Goal: Task Accomplishment & Management: Manage account settings

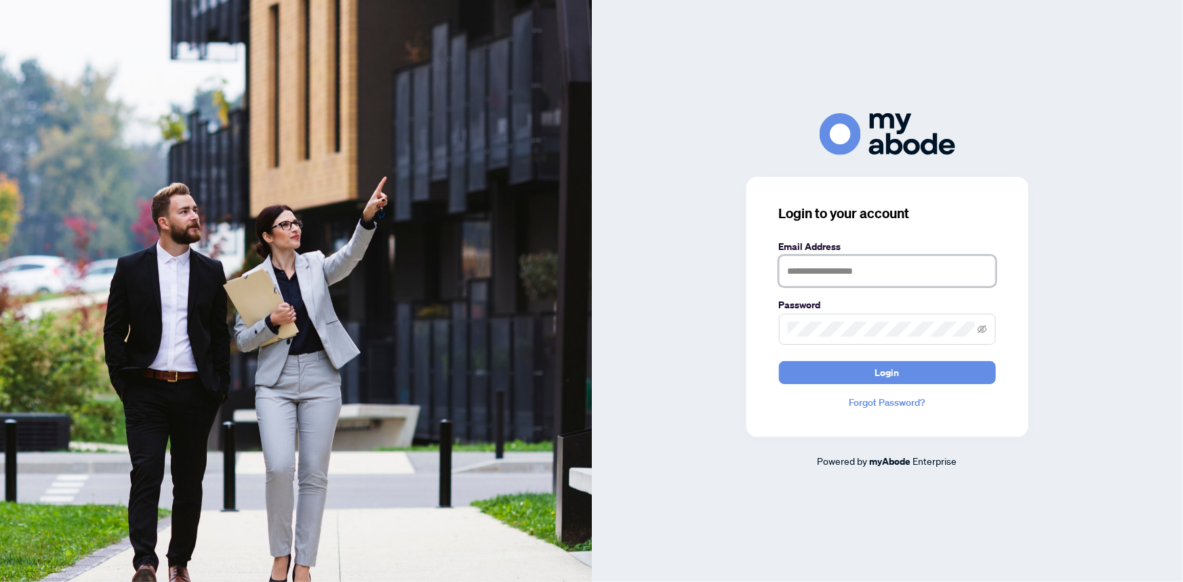
click at [841, 266] on input "text" at bounding box center [887, 271] width 217 height 31
type input "**********"
click at [779, 361] on button "Login" at bounding box center [887, 372] width 217 height 23
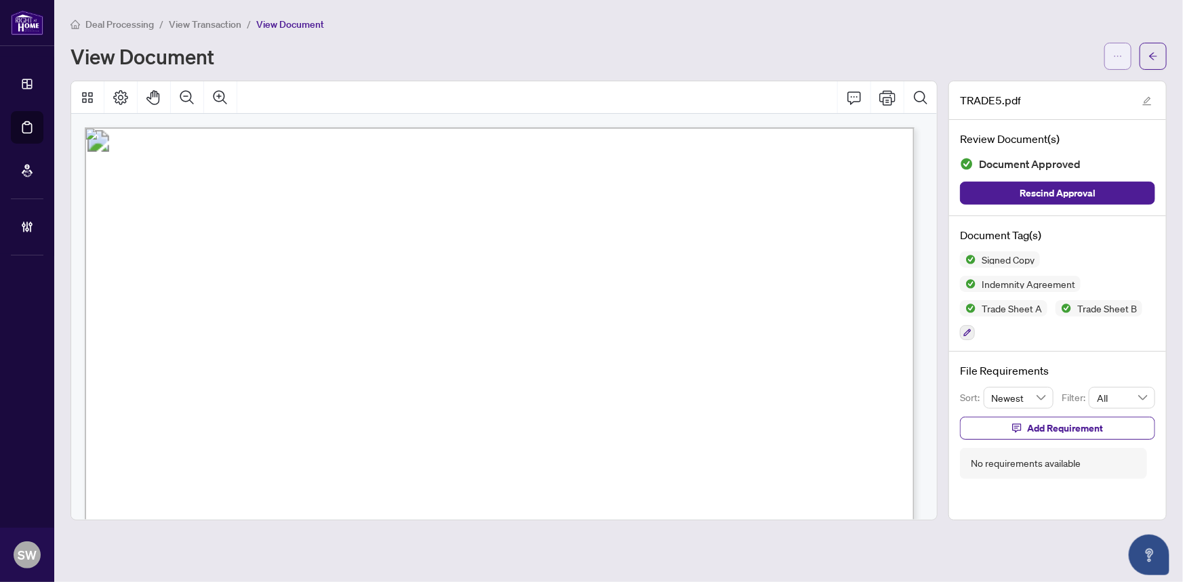
click at [1123, 58] on icon "ellipsis" at bounding box center [1117, 56] width 9 height 9
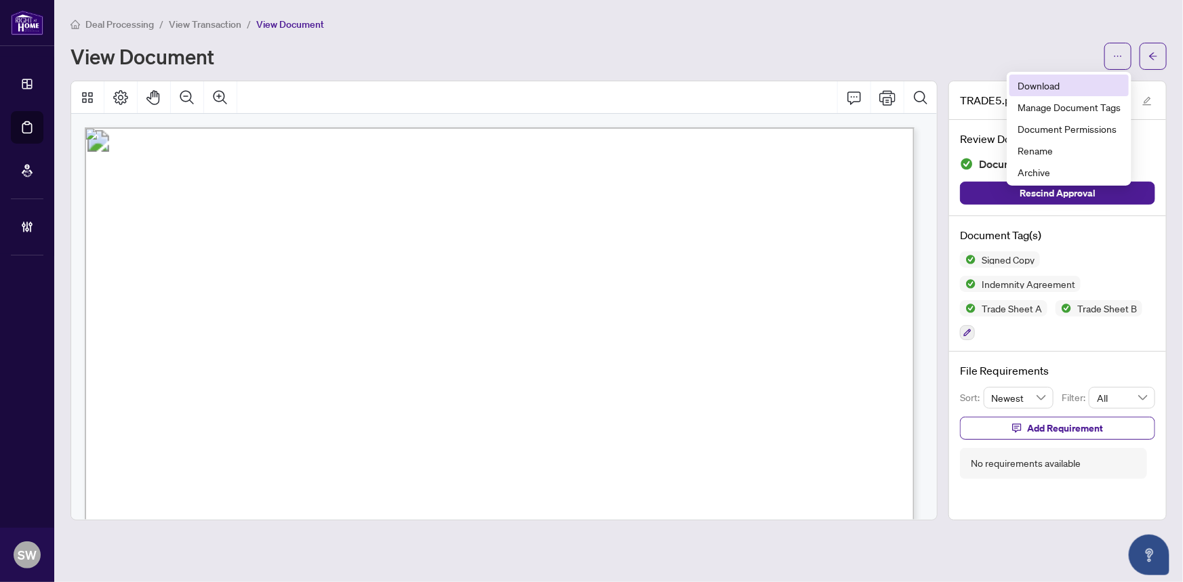
click at [1049, 86] on span "Download" at bounding box center [1069, 85] width 103 height 15
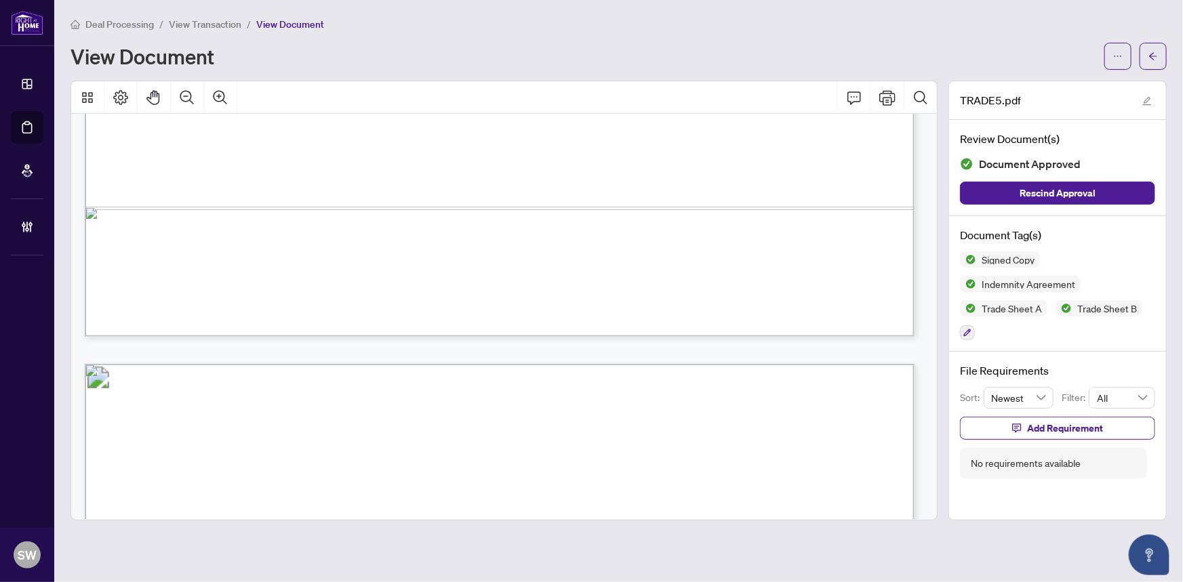
scroll to position [5012, 0]
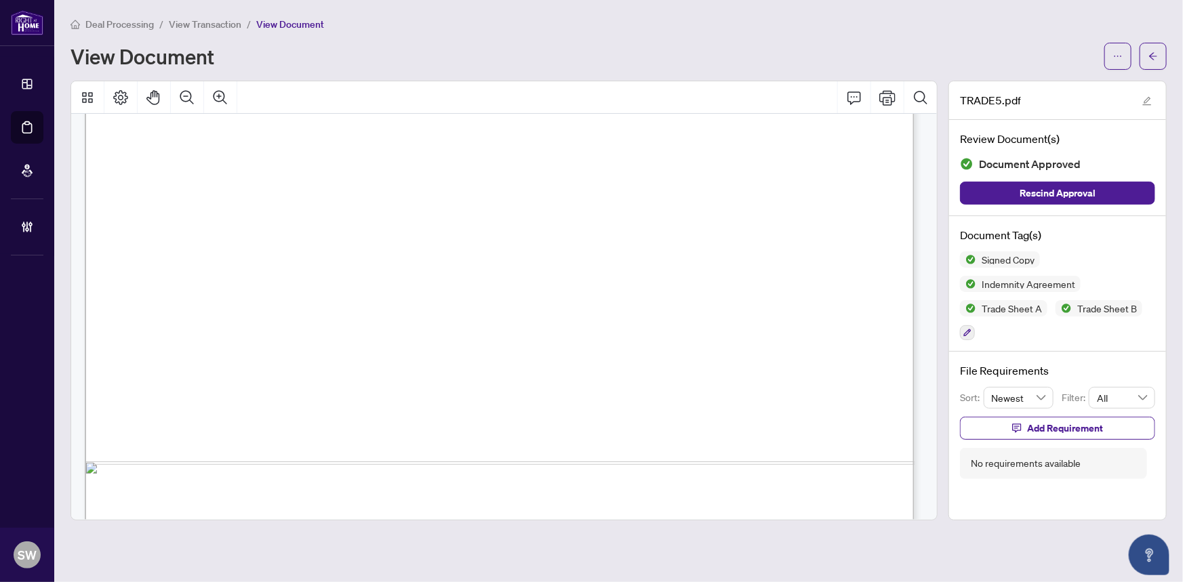
click at [837, 35] on div "Deal Processing / View Transaction / View Document View Document" at bounding box center [619, 43] width 1096 height 54
click at [1114, 56] on icon "ellipsis" at bounding box center [1117, 56] width 9 height 9
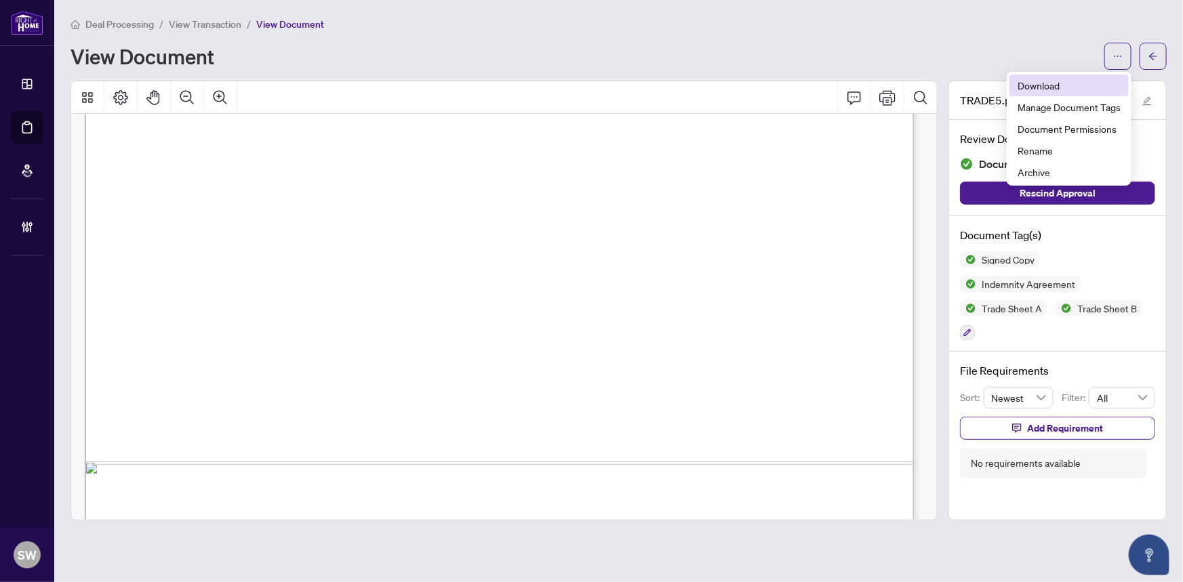
click at [1060, 85] on span "Download" at bounding box center [1069, 85] width 103 height 15
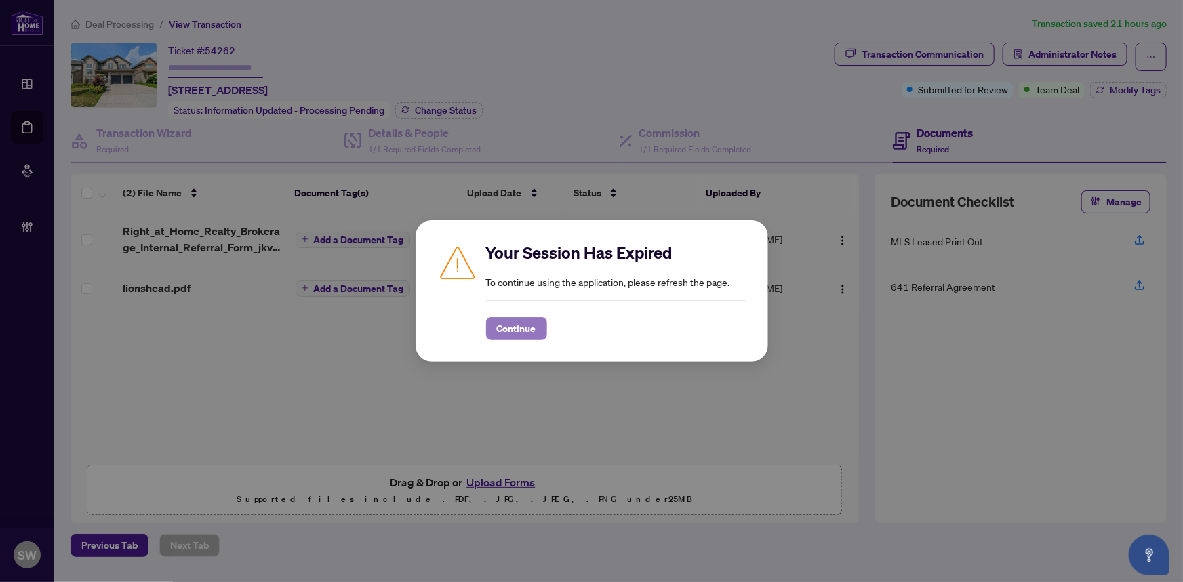
click at [515, 330] on span "Continue" at bounding box center [516, 329] width 39 height 22
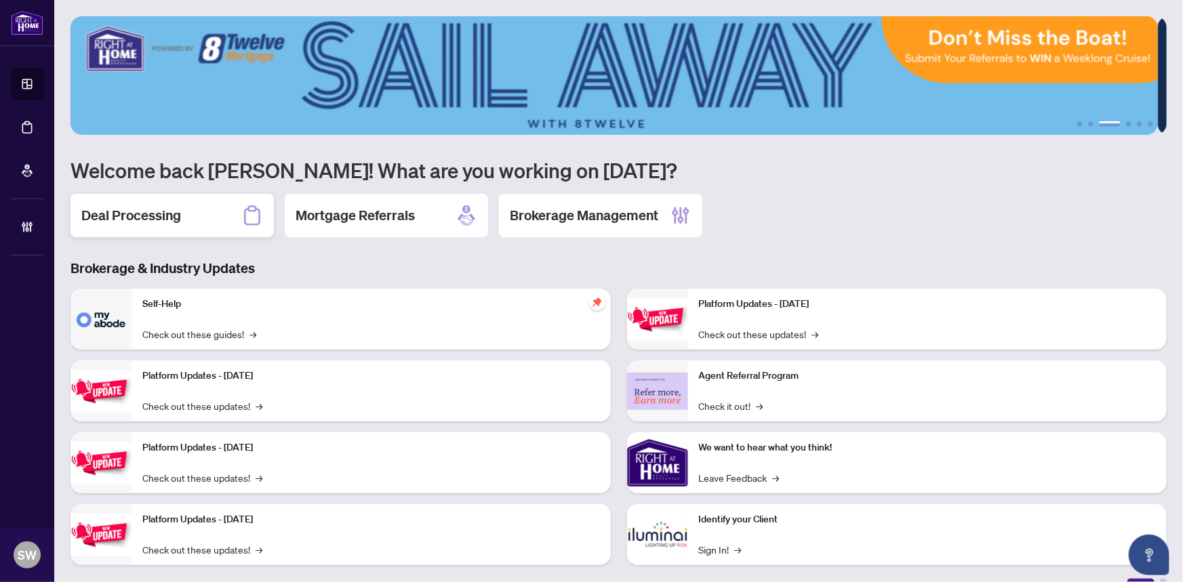
click at [151, 217] on h2 "Deal Processing" at bounding box center [131, 215] width 100 height 19
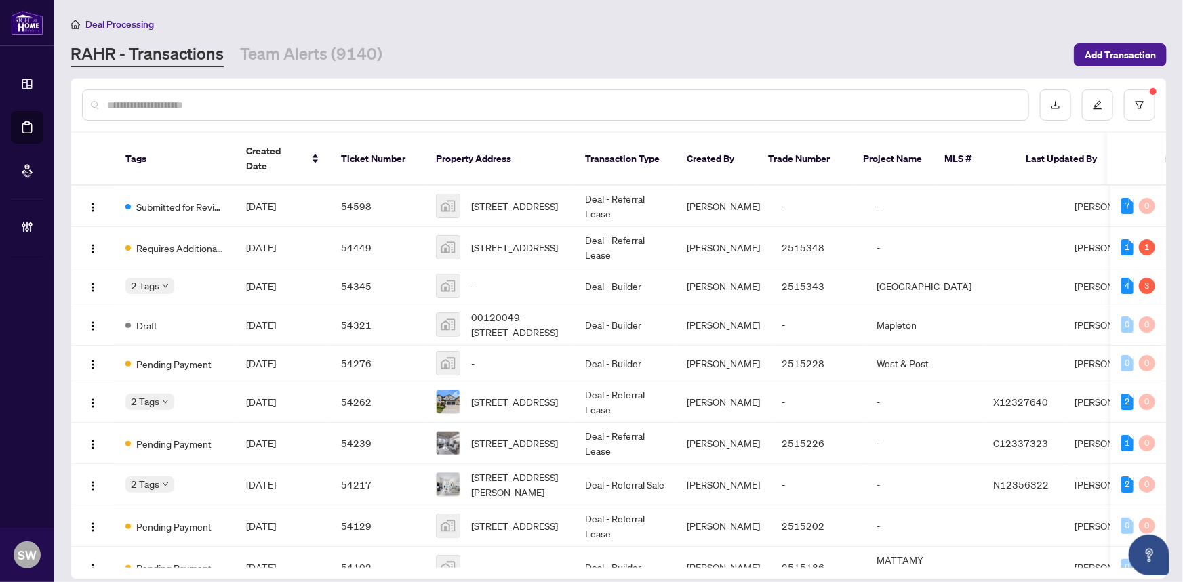
click at [153, 102] on input "text" at bounding box center [562, 105] width 910 height 15
paste input "*******"
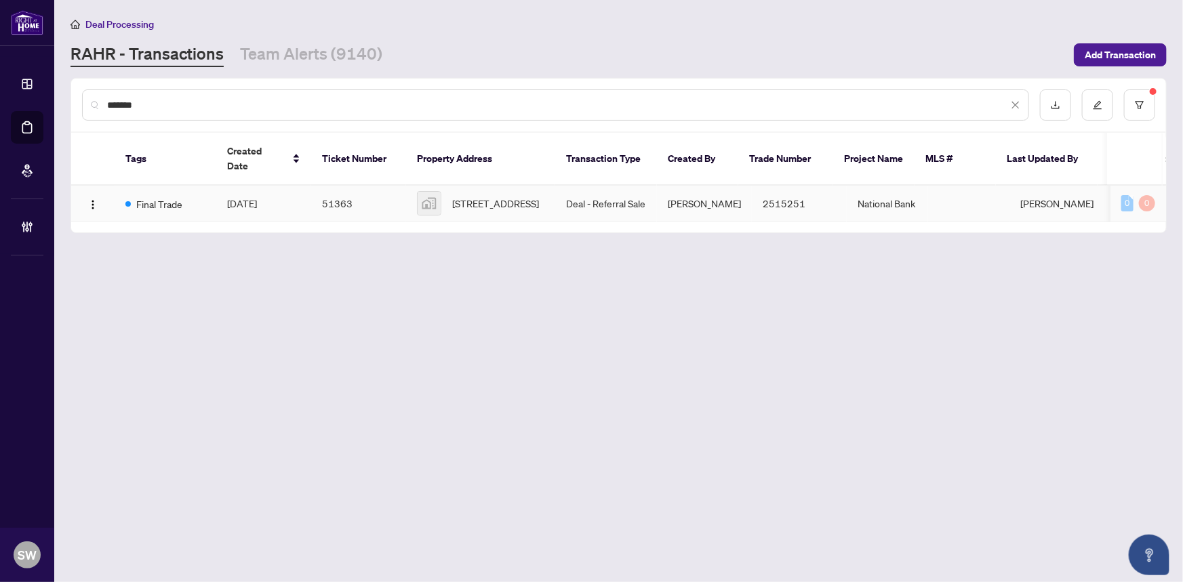
type input "*******"
click at [390, 188] on td "51363" at bounding box center [358, 204] width 95 height 36
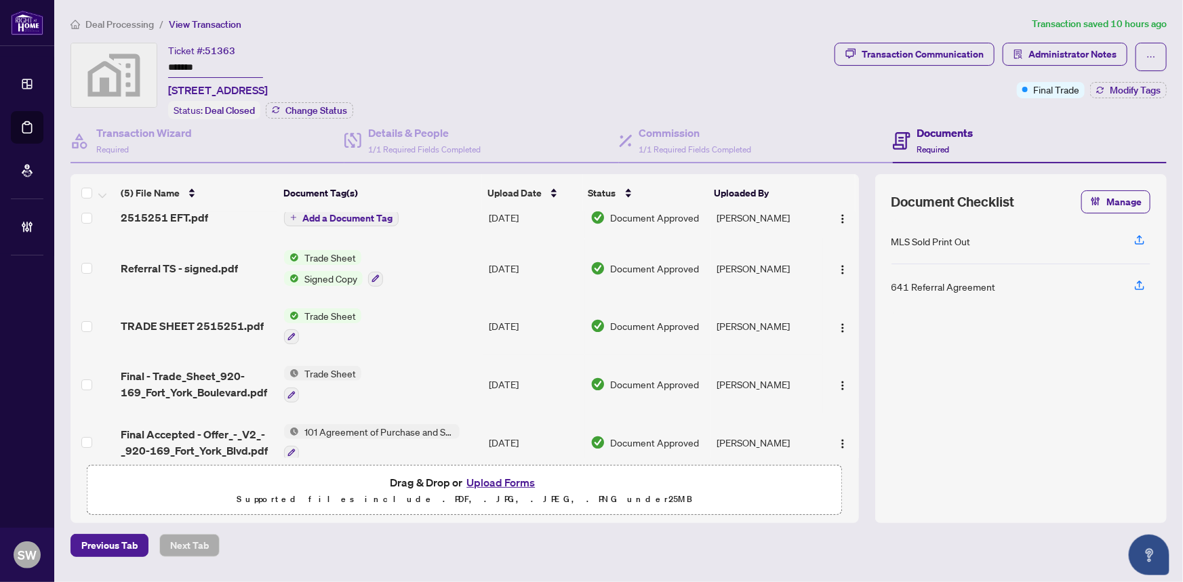
scroll to position [31, 0]
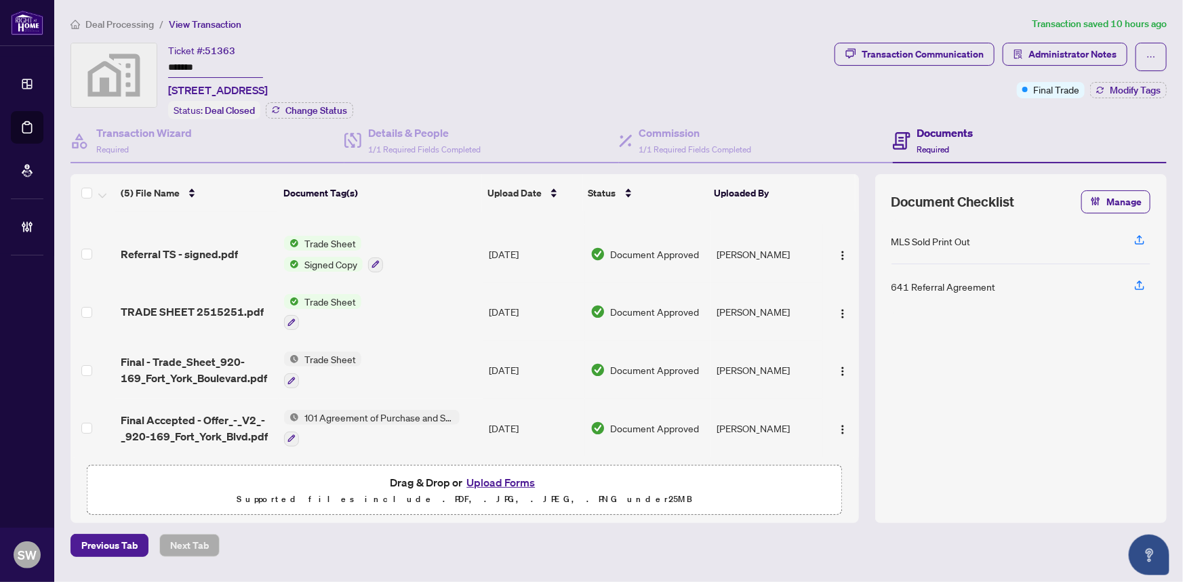
drag, startPoint x: 531, startPoint y: 54, endPoint x: 424, endPoint y: 71, distance: 108.4
click at [531, 54] on div "Ticket #: 51363 ******* 169 Fort York Boulevard #920, Toronto, ON, Canada Statu…" at bounding box center [450, 81] width 759 height 77
click at [81, 19] on span "Deal Processing" at bounding box center [112, 24] width 83 height 12
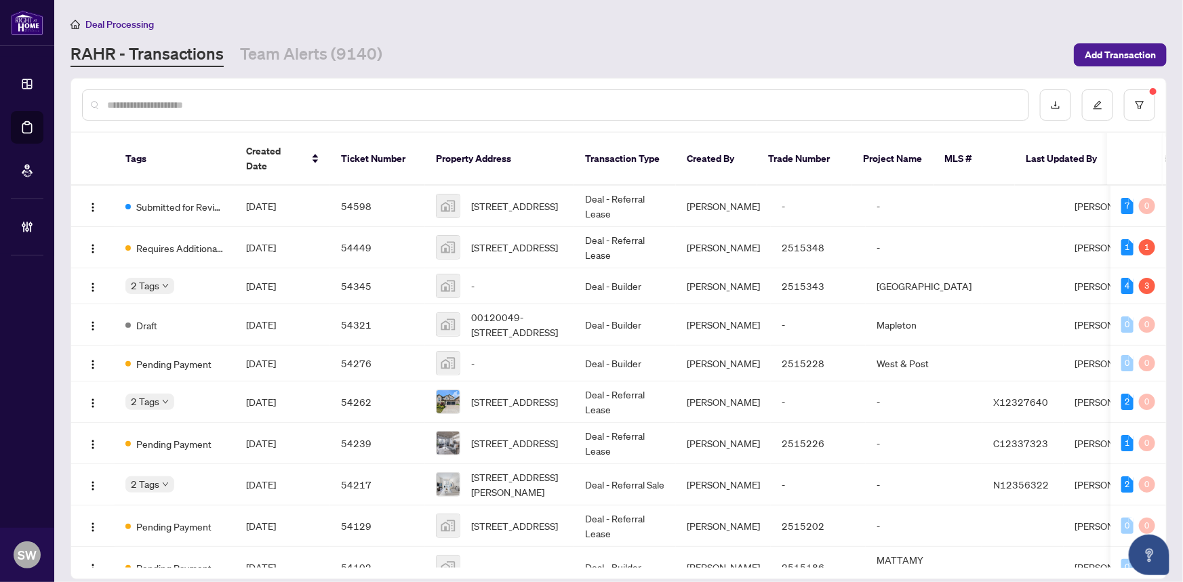
click at [173, 102] on input "text" at bounding box center [562, 105] width 910 height 15
paste input "*******"
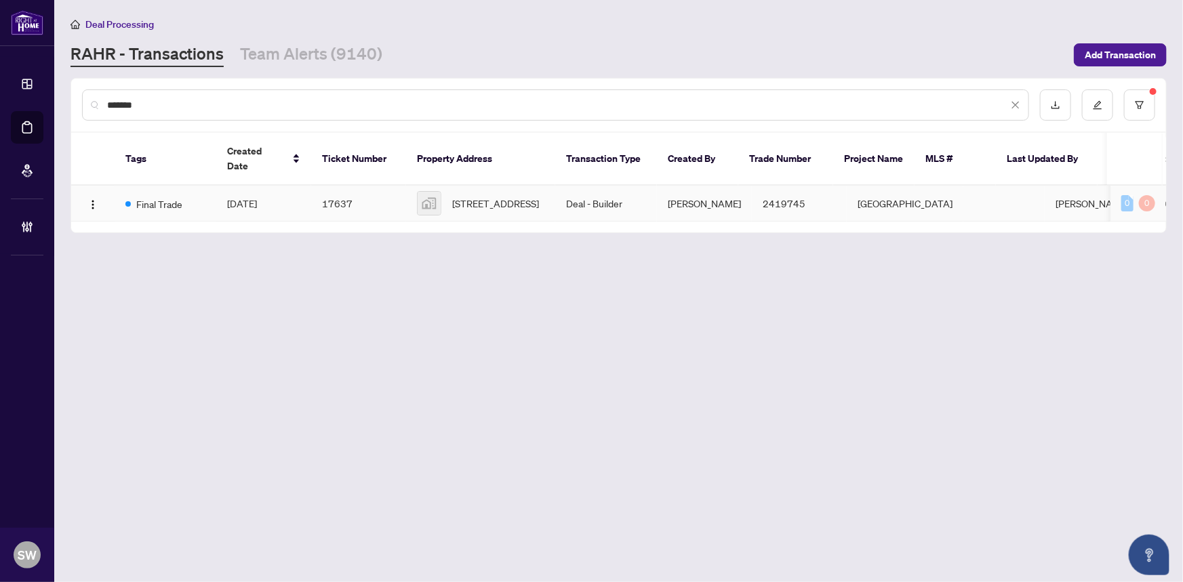
type input "*******"
click at [324, 190] on td "17637" at bounding box center [358, 204] width 95 height 36
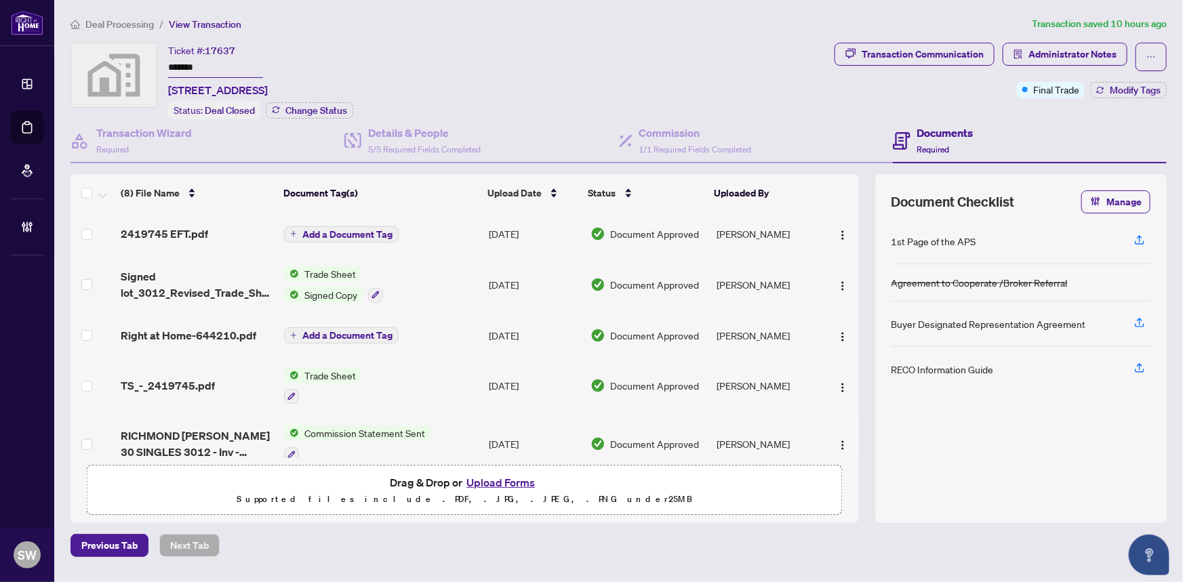
drag, startPoint x: 513, startPoint y: 44, endPoint x: 502, endPoint y: 44, distance: 11.5
click at [513, 44] on div "Ticket #: 17637 ******* 3012-6347 Ottawa Street, Richmond, ON, Canada Status: D…" at bounding box center [450, 81] width 759 height 77
click at [137, 24] on span "Deal Processing" at bounding box center [119, 24] width 68 height 12
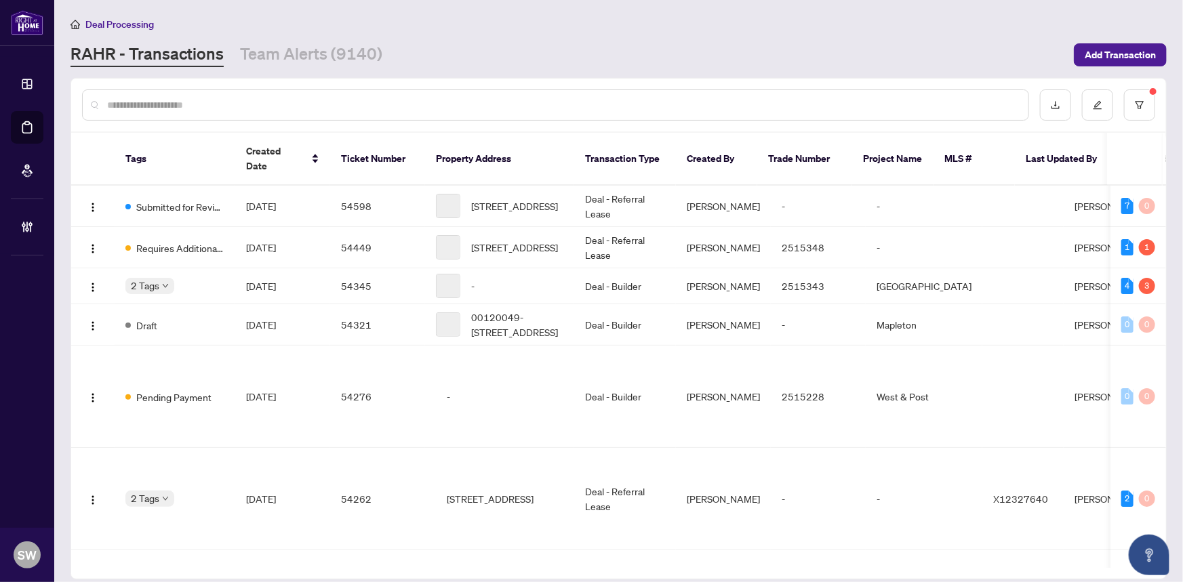
click at [170, 102] on input "text" at bounding box center [562, 105] width 910 height 15
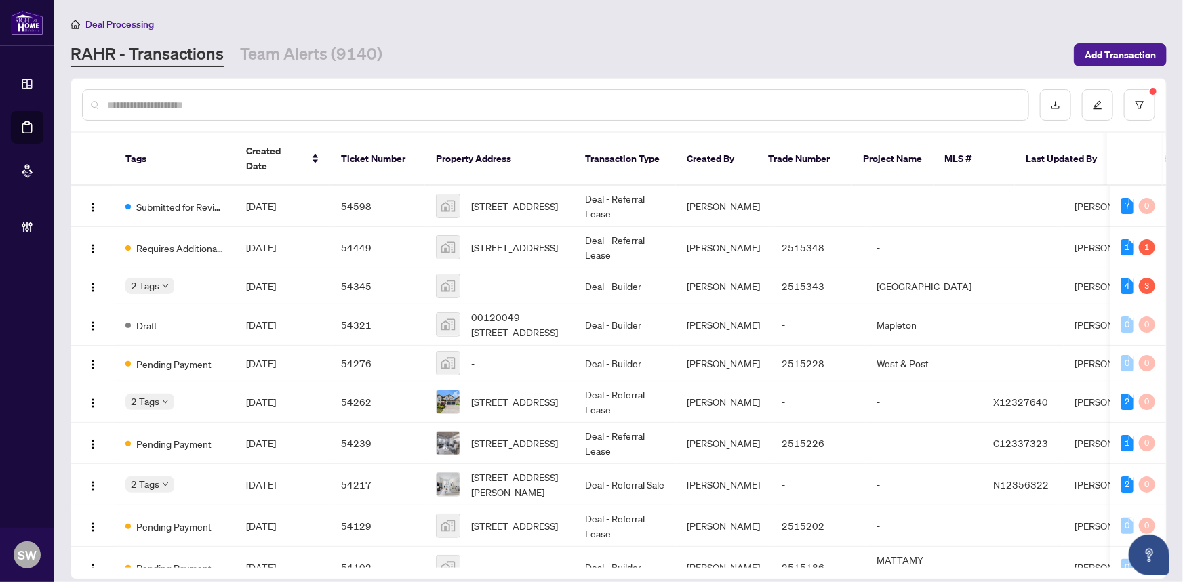
paste input "*******"
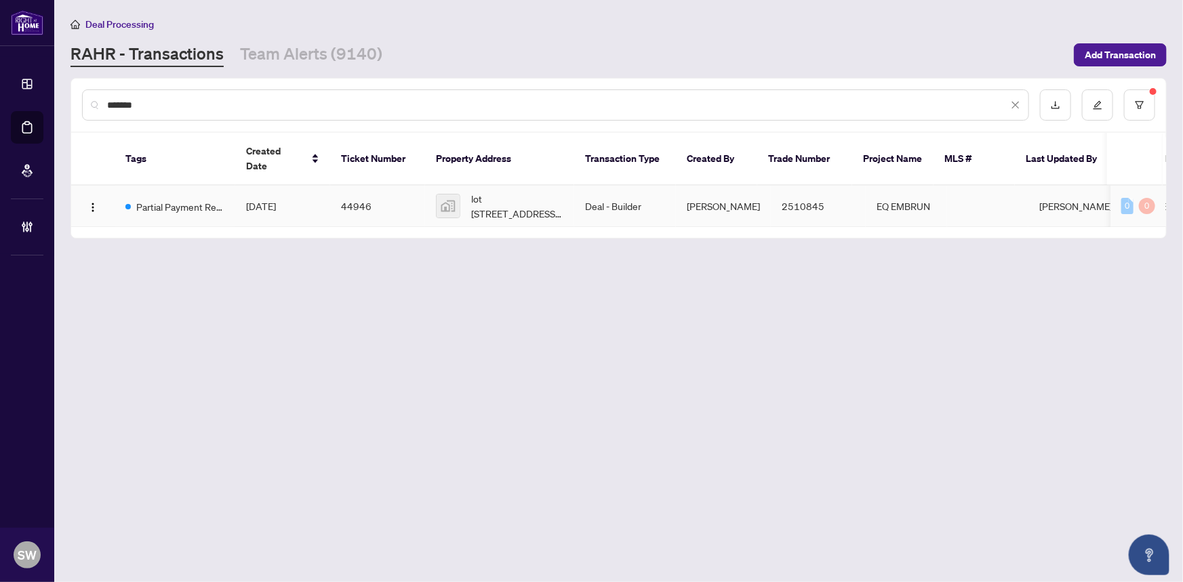
type input "*******"
click at [562, 206] on td "lot 111-309 Rue Labelle St, Embrun, ON, Canada" at bounding box center [499, 206] width 149 height 41
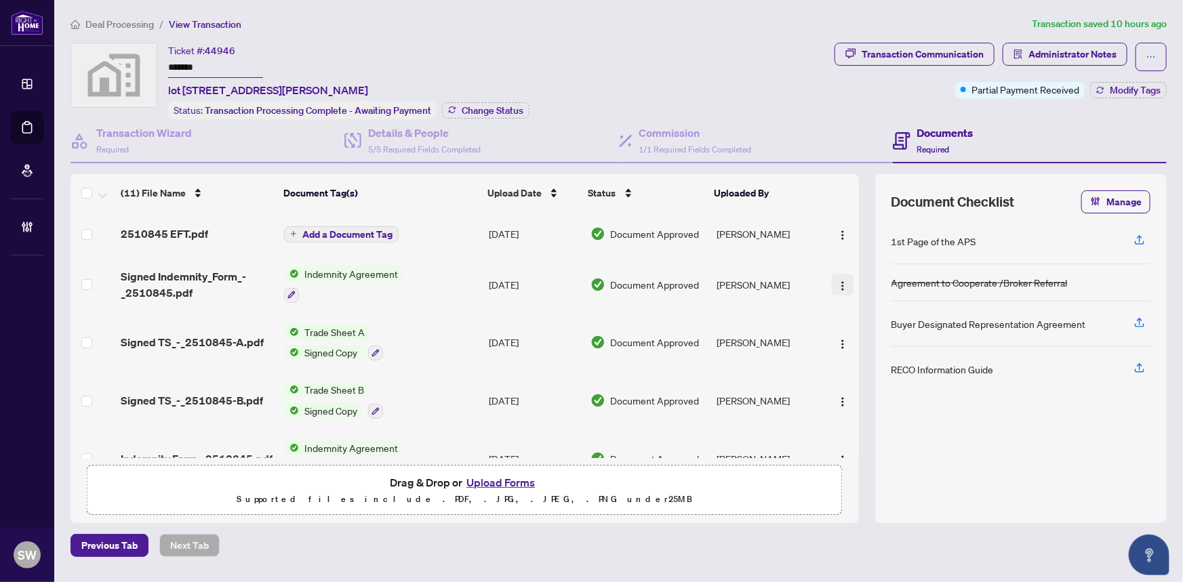
click at [837, 281] on img "button" at bounding box center [842, 286] width 11 height 11
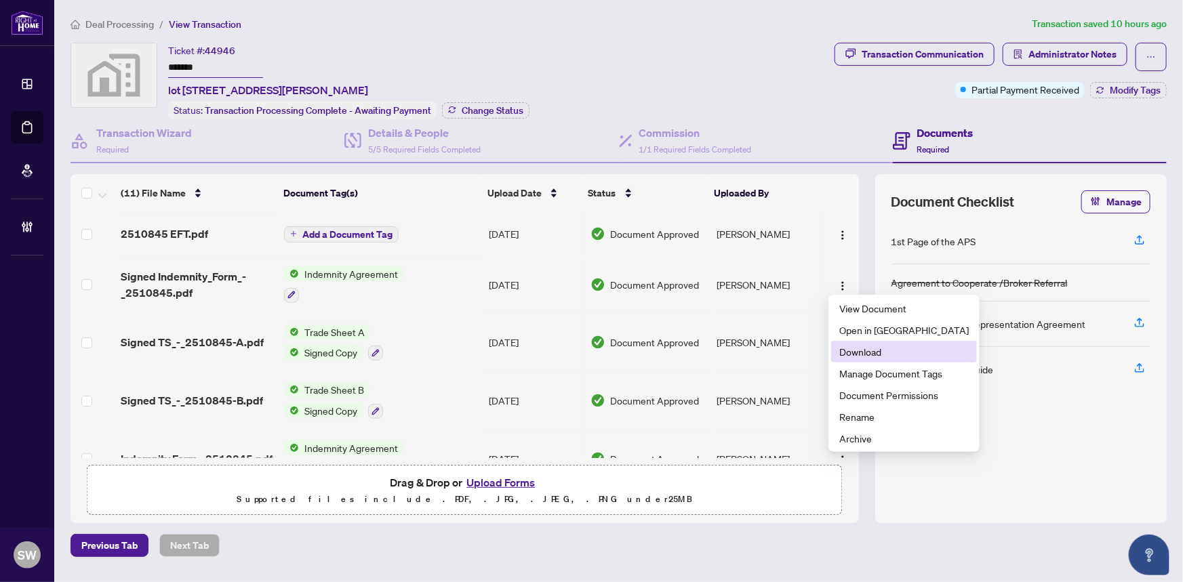
click at [881, 349] on span "Download" at bounding box center [903, 351] width 129 height 15
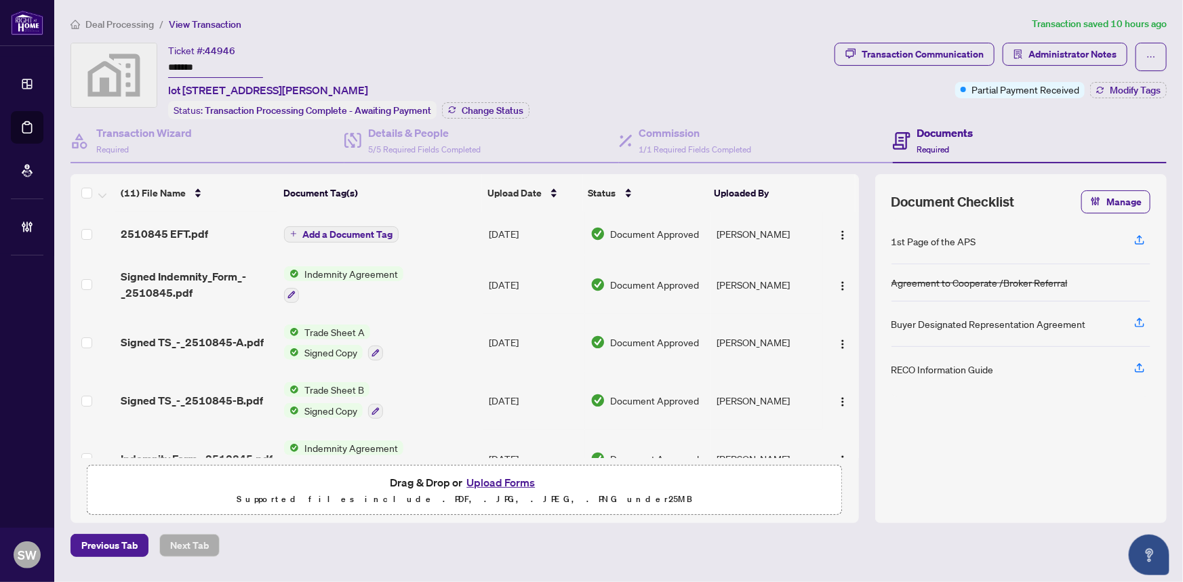
click at [121, 24] on span "Deal Processing" at bounding box center [119, 24] width 68 height 12
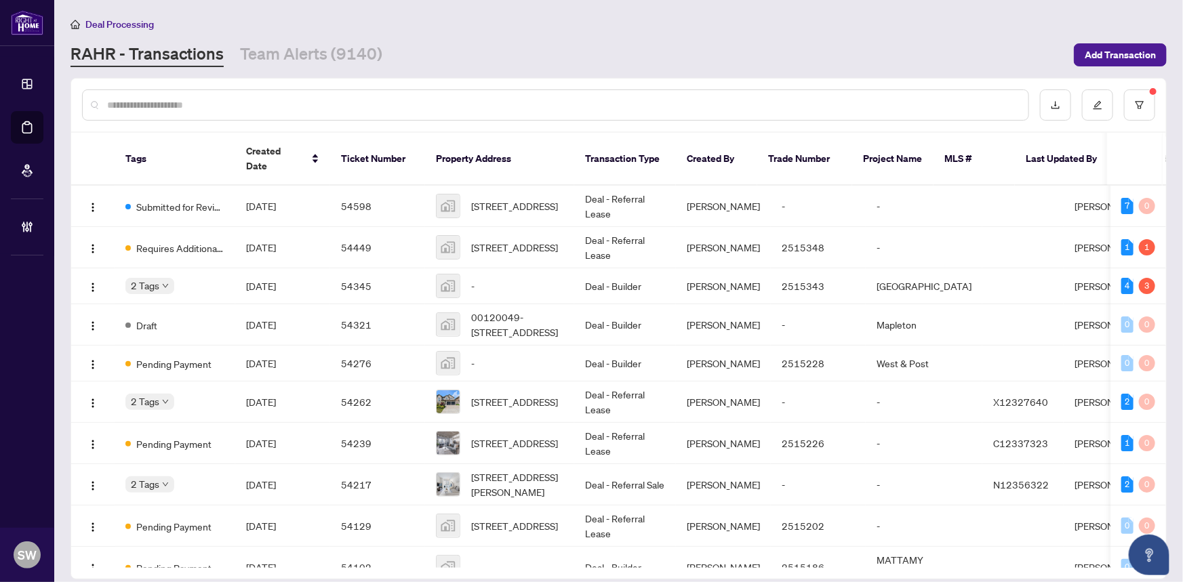
click at [149, 105] on input "text" at bounding box center [562, 105] width 910 height 15
paste input "*****"
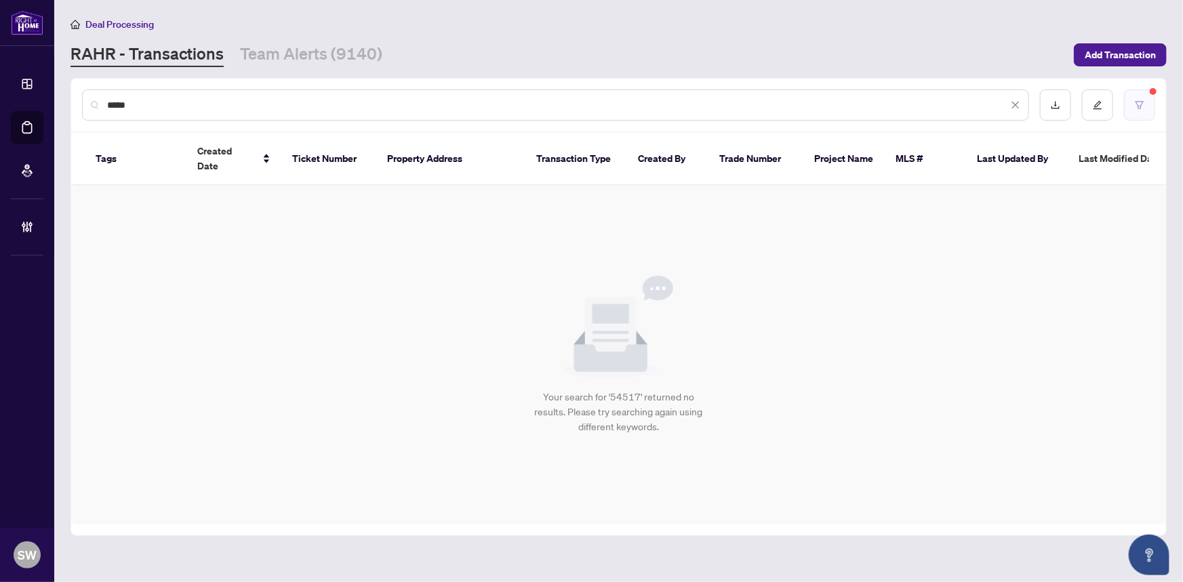
type input "*****"
click at [1146, 108] on button "button" at bounding box center [1139, 104] width 31 height 31
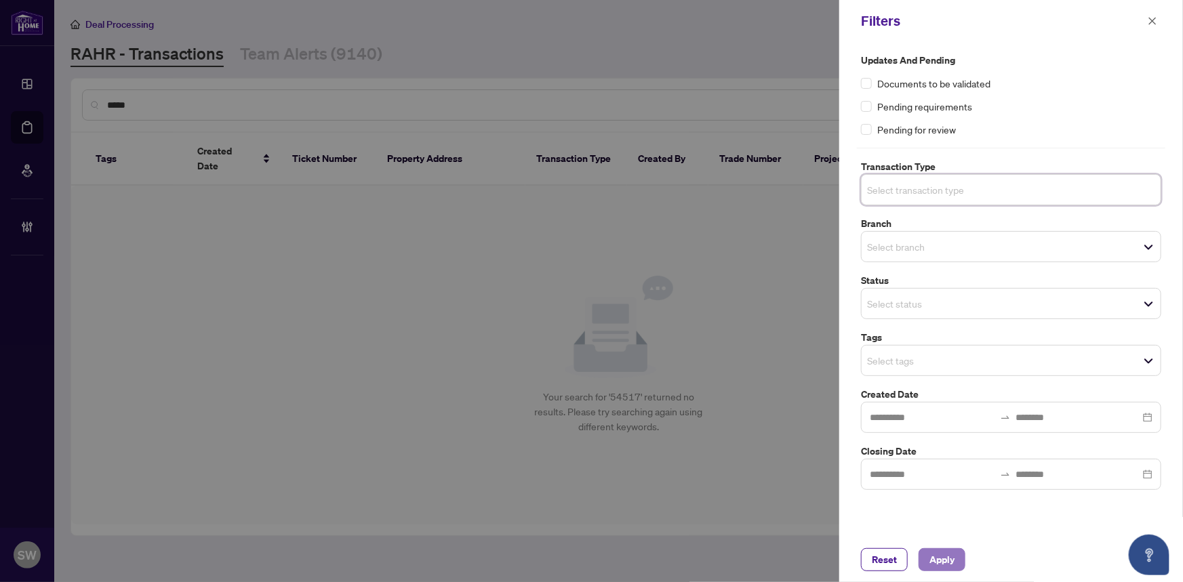
click at [948, 556] on span "Apply" at bounding box center [941, 560] width 25 height 22
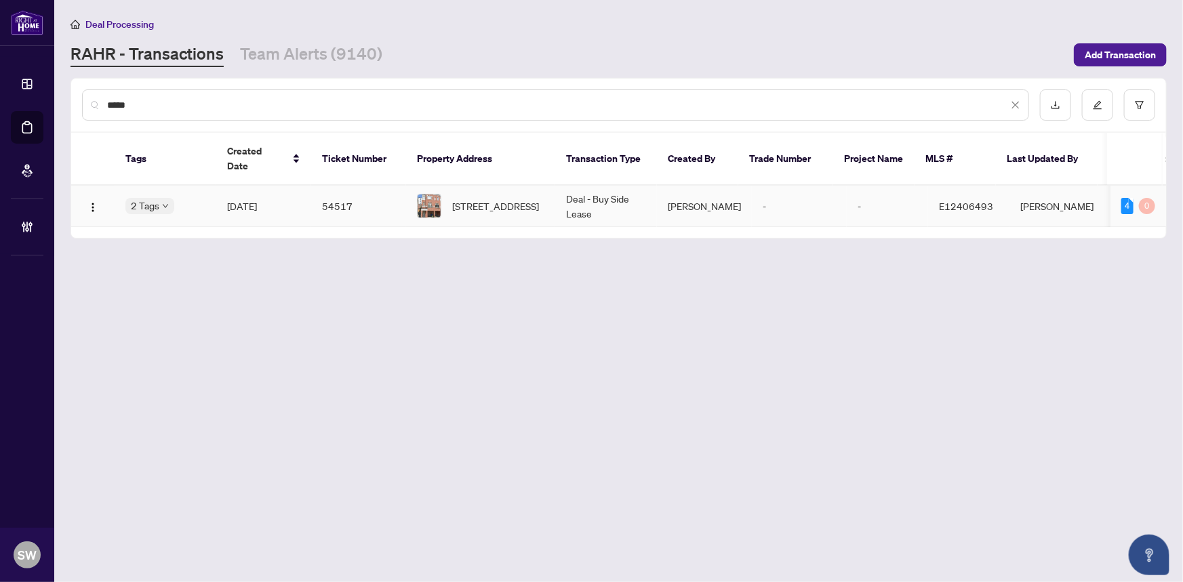
click at [257, 200] on span "Sep/23/2025" at bounding box center [242, 206] width 30 height 12
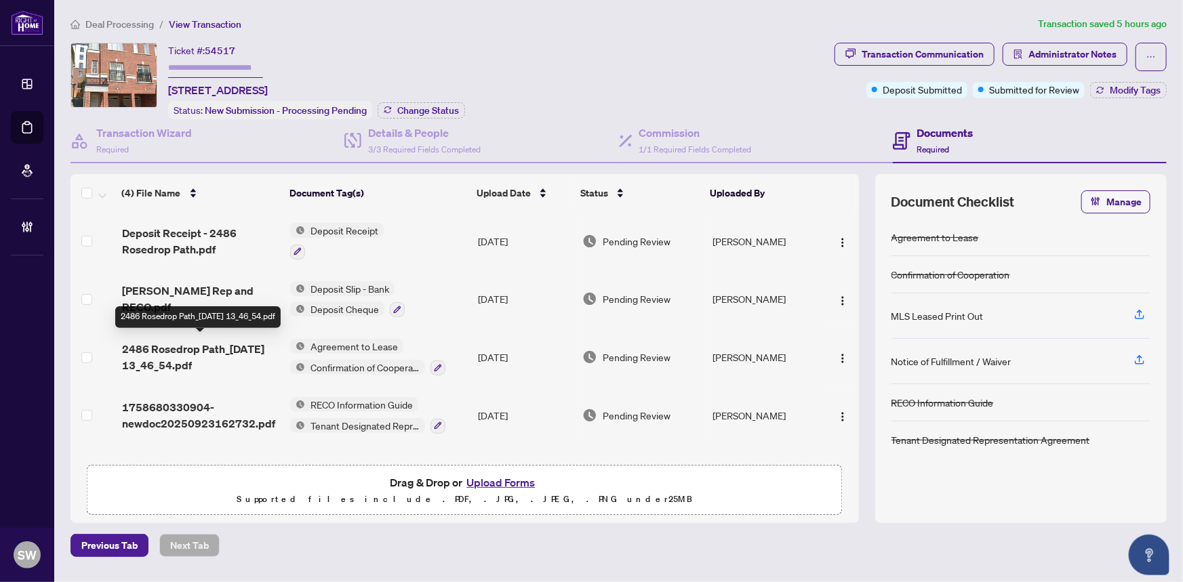
click at [247, 349] on span "2486 Rosedrop Path_2025-09-23 13_46_54.pdf" at bounding box center [201, 357] width 158 height 33
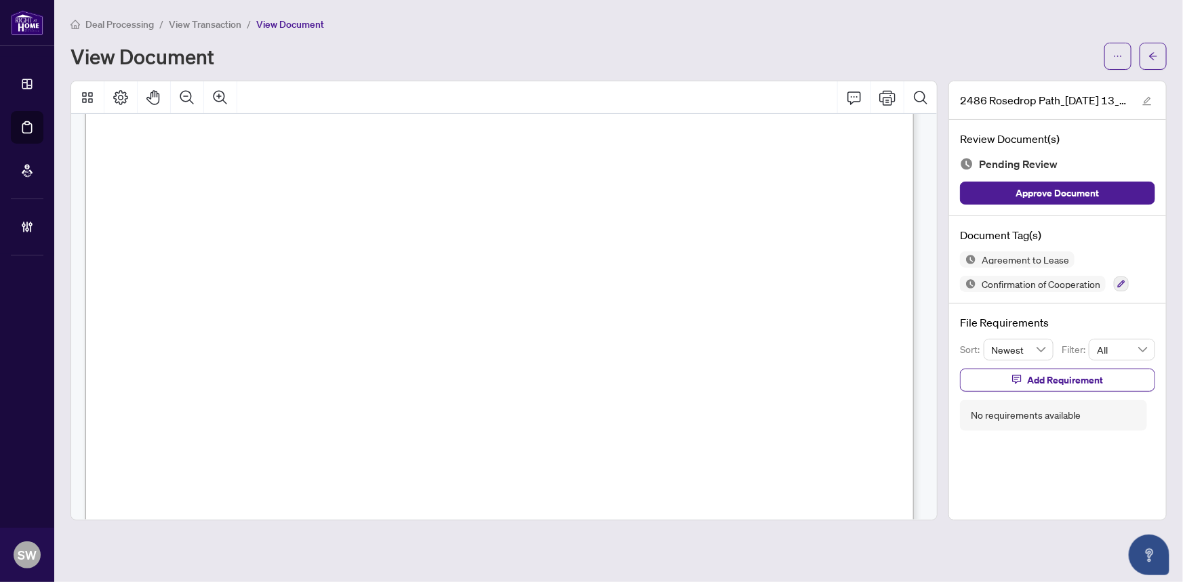
scroll to position [123, 0]
drag, startPoint x: 208, startPoint y: 318, endPoint x: 304, endPoint y: 320, distance: 96.3
click at [289, 320] on span "2486 Rosedrop Path, Oshawa, ON L1L 0L2" at bounding box center [230, 323] width 117 height 13
click at [289, 317] on span "2486 Rosedrop Path, Oshawa, ON L1L 0L2" at bounding box center [230, 323] width 117 height 13
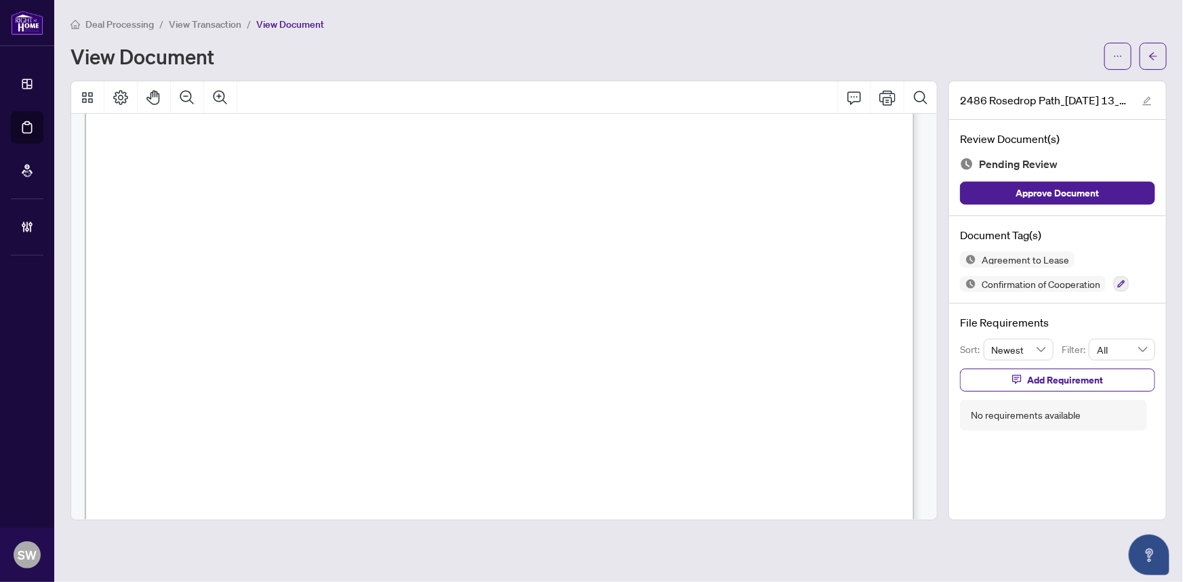
click at [289, 317] on span "2486 Rosedrop Path, Oshawa, ON L1L 0L2" at bounding box center [230, 323] width 117 height 13
drag, startPoint x: 218, startPoint y: 199, endPoint x: 418, endPoint y: 206, distance: 200.8
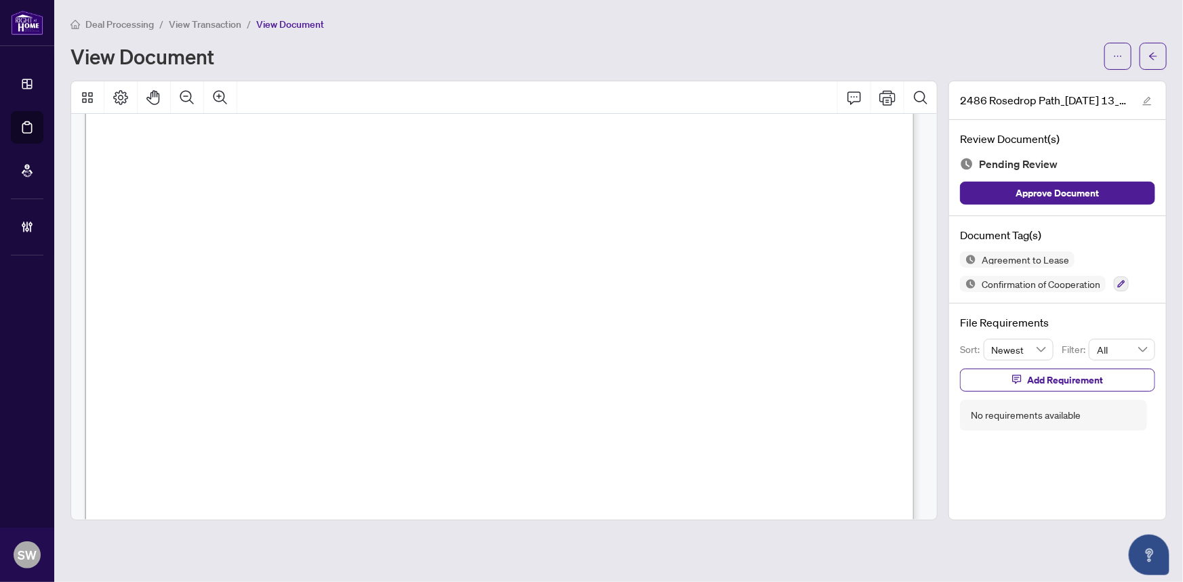
click at [418, 206] on span "Eastview Capital Group Inc. c/o Bond Lake Management Group" at bounding box center [431, 205] width 427 height 13
drag, startPoint x: 424, startPoint y: 326, endPoint x: 644, endPoint y: 327, distance: 220.3
click at [644, 327] on span "Eastview Capital Group Inc. c/o Bond Lake Management Group" at bounding box center [431, 327] width 427 height 13
click at [214, 298] on span "Stefanie Tubiszewski" at bounding box center [246, 300] width 95 height 13
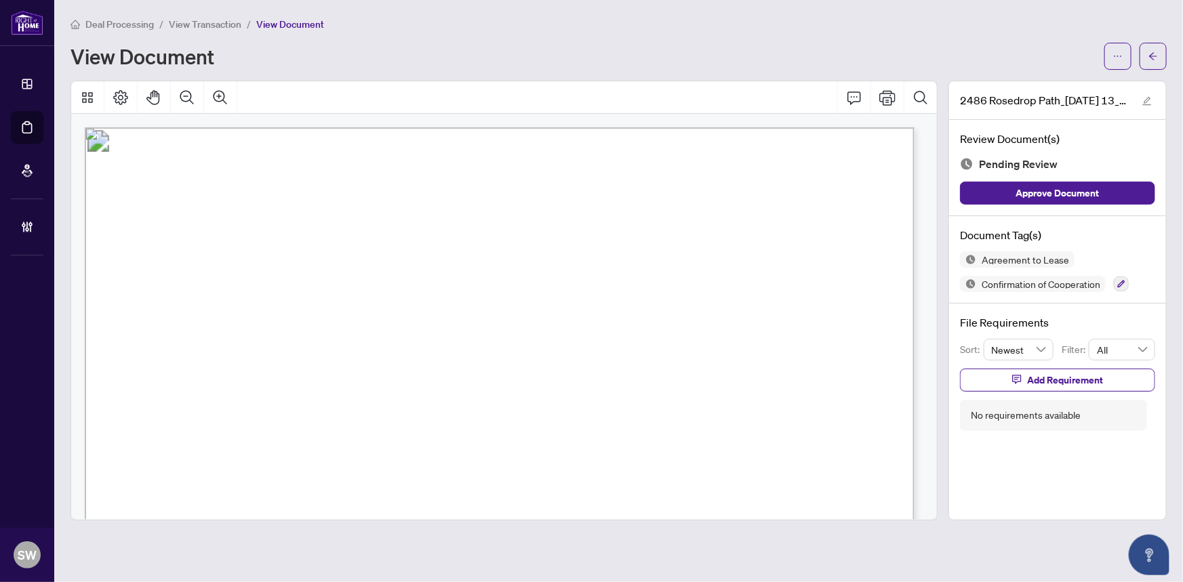
click at [214, 298] on span "Stefanie Tubiszewski" at bounding box center [246, 300] width 95 height 13
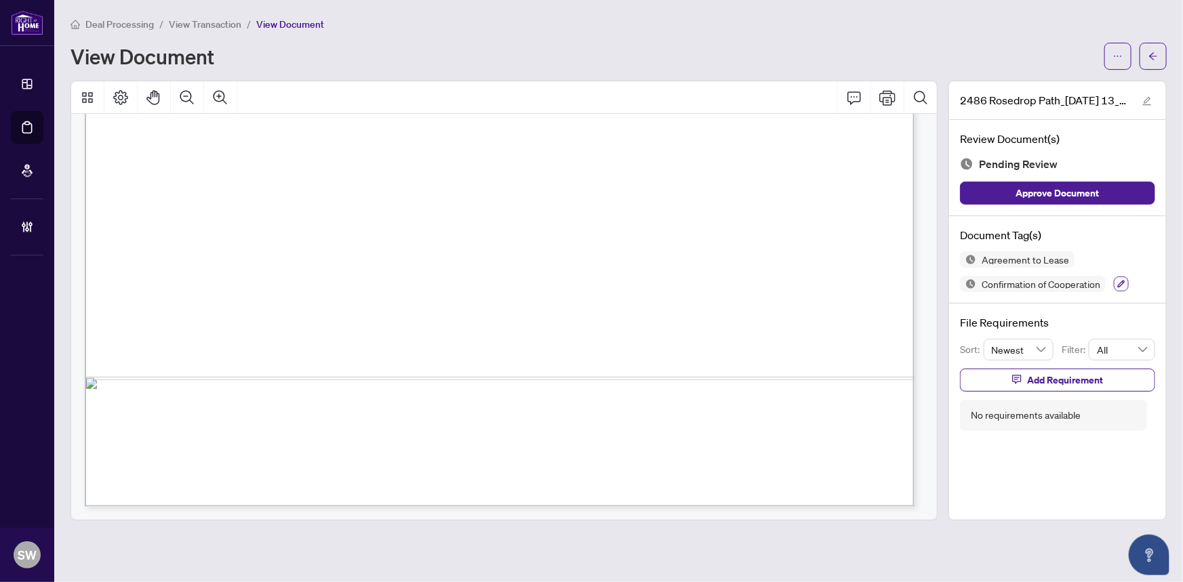
click at [1123, 280] on icon "button" at bounding box center [1121, 284] width 8 height 8
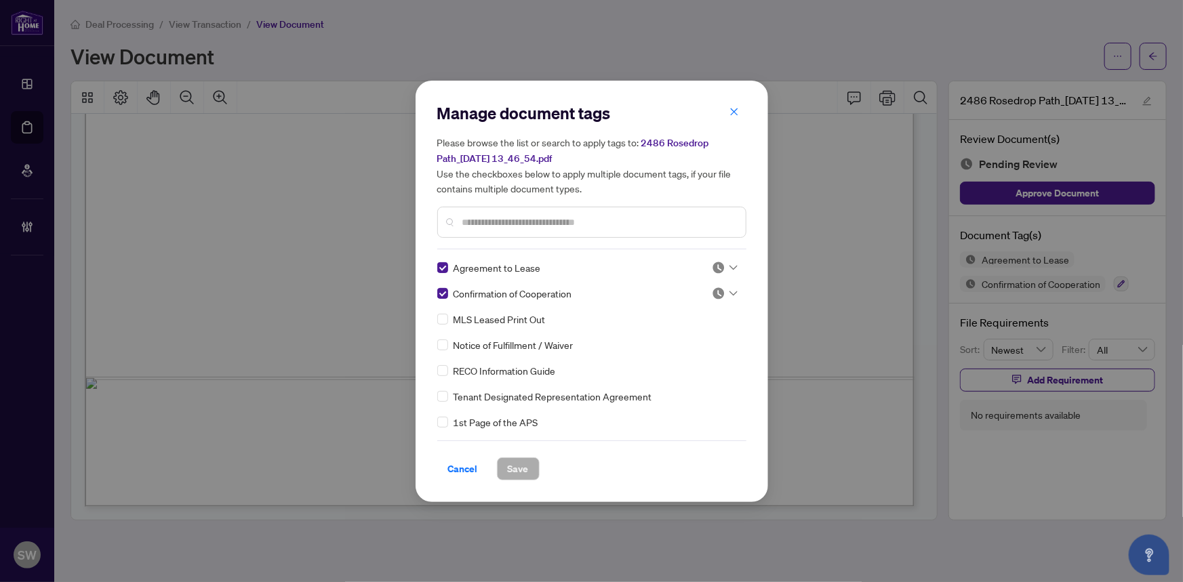
click at [717, 268] on img at bounding box center [719, 268] width 14 height 14
click at [677, 336] on div "Approved" at bounding box center [680, 333] width 87 height 15
click at [684, 222] on input "text" at bounding box center [598, 222] width 273 height 15
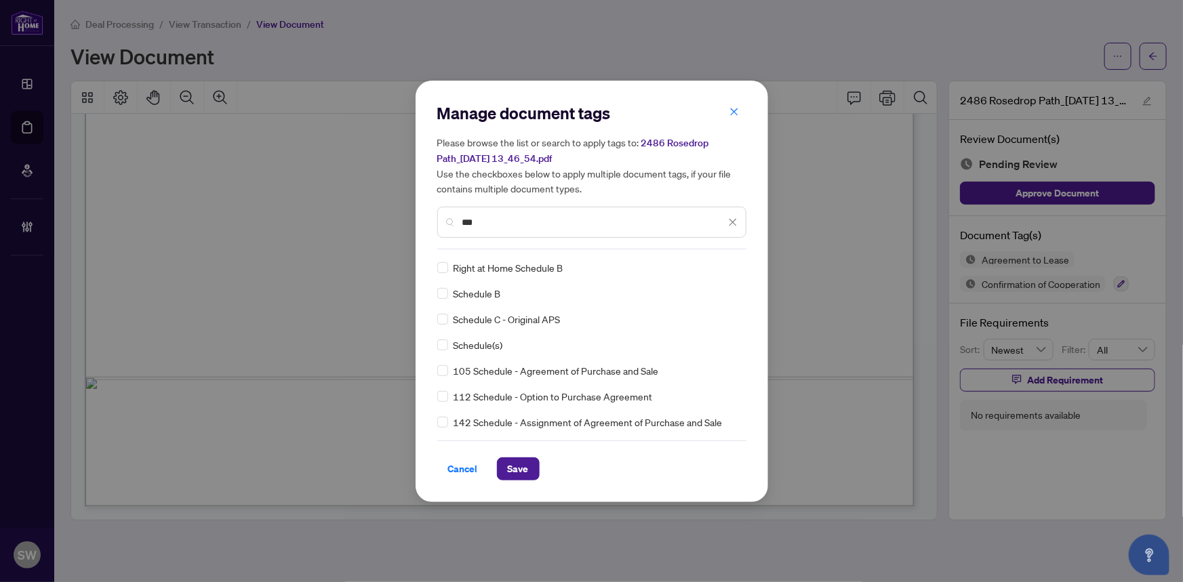
type input "***"
click at [718, 264] on img at bounding box center [719, 268] width 14 height 14
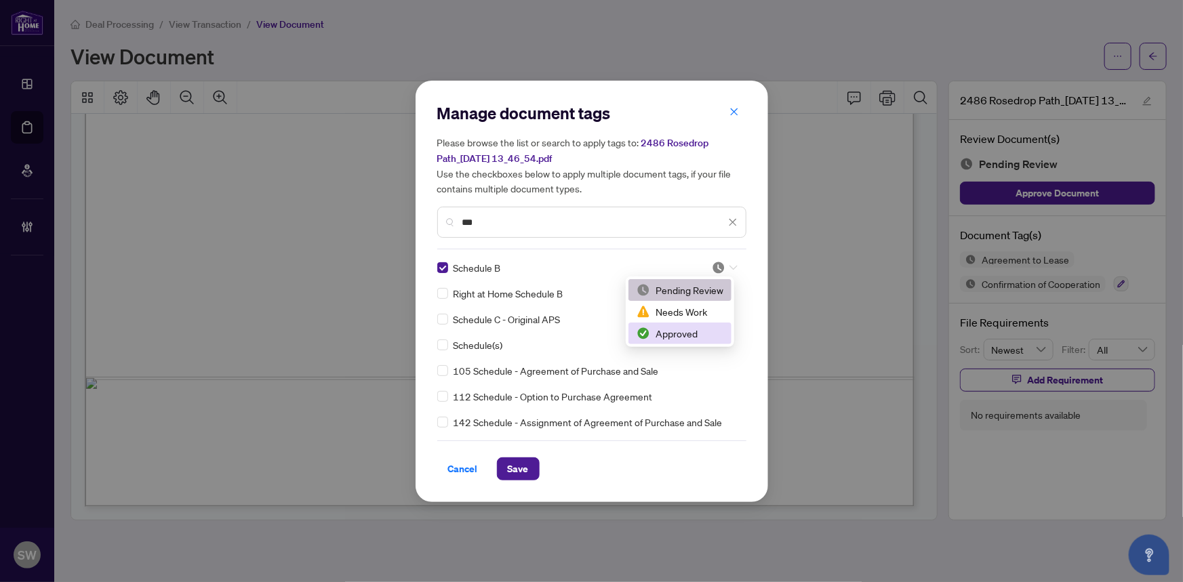
drag, startPoint x: 686, startPoint y: 326, endPoint x: 651, endPoint y: 350, distance: 41.9
click at [685, 326] on div "Approved" at bounding box center [680, 333] width 87 height 15
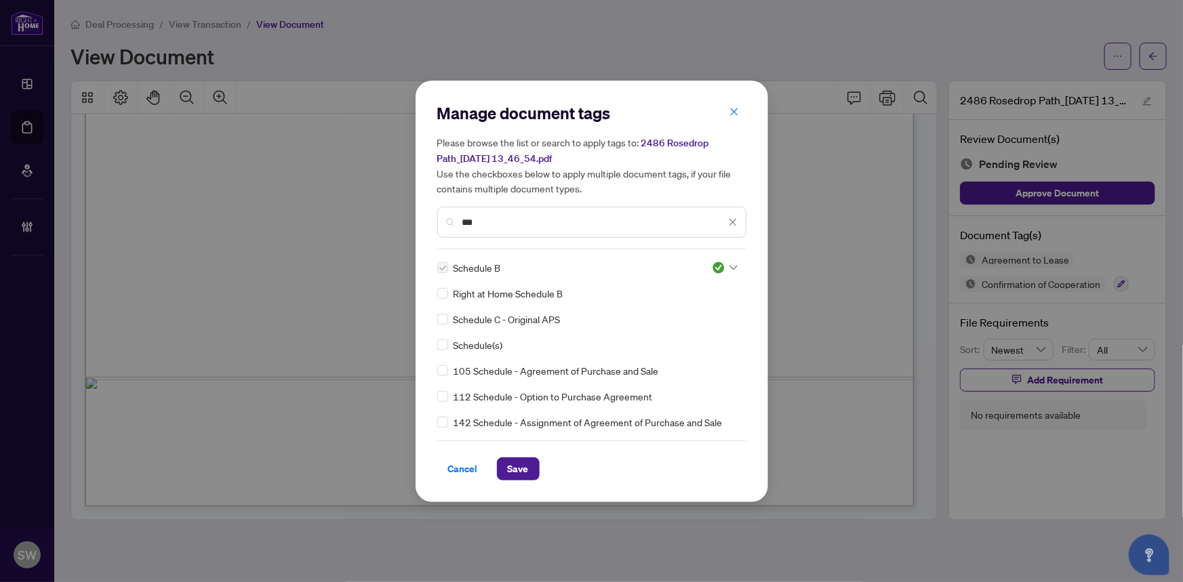
drag, startPoint x: 496, startPoint y: 220, endPoint x: 454, endPoint y: 217, distance: 41.4
click at [454, 217] on div "***" at bounding box center [591, 222] width 309 height 31
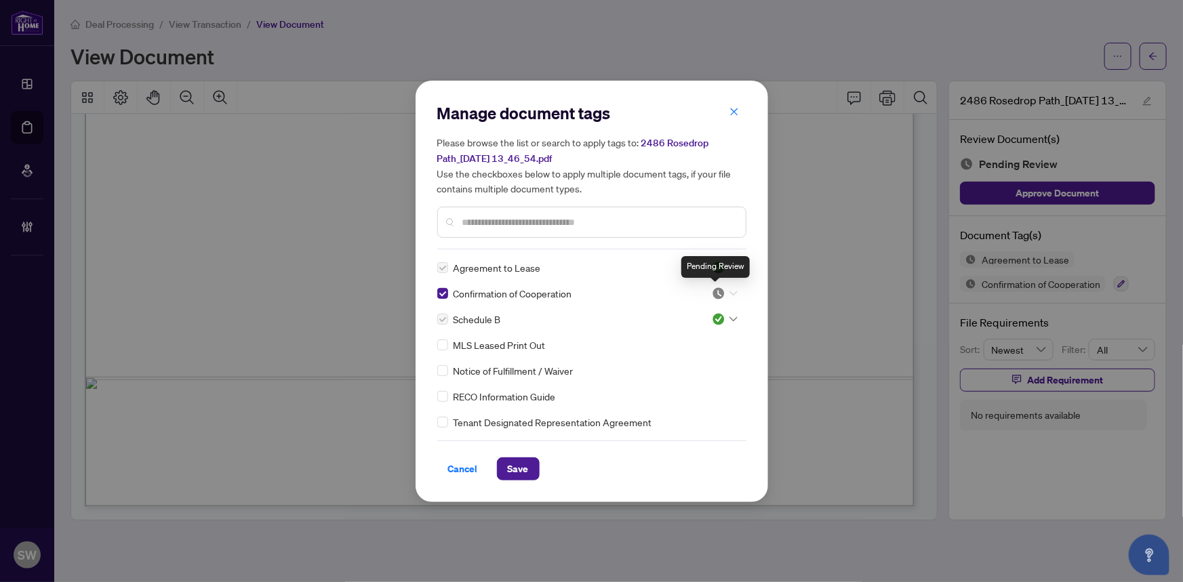
click at [717, 290] on img at bounding box center [719, 294] width 14 height 14
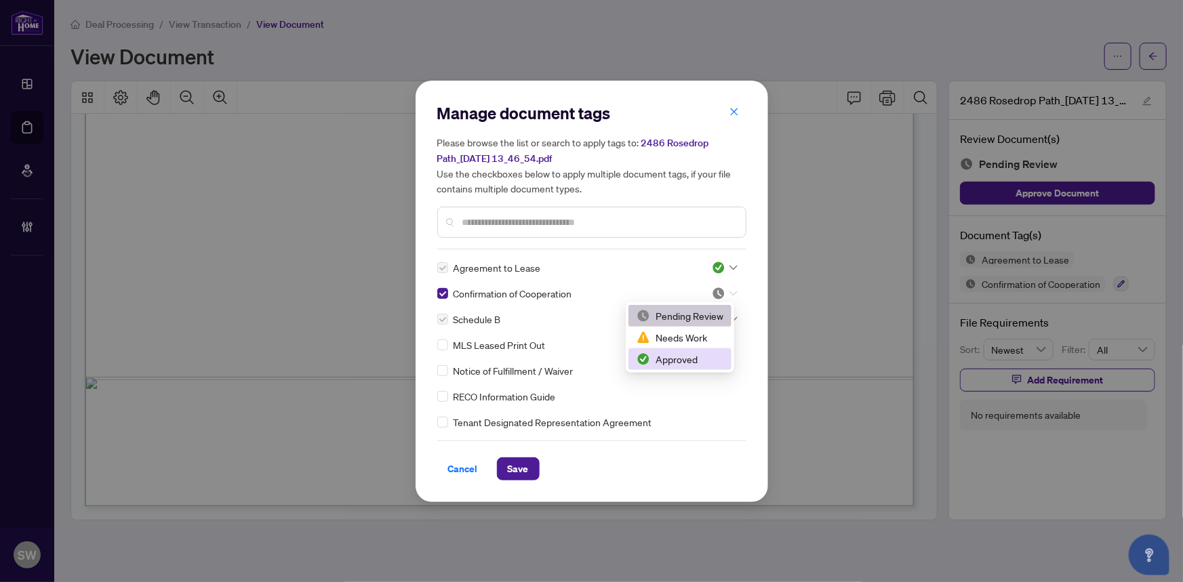
click at [679, 357] on div "Approved" at bounding box center [680, 359] width 87 height 15
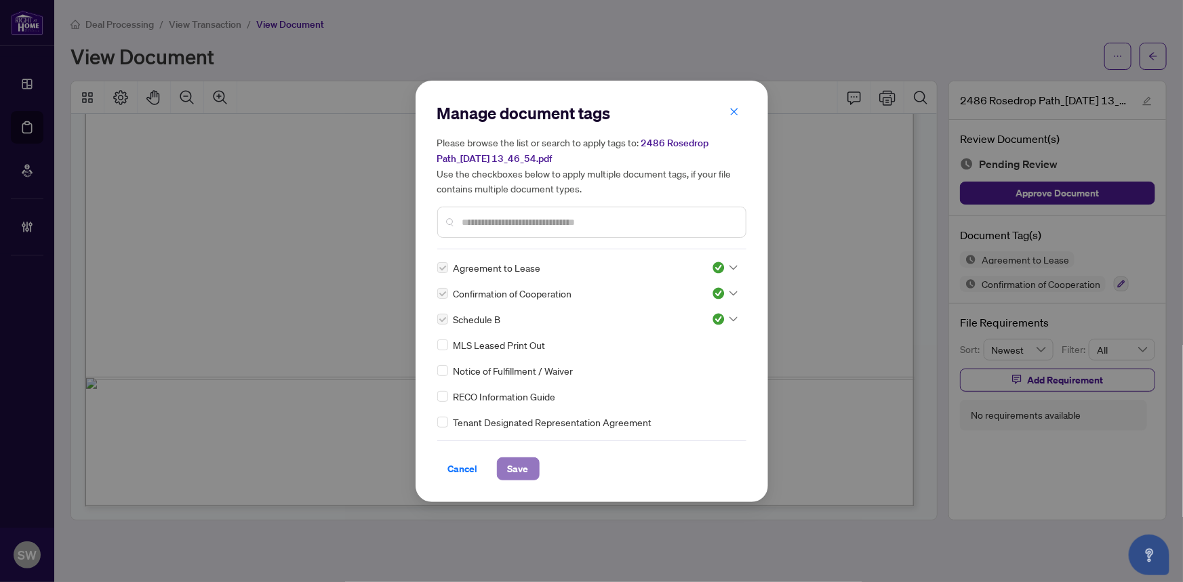
click at [515, 466] on span "Save" at bounding box center [518, 469] width 21 height 22
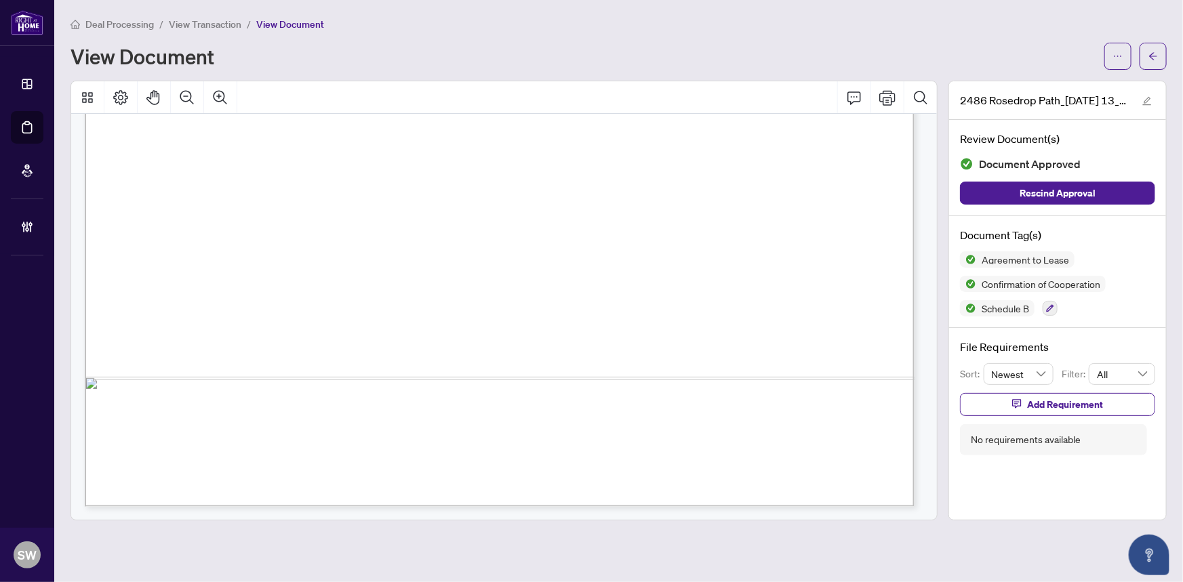
click at [549, 77] on div "Deal Processing / View Transaction / View Document View Document 2486 Rosedrop …" at bounding box center [619, 268] width 1096 height 504
click at [216, 24] on span "View Transaction" at bounding box center [205, 24] width 73 height 12
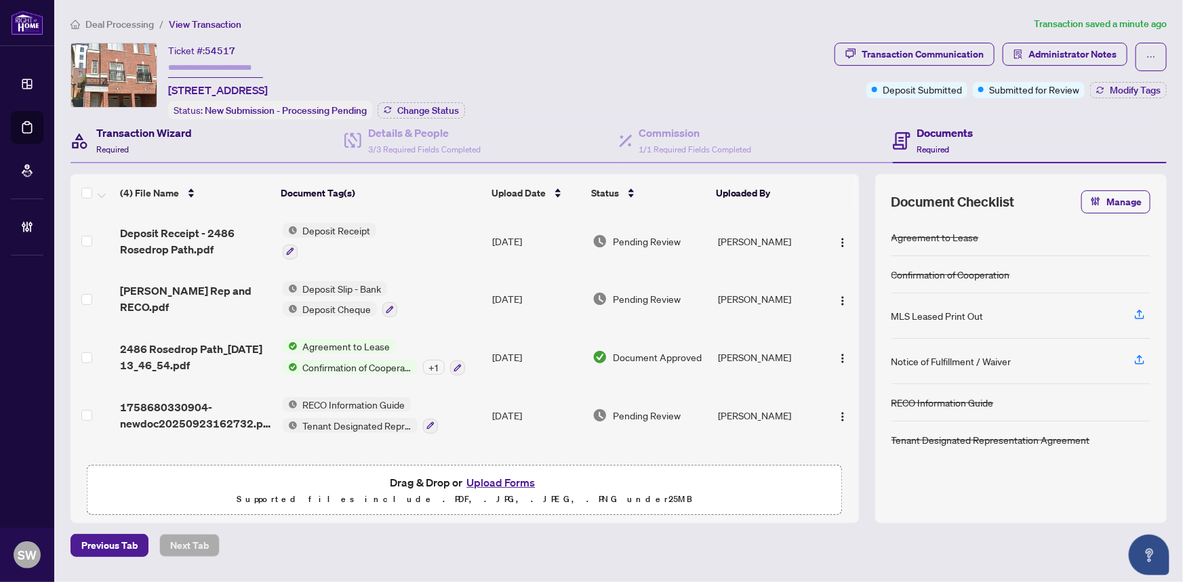
click at [137, 134] on h4 "Transaction Wizard" at bounding box center [144, 133] width 96 height 16
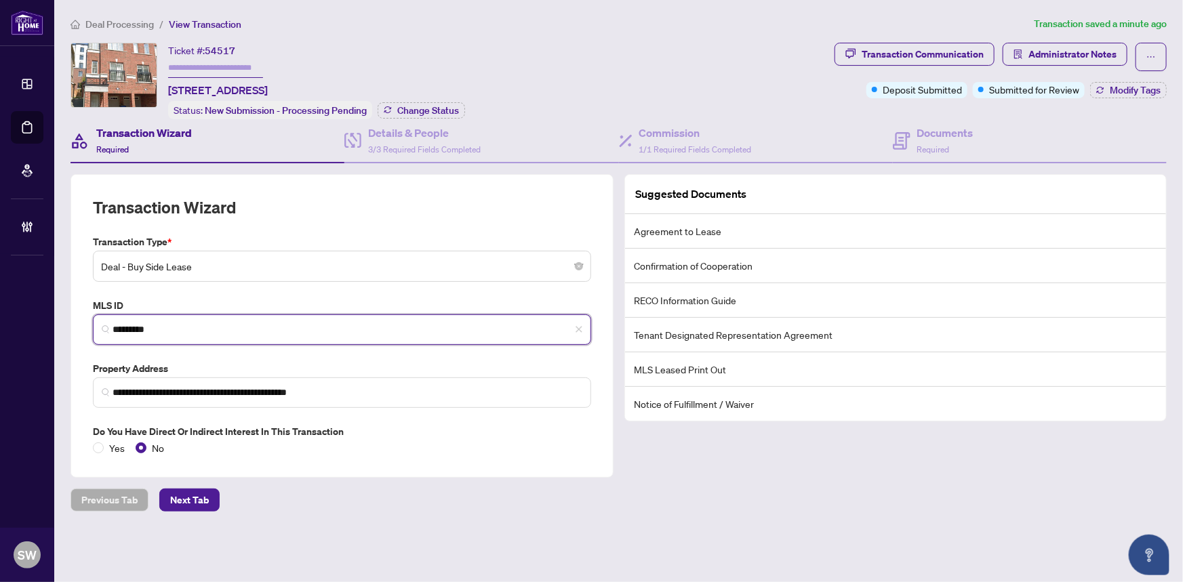
click at [146, 324] on input "*********" at bounding box center [348, 330] width 470 height 14
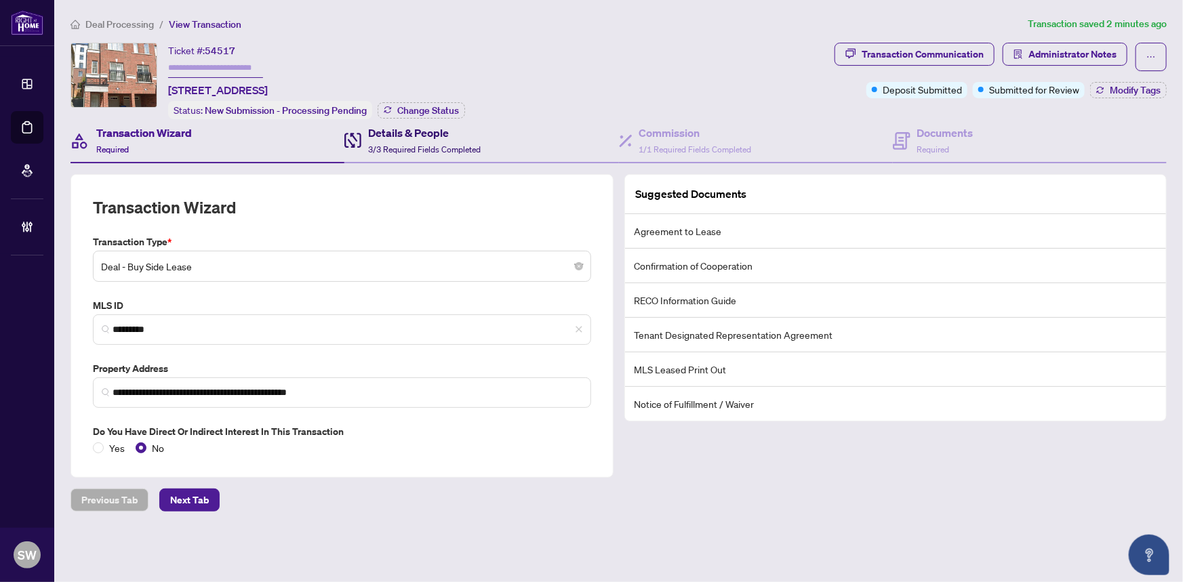
click at [402, 135] on h4 "Details & People" at bounding box center [424, 133] width 113 height 16
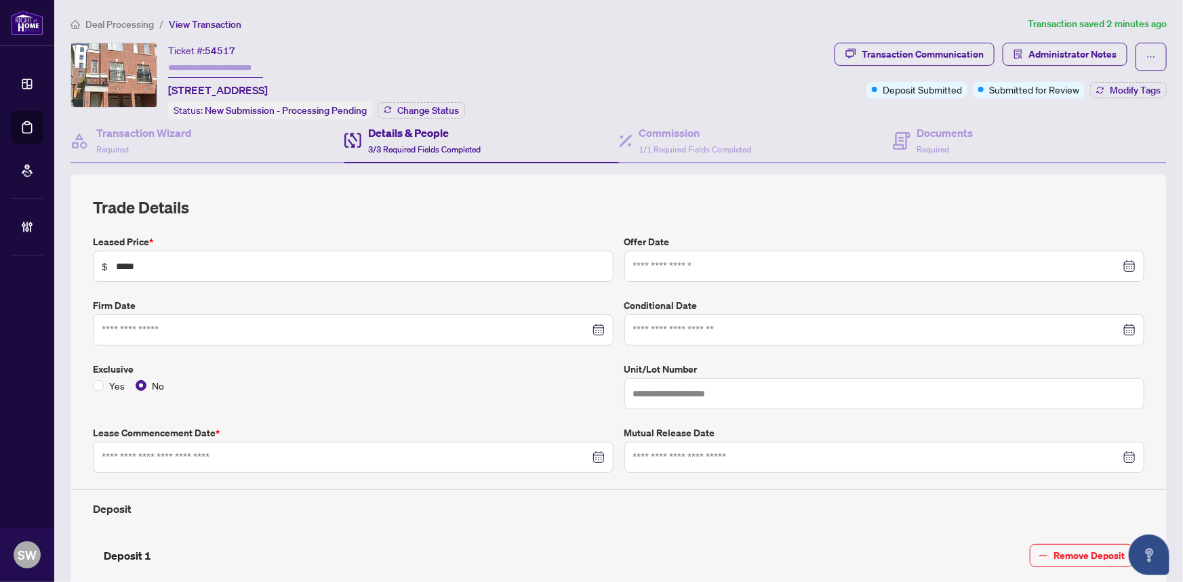
type input "**********"
click at [689, 138] on h4 "Commission" at bounding box center [695, 133] width 113 height 16
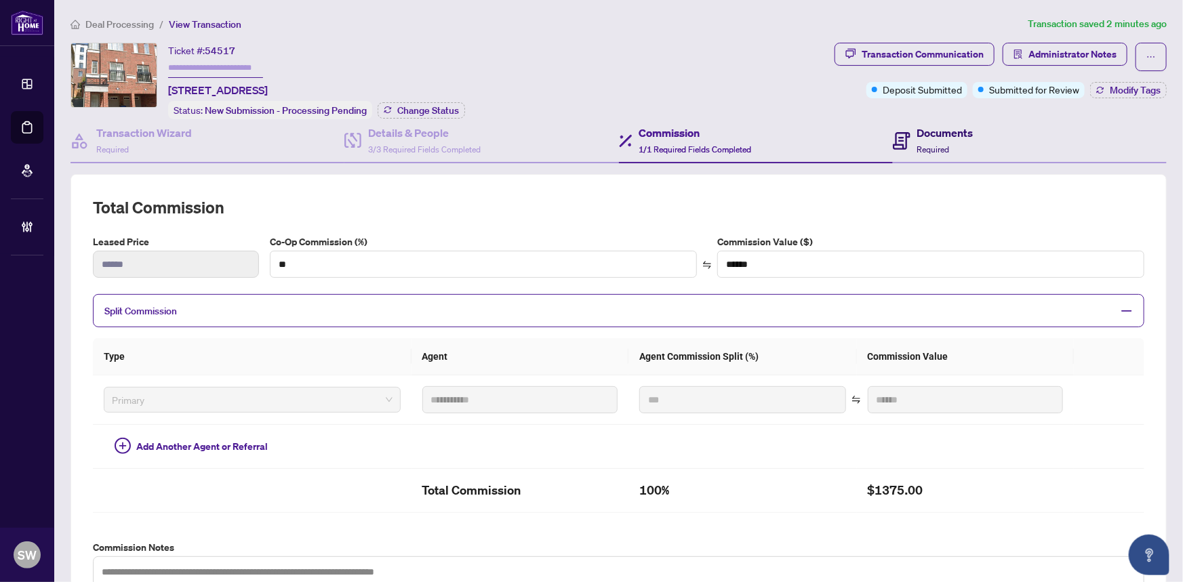
click at [927, 129] on h4 "Documents" at bounding box center [945, 133] width 56 height 16
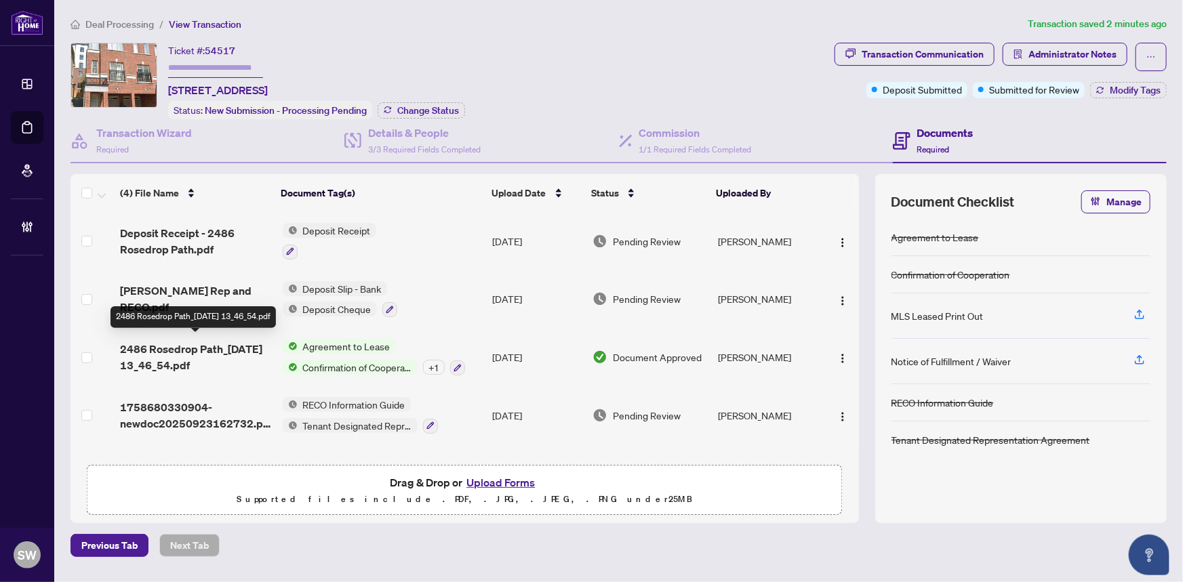
click at [238, 347] on span "2486 Rosedrop Path_2025-09-23 13_46_54.pdf" at bounding box center [195, 357] width 151 height 33
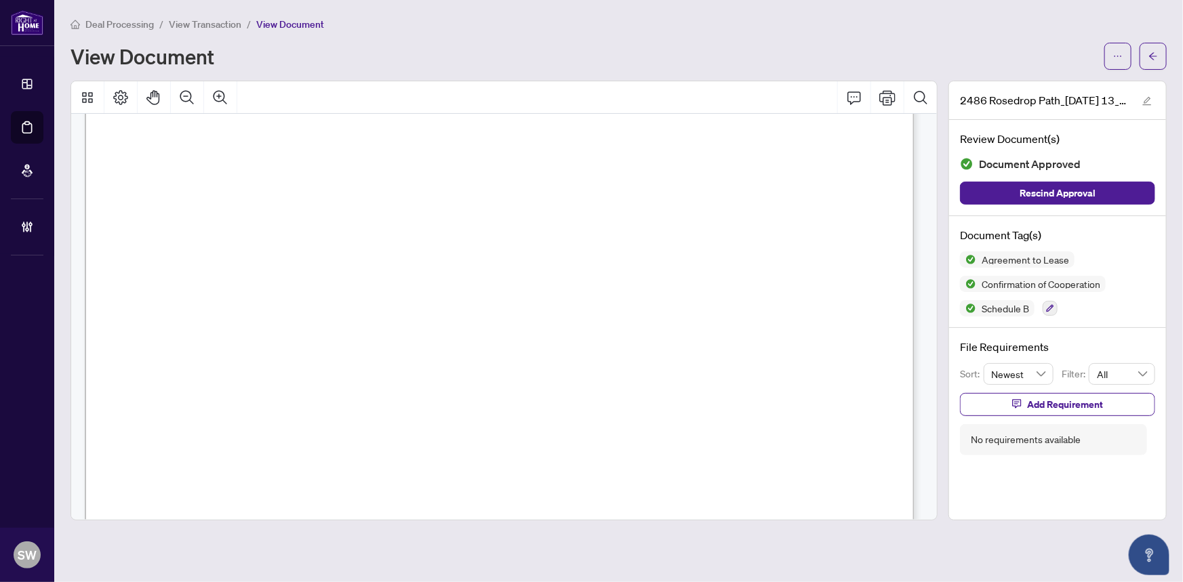
scroll to position [2615, 0]
click at [459, 197] on span "RE/MAX HALLMARK REALTY LTD." at bounding box center [351, 201] width 215 height 13
click at [289, 228] on span "DARYL KING, VICTORIA SKLAR" at bounding box center [274, 227] width 228 height 13
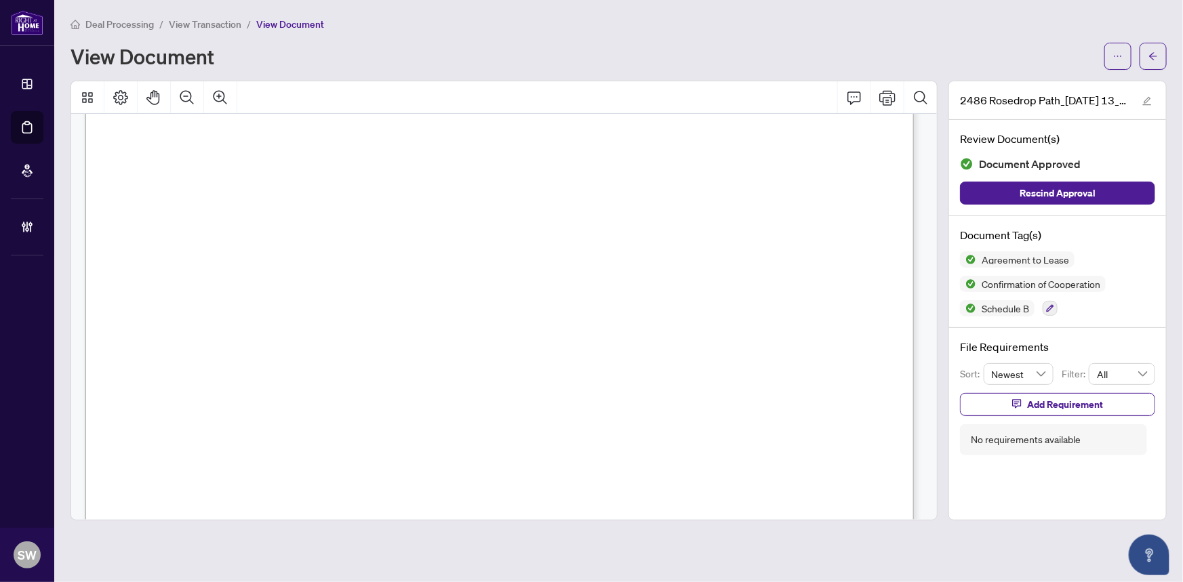
click at [289, 228] on span "DARYL KING, VICTORIA SKLAR" at bounding box center [274, 227] width 228 height 13
click at [1163, 55] on button "button" at bounding box center [1153, 56] width 27 height 27
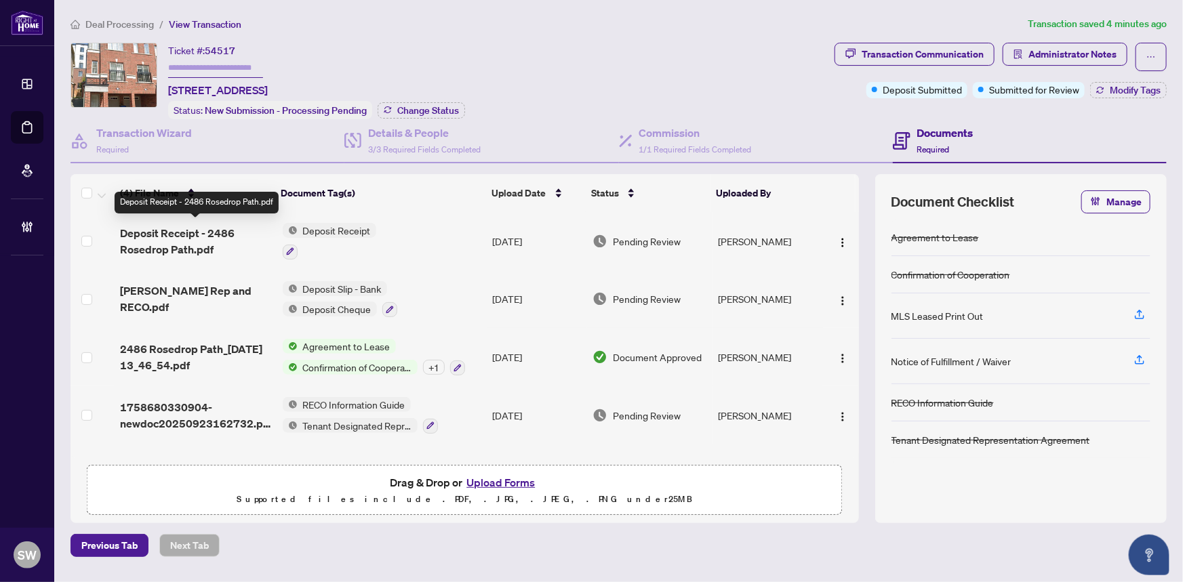
click at [192, 235] on span "Deposit Receipt - 2486 Rosedrop Path.pdf" at bounding box center [195, 241] width 151 height 33
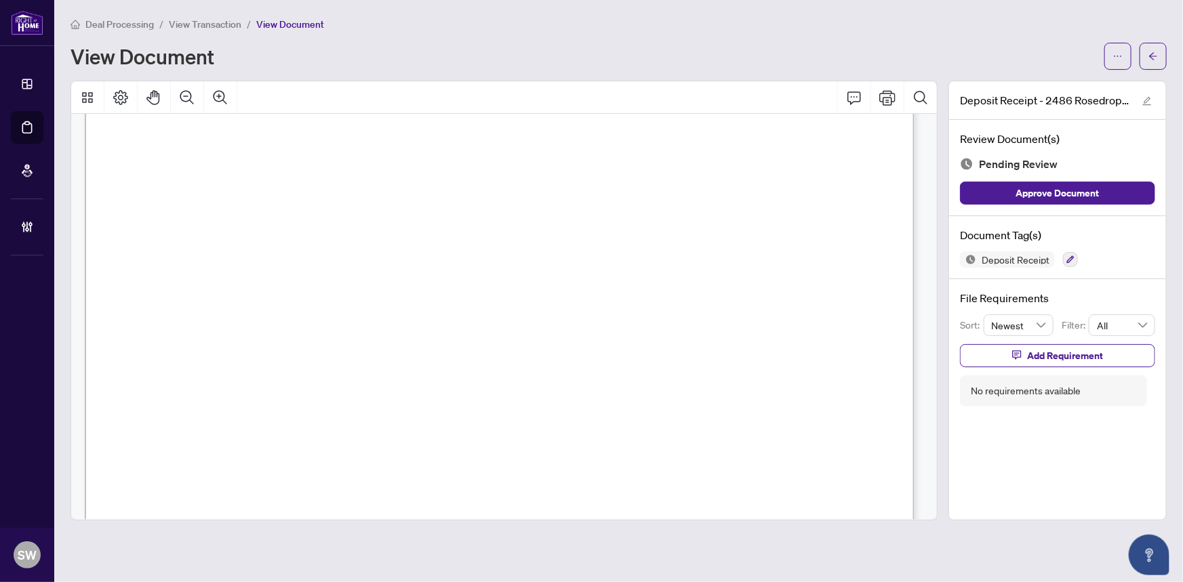
scroll to position [369, 0]
click at [1070, 259] on icon "button" at bounding box center [1070, 260] width 8 height 8
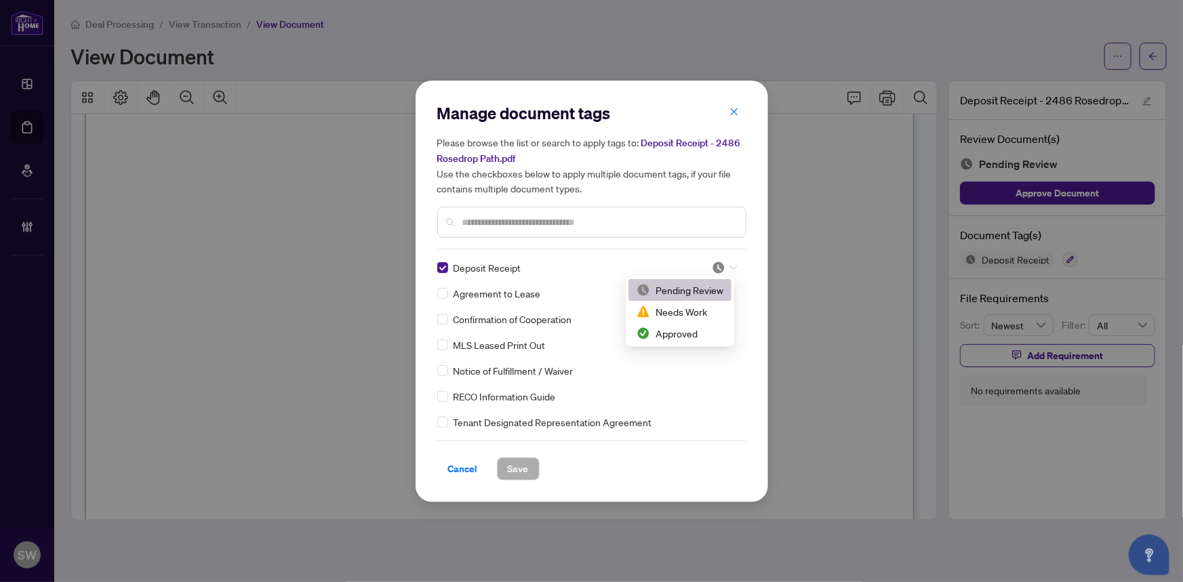
click at [723, 268] on div at bounding box center [725, 268] width 26 height 14
click at [687, 332] on div "Approved" at bounding box center [680, 333] width 87 height 15
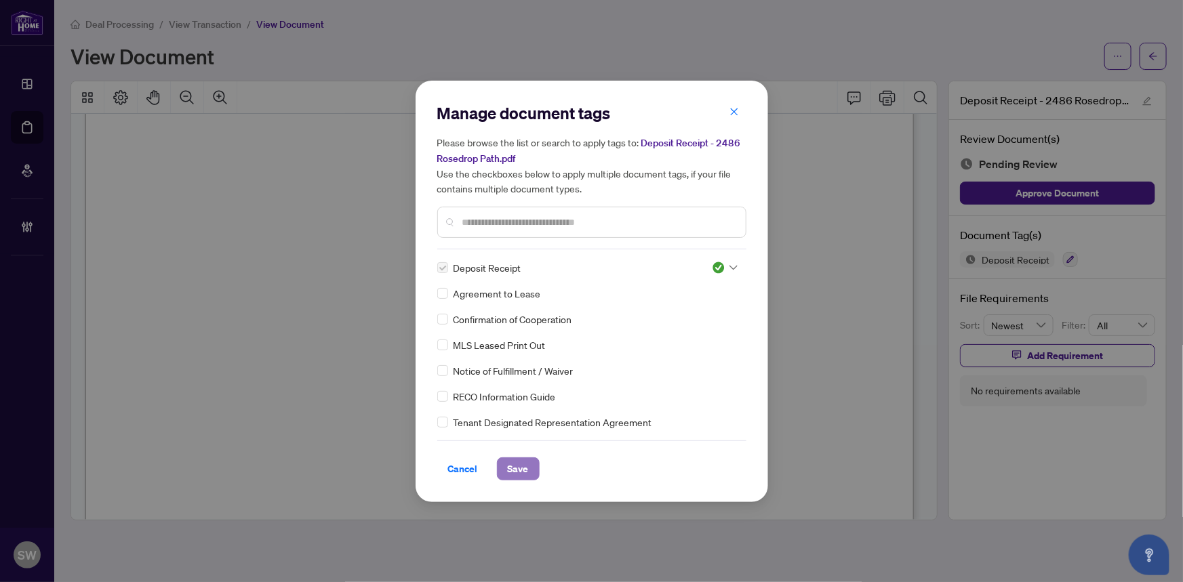
click at [521, 466] on span "Save" at bounding box center [518, 469] width 21 height 22
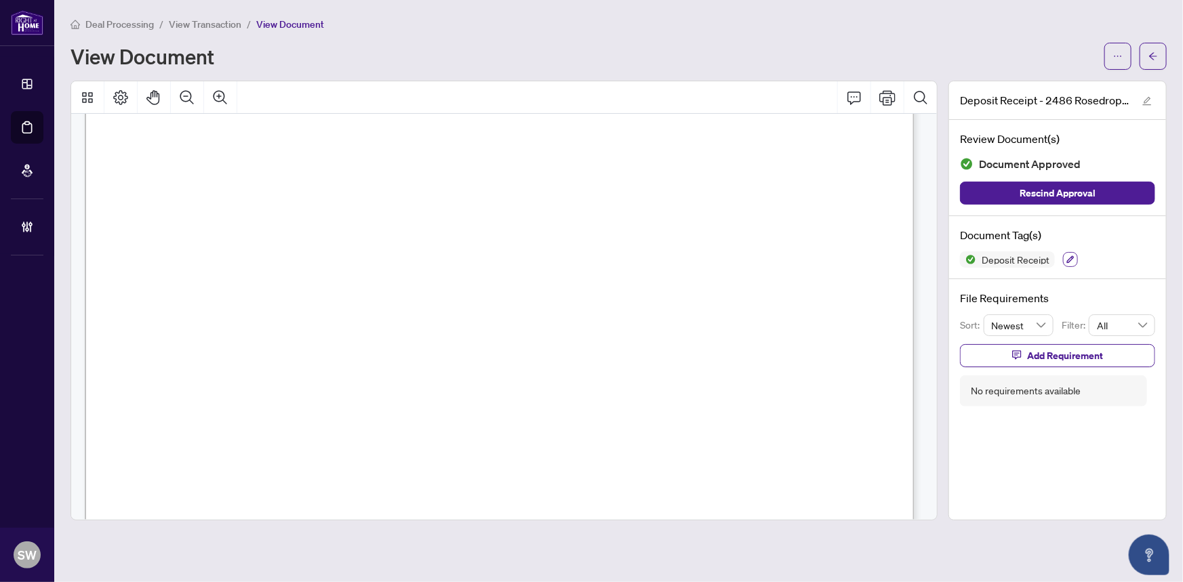
click at [1071, 261] on icon "button" at bounding box center [1070, 260] width 8 height 8
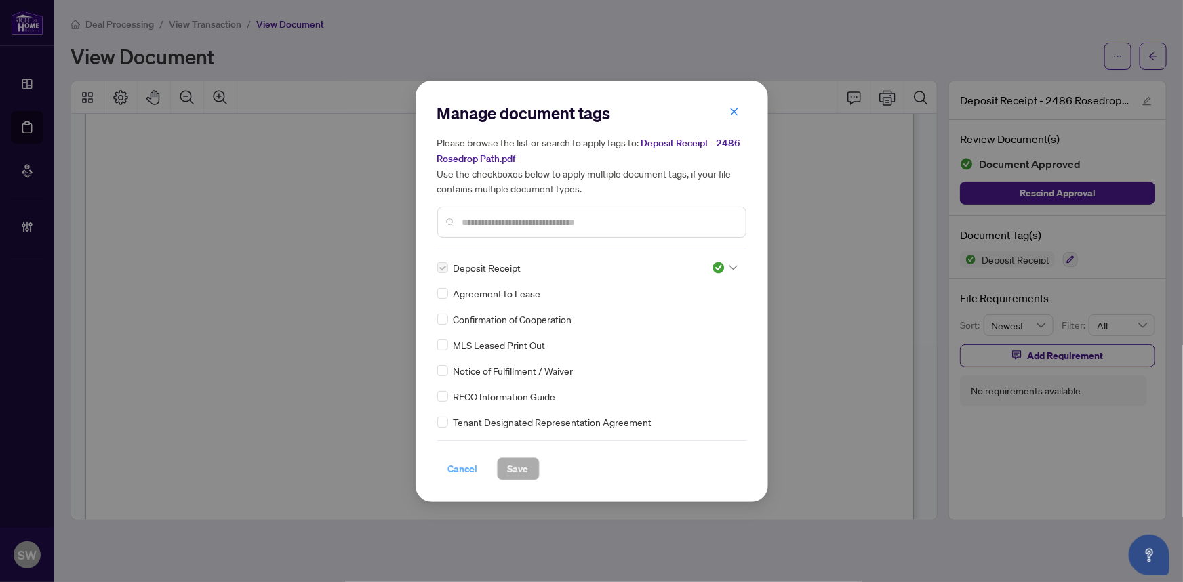
click at [459, 470] on span "Cancel" at bounding box center [463, 469] width 30 height 22
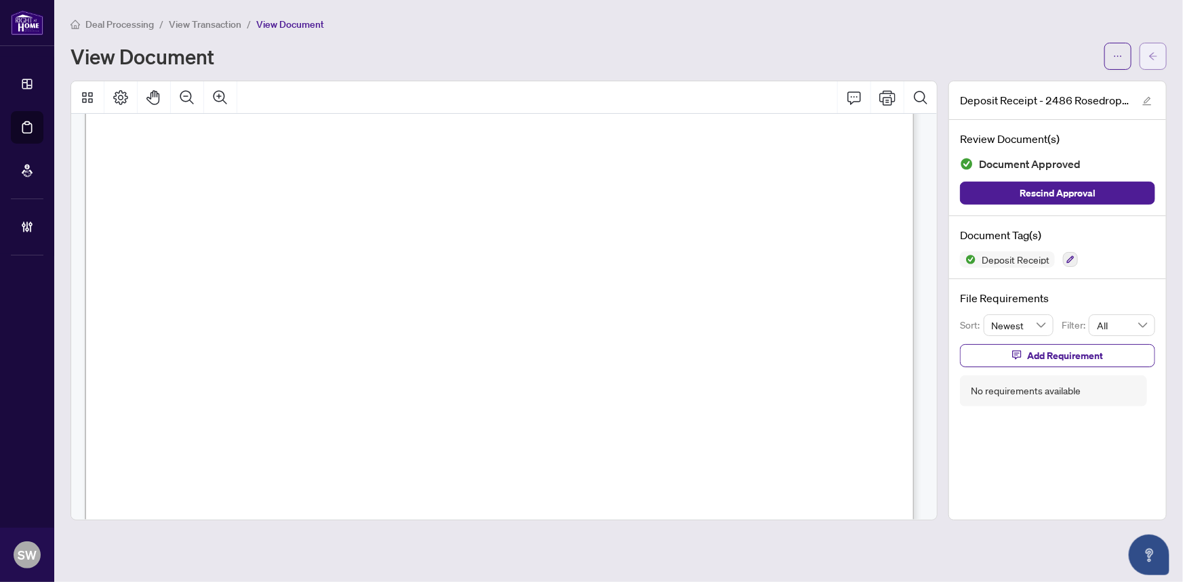
click at [1154, 62] on span "button" at bounding box center [1152, 56] width 9 height 22
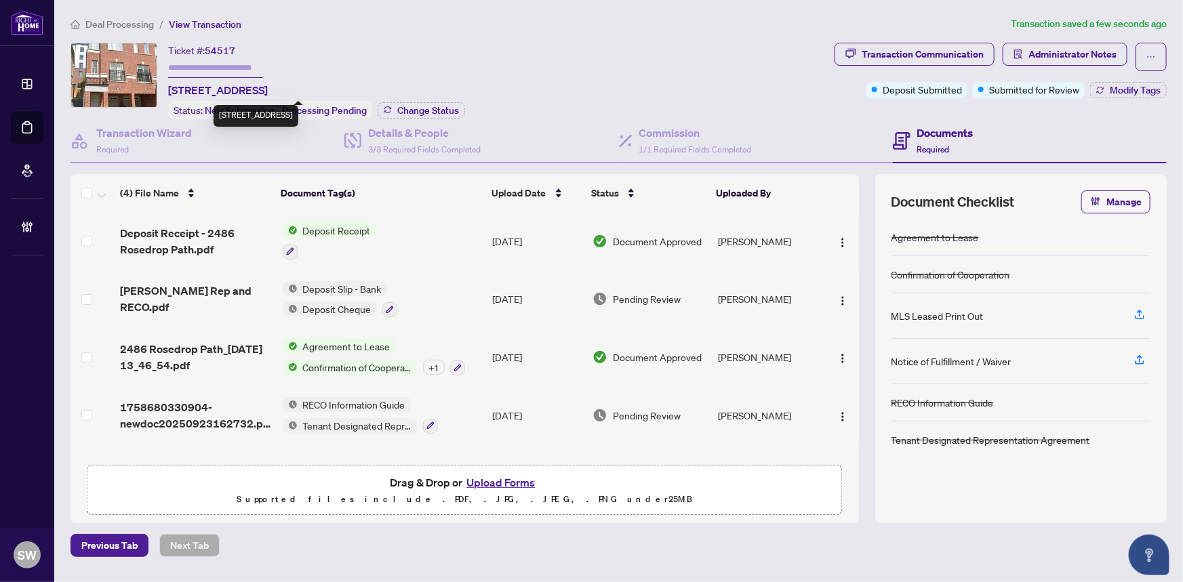
drag, startPoint x: 170, startPoint y: 86, endPoint x: 264, endPoint y: 87, distance: 94.2
click at [264, 87] on span "2486 Rosedrop Path, Oshawa, Ontario L1L 0L2, Canada" at bounding box center [218, 90] width 100 height 16
copy span "2486 Rosedrop Path"
click at [1087, 48] on span "Administrator Notes" at bounding box center [1072, 54] width 88 height 22
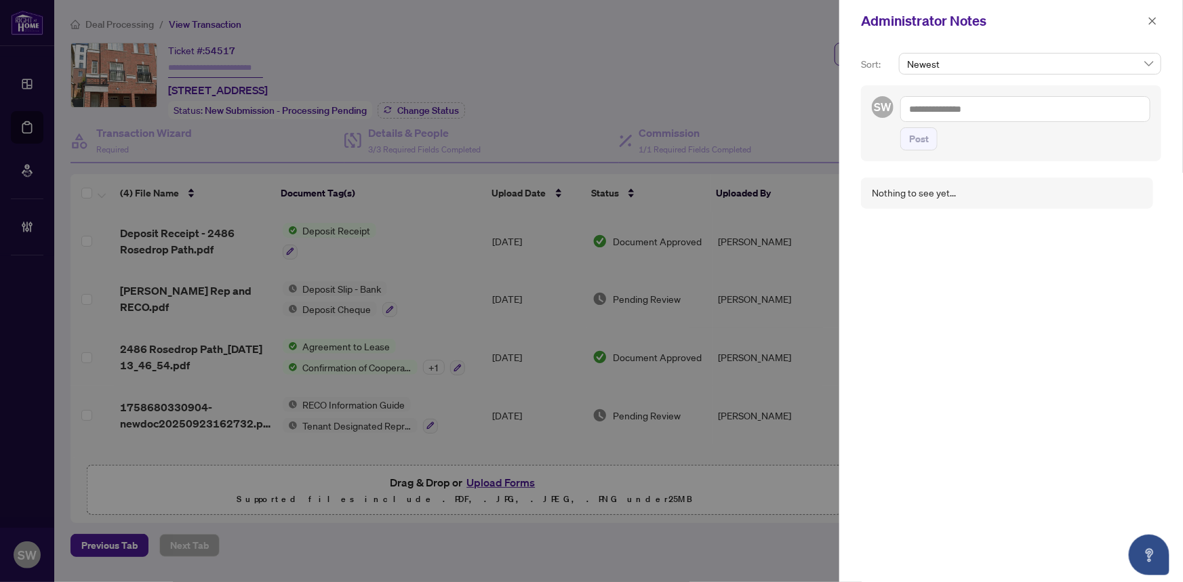
click at [956, 109] on textarea at bounding box center [1025, 109] width 250 height 26
paste textarea "**********"
type textarea "**********"
click at [916, 148] on span "Post" at bounding box center [919, 153] width 20 height 22
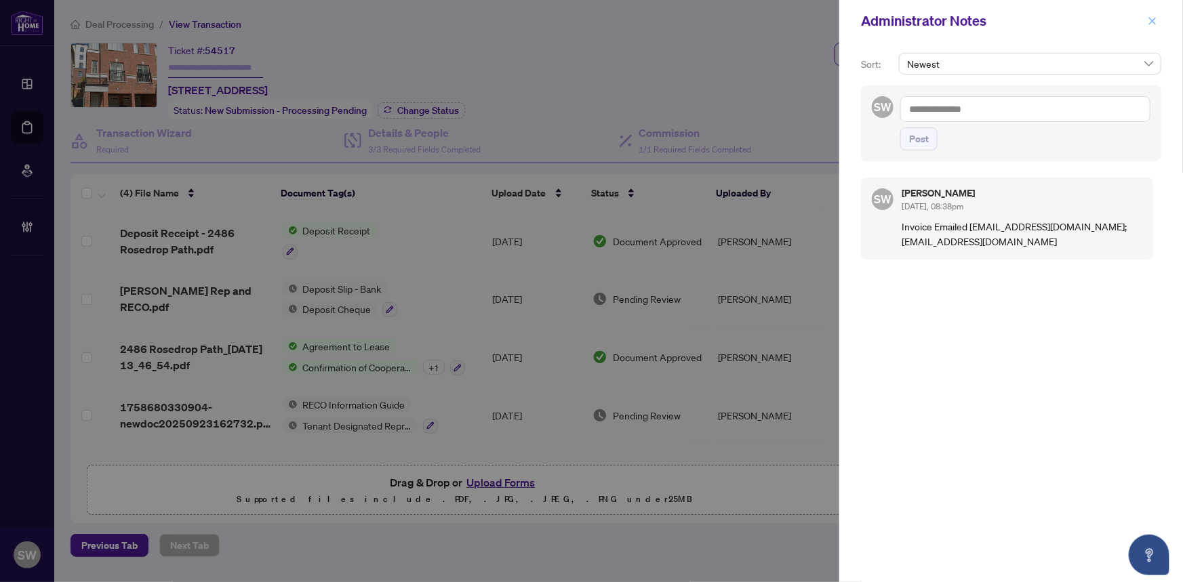
click at [1152, 17] on icon "close" at bounding box center [1152, 20] width 9 height 9
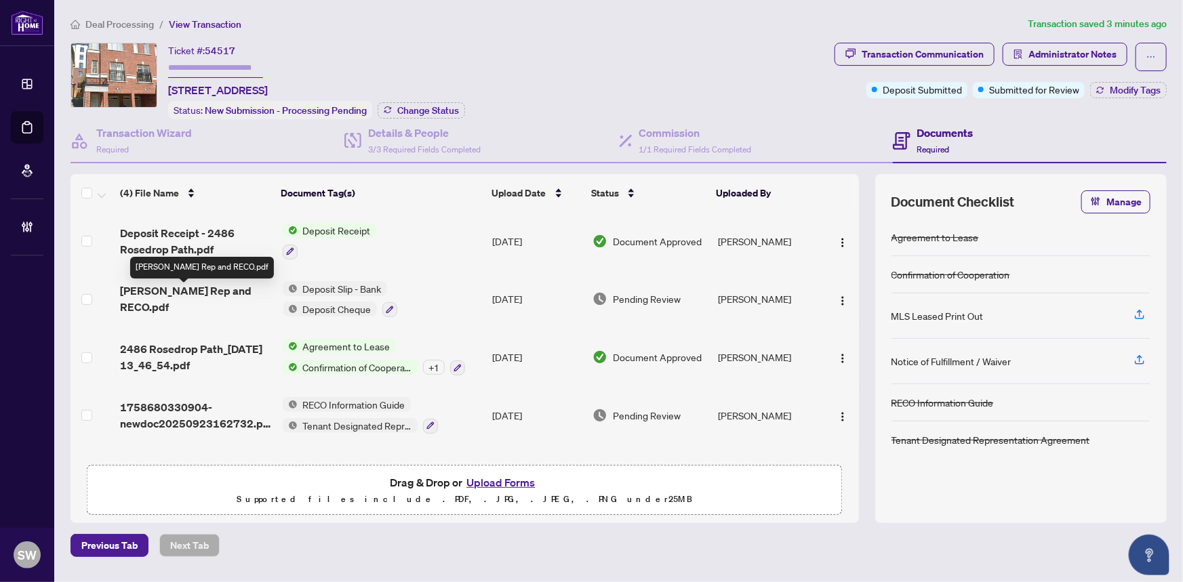
click at [158, 288] on span "Stefanie Rep and RECO.pdf" at bounding box center [195, 299] width 151 height 33
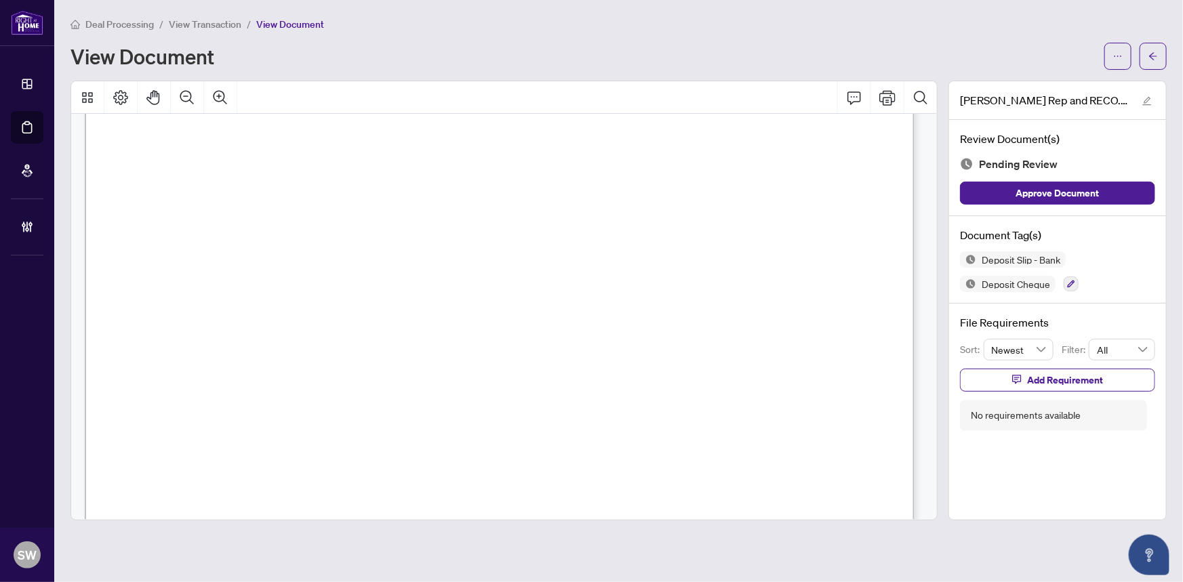
scroll to position [18863, 0]
click at [1075, 280] on button "button" at bounding box center [1071, 284] width 15 height 15
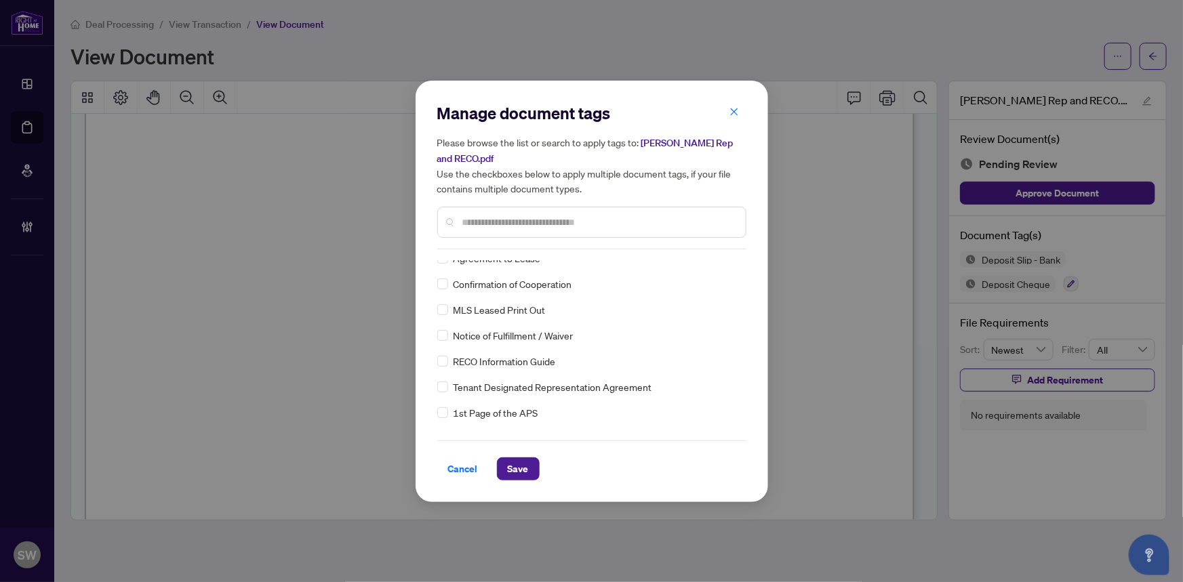
scroll to position [0, 0]
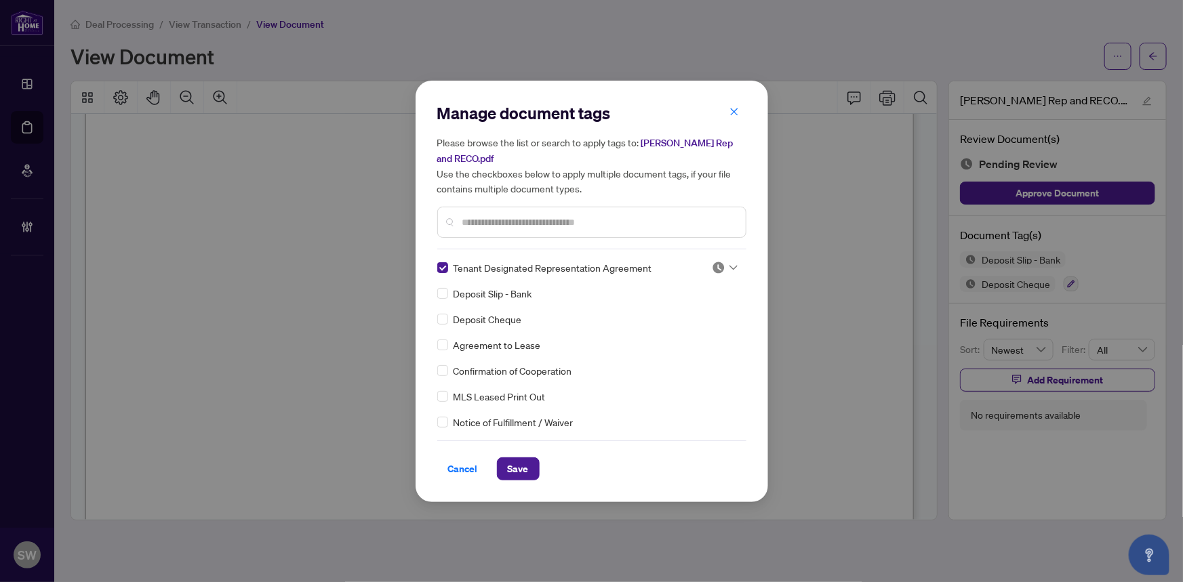
click at [719, 268] on img at bounding box center [719, 268] width 14 height 14
click at [675, 330] on div "Approved" at bounding box center [680, 333] width 87 height 15
click at [729, 265] on icon at bounding box center [733, 267] width 8 height 5
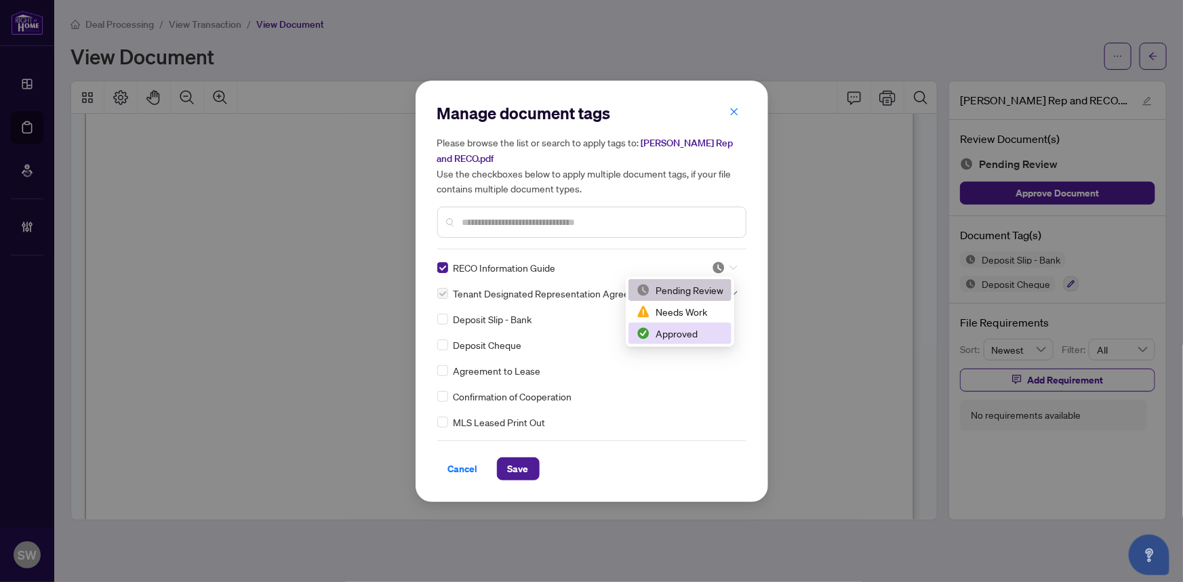
click at [685, 331] on div "Approved" at bounding box center [680, 333] width 87 height 15
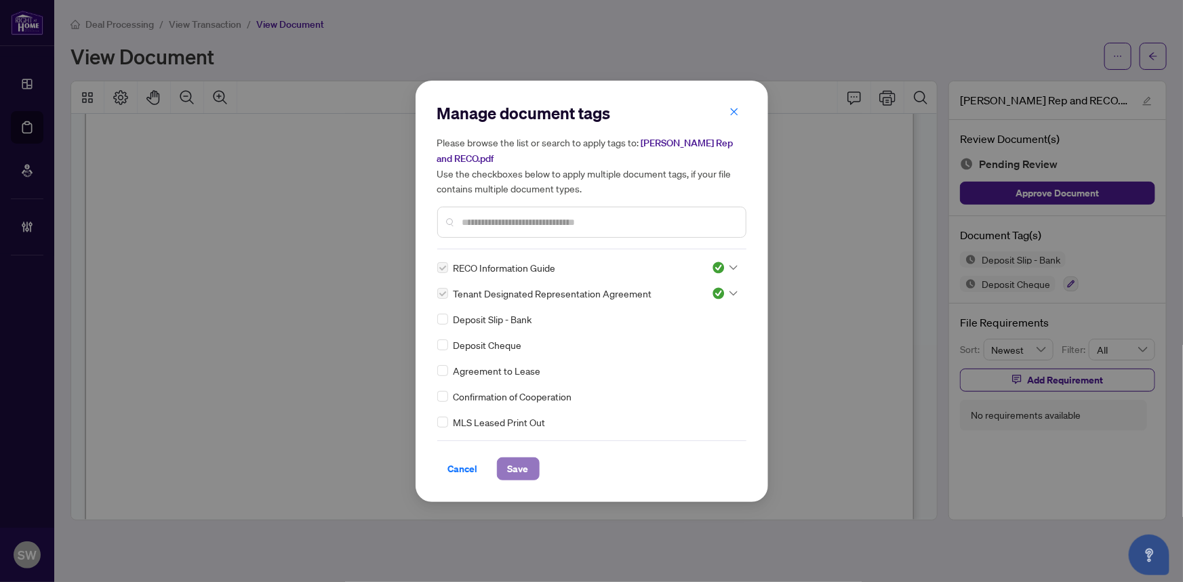
click at [520, 463] on span "Save" at bounding box center [518, 469] width 21 height 22
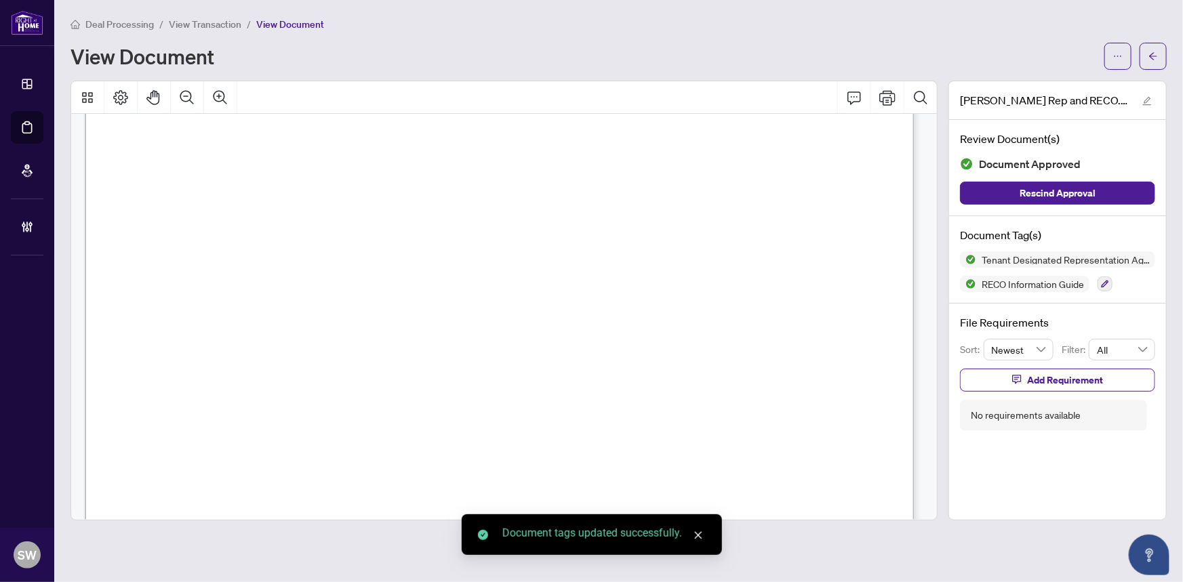
click at [1154, 55] on icon "arrow-left" at bounding box center [1153, 55] width 8 height 7
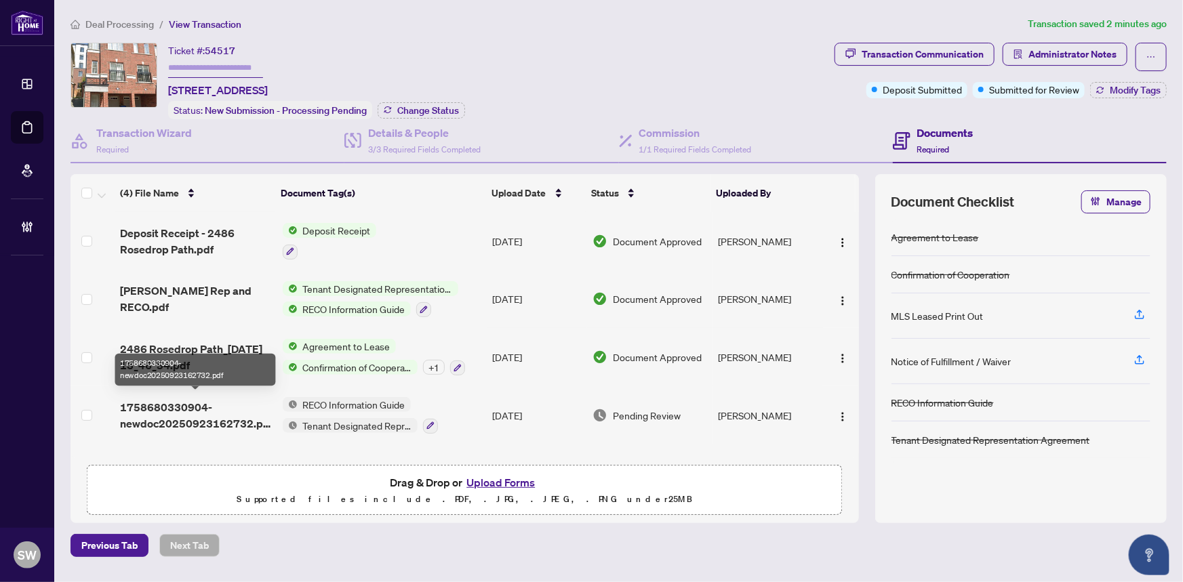
click at [214, 407] on span "1758680330904-newdoc20250923162732.pdf" at bounding box center [195, 415] width 151 height 33
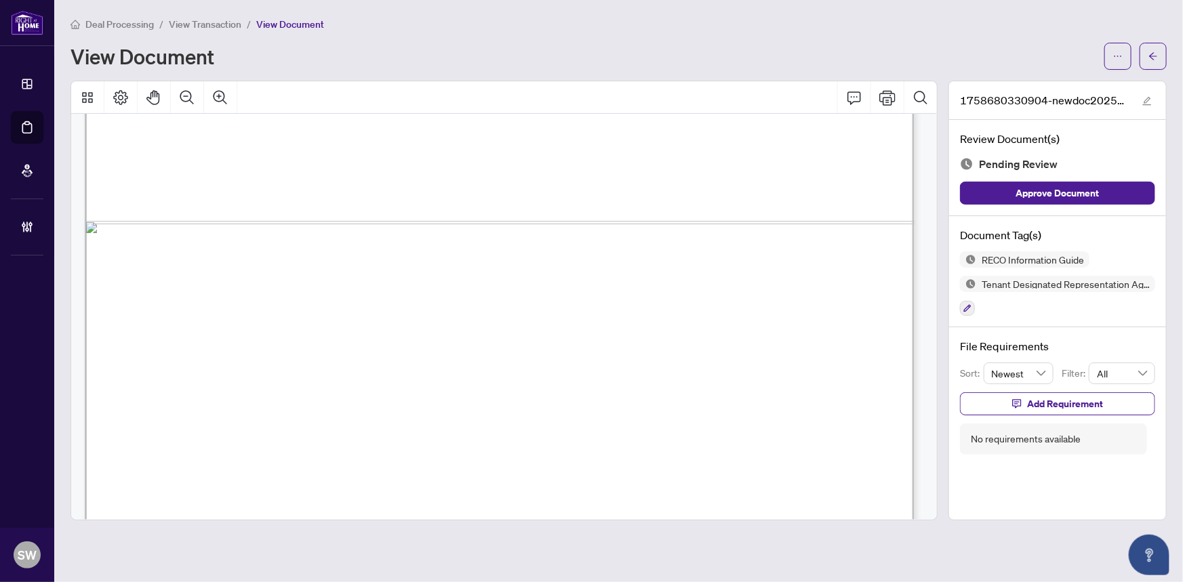
scroll to position [3044, 0]
click at [967, 308] on icon "button" at bounding box center [967, 308] width 8 height 8
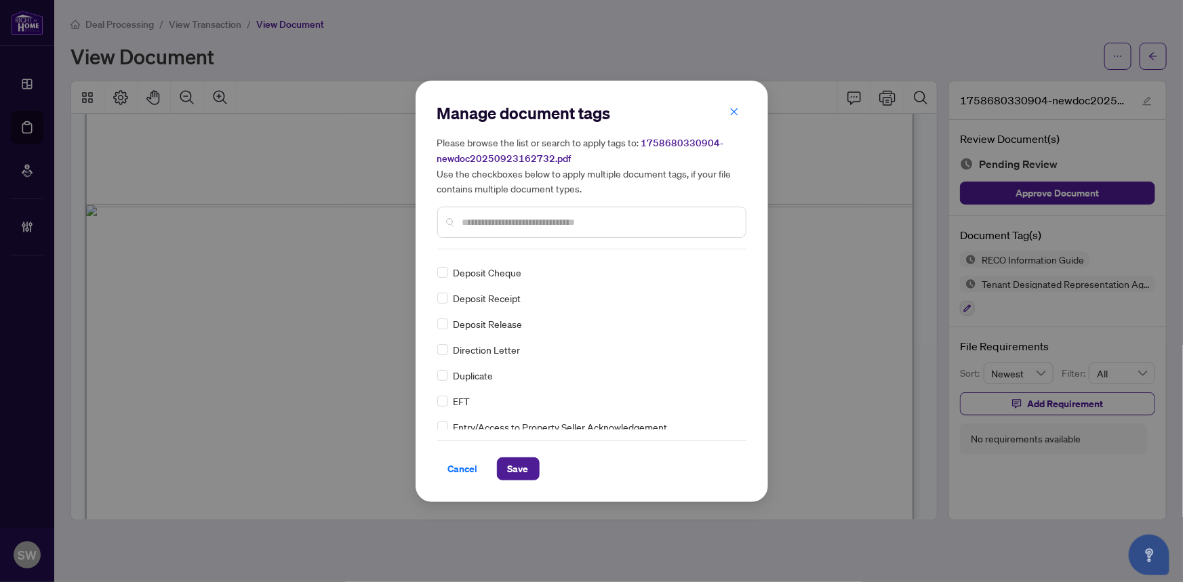
scroll to position [0, 0]
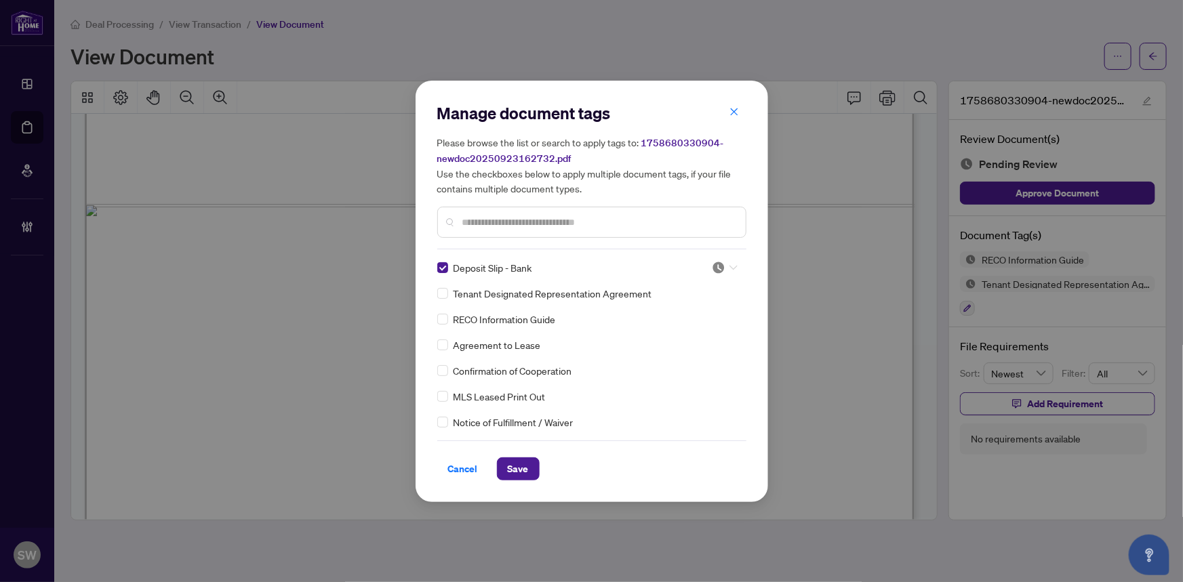
click at [729, 266] on icon at bounding box center [733, 267] width 8 height 5
click at [685, 334] on div "Approved" at bounding box center [680, 333] width 87 height 15
click at [527, 464] on button "Save" at bounding box center [518, 469] width 43 height 23
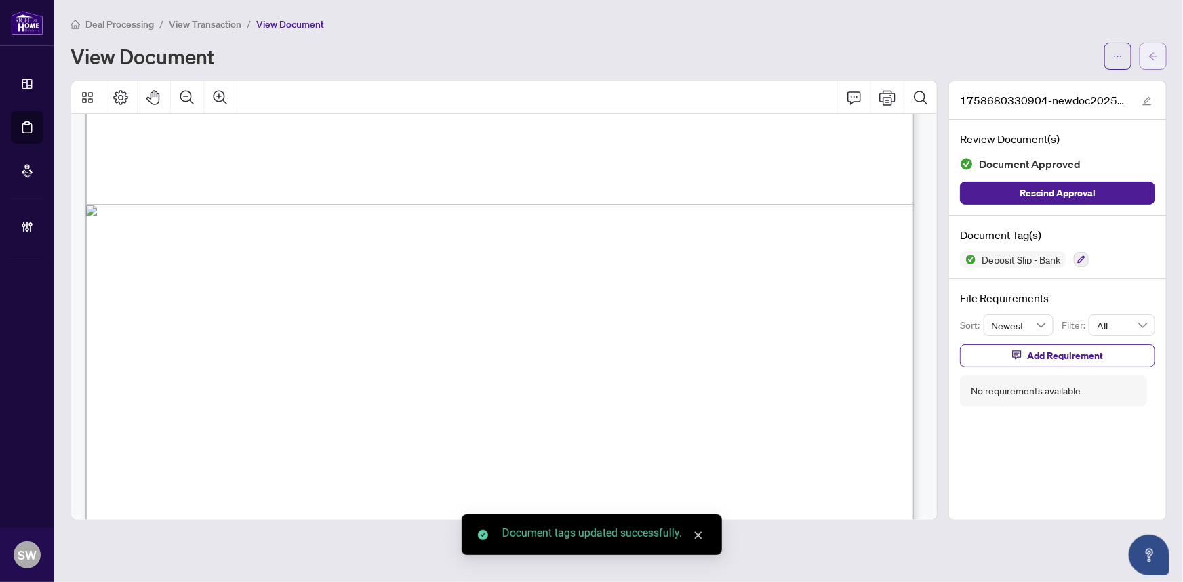
click at [1154, 60] on icon "arrow-left" at bounding box center [1152, 56] width 9 height 9
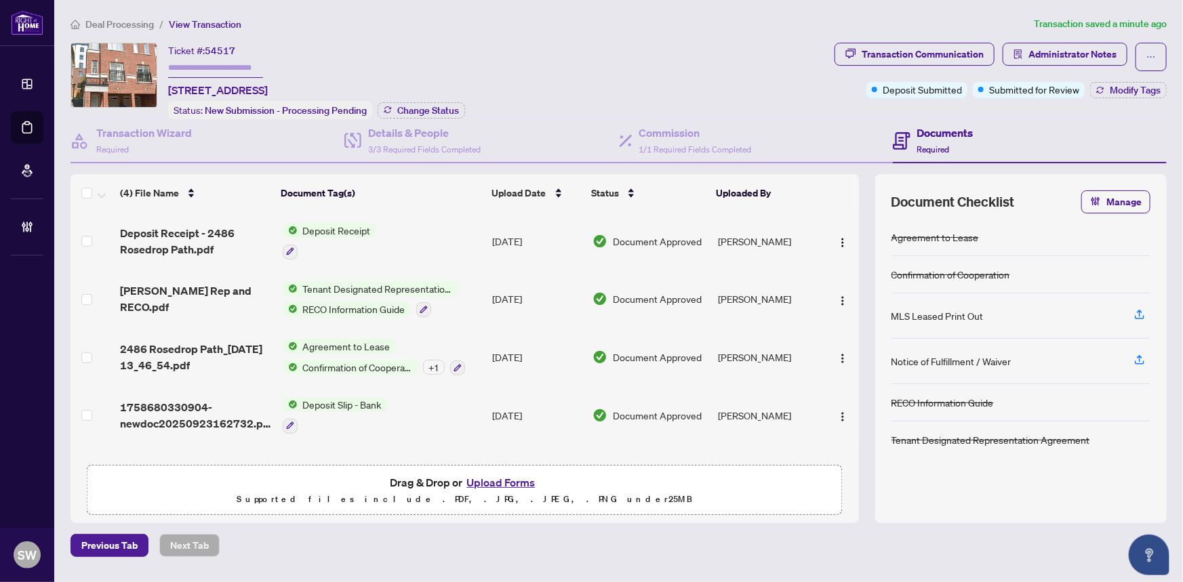
click at [679, 59] on div "Ticket #: 54517 2486 Rosedrop Path, Oshawa, Ontario L1L 0L2, Canada Status: New…" at bounding box center [450, 81] width 759 height 77
click at [679, 60] on div "Ticket #: 54517 2486 Rosedrop Path, Oshawa, Ontario L1L 0L2, Canada Status: New…" at bounding box center [450, 81] width 759 height 77
click at [727, 50] on div "Ticket #: 54517 2486 Rosedrop Path, Oshawa, Ontario L1L 0L2, Canada Status: New…" at bounding box center [450, 81] width 759 height 77
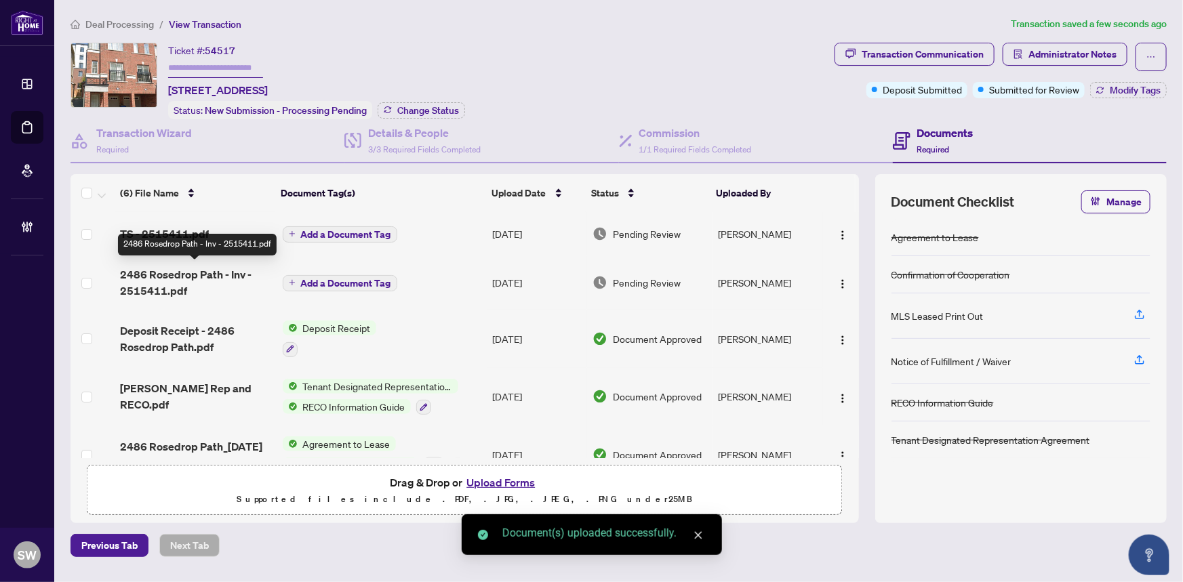
click at [182, 277] on span "2486 Rosedrop Path - Inv - 2515411.pdf" at bounding box center [195, 282] width 151 height 33
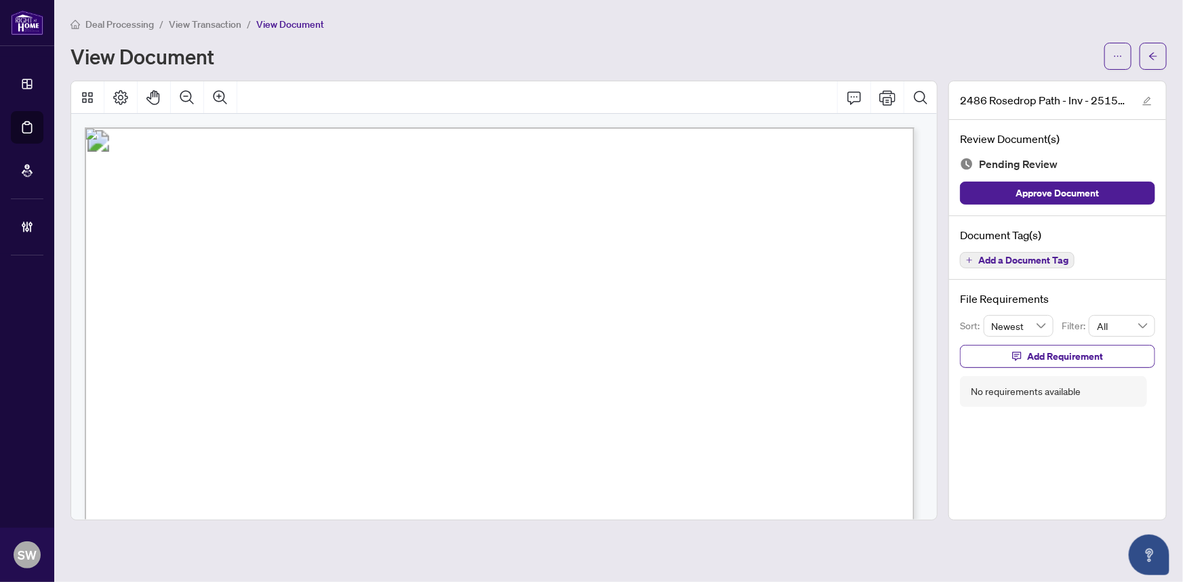
click at [1026, 256] on span "Add a Document Tag" at bounding box center [1023, 260] width 90 height 9
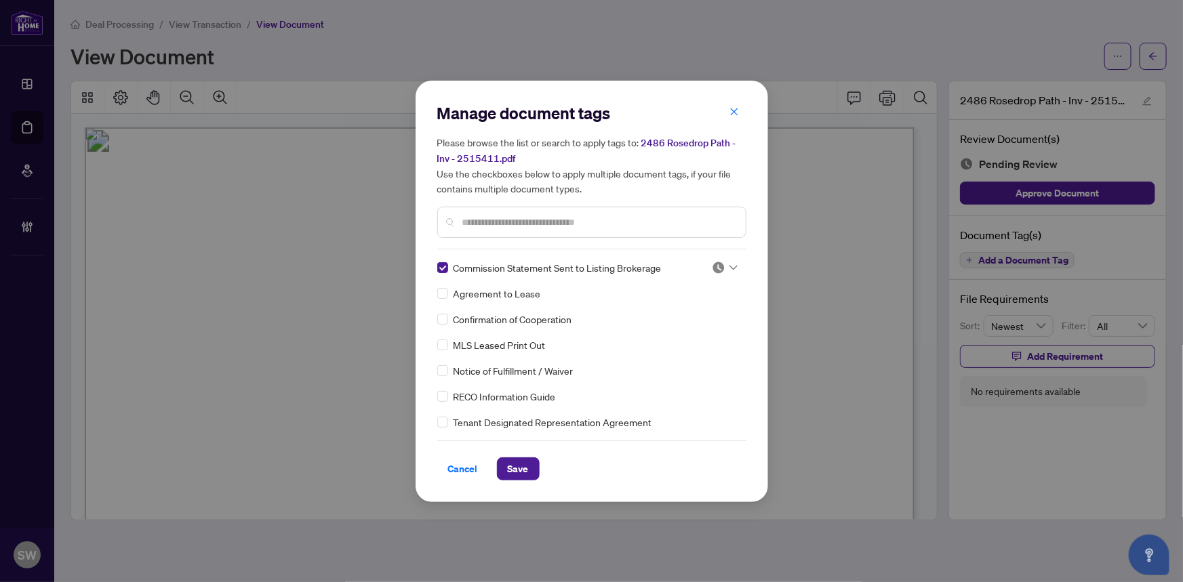
click at [719, 271] on img at bounding box center [719, 268] width 14 height 14
click at [679, 331] on div "Approved" at bounding box center [680, 333] width 87 height 15
click at [512, 467] on span "Save" at bounding box center [518, 469] width 21 height 22
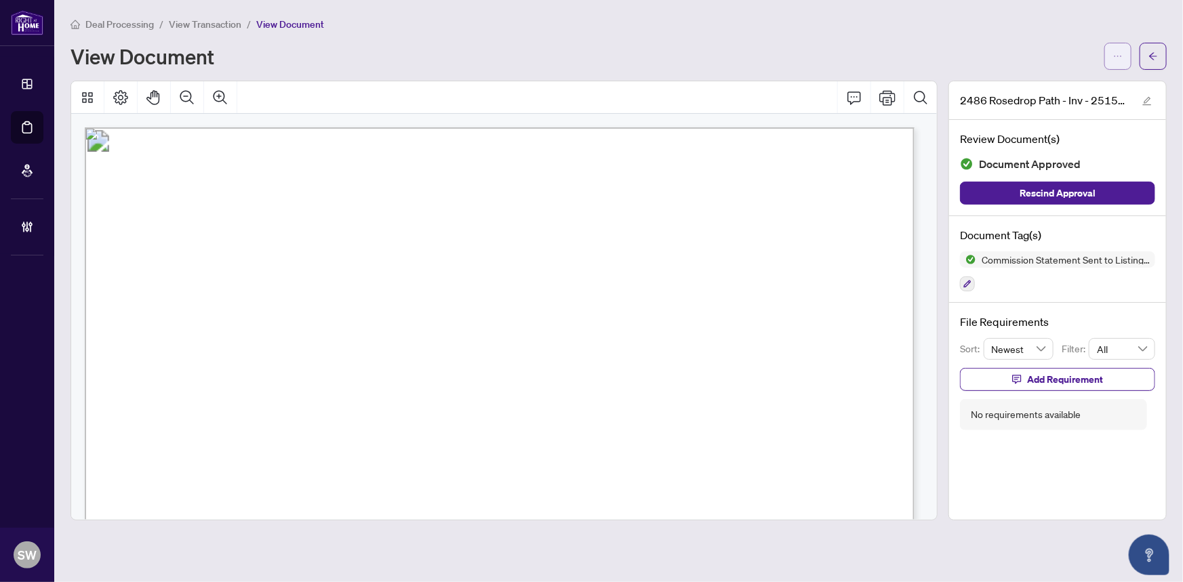
click at [1121, 52] on icon "ellipsis" at bounding box center [1117, 56] width 9 height 9
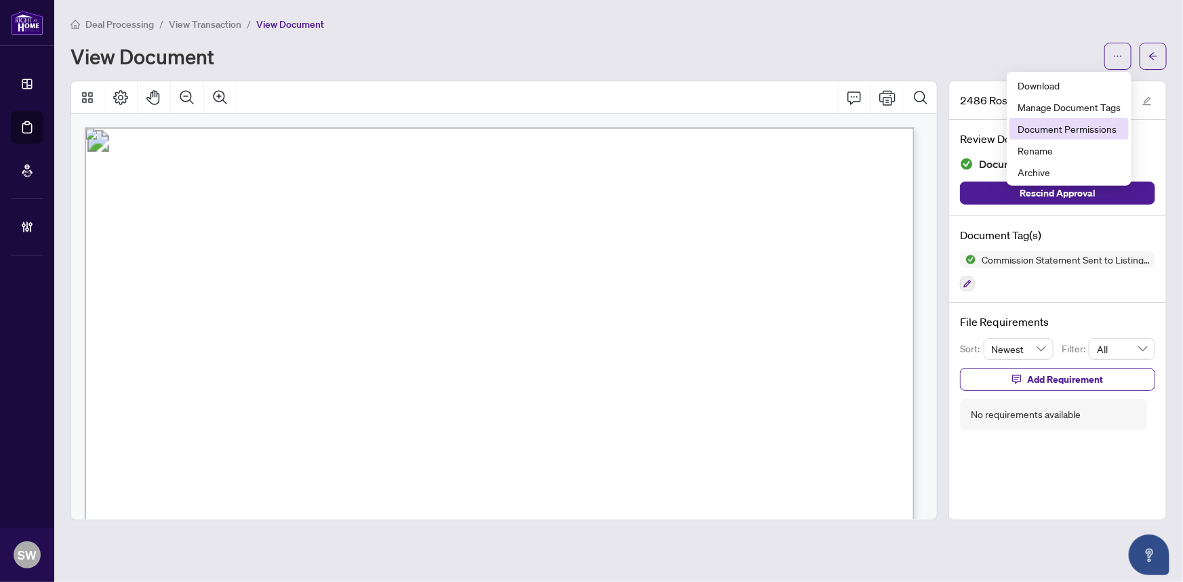
click at [1091, 127] on span "Document Permissions" at bounding box center [1069, 128] width 103 height 15
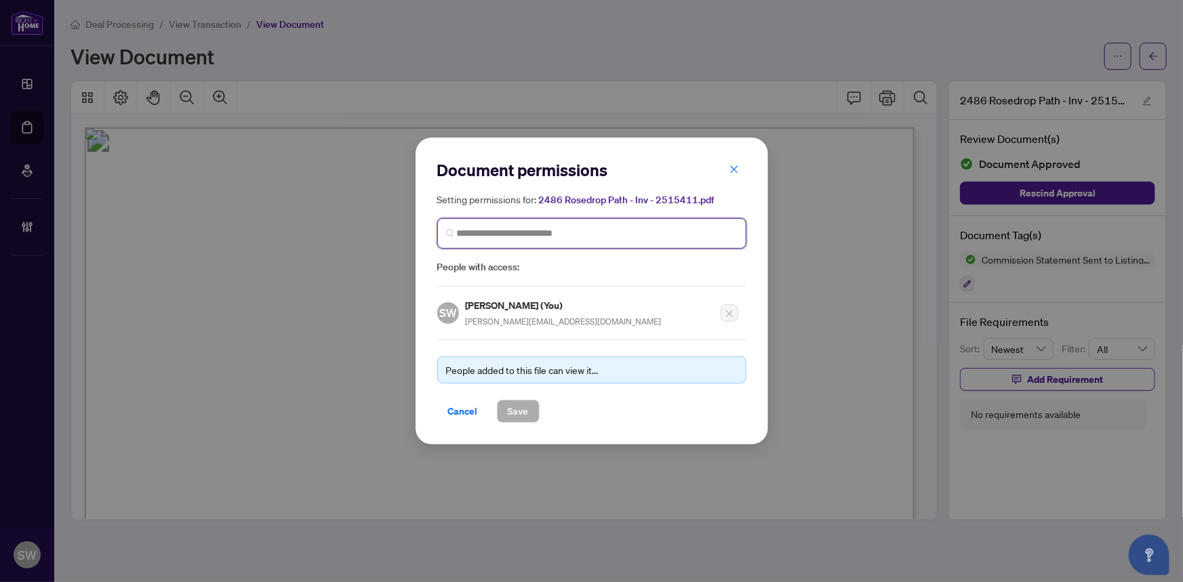
click at [549, 235] on input "search" at bounding box center [597, 233] width 281 height 14
type input "******"
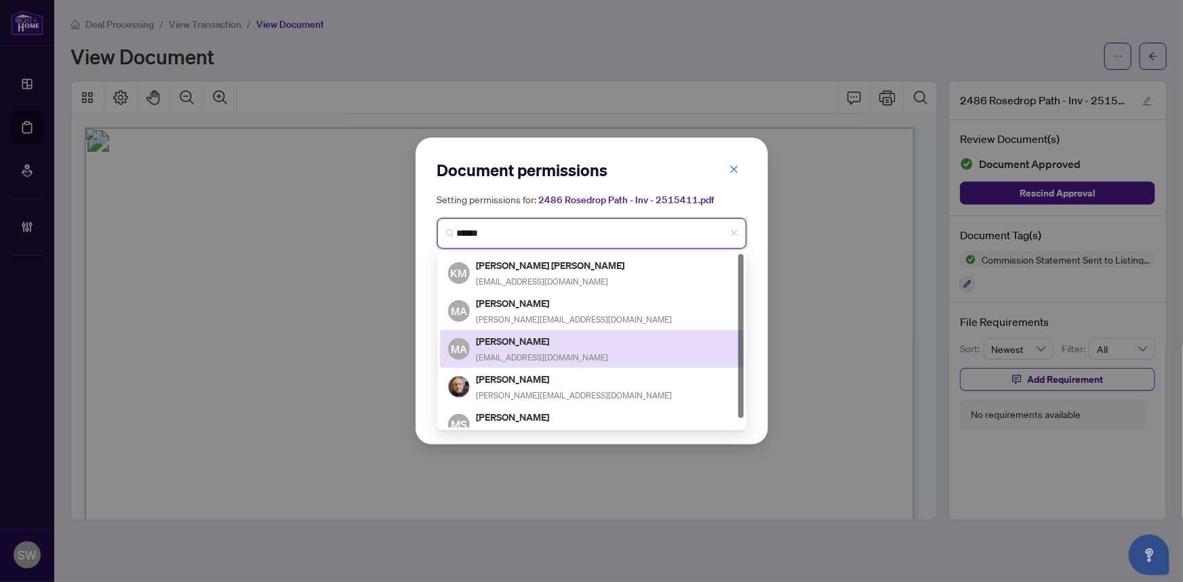
click at [528, 339] on h5 "Mansoor Ali" at bounding box center [543, 342] width 132 height 16
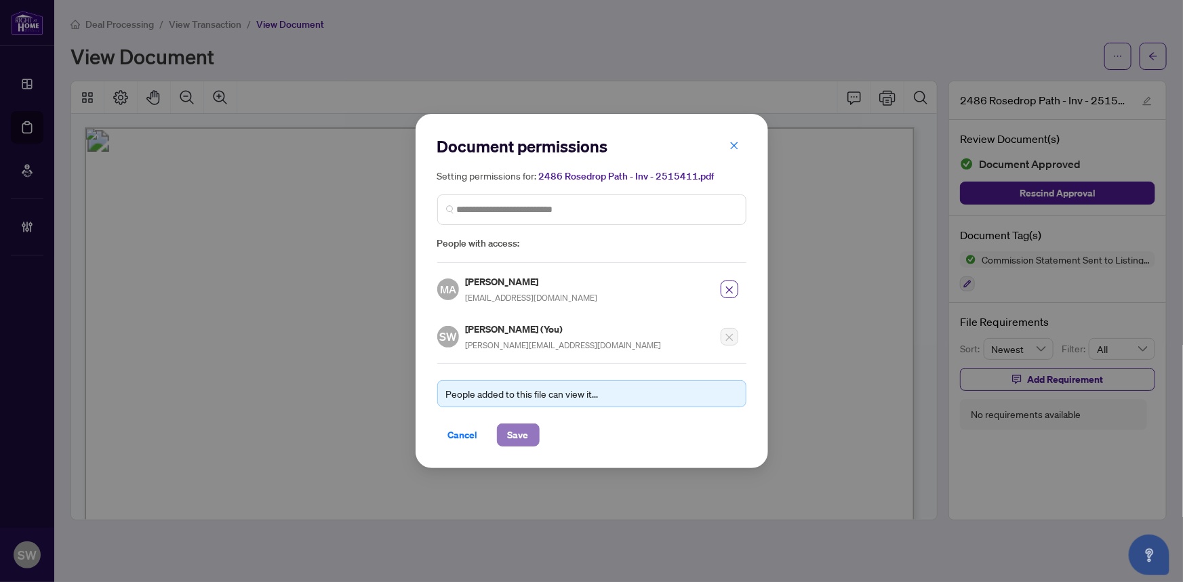
click at [524, 429] on button "Save" at bounding box center [518, 435] width 43 height 23
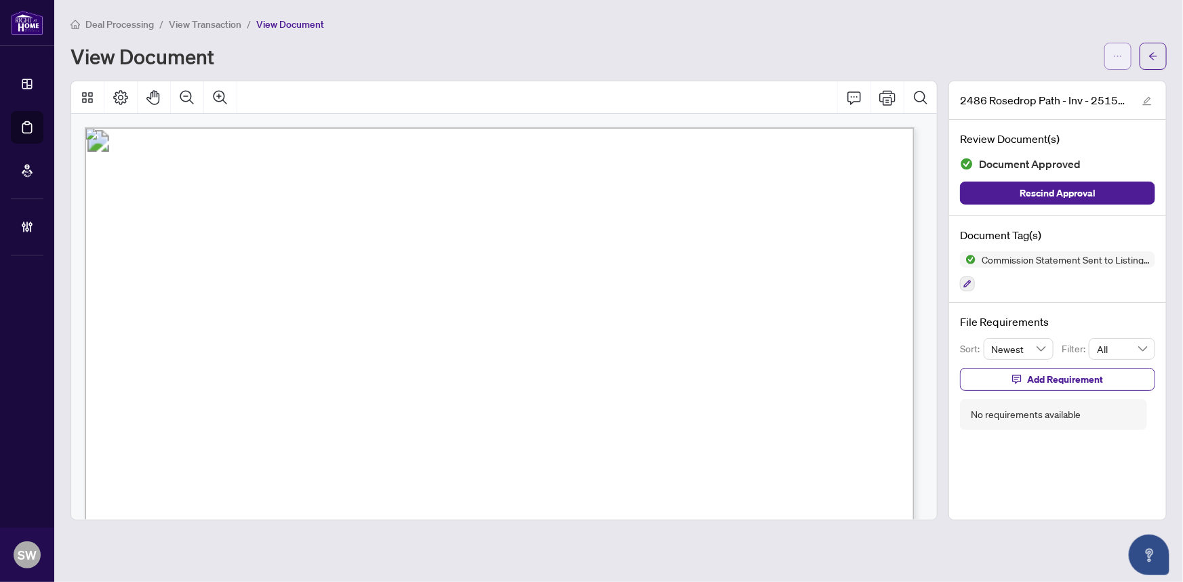
click at [1119, 58] on icon "ellipsis" at bounding box center [1117, 56] width 9 height 9
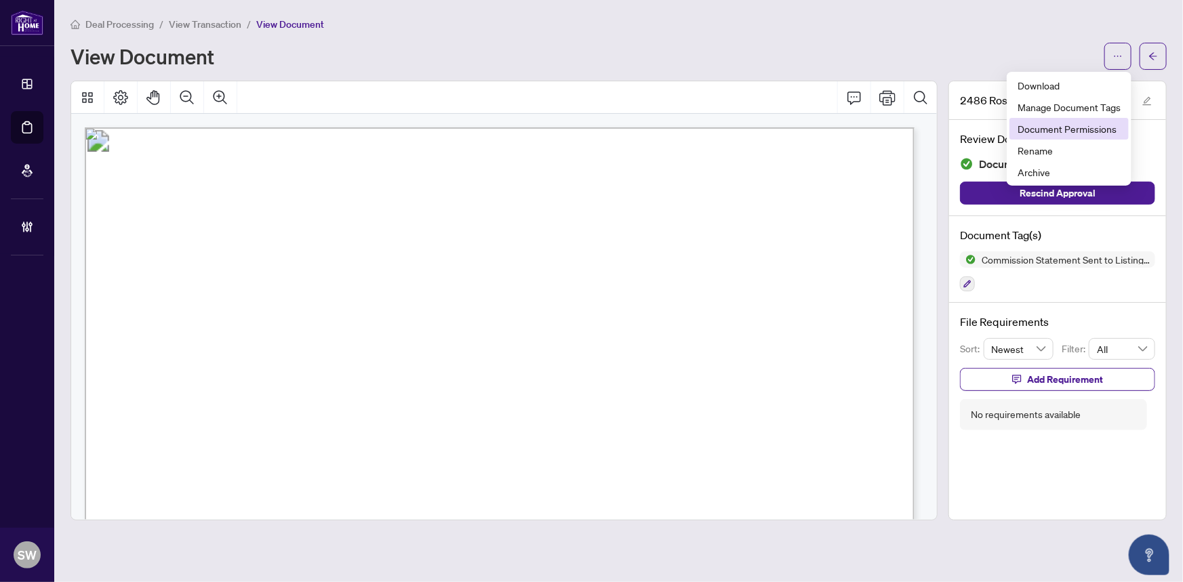
click at [1076, 121] on span "Document Permissions" at bounding box center [1069, 128] width 103 height 15
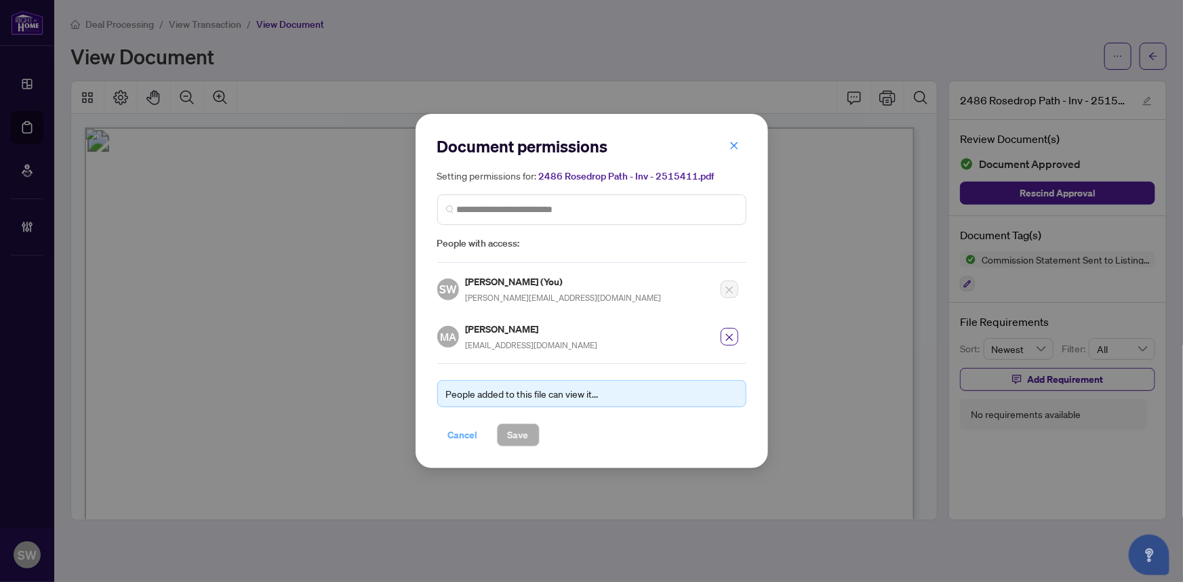
click at [458, 441] on span "Cancel" at bounding box center [463, 435] width 30 height 22
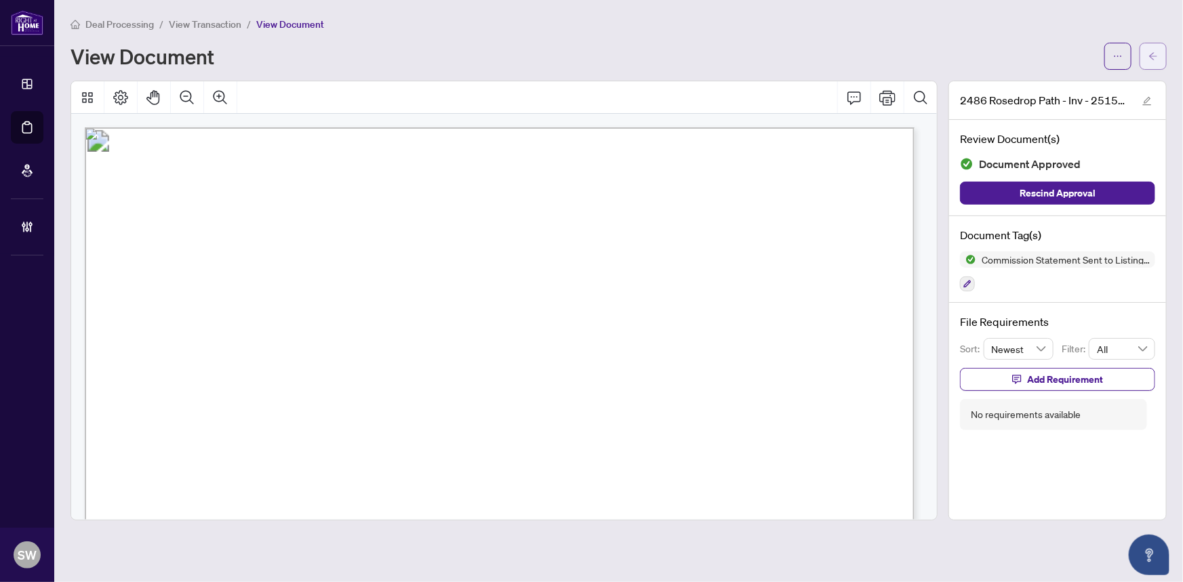
click at [1160, 58] on button "button" at bounding box center [1153, 56] width 27 height 27
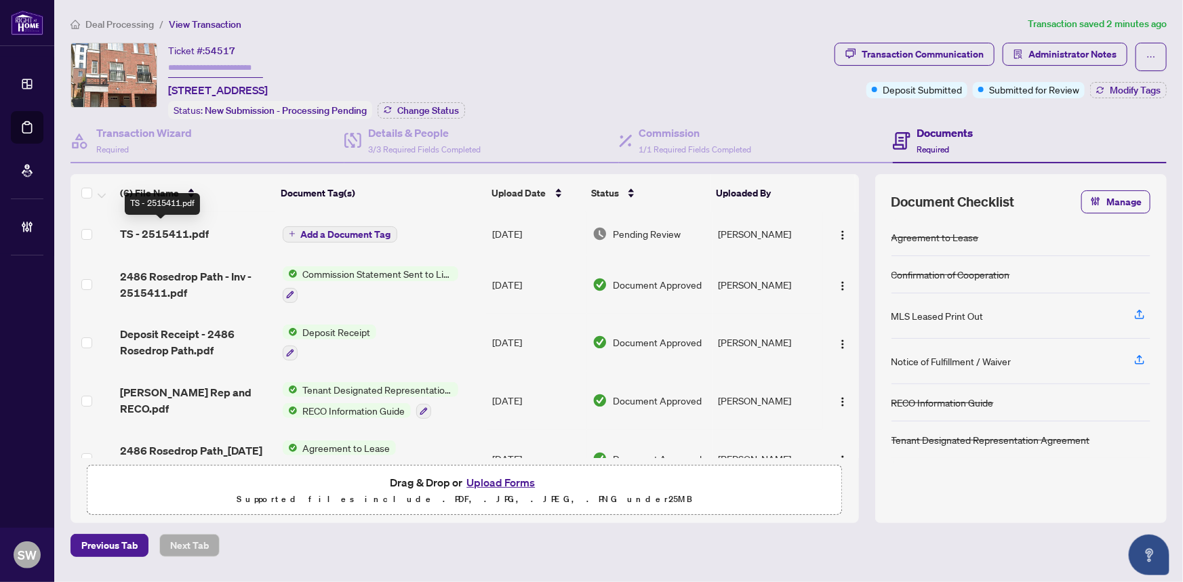
click at [179, 230] on span "TS - 2515411.pdf" at bounding box center [164, 234] width 89 height 16
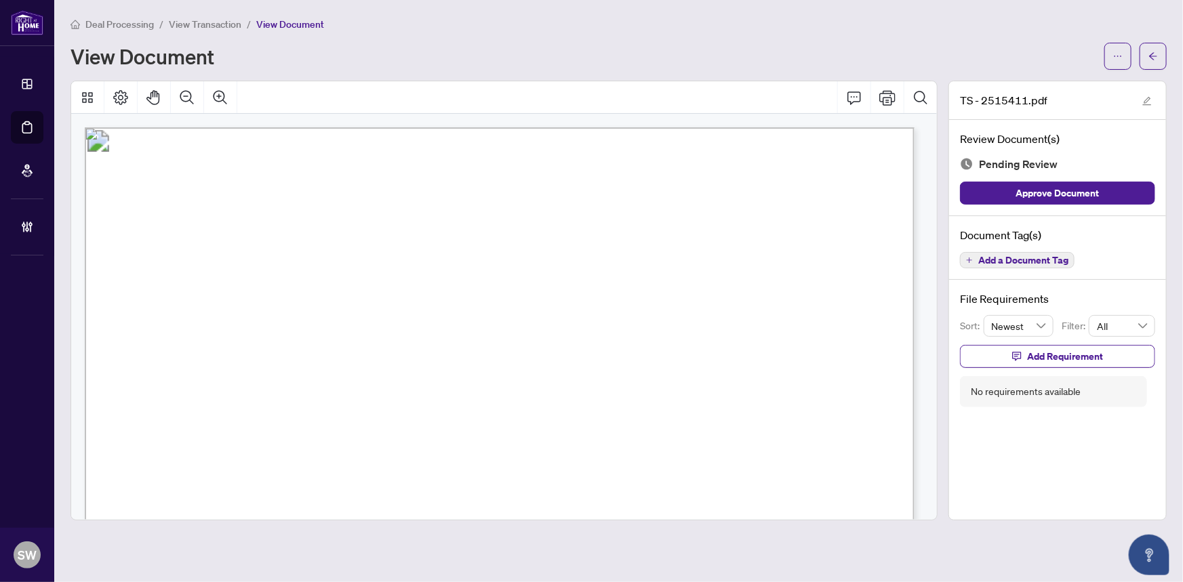
click at [1030, 258] on span "Add a Document Tag" at bounding box center [1023, 260] width 90 height 9
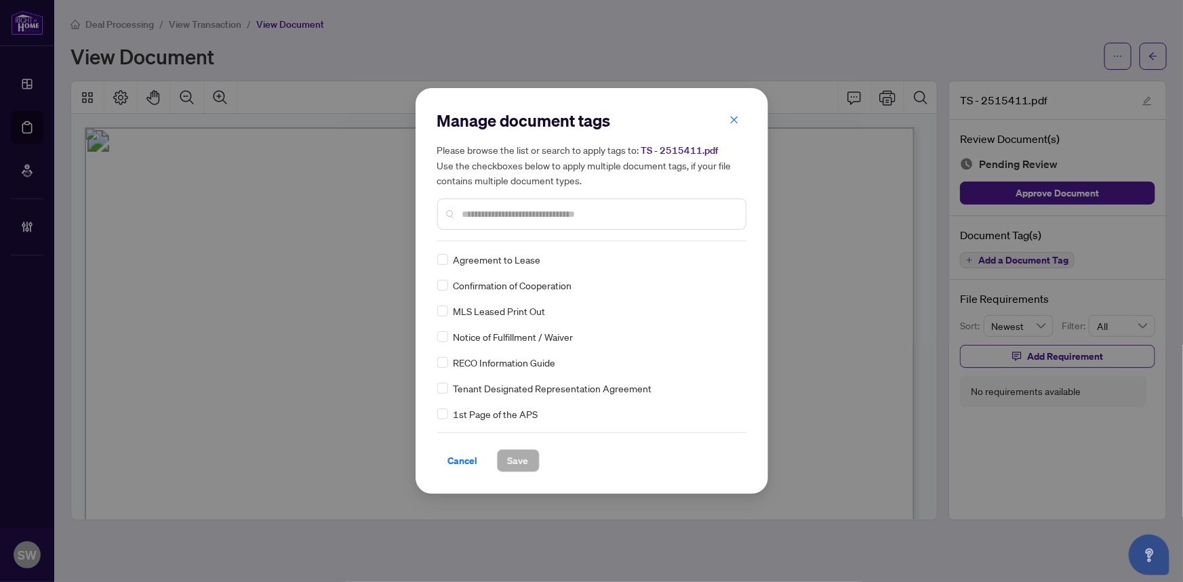
click at [544, 210] on input "text" at bounding box center [598, 214] width 273 height 15
type input "*****"
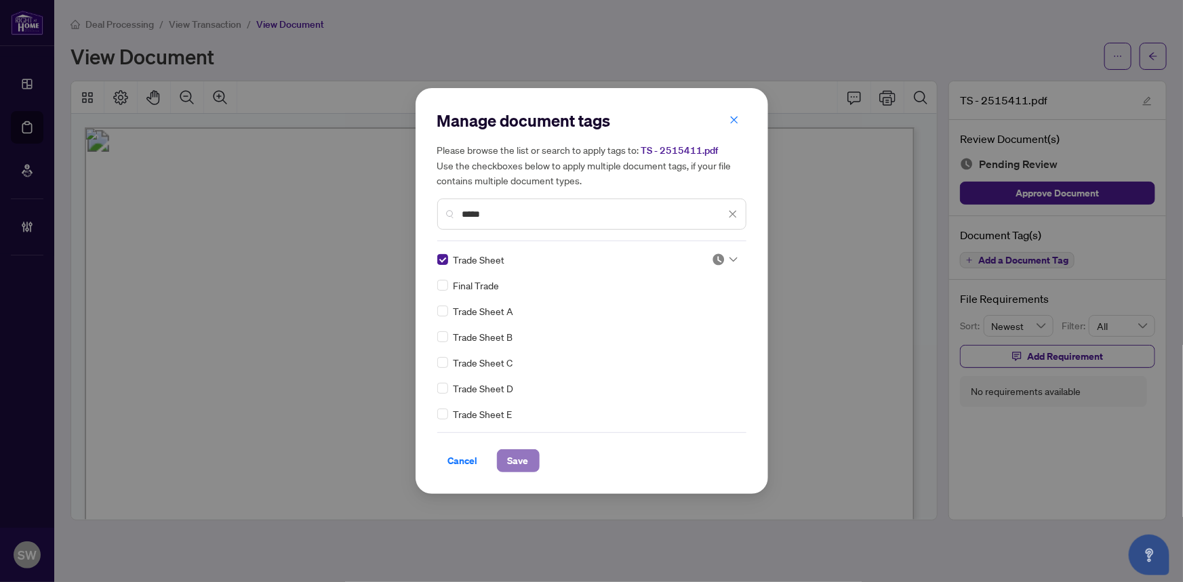
click at [510, 458] on span "Save" at bounding box center [518, 461] width 21 height 22
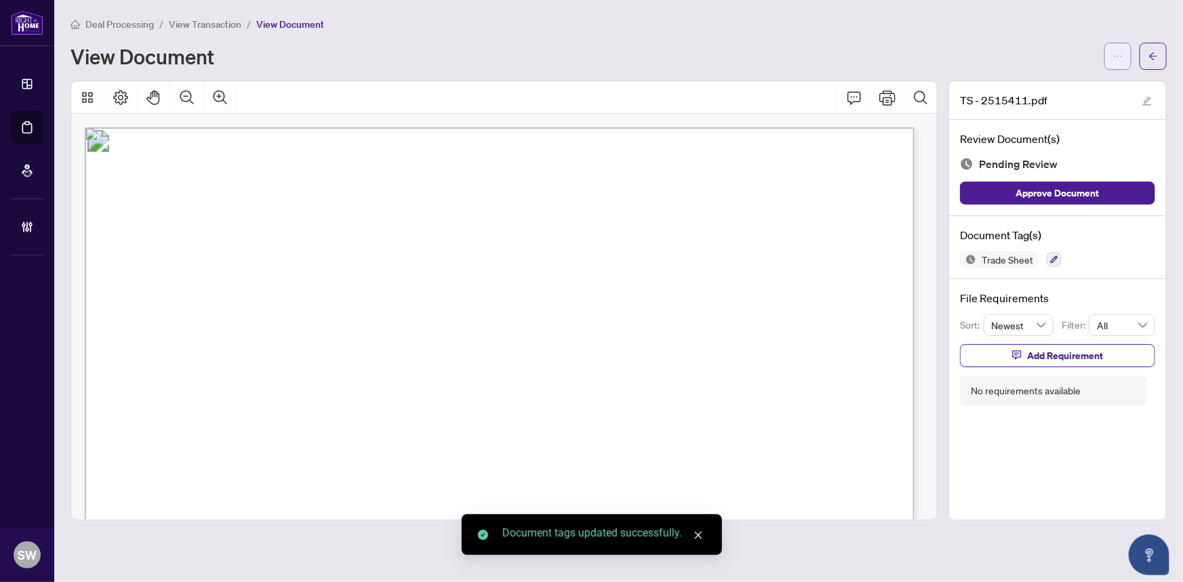
click at [1126, 54] on button "button" at bounding box center [1117, 56] width 27 height 27
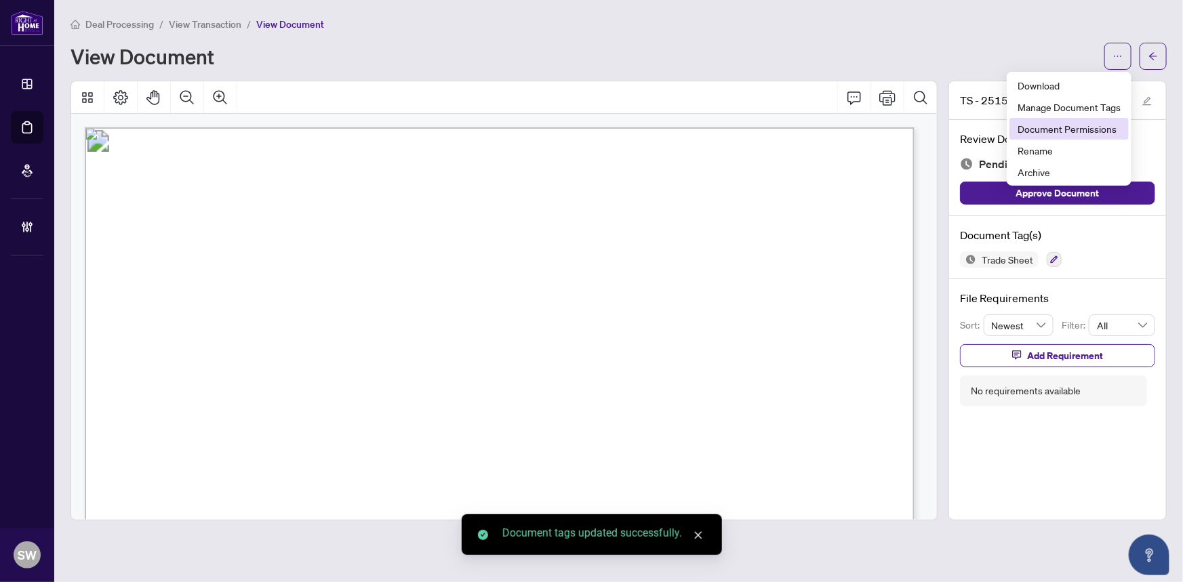
click at [1103, 127] on span "Document Permissions" at bounding box center [1069, 128] width 103 height 15
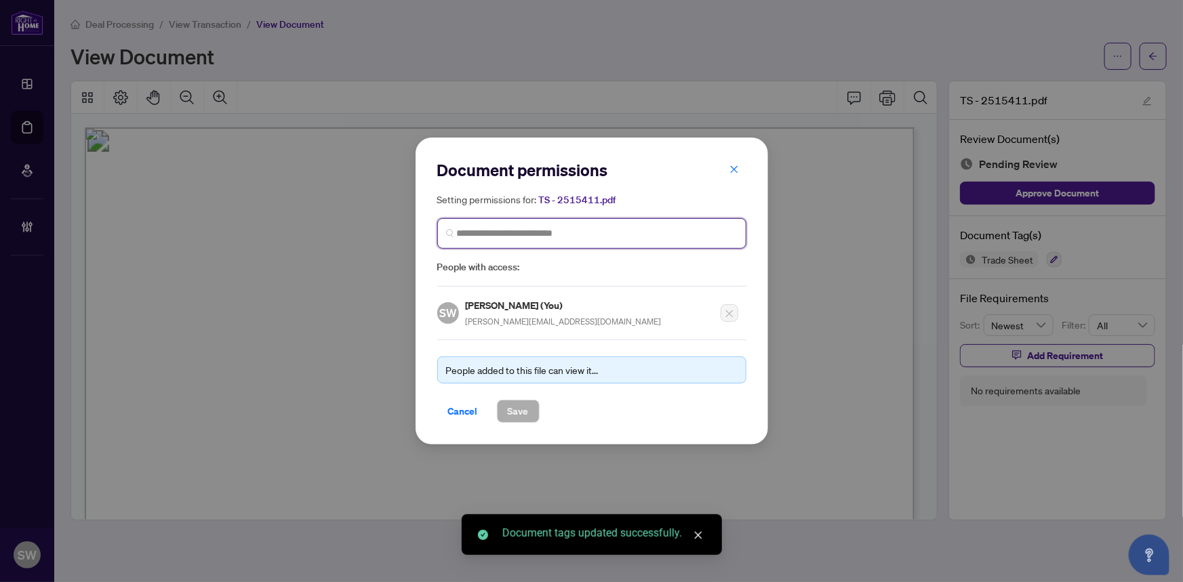
click at [548, 230] on input "search" at bounding box center [597, 233] width 281 height 14
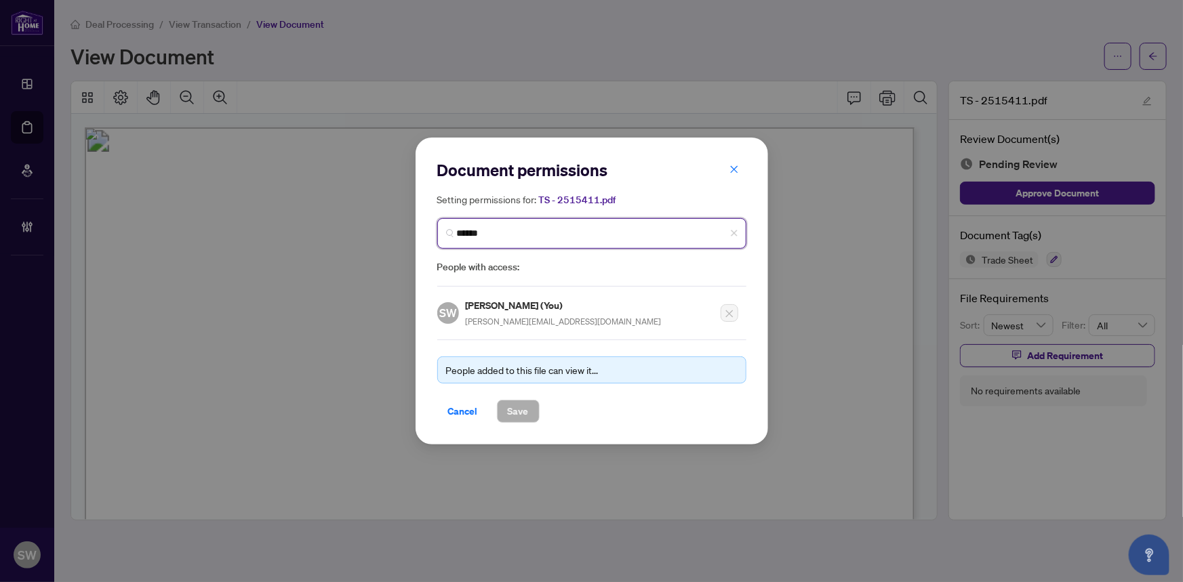
type input "*******"
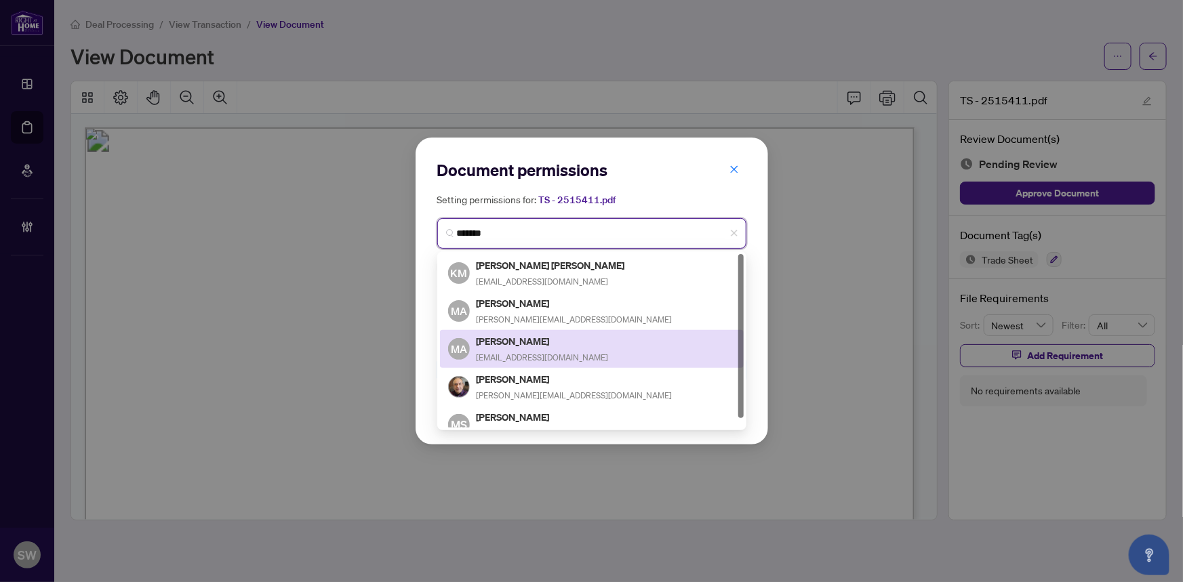
click at [533, 353] on span "mansoormali@outlook.com" at bounding box center [543, 358] width 132 height 10
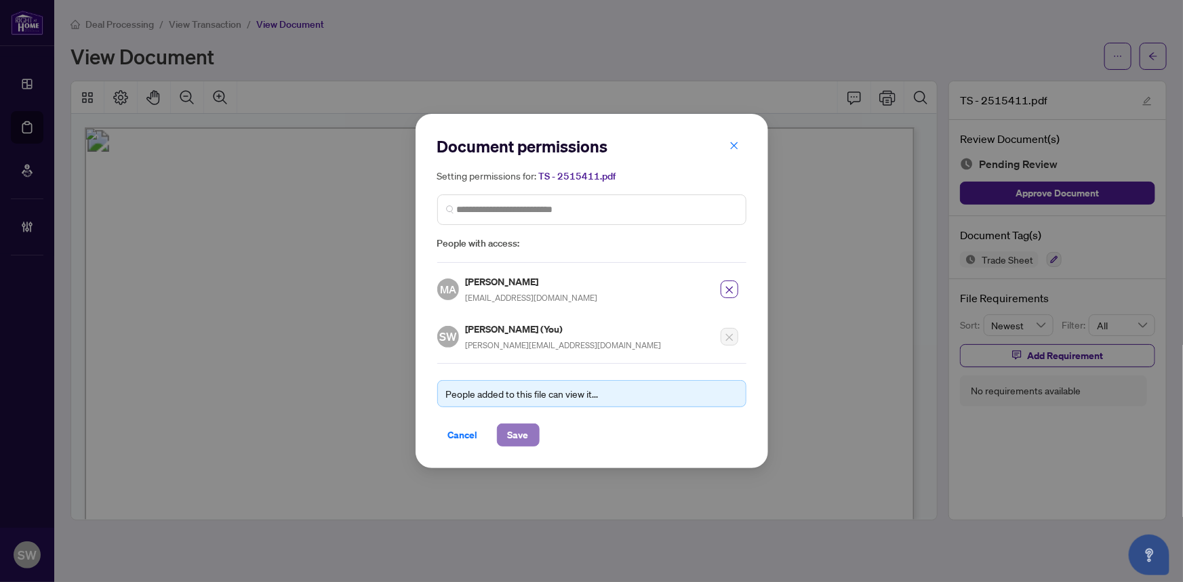
click at [521, 433] on span "Save" at bounding box center [518, 435] width 21 height 22
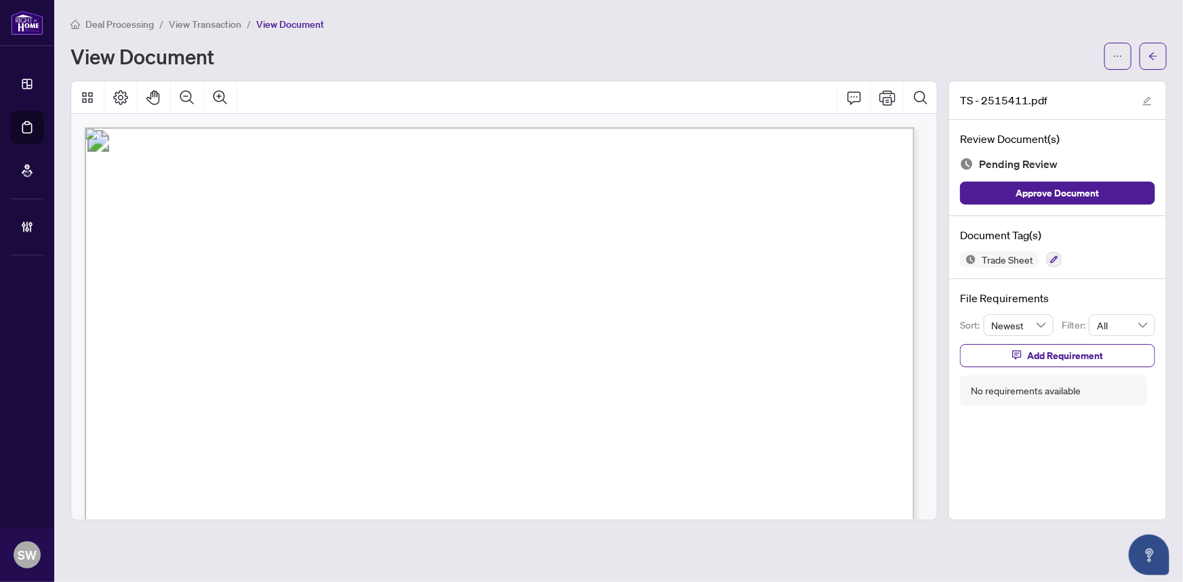
click at [1048, 49] on div "View Document" at bounding box center [584, 56] width 1026 height 22
click at [1115, 57] on icon "ellipsis" at bounding box center [1117, 56] width 9 height 9
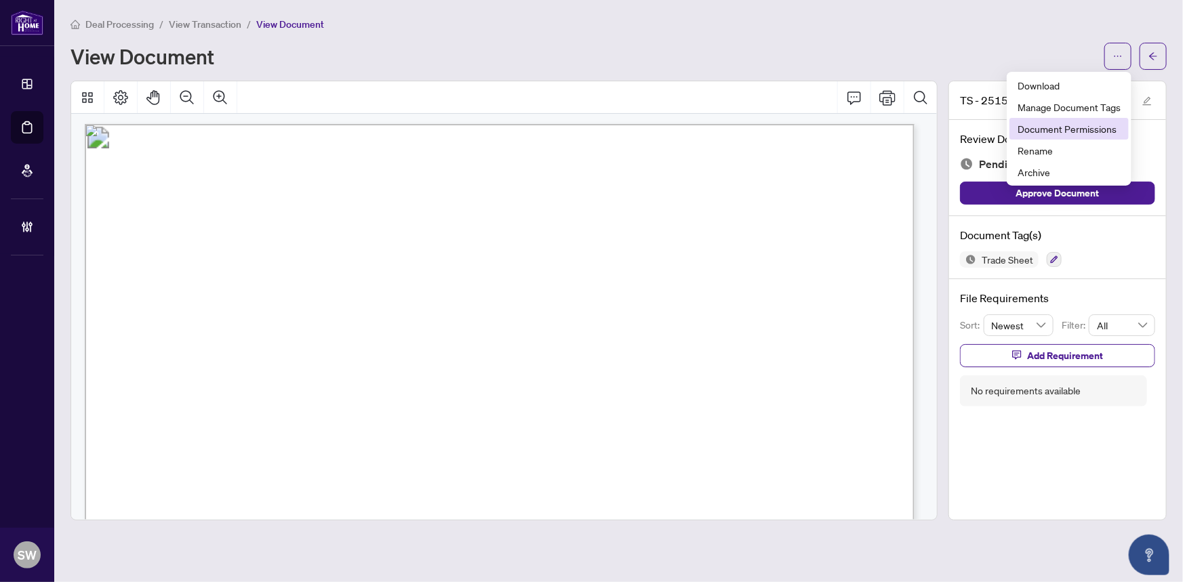
click at [1074, 130] on span "Document Permissions" at bounding box center [1069, 128] width 103 height 15
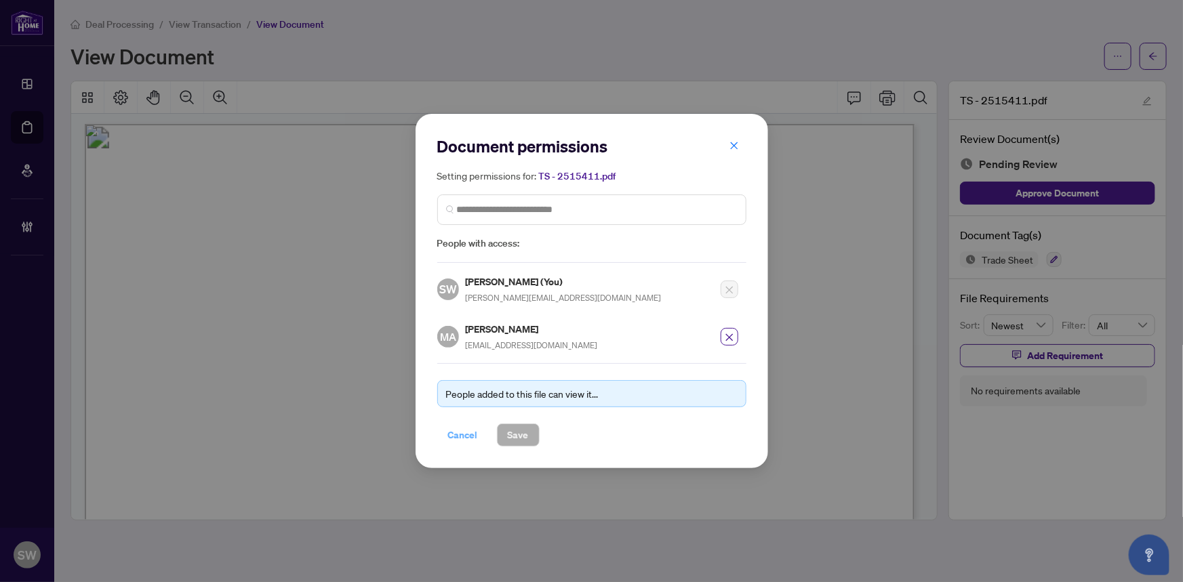
click at [466, 438] on span "Cancel" at bounding box center [463, 435] width 30 height 22
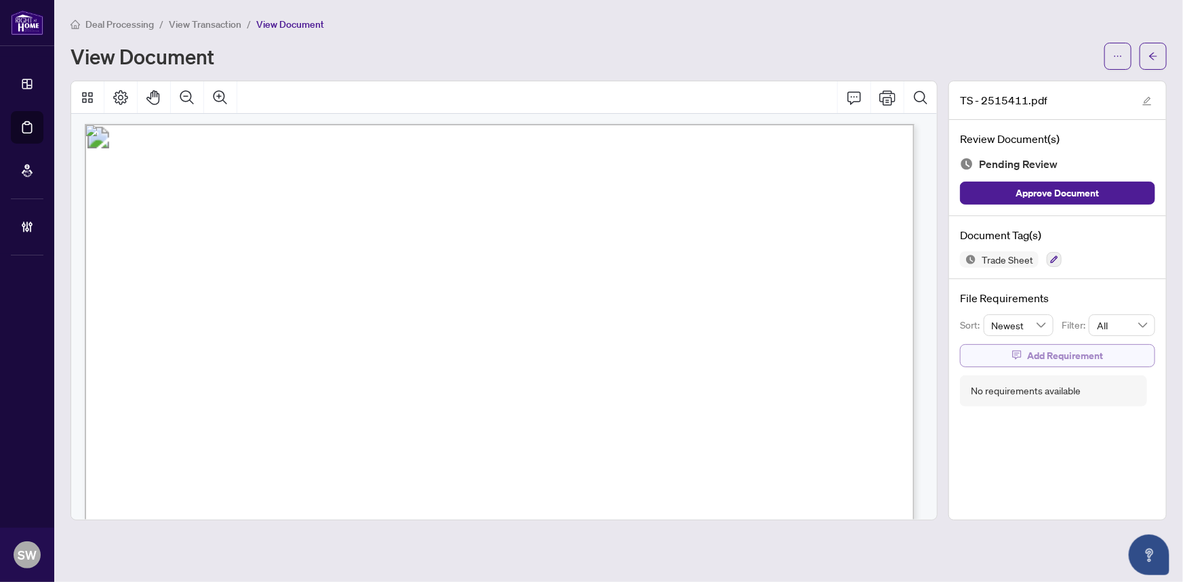
click at [1058, 357] on span "Add Requirement" at bounding box center [1065, 356] width 76 height 22
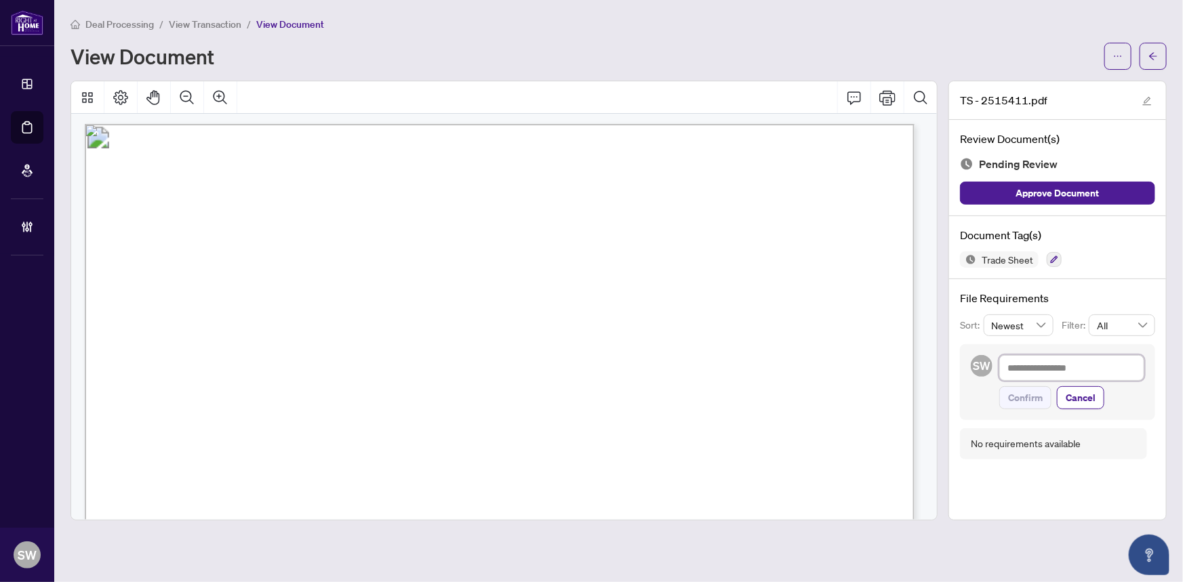
click at [1055, 361] on textarea at bounding box center [1071, 368] width 145 height 26
paste textarea "**********"
type textarea "**********"
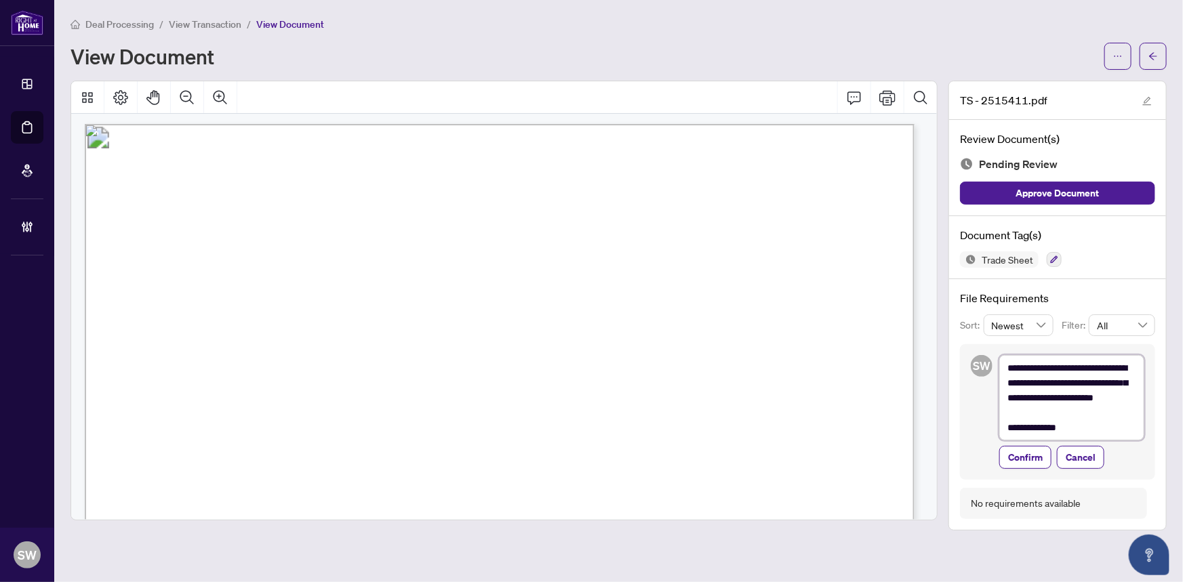
scroll to position [0, 0]
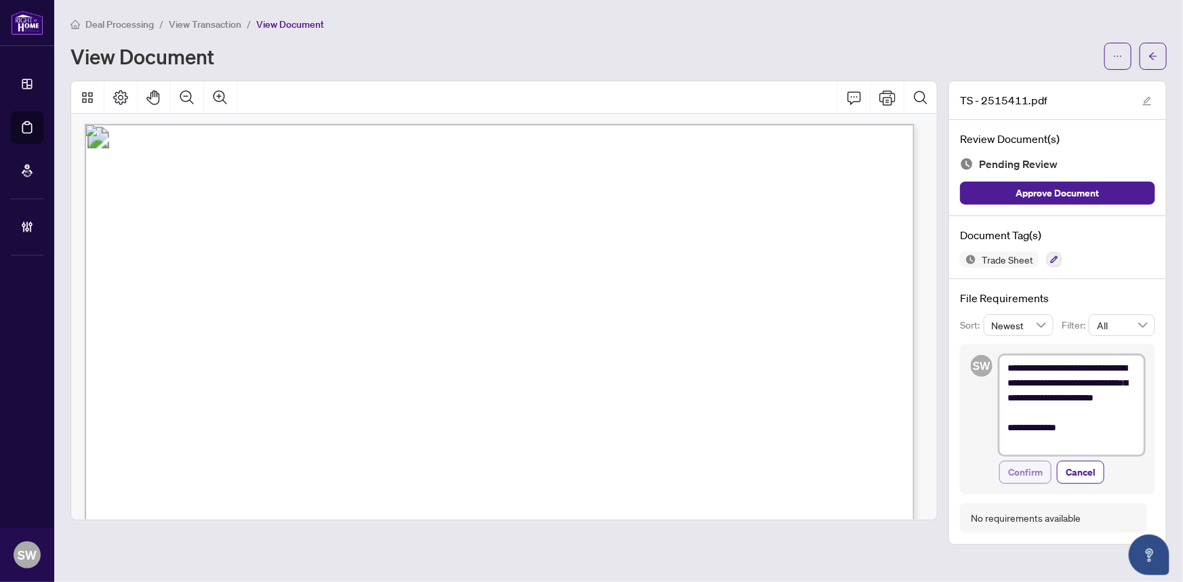
type textarea "**********"
click at [1029, 468] on span "Confirm" at bounding box center [1025, 473] width 35 height 22
type textarea "**********"
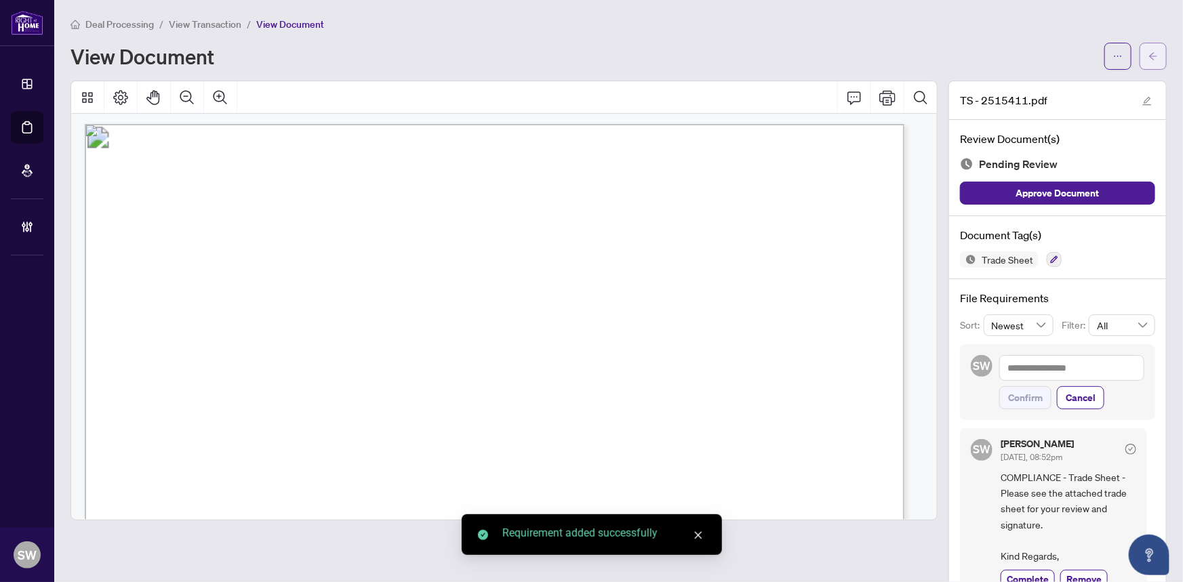
click at [1151, 58] on button "button" at bounding box center [1153, 56] width 27 height 27
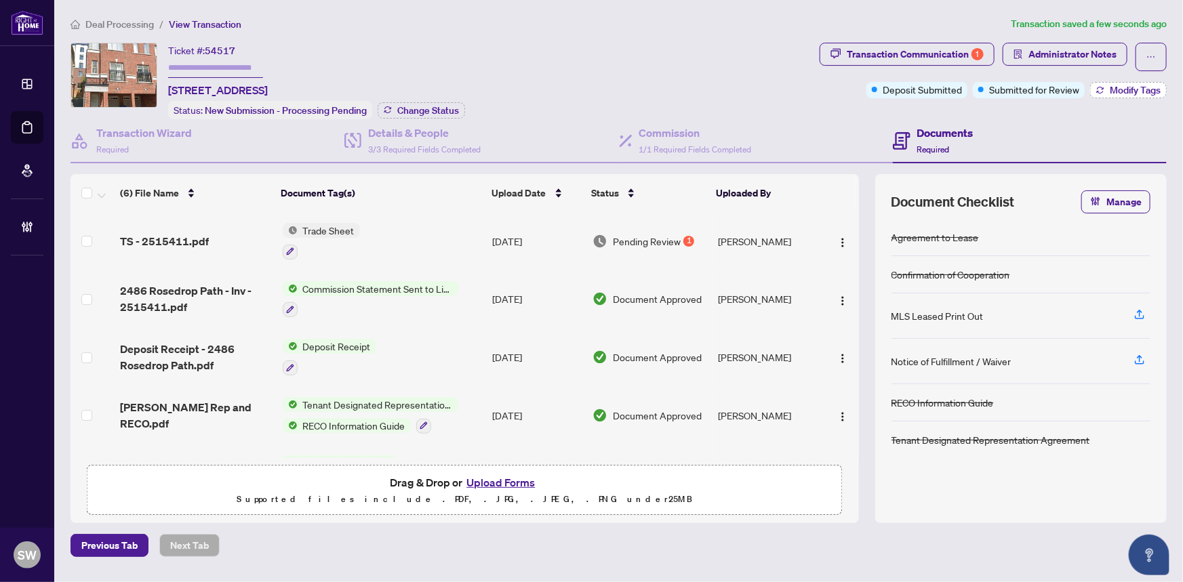
click at [1150, 97] on button "Modify Tags" at bounding box center [1128, 90] width 77 height 16
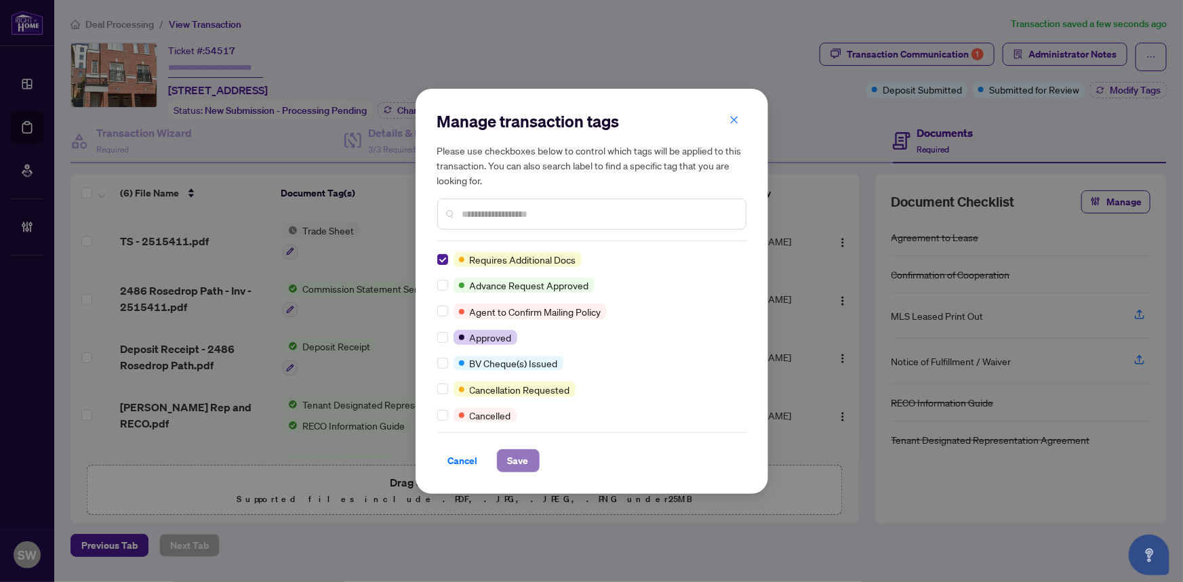
click at [515, 457] on span "Save" at bounding box center [518, 461] width 21 height 22
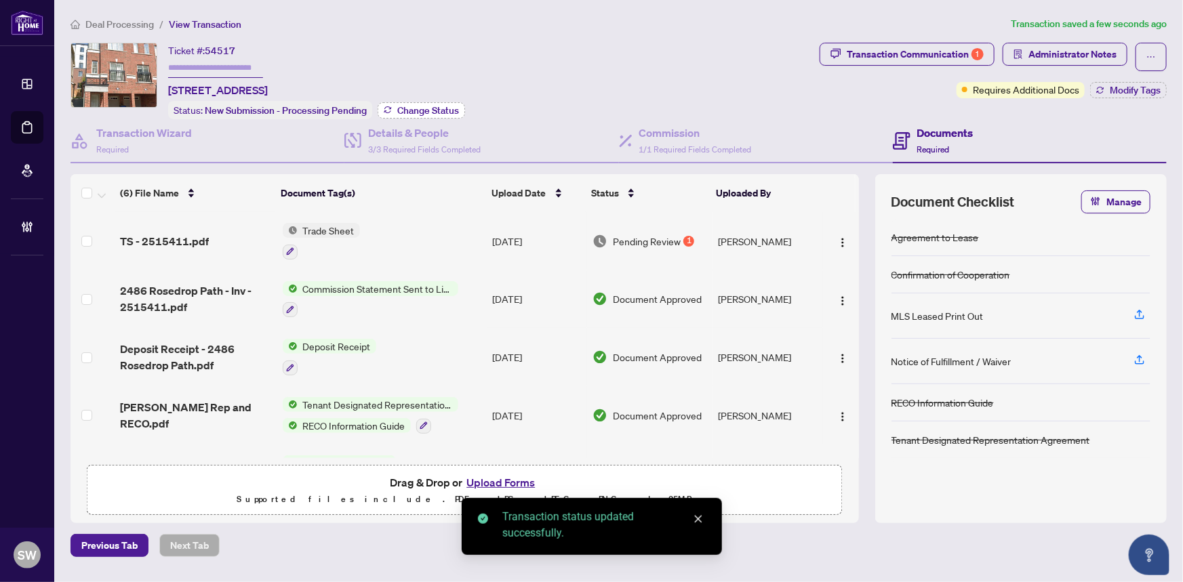
click at [439, 110] on span "Change Status" at bounding box center [428, 110] width 62 height 9
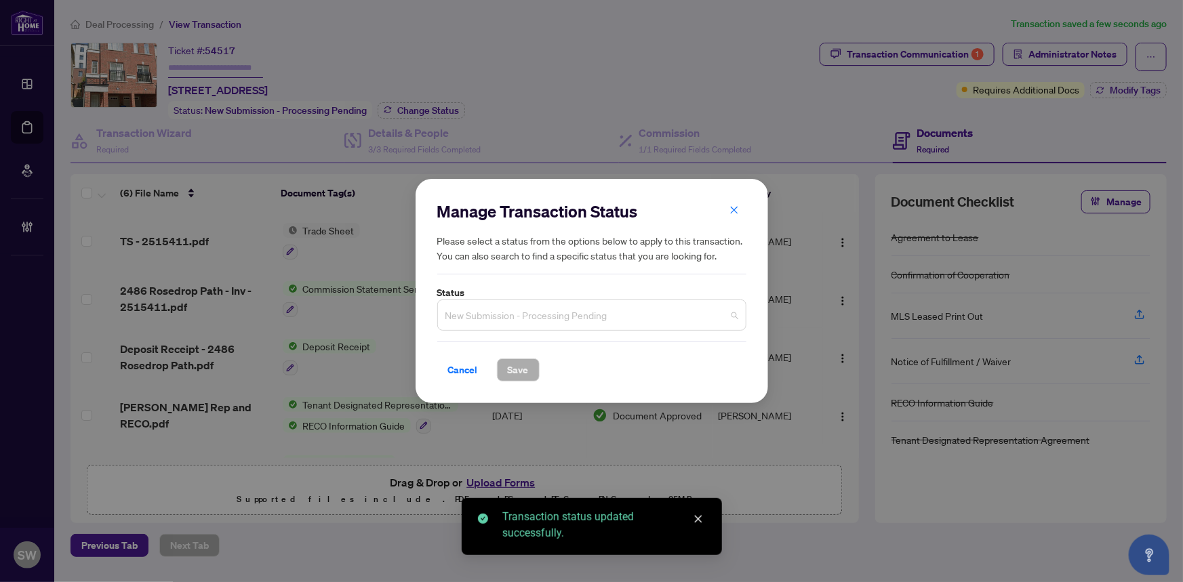
click at [561, 320] on span "New Submission - Processing Pending" at bounding box center [591, 315] width 293 height 26
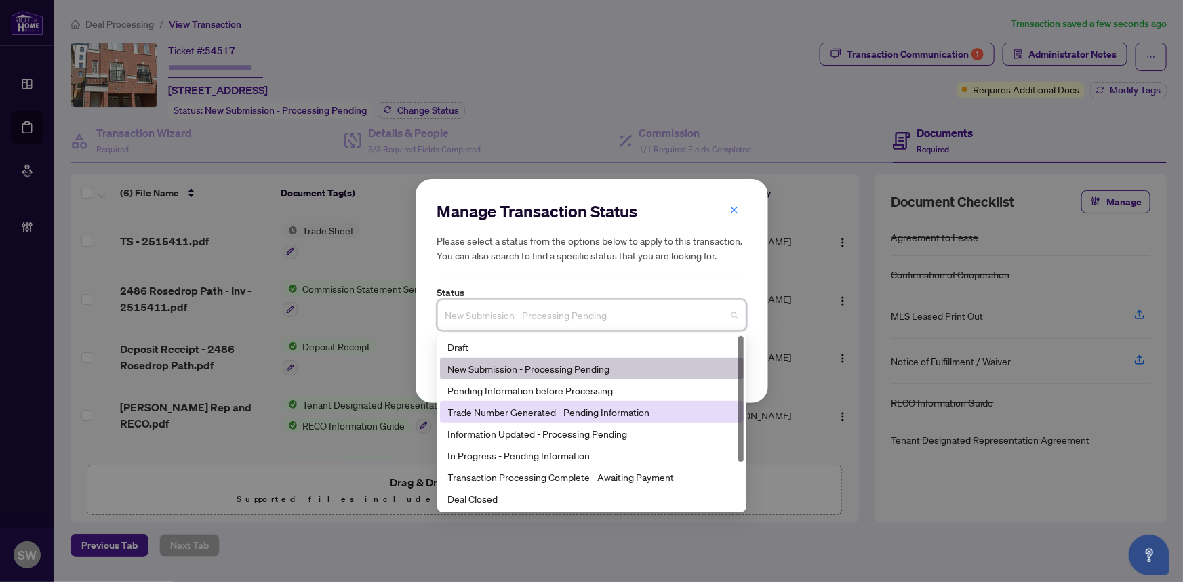
click at [531, 418] on div "Trade Number Generated - Pending Information" at bounding box center [591, 412] width 287 height 15
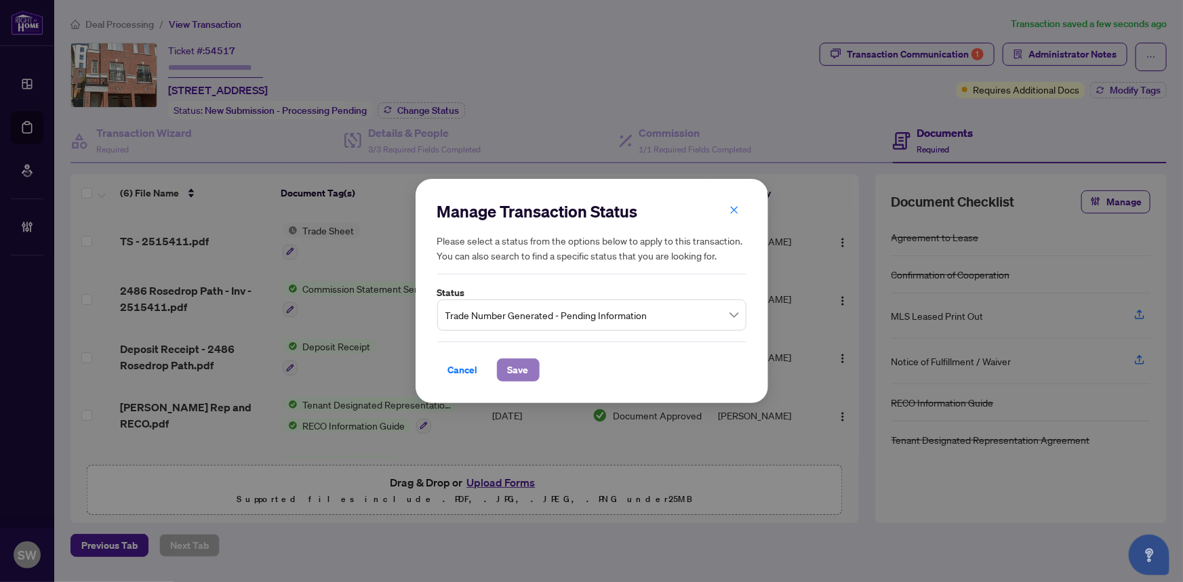
click at [525, 376] on button "Save" at bounding box center [518, 370] width 43 height 23
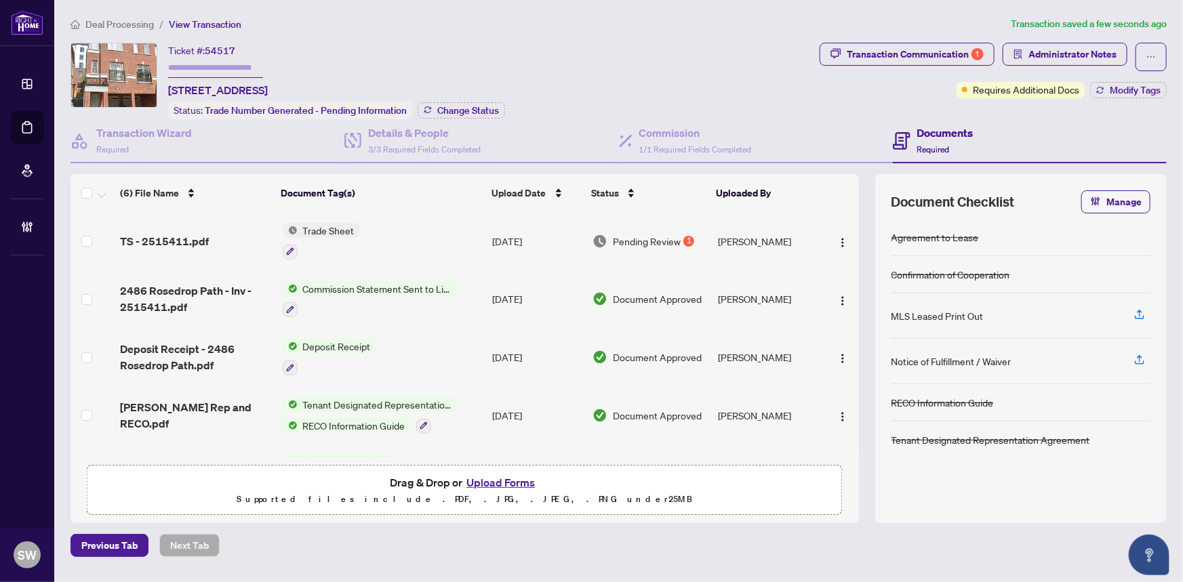
click at [241, 63] on input "text" at bounding box center [215, 68] width 95 height 20
paste input "*******"
type input "*******"
click at [611, 60] on div "Ticket #: 54517 ******* 2486 Rosedrop Path, Oshawa, Ontario L1L 0L2, Canada Sta…" at bounding box center [443, 81] width 744 height 77
click at [697, 87] on div "Ticket #: 54517 ******* 2486 Rosedrop Path, Oshawa, Ontario L1L 0L2, Canada Sta…" at bounding box center [443, 81] width 744 height 77
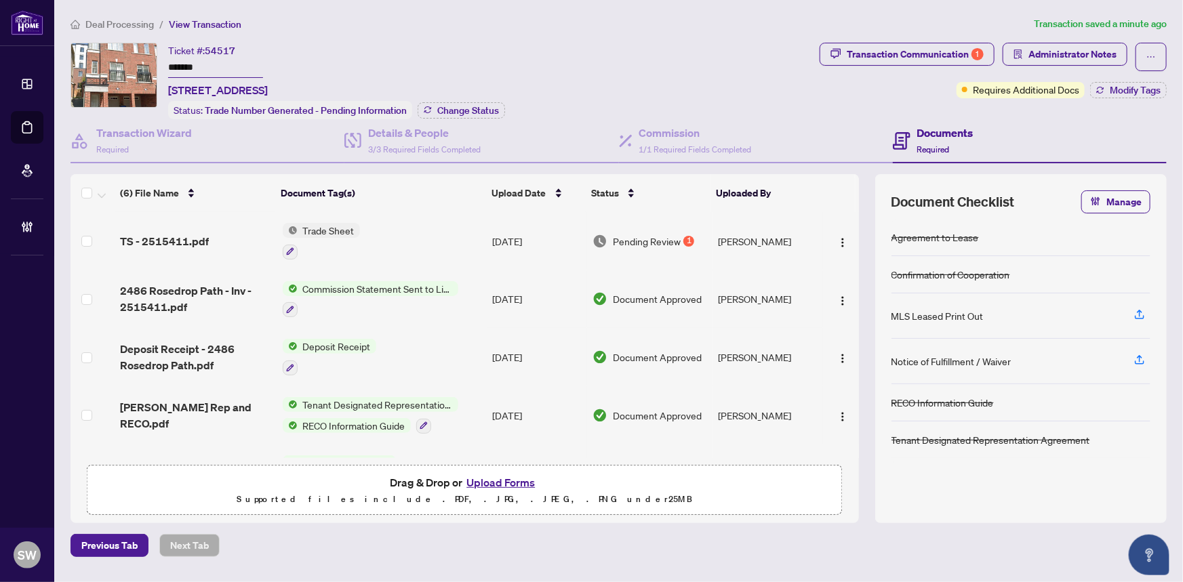
click at [124, 24] on span "Deal Processing" at bounding box center [119, 24] width 68 height 12
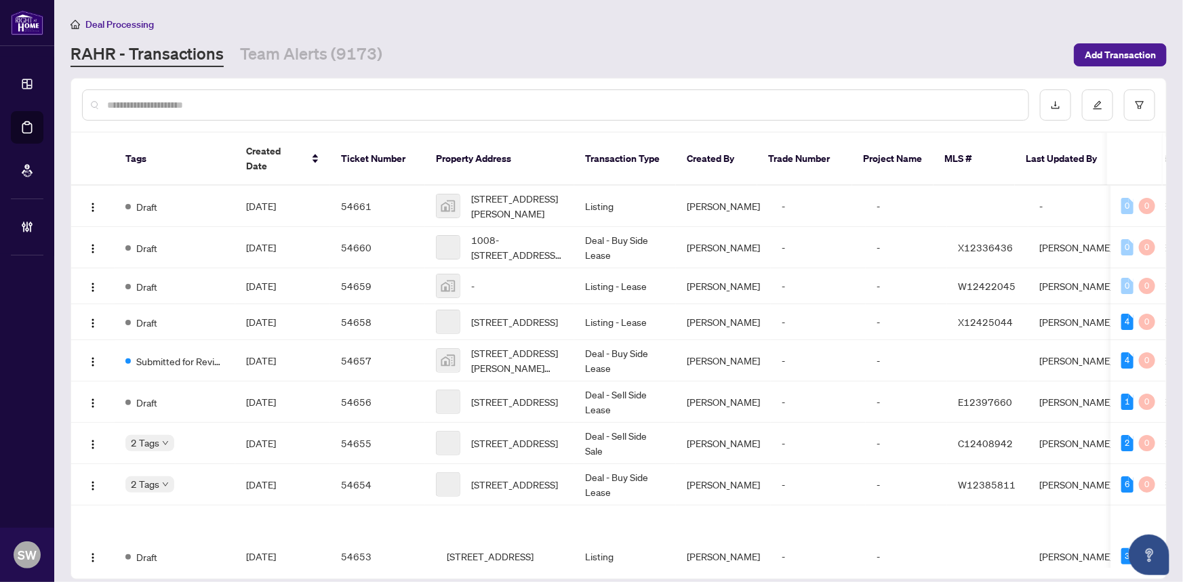
click at [162, 110] on input "text" at bounding box center [562, 105] width 910 height 15
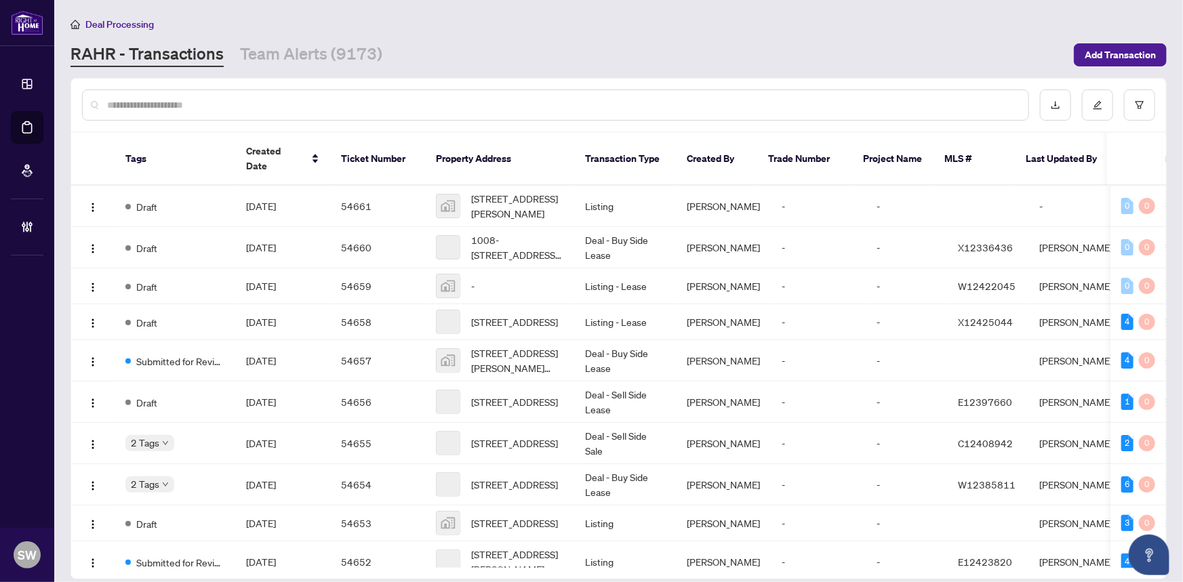
paste input "*****"
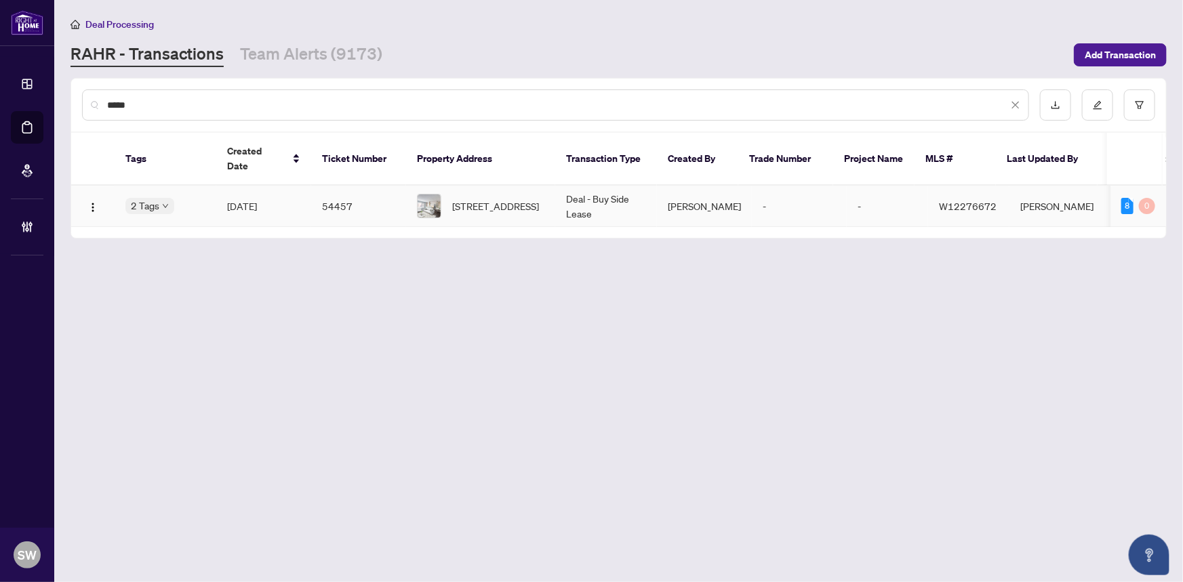
type input "*****"
click at [324, 186] on td "54457" at bounding box center [358, 206] width 95 height 41
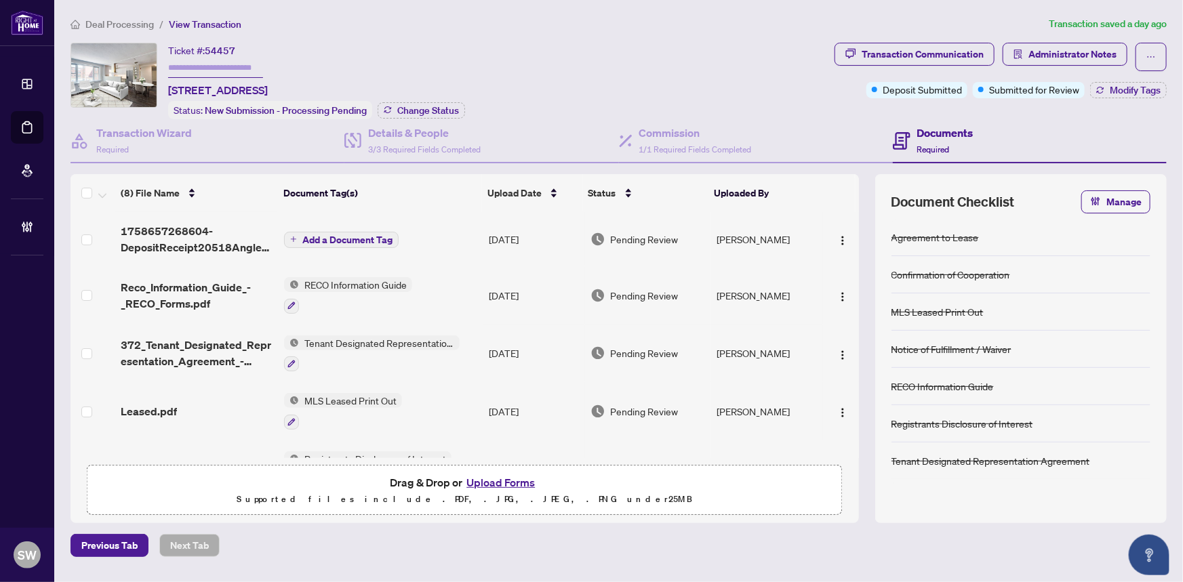
click at [647, 63] on div "Ticket #: 54457 205-18 Anglesey Blvd, Toronto, Ontario M9A 3B3, Canada Status: …" at bounding box center [450, 81] width 759 height 77
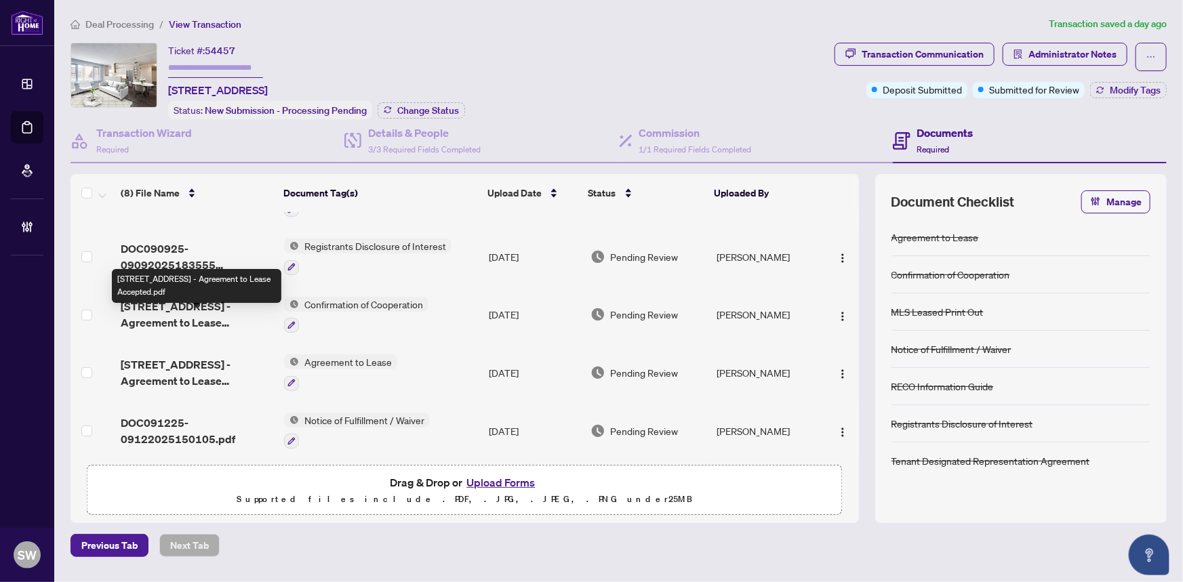
scroll to position [214, 0]
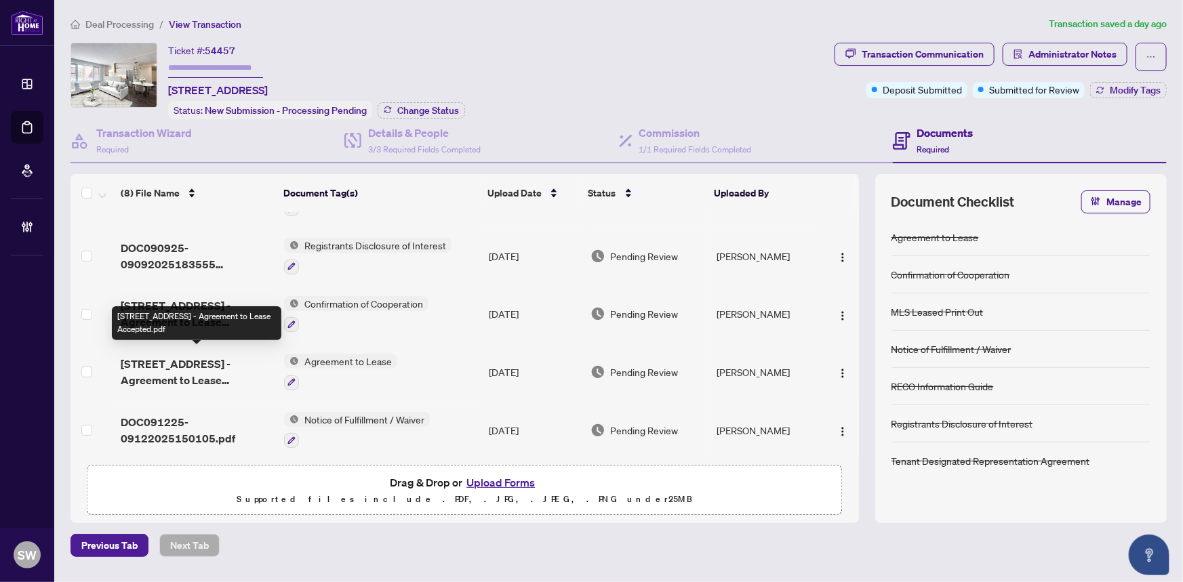
click at [189, 362] on span "205-18 Anglesey Blvd - Agreement to Lease Accepted.pdf" at bounding box center [197, 372] width 153 height 33
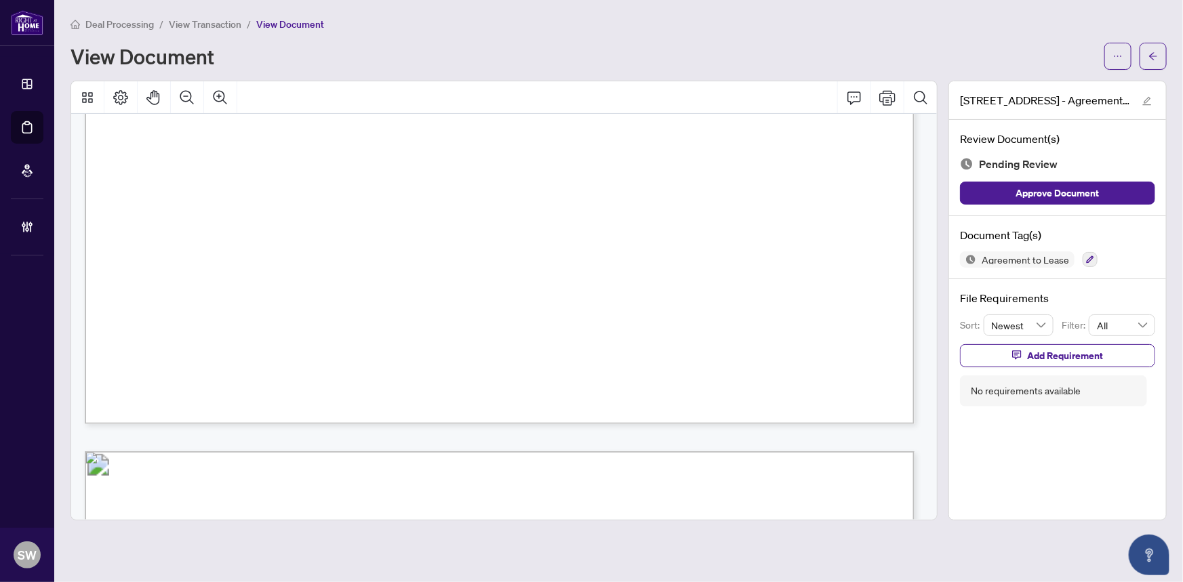
scroll to position [16873, 0]
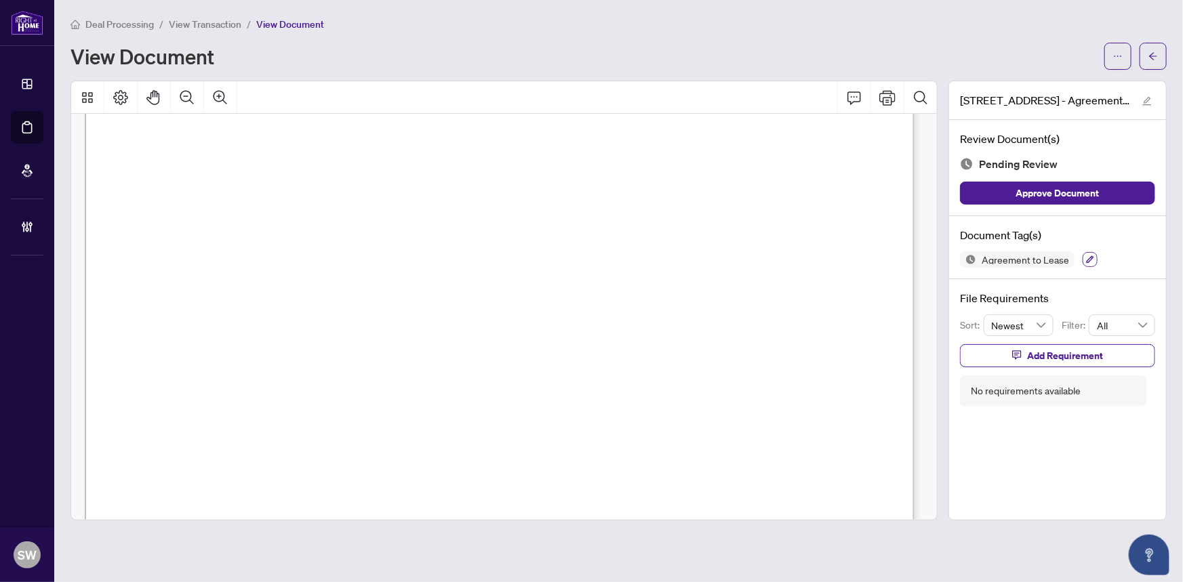
click at [1086, 256] on icon "button" at bounding box center [1090, 260] width 8 height 8
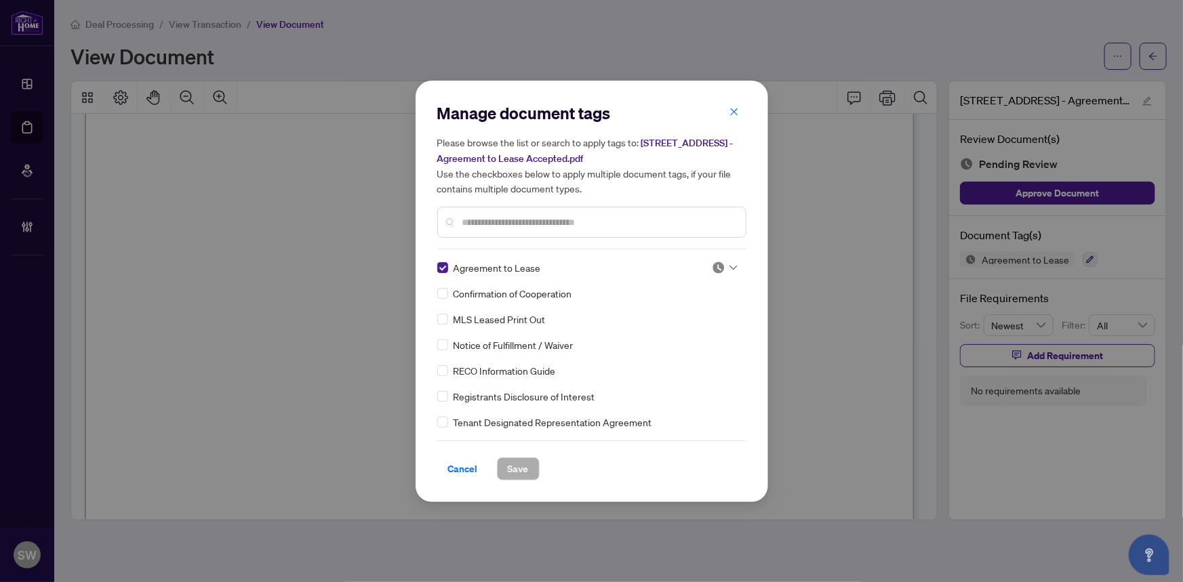
click at [714, 267] on img at bounding box center [719, 268] width 14 height 14
click at [669, 335] on div "Approved" at bounding box center [680, 333] width 87 height 15
click at [498, 219] on input "text" at bounding box center [598, 222] width 273 height 15
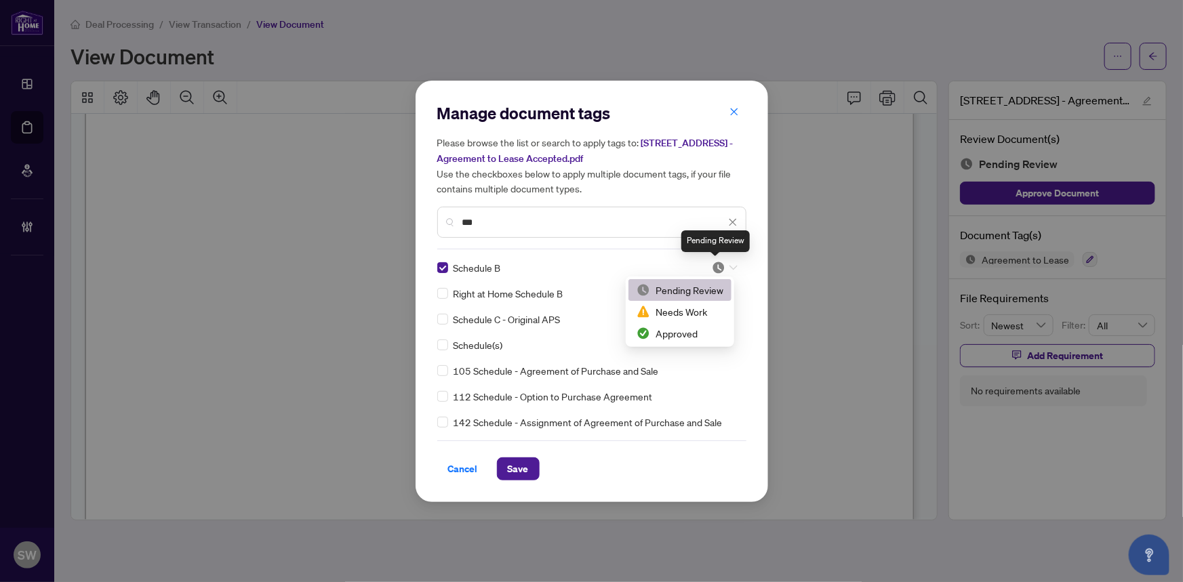
click at [719, 268] on img at bounding box center [719, 268] width 14 height 14
click at [685, 332] on div "Approved" at bounding box center [680, 333] width 87 height 15
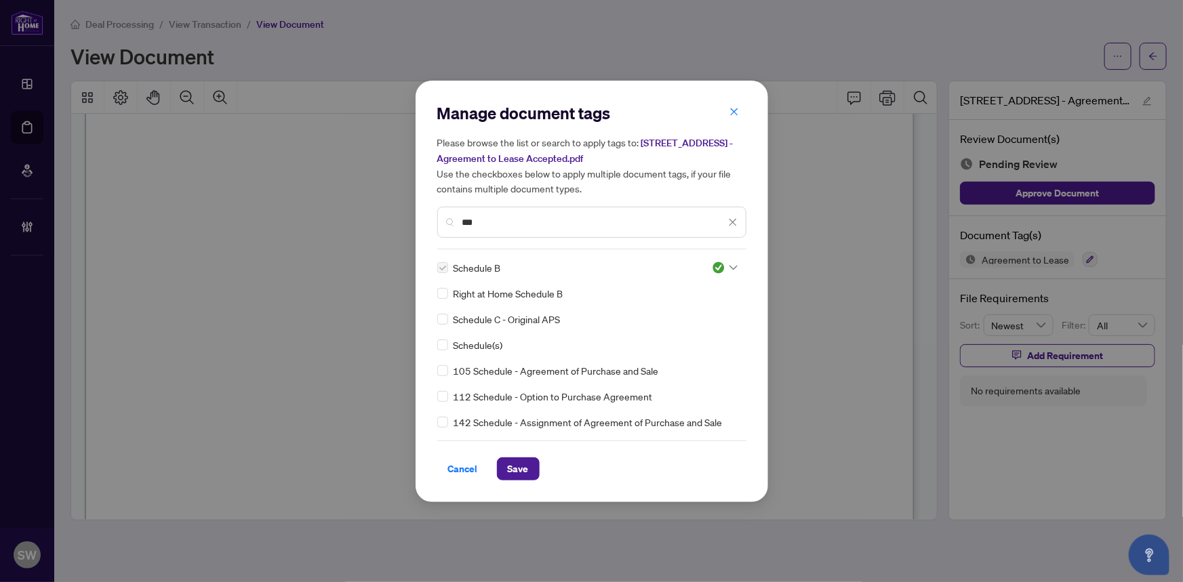
drag, startPoint x: 486, startPoint y: 224, endPoint x: 456, endPoint y: 215, distance: 31.8
click at [456, 215] on div "***" at bounding box center [591, 222] width 309 height 31
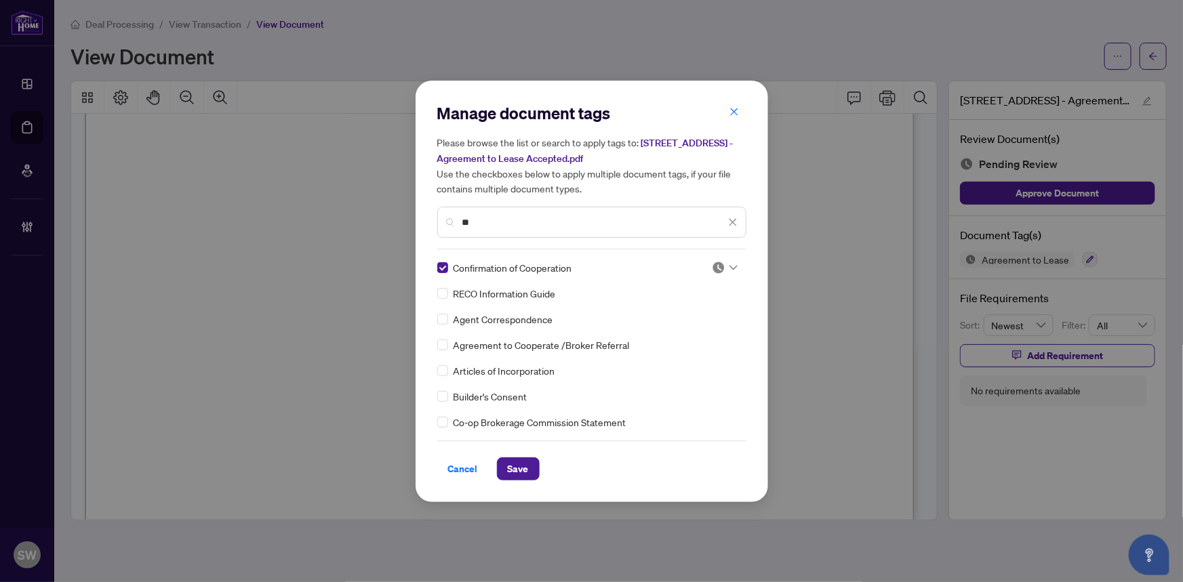
click at [716, 268] on img at bounding box center [719, 268] width 14 height 14
click at [686, 333] on div "Approved" at bounding box center [680, 333] width 87 height 15
drag, startPoint x: 496, startPoint y: 220, endPoint x: 440, endPoint y: 209, distance: 56.8
click at [440, 209] on div "**" at bounding box center [591, 222] width 309 height 31
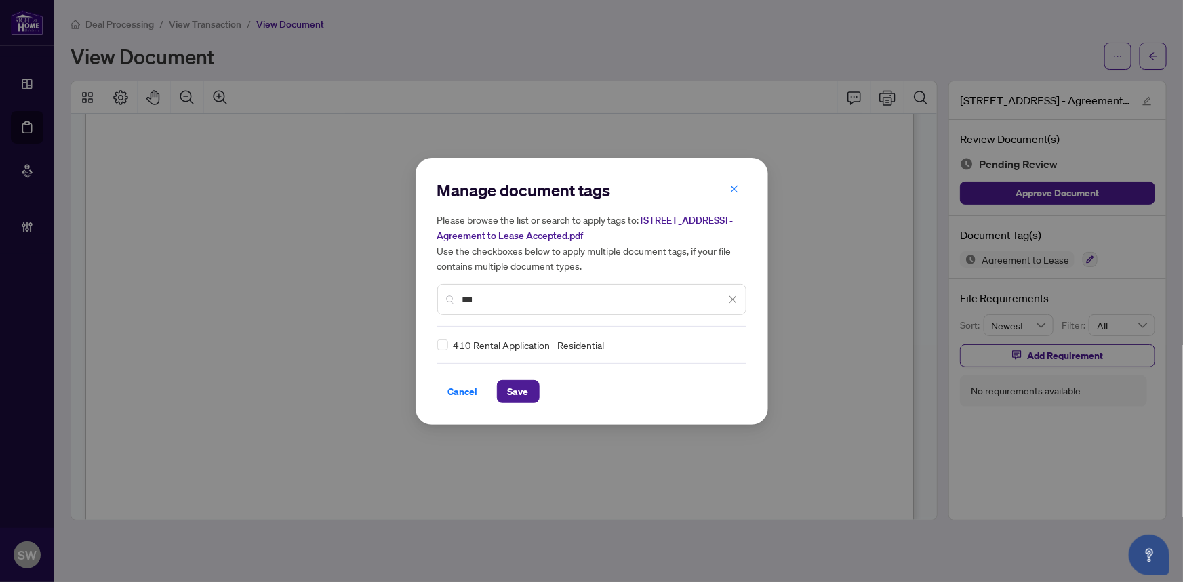
type input "***"
click at [729, 345] on icon at bounding box center [733, 344] width 8 height 5
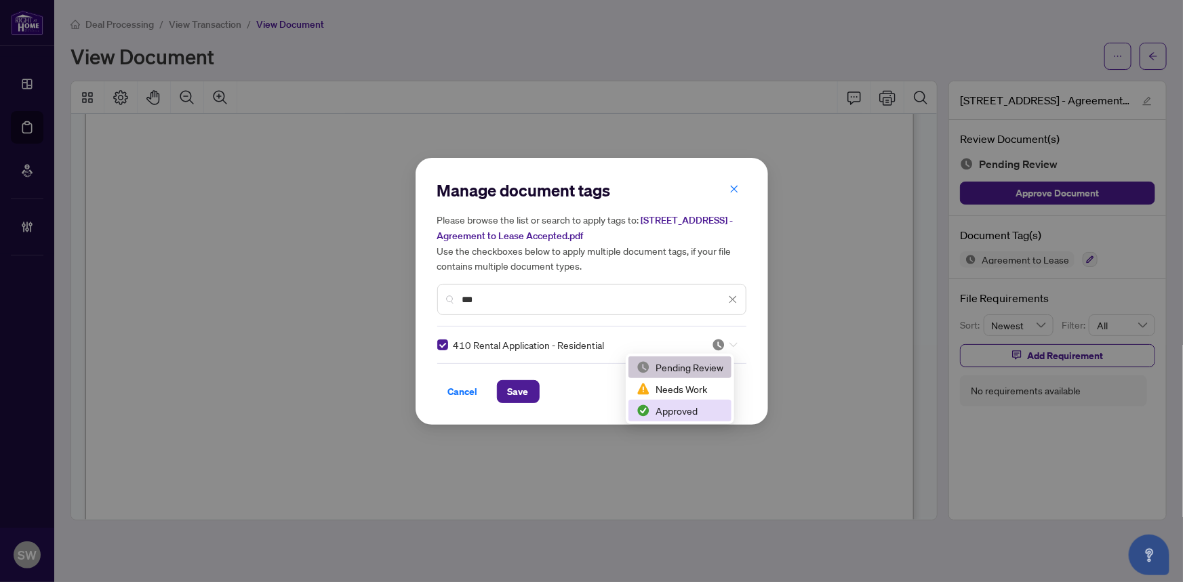
click at [674, 411] on div "Approved" at bounding box center [680, 410] width 87 height 15
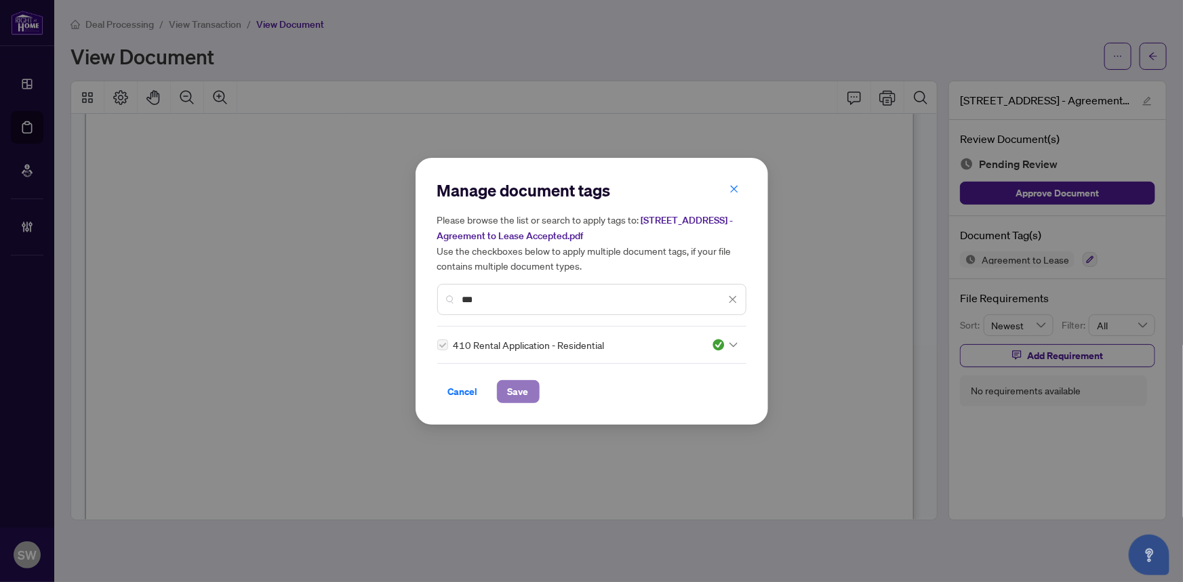
click at [517, 388] on span "Save" at bounding box center [518, 392] width 21 height 22
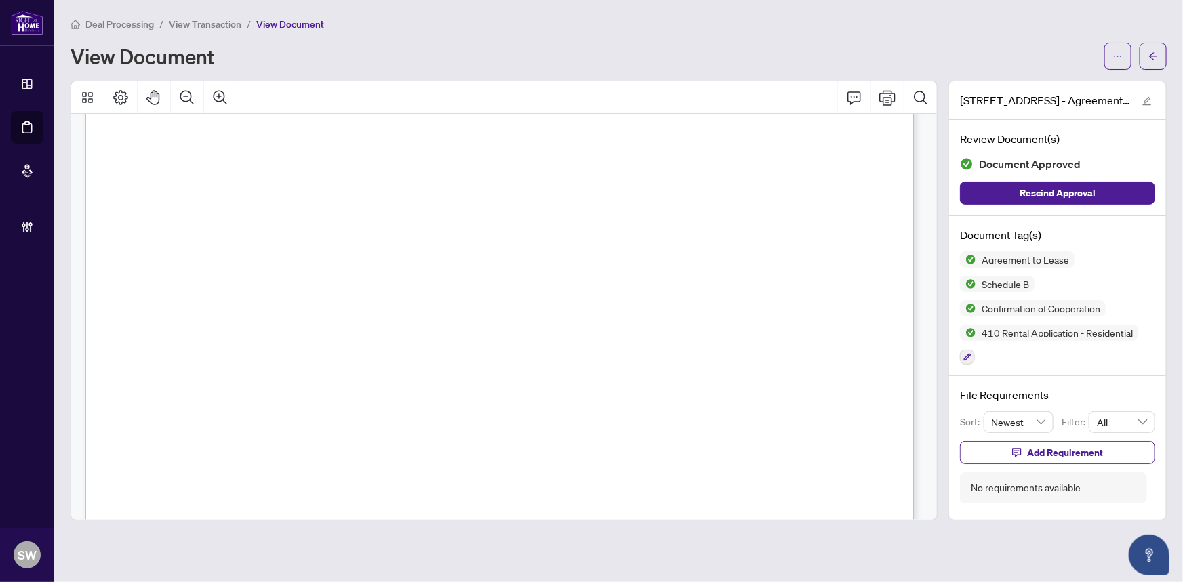
scroll to position [15431, 0]
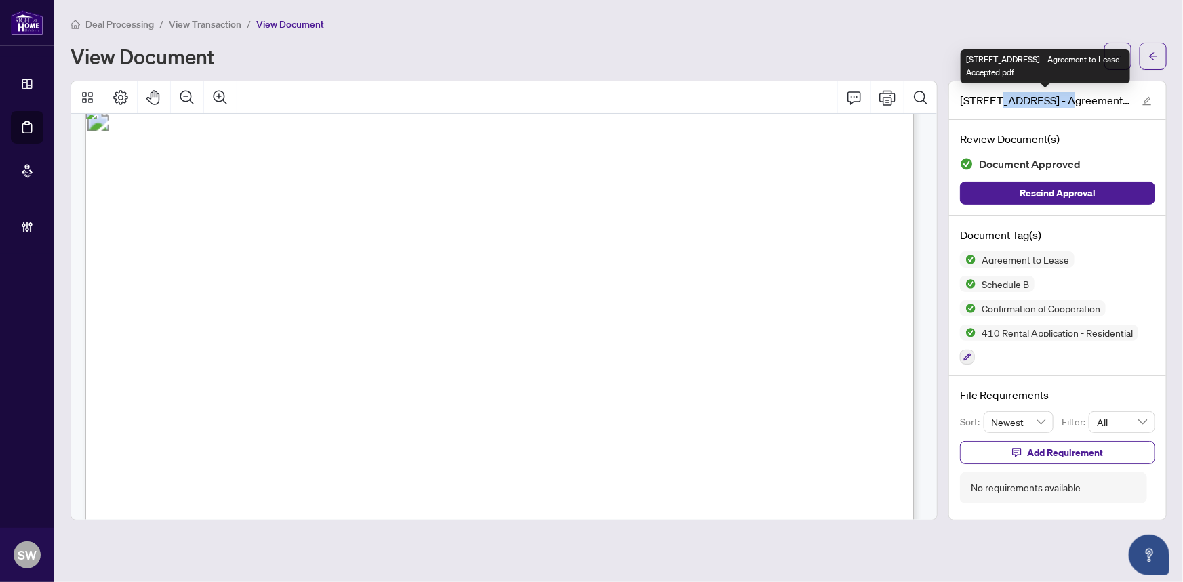
drag, startPoint x: 999, startPoint y: 99, endPoint x: 1063, endPoint y: 98, distance: 64.4
click at [1063, 98] on span "205-18 Anglesey Blvd - Agreement to Lease Accepted.pdf" at bounding box center [1044, 100] width 169 height 16
copy span "Anglesey Blvd"
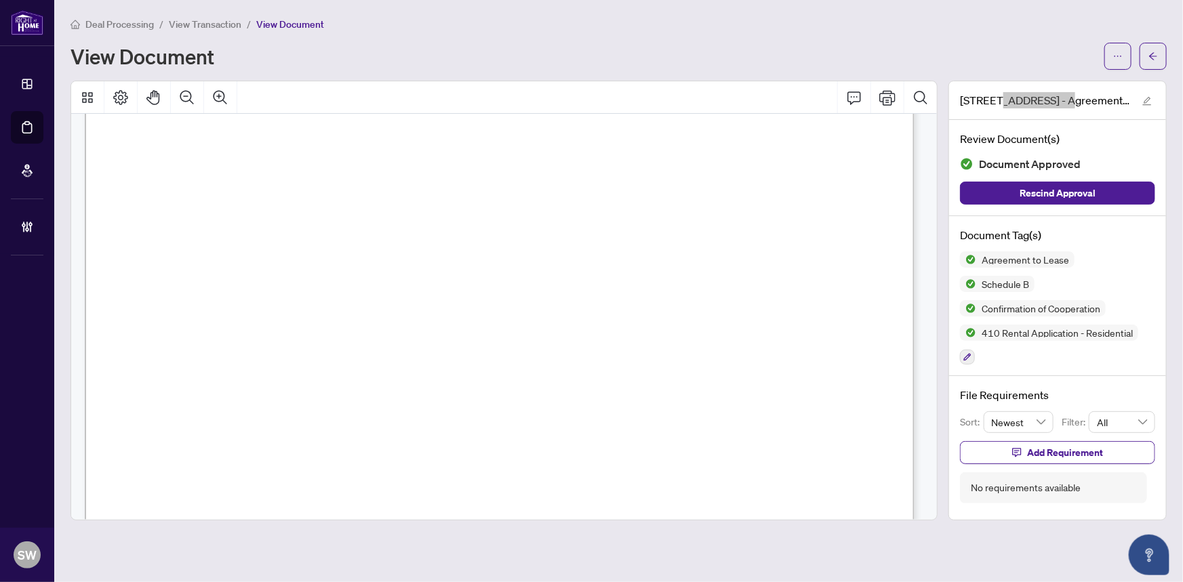
scroll to position [16836, 0]
click at [1157, 61] on span "button" at bounding box center [1152, 56] width 9 height 22
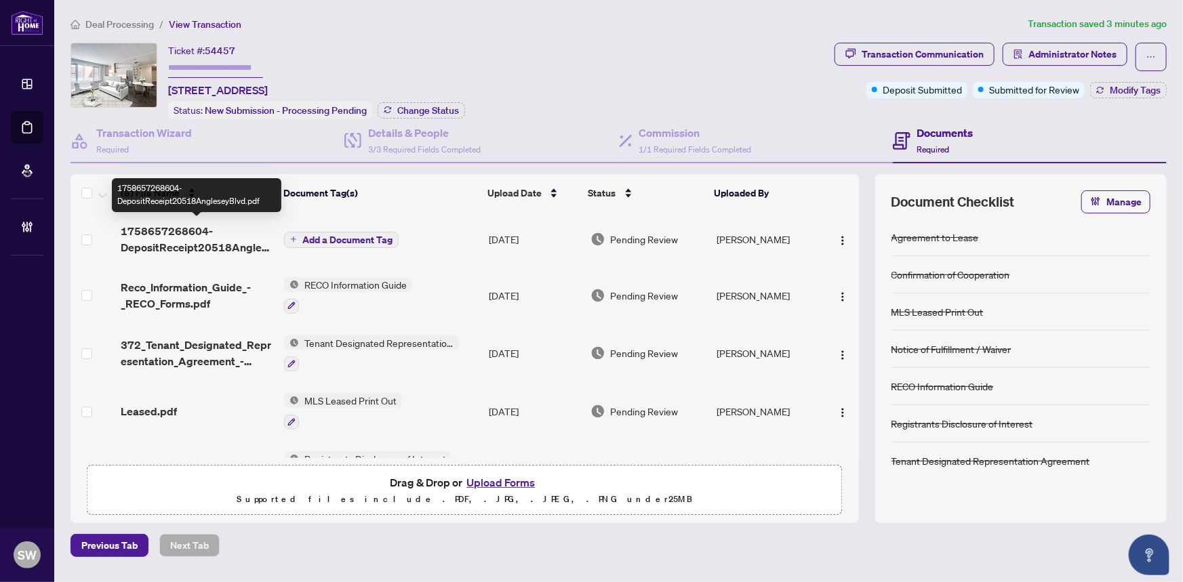
click at [181, 233] on span "1758657268604-DepositReceipt20518AngleseyBlvd.pdf" at bounding box center [197, 239] width 153 height 33
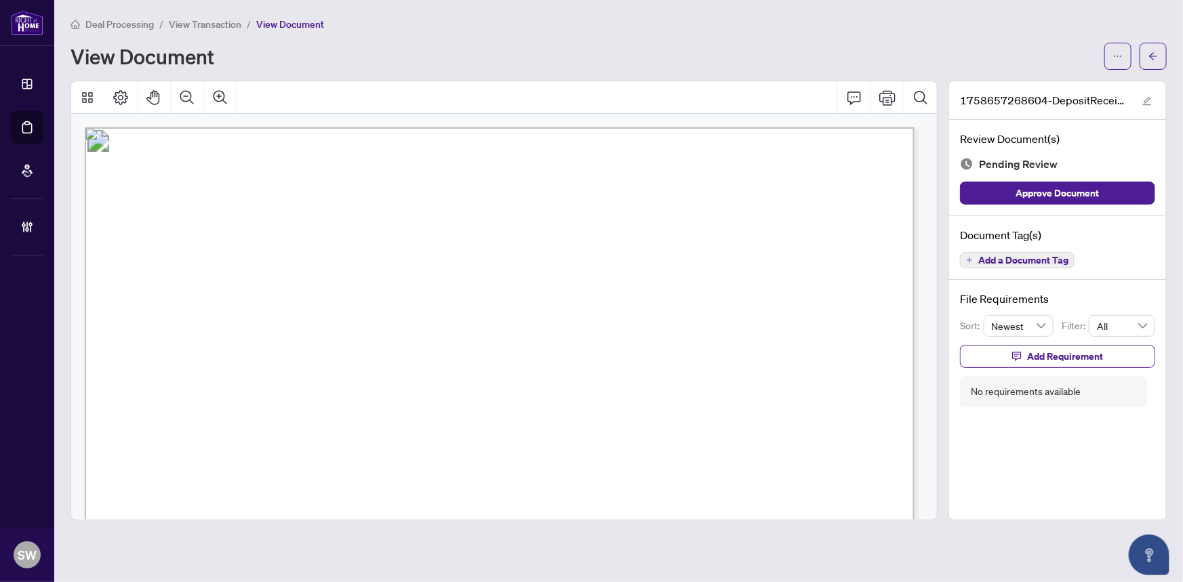
click at [1043, 260] on span "Add a Document Tag" at bounding box center [1023, 260] width 90 height 9
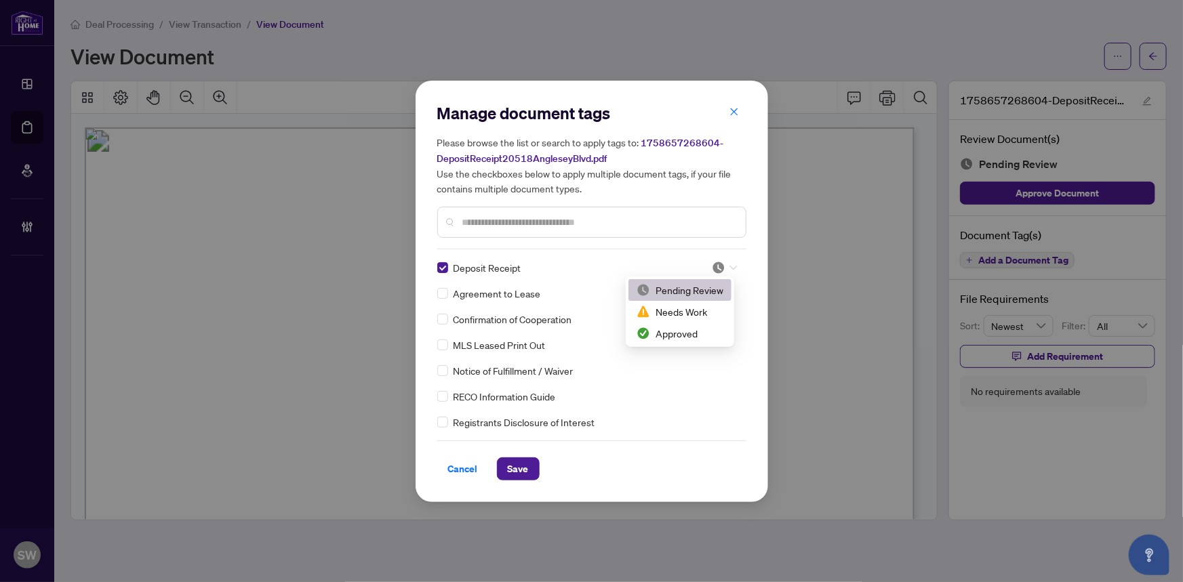
click at [729, 271] on div at bounding box center [725, 268] width 26 height 14
click at [687, 331] on div "Approved" at bounding box center [680, 333] width 87 height 15
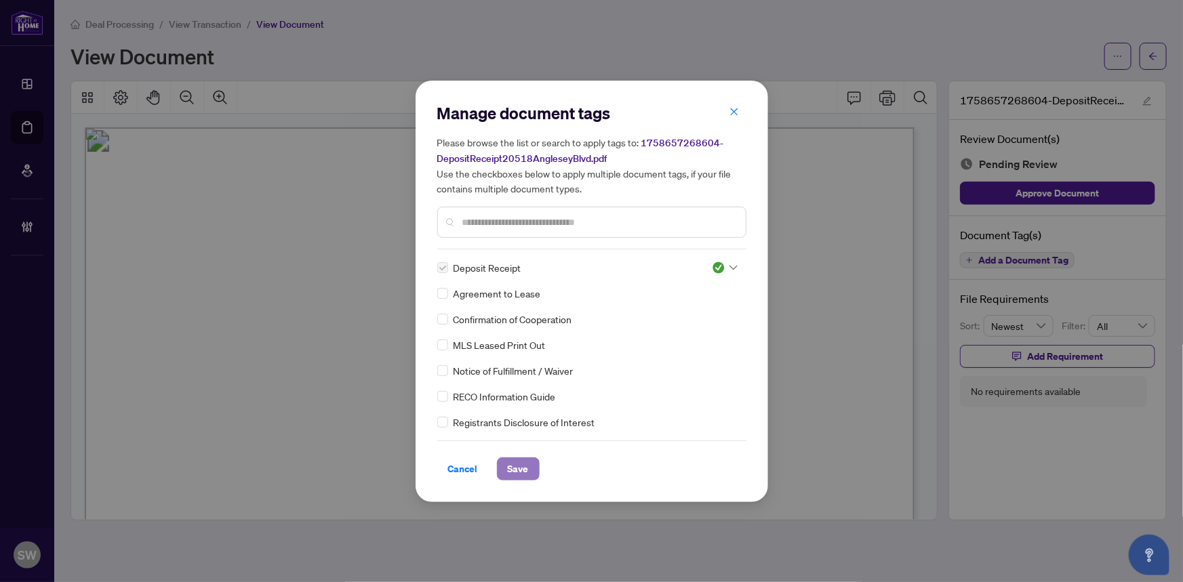
click at [502, 468] on button "Save" at bounding box center [518, 469] width 43 height 23
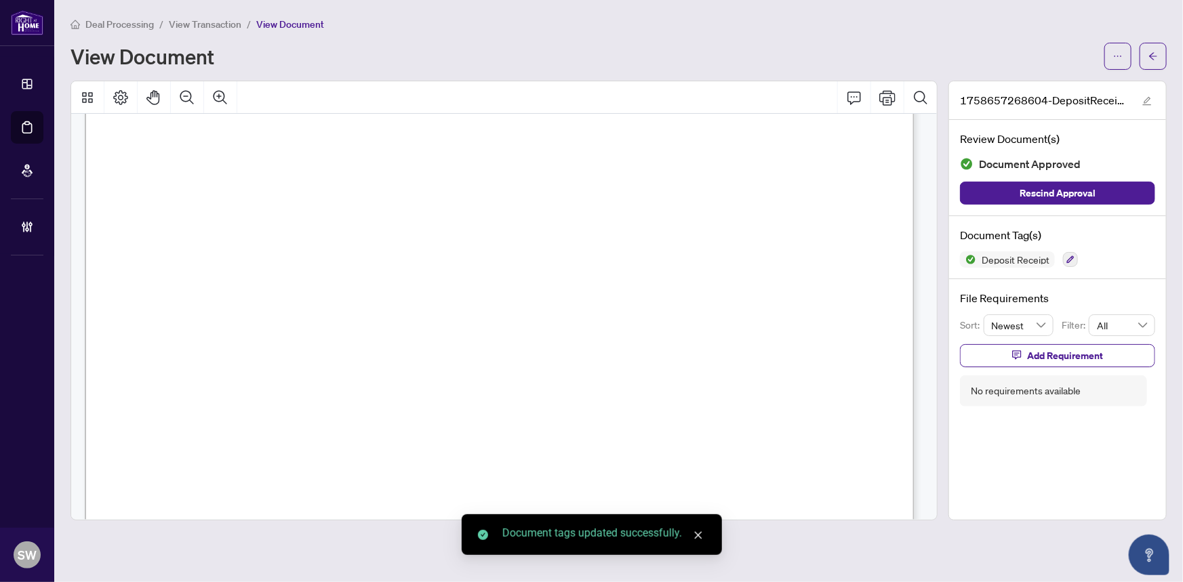
scroll to position [519, 0]
click at [1159, 61] on button "button" at bounding box center [1153, 56] width 27 height 27
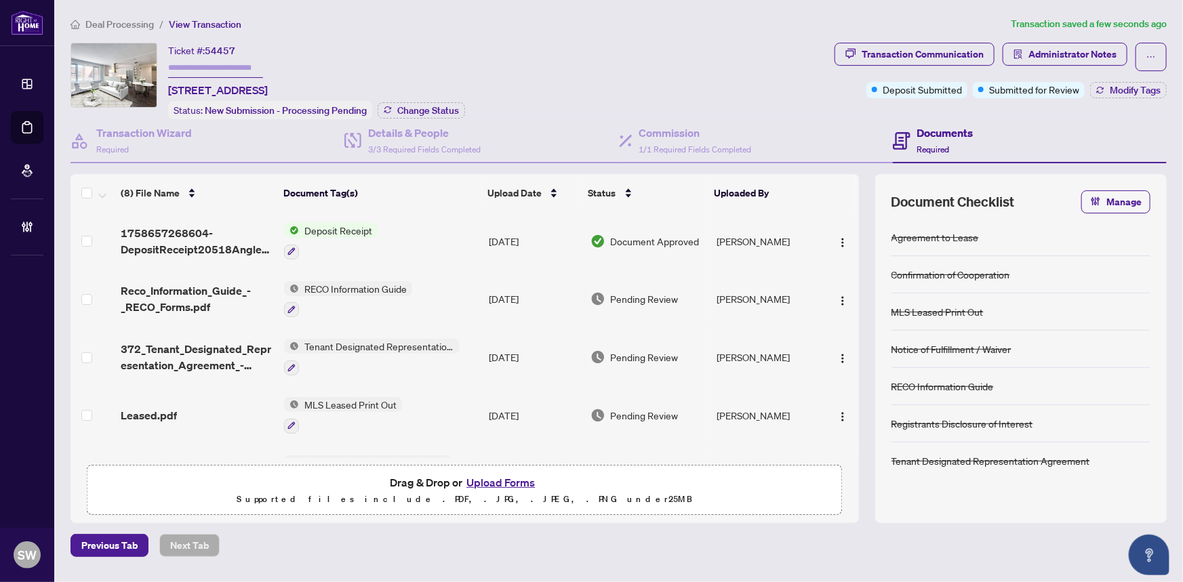
click at [196, 283] on span "Reco_Information_Guide_-_RECO_Forms.pdf" at bounding box center [197, 299] width 153 height 33
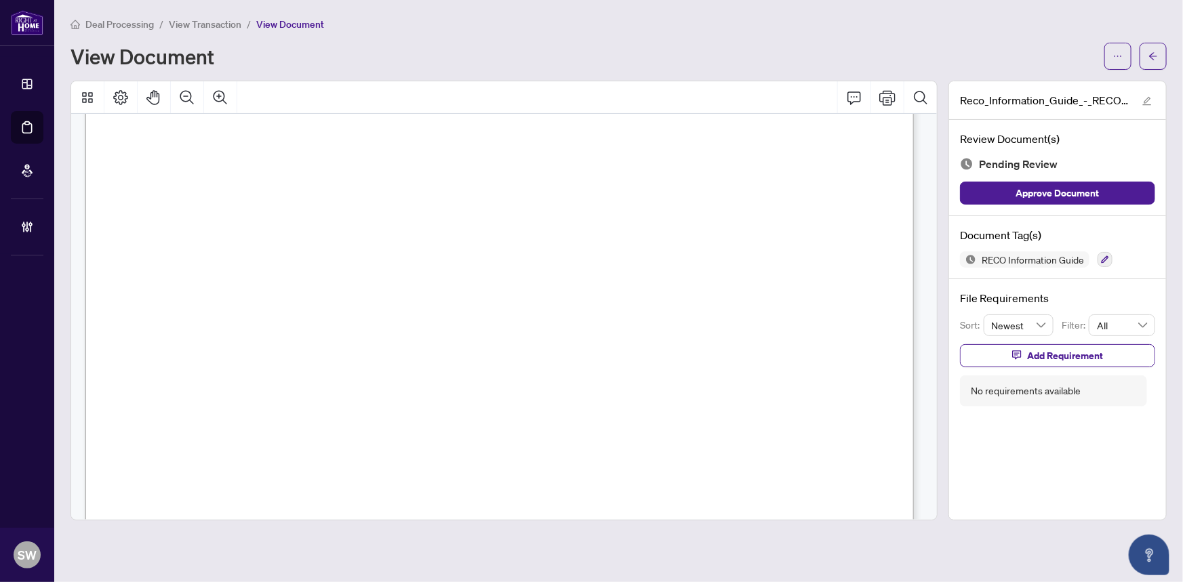
scroll to position [13466, 0]
click at [1107, 257] on icon "button" at bounding box center [1105, 259] width 7 height 7
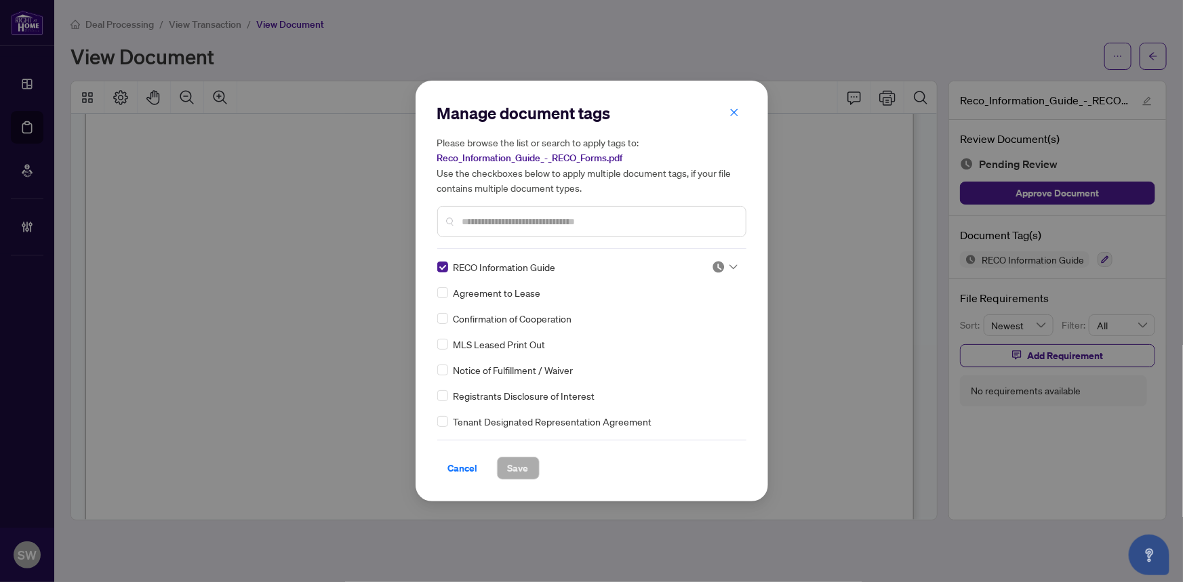
click at [729, 266] on icon at bounding box center [733, 267] width 8 height 5
click at [675, 338] on div "Approved" at bounding box center [680, 333] width 87 height 15
click at [513, 464] on span "Save" at bounding box center [518, 469] width 21 height 22
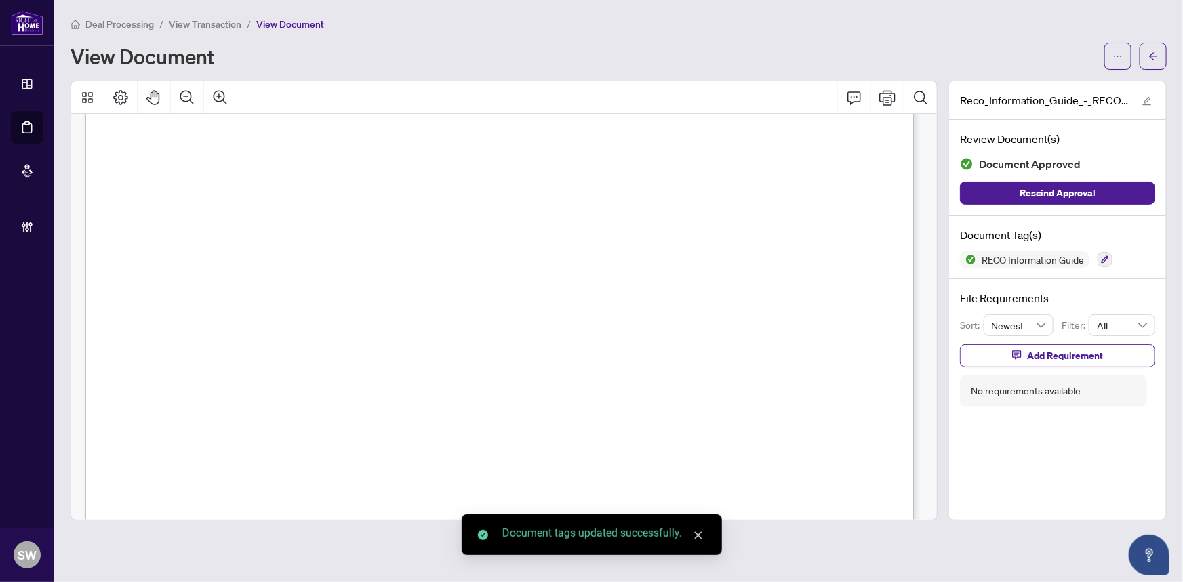
click at [1153, 56] on icon "arrow-left" at bounding box center [1152, 56] width 9 height 9
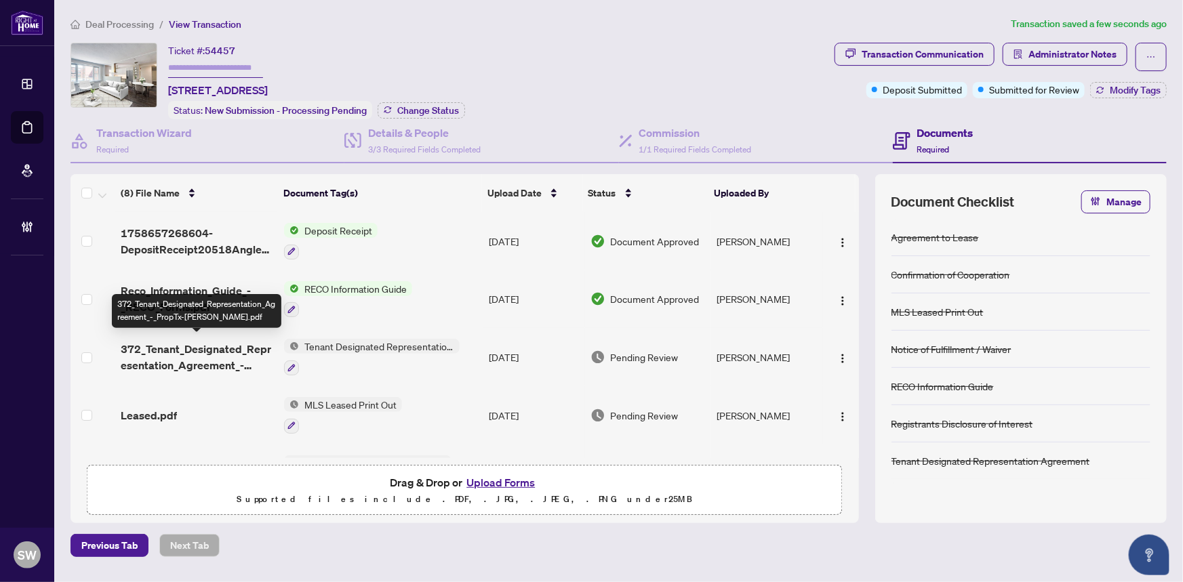
click at [226, 353] on span "372_Tenant_Designated_Representation_Agreement_-_PropTx-OREA.pdf" at bounding box center [197, 357] width 153 height 33
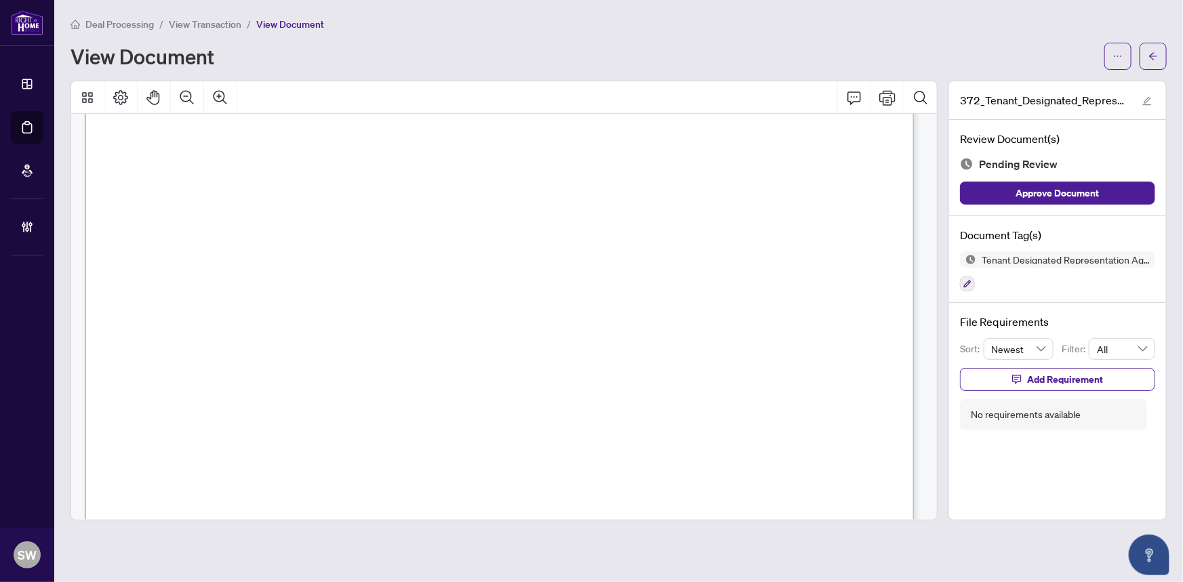
scroll to position [3678, 0]
click at [969, 283] on icon "button" at bounding box center [967, 284] width 7 height 7
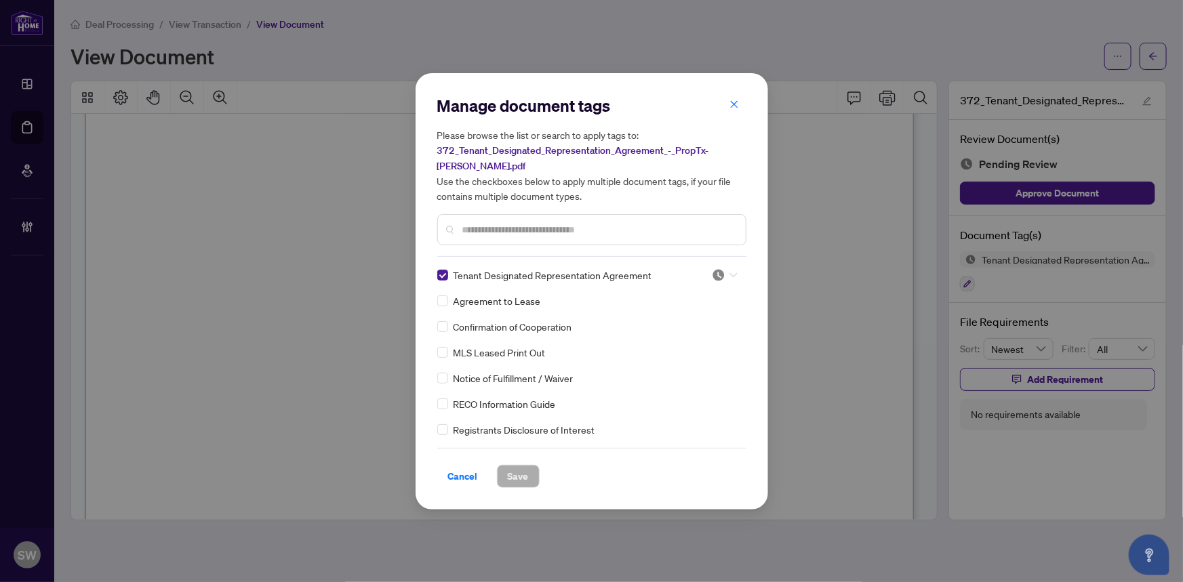
click at [729, 273] on icon at bounding box center [733, 275] width 8 height 5
click at [680, 332] on div "Approved" at bounding box center [680, 333] width 87 height 15
click at [511, 466] on span "Save" at bounding box center [518, 477] width 21 height 22
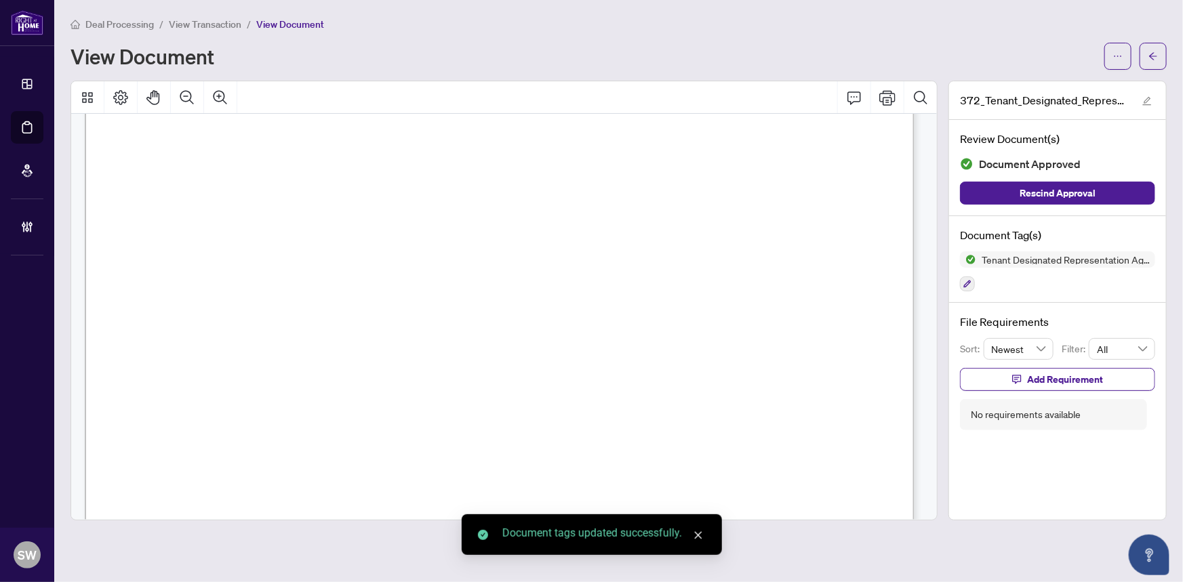
click at [1154, 56] on icon "arrow-left" at bounding box center [1152, 56] width 9 height 9
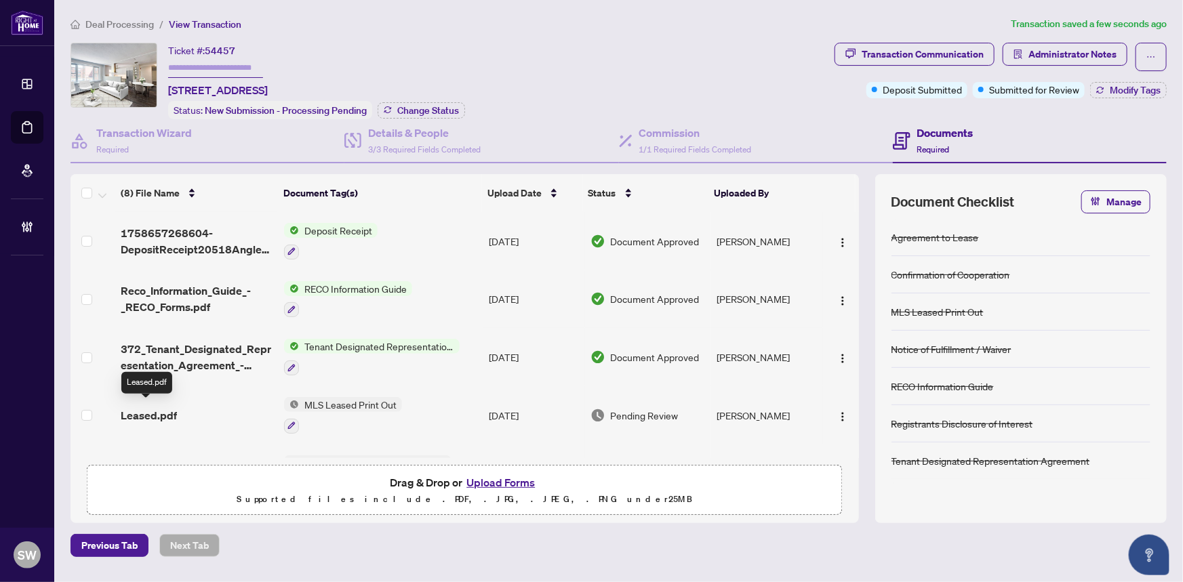
click at [149, 410] on span "Leased.pdf" at bounding box center [149, 415] width 56 height 16
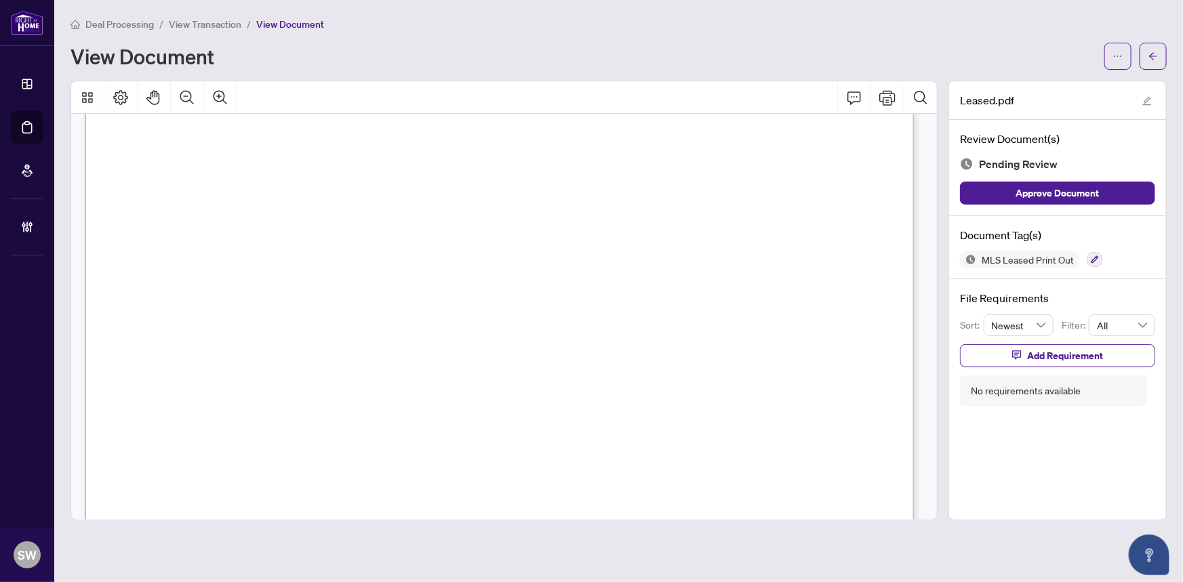
scroll to position [173, 0]
click at [1093, 257] on icon "button" at bounding box center [1095, 260] width 8 height 8
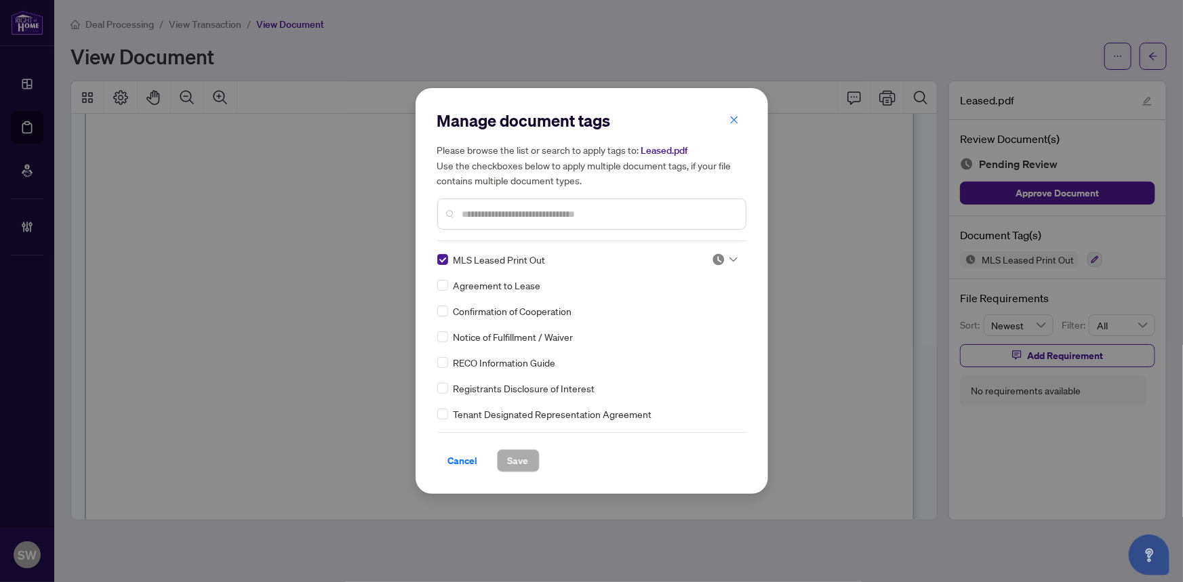
click at [729, 260] on icon at bounding box center [733, 259] width 8 height 5
click at [691, 324] on div "Approved" at bounding box center [680, 326] width 87 height 15
click at [522, 462] on button "Save" at bounding box center [518, 460] width 43 height 23
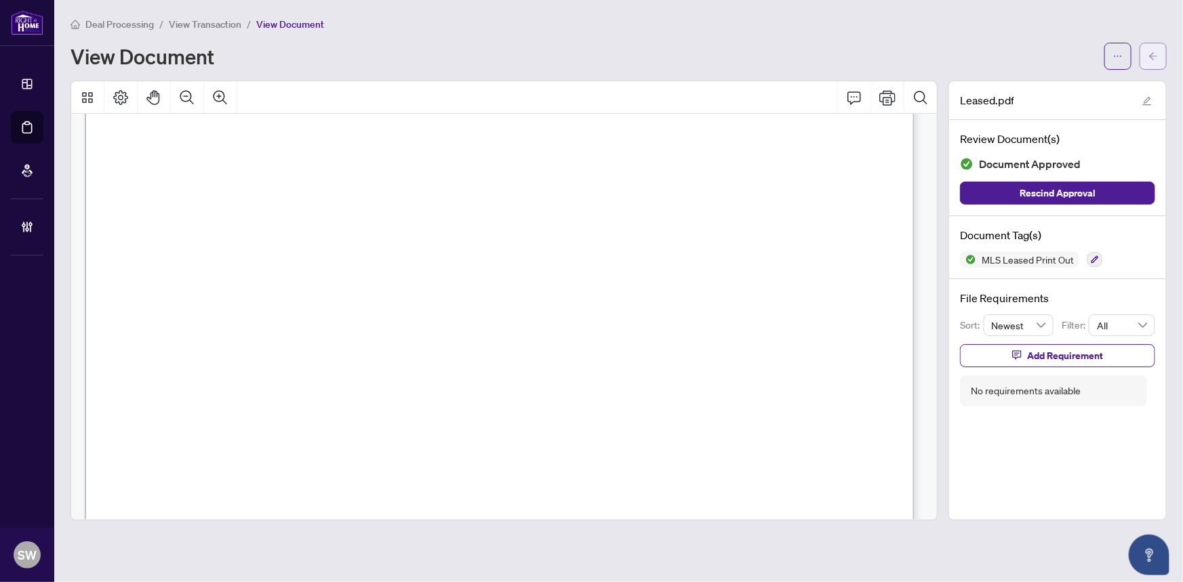
click at [1144, 63] on button "button" at bounding box center [1153, 56] width 27 height 27
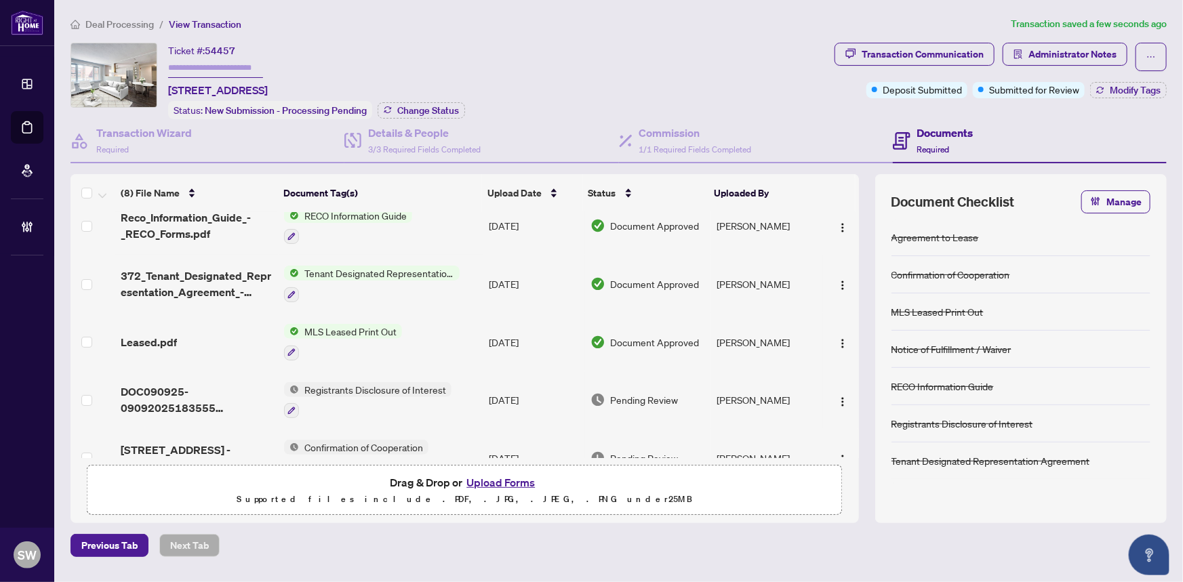
scroll to position [123, 0]
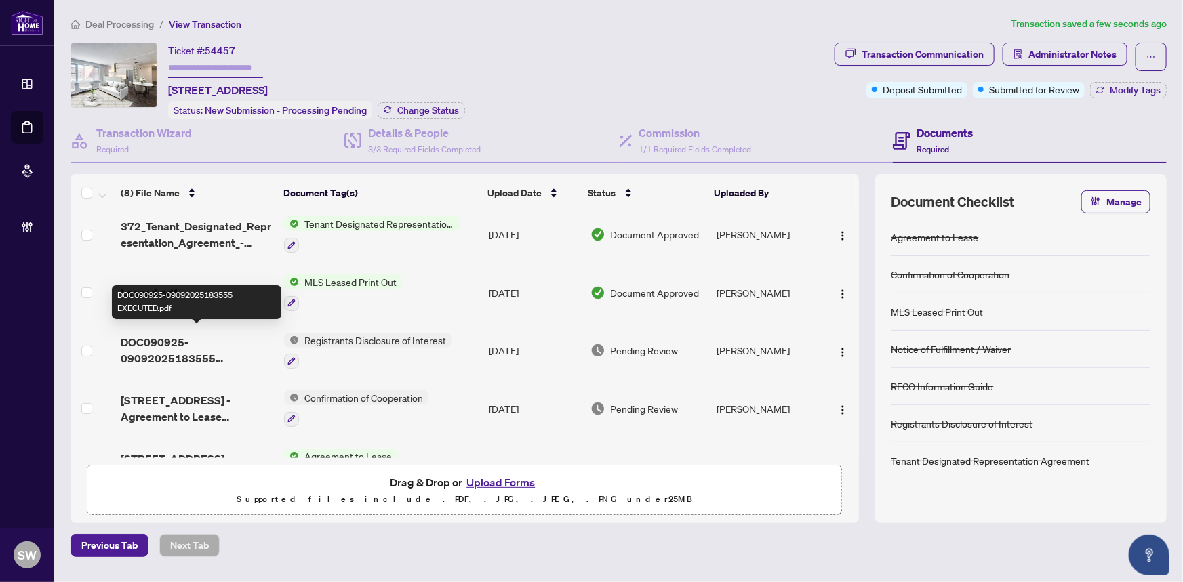
click at [196, 342] on span "DOC090925-09092025183555 EXECUTED.pdf" at bounding box center [197, 350] width 153 height 33
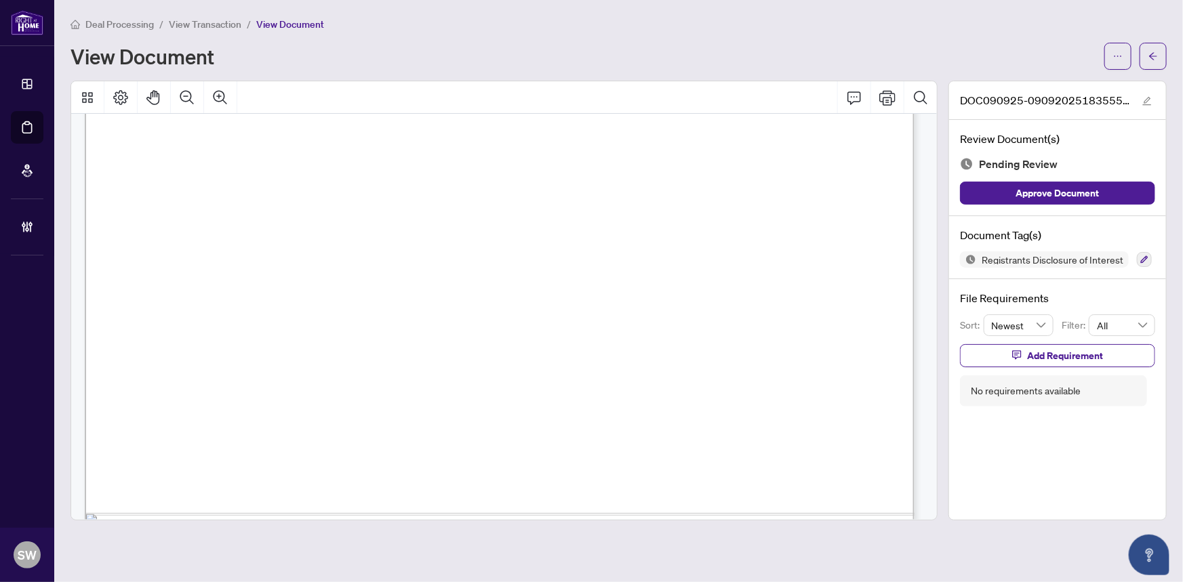
scroll to position [595, 0]
click at [1144, 258] on button "button" at bounding box center [1144, 259] width 15 height 15
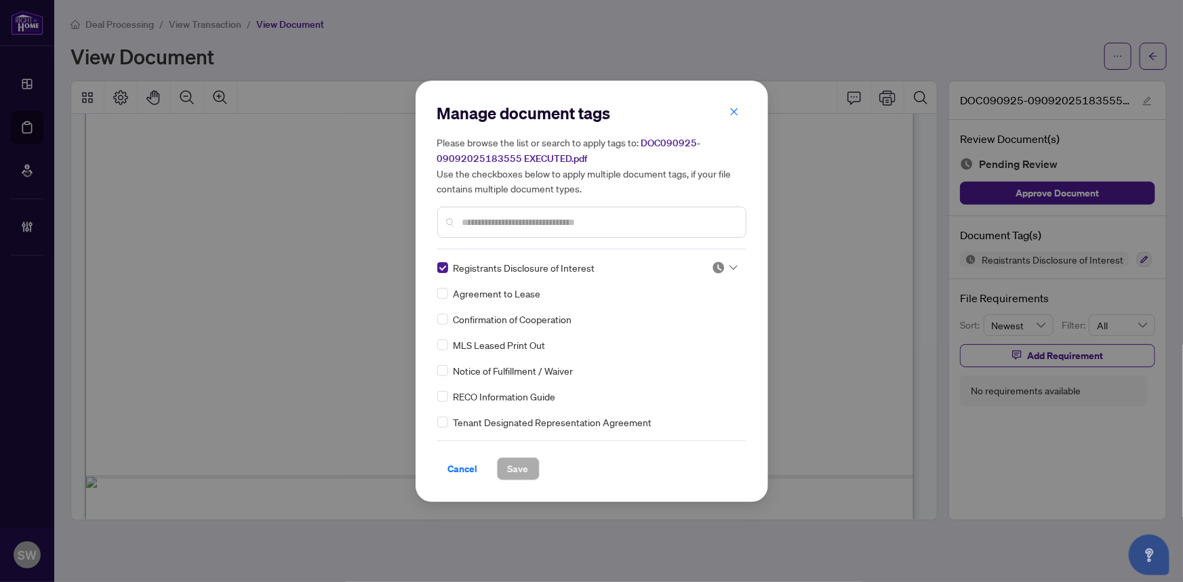
click at [719, 262] on img at bounding box center [719, 268] width 14 height 14
click at [675, 310] on div "Needs Work" at bounding box center [680, 311] width 87 height 15
click at [519, 261] on span "Registrants Disclosure of Interest" at bounding box center [525, 267] width 142 height 15
copy span "Disclosure"
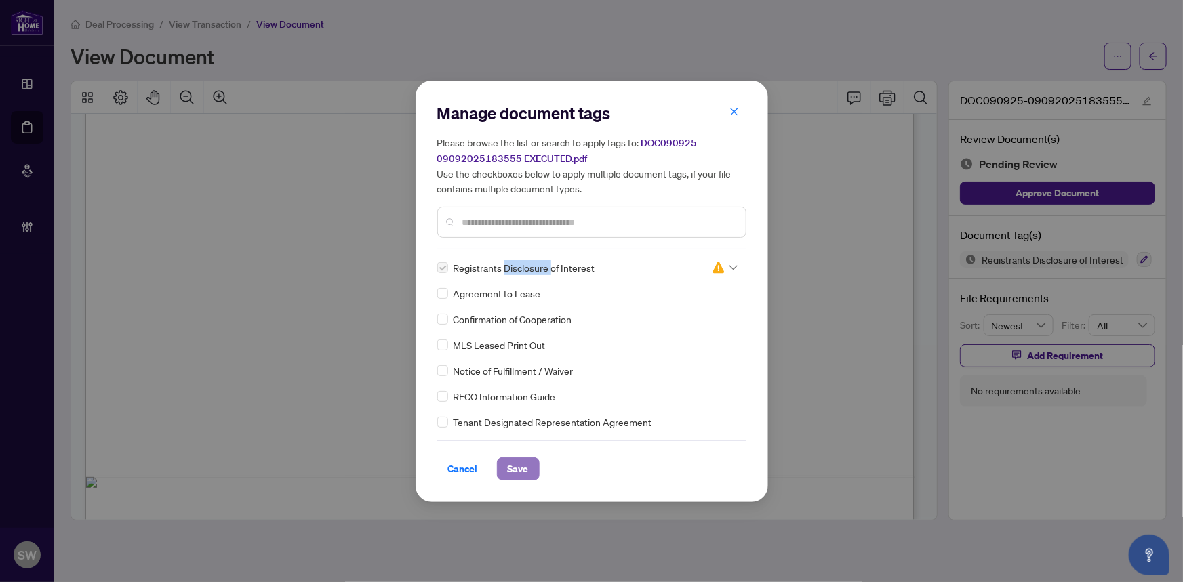
click at [512, 476] on span "Save" at bounding box center [518, 469] width 21 height 22
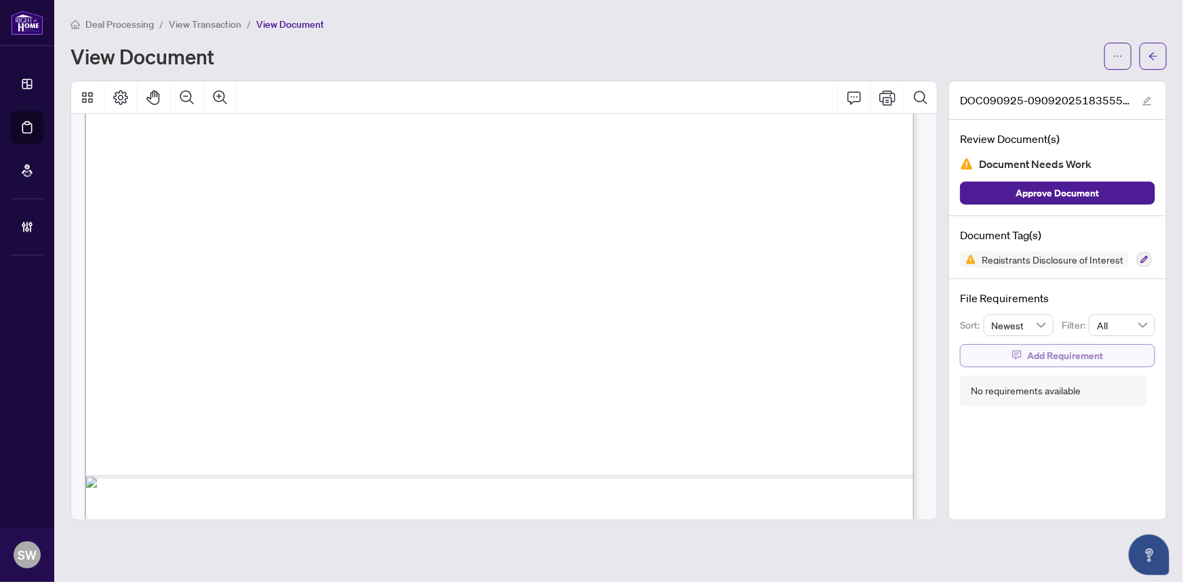
click at [1058, 357] on span "Add Requirement" at bounding box center [1065, 356] width 76 height 22
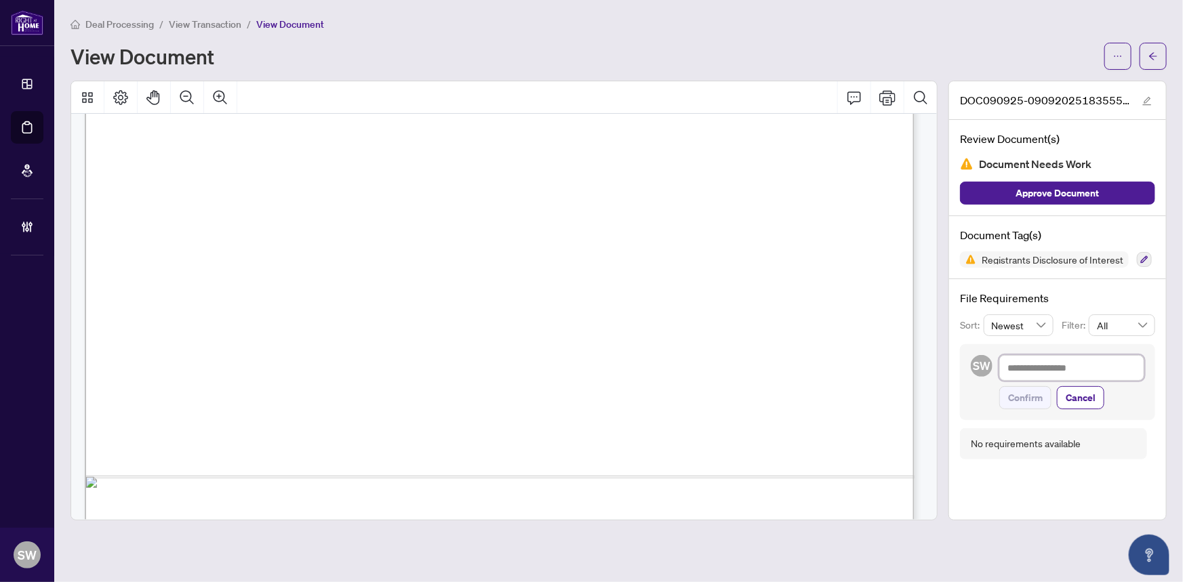
click at [1044, 363] on textarea at bounding box center [1071, 368] width 145 height 26
paste textarea "**********"
type textarea "**********"
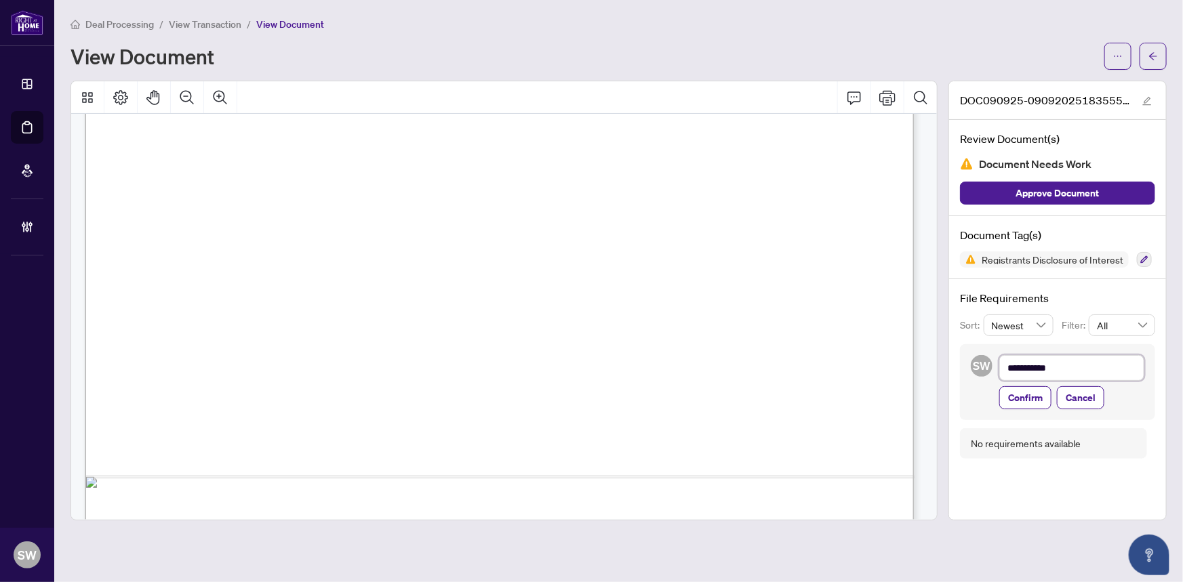
type textarea "**********"
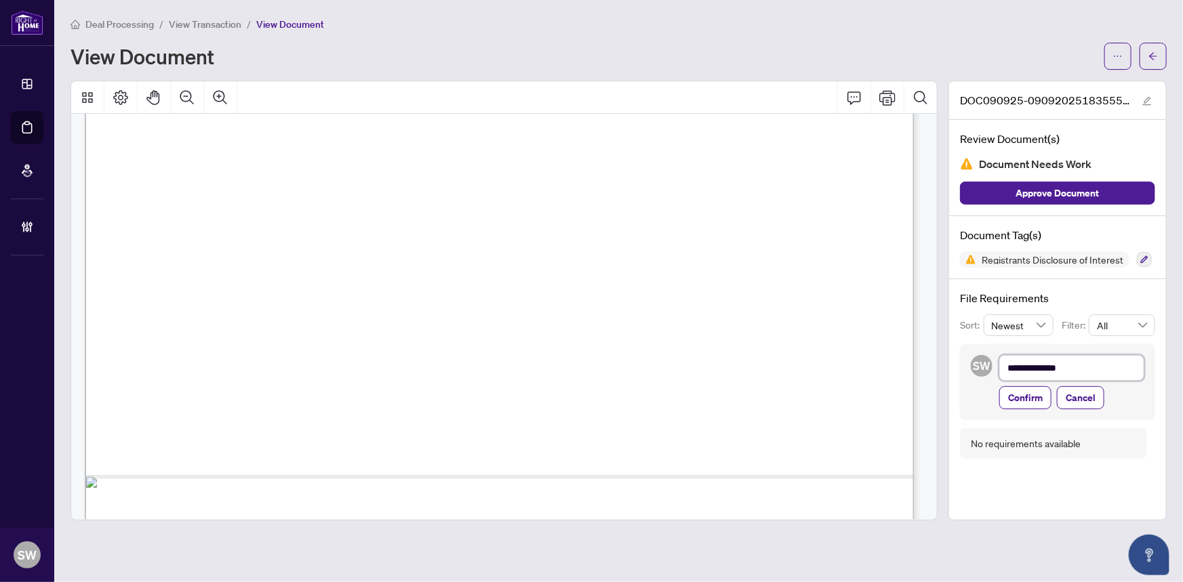
type textarea "**********"
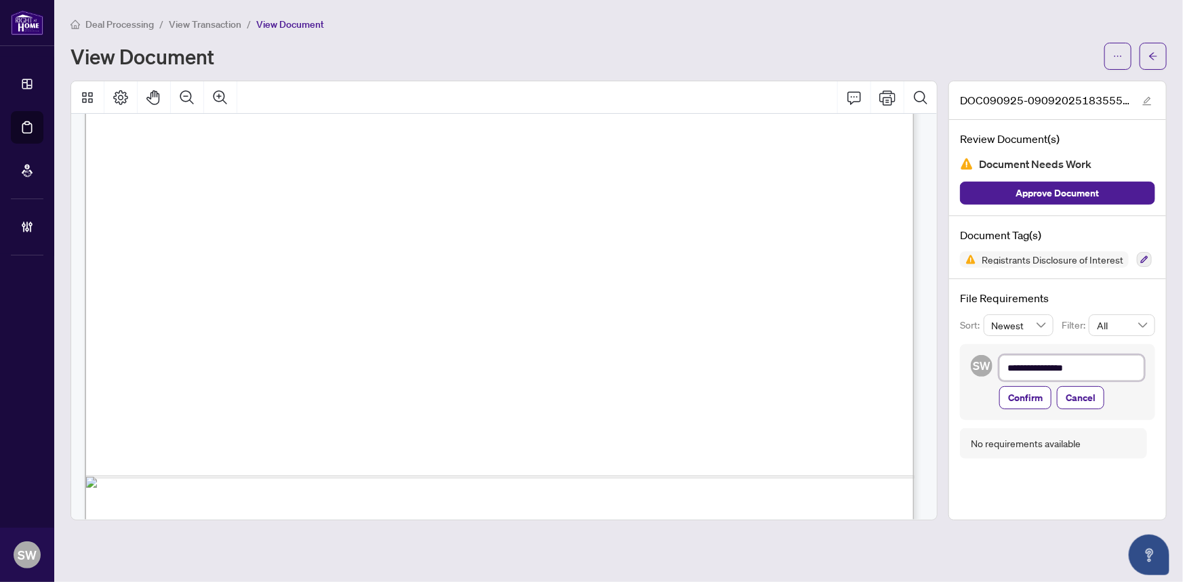
type textarea "**********"
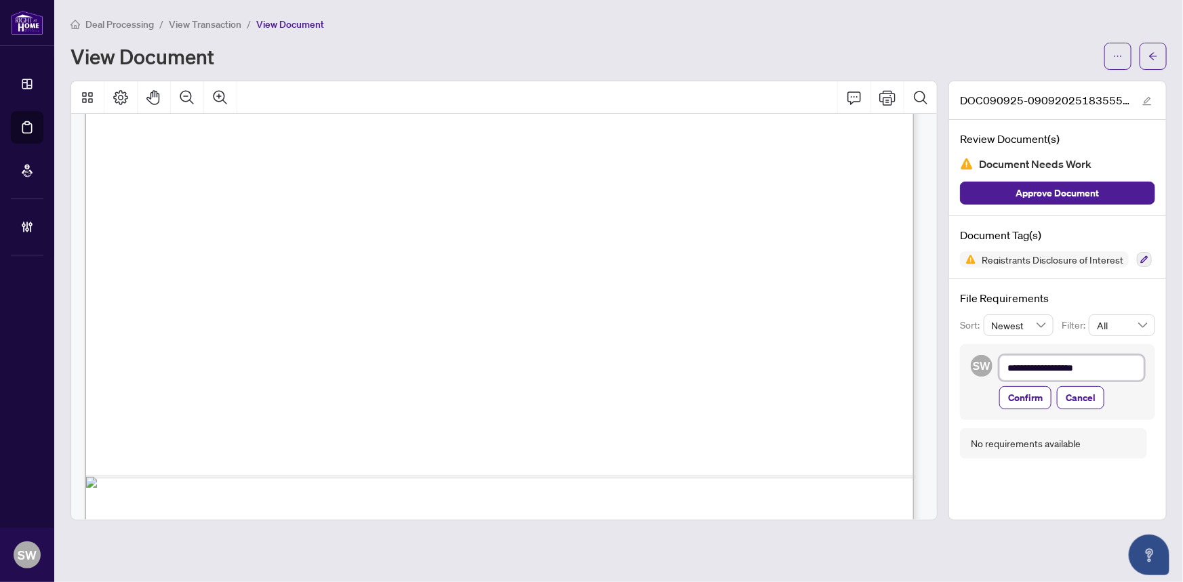
type textarea "**********"
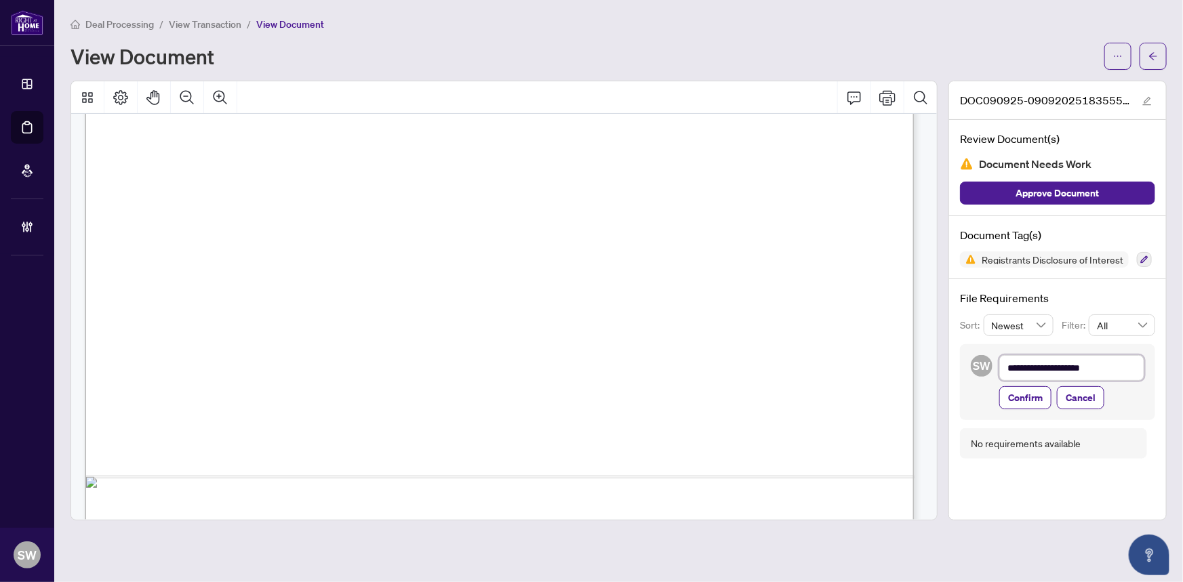
type textarea "**********"
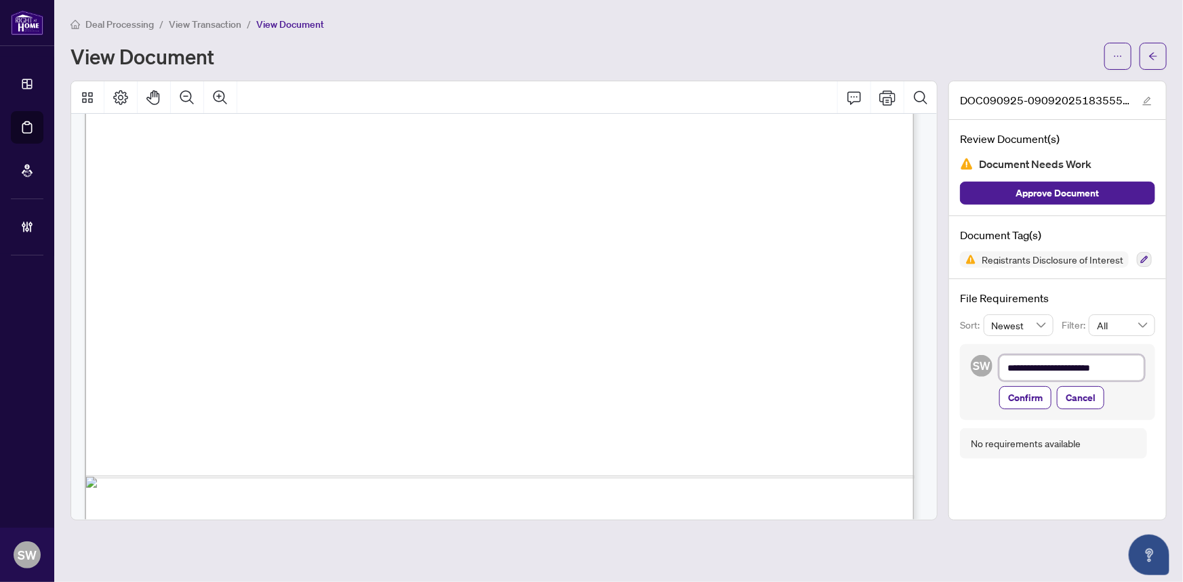
type textarea "**********"
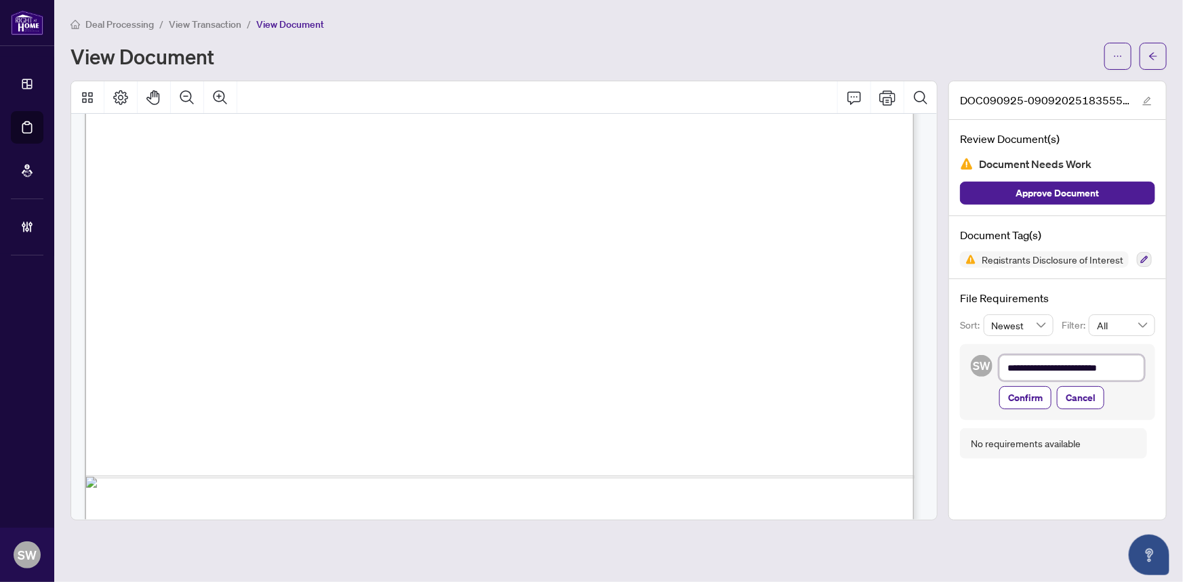
type textarea "**********"
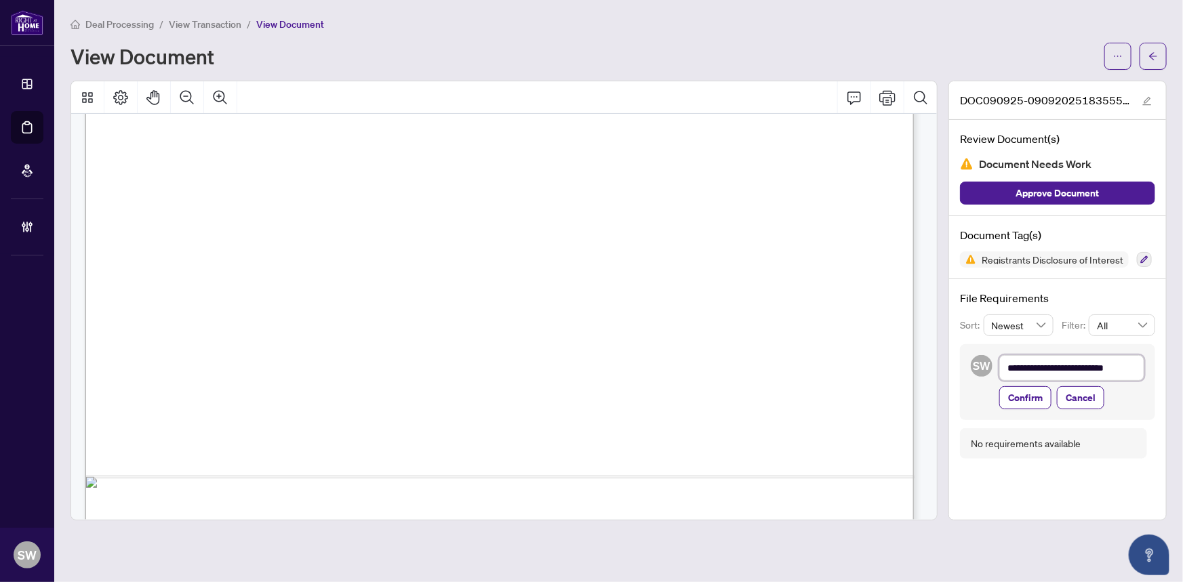
type textarea "**********"
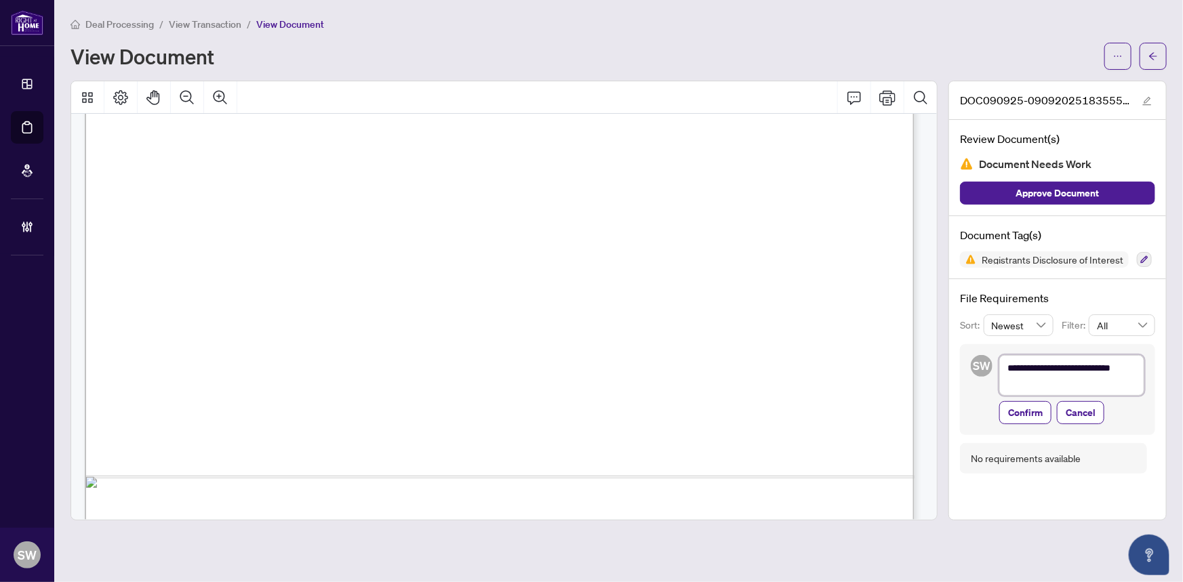
type textarea "**********"
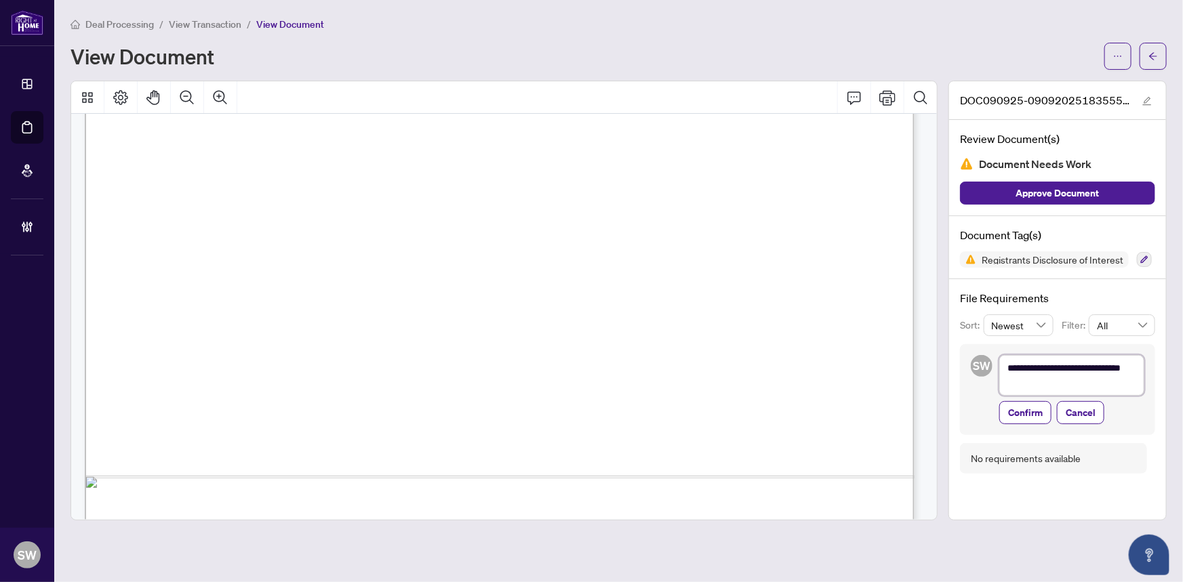
type textarea "**********"
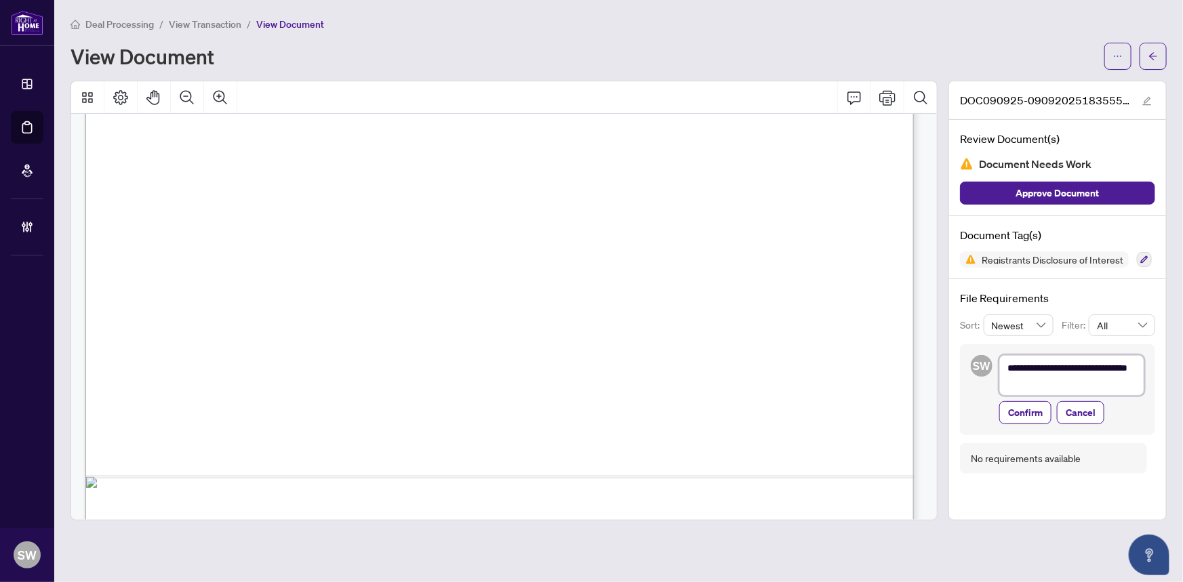
type textarea "**********"
click at [1042, 382] on textarea "**********" at bounding box center [1071, 375] width 145 height 41
type textarea "**********"
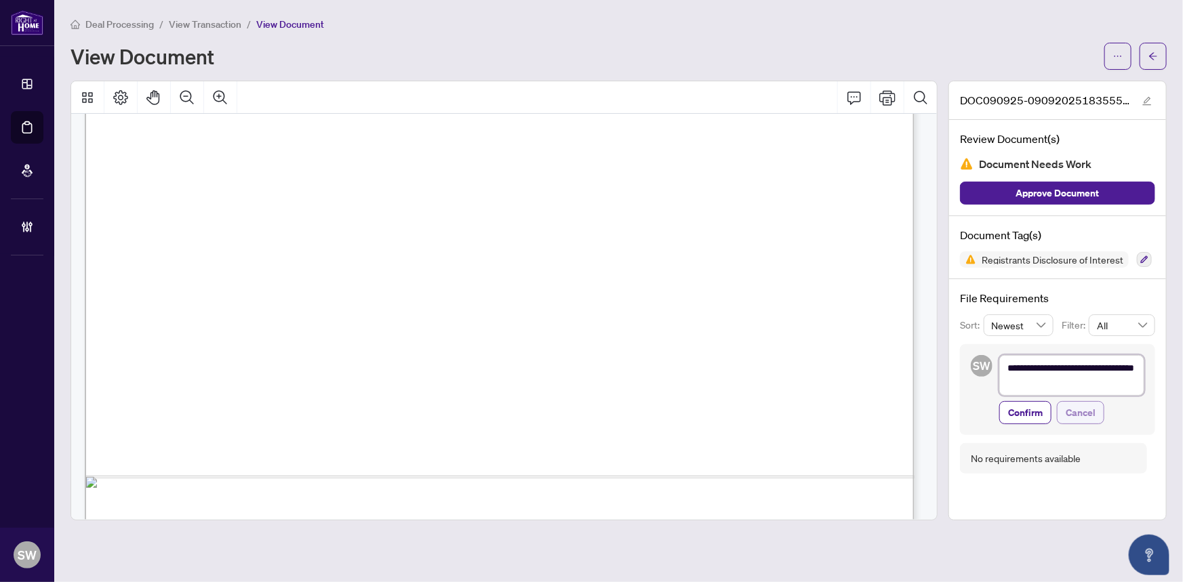
type textarea "**********"
click at [1125, 381] on textarea "**********" at bounding box center [1071, 375] width 145 height 41
type textarea "**********"
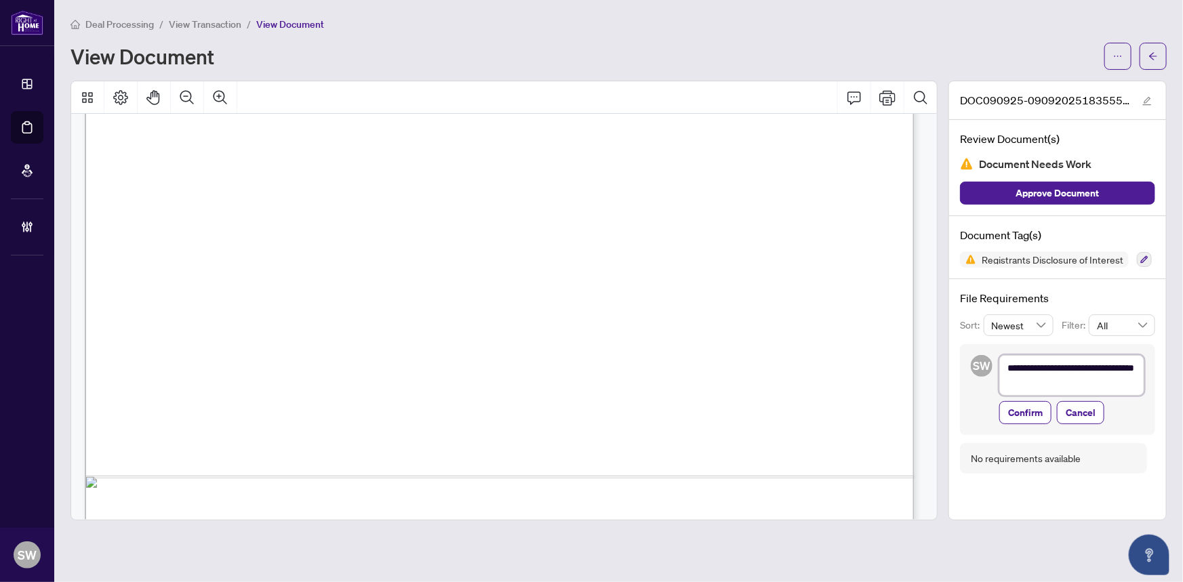
type textarea "**********"
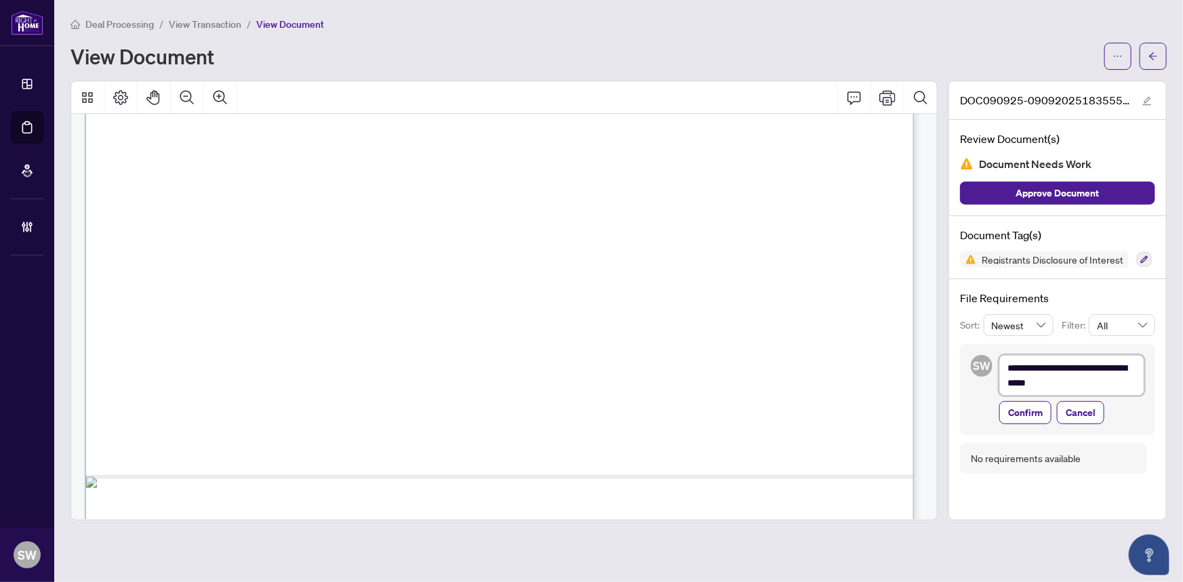
type textarea "**********"
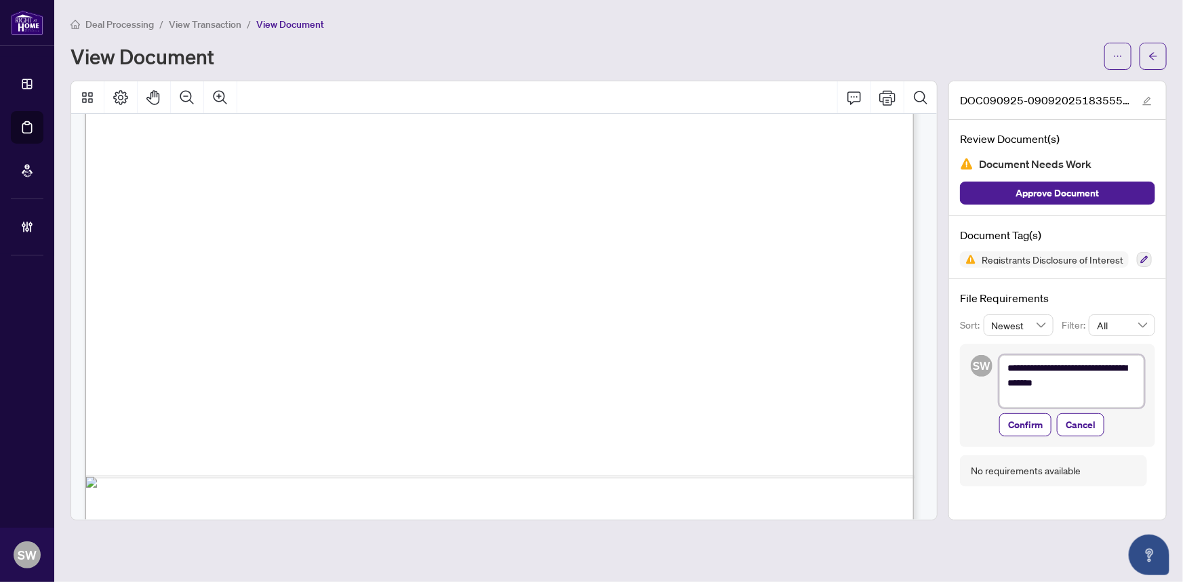
type textarea "**********"
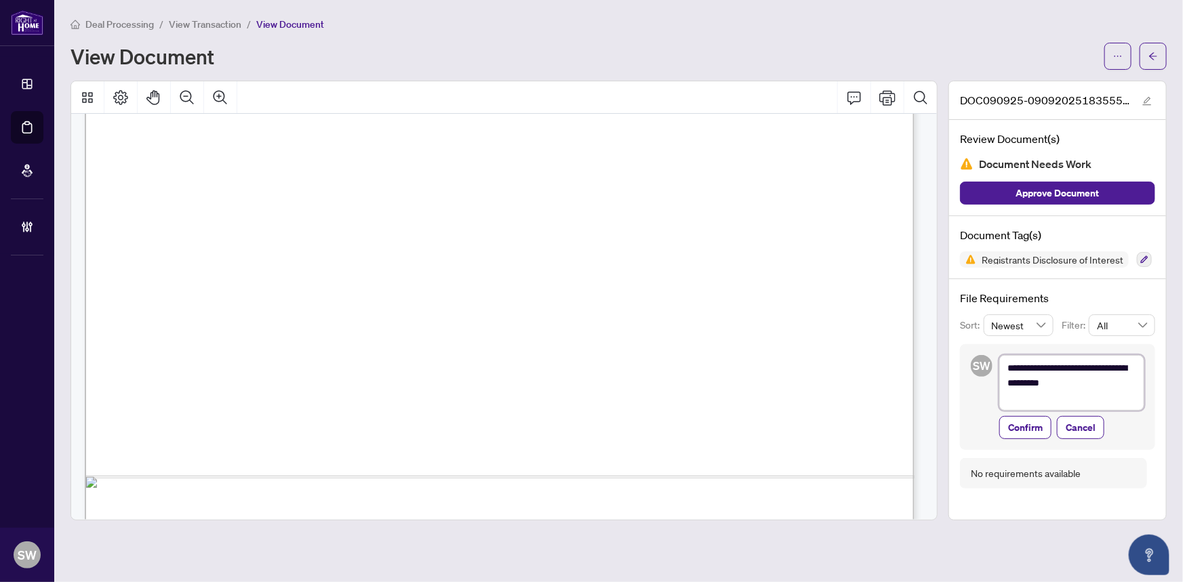
type textarea "**********"
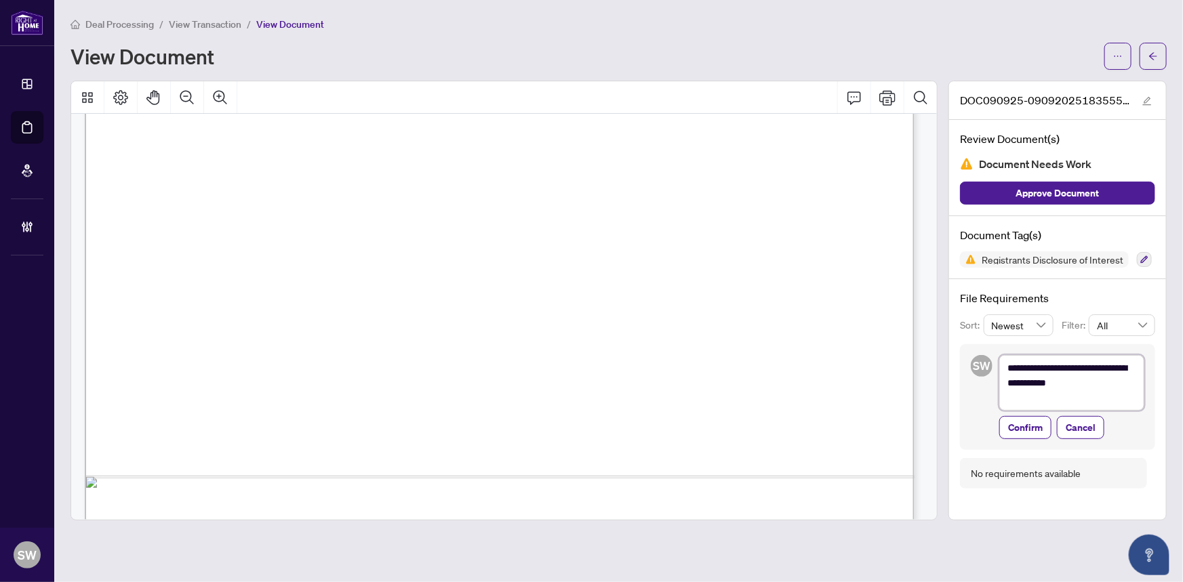
type textarea "**********"
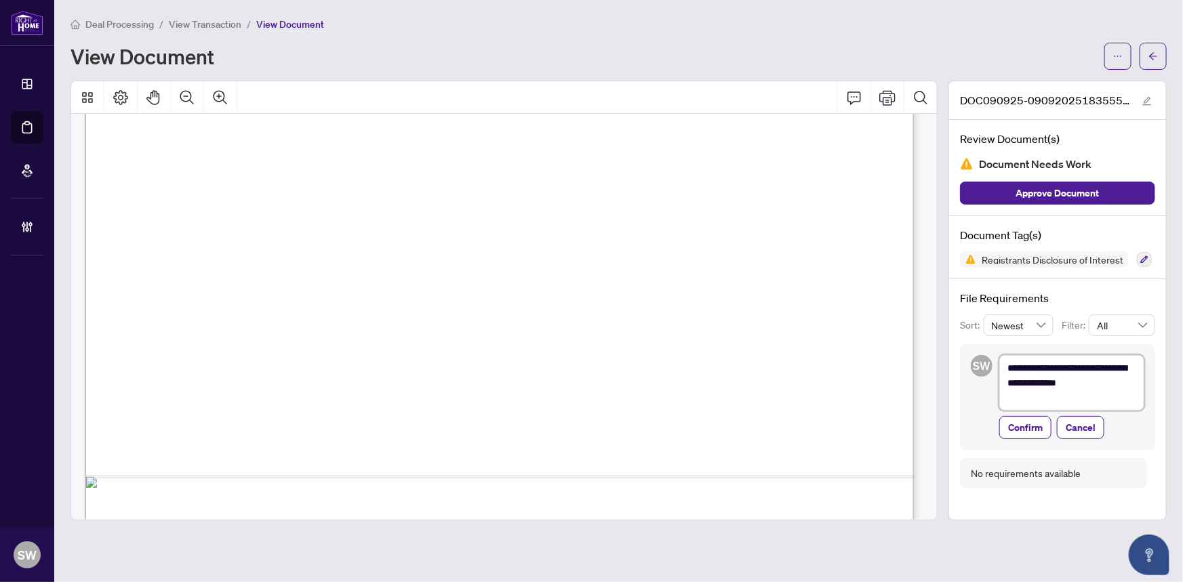
type textarea "**********"
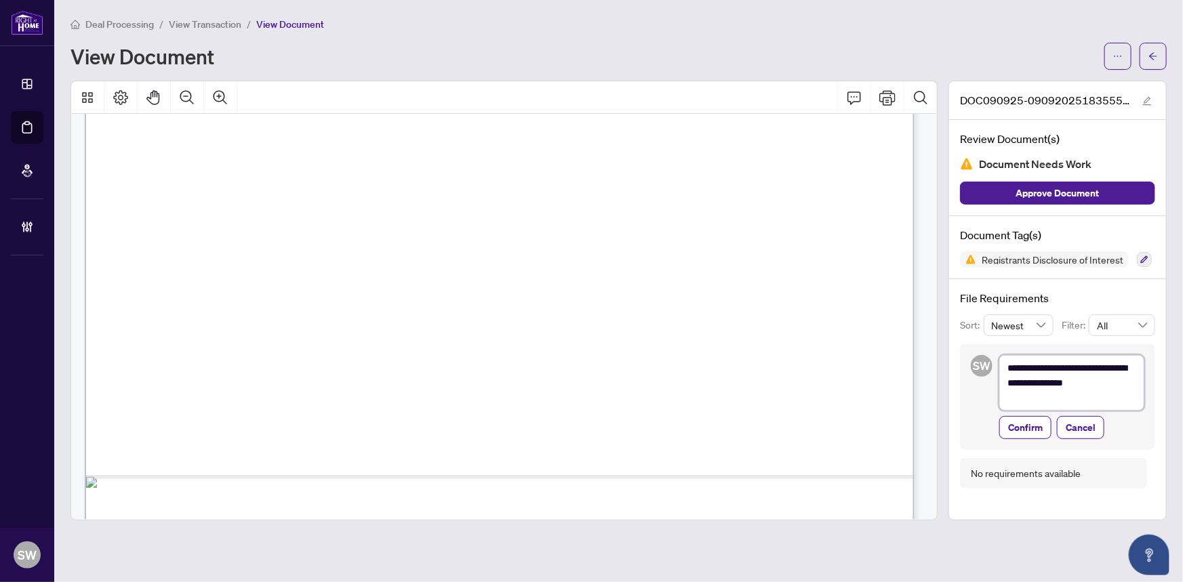
type textarea "**********"
click at [1028, 427] on span "Confirm" at bounding box center [1025, 428] width 35 height 22
type textarea "**********"
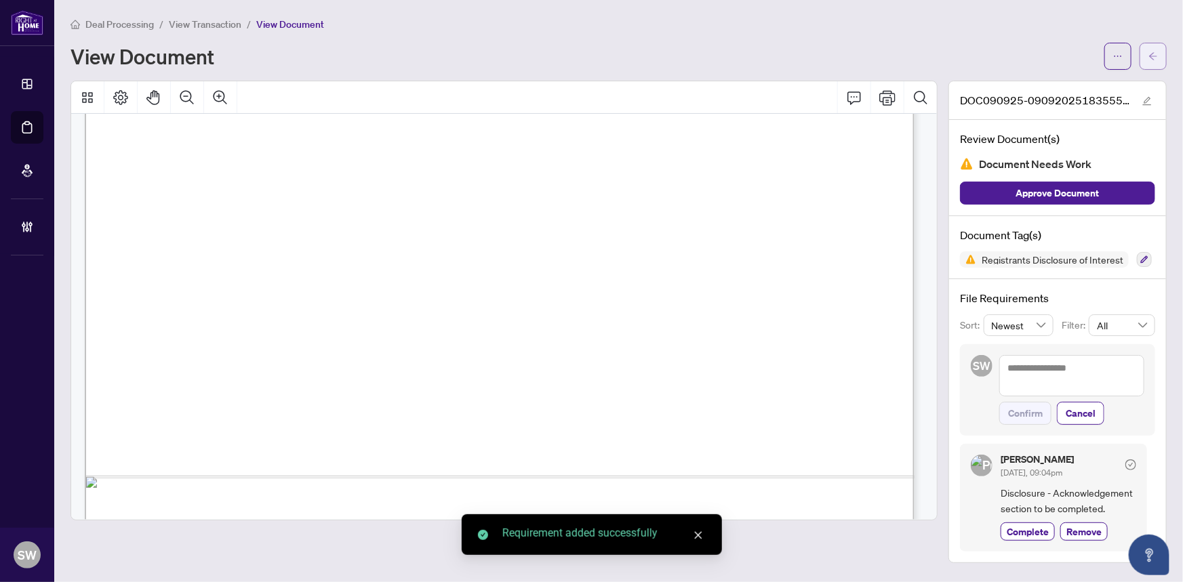
scroll to position [595, 0]
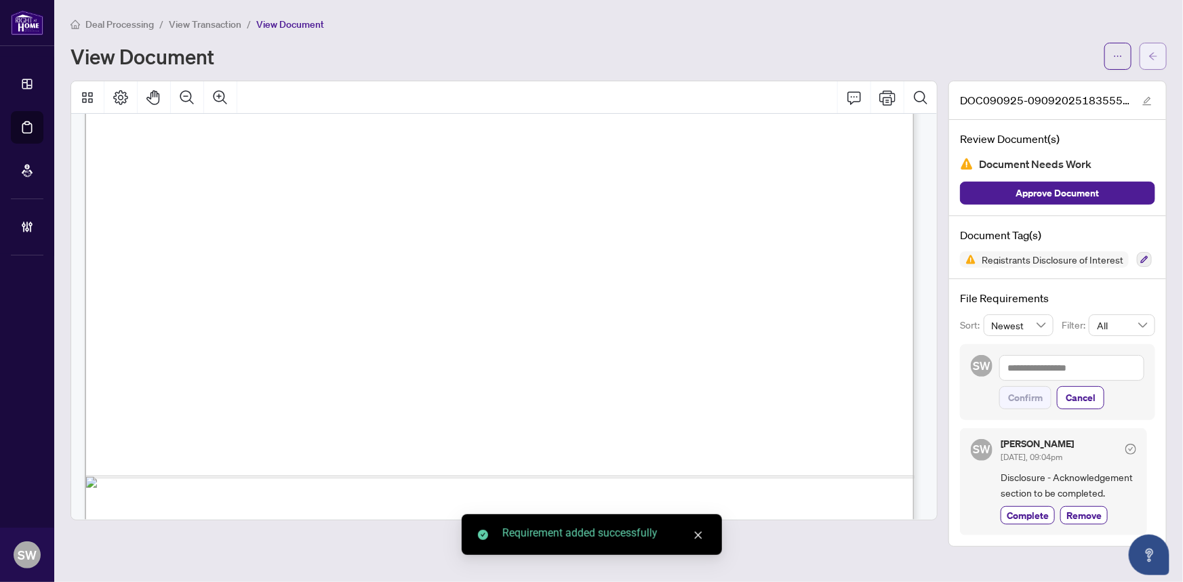
click at [1153, 54] on icon "arrow-left" at bounding box center [1152, 56] width 9 height 9
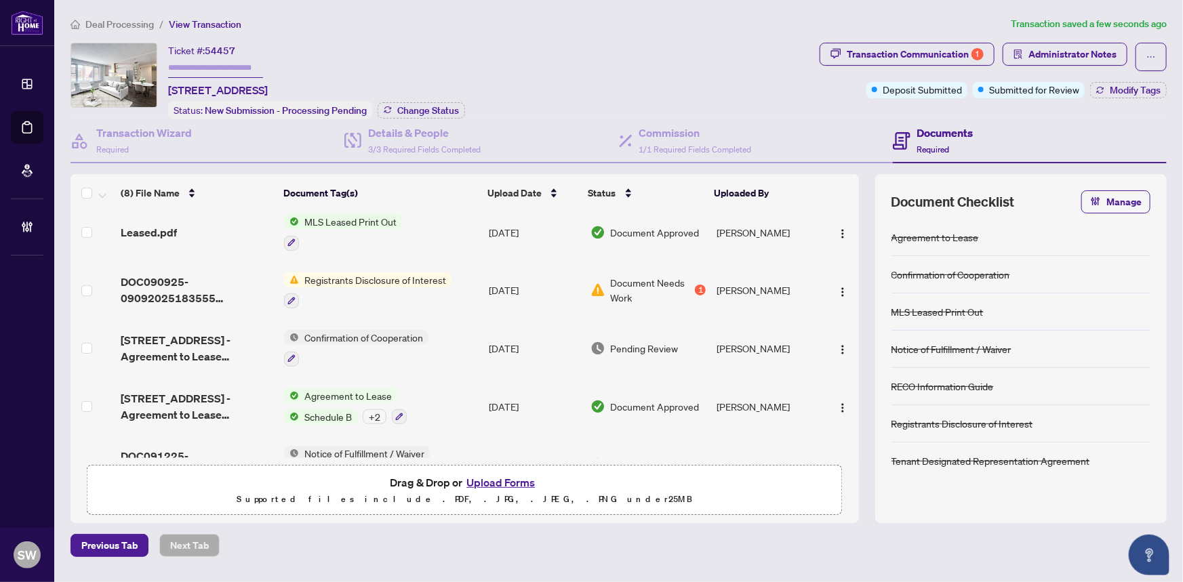
scroll to position [217, 0]
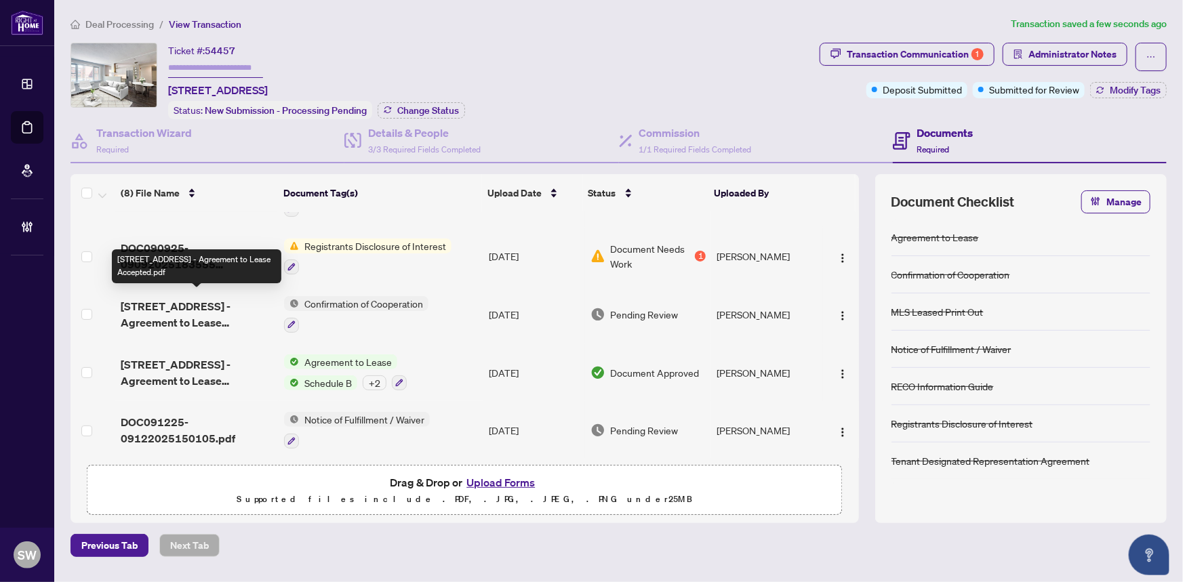
click at [194, 308] on span "205-18 Anglesey Blvd - Agreement to Lease Accepted.pdf" at bounding box center [197, 314] width 153 height 33
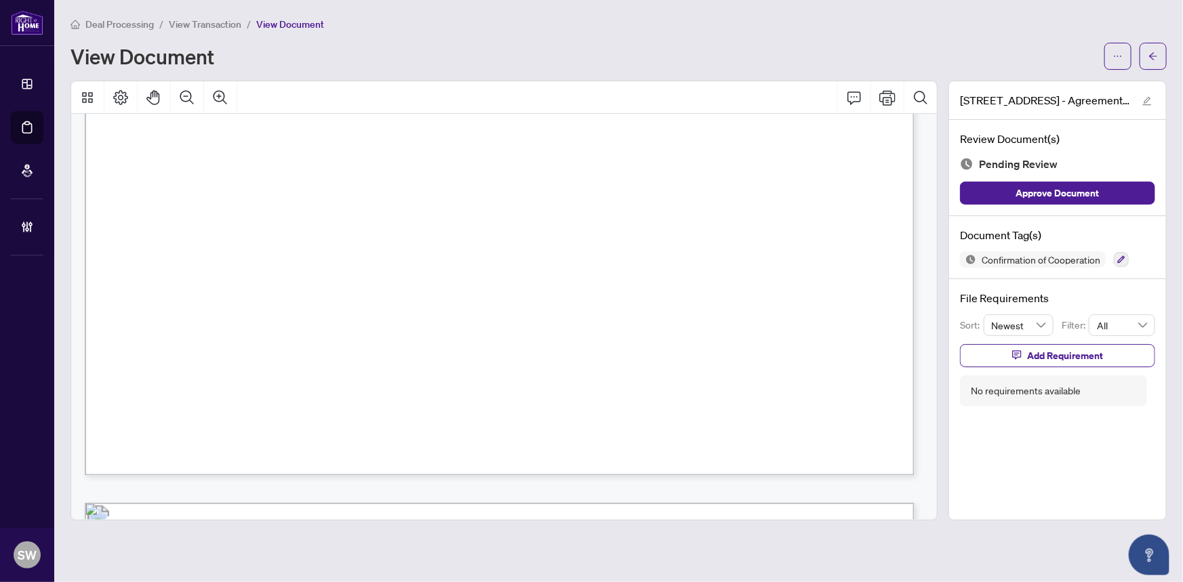
scroll to position [17232, 0]
click at [1124, 259] on icon "button" at bounding box center [1121, 259] width 7 height 7
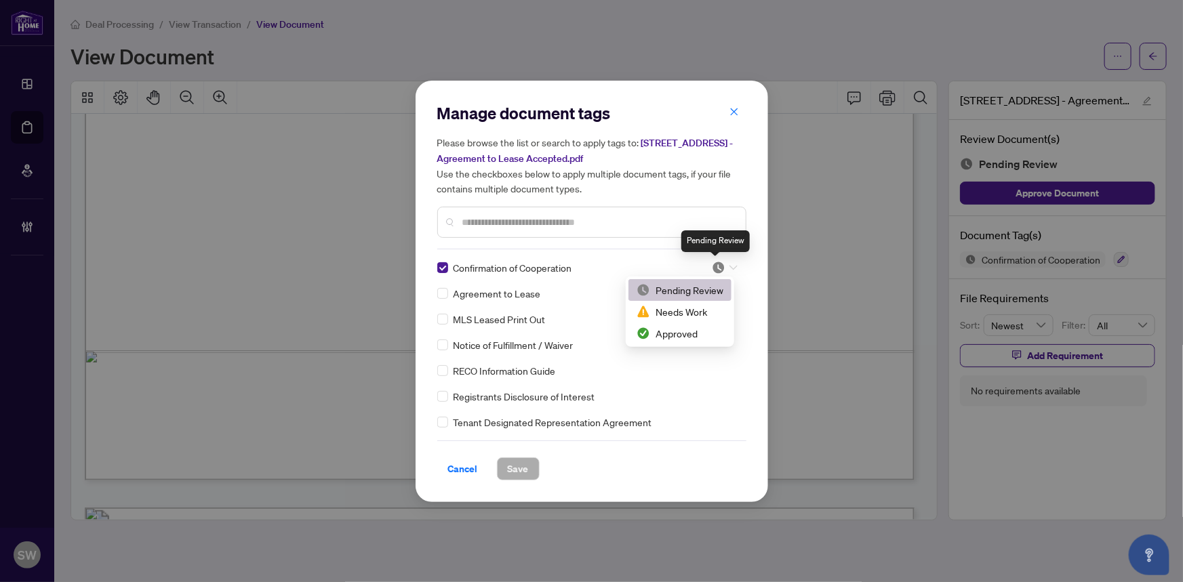
click at [719, 264] on img at bounding box center [719, 268] width 14 height 14
click at [670, 334] on div "Approved" at bounding box center [680, 333] width 87 height 15
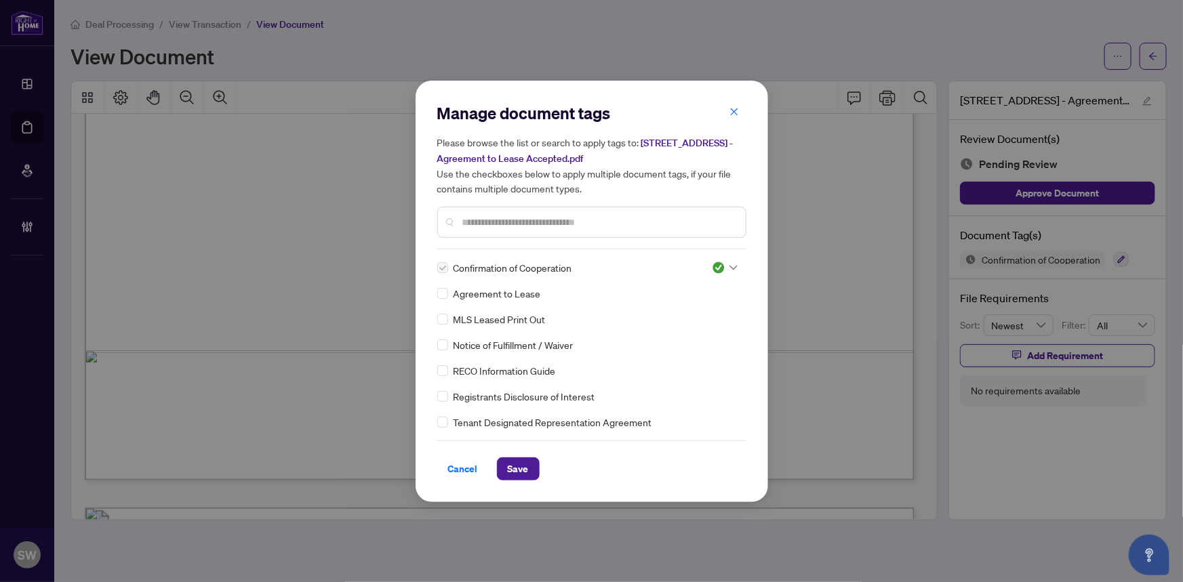
click at [524, 225] on input "text" at bounding box center [598, 222] width 273 height 15
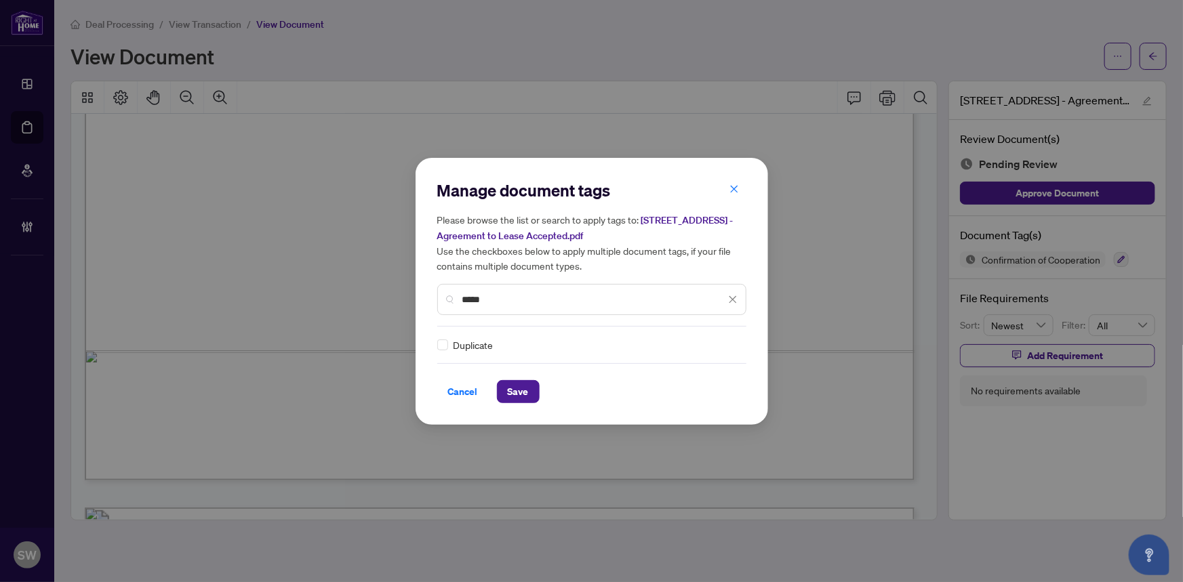
type input "*****"
click at [729, 342] on icon at bounding box center [733, 344] width 8 height 5
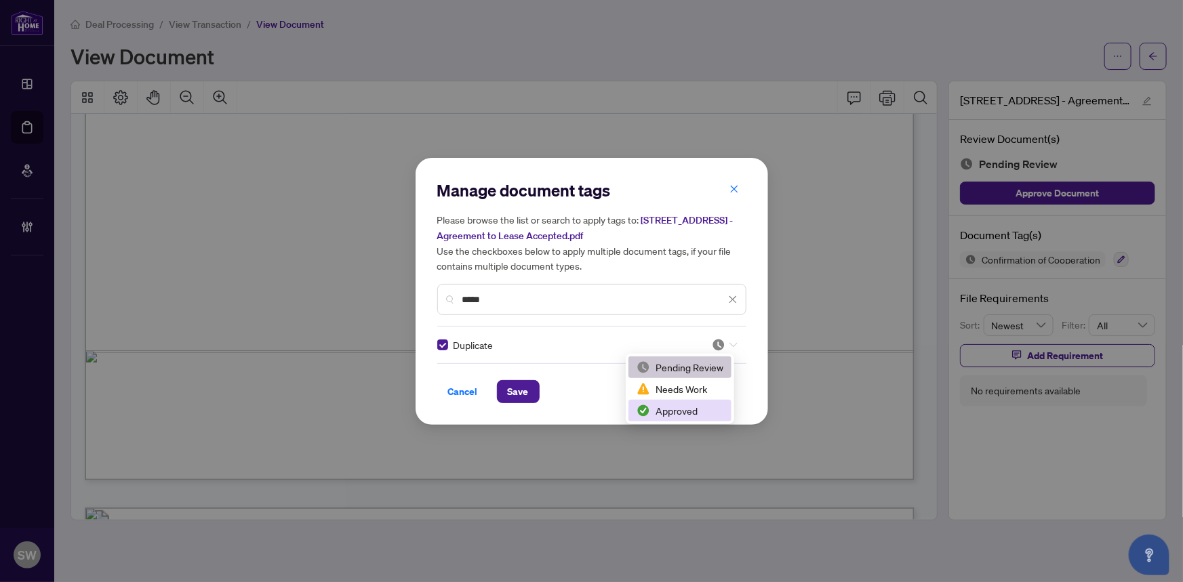
click at [680, 409] on div "Approved" at bounding box center [680, 410] width 87 height 15
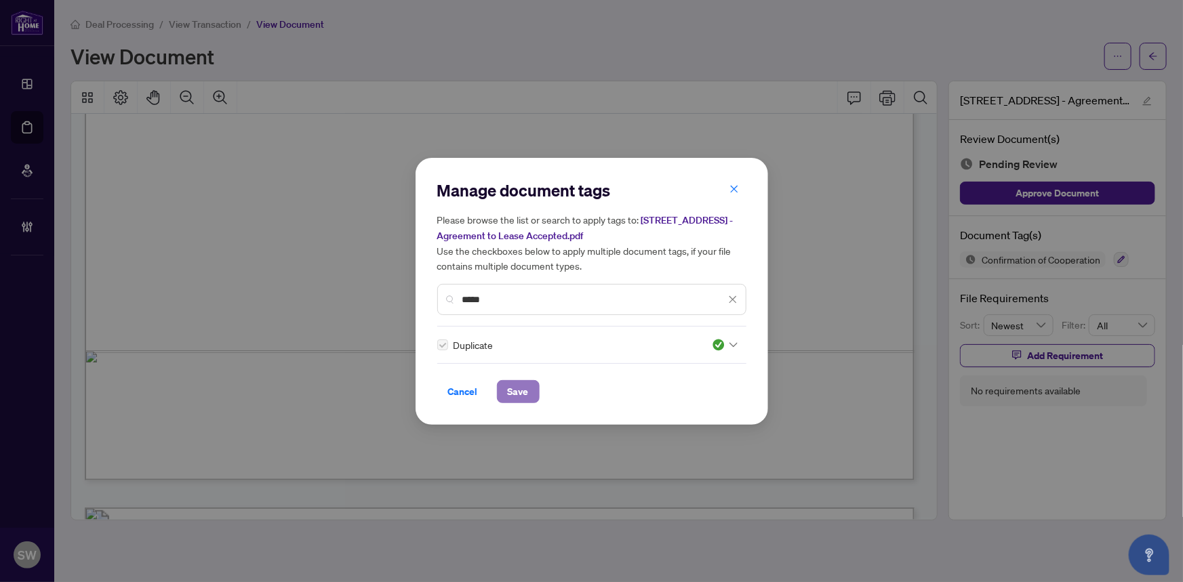
click at [511, 388] on span "Save" at bounding box center [518, 392] width 21 height 22
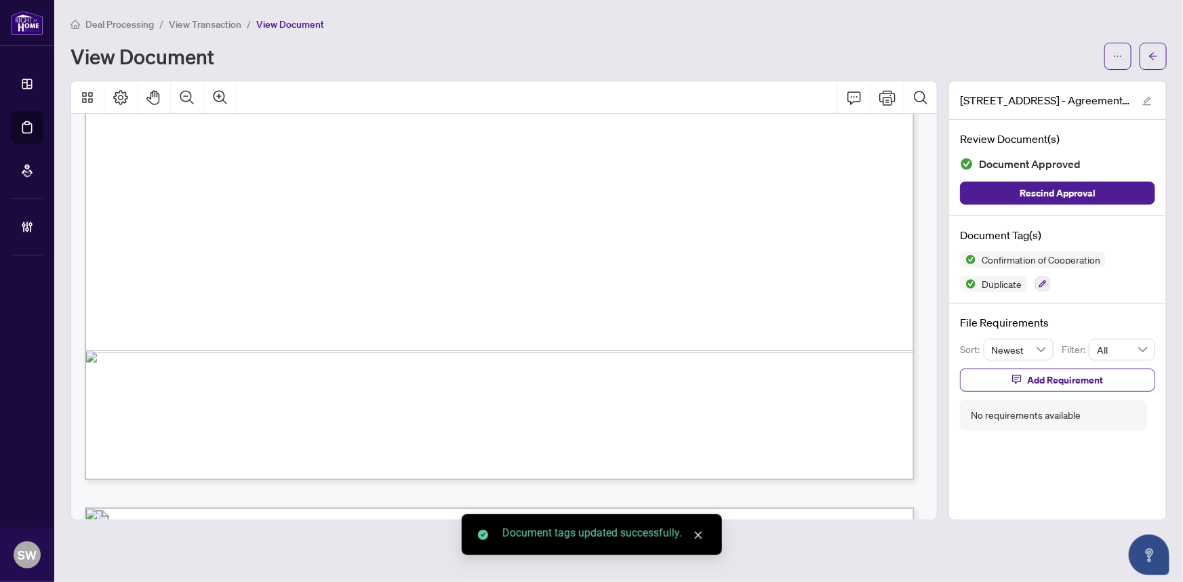
click at [1155, 56] on icon "arrow-left" at bounding box center [1152, 56] width 9 height 9
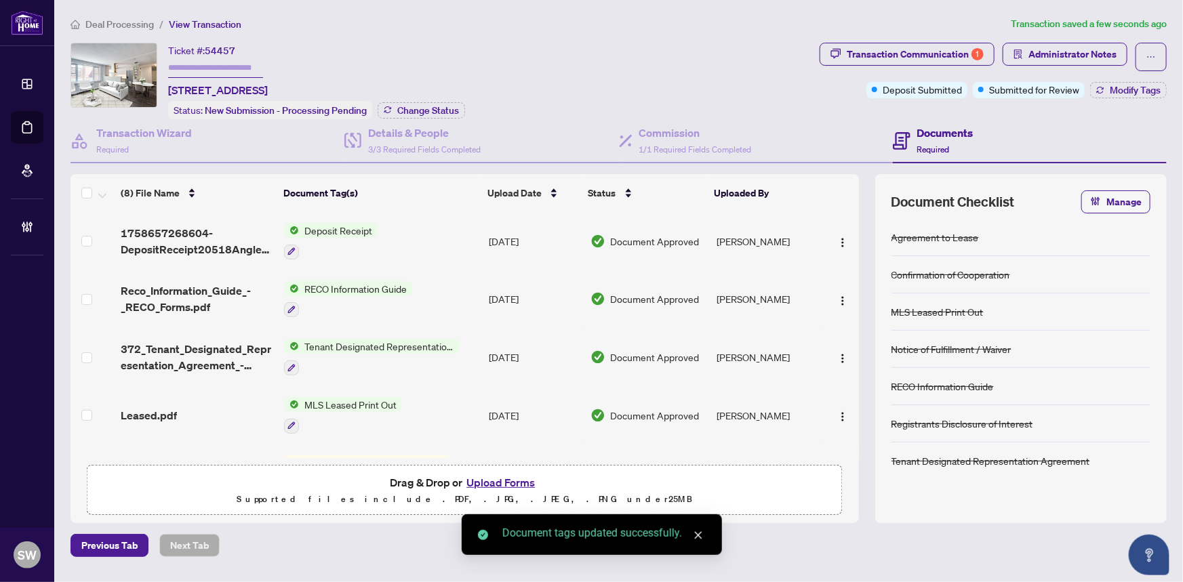
click at [228, 49] on span "54457" at bounding box center [220, 51] width 31 height 12
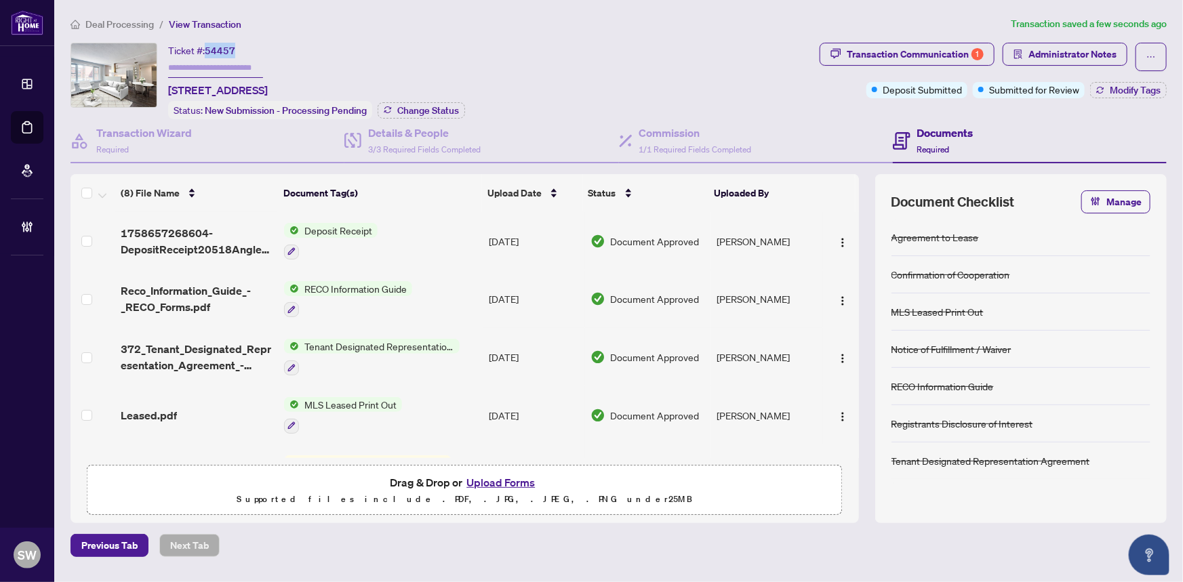
click at [228, 49] on span "54457" at bounding box center [220, 51] width 31 height 12
copy span "54457"
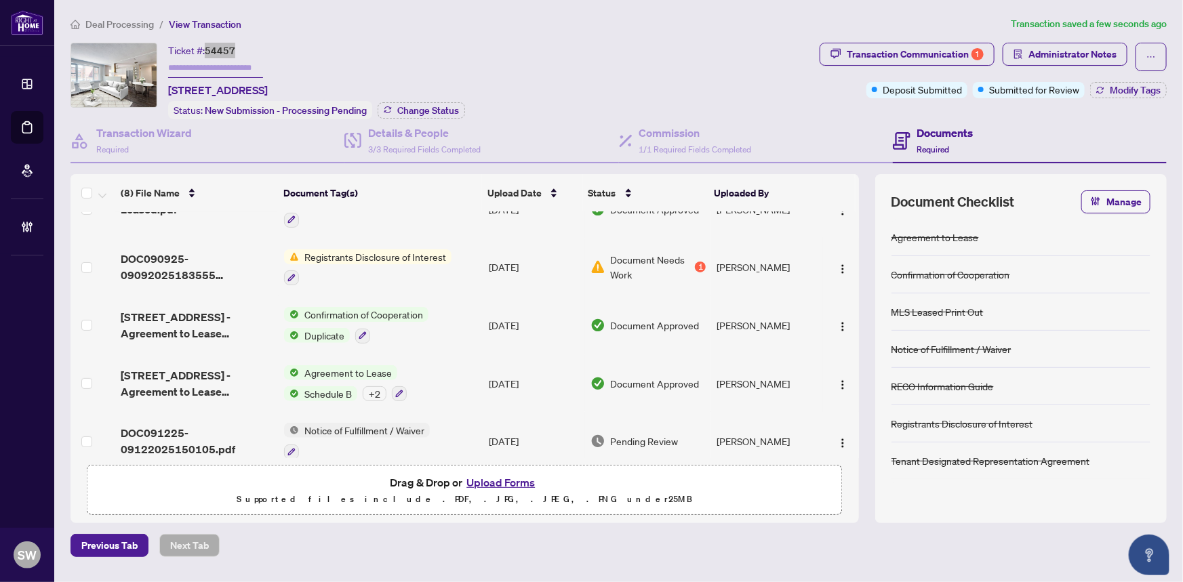
scroll to position [217, 0]
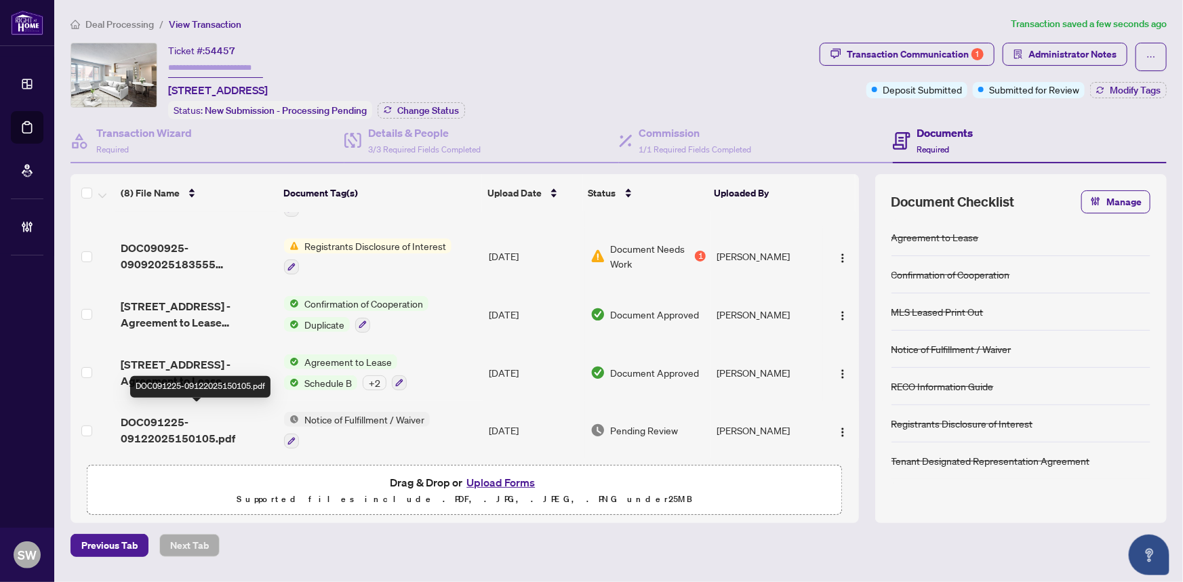
click at [186, 425] on span "DOC091225-09122025150105.pdf" at bounding box center [197, 430] width 153 height 33
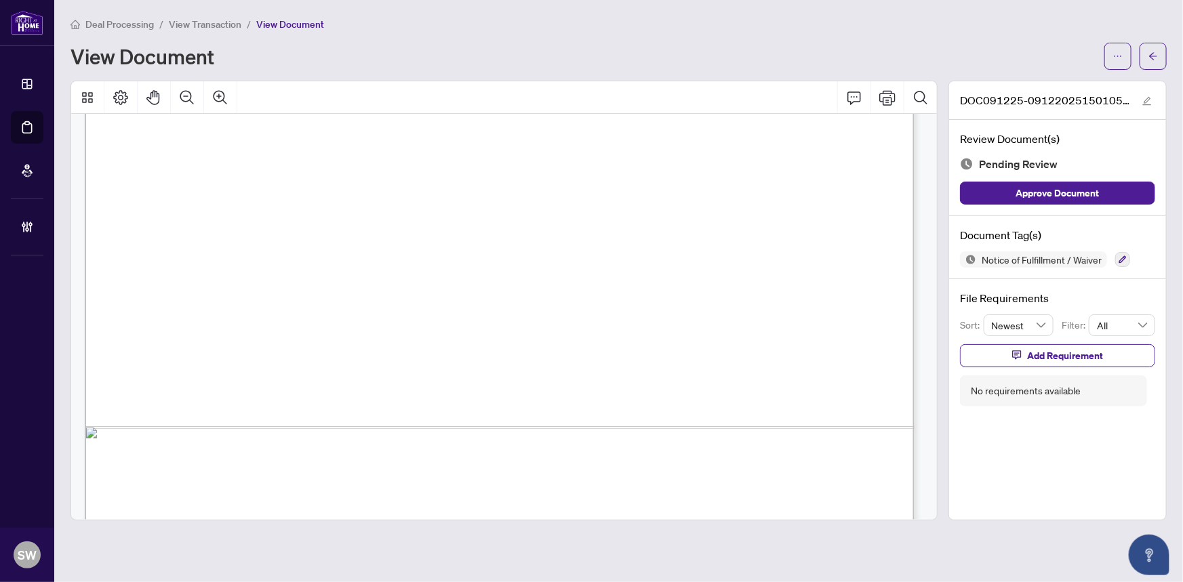
scroll to position [647, 0]
click at [1124, 258] on icon "button" at bounding box center [1122, 259] width 7 height 7
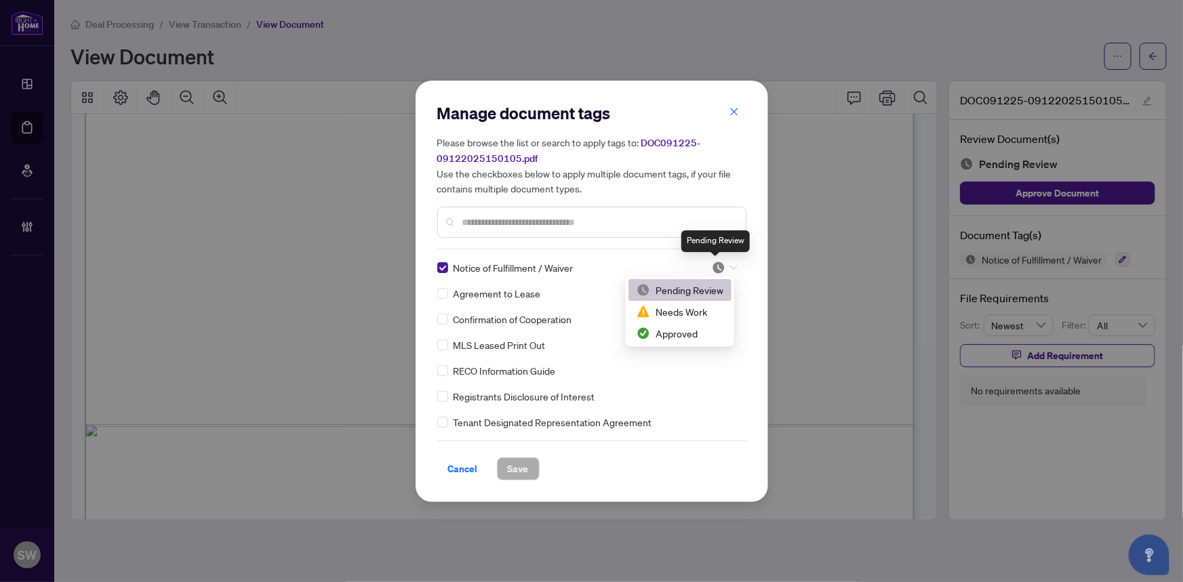
click at [715, 265] on img at bounding box center [719, 268] width 14 height 14
click at [682, 336] on div "Approved" at bounding box center [680, 333] width 87 height 15
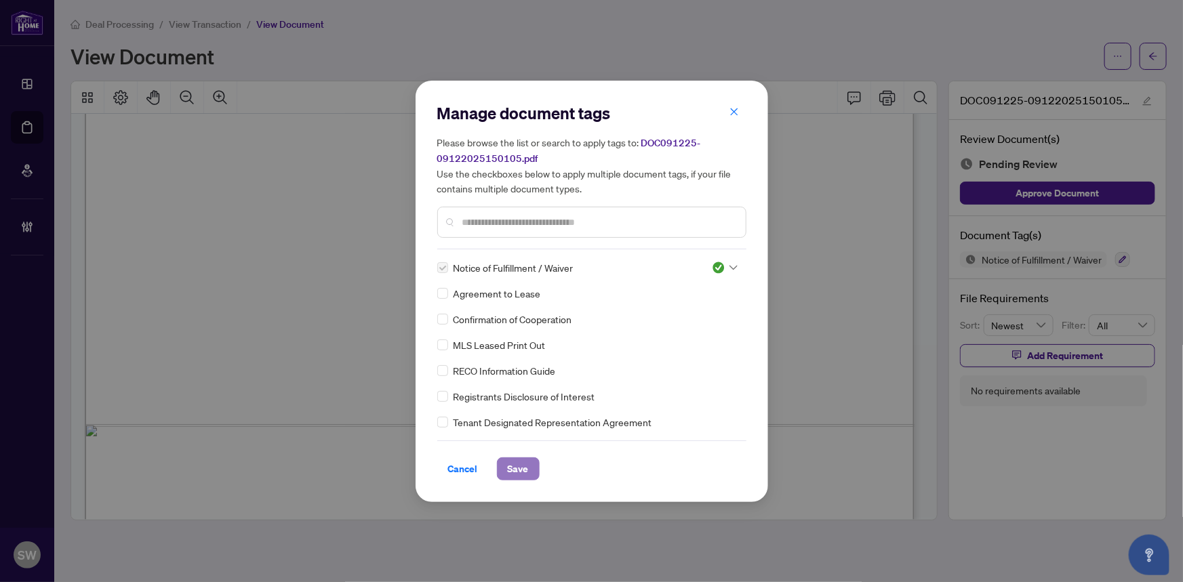
click at [513, 464] on span "Save" at bounding box center [518, 469] width 21 height 22
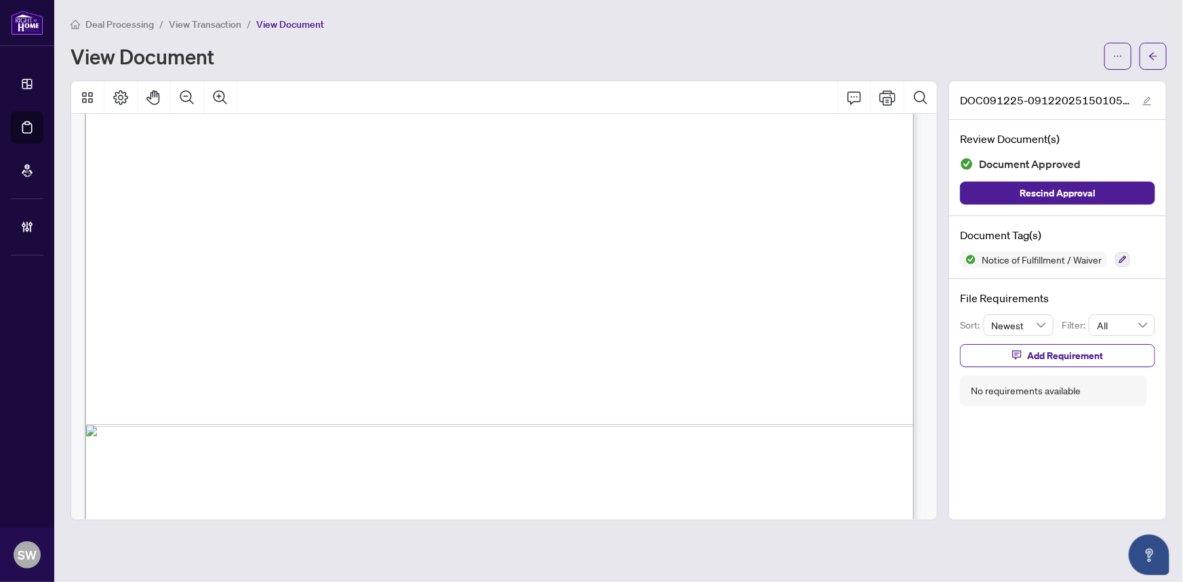
click at [1154, 48] on span "button" at bounding box center [1152, 56] width 9 height 22
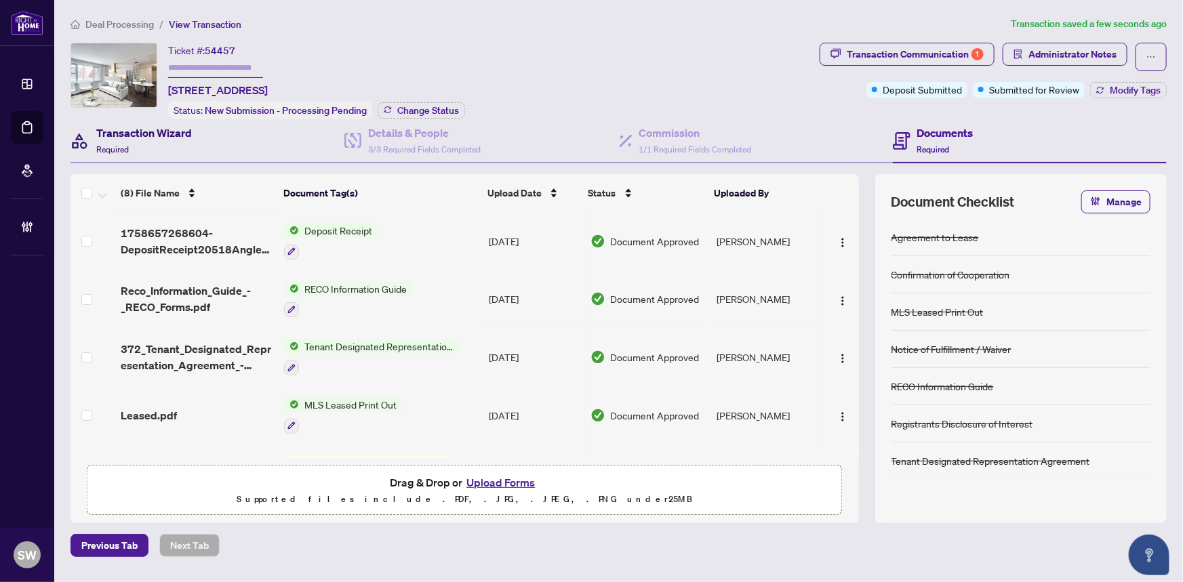
click at [143, 144] on div "Transaction Wizard Required" at bounding box center [144, 141] width 96 height 32
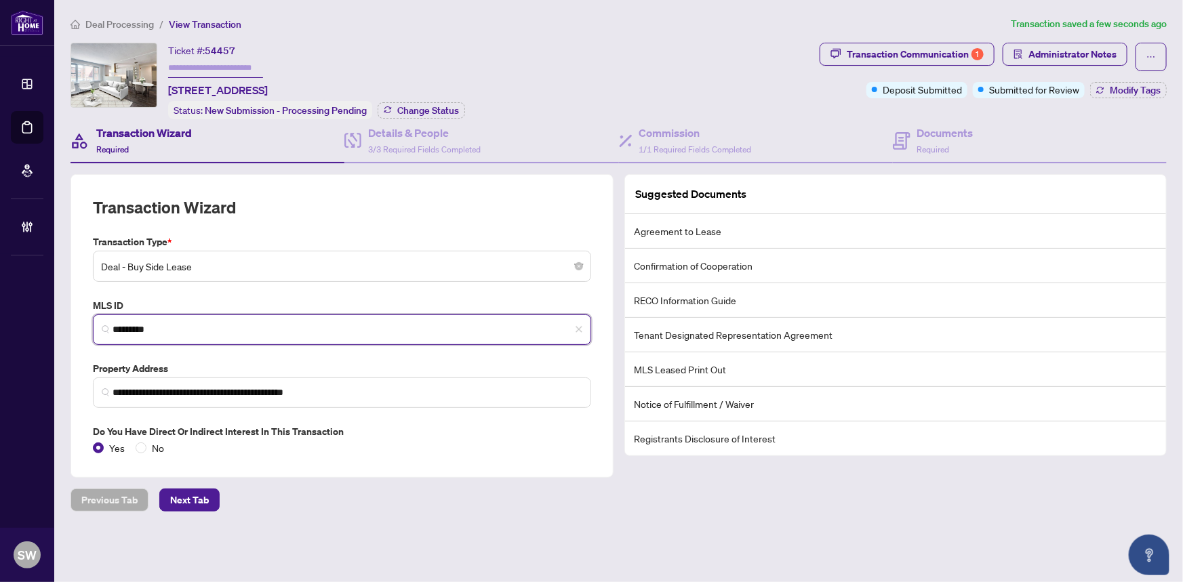
click at [129, 325] on input "*********" at bounding box center [348, 330] width 470 height 14
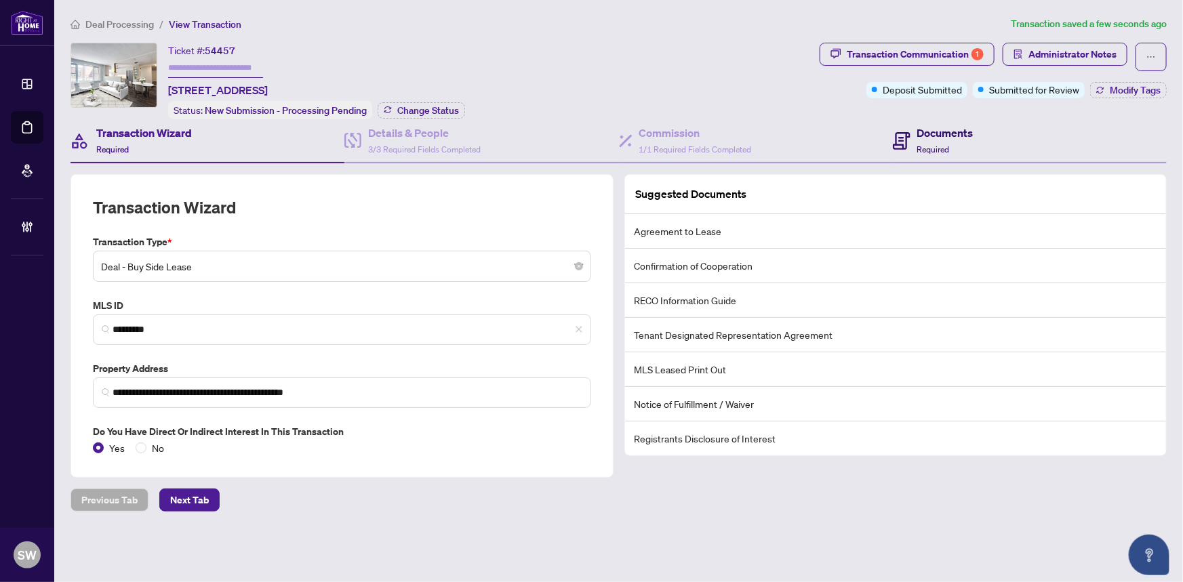
click at [952, 140] on div "Documents Required" at bounding box center [945, 141] width 56 height 32
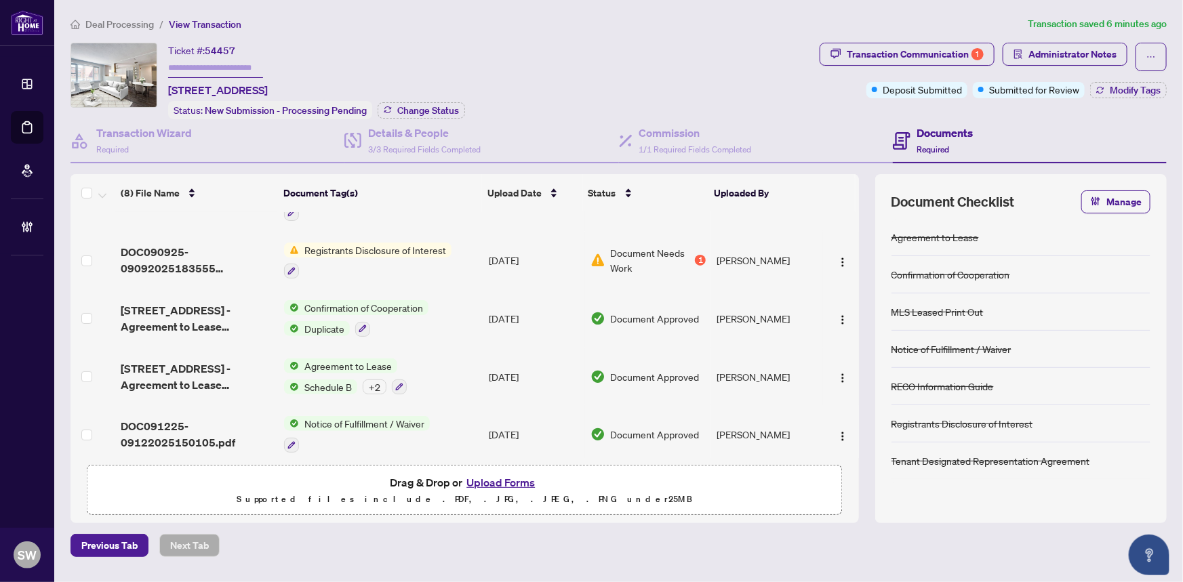
scroll to position [217, 0]
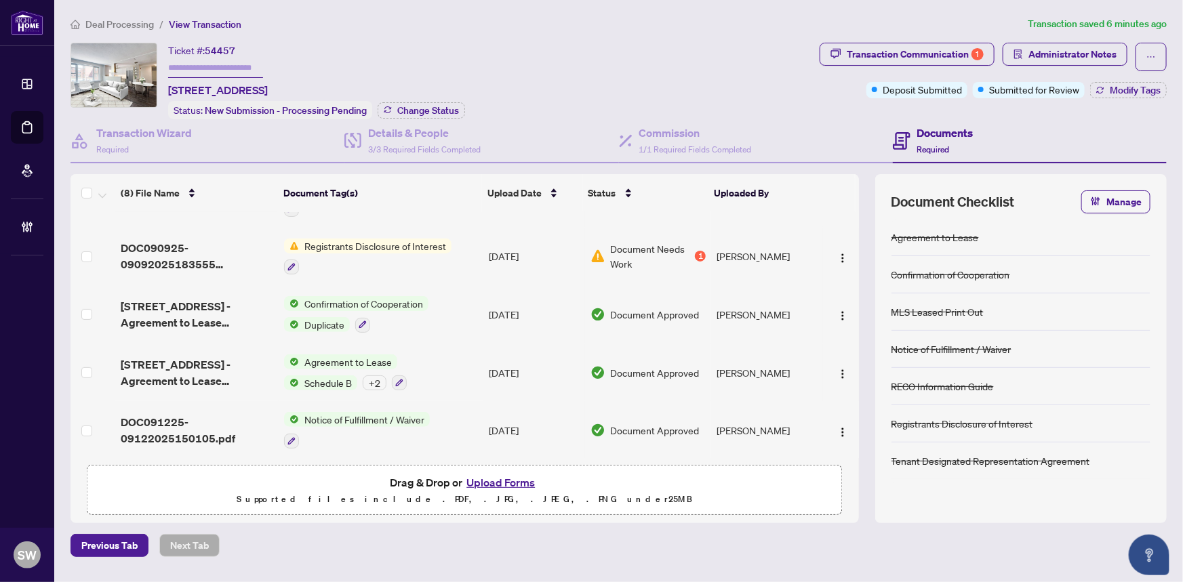
click at [249, 68] on input "text" at bounding box center [215, 68] width 95 height 20
paste input "*******"
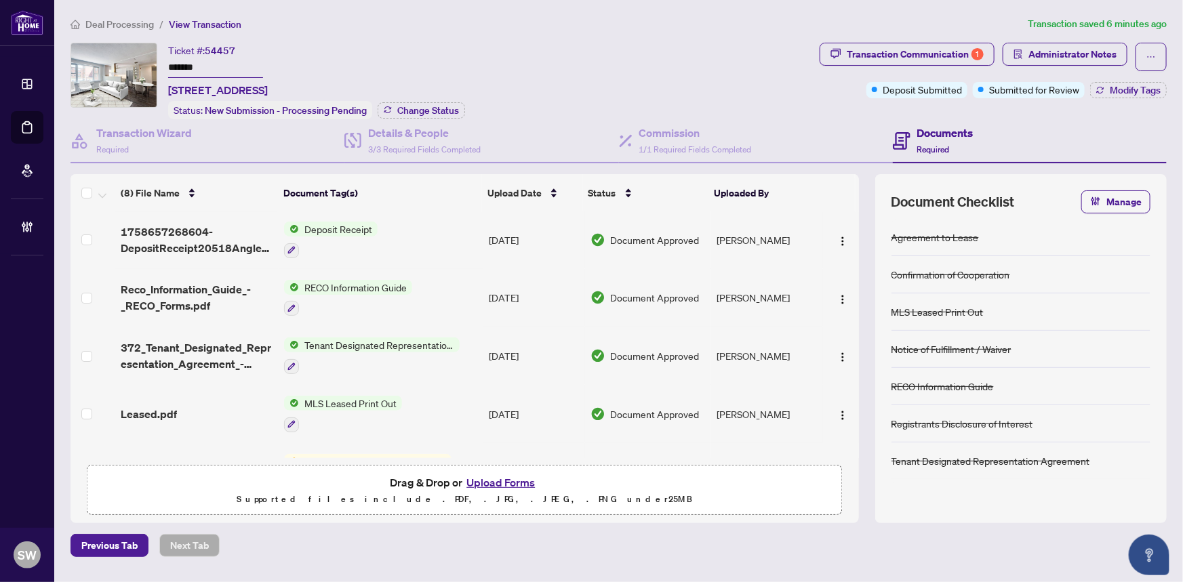
scroll to position [0, 0]
type input "*******"
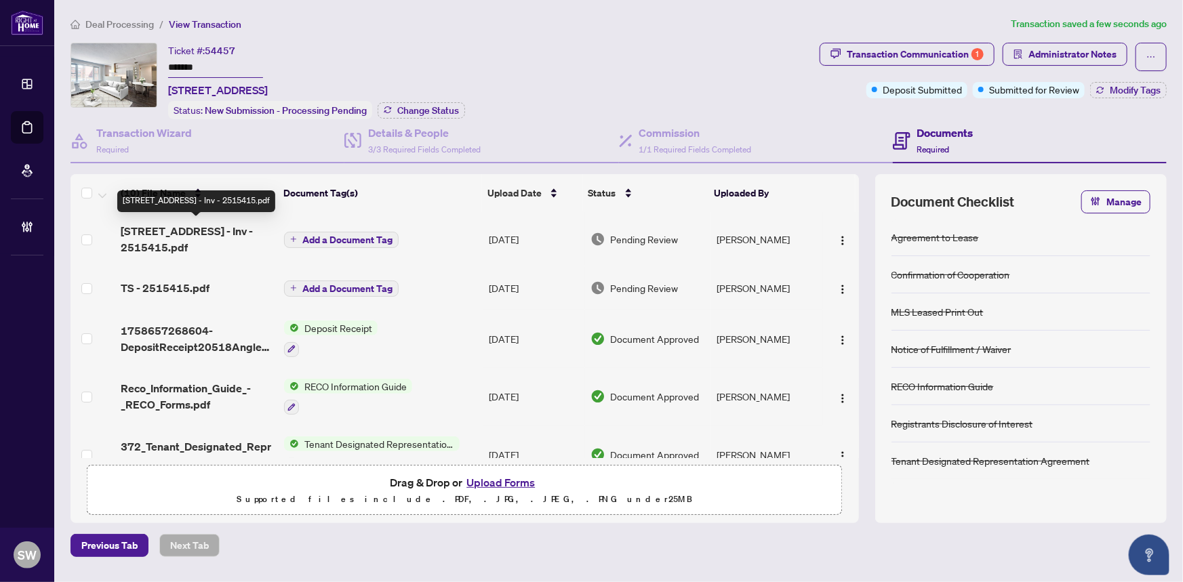
click at [195, 231] on span "18 Anglesey Blvd 205 - Inv - 2515415.pdf" at bounding box center [197, 239] width 153 height 33
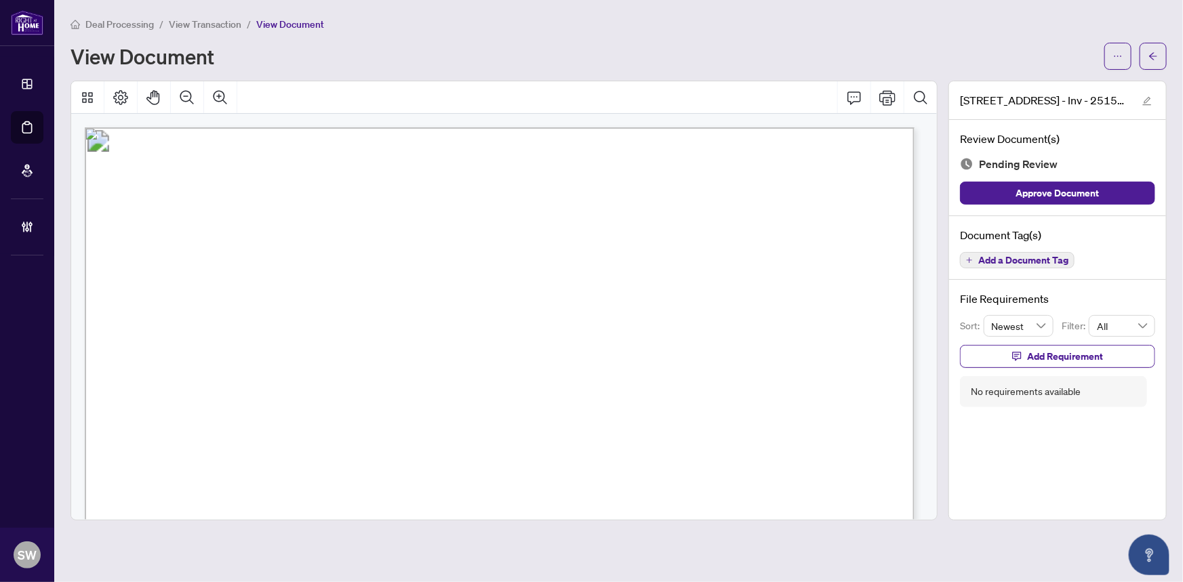
click at [993, 263] on span "Add a Document Tag" at bounding box center [1023, 260] width 90 height 9
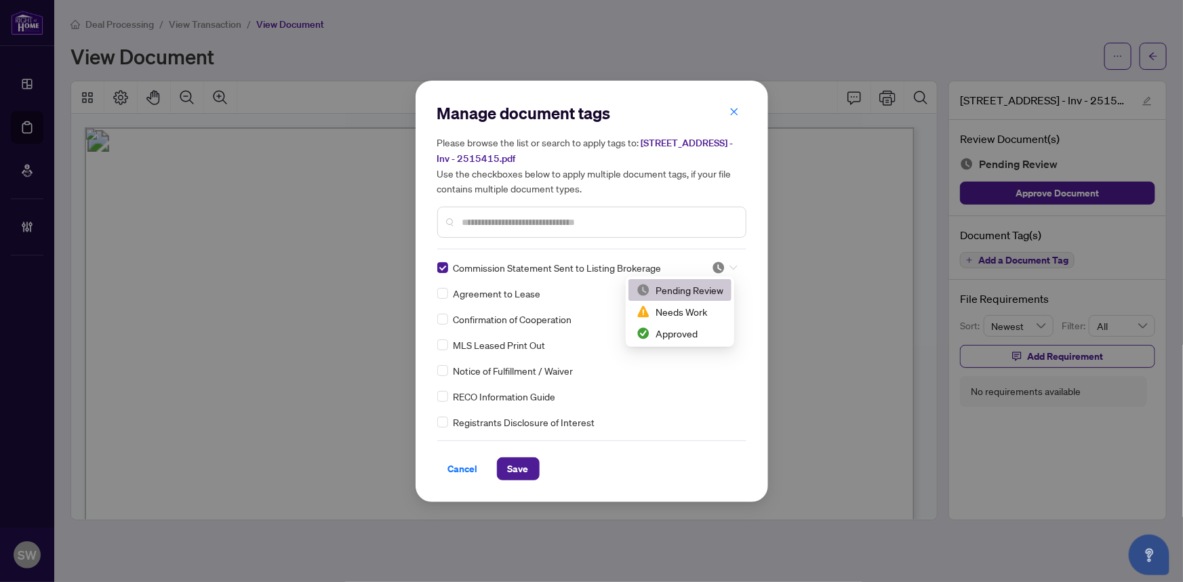
click at [729, 268] on icon at bounding box center [733, 267] width 8 height 5
click at [678, 334] on div "Approved" at bounding box center [680, 333] width 87 height 15
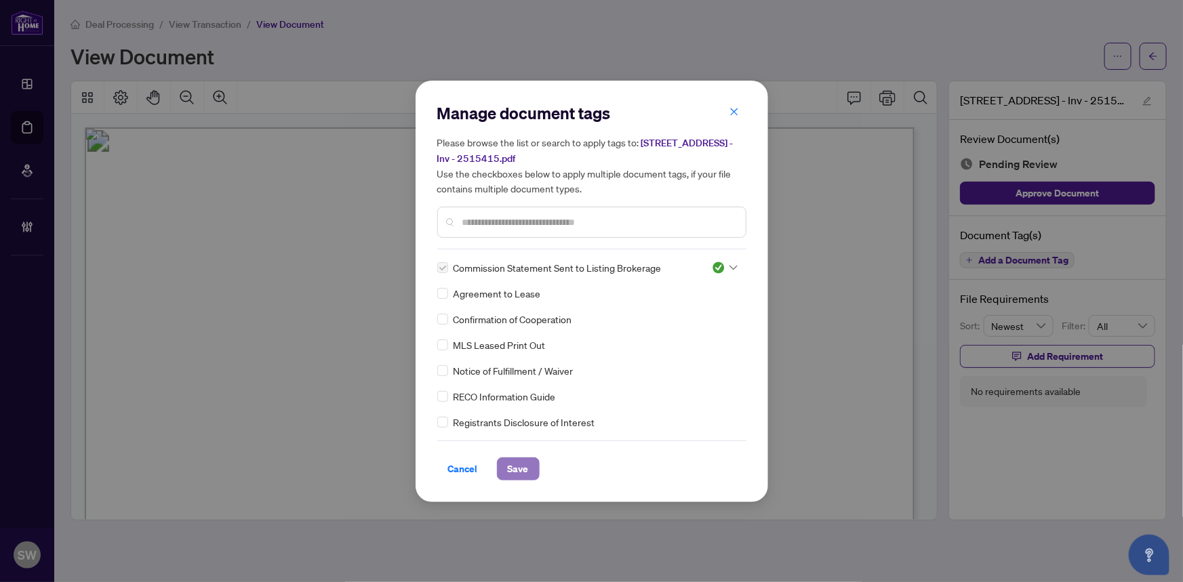
click at [525, 471] on button "Save" at bounding box center [518, 469] width 43 height 23
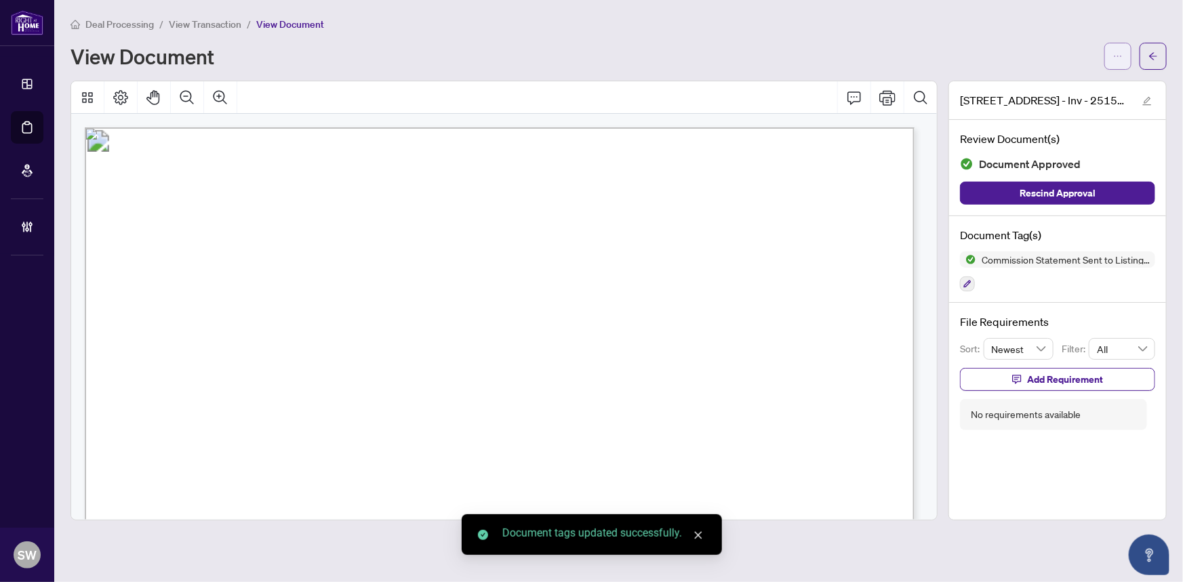
click at [1124, 60] on button "button" at bounding box center [1117, 56] width 27 height 27
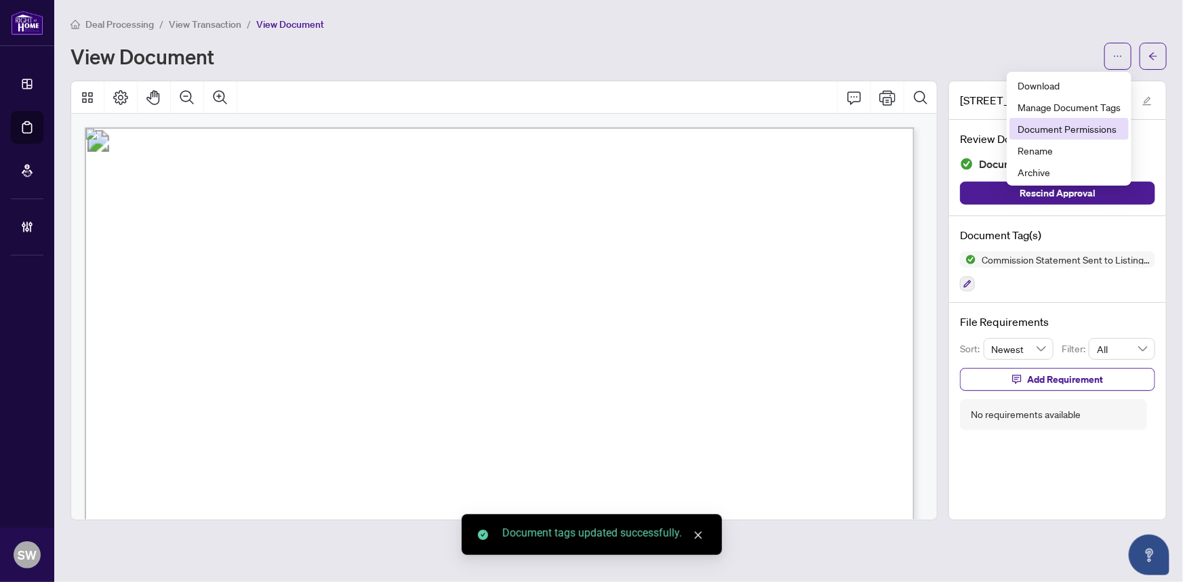
click at [1098, 127] on span "Document Permissions" at bounding box center [1069, 128] width 103 height 15
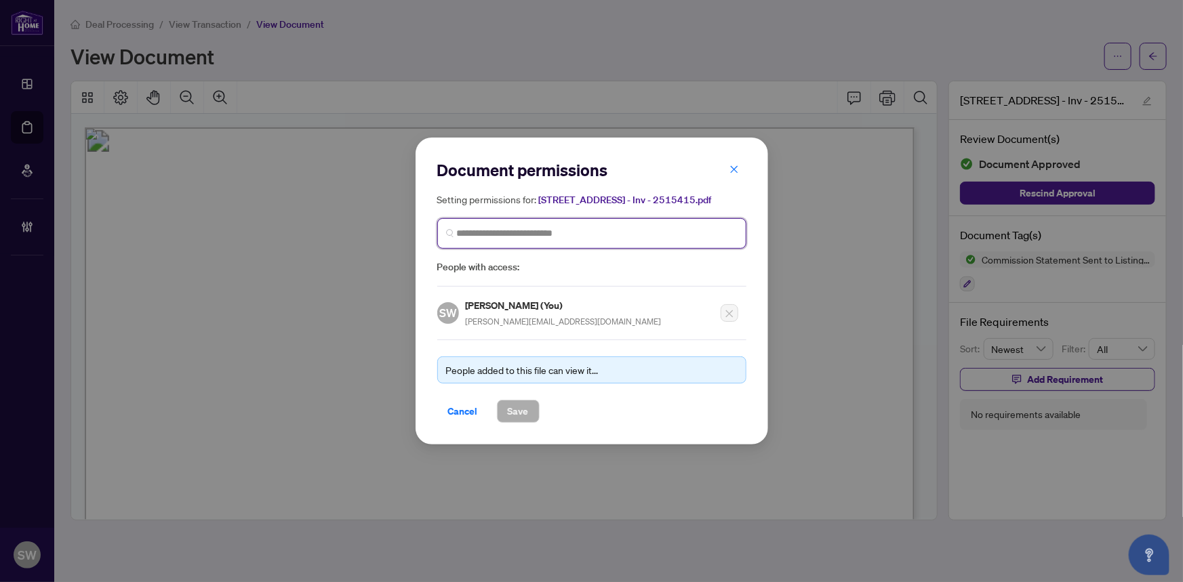
click at [479, 237] on input "search" at bounding box center [597, 233] width 281 height 14
type input "****"
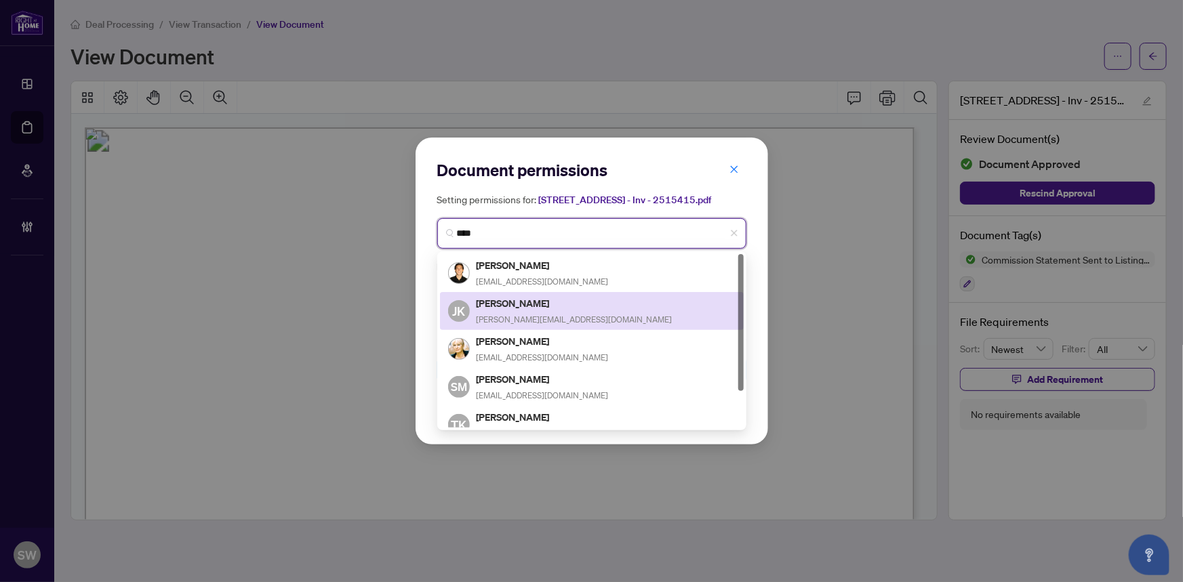
click at [519, 306] on h5 "Jenny Kalimbet" at bounding box center [575, 304] width 196 height 16
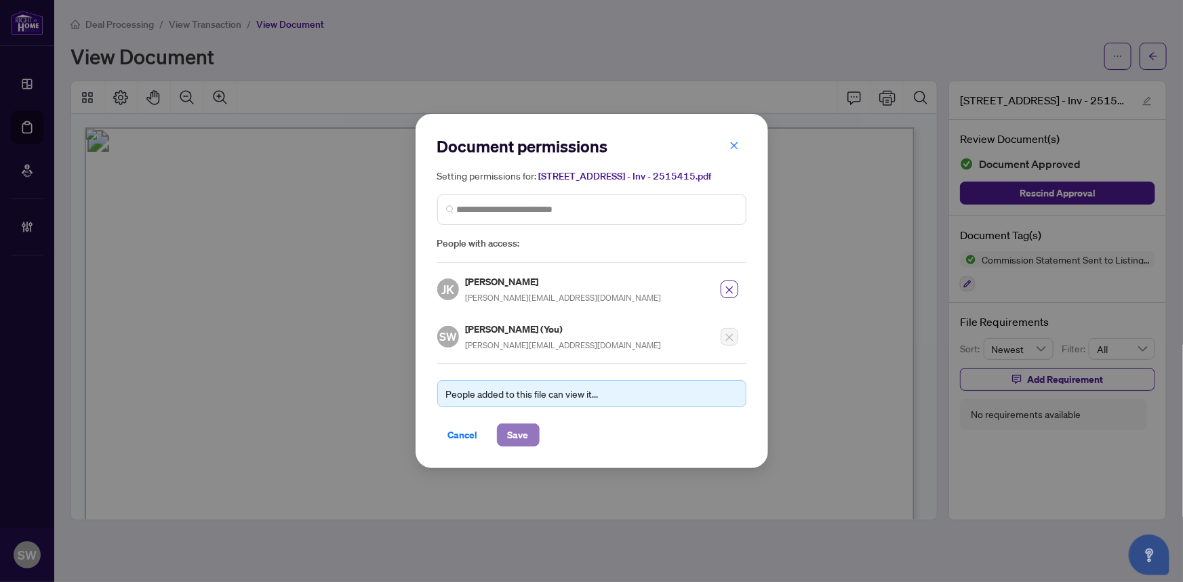
click at [520, 429] on span "Save" at bounding box center [518, 435] width 21 height 22
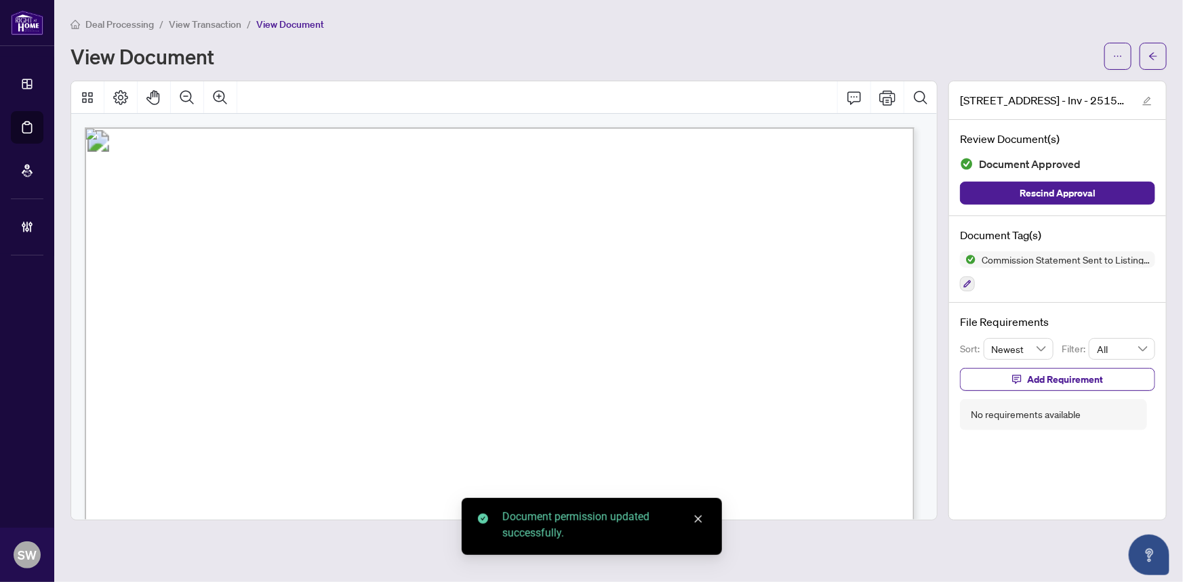
click at [813, 45] on div "View Document" at bounding box center [584, 56] width 1026 height 22
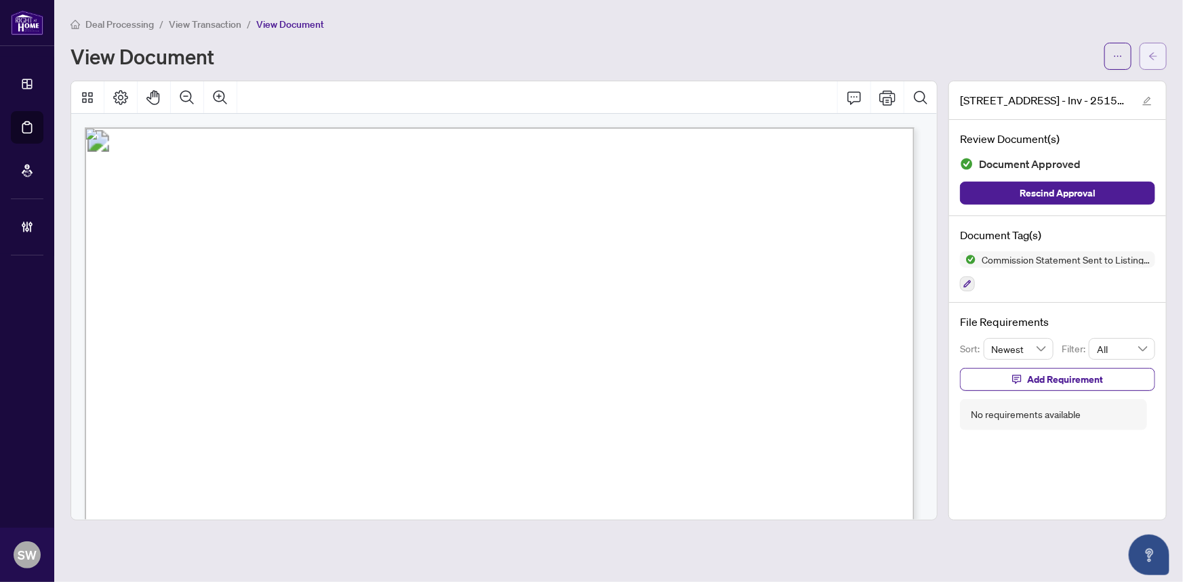
click at [1163, 54] on button "button" at bounding box center [1153, 56] width 27 height 27
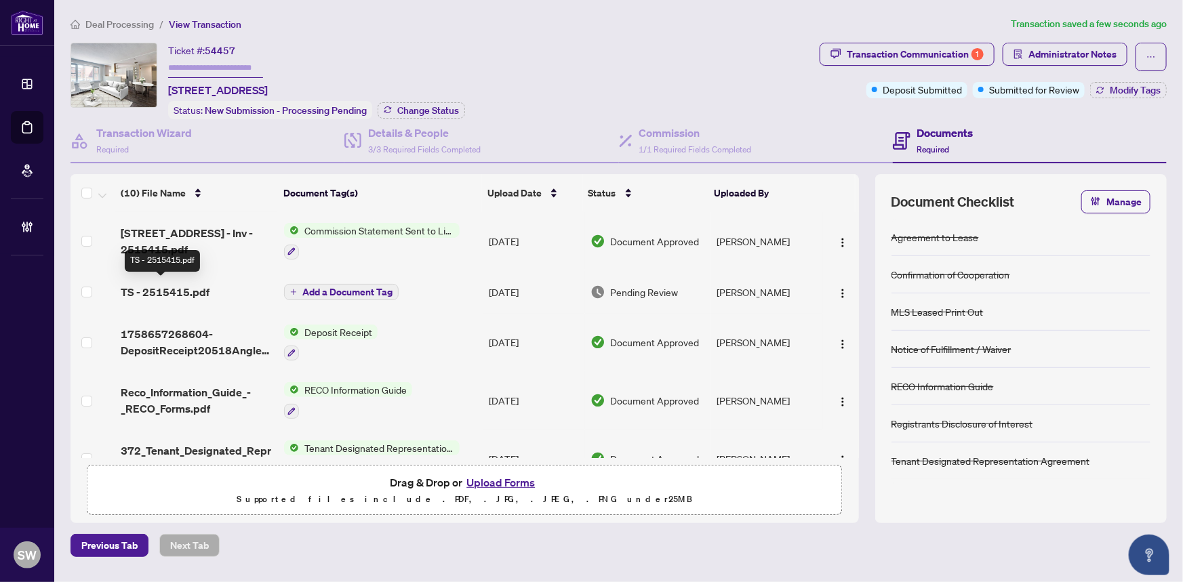
click at [167, 287] on span "TS - 2515415.pdf" at bounding box center [165, 292] width 89 height 16
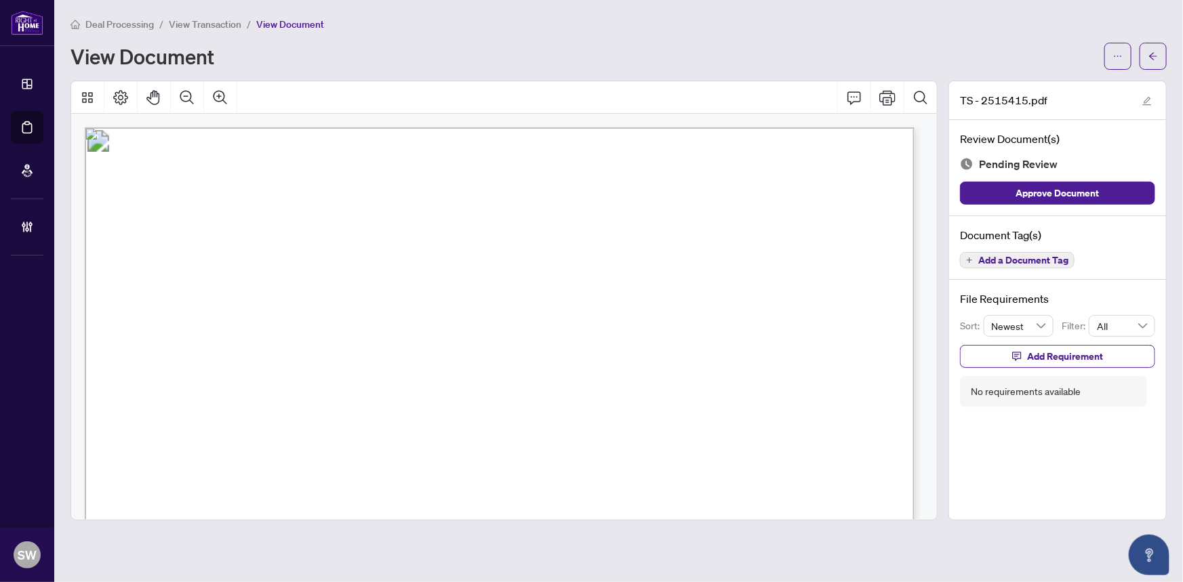
click at [1060, 262] on span "Add a Document Tag" at bounding box center [1023, 260] width 90 height 9
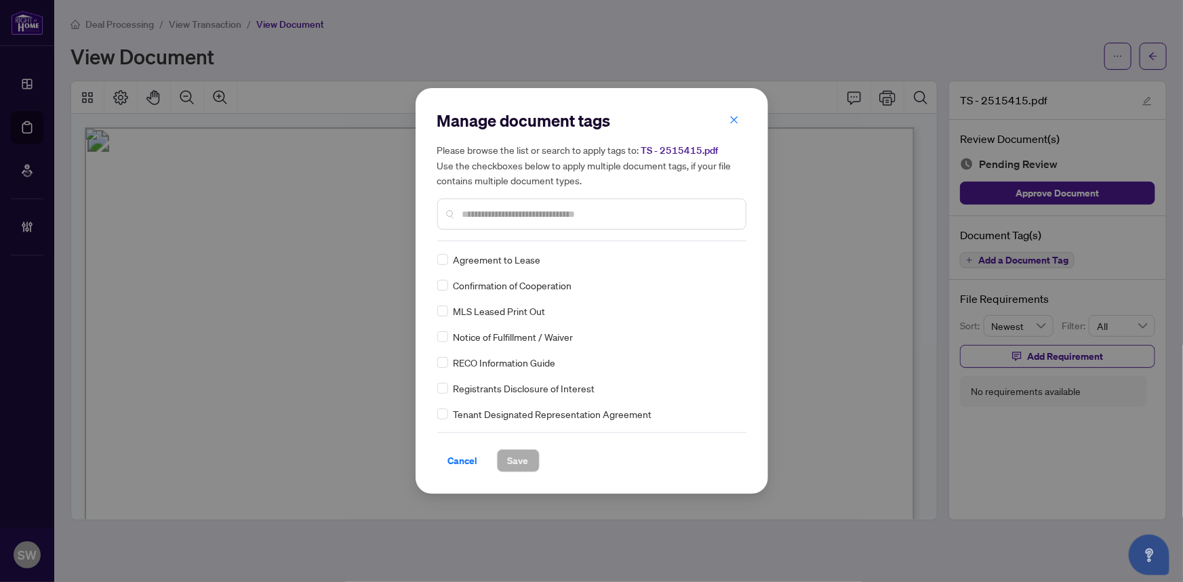
click at [589, 217] on input "text" at bounding box center [598, 214] width 273 height 15
type input "*****"
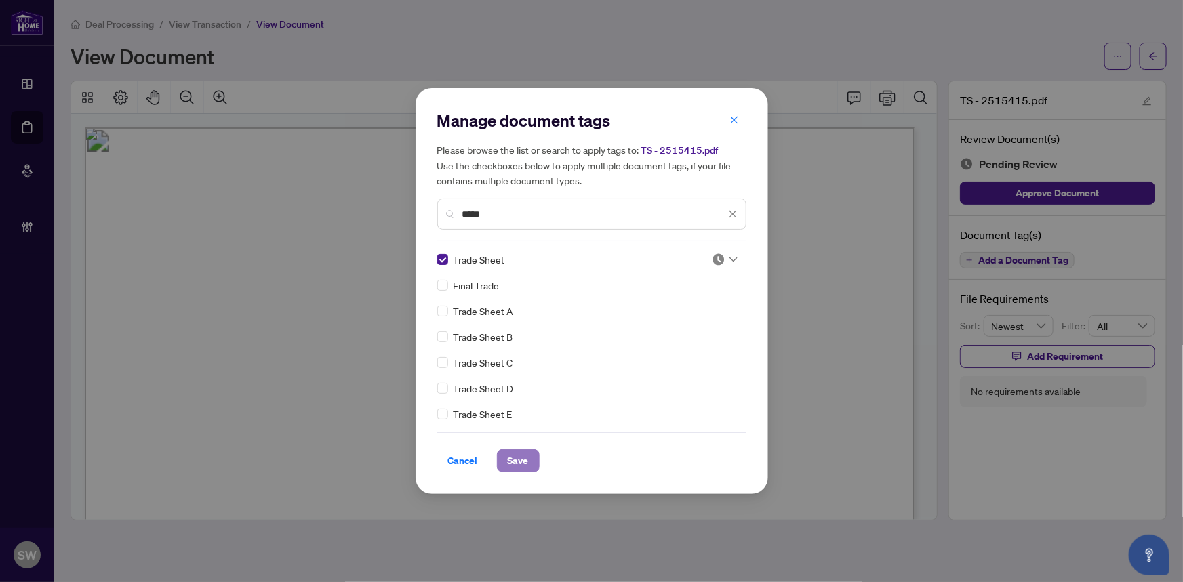
click at [521, 462] on span "Save" at bounding box center [518, 461] width 21 height 22
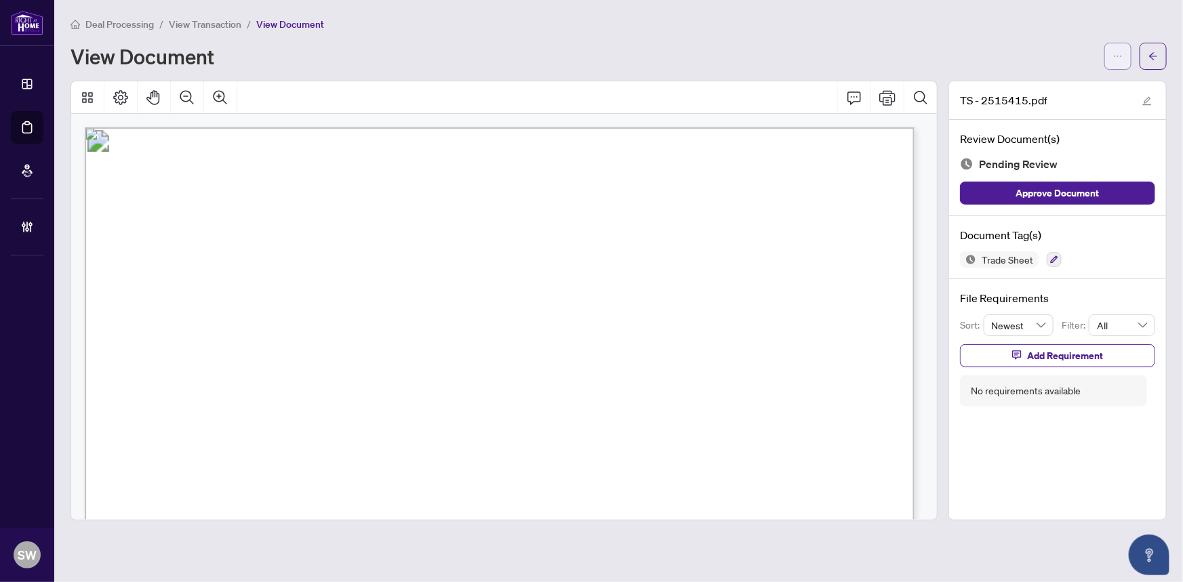
click at [1121, 58] on icon "ellipsis" at bounding box center [1117, 56] width 9 height 9
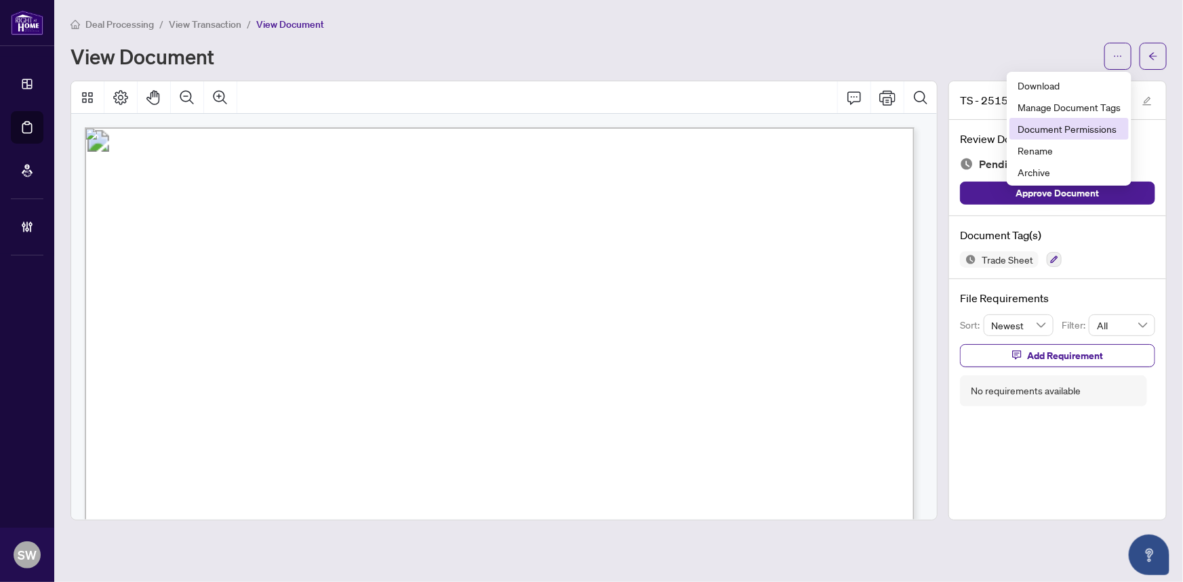
click at [1055, 130] on span "Document Permissions" at bounding box center [1069, 128] width 103 height 15
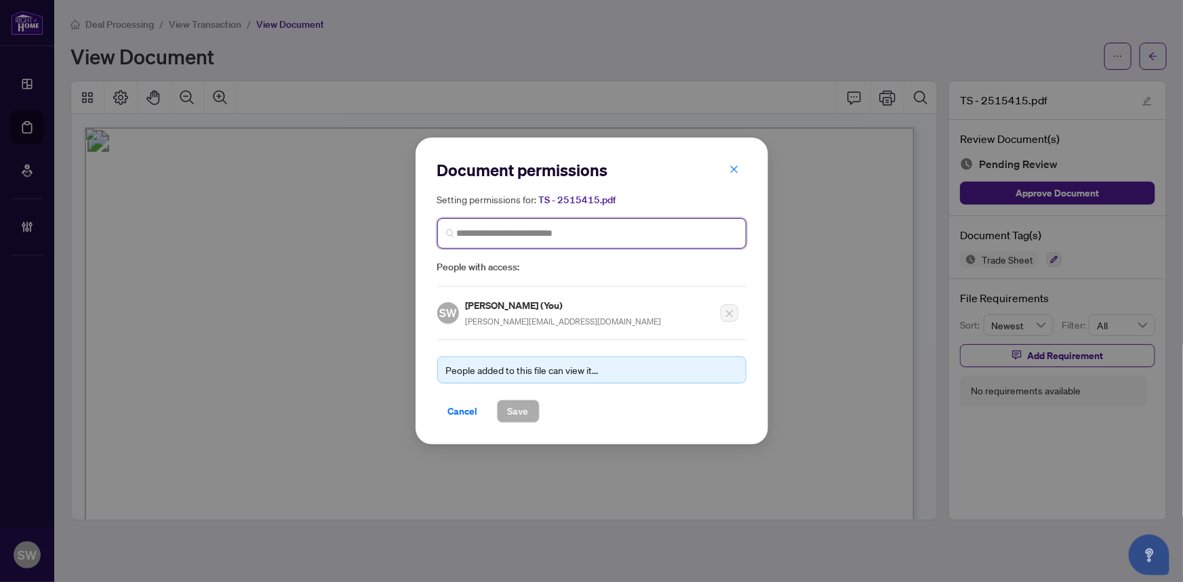
click at [529, 239] on input "search" at bounding box center [597, 233] width 281 height 14
type input "*****"
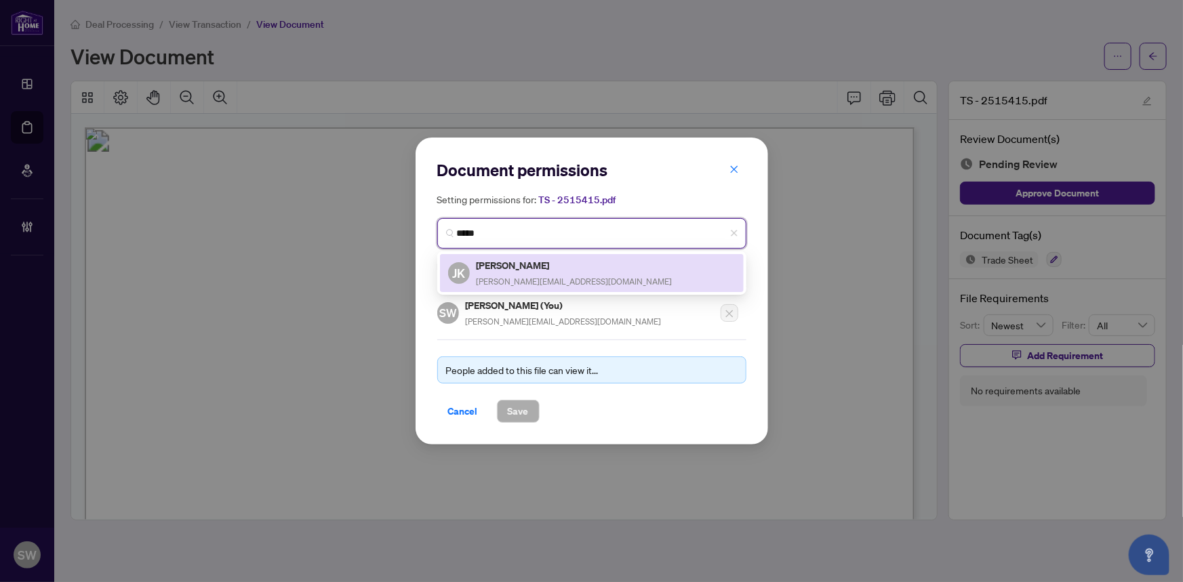
click at [531, 268] on h5 "Jenny Kalimbet" at bounding box center [575, 266] width 196 height 16
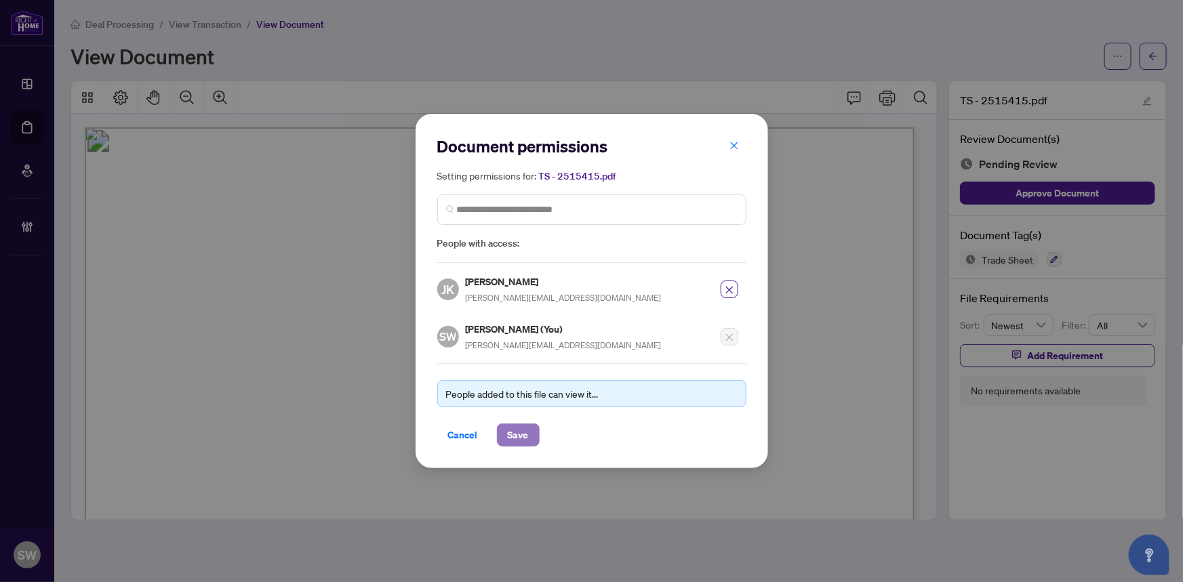
click at [521, 433] on span "Save" at bounding box center [518, 435] width 21 height 22
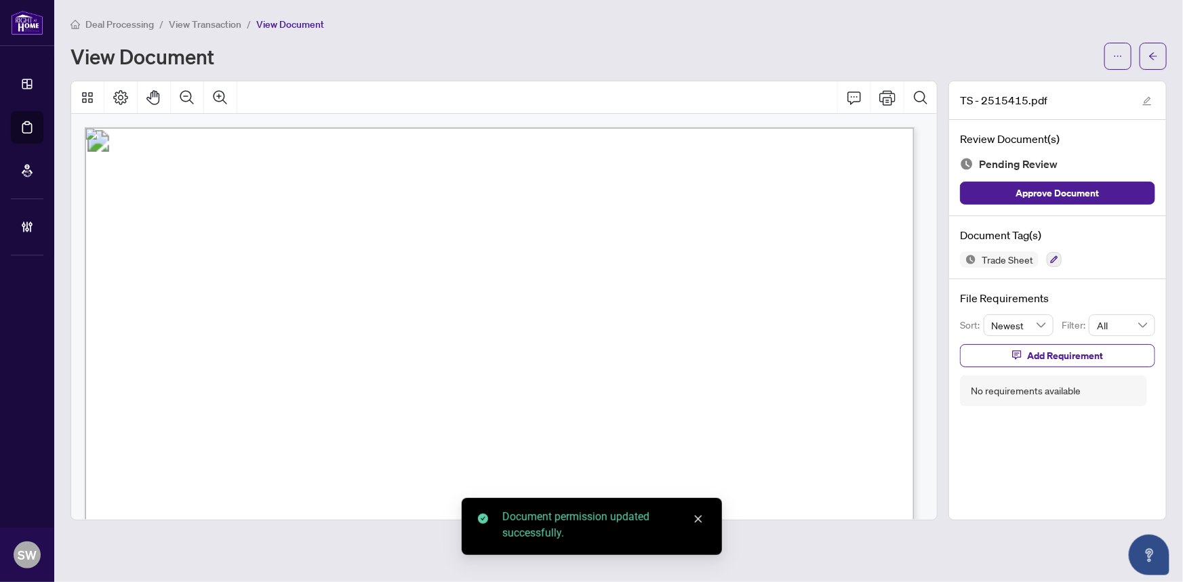
click at [786, 66] on div "View Document" at bounding box center [584, 56] width 1026 height 22
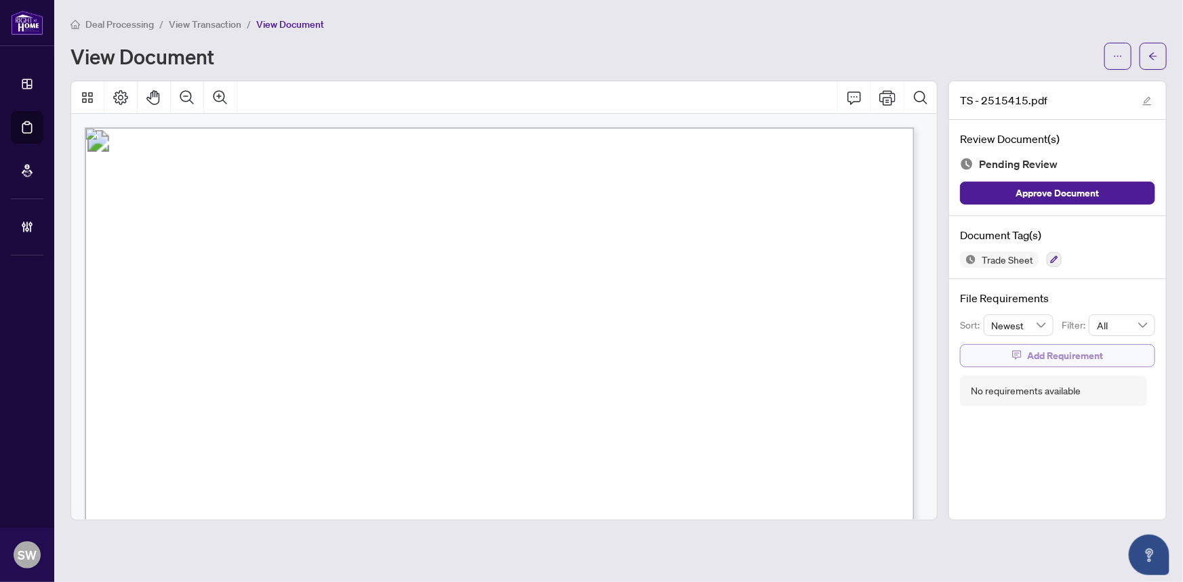
click at [1068, 359] on span "Add Requirement" at bounding box center [1065, 356] width 76 height 22
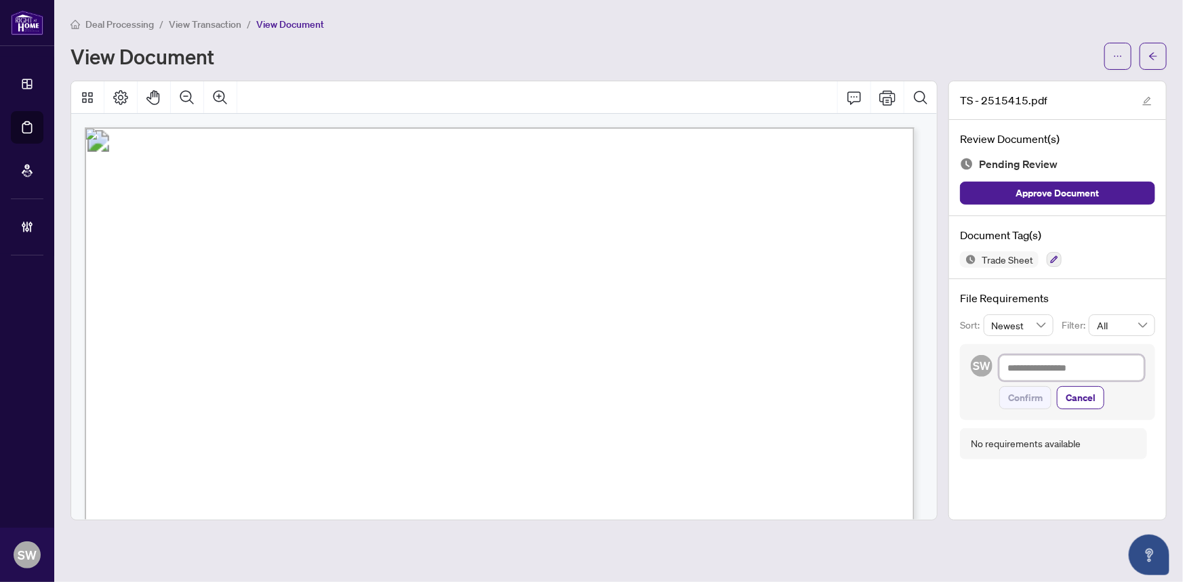
click at [1068, 359] on textarea at bounding box center [1071, 368] width 145 height 26
paste textarea "**********"
type textarea "**********"
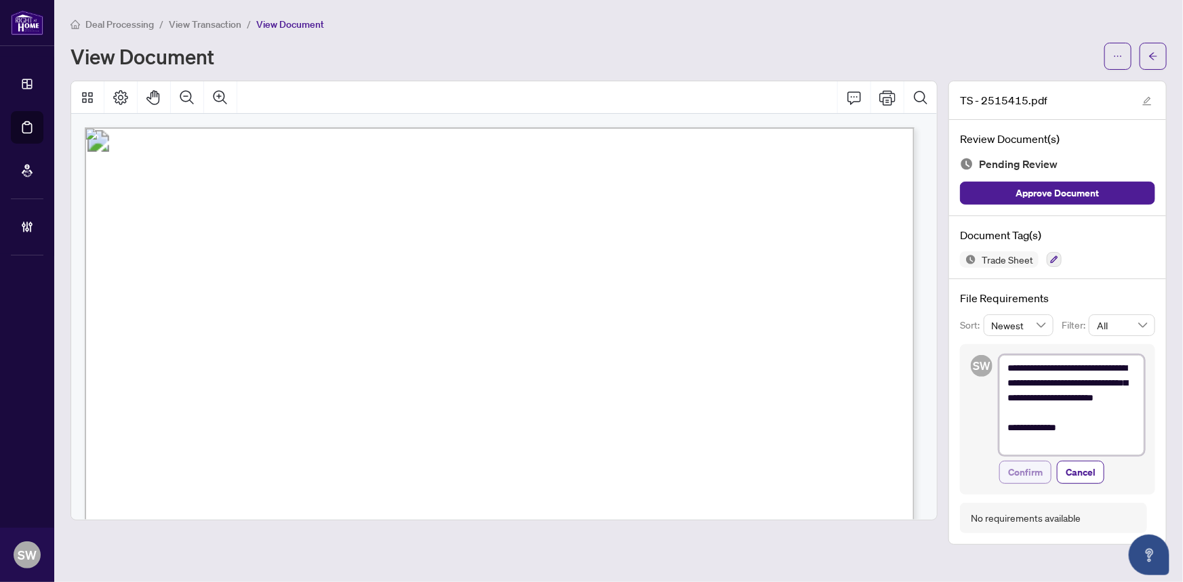
type textarea "**********"
click at [1034, 470] on span "Confirm" at bounding box center [1025, 473] width 35 height 22
type textarea "**********"
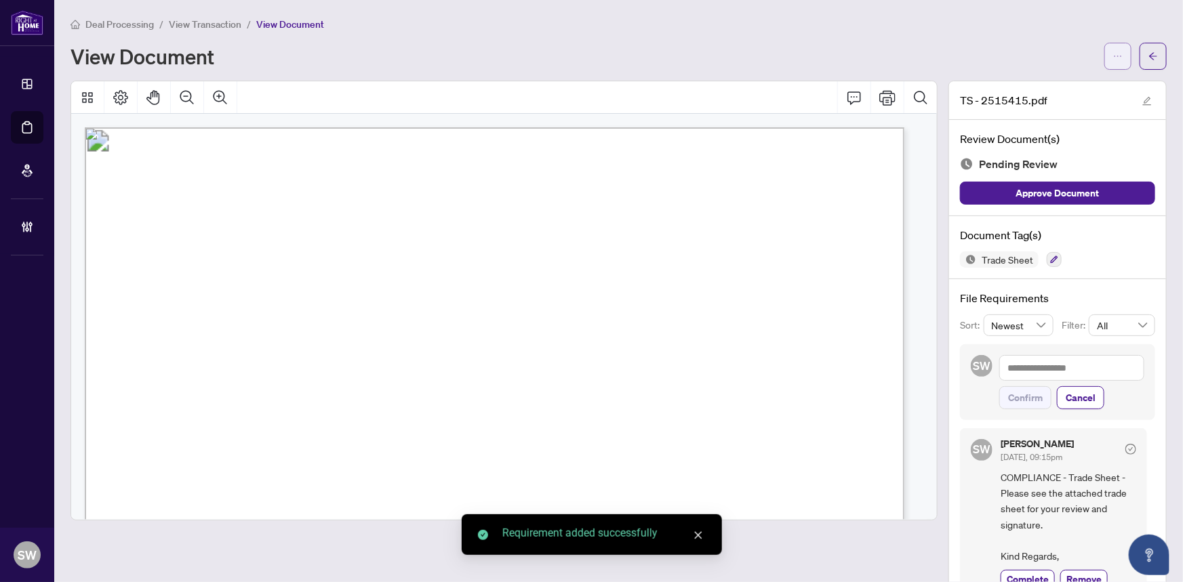
click at [1114, 56] on button "button" at bounding box center [1117, 56] width 27 height 27
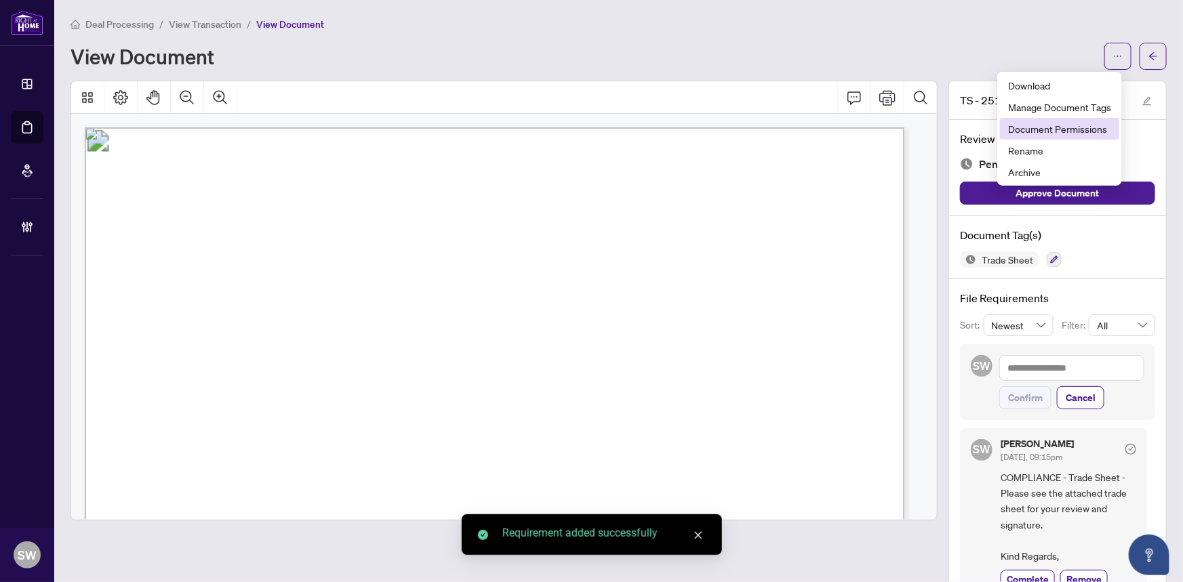
click at [1075, 127] on span "Document Permissions" at bounding box center [1059, 128] width 103 height 15
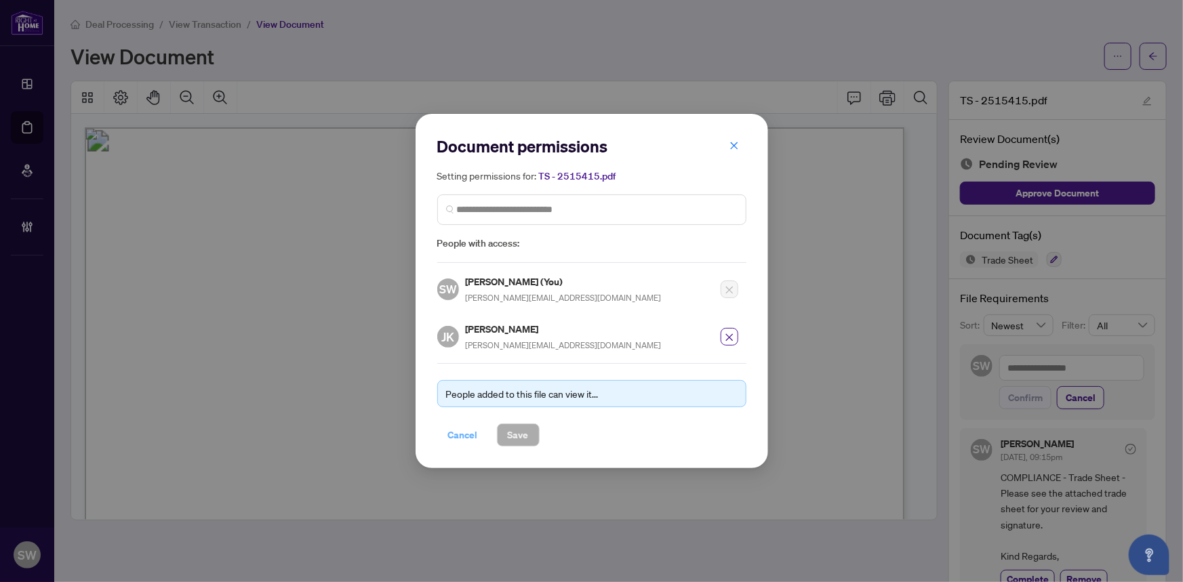
click at [460, 428] on span "Cancel" at bounding box center [463, 435] width 30 height 22
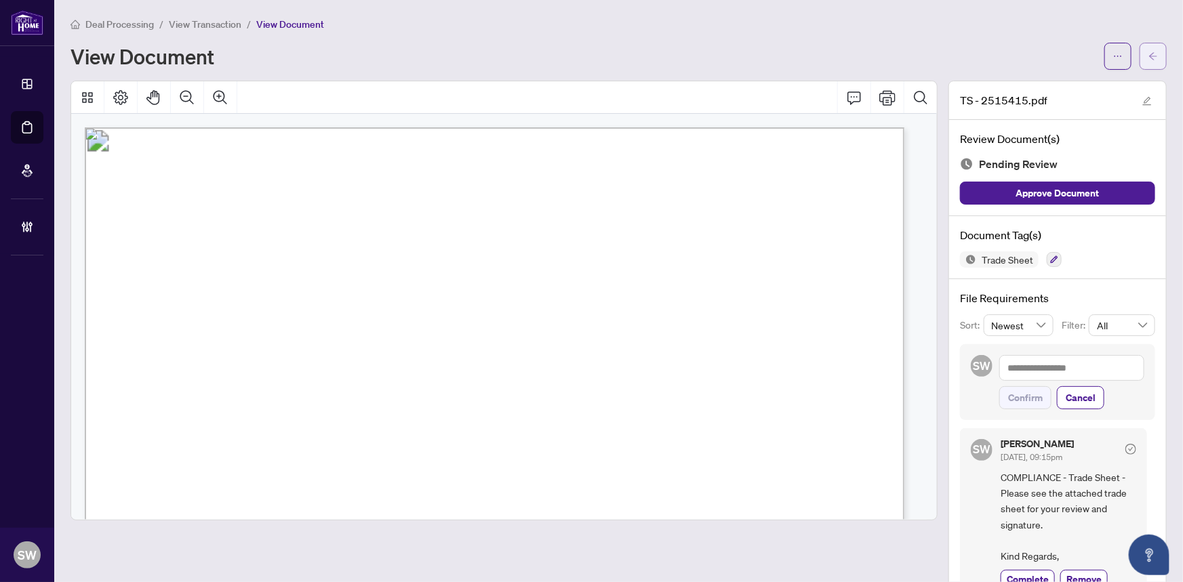
click at [1149, 55] on icon "arrow-left" at bounding box center [1153, 55] width 8 height 7
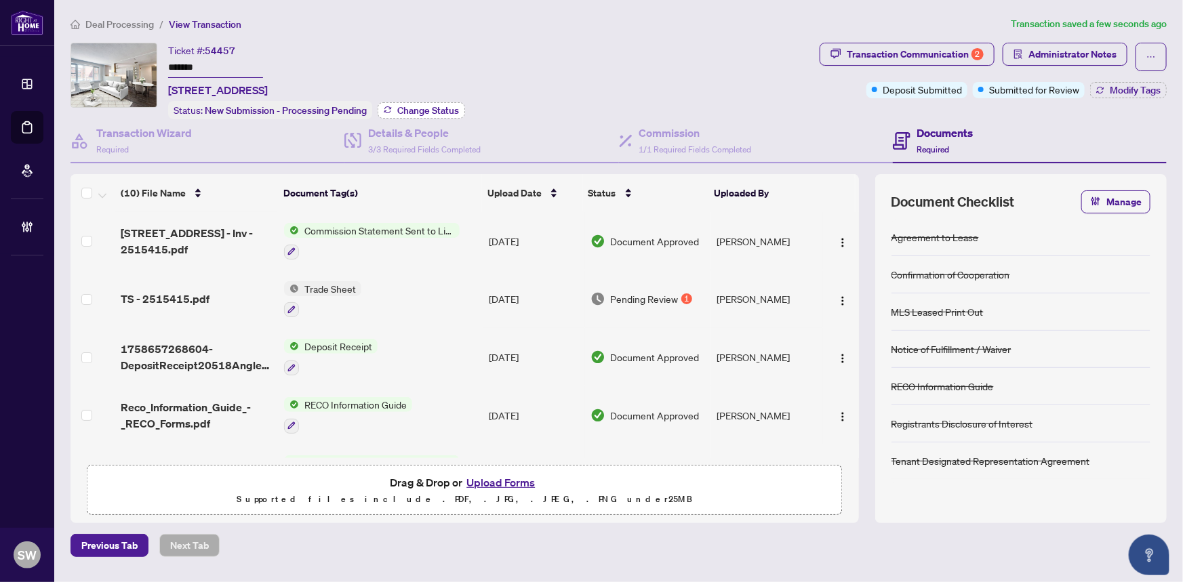
click at [424, 112] on span "Change Status" at bounding box center [428, 110] width 62 height 9
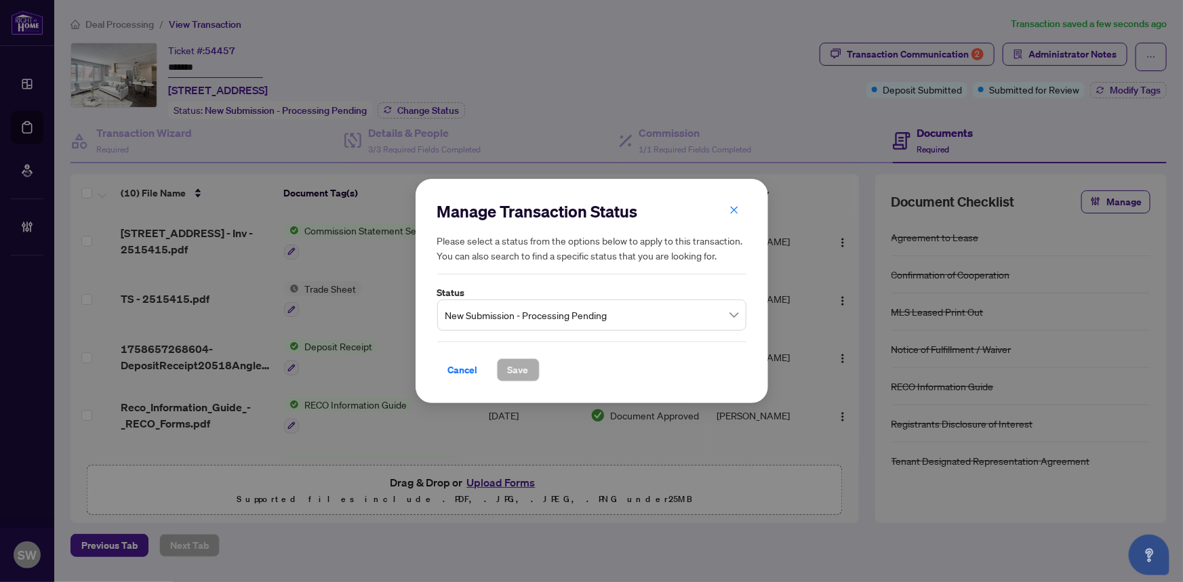
click at [502, 322] on span "New Submission - Processing Pending" at bounding box center [591, 315] width 293 height 26
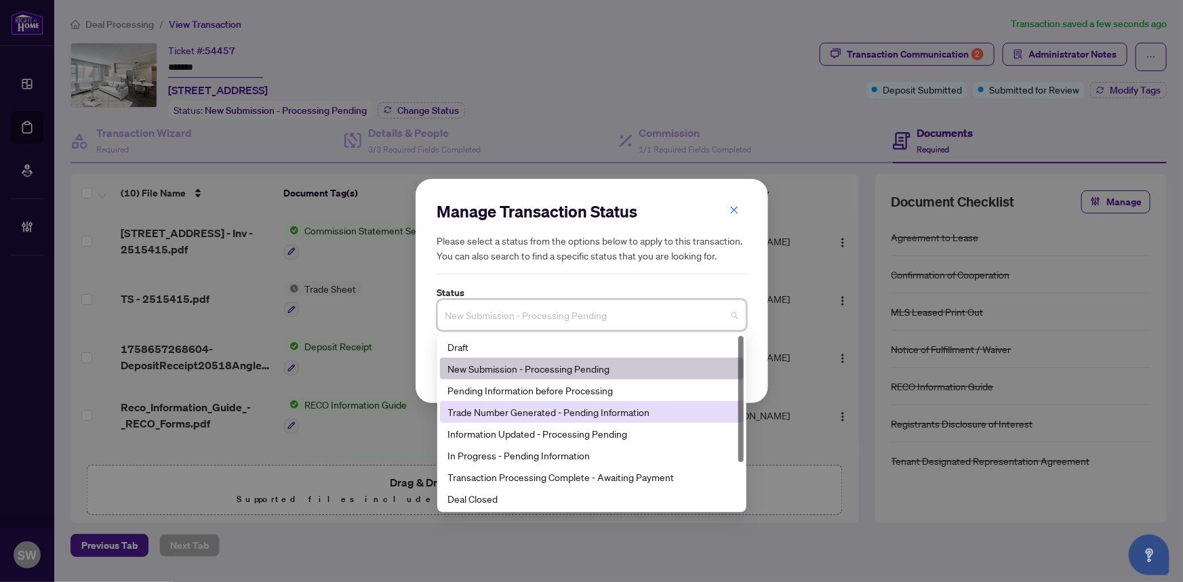
click at [502, 418] on div "Trade Number Generated - Pending Information" at bounding box center [591, 412] width 287 height 15
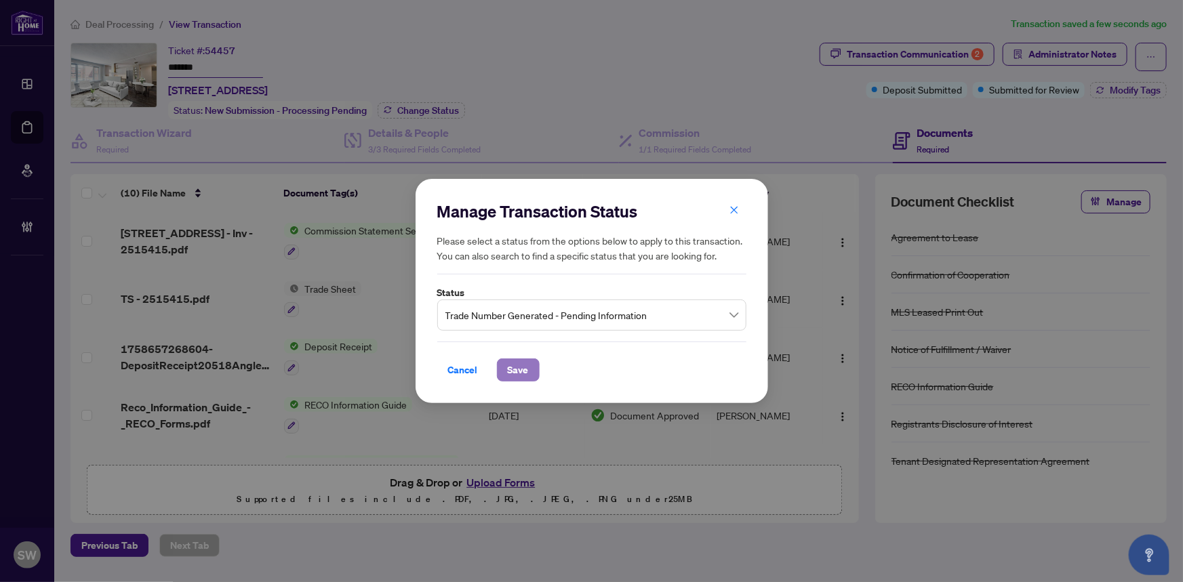
click at [515, 378] on span "Save" at bounding box center [518, 370] width 21 height 22
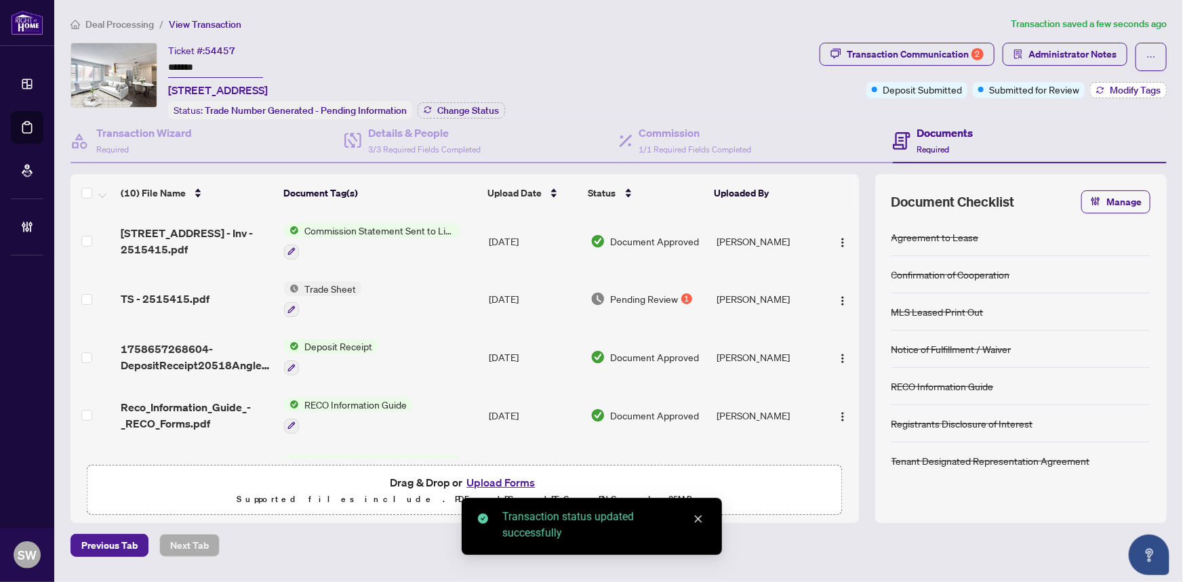
click at [1139, 89] on span "Modify Tags" at bounding box center [1135, 89] width 51 height 9
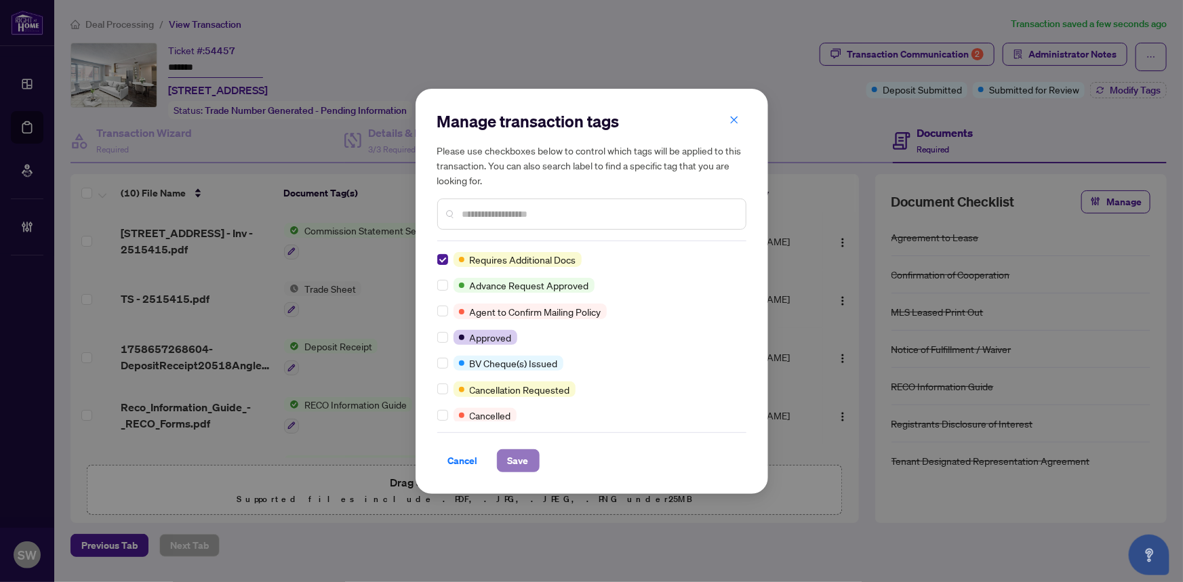
click at [517, 460] on span "Save" at bounding box center [518, 461] width 21 height 22
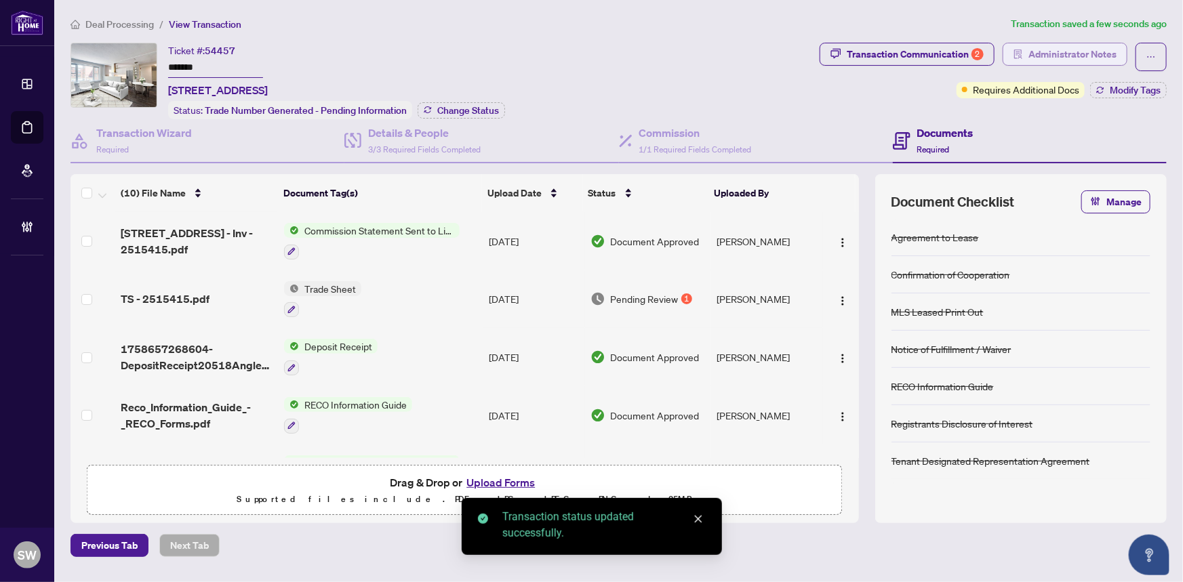
click at [1069, 50] on span "Administrator Notes" at bounding box center [1072, 54] width 88 height 22
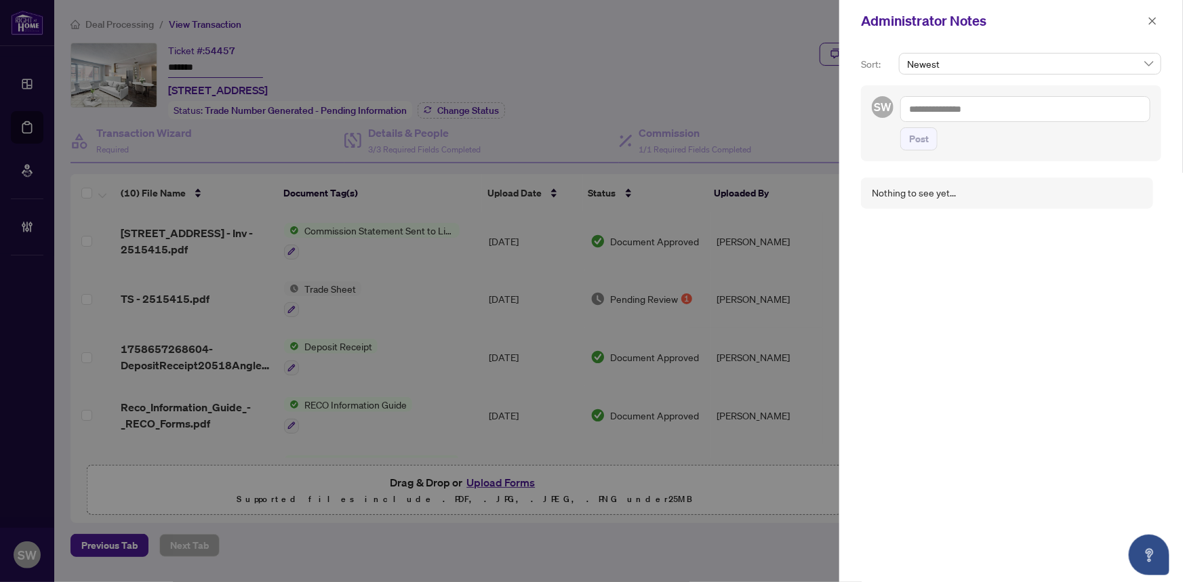
click at [1034, 108] on textarea at bounding box center [1025, 109] width 250 height 26
paste textarea "**********"
type textarea "**********"
click at [919, 136] on span "Post" at bounding box center [919, 139] width 20 height 22
click at [1156, 20] on icon "close" at bounding box center [1152, 20] width 9 height 9
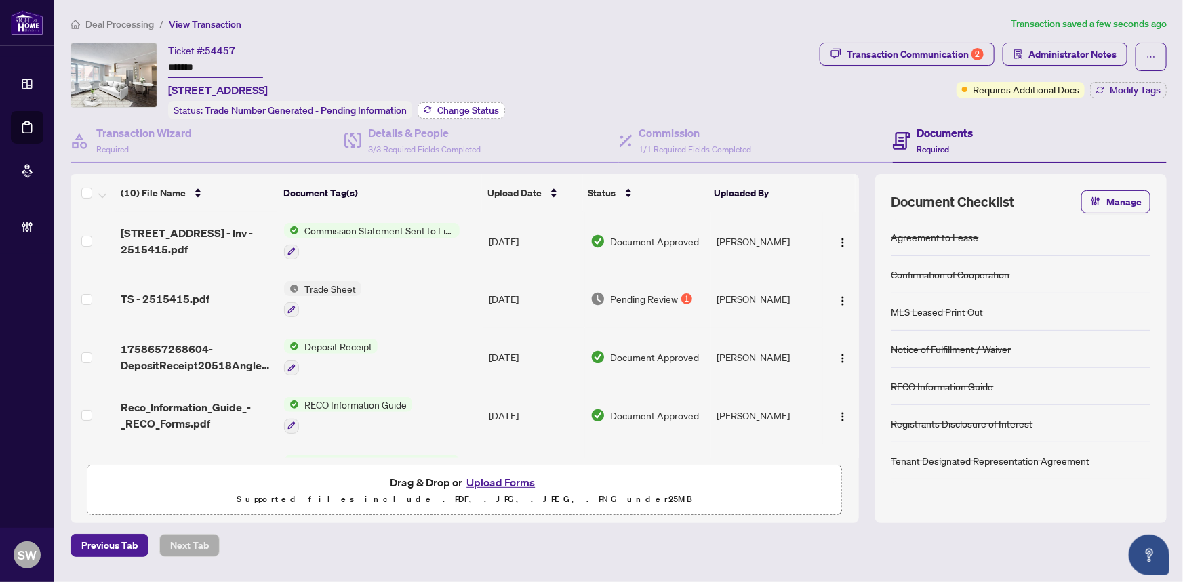
click at [475, 109] on span "Change Status" at bounding box center [468, 110] width 62 height 9
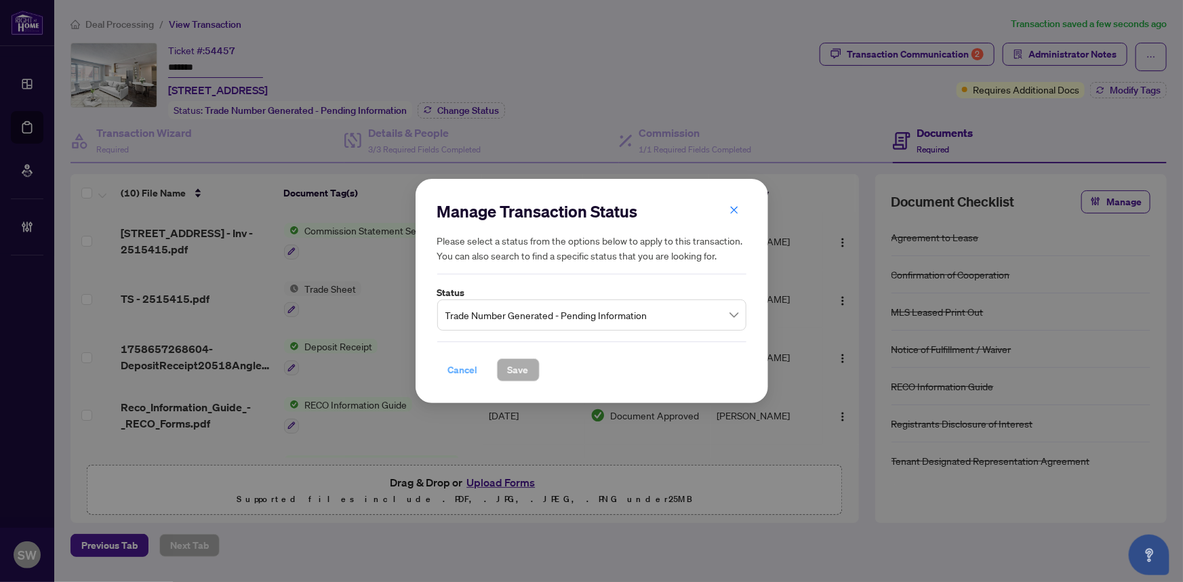
click at [468, 377] on span "Cancel" at bounding box center [463, 370] width 30 height 22
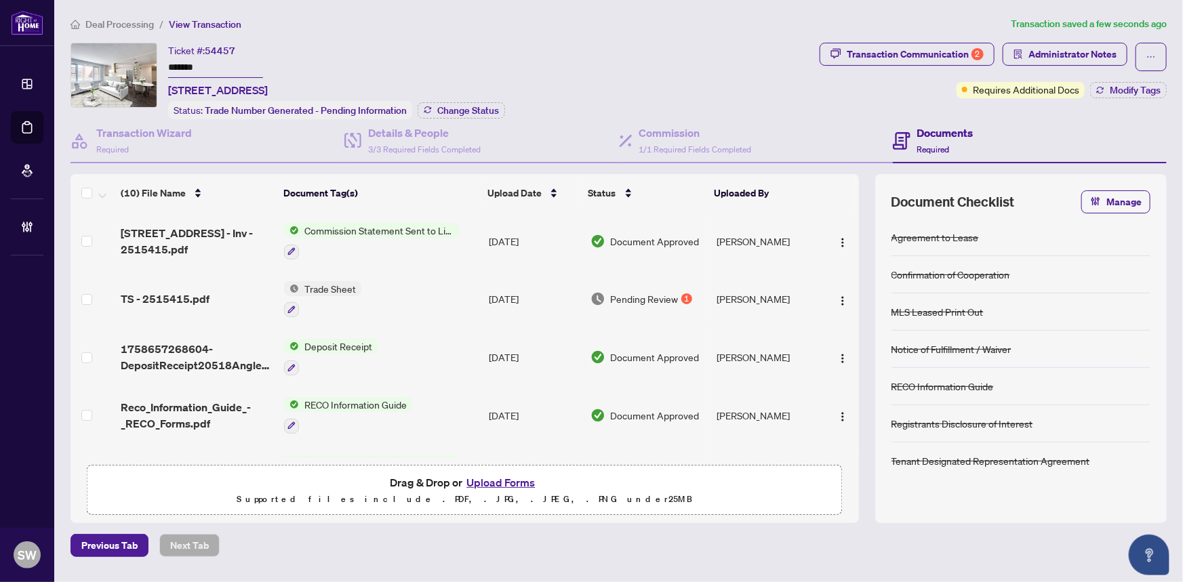
click at [776, 66] on div "Ticket #: 54457 ******* 205-18 Anglesey Blvd, Toronto, Ontario M9A 3B3, Canada …" at bounding box center [443, 81] width 744 height 77
click at [131, 22] on span "Deal Processing" at bounding box center [119, 24] width 68 height 12
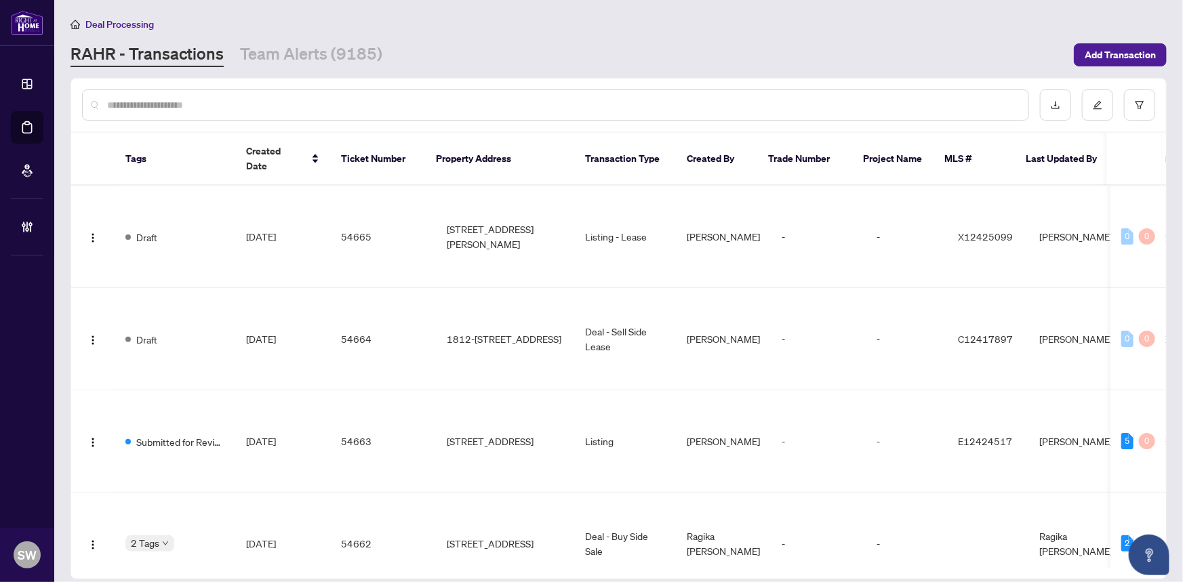
click at [190, 104] on input "text" at bounding box center [562, 105] width 910 height 15
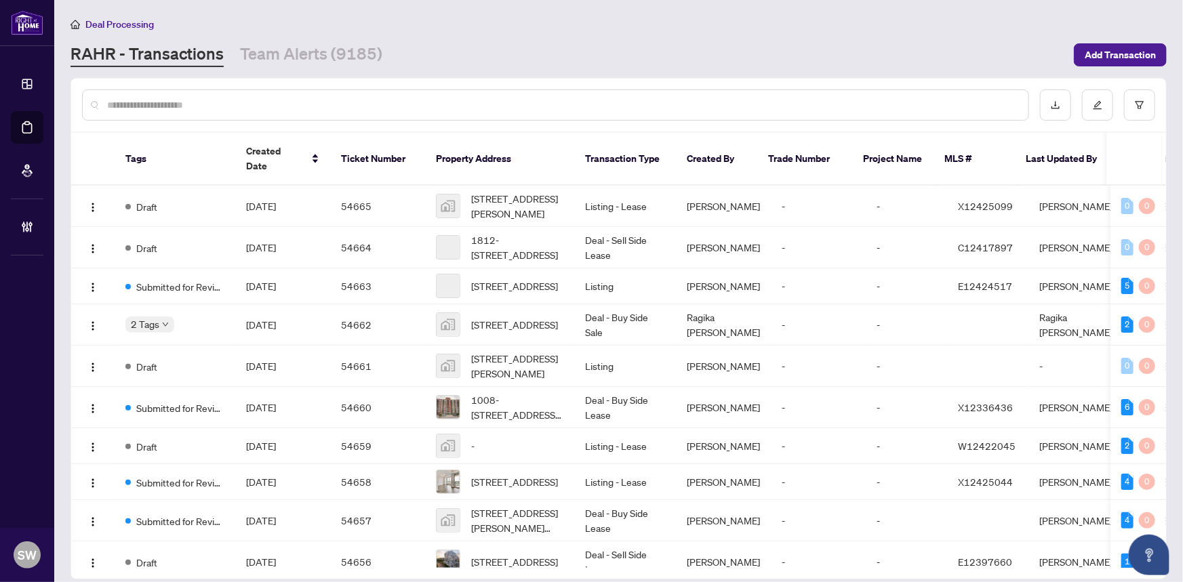
paste input "*****"
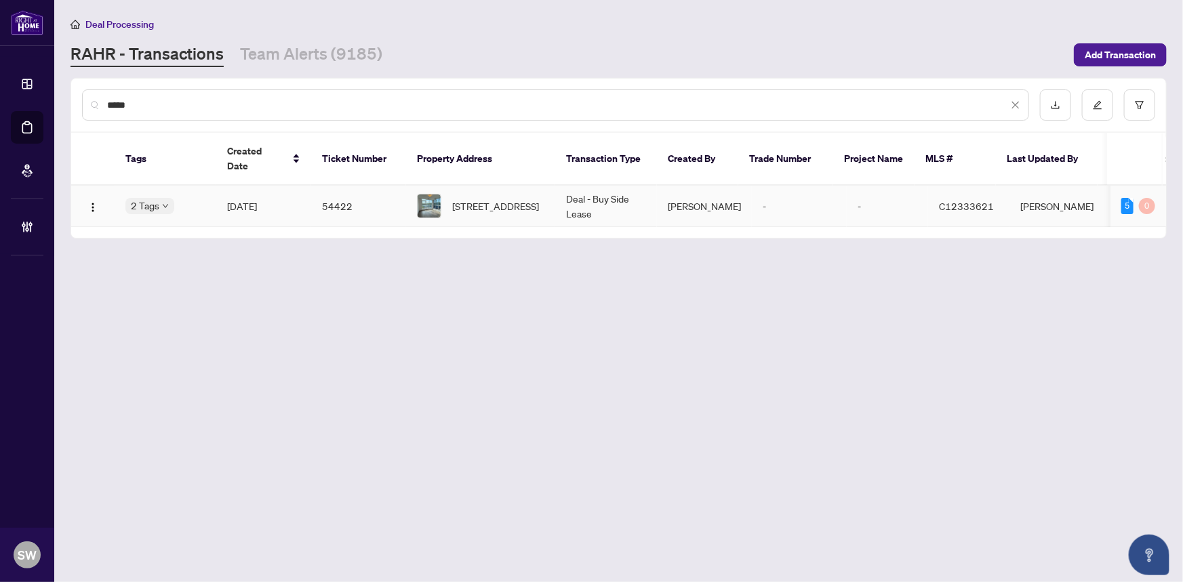
type input "*****"
click at [360, 188] on td "54422" at bounding box center [358, 206] width 95 height 41
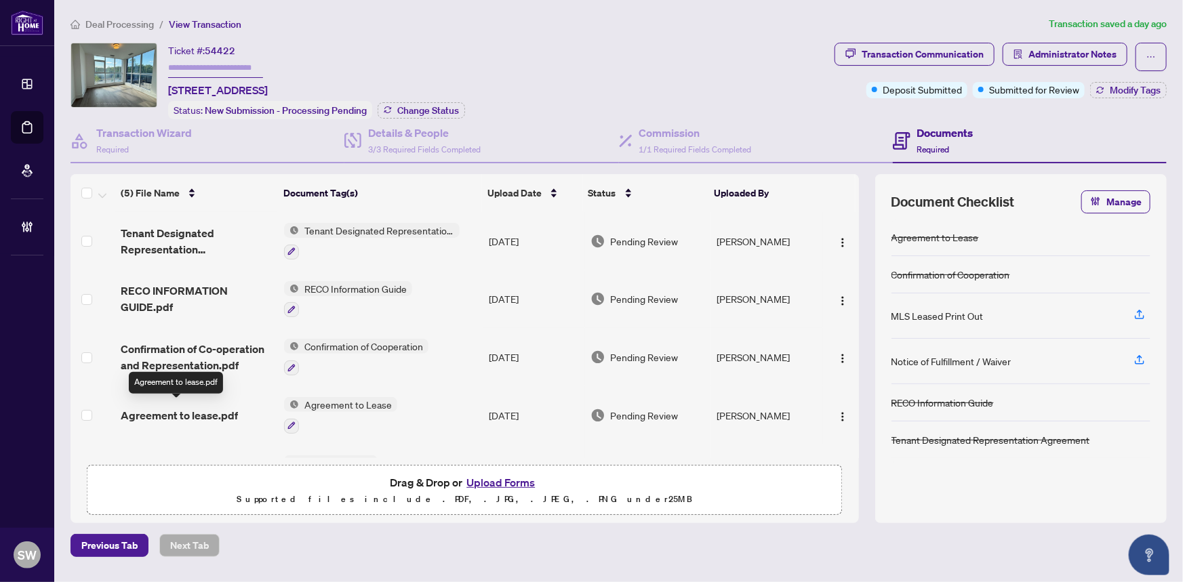
click at [228, 407] on span "Agreement to lease.pdf" at bounding box center [179, 415] width 117 height 16
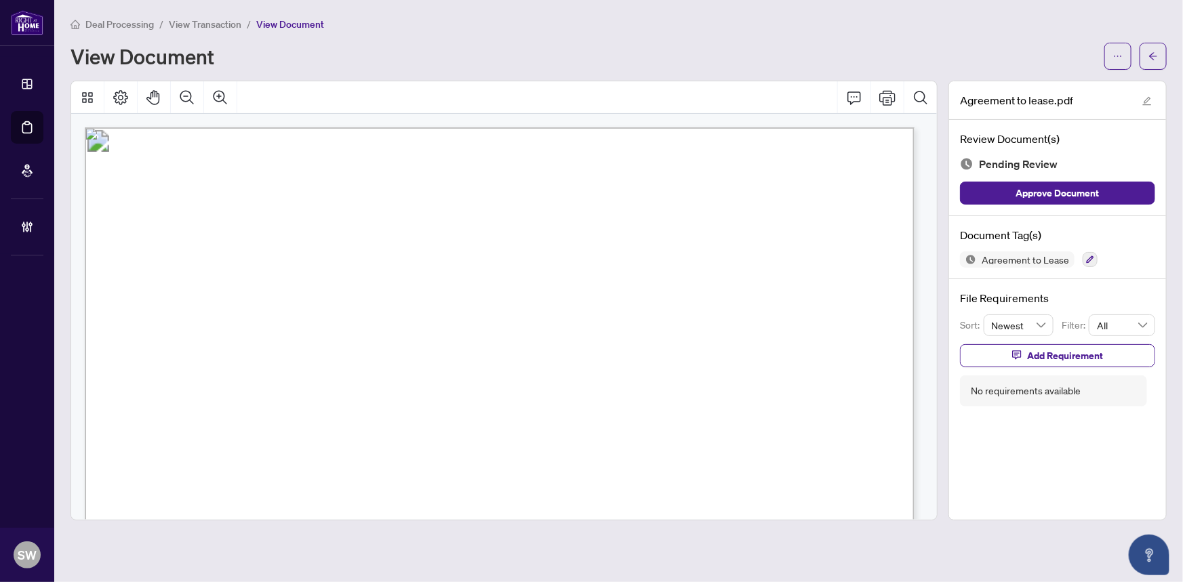
drag, startPoint x: 195, startPoint y: 441, endPoint x: 324, endPoint y: 443, distance: 129.5
click at [289, 443] on span "10 Inn on the Park Drive, 104, Toronto C13, ON M3C 0P9" at bounding box center [230, 445] width 117 height 13
click at [289, 317] on span "10 Inn on the Park Drive, 104, Toronto C13, ON M3C 0P9" at bounding box center [230, 323] width 117 height 13
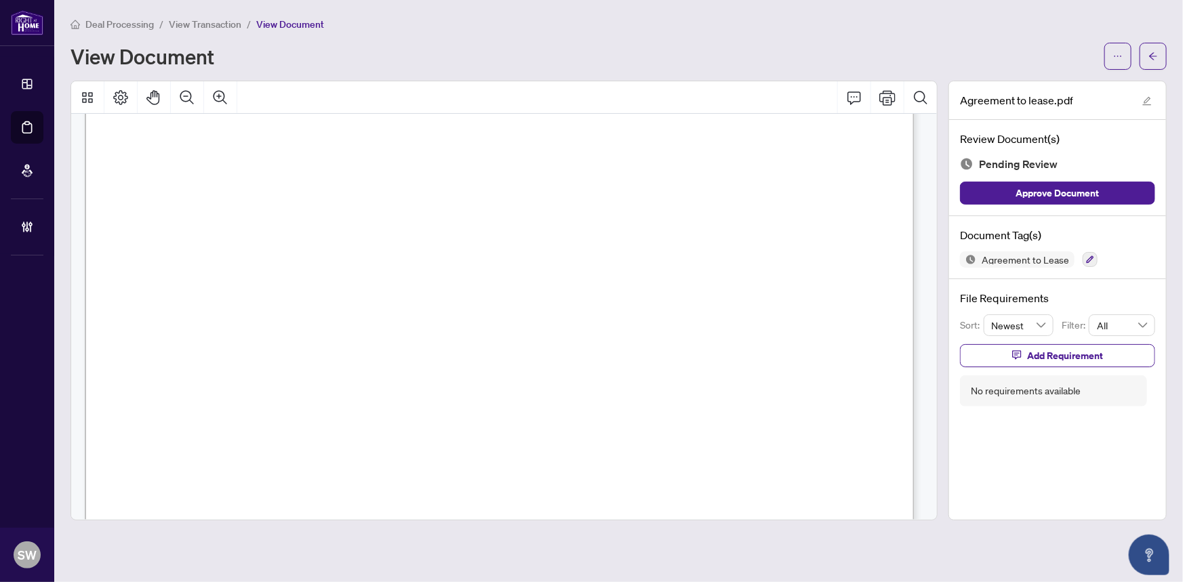
click at [289, 317] on span "10 Inn on the Park Drive, 104, Toronto C13, ON M3C 0P9" at bounding box center [230, 323] width 117 height 13
click at [289, 321] on span "10 Inn on the Park Drive, 104, Toronto C13, ON M3C 0P9" at bounding box center [230, 323] width 117 height 13
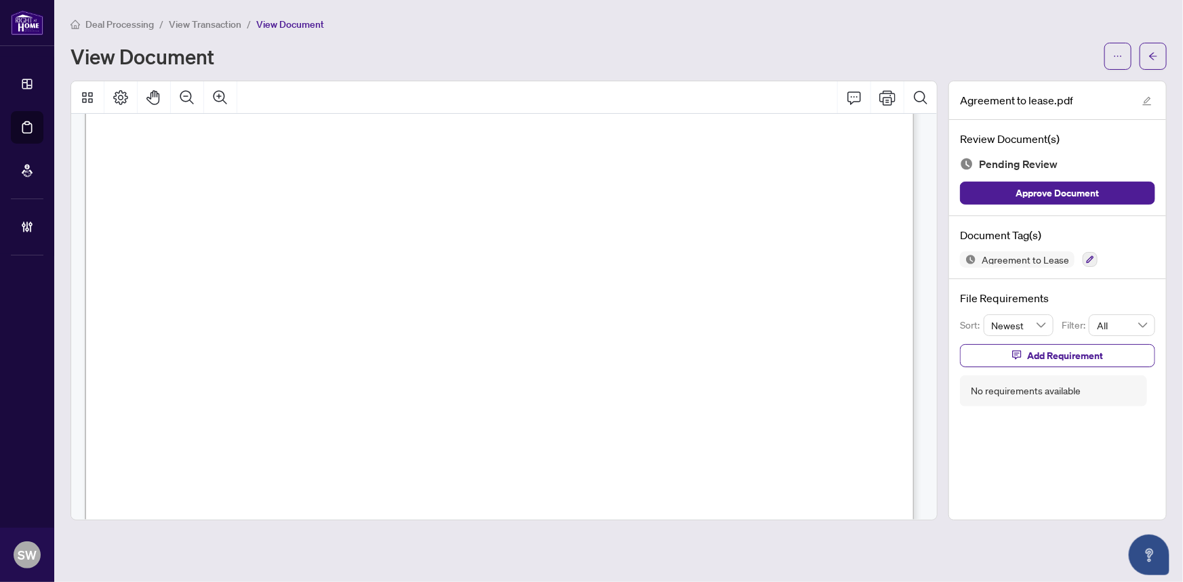
scroll to position [61, 0]
click at [244, 263] on span "Kin Ming Chan" at bounding box center [265, 266] width 96 height 13
click at [228, 234] on span "Nejdet Tiryakioglu" at bounding box center [246, 239] width 96 height 13
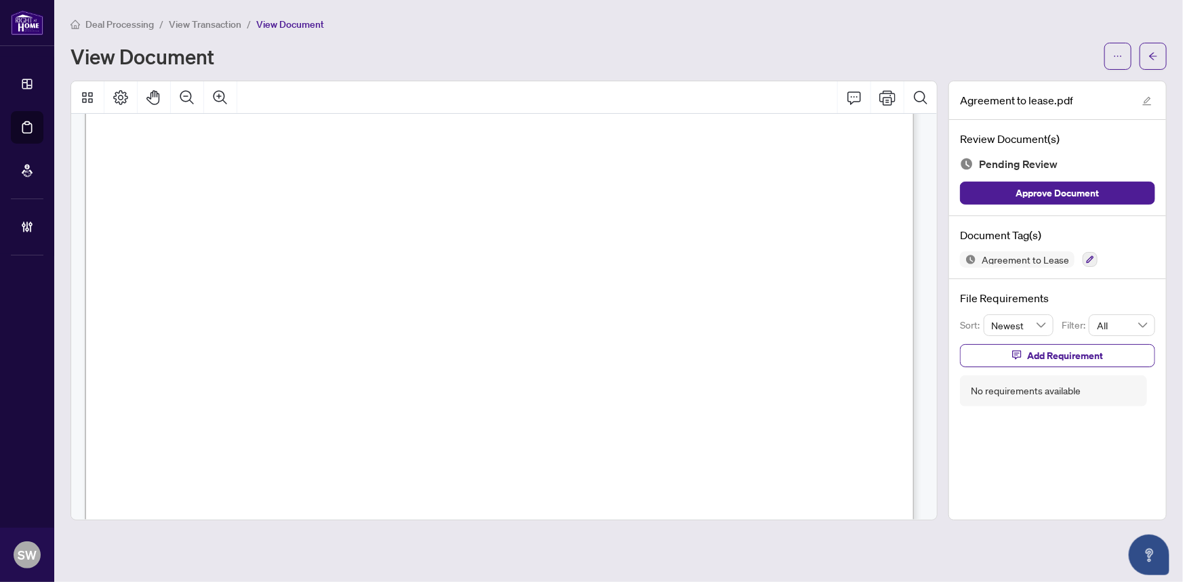
click at [228, 234] on span "Nejdet Tiryakioglu" at bounding box center [246, 239] width 96 height 13
click at [1086, 258] on icon "button" at bounding box center [1090, 260] width 8 height 8
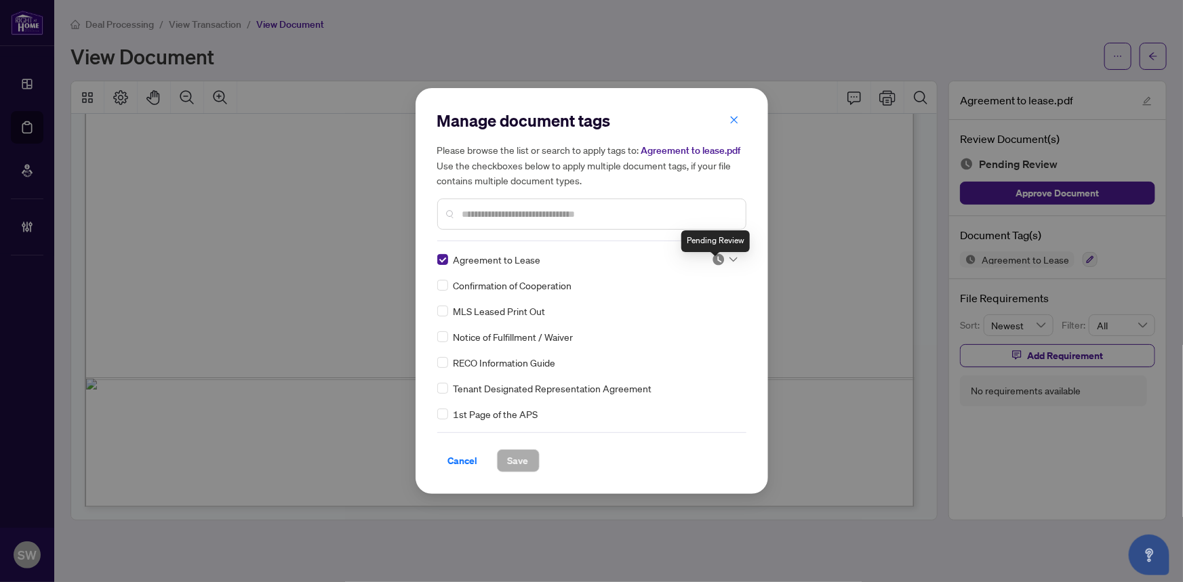
click at [712, 260] on img at bounding box center [719, 260] width 14 height 14
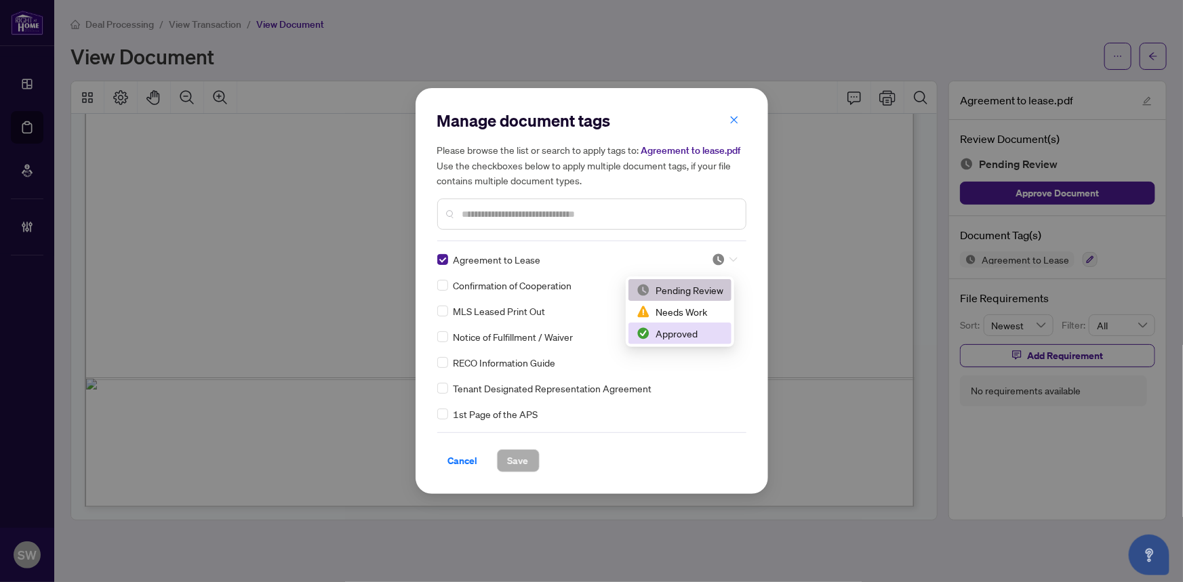
click at [687, 331] on div "Approved" at bounding box center [680, 333] width 87 height 15
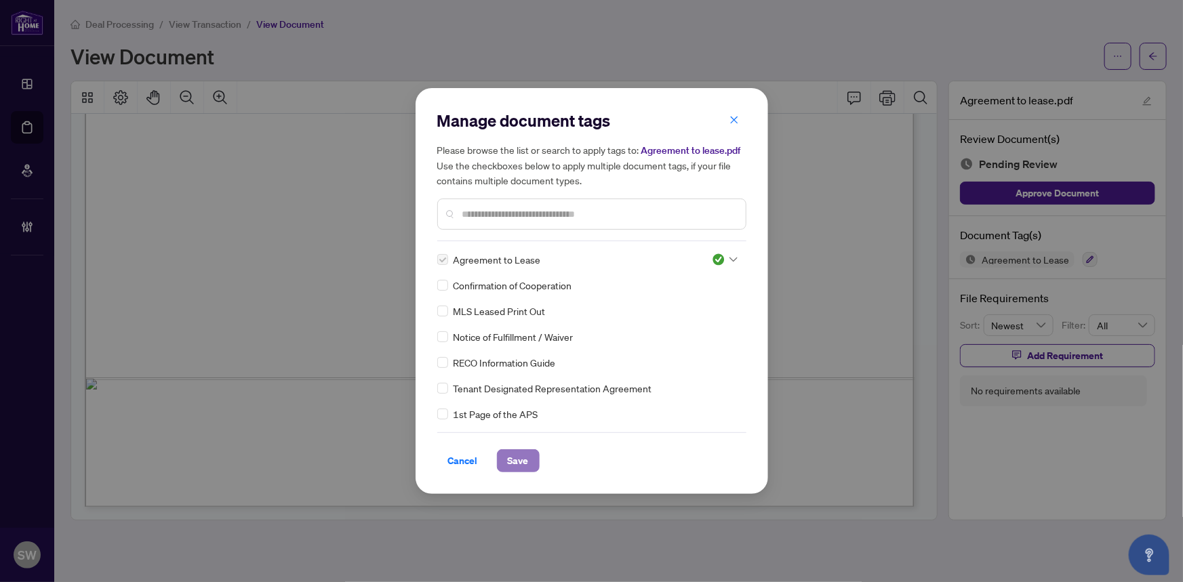
click at [521, 462] on span "Save" at bounding box center [518, 461] width 21 height 22
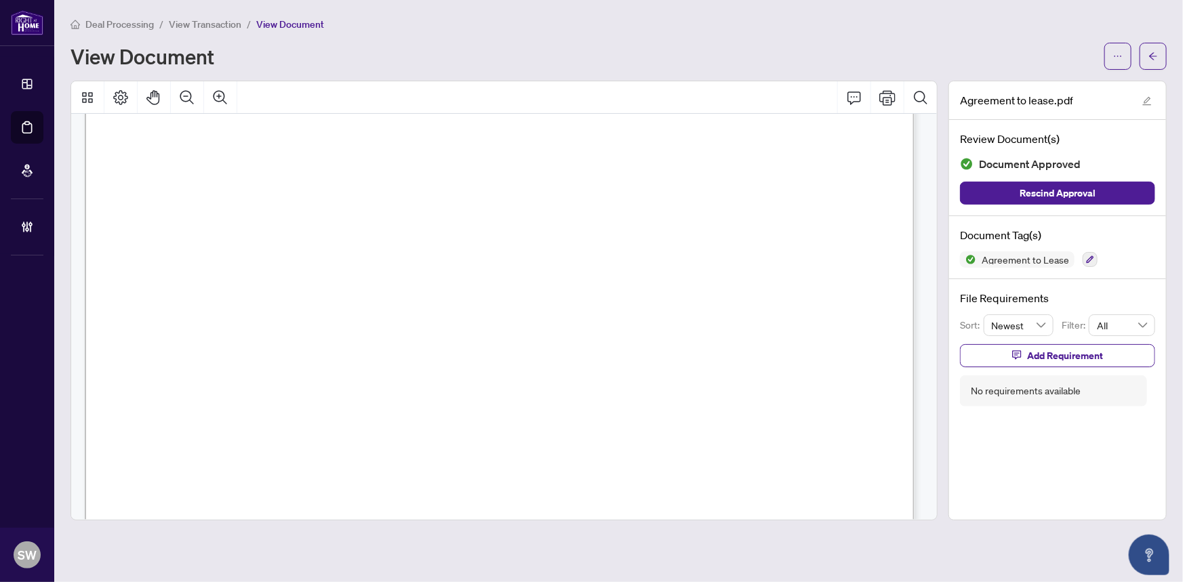
scroll to position [0, 0]
click at [1153, 57] on icon "arrow-left" at bounding box center [1152, 56] width 9 height 9
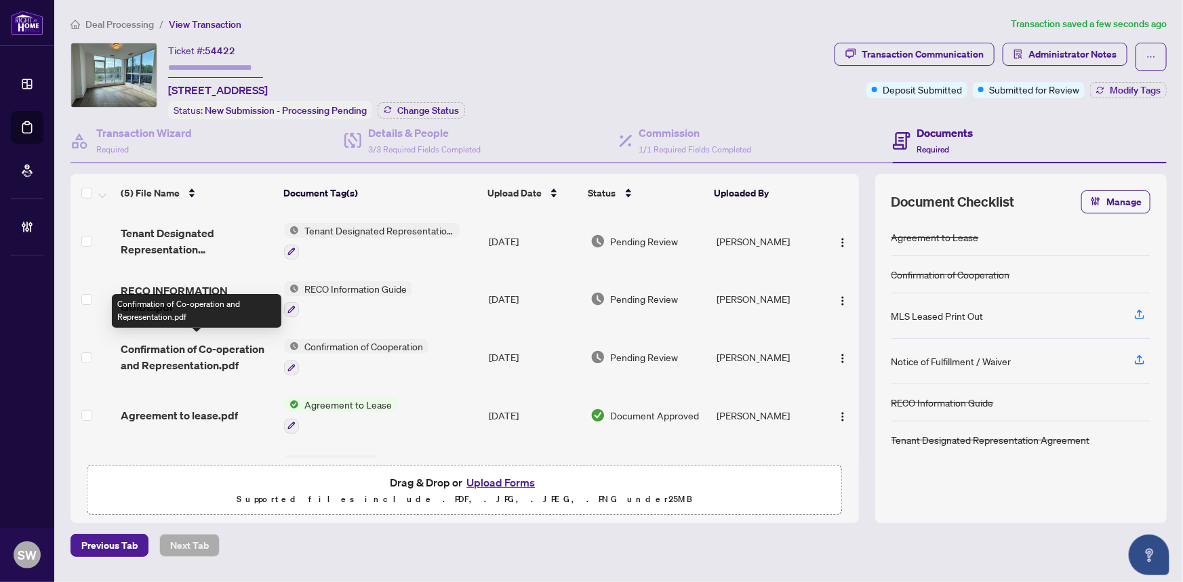
click at [198, 348] on span "Confirmation of Co-operation and Representation.pdf" at bounding box center [197, 357] width 153 height 33
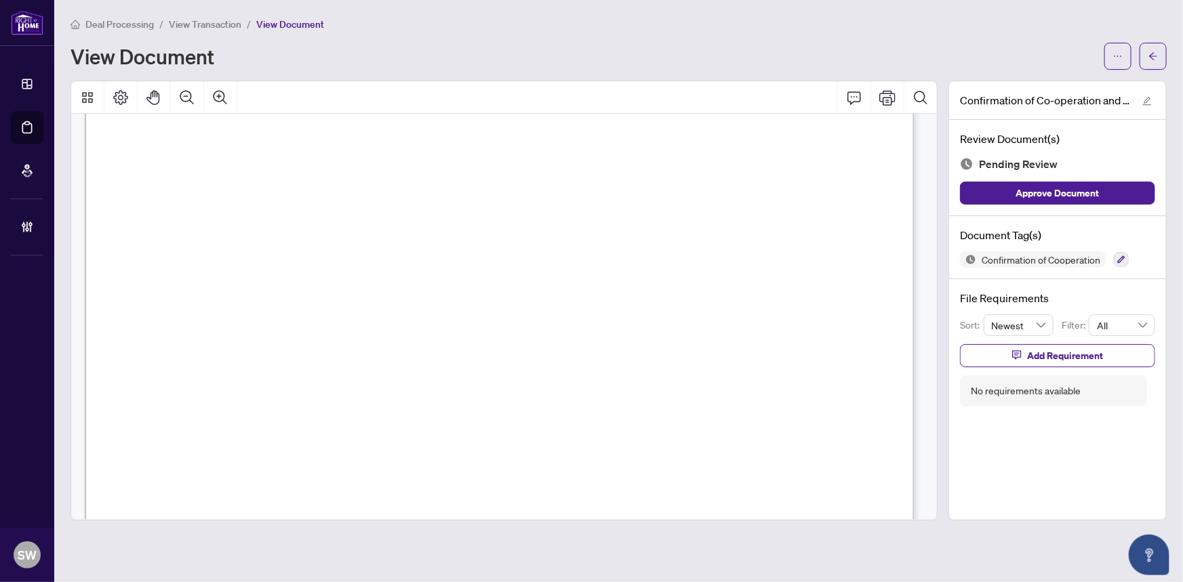
scroll to position [1201, 0]
click at [228, 408] on span "YUSUF CELTIKOGLU" at bounding box center [195, 414] width 96 height 13
click at [1121, 256] on icon "button" at bounding box center [1121, 260] width 8 height 8
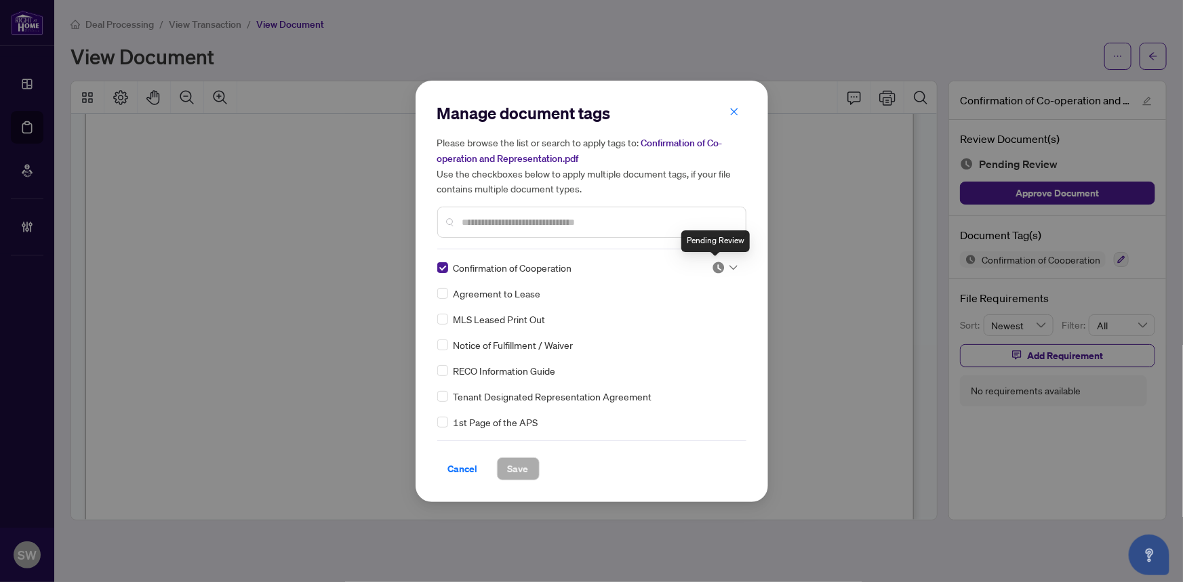
click at [721, 266] on img at bounding box center [719, 268] width 14 height 14
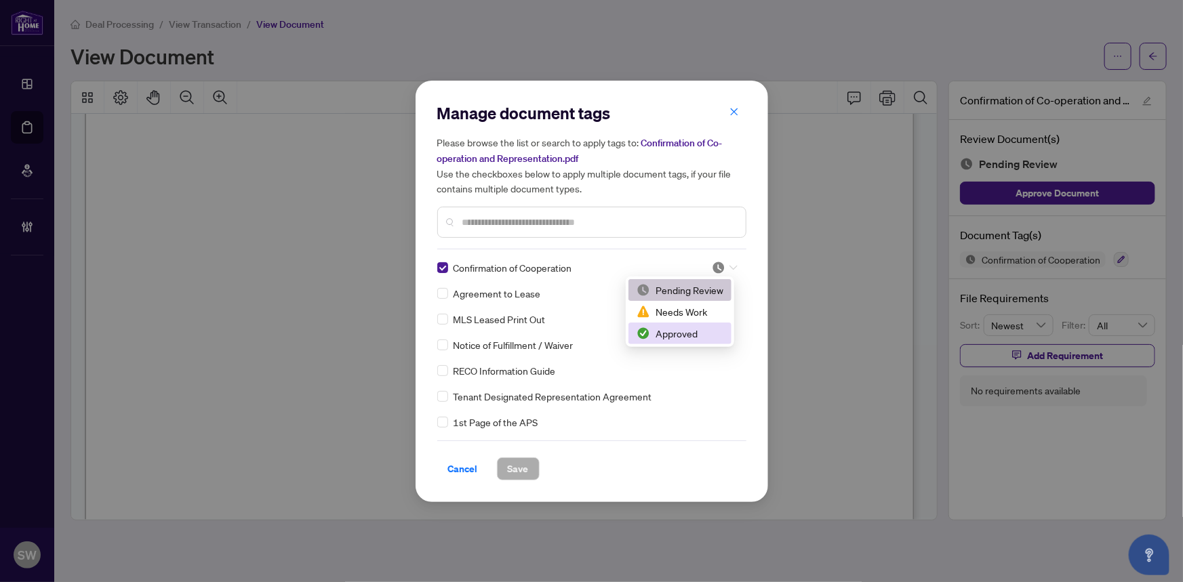
click at [685, 335] on div "Approved" at bounding box center [680, 333] width 87 height 15
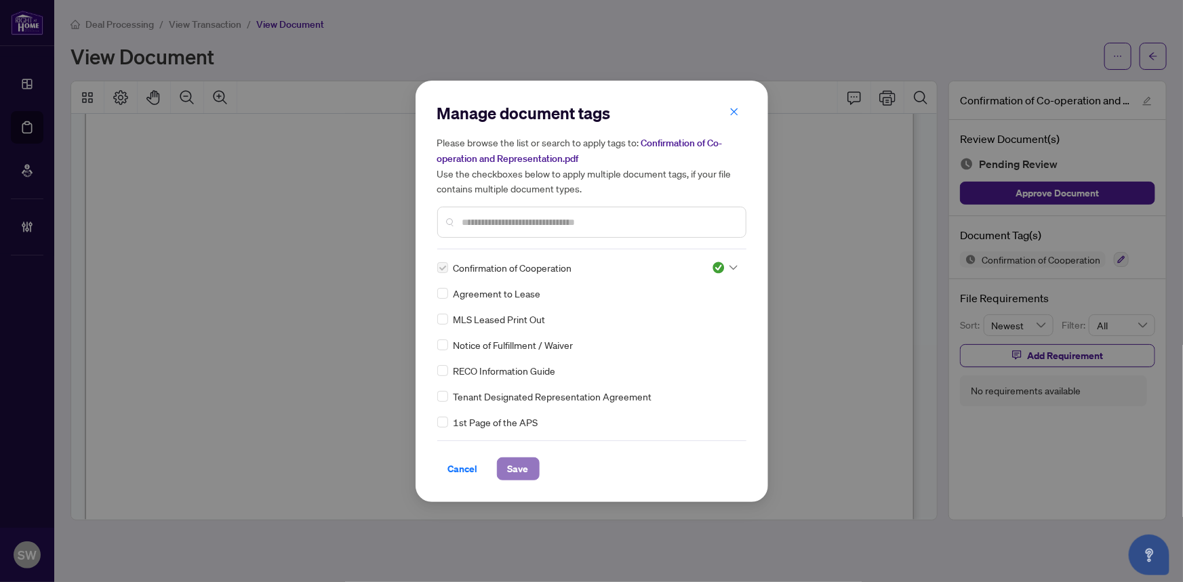
click at [510, 468] on span "Save" at bounding box center [518, 469] width 21 height 22
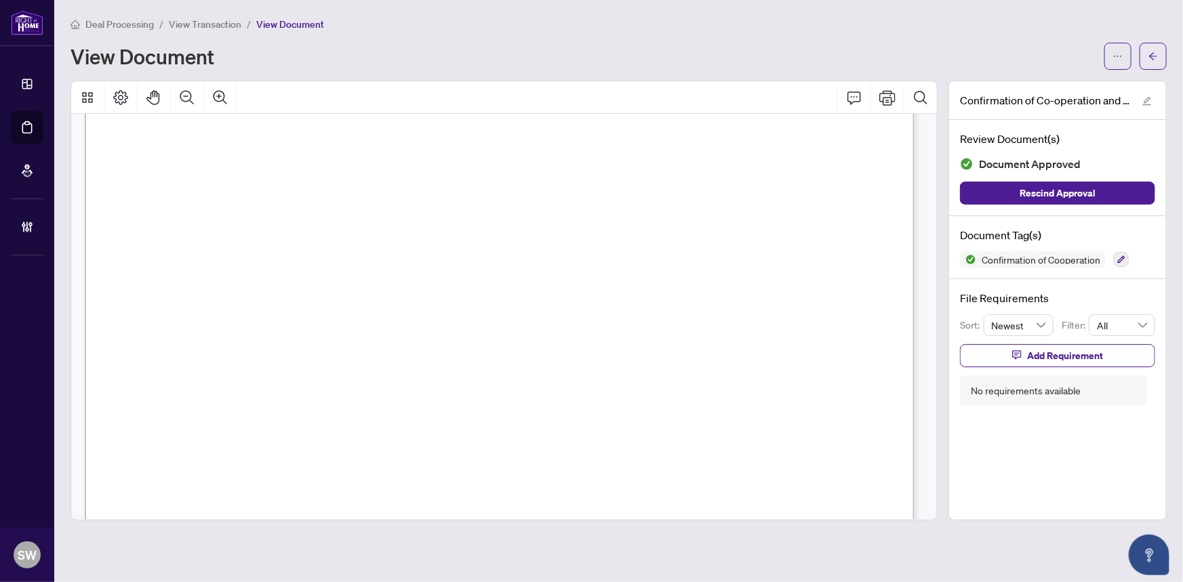
click at [587, 319] on span "(905) 707-1882" at bounding box center [602, 325] width 132 height 13
click at [1156, 62] on span "button" at bounding box center [1152, 56] width 9 height 22
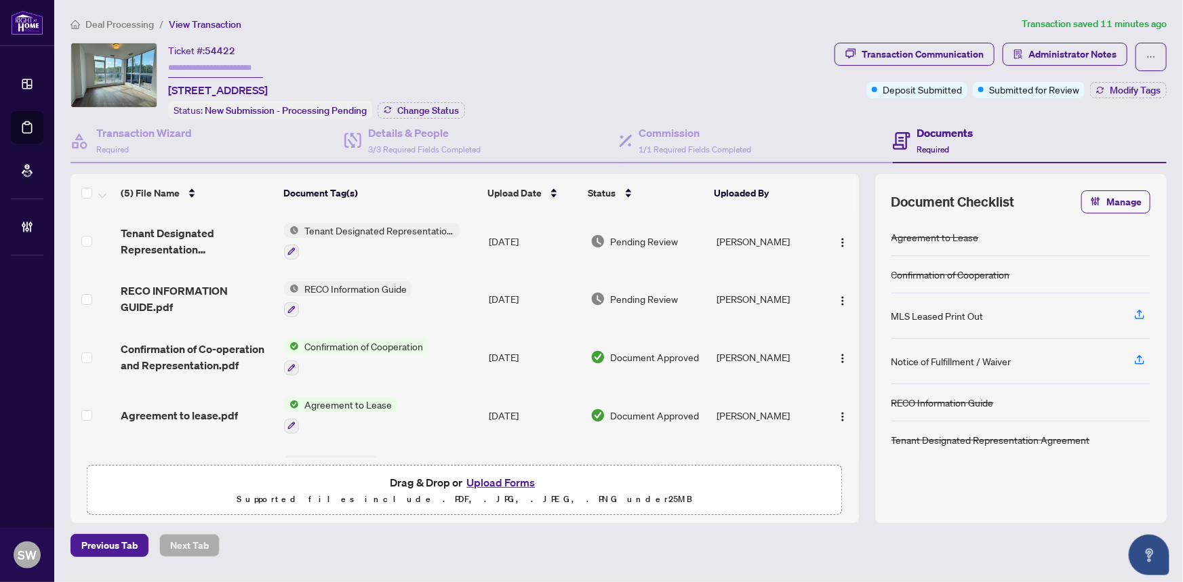
click at [218, 52] on span "54422" at bounding box center [220, 51] width 31 height 12
copy span "54422"
click at [199, 229] on span "Tenant Designated Representation Agreement.pdf" at bounding box center [197, 241] width 153 height 33
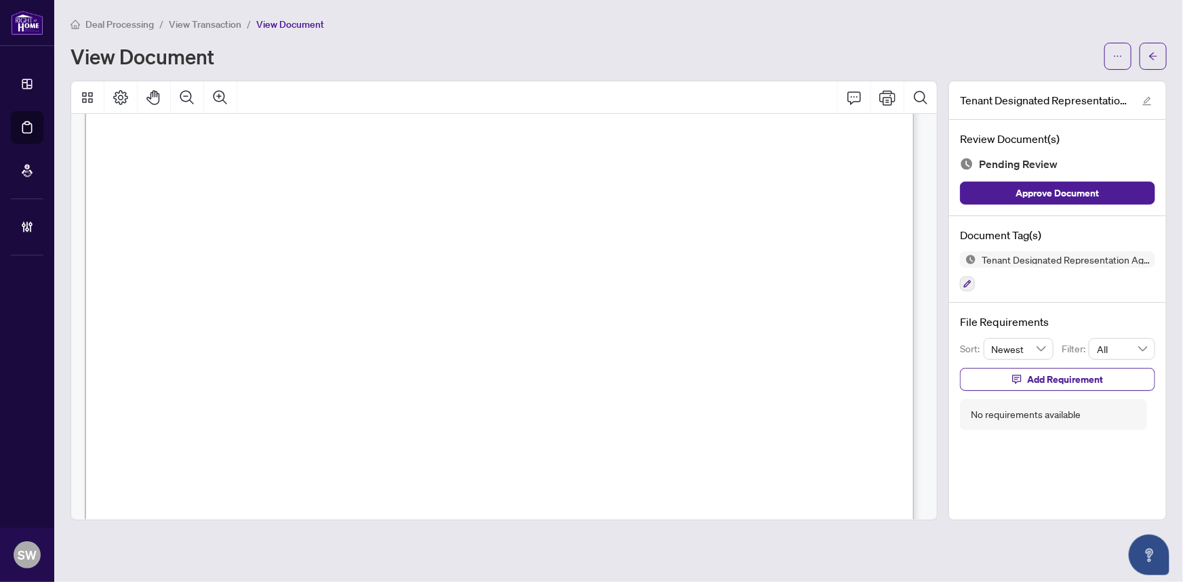
scroll to position [4621, 0]
click at [967, 284] on icon "button" at bounding box center [967, 284] width 7 height 7
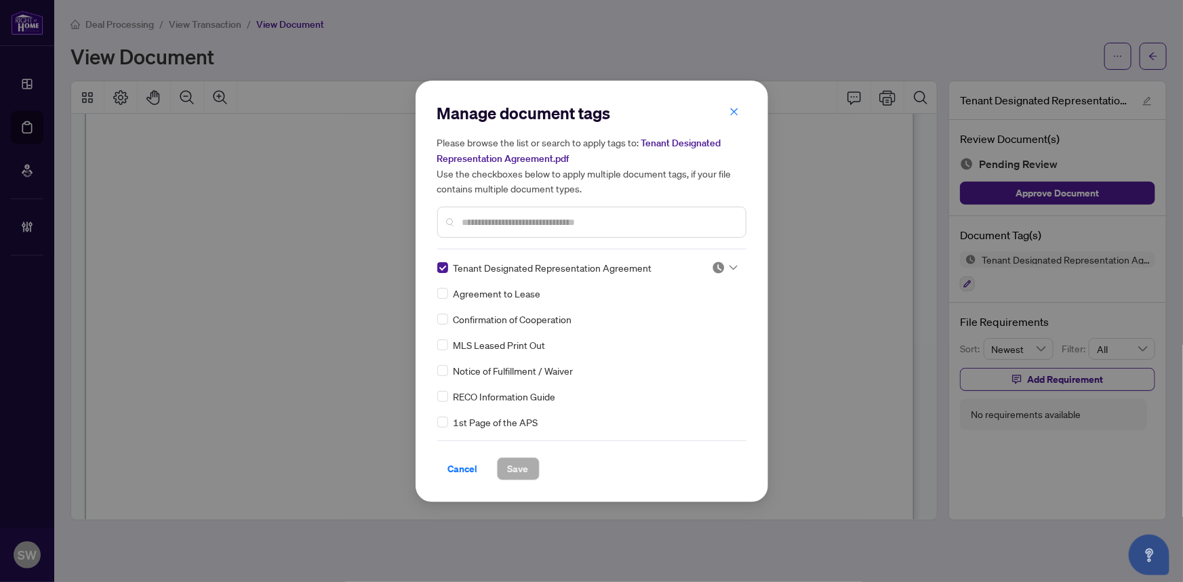
click at [712, 266] on img at bounding box center [719, 268] width 14 height 14
click at [681, 330] on div "Approved" at bounding box center [680, 333] width 87 height 15
click at [527, 465] on button "Save" at bounding box center [518, 469] width 43 height 23
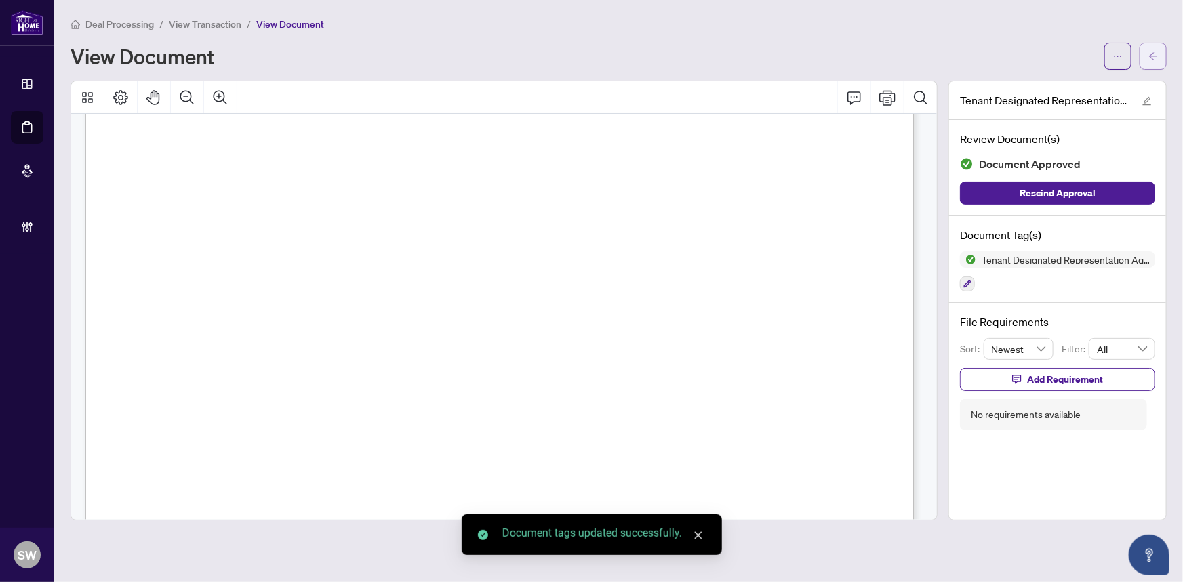
click at [1163, 56] on button "button" at bounding box center [1153, 56] width 27 height 27
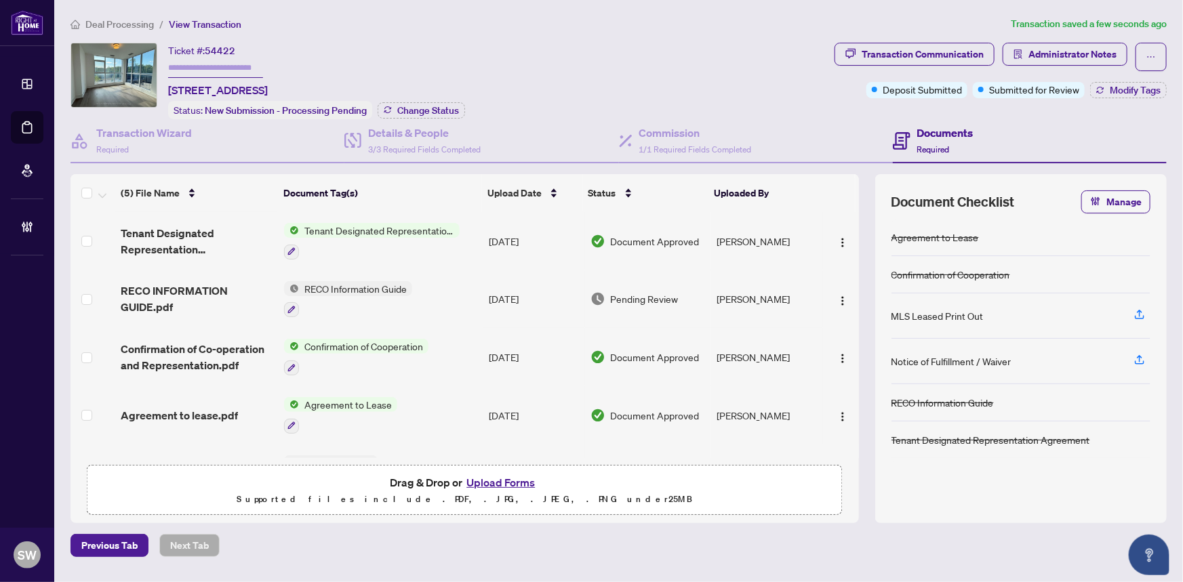
click at [201, 285] on span "RECO INFORMATION GUIDE.pdf" at bounding box center [197, 299] width 153 height 33
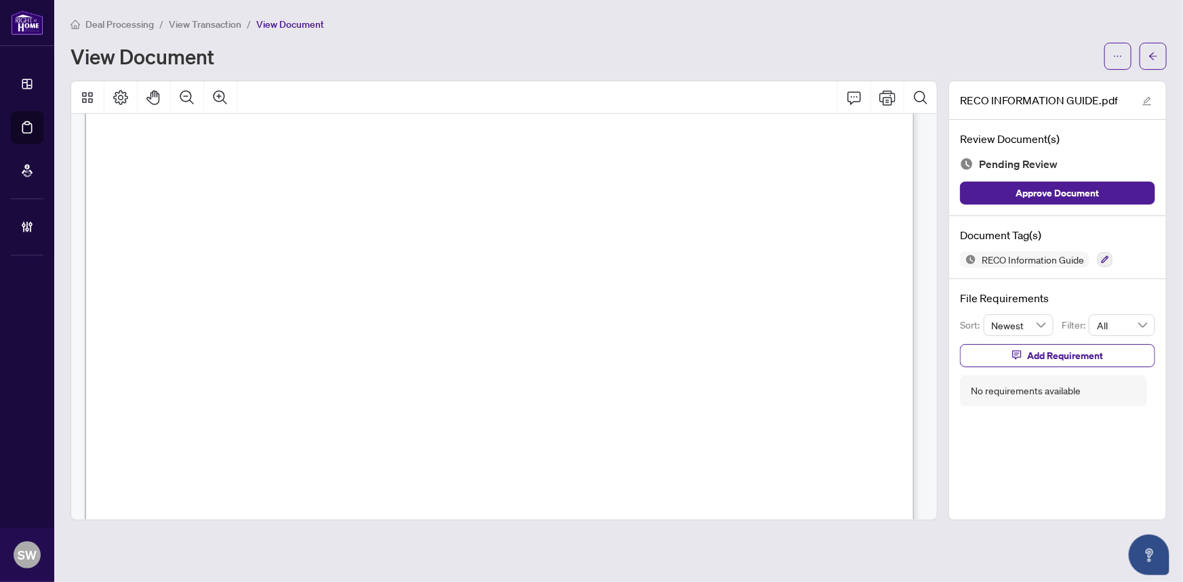
scroll to position [13535, 0]
click at [1106, 256] on icon "button" at bounding box center [1105, 259] width 7 height 7
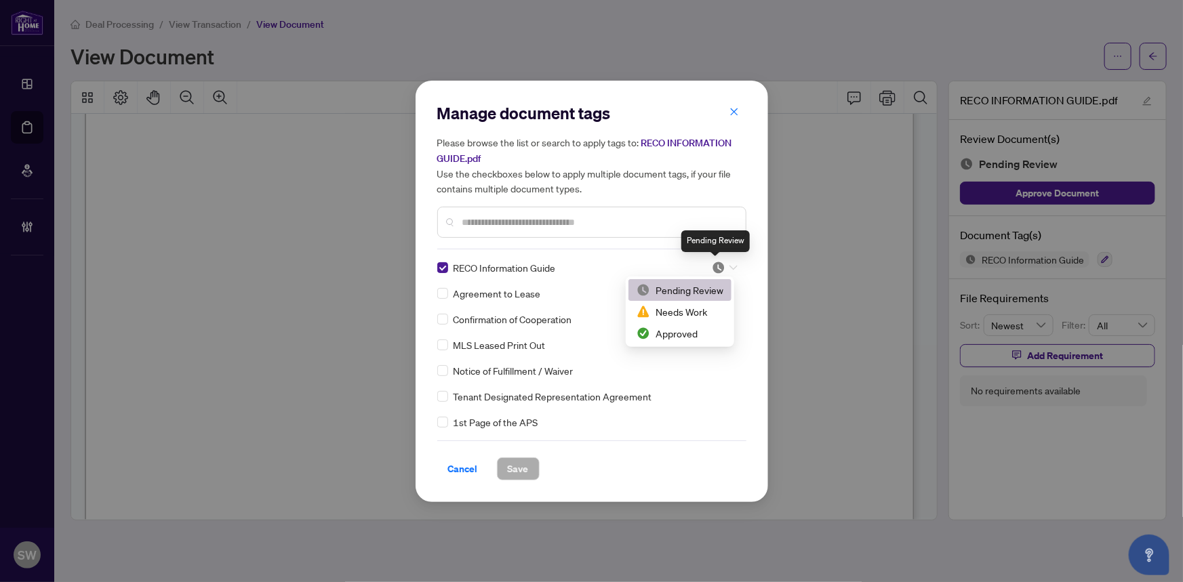
click at [719, 263] on img at bounding box center [719, 268] width 14 height 14
click at [681, 332] on div "Approved" at bounding box center [680, 333] width 87 height 15
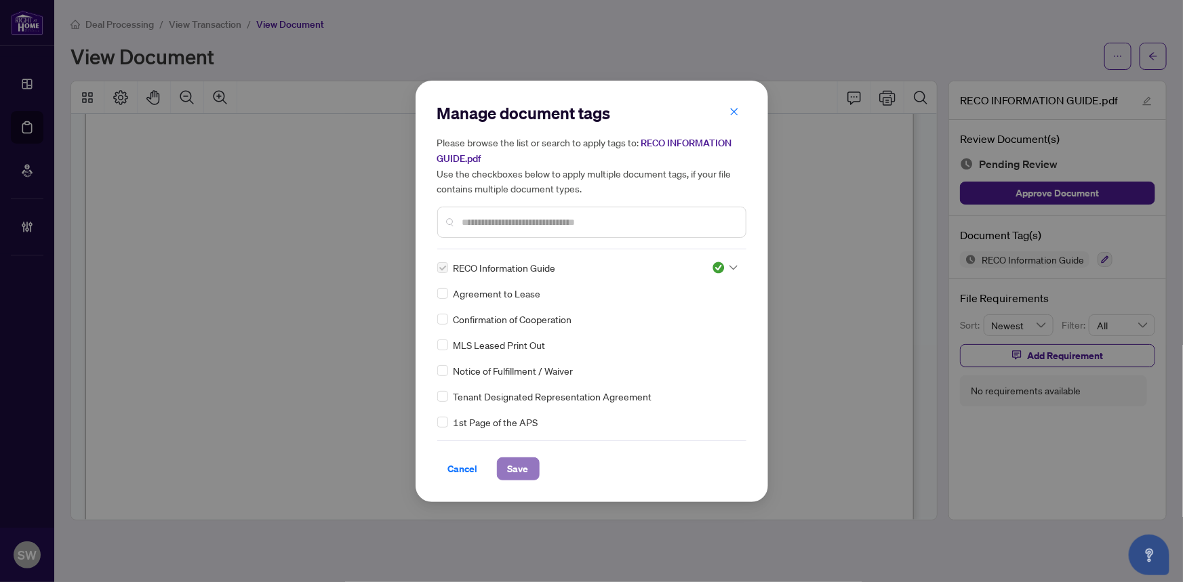
click at [519, 465] on span "Save" at bounding box center [518, 469] width 21 height 22
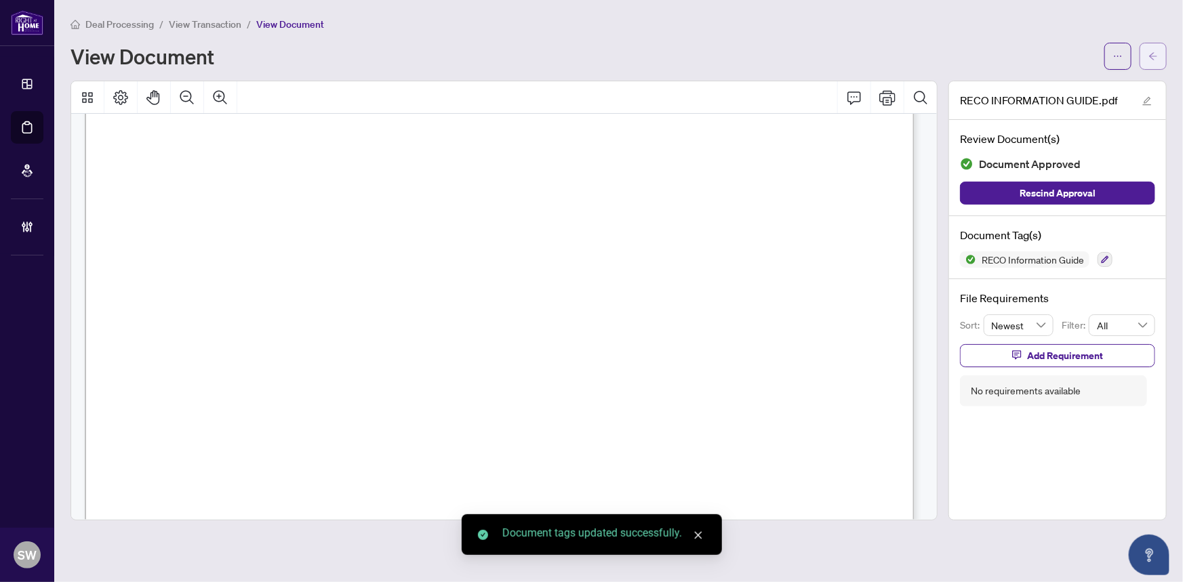
click at [1154, 56] on icon "arrow-left" at bounding box center [1152, 56] width 9 height 9
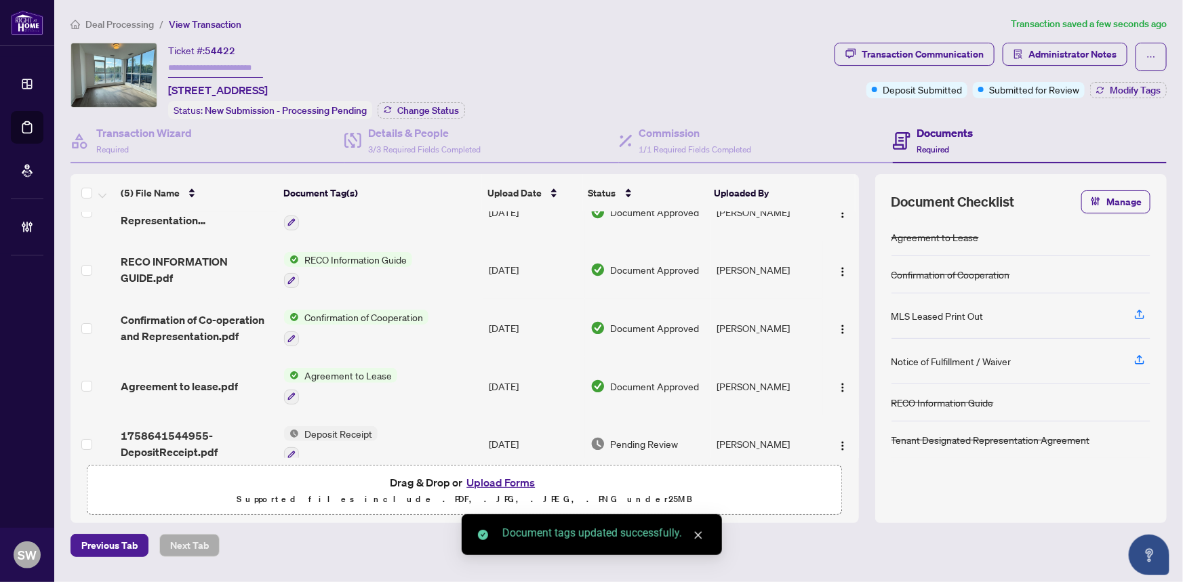
scroll to position [44, 0]
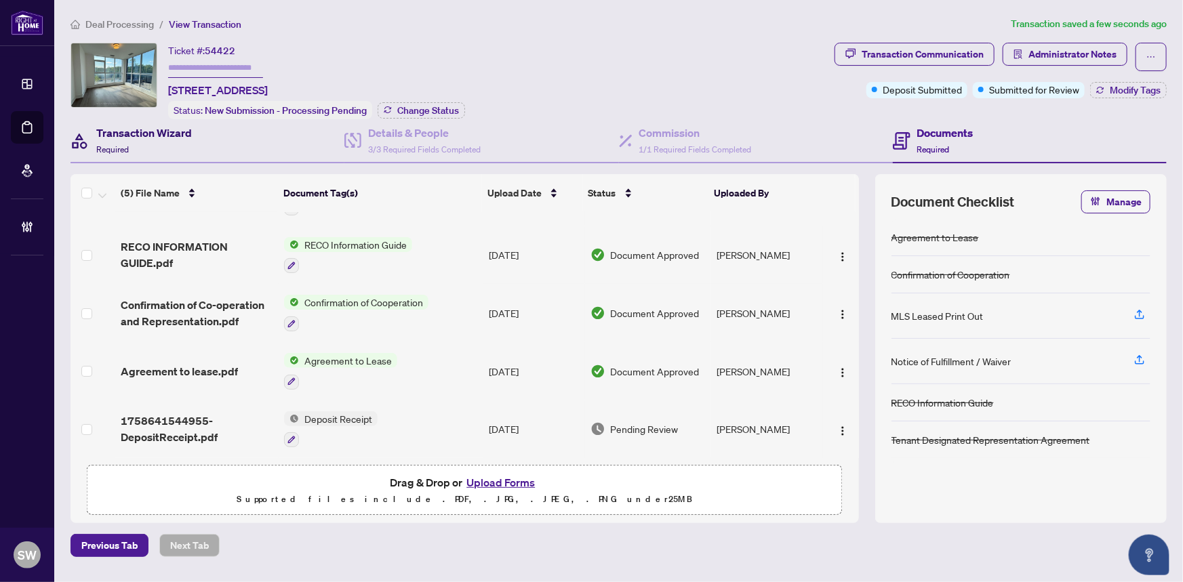
click at [154, 137] on h4 "Transaction Wizard" at bounding box center [144, 133] width 96 height 16
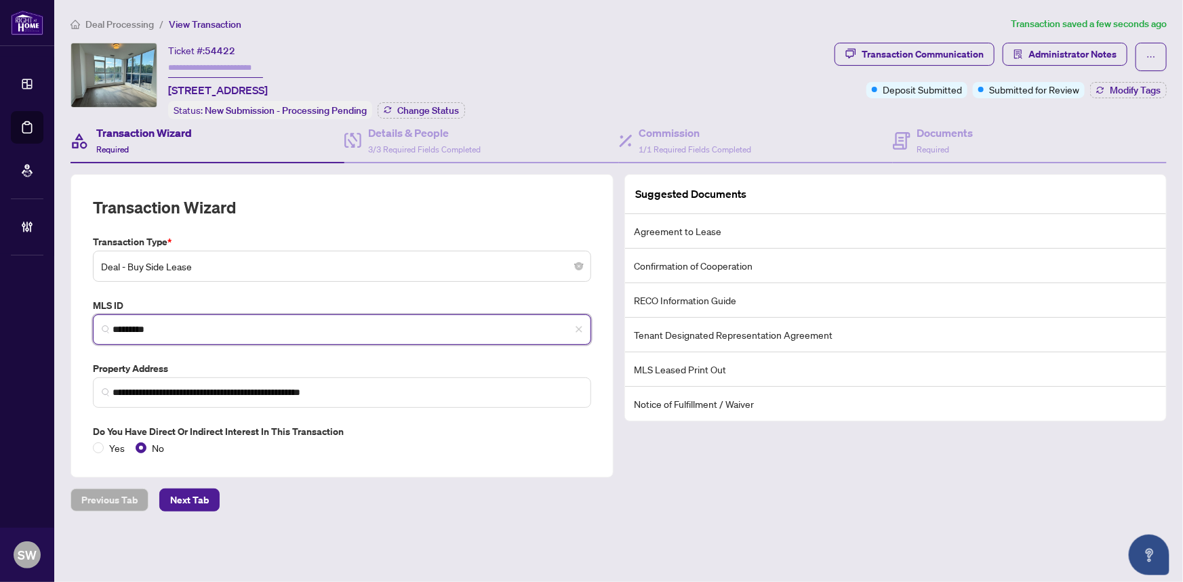
click at [136, 326] on input "*********" at bounding box center [348, 330] width 470 height 14
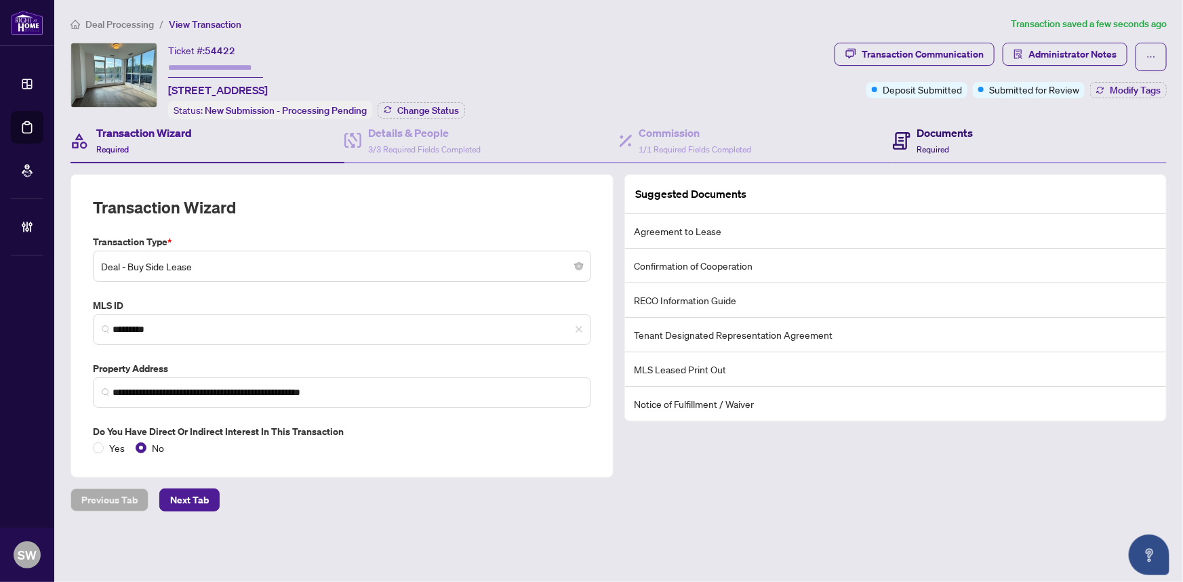
click at [949, 142] on div "Documents Required" at bounding box center [945, 141] width 56 height 32
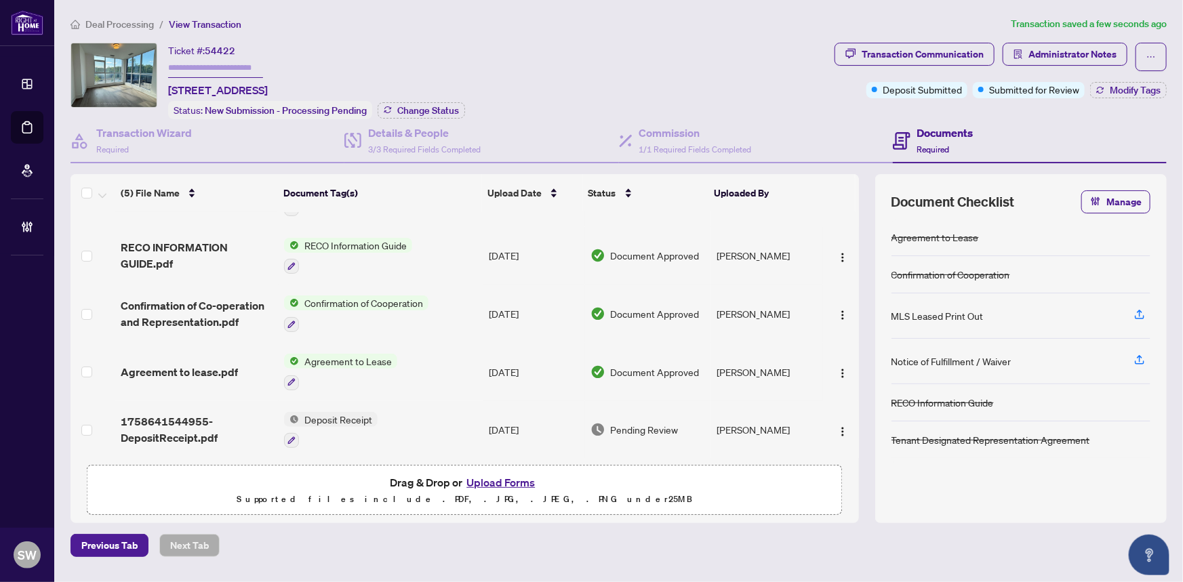
scroll to position [44, 0]
click at [165, 420] on span "1758641544955-DepositReceipt.pdf" at bounding box center [197, 429] width 153 height 33
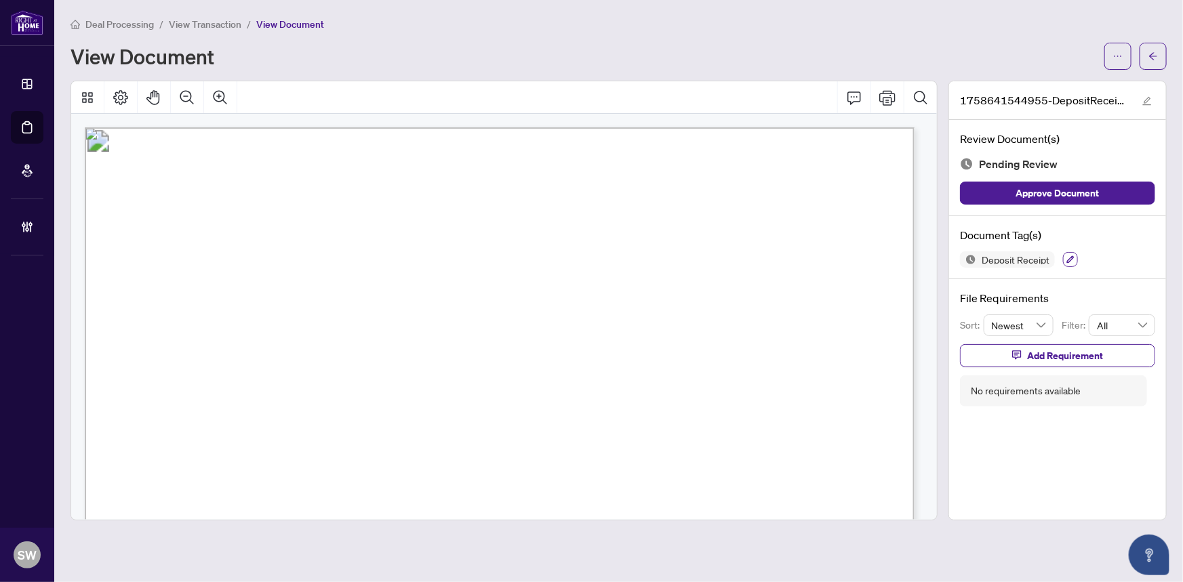
click at [1069, 257] on icon "button" at bounding box center [1070, 260] width 8 height 8
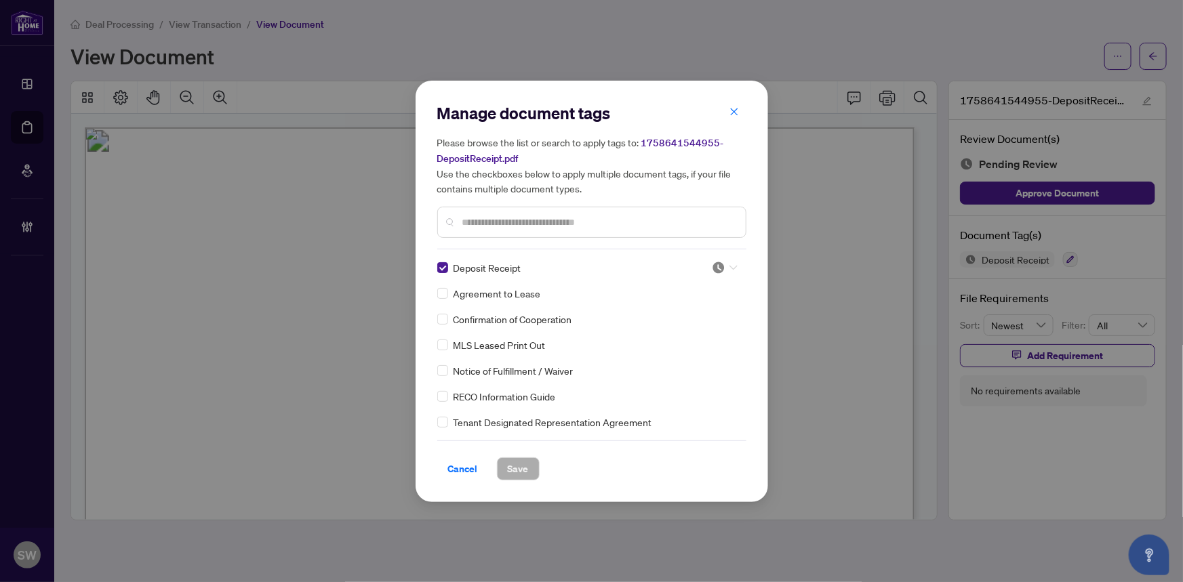
click at [712, 264] on img at bounding box center [719, 268] width 14 height 14
click at [666, 338] on div "Approved" at bounding box center [680, 333] width 87 height 15
click at [522, 468] on span "Save" at bounding box center [518, 469] width 21 height 22
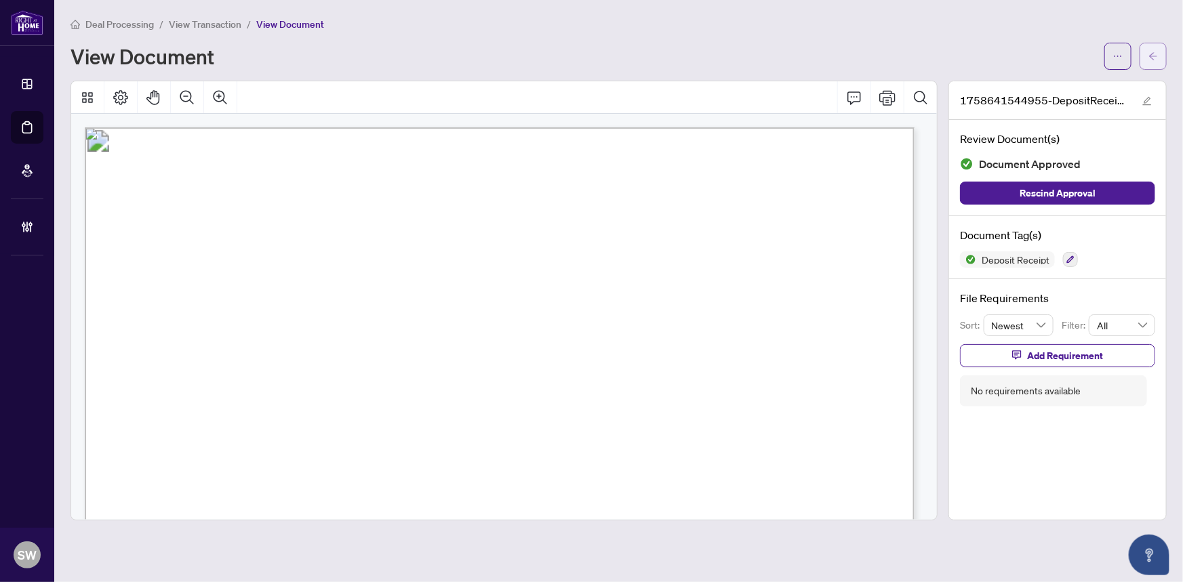
click at [1160, 58] on button "button" at bounding box center [1153, 56] width 27 height 27
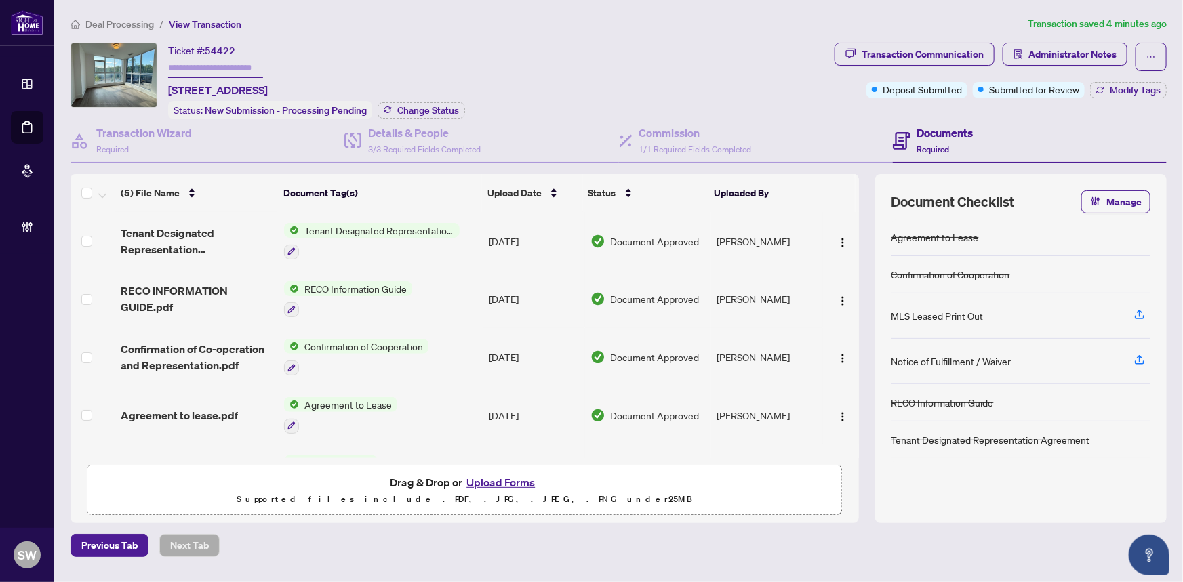
click at [216, 407] on span "Agreement to lease.pdf" at bounding box center [179, 415] width 117 height 16
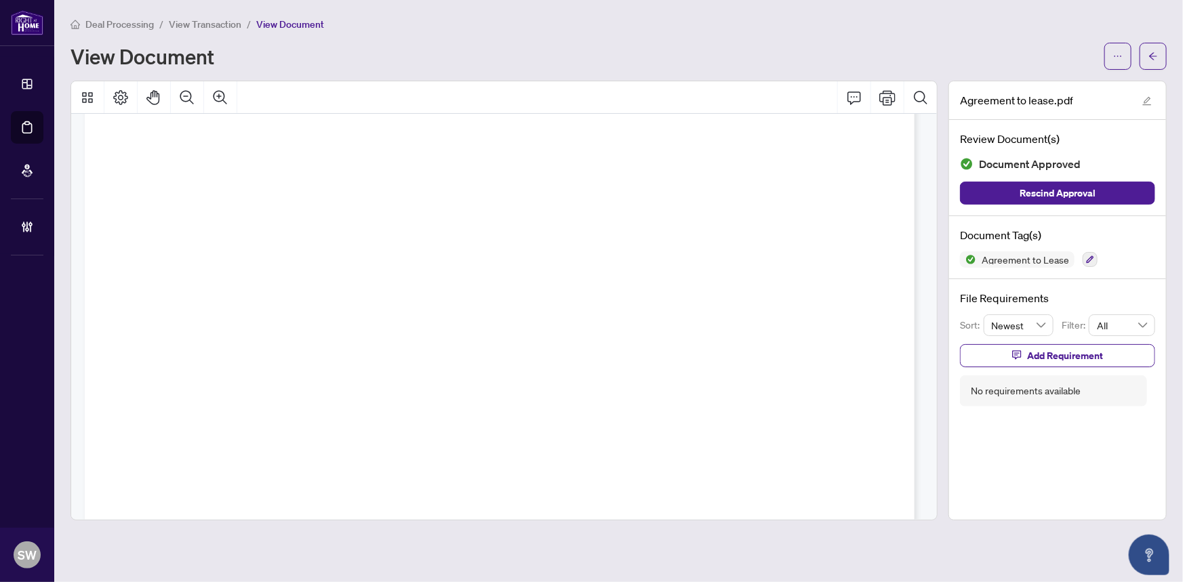
scroll to position [508, 0]
click at [1160, 56] on button "button" at bounding box center [1153, 56] width 27 height 27
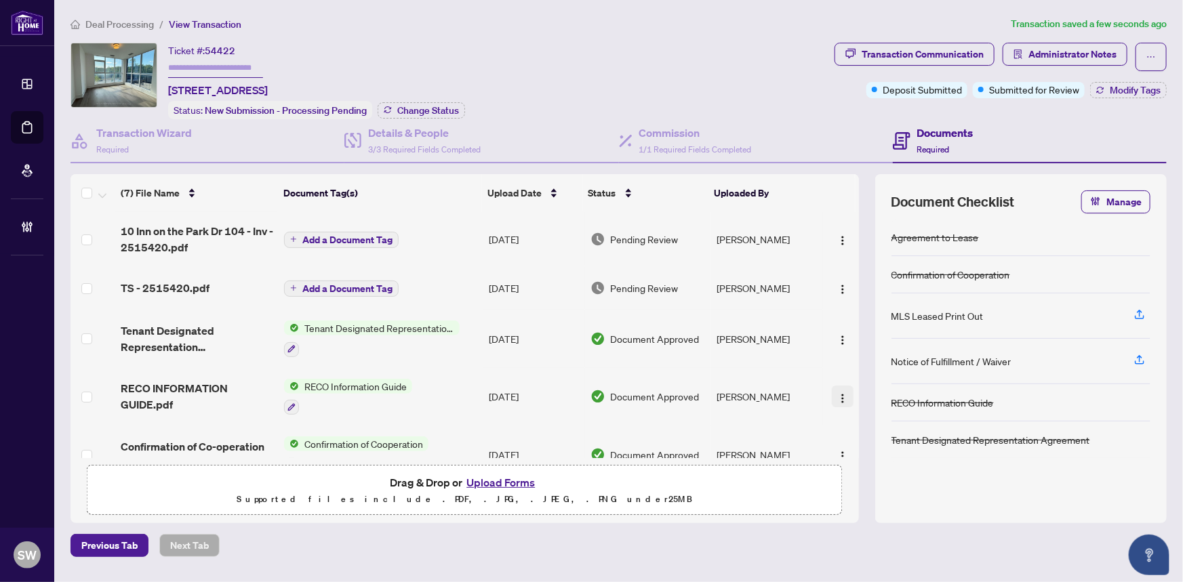
click at [841, 393] on img "button" at bounding box center [842, 398] width 11 height 11
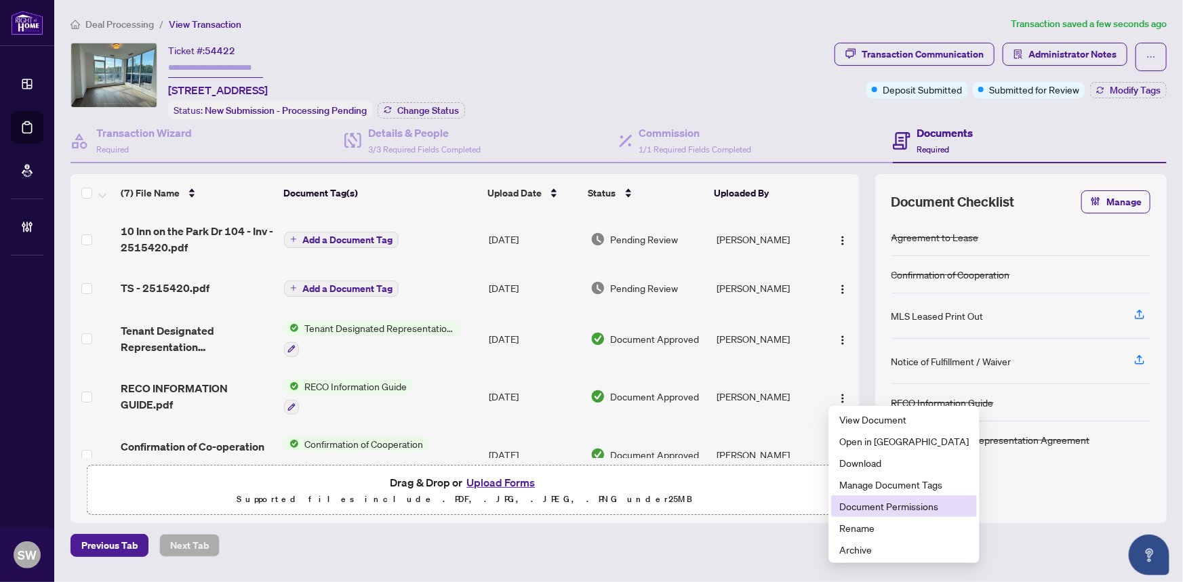
click at [870, 508] on span "Document Permissions" at bounding box center [903, 506] width 129 height 15
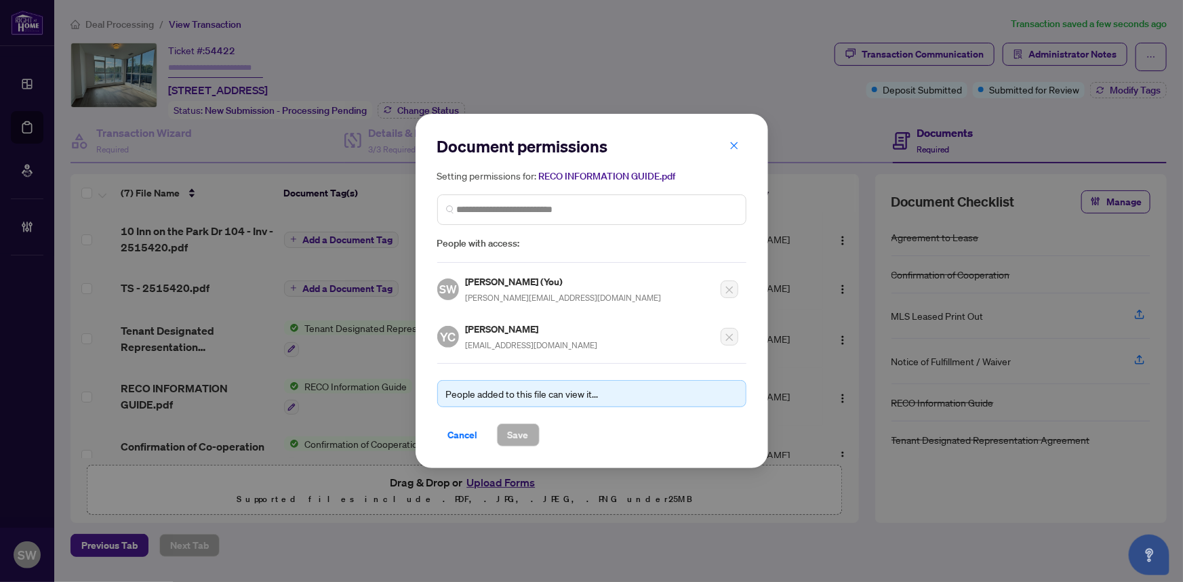
click at [484, 332] on h5 "Yusuf Celtikoglu" at bounding box center [532, 329] width 132 height 16
click at [526, 325] on h5 "Yusuf Celtikoglu" at bounding box center [532, 329] width 132 height 16
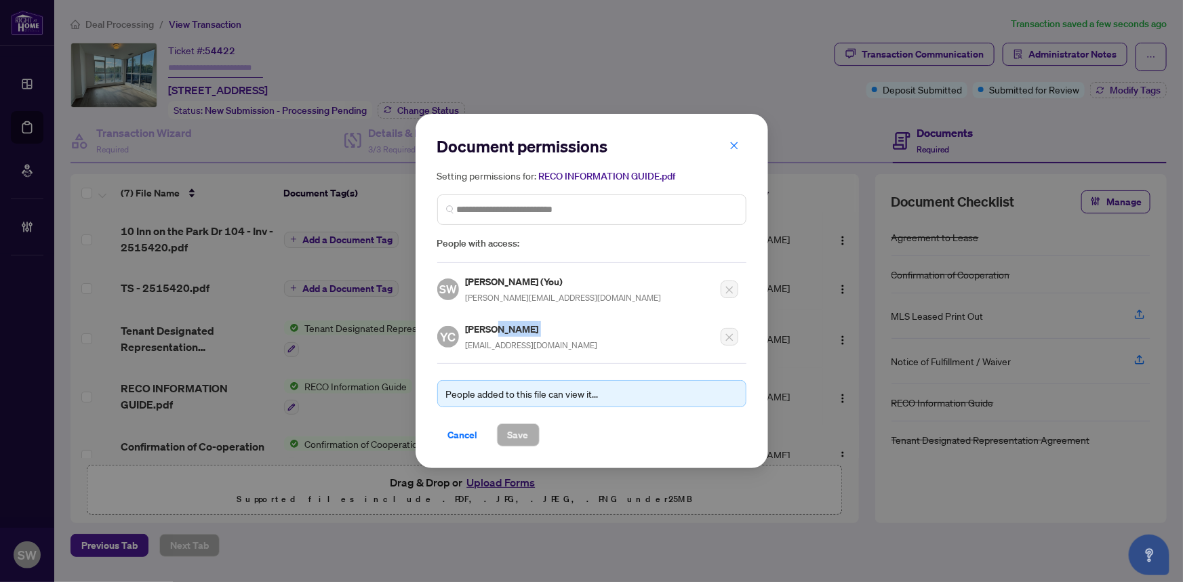
click at [526, 325] on h5 "Yusuf Celtikoglu" at bounding box center [532, 329] width 132 height 16
copy h5 "Yusuf Celtikoglu"
click at [466, 433] on span "Cancel" at bounding box center [463, 435] width 30 height 22
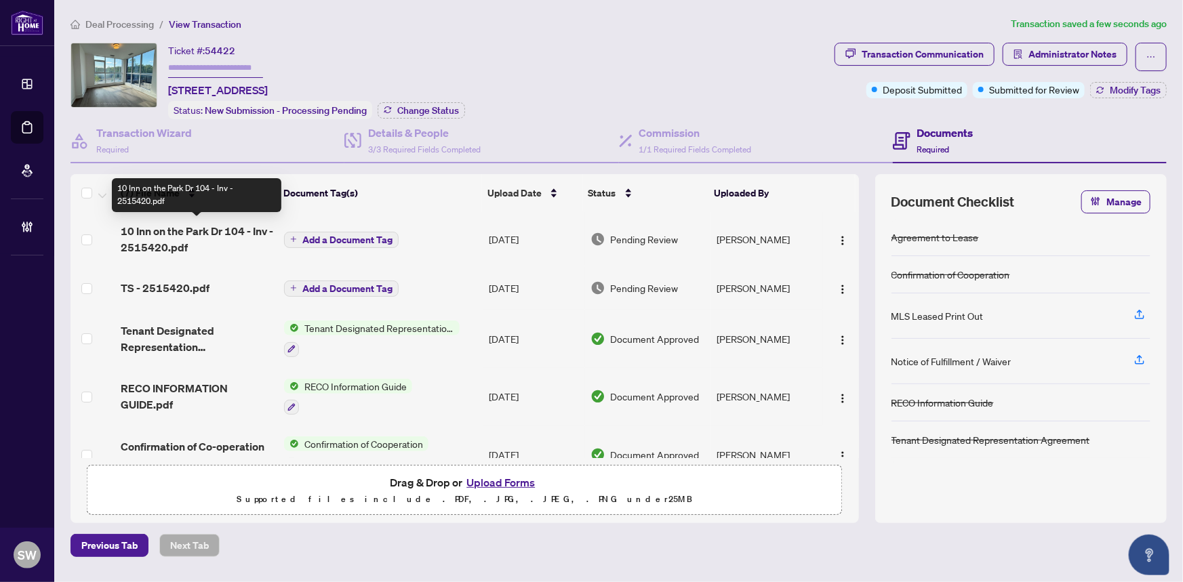
click at [248, 233] on span "10 Inn on the Park Dr 104 - Inv - 2515420.pdf" at bounding box center [197, 239] width 153 height 33
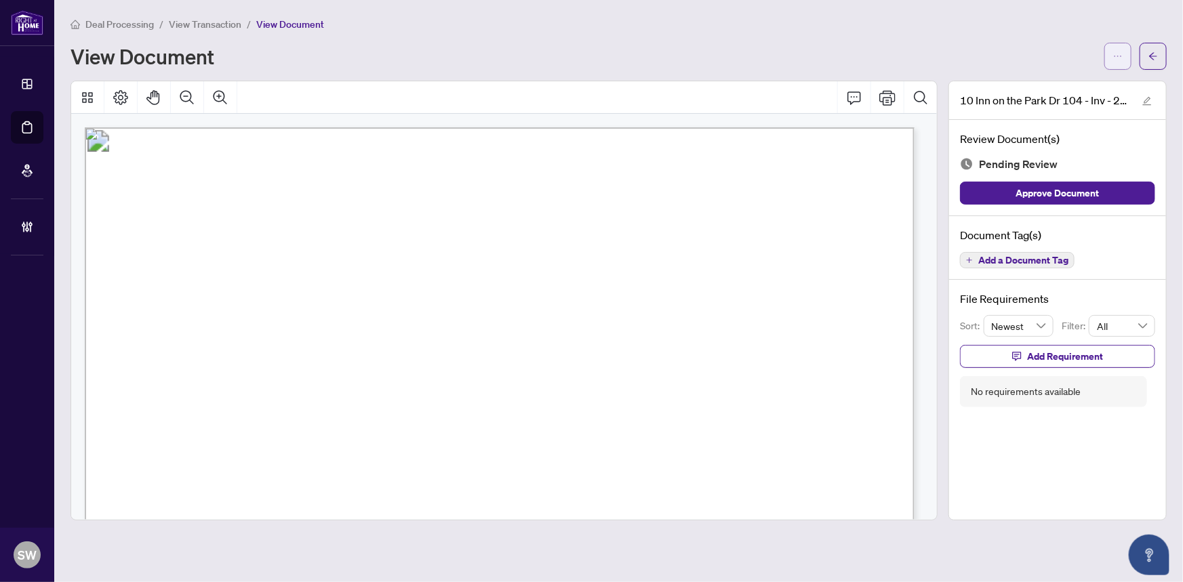
click at [1118, 58] on icon "ellipsis" at bounding box center [1117, 56] width 9 height 9
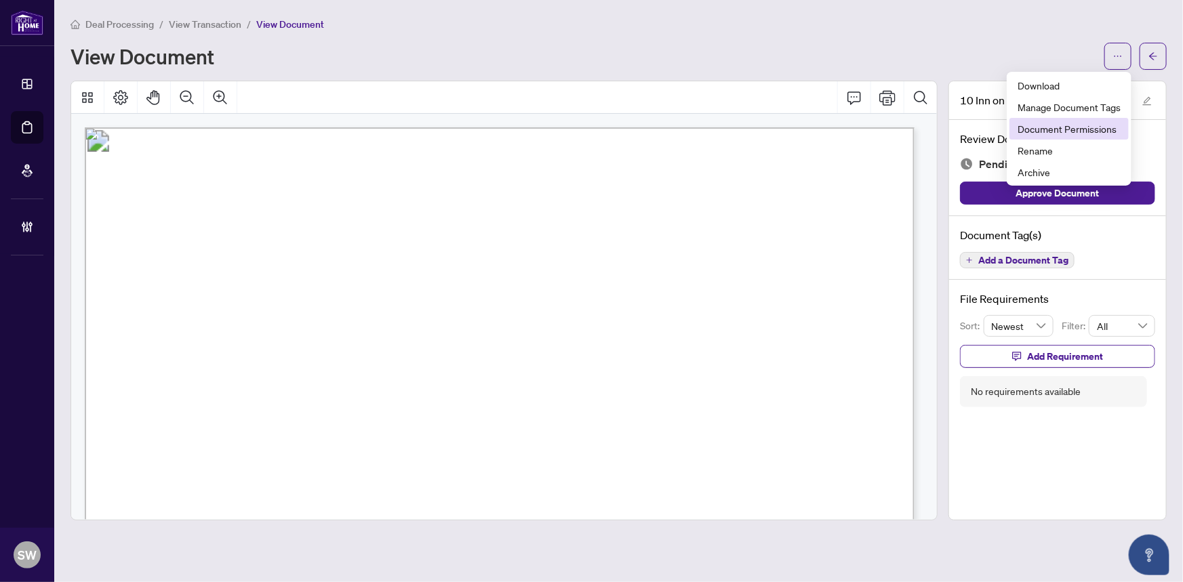
click at [1081, 132] on span "Document Permissions" at bounding box center [1069, 128] width 103 height 15
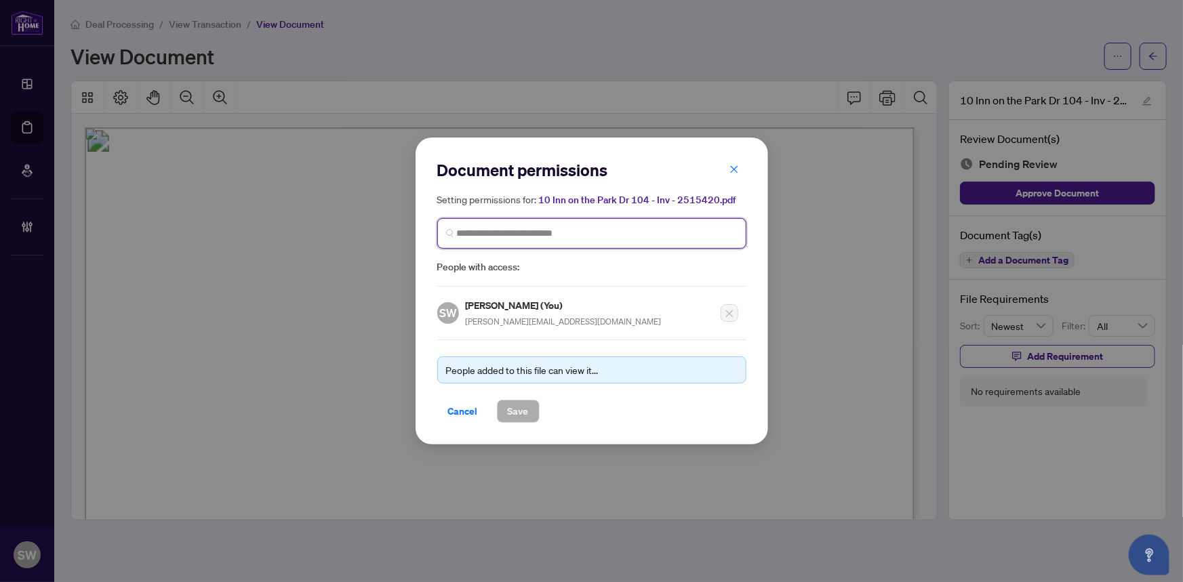
click at [542, 239] on input "search" at bounding box center [597, 233] width 281 height 14
paste input "**********"
type input "**********"
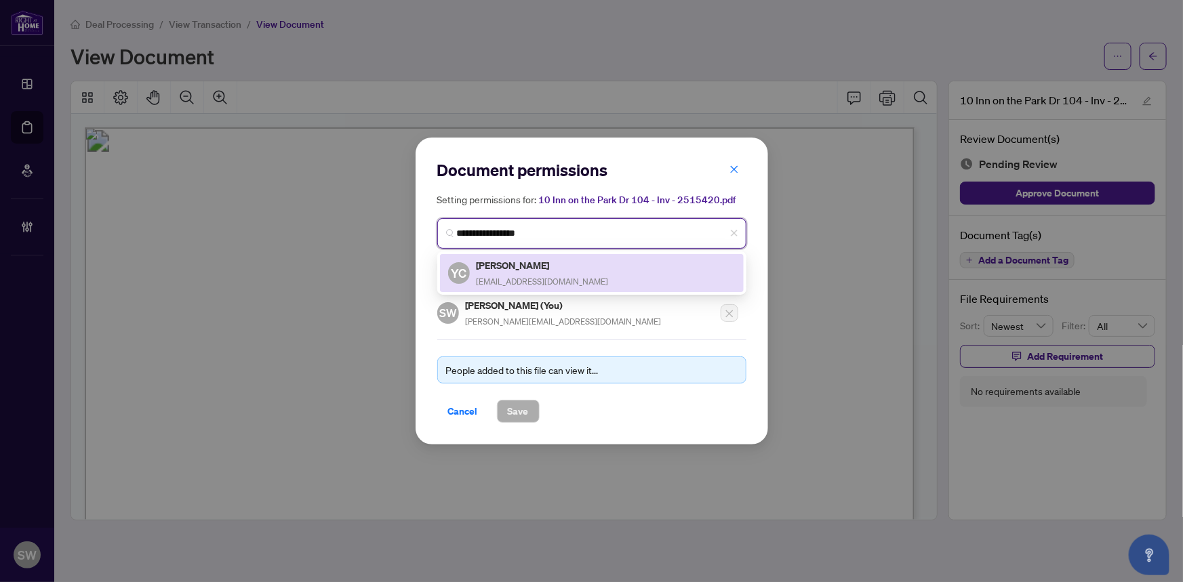
click at [538, 277] on span "yceltik@hotmail.com" at bounding box center [543, 282] width 132 height 10
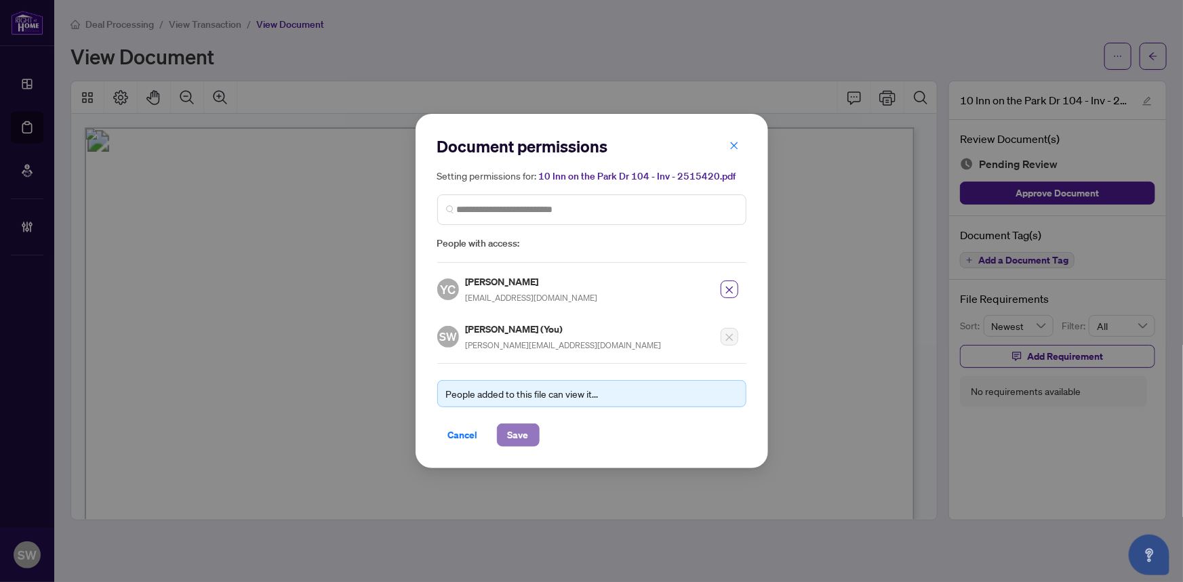
click at [515, 428] on span "Save" at bounding box center [518, 435] width 21 height 22
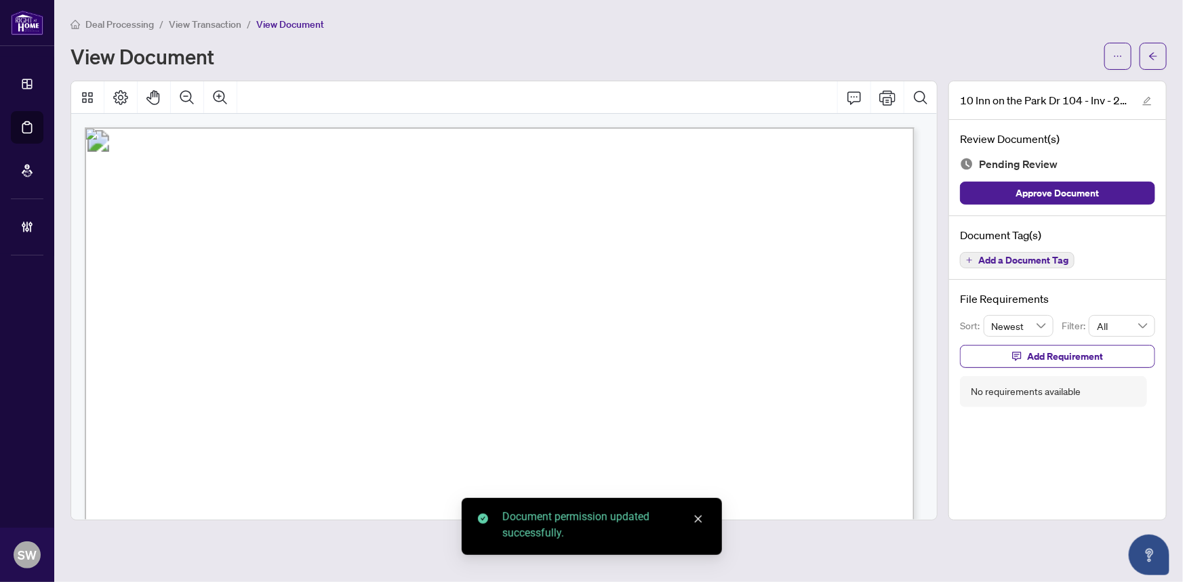
click at [1048, 258] on span "Add a Document Tag" at bounding box center [1023, 260] width 90 height 9
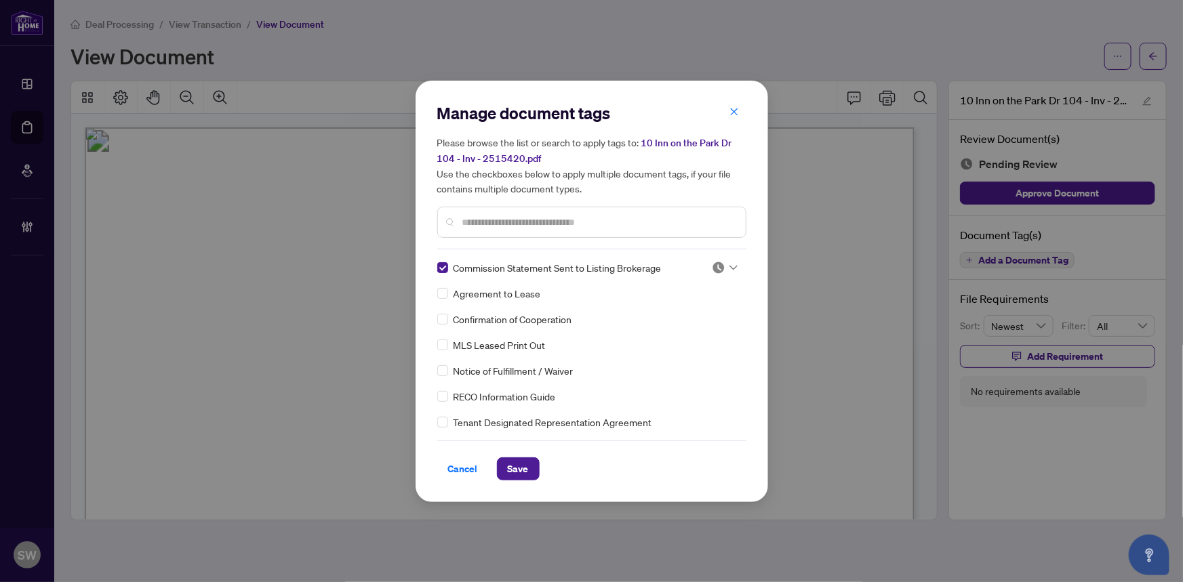
click at [721, 268] on div at bounding box center [725, 268] width 26 height 14
click at [679, 331] on div "Approved" at bounding box center [680, 333] width 87 height 15
click at [523, 466] on button "Save" at bounding box center [518, 469] width 43 height 23
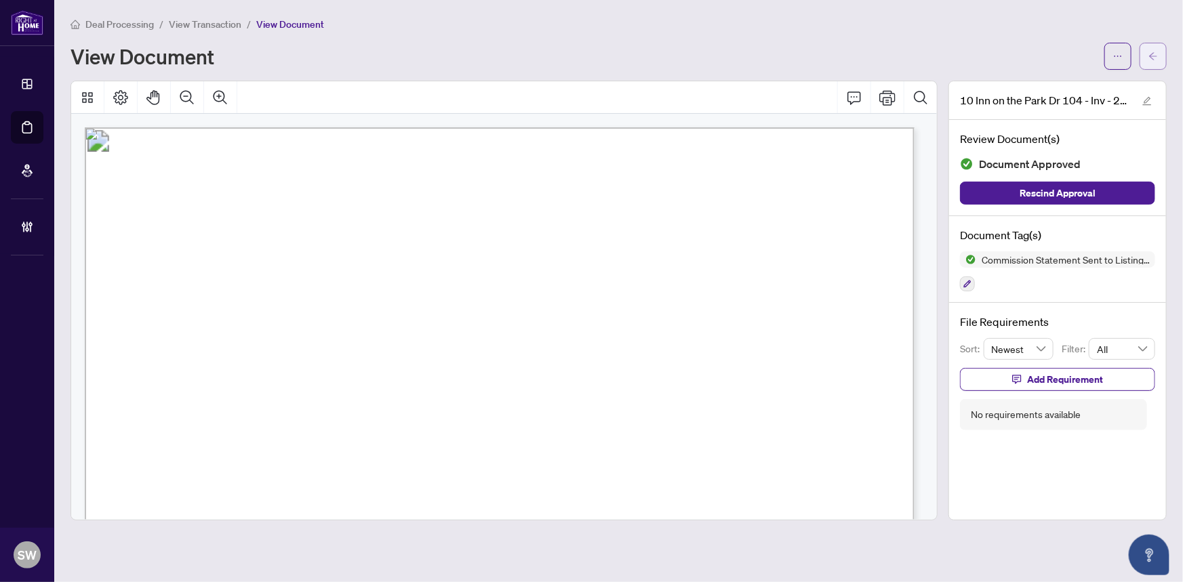
click at [1159, 58] on button "button" at bounding box center [1153, 56] width 27 height 27
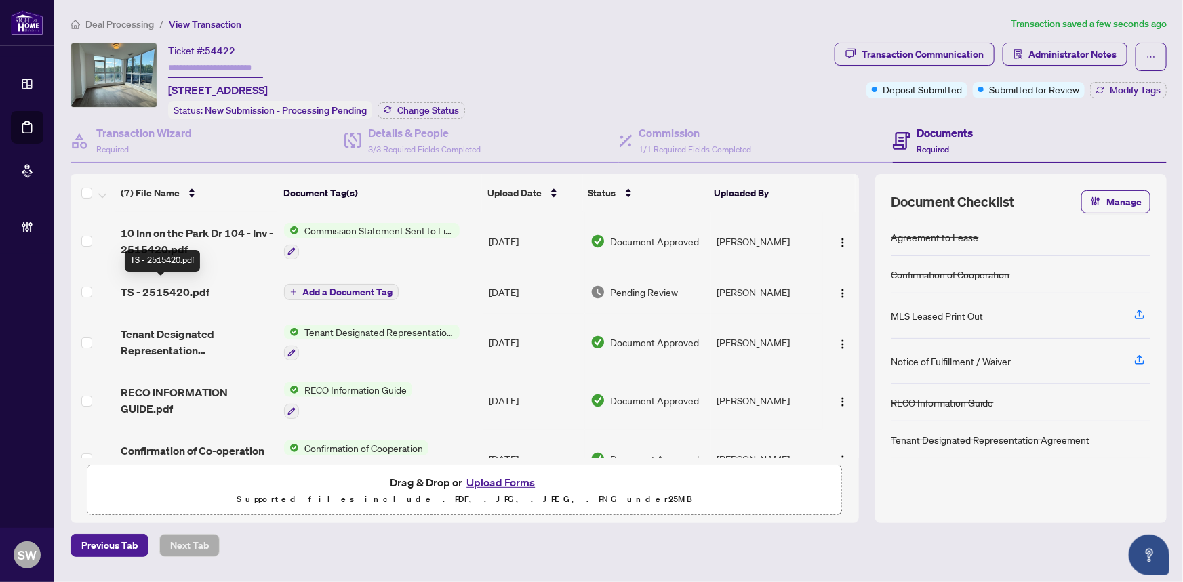
click at [188, 288] on span "TS - 2515420.pdf" at bounding box center [165, 292] width 89 height 16
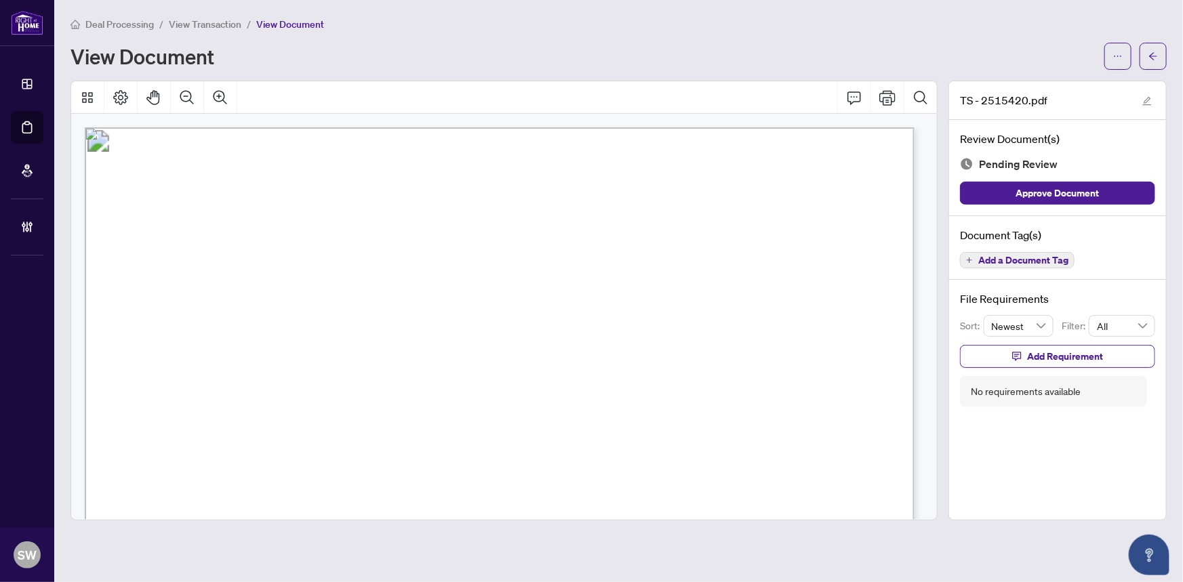
click at [1013, 261] on span "Add a Document Tag" at bounding box center [1023, 260] width 90 height 9
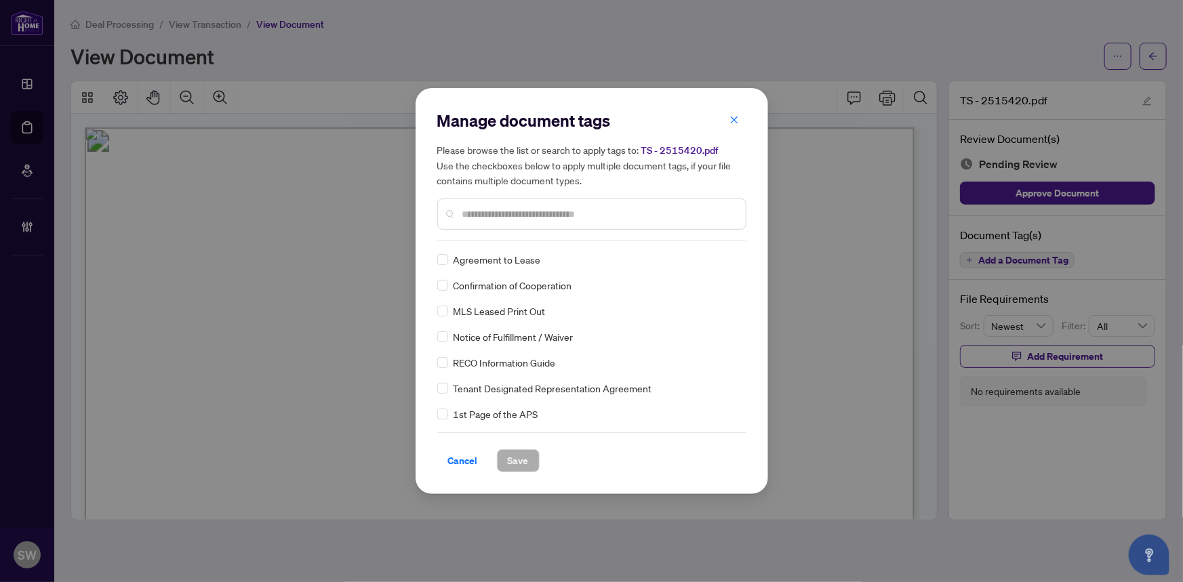
click at [519, 216] on input "text" at bounding box center [598, 214] width 273 height 15
type input "*****"
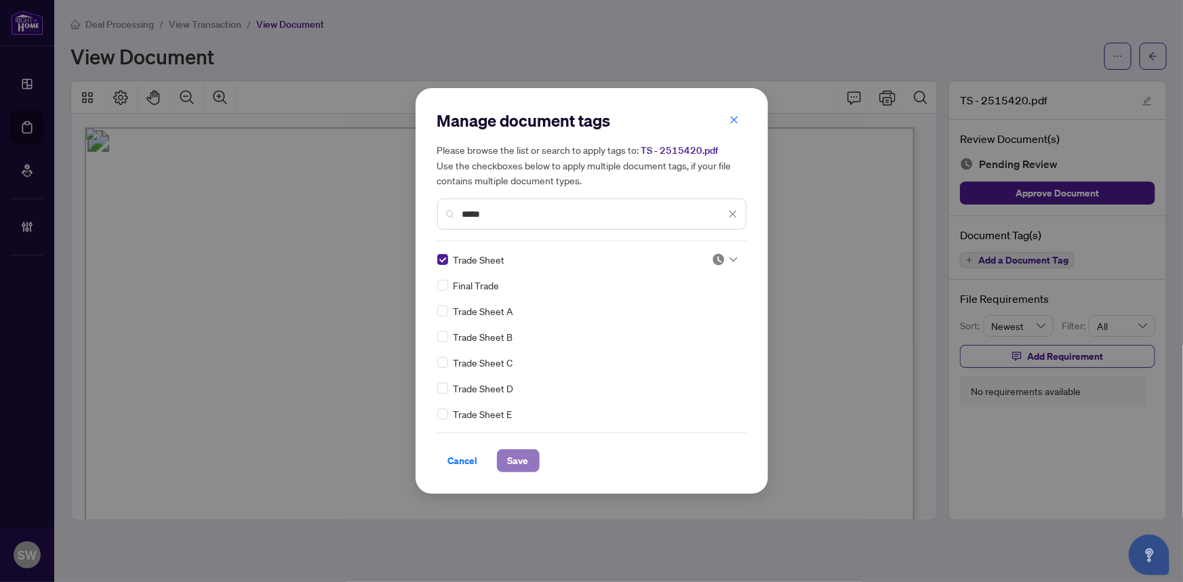
click at [520, 461] on span "Save" at bounding box center [518, 461] width 21 height 22
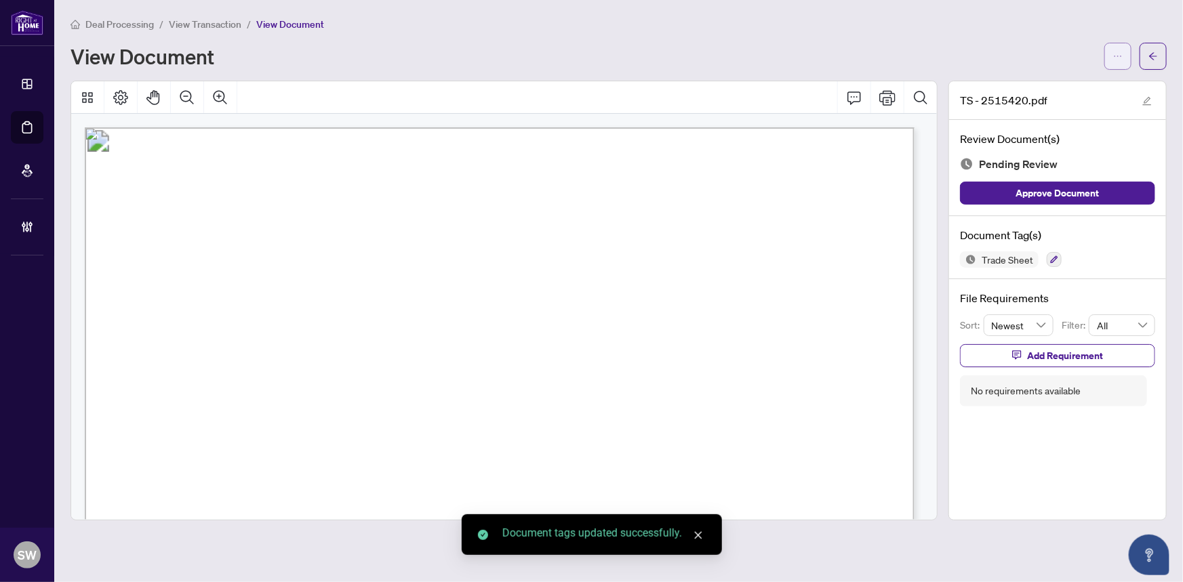
click at [1120, 53] on icon "ellipsis" at bounding box center [1117, 56] width 9 height 9
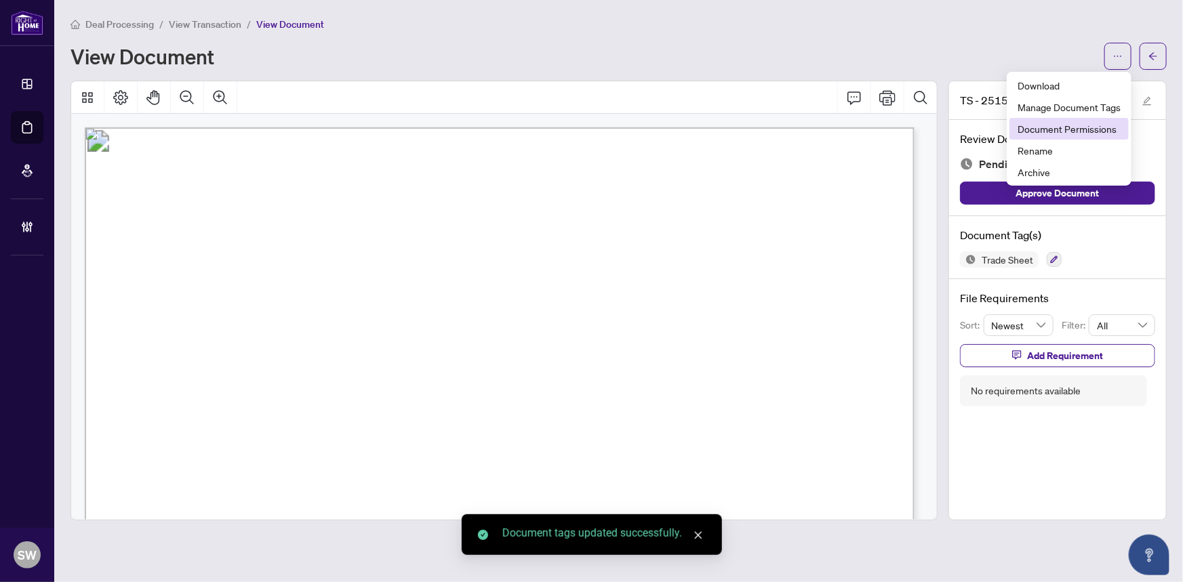
click at [1087, 132] on span "Document Permissions" at bounding box center [1069, 128] width 103 height 15
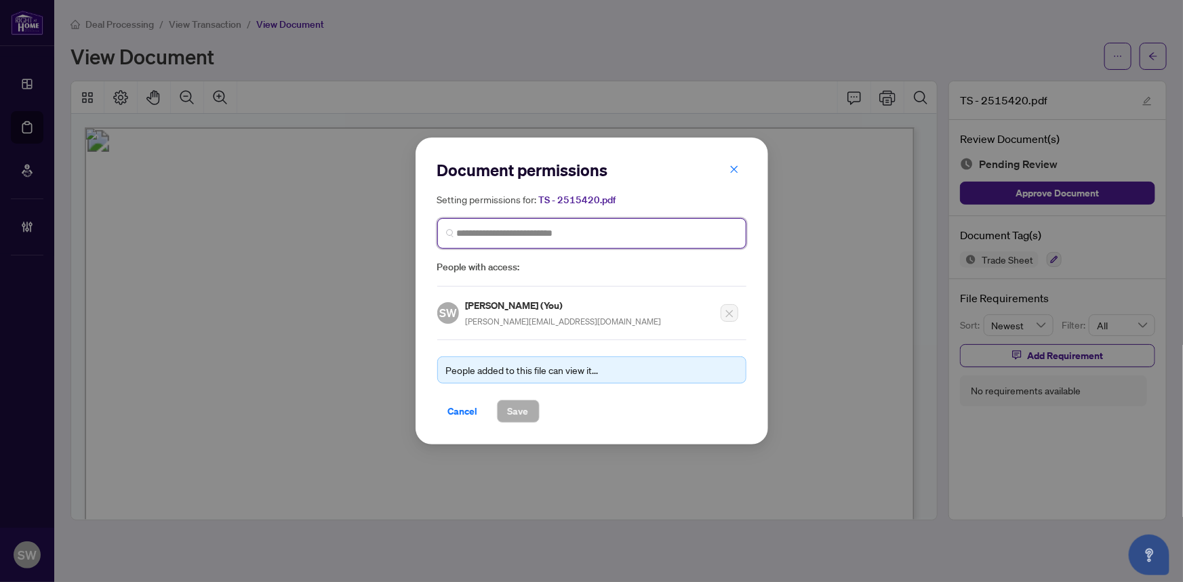
click at [515, 233] on input "search" at bounding box center [597, 233] width 281 height 14
paste input "**********"
type input "**********"
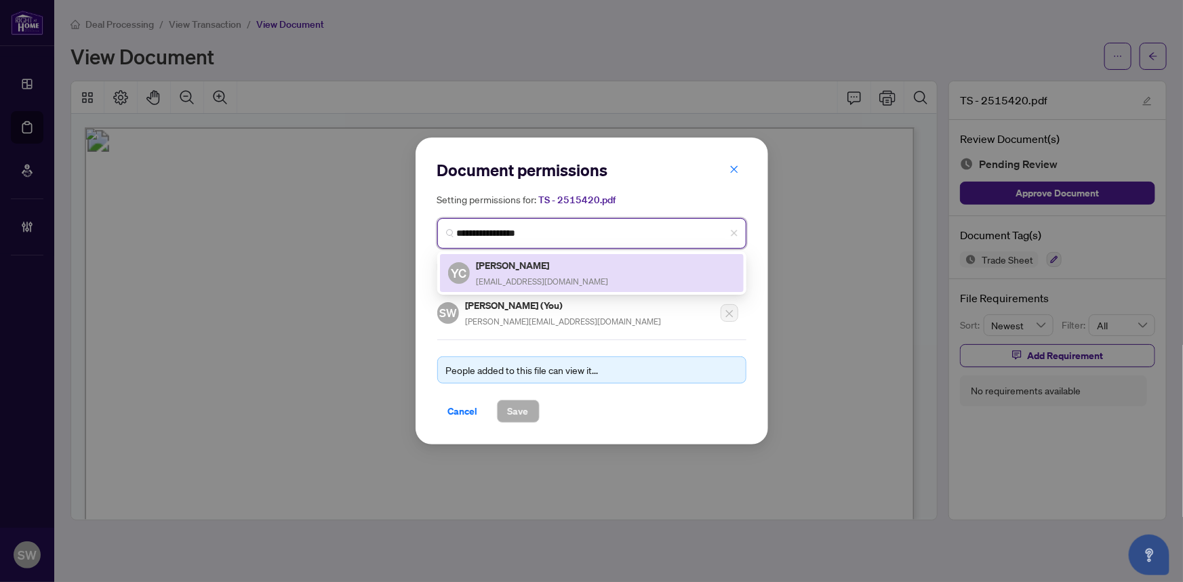
click at [506, 277] on span "yceltik@hotmail.com" at bounding box center [543, 282] width 132 height 10
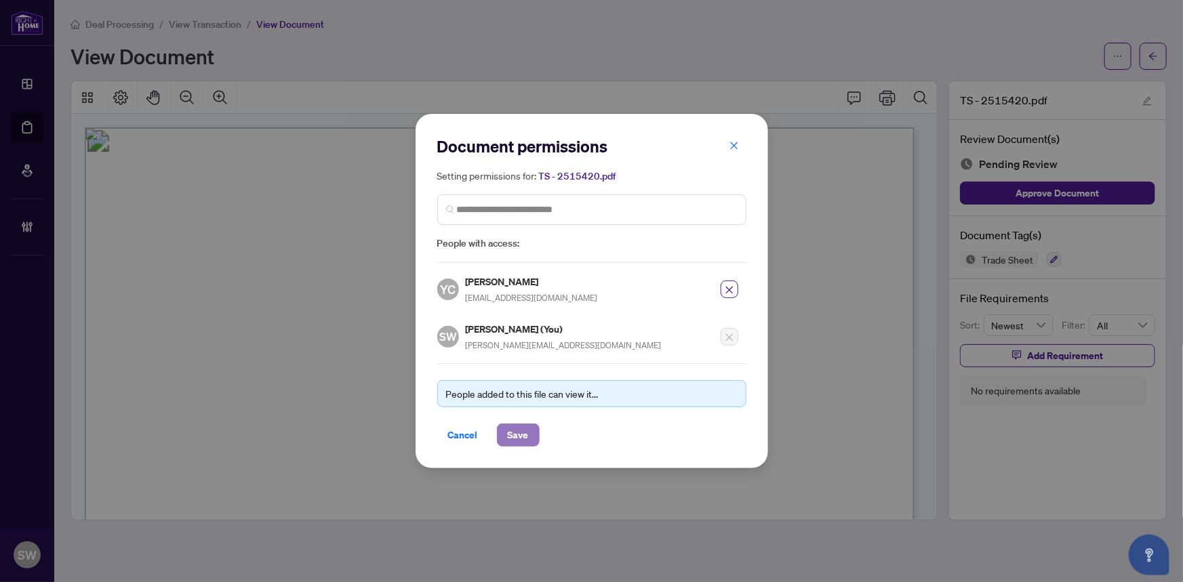
click at [517, 437] on span "Save" at bounding box center [518, 435] width 21 height 22
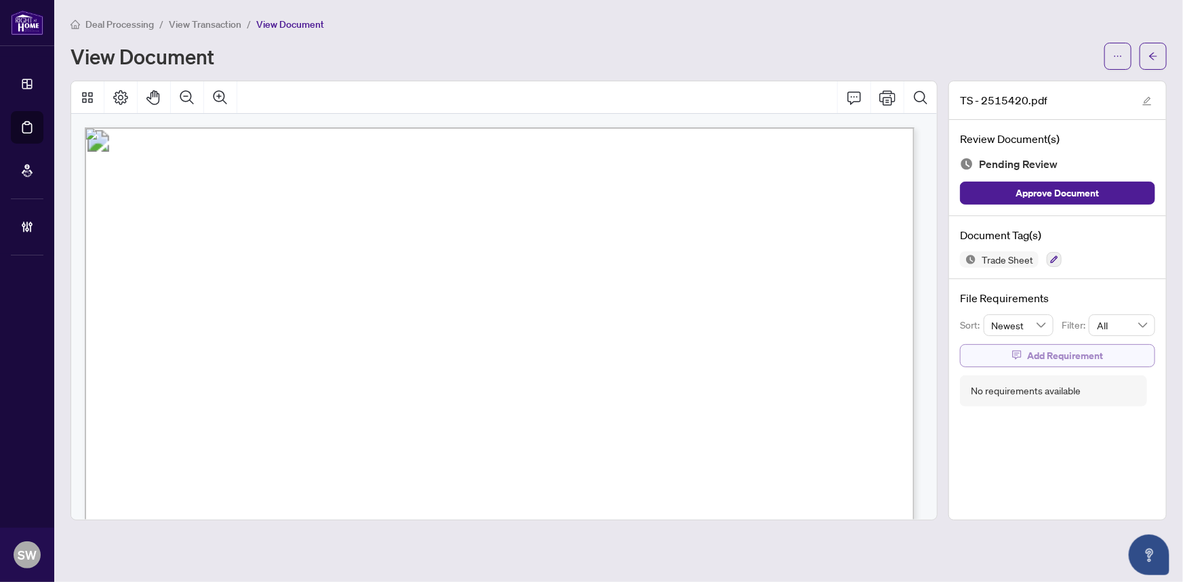
click at [1021, 355] on icon "button" at bounding box center [1016, 355] width 9 height 9
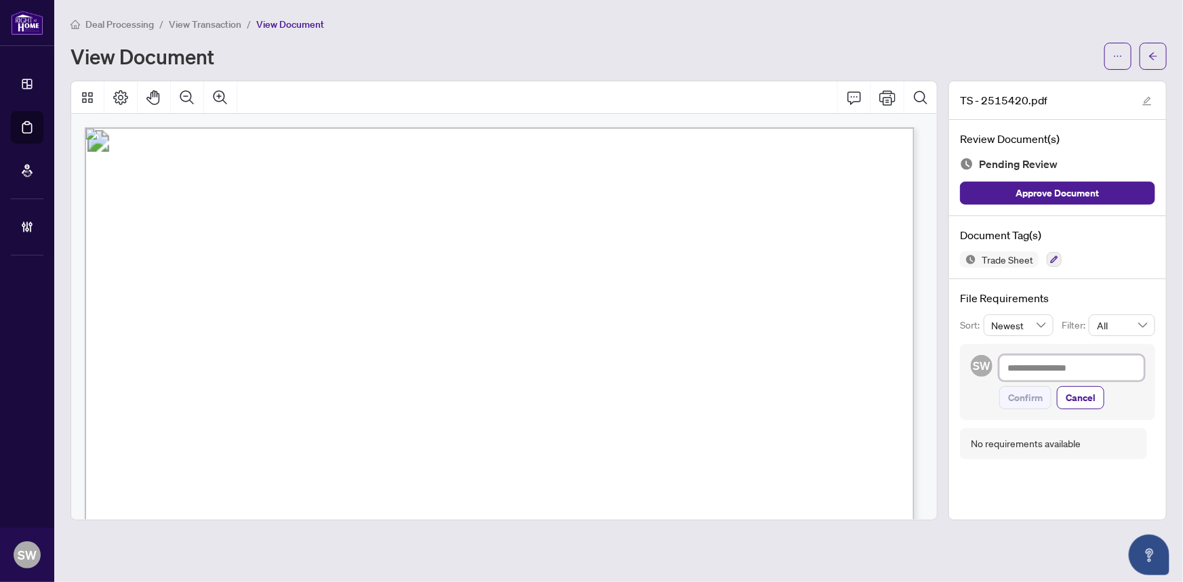
click at [1026, 365] on textarea at bounding box center [1071, 368] width 145 height 26
paste textarea "**********"
type textarea "**********"
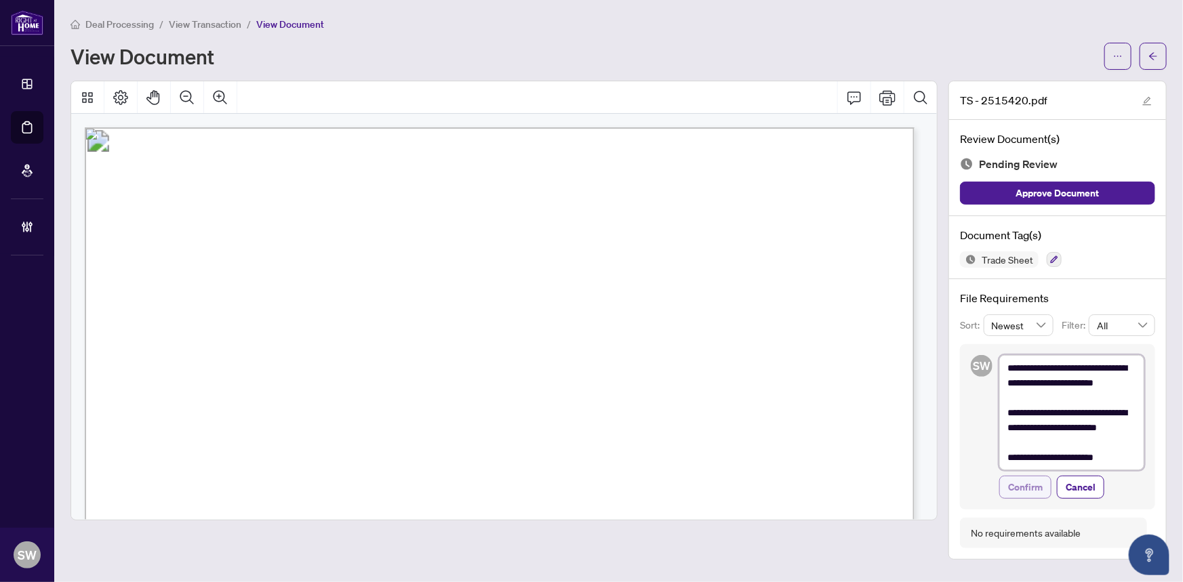
type textarea "**********"
click at [1025, 487] on span "Confirm" at bounding box center [1025, 488] width 35 height 22
type textarea "**********"
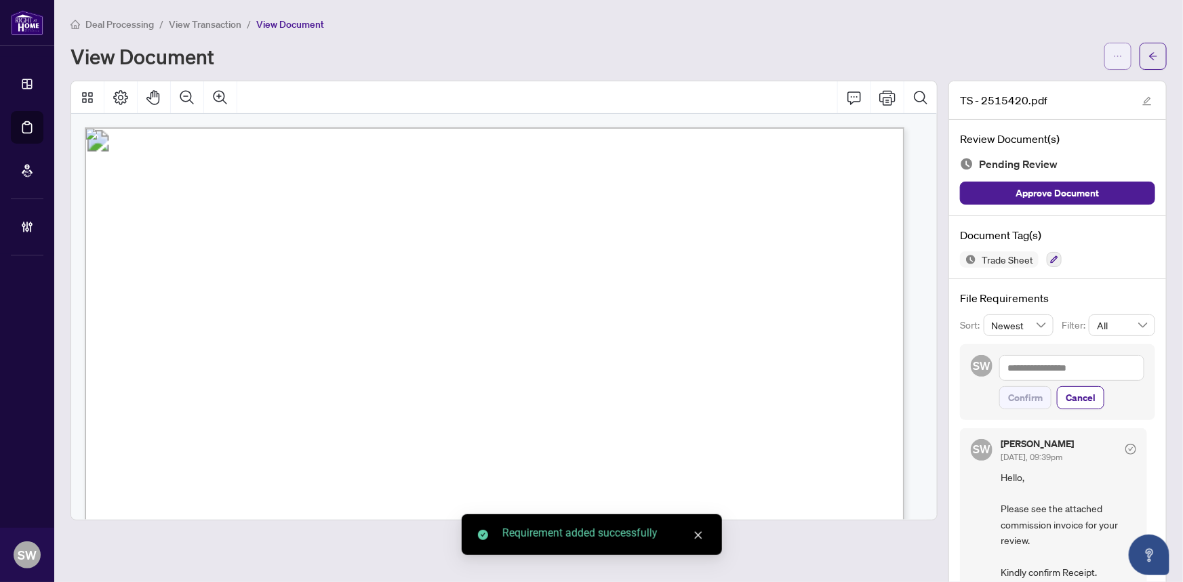
click at [1113, 60] on icon "ellipsis" at bounding box center [1117, 56] width 9 height 9
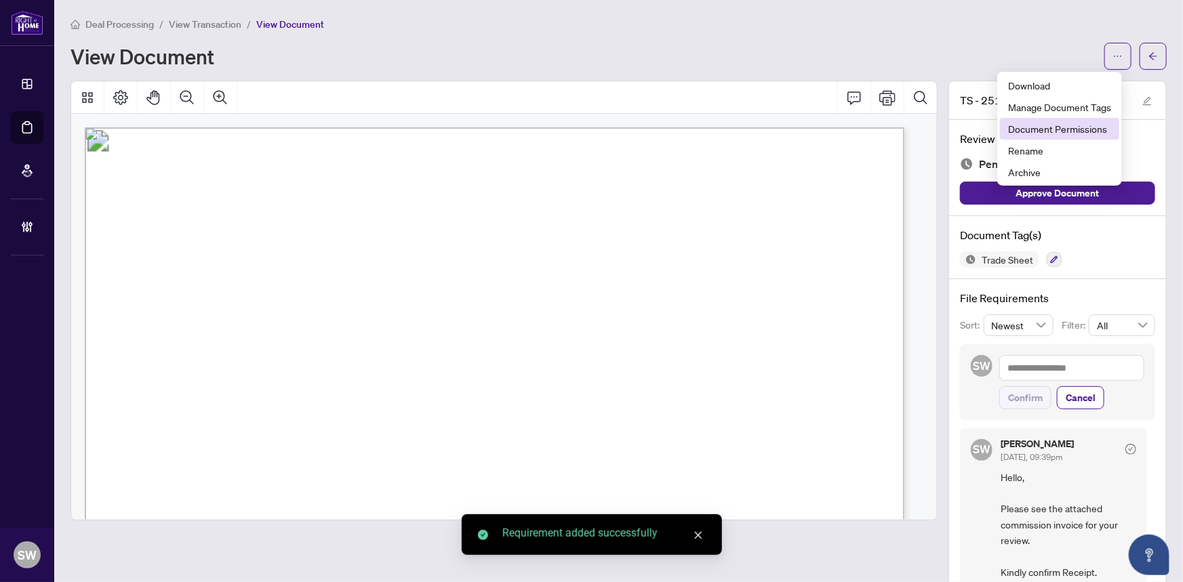
click at [1077, 129] on span "Document Permissions" at bounding box center [1059, 128] width 103 height 15
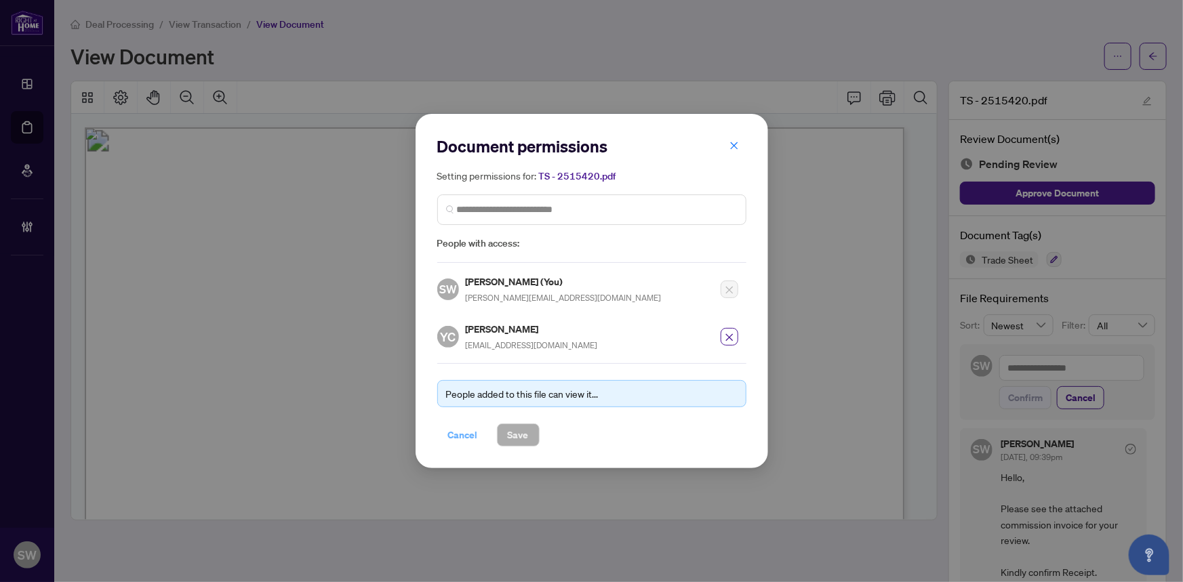
click at [461, 429] on span "Cancel" at bounding box center [463, 435] width 30 height 22
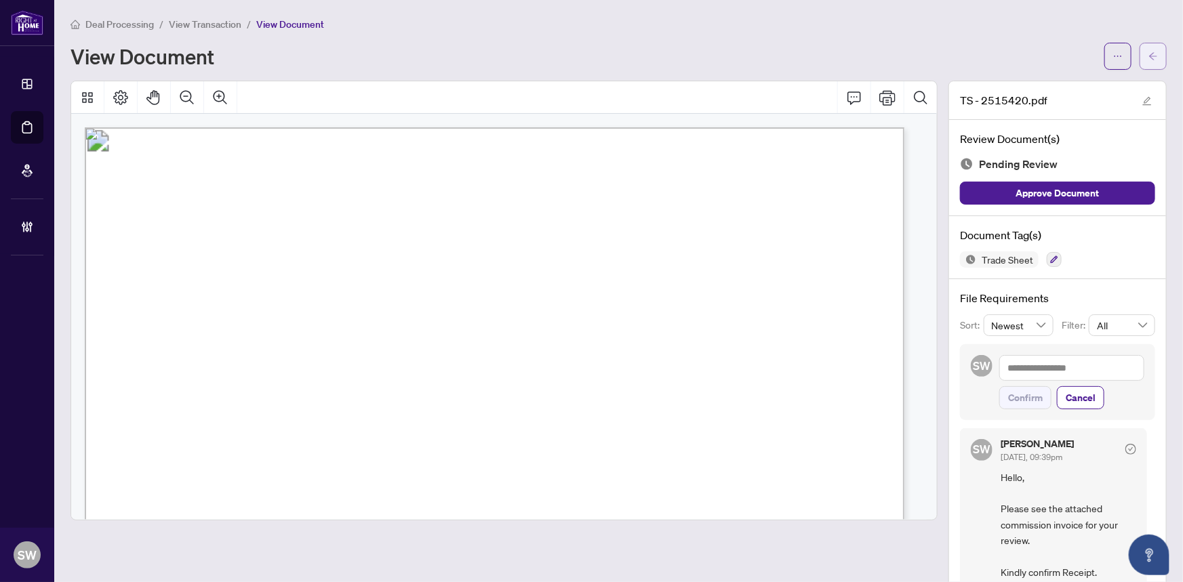
click at [1148, 56] on icon "arrow-left" at bounding box center [1152, 56] width 9 height 9
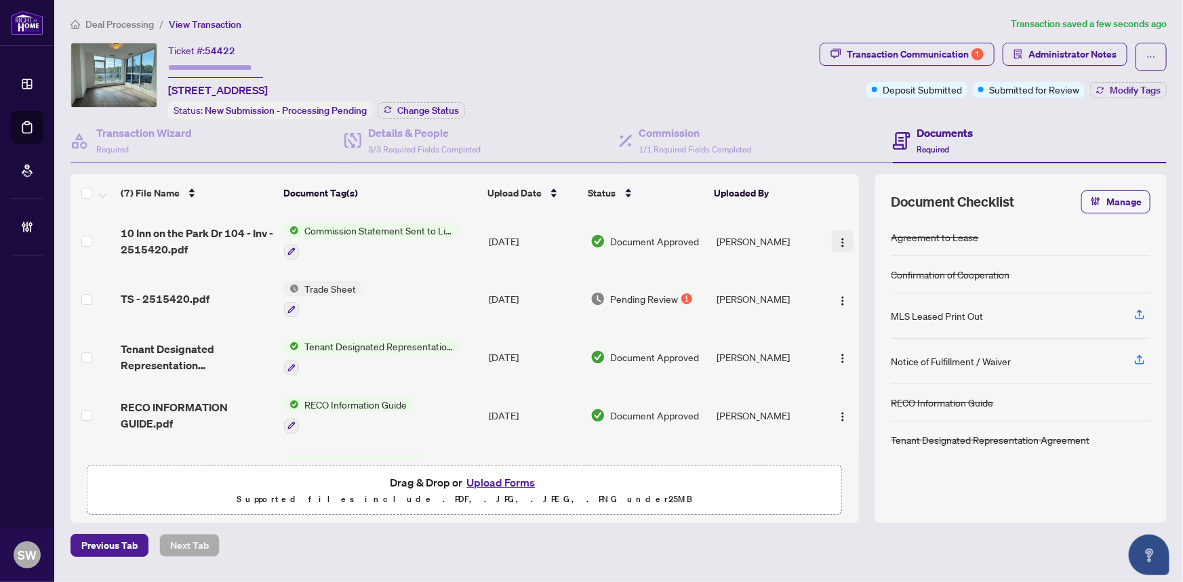
click at [838, 237] on img "button" at bounding box center [842, 242] width 11 height 11
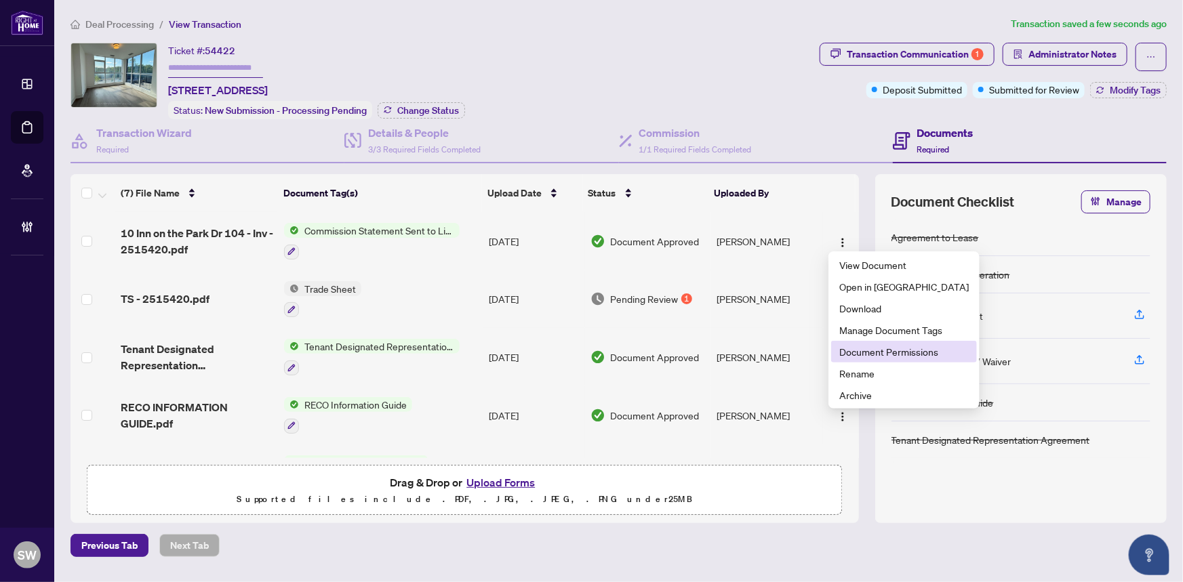
click at [862, 346] on span "Document Permissions" at bounding box center [903, 351] width 129 height 15
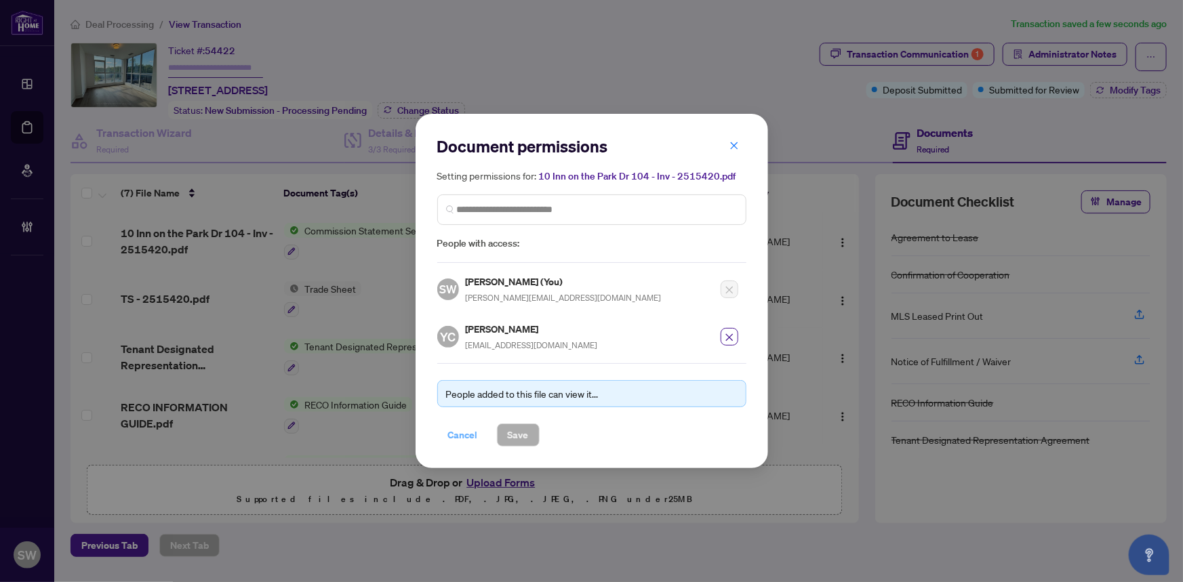
click at [460, 435] on span "Cancel" at bounding box center [463, 435] width 30 height 22
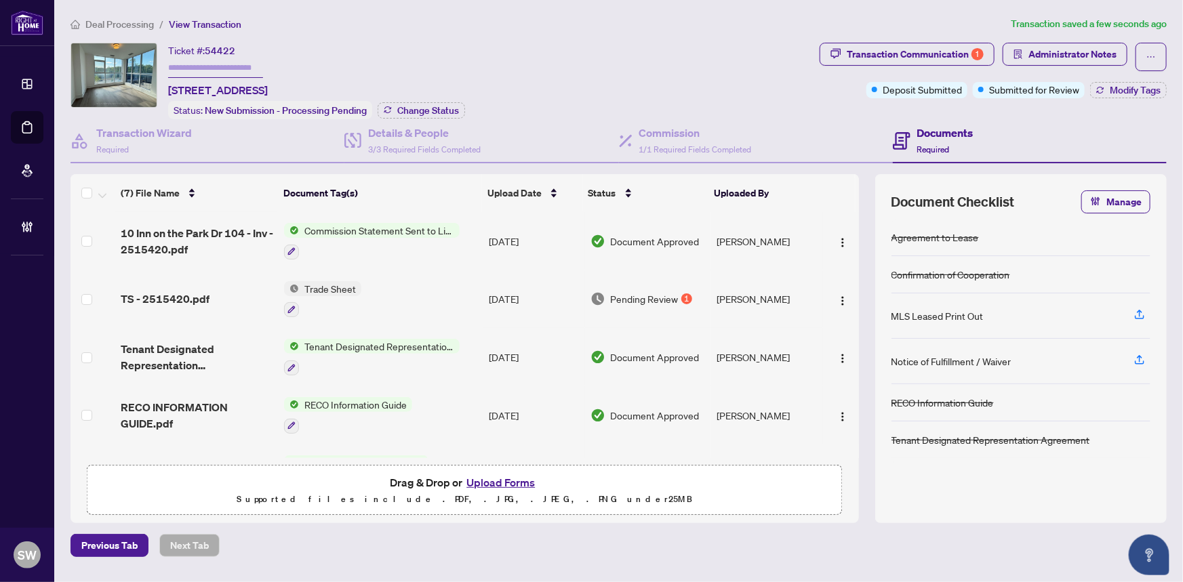
click at [189, 67] on input "text" at bounding box center [215, 68] width 95 height 20
paste input "*******"
type input "*******"
click at [426, 110] on span "Change Status" at bounding box center [428, 110] width 62 height 9
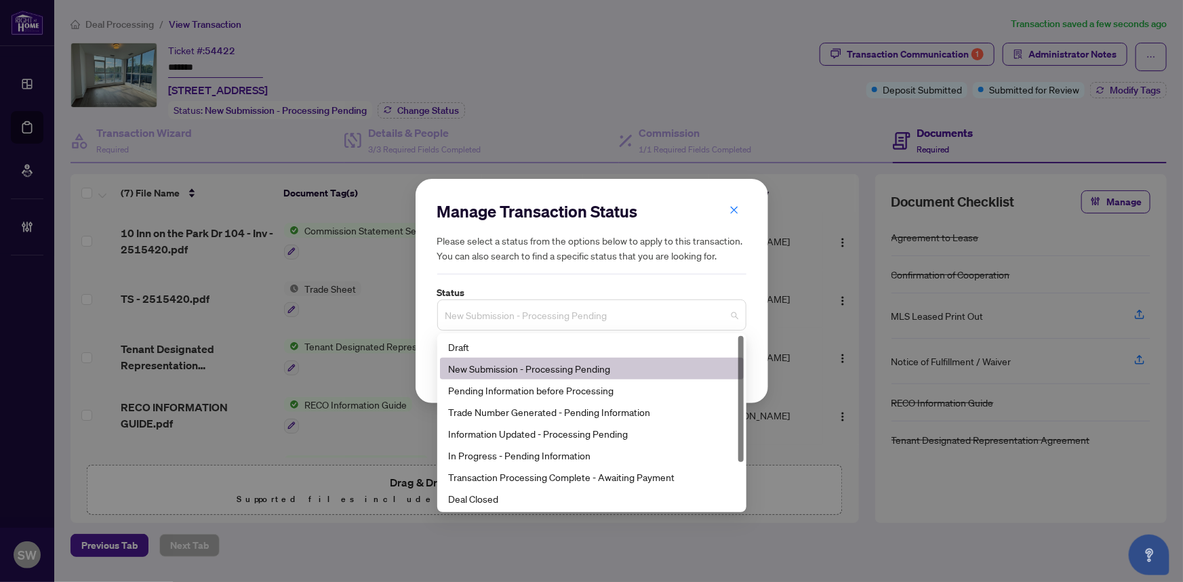
click at [542, 325] on span "New Submission - Processing Pending" at bounding box center [591, 315] width 293 height 26
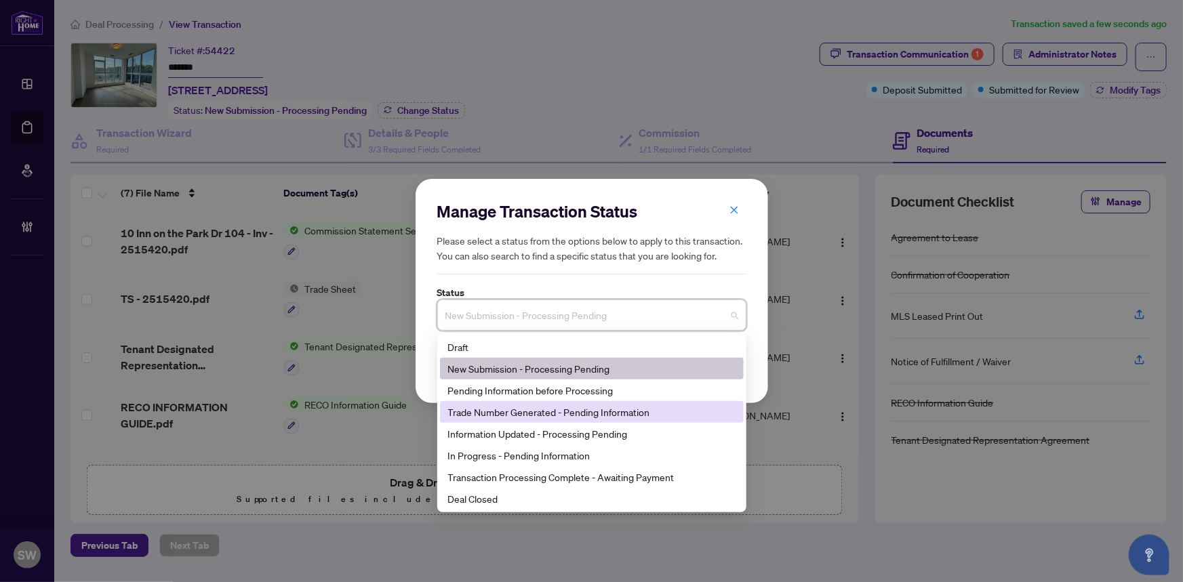
click at [536, 420] on div "Trade Number Generated - Pending Information" at bounding box center [591, 412] width 287 height 15
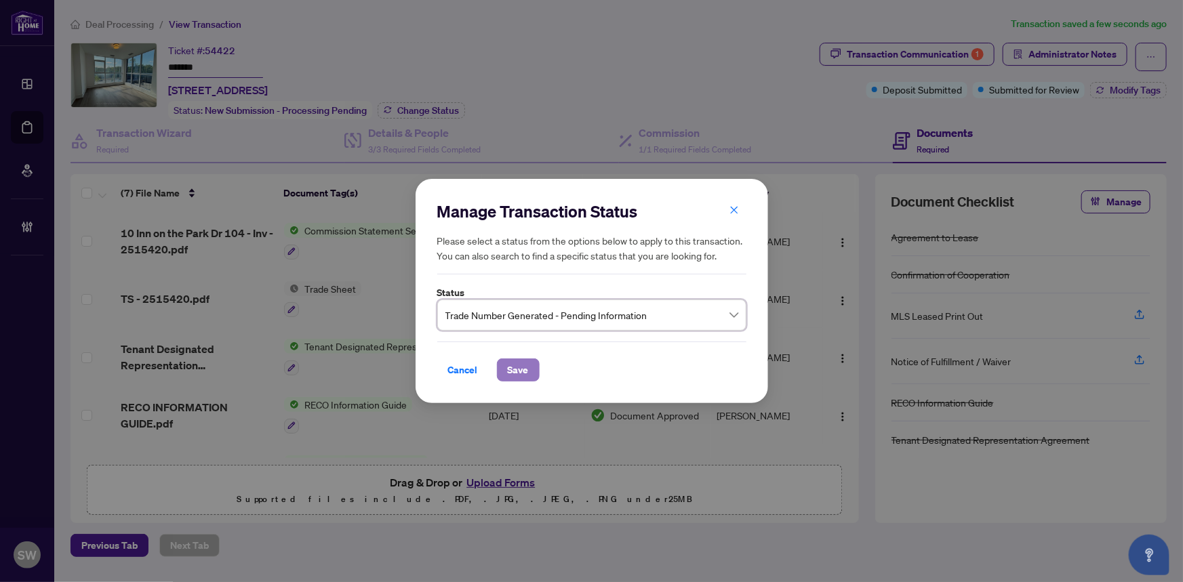
click at [510, 376] on span "Save" at bounding box center [518, 370] width 21 height 22
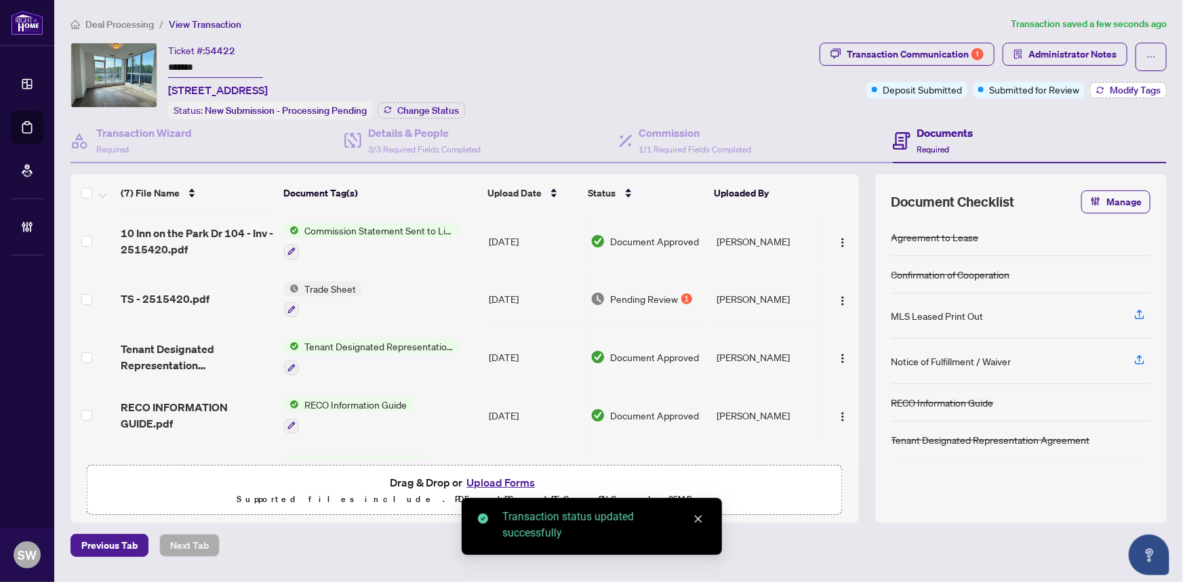
click at [1144, 89] on span "Modify Tags" at bounding box center [1135, 89] width 51 height 9
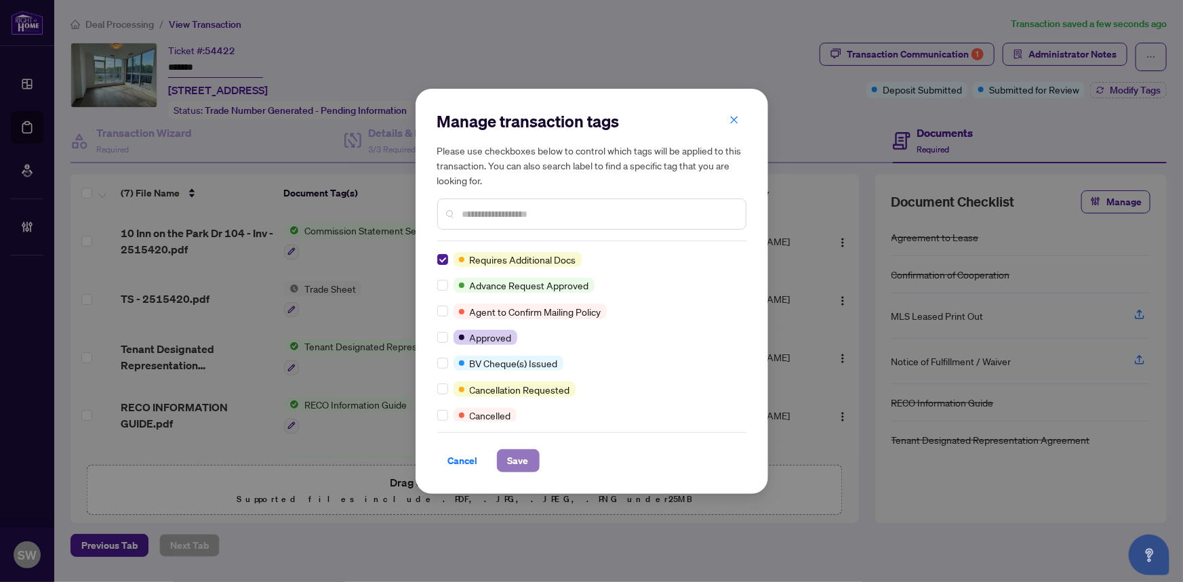
click at [520, 457] on span "Save" at bounding box center [518, 461] width 21 height 22
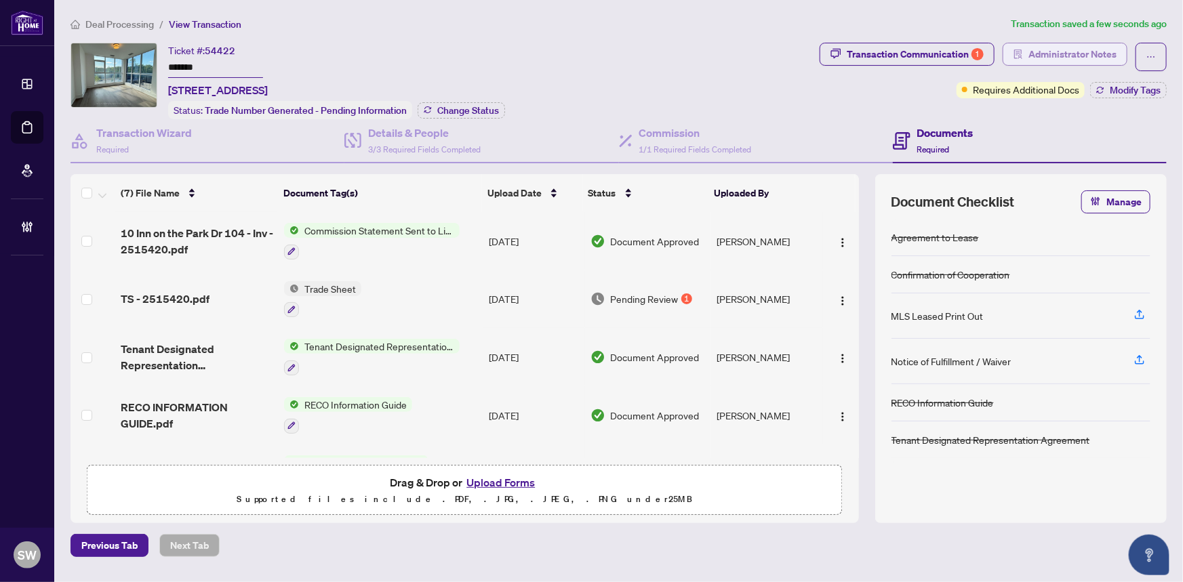
click at [1100, 54] on span "Administrator Notes" at bounding box center [1072, 54] width 88 height 22
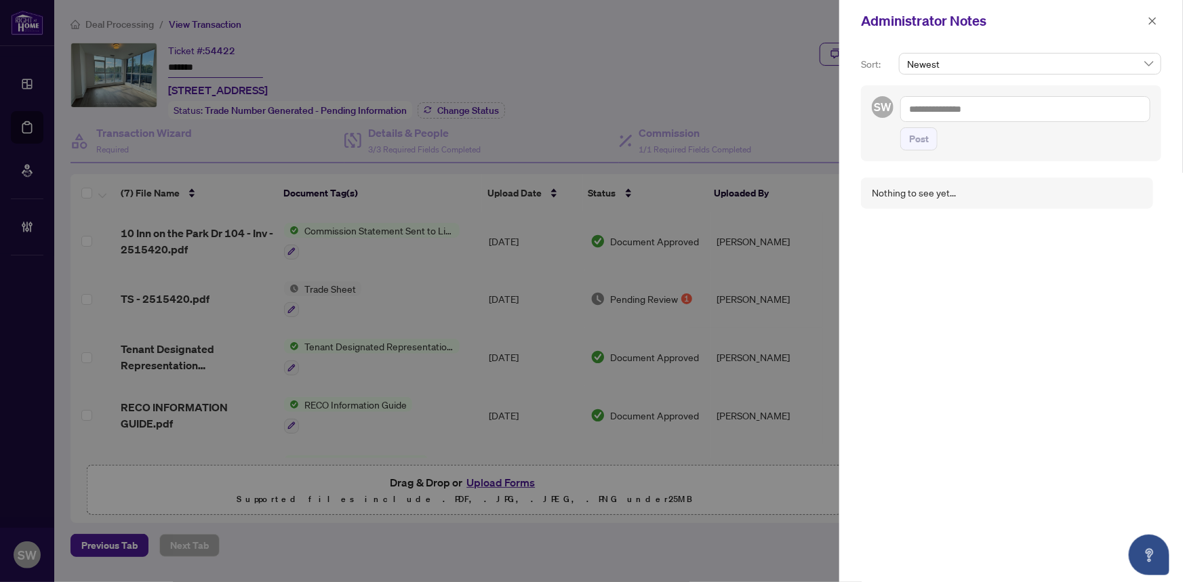
click at [952, 108] on textarea at bounding box center [1025, 109] width 250 height 26
paste textarea "**********"
type textarea "**********"
click at [924, 155] on span "Post" at bounding box center [919, 153] width 20 height 22
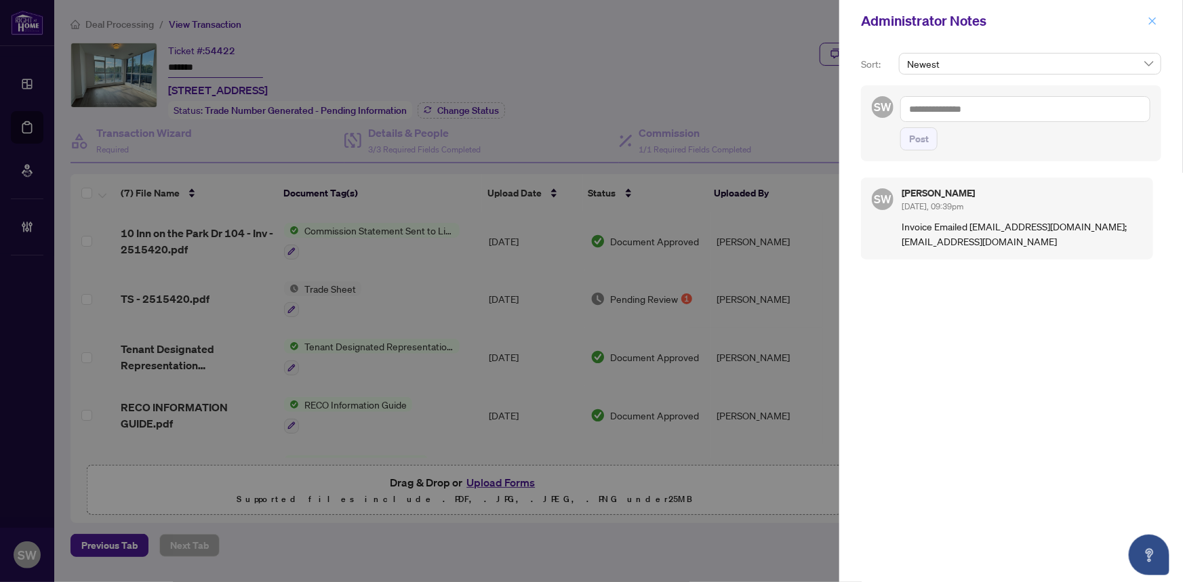
click at [1158, 22] on button "button" at bounding box center [1153, 21] width 18 height 16
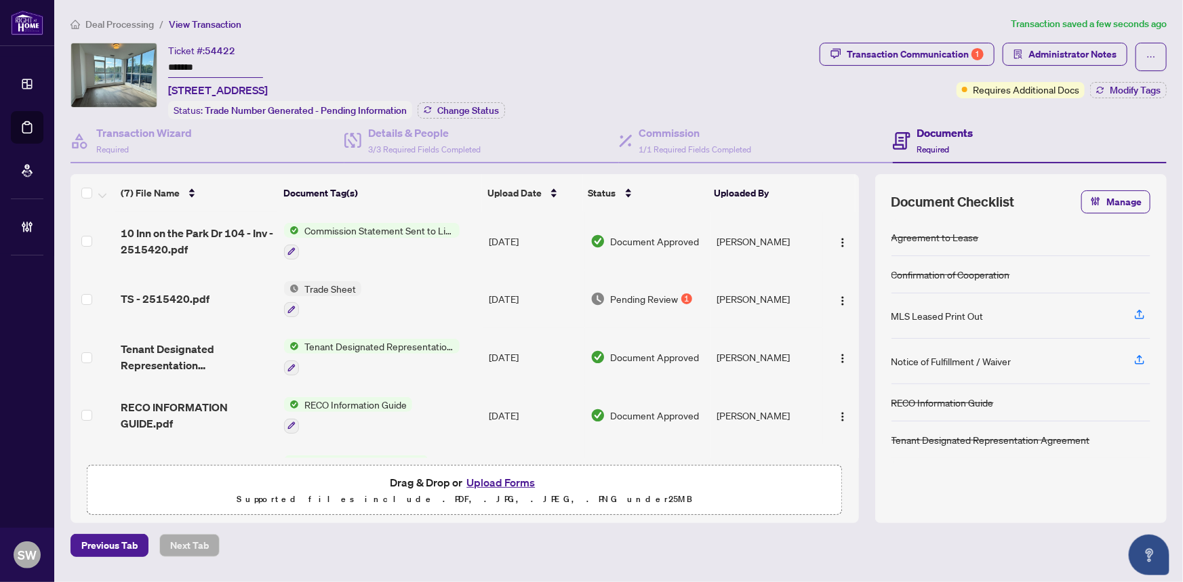
click at [195, 64] on input "*******" at bounding box center [215, 68] width 95 height 20
click at [119, 23] on span "Deal Processing" at bounding box center [119, 24] width 68 height 12
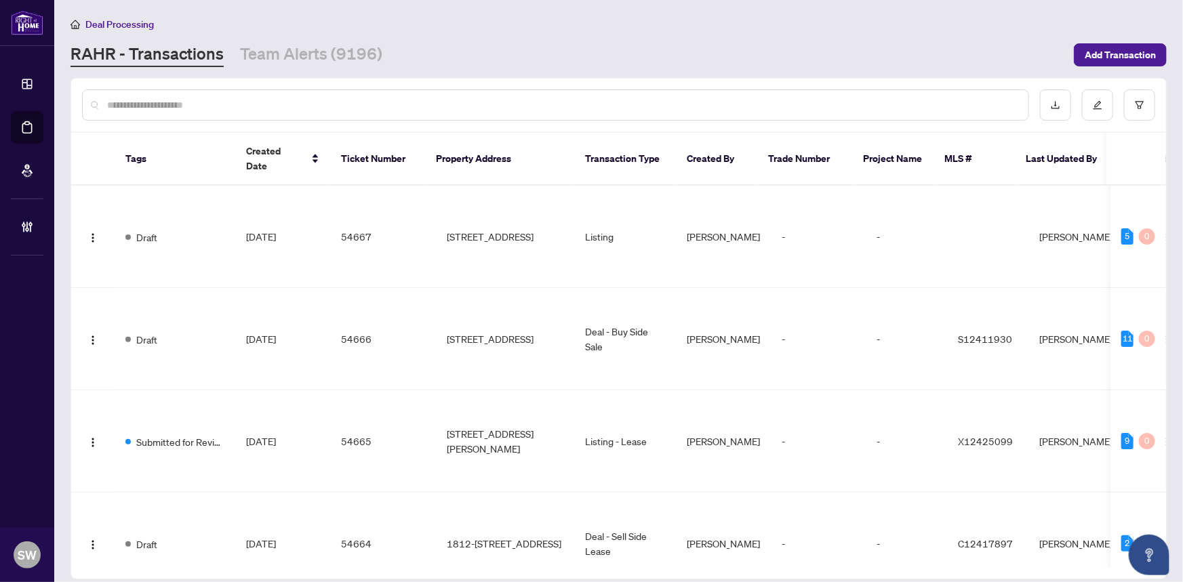
click at [162, 110] on input "text" at bounding box center [562, 105] width 910 height 15
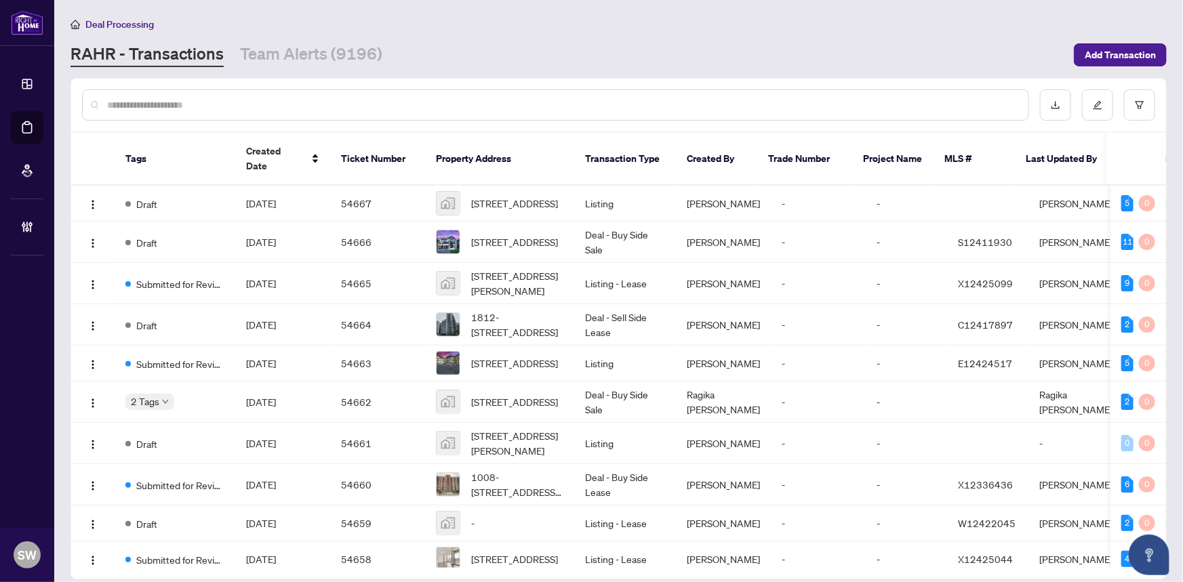
paste input "*****"
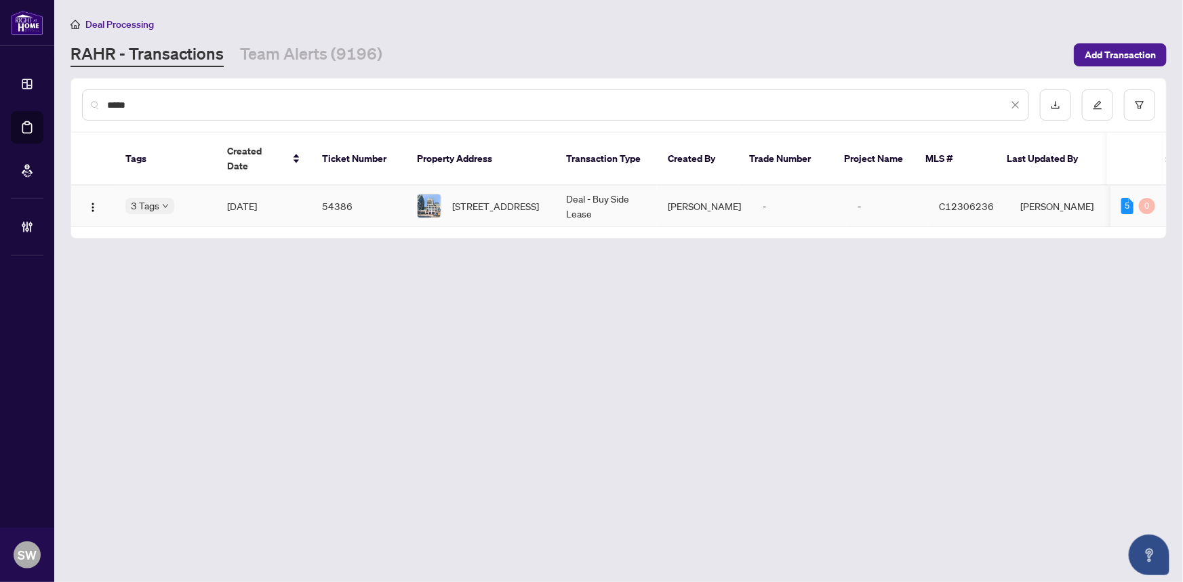
type input "*****"
click at [249, 200] on span "Sep/23/2025" at bounding box center [242, 206] width 30 height 12
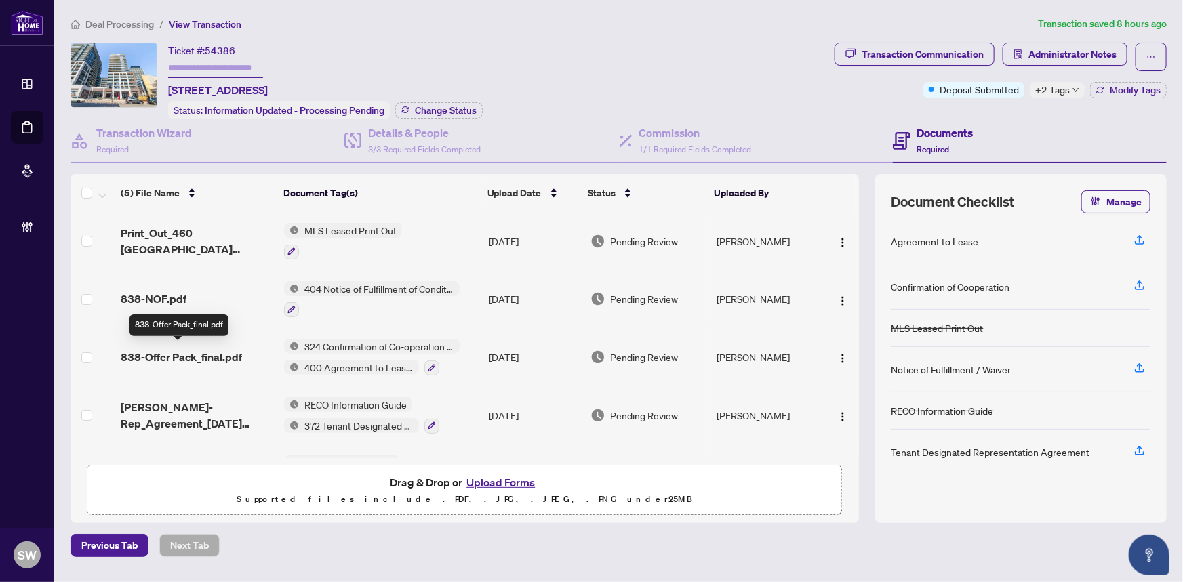
click at [217, 354] on span "838-Offer Pack_final.pdf" at bounding box center [181, 357] width 121 height 16
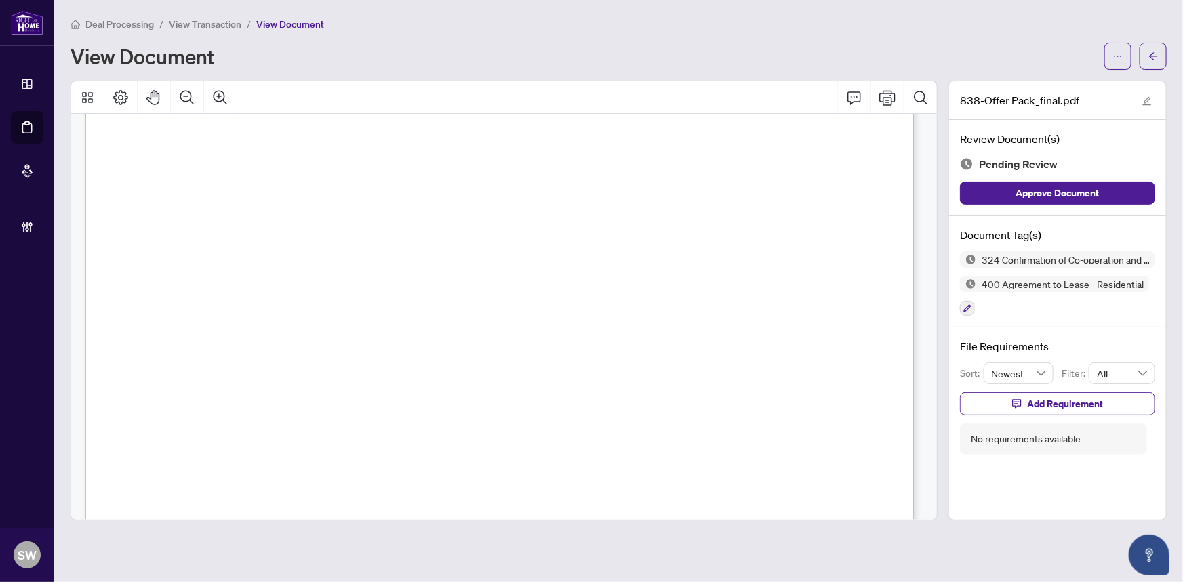
scroll to position [4711, 0]
click at [1157, 62] on span "button" at bounding box center [1152, 56] width 9 height 22
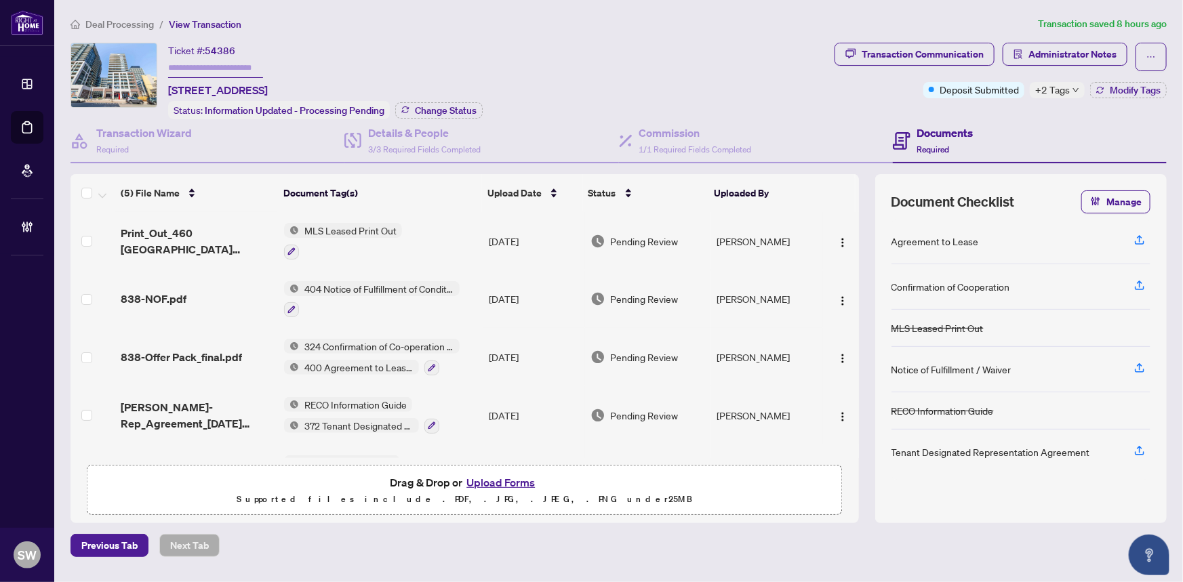
click at [125, 28] on span "Deal Processing" at bounding box center [119, 24] width 68 height 12
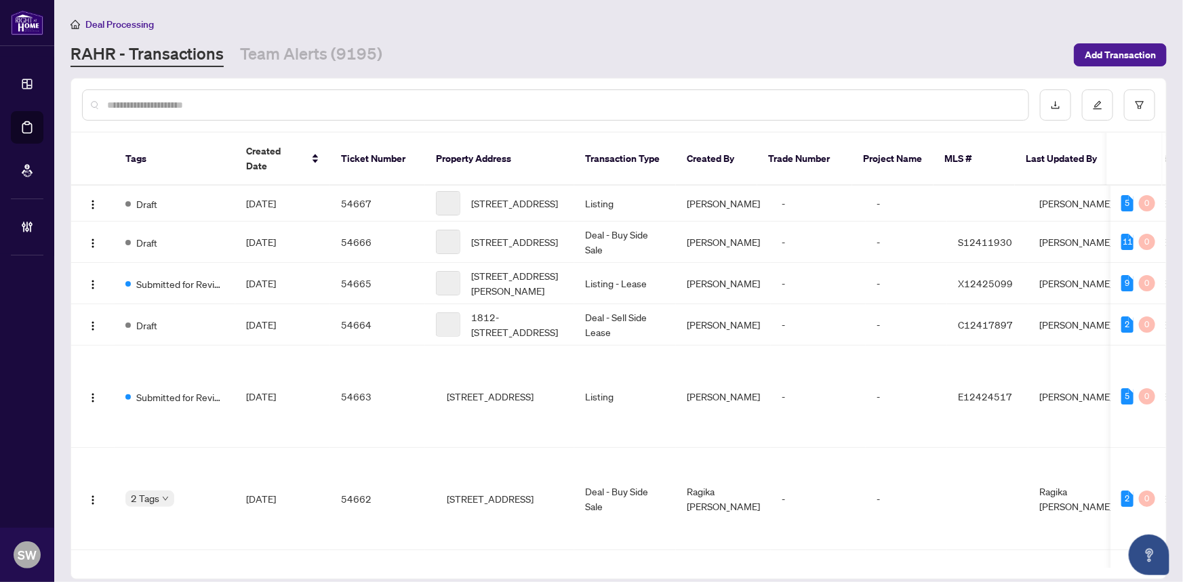
click at [175, 103] on input "text" at bounding box center [562, 105] width 910 height 15
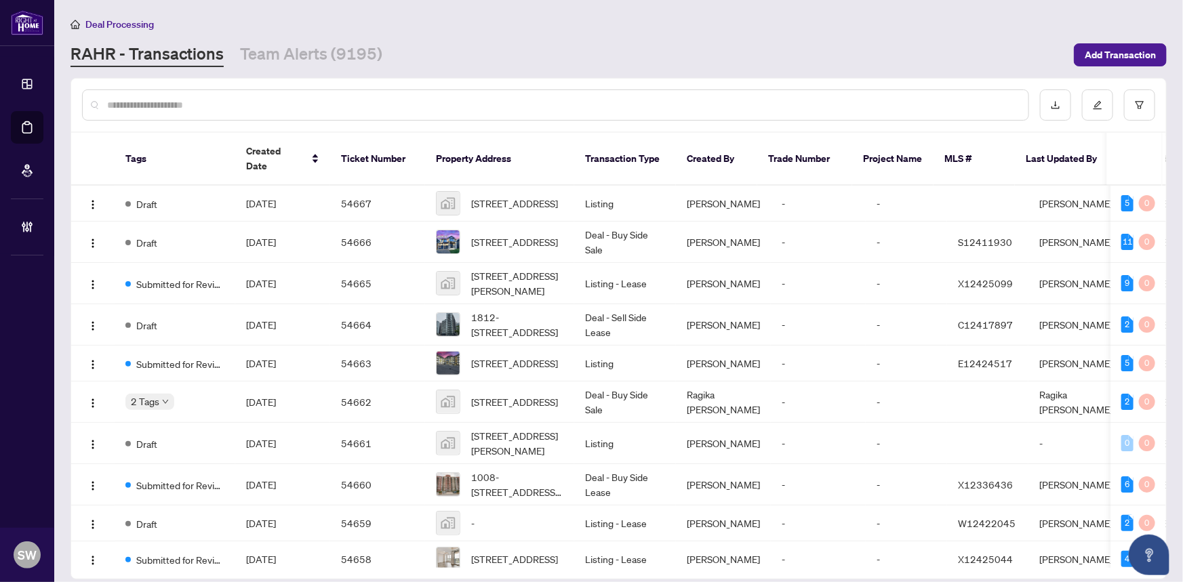
paste input "*****"
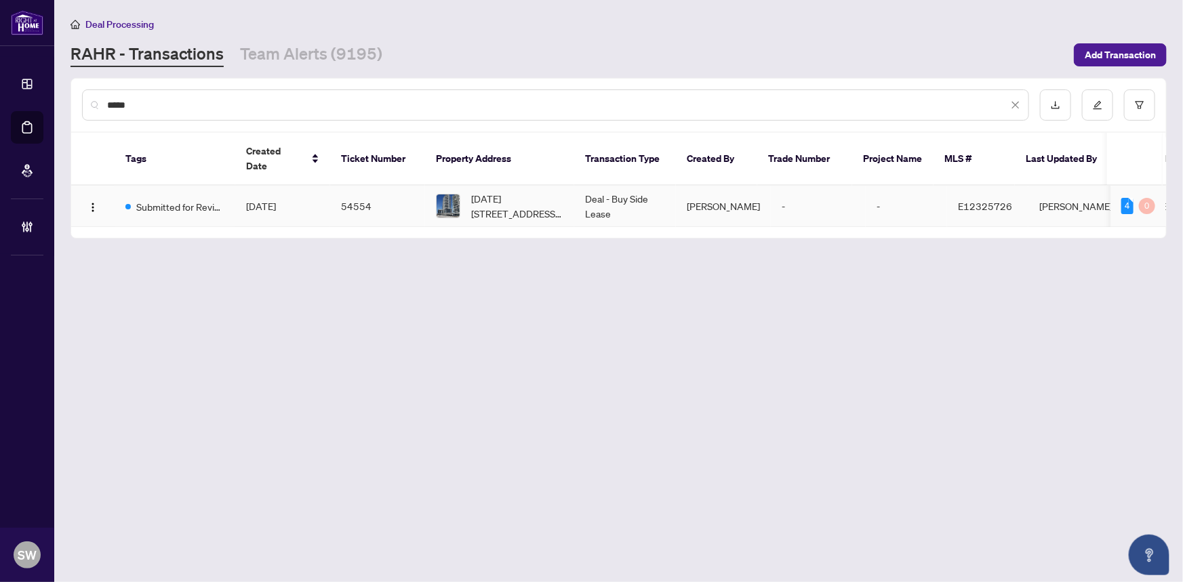
type input "*****"
click at [357, 188] on td "54554" at bounding box center [377, 206] width 95 height 41
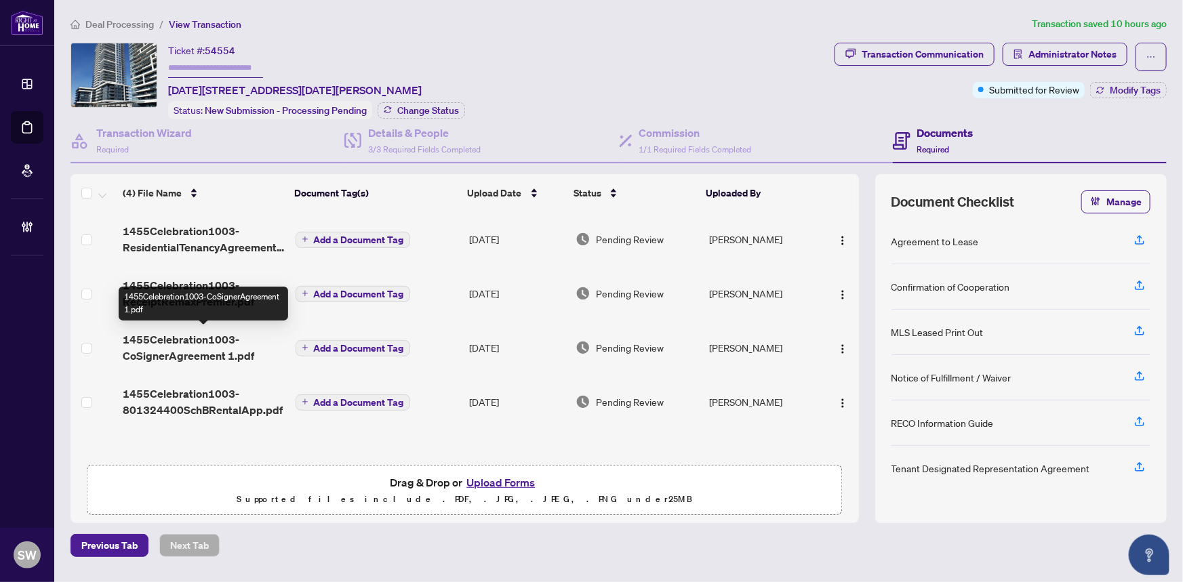
click at [202, 346] on span "1455Celebration1003-CoSignerAgreement 1.pdf" at bounding box center [203, 347] width 161 height 33
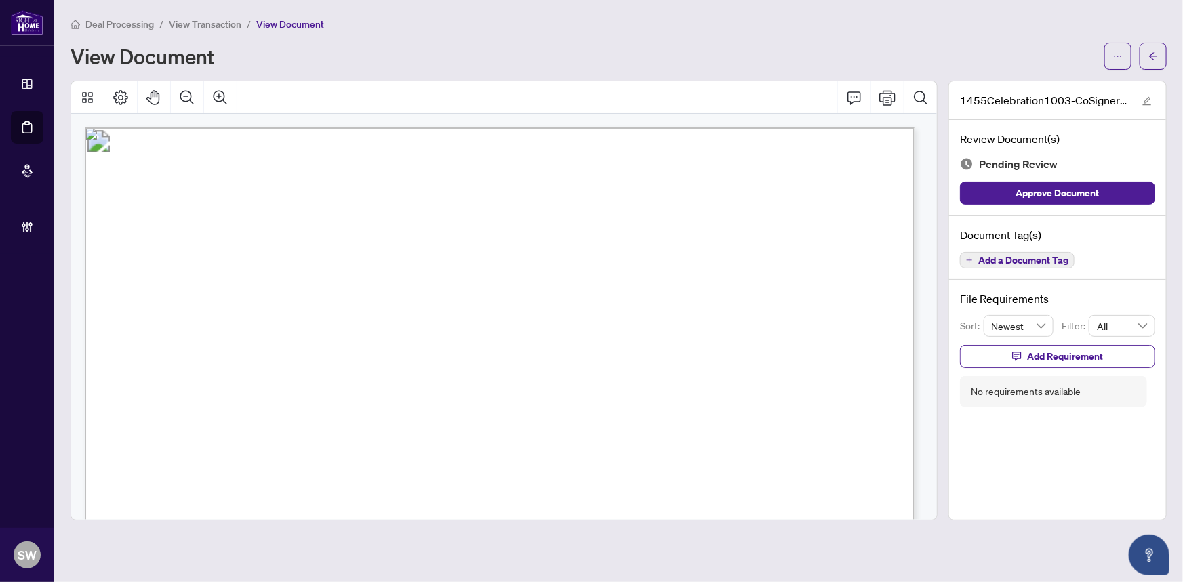
click at [702, 276] on span "#1003 - 1455 CELEBRATION DRIVE" at bounding box center [733, 277] width 245 height 14
click at [1022, 258] on span "Add a Document Tag" at bounding box center [1023, 260] width 90 height 9
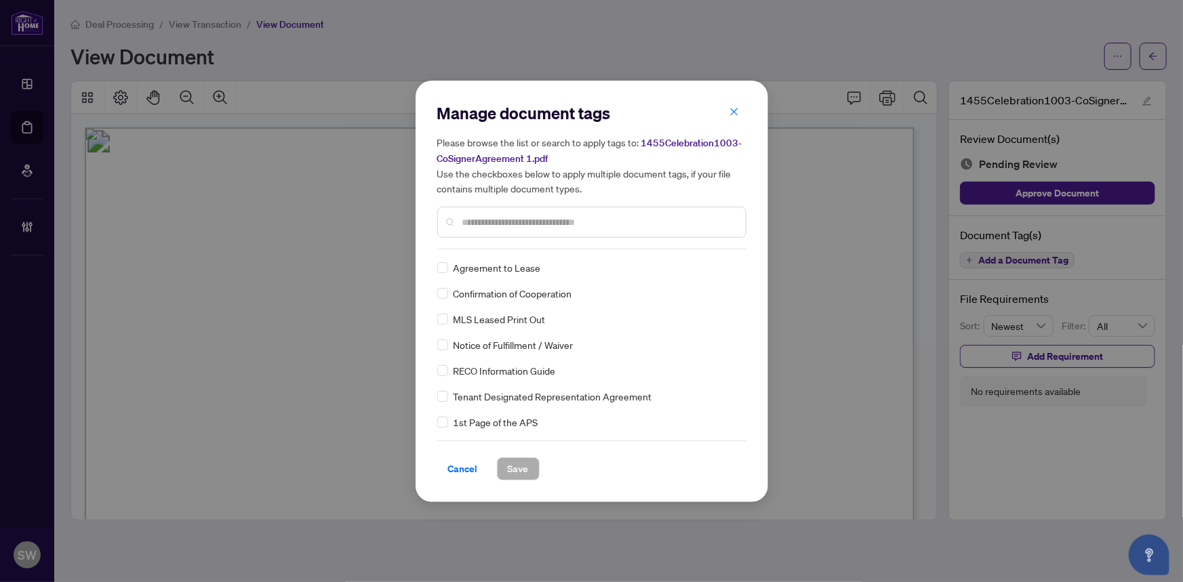
click at [571, 217] on input "text" at bounding box center [598, 222] width 273 height 15
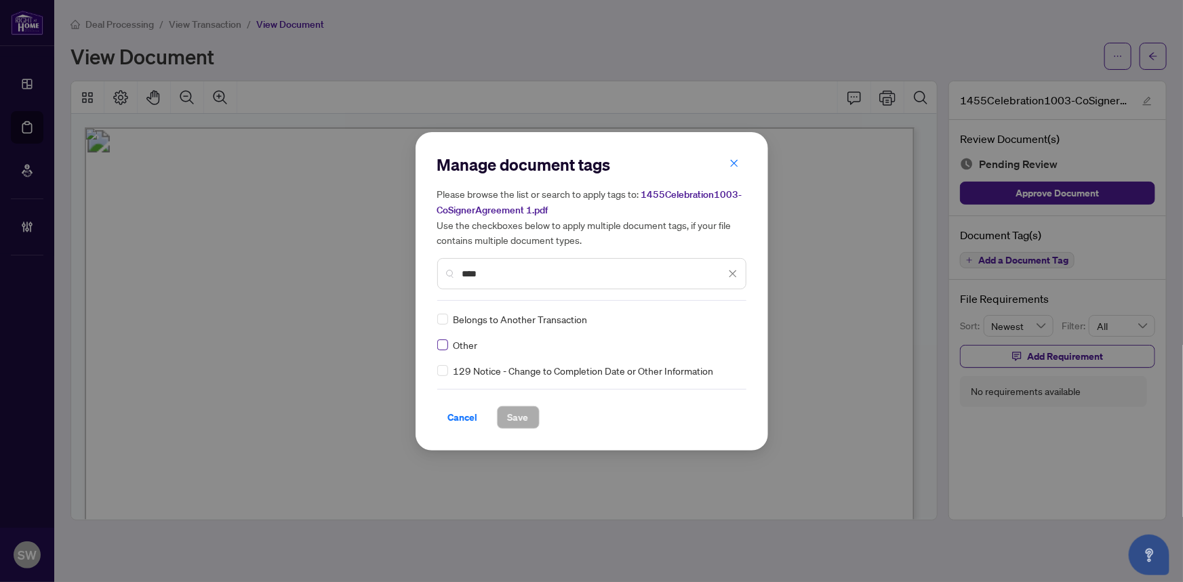
type input "****"
click at [732, 317] on icon at bounding box center [733, 319] width 8 height 5
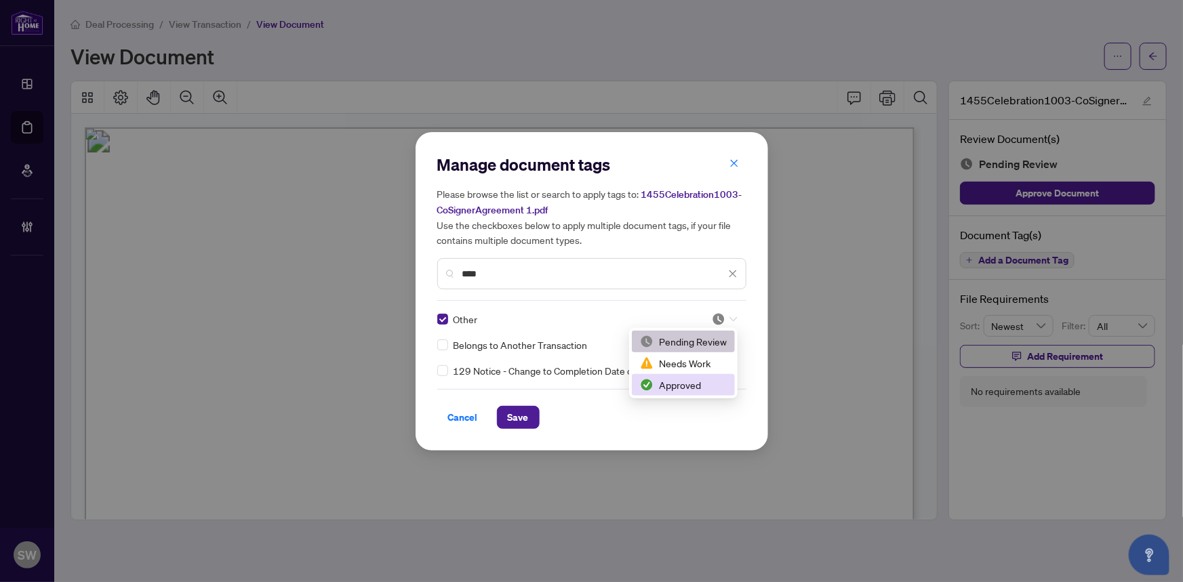
click at [656, 386] on div "Approved" at bounding box center [683, 385] width 87 height 15
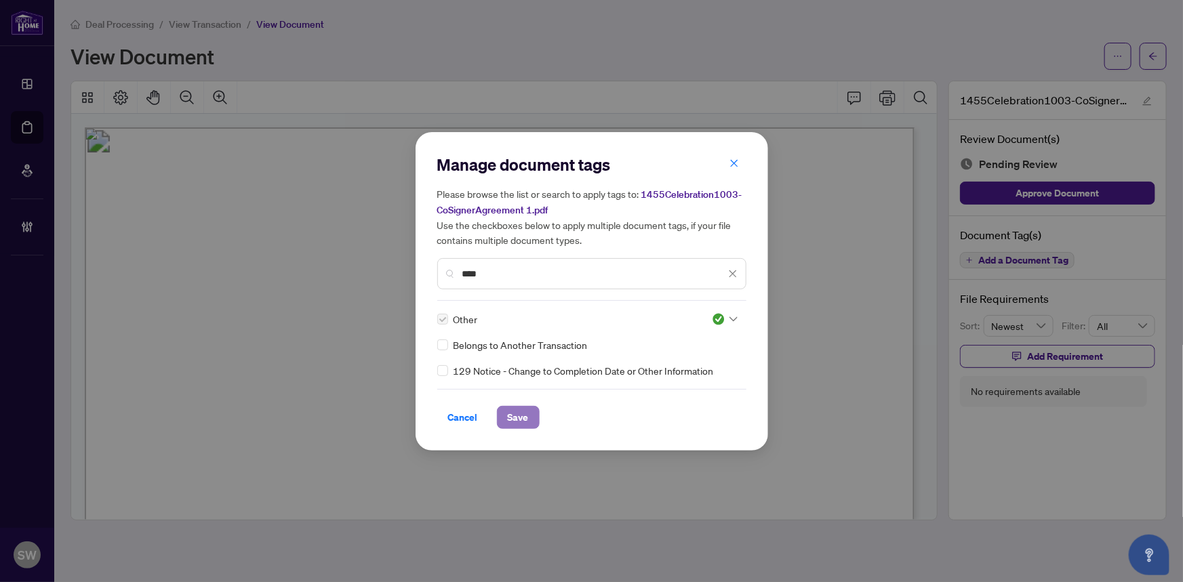
click at [518, 412] on span "Save" at bounding box center [518, 418] width 21 height 22
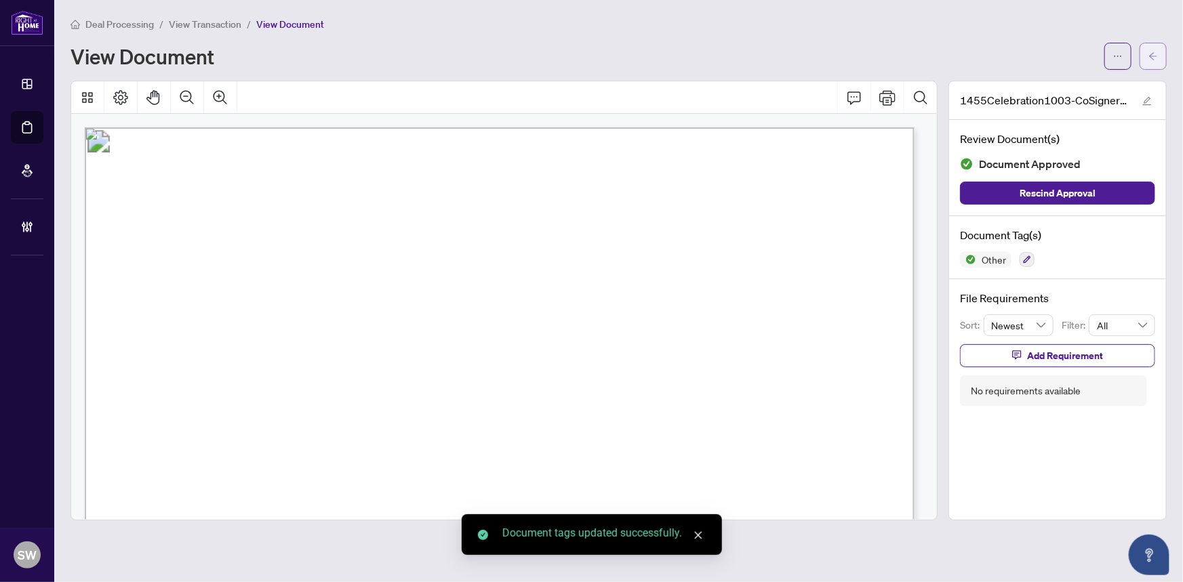
click at [1159, 61] on button "button" at bounding box center [1153, 56] width 27 height 27
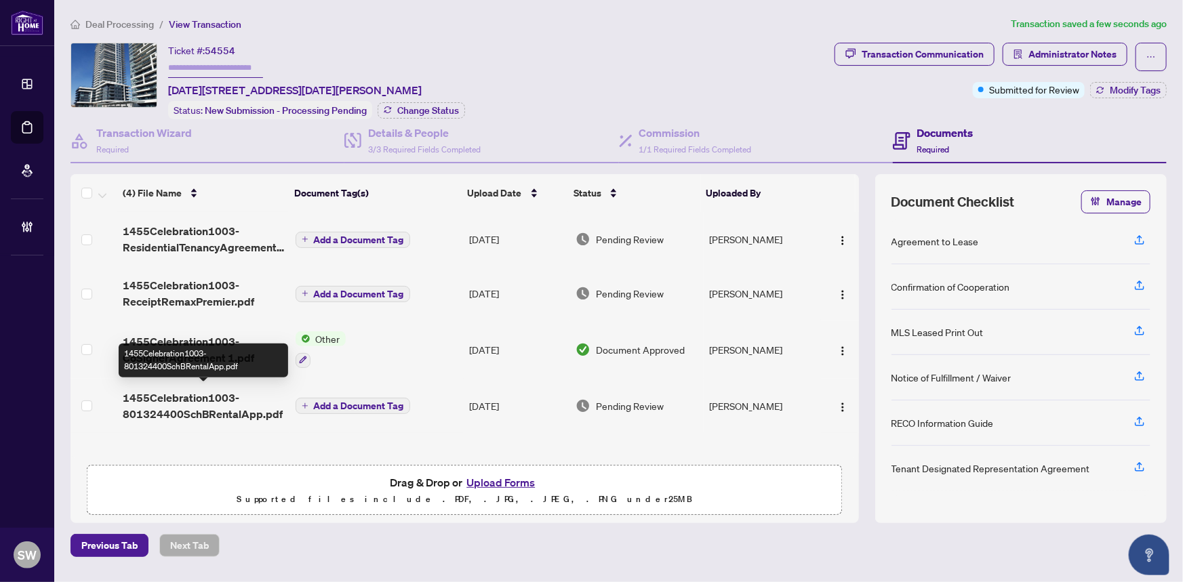
click at [211, 401] on span "1455Celebration1003-801324400SchBRentalApp.pdf" at bounding box center [203, 406] width 161 height 33
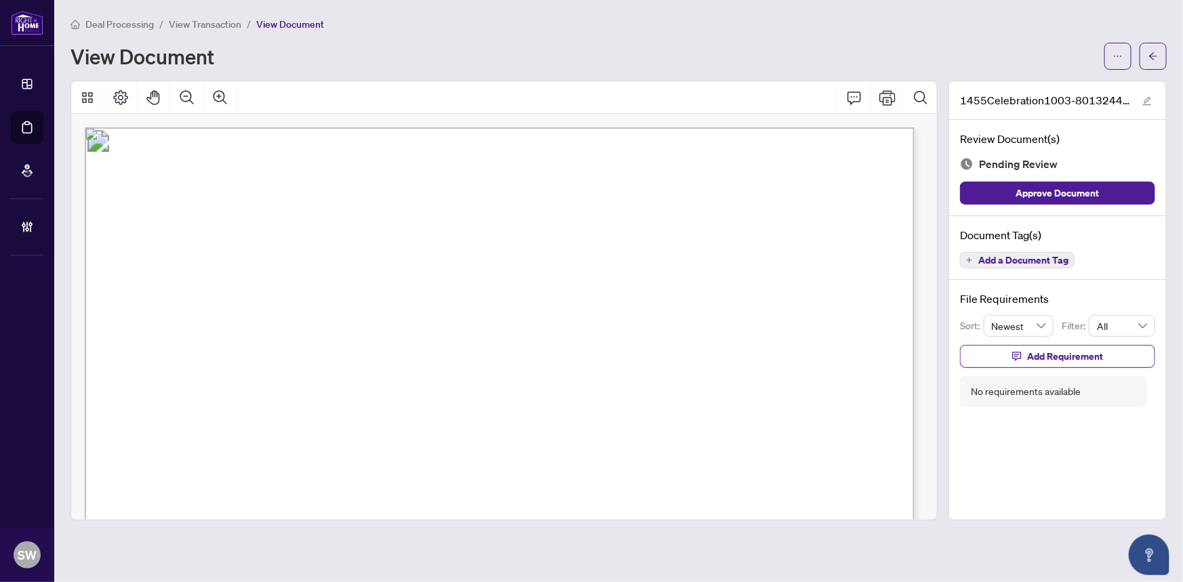
drag, startPoint x: 396, startPoint y: 320, endPoint x: 498, endPoint y: 320, distance: 101.7
click at [498, 320] on span "1455 Celebration Drive, 1003, Pickering, ON L1W 1C3" at bounding box center [465, 324] width 213 height 13
click at [571, 323] on span "1455 Celebration Drive, 1003, Pickering, ON L1W 1C3" at bounding box center [465, 324] width 213 height 13
click at [571, 318] on span "1455 Celebration Drive, 1003, Pickering, ON L1W 1C3" at bounding box center [465, 324] width 213 height 13
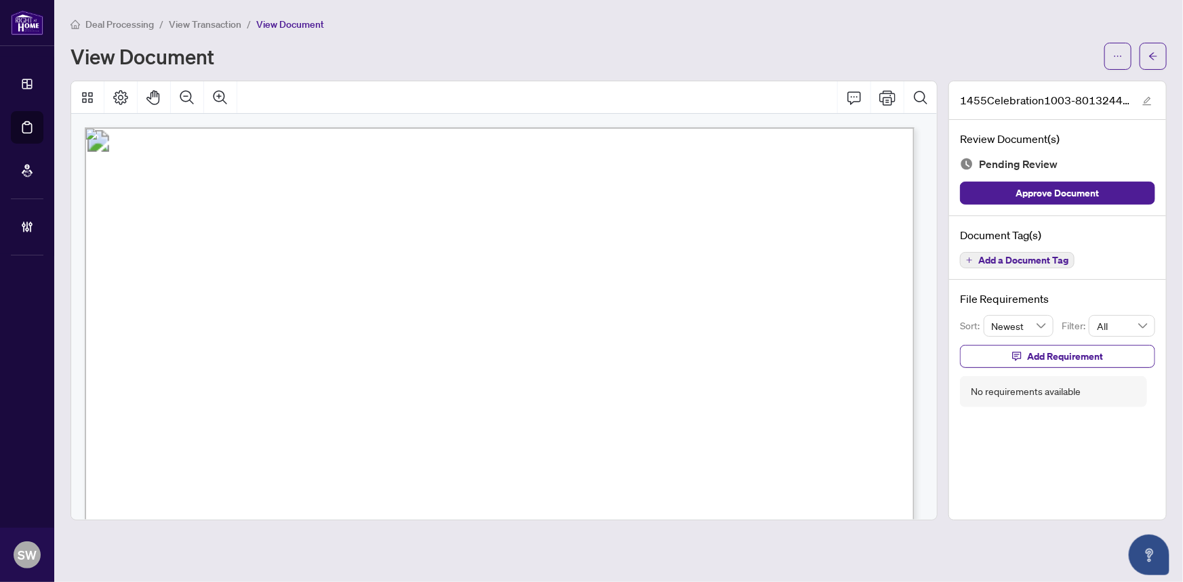
click at [571, 318] on span "1455 Celebration Drive, 1003, Pickering, ON L1W 1C3" at bounding box center [465, 324] width 213 height 13
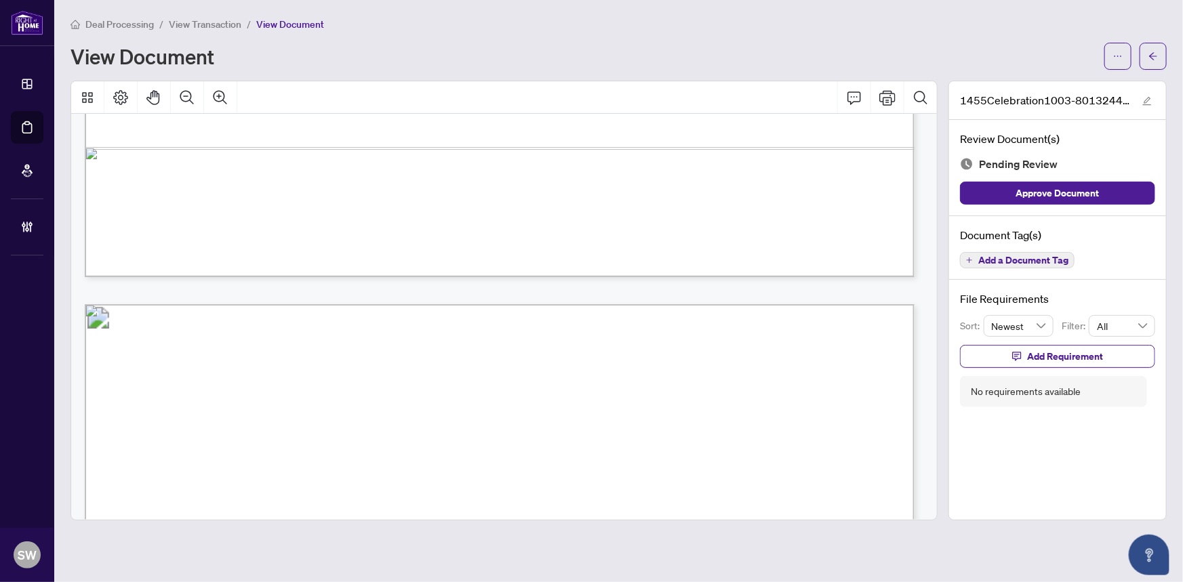
scroll to position [2219, 0]
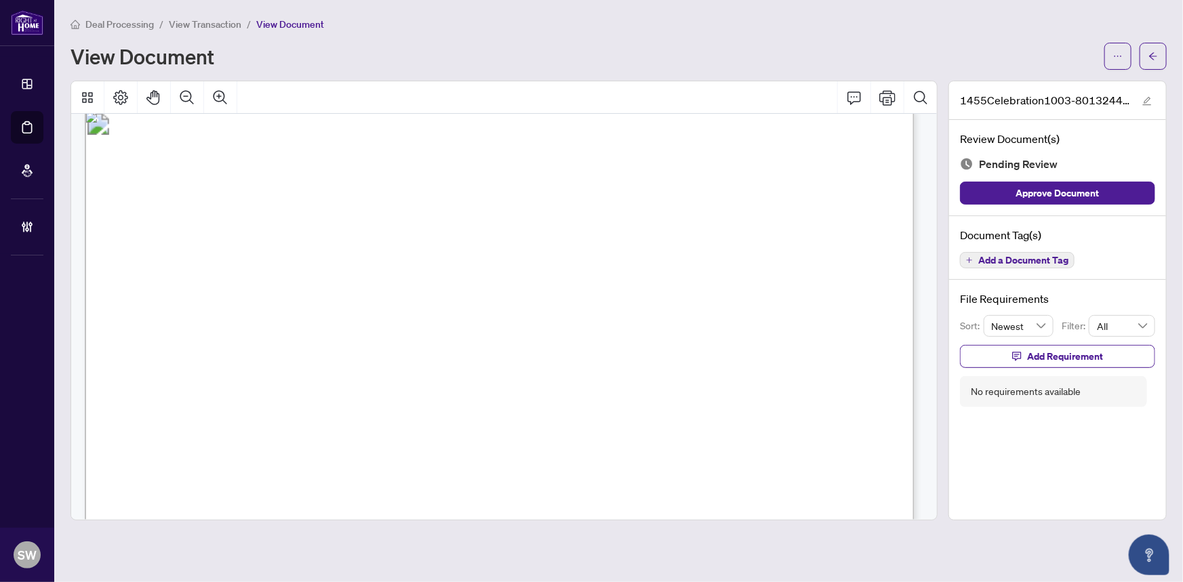
click at [288, 304] on span "Idera Temitayo Alliu" at bounding box center [265, 310] width 95 height 13
drag, startPoint x: 201, startPoint y: 275, endPoint x: 345, endPoint y: 283, distance: 144.6
click at [345, 283] on span "Khadijah Bartholomew, Khaleen Bartholomew" at bounding box center [302, 283] width 207 height 13
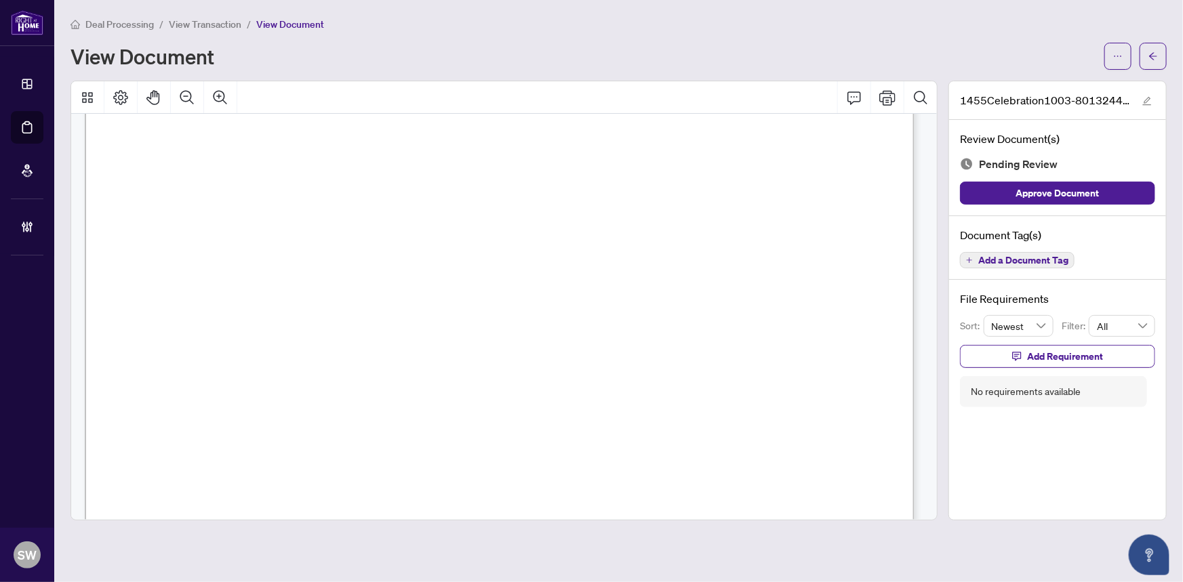
scroll to position [1241, 0]
click at [243, 368] on span "ANASTASIA TANUNAGARA" at bounding box center [195, 374] width 96 height 13
click at [997, 258] on span "Add a Document Tag" at bounding box center [1023, 260] width 90 height 9
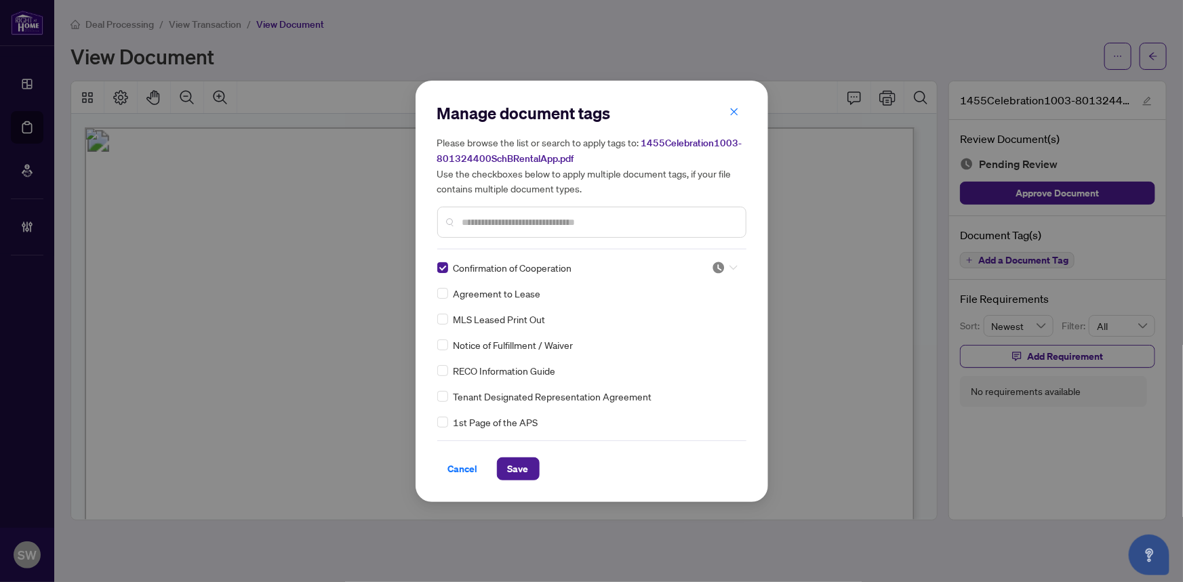
click at [724, 264] on div at bounding box center [725, 268] width 26 height 14
click at [685, 331] on div "Approved" at bounding box center [680, 333] width 87 height 15
click at [725, 265] on div at bounding box center [725, 268] width 26 height 14
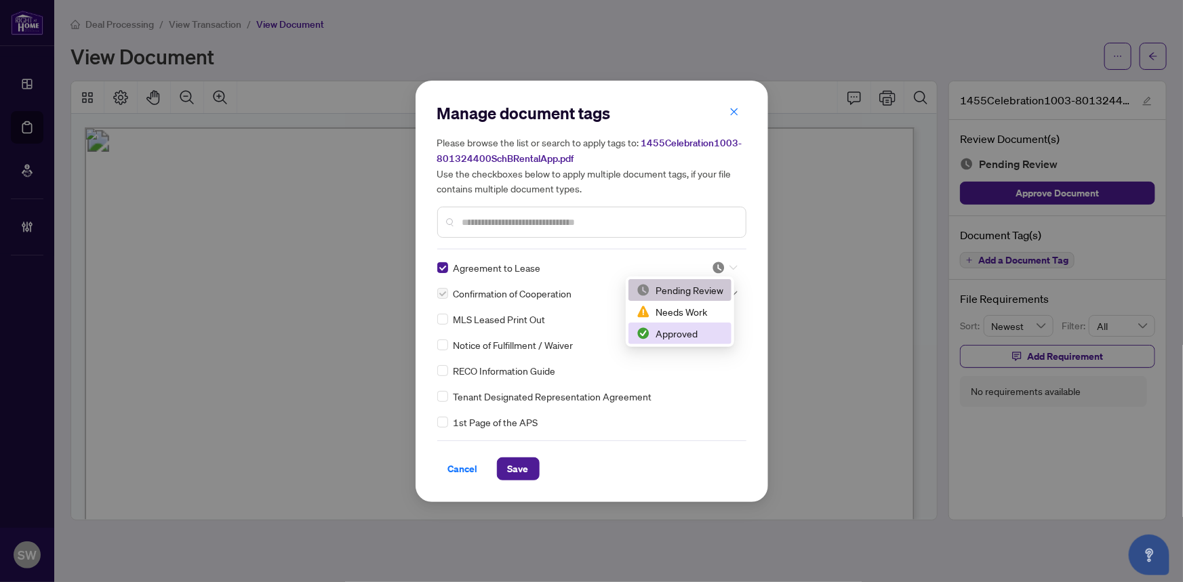
click at [689, 331] on div "Approved" at bounding box center [680, 333] width 87 height 15
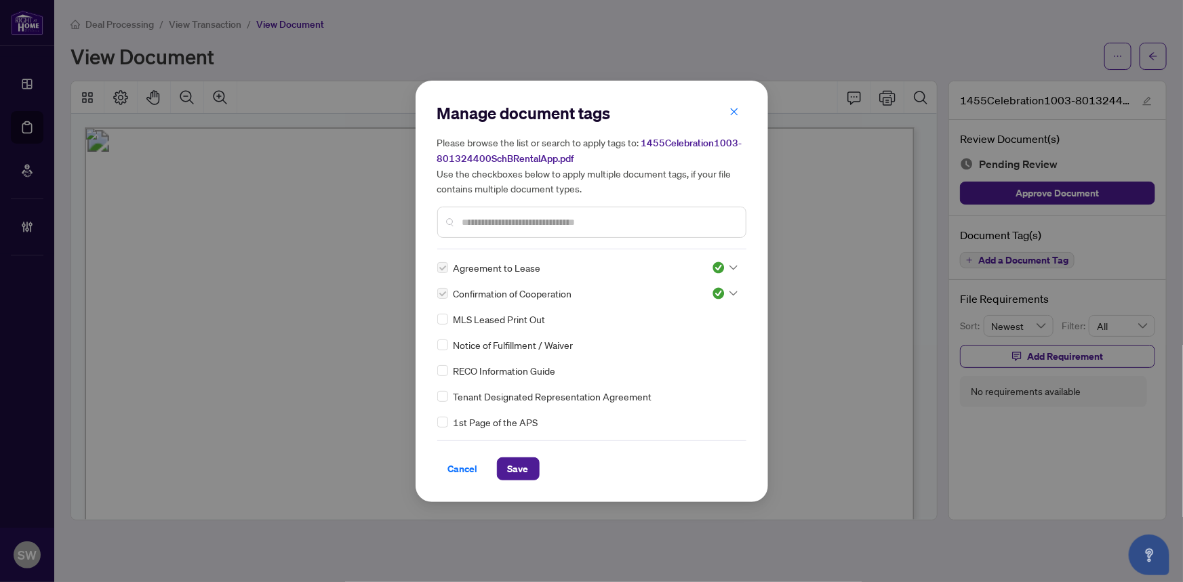
click at [523, 224] on input "text" at bounding box center [598, 222] width 273 height 15
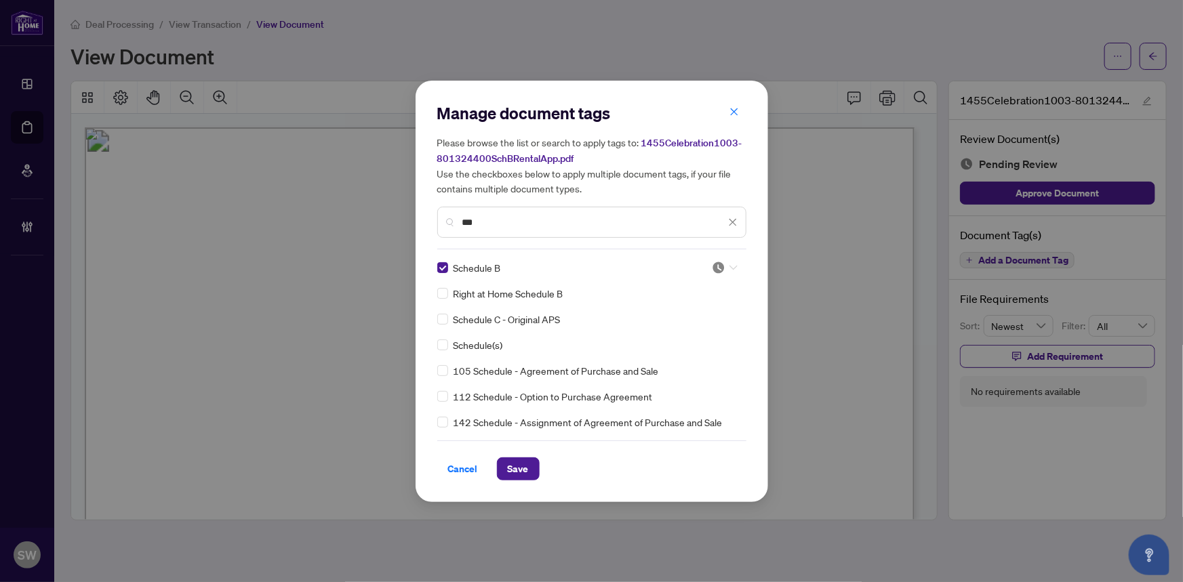
click at [722, 264] on div at bounding box center [725, 268] width 26 height 14
click at [684, 338] on div "Approved" at bounding box center [680, 333] width 87 height 15
drag, startPoint x: 502, startPoint y: 222, endPoint x: 455, endPoint y: 220, distance: 47.5
click at [455, 220] on div "***" at bounding box center [591, 222] width 309 height 31
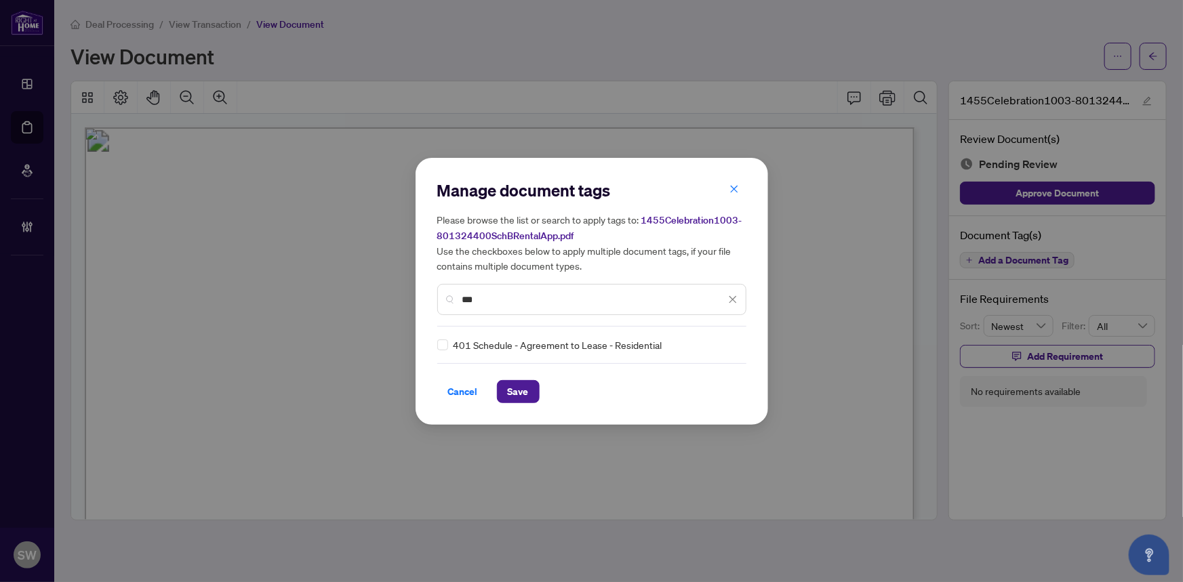
drag, startPoint x: 484, startPoint y: 296, endPoint x: 453, endPoint y: 296, distance: 31.2
click at [453, 296] on div "***" at bounding box center [591, 299] width 309 height 31
type input "***"
click at [729, 342] on icon at bounding box center [733, 344] width 8 height 5
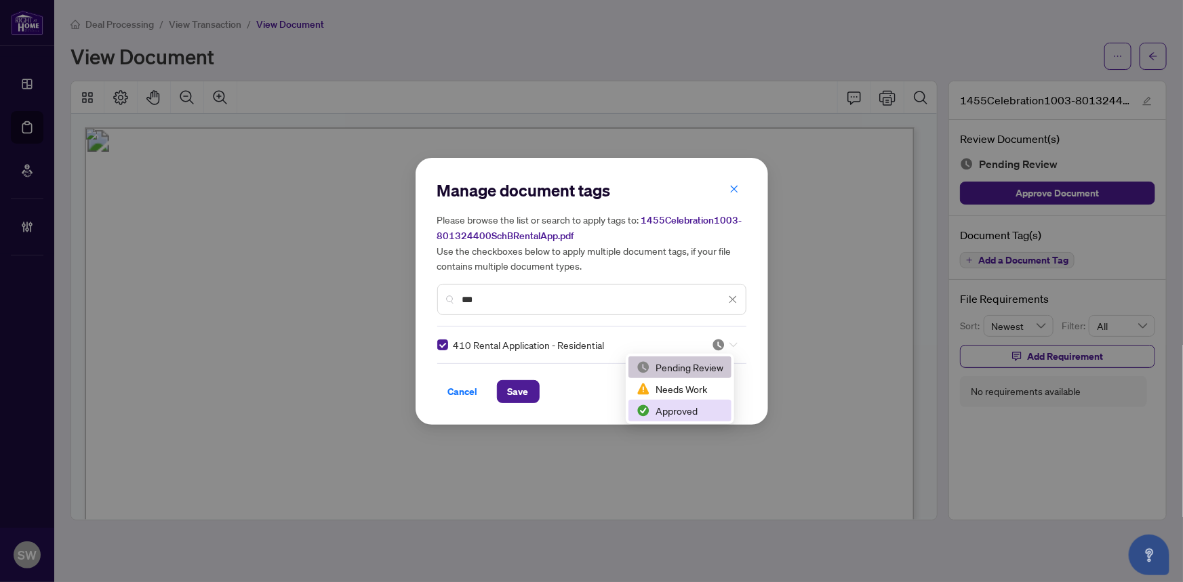
click at [684, 414] on div "Approved" at bounding box center [680, 410] width 87 height 15
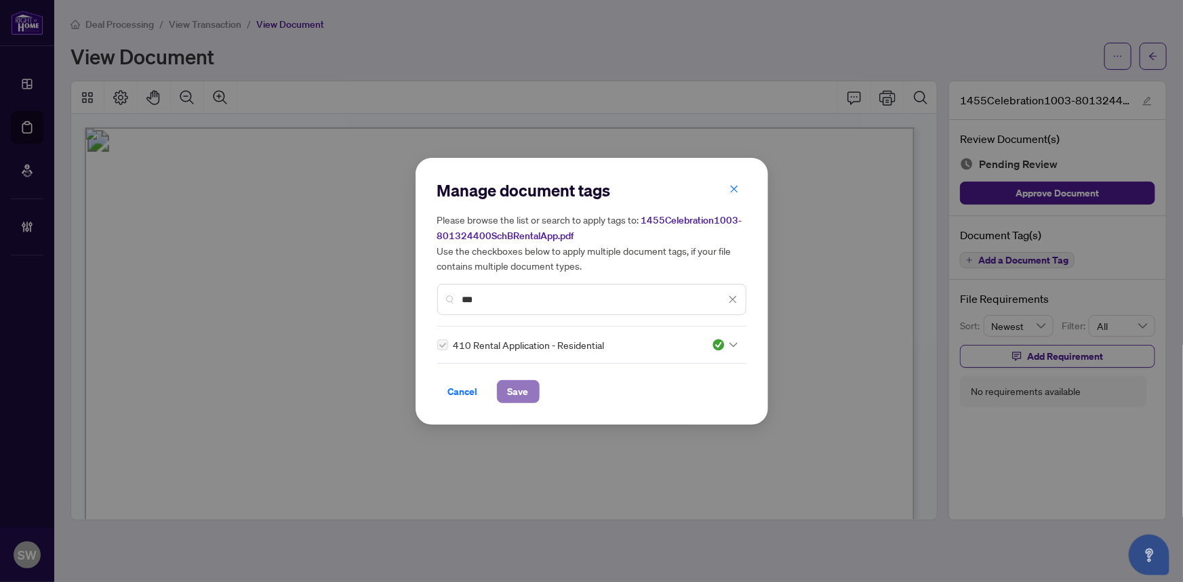
click at [514, 390] on span "Save" at bounding box center [518, 392] width 21 height 22
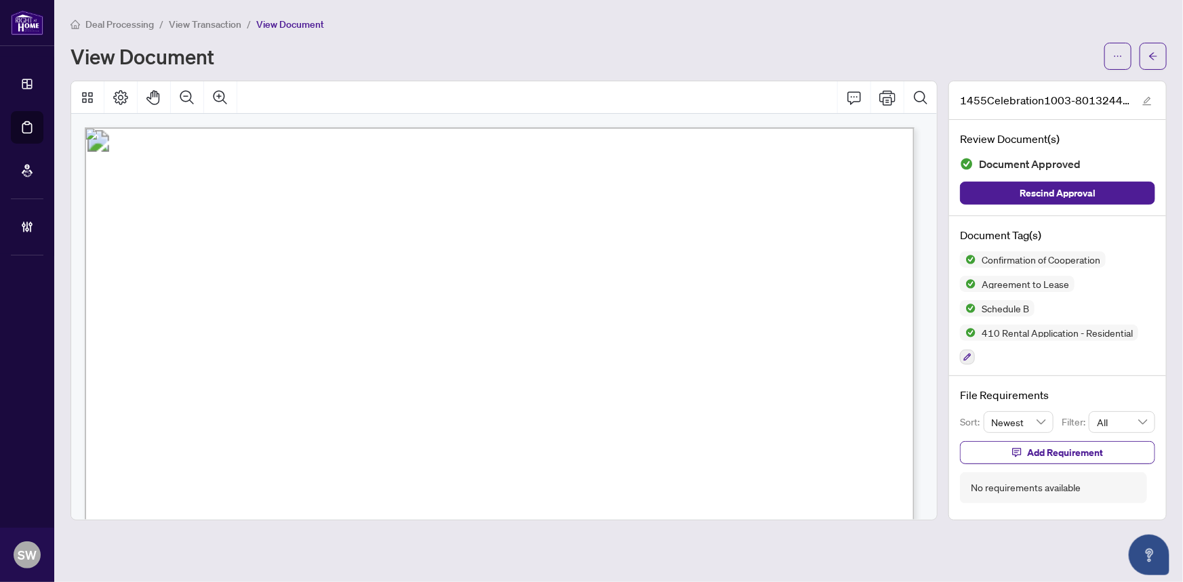
drag, startPoint x: 364, startPoint y: 264, endPoint x: 502, endPoint y: 266, distance: 137.6
click at [406, 266] on span "Khadijah Bartholomew, Khaleen Bartholomew" at bounding box center [302, 269] width 207 height 13
click at [303, 356] on span "(905) 665-2500" at bounding box center [238, 360] width 132 height 13
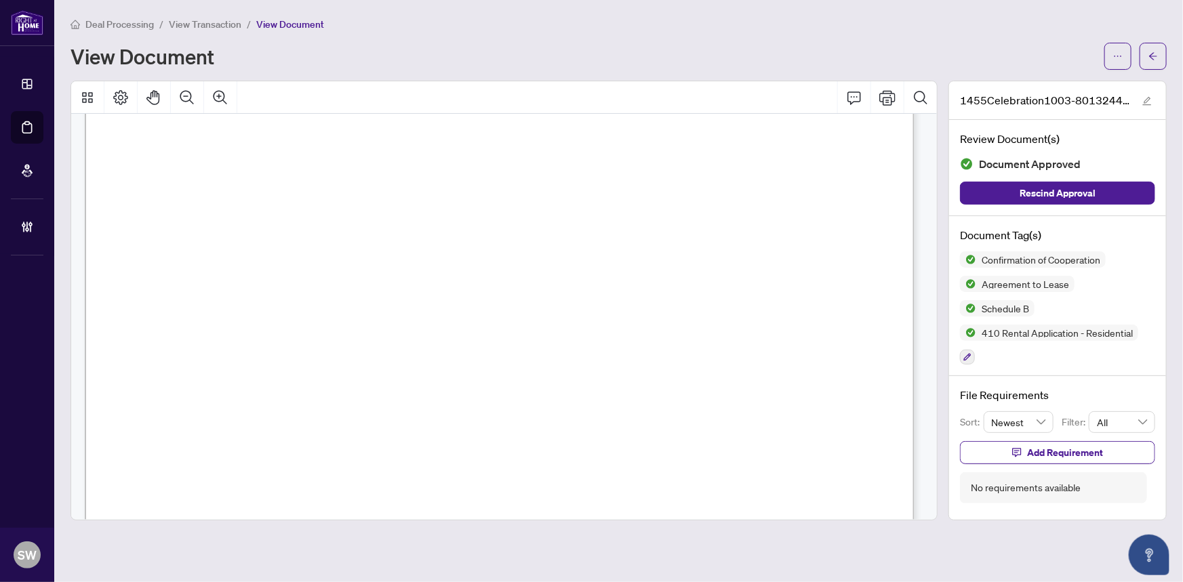
click at [303, 356] on span "(905) 665-2500" at bounding box center [238, 360] width 132 height 13
click at [243, 444] on span "ANASTASIA TANUNAGARA" at bounding box center [195, 449] width 96 height 13
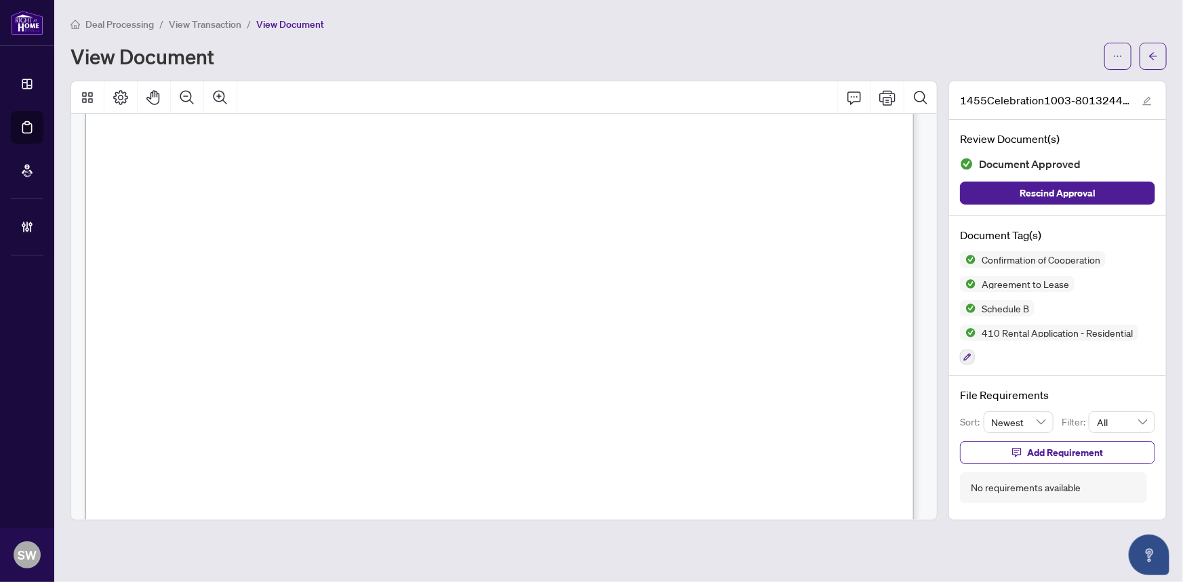
click at [243, 444] on span "ANASTASIA TANUNAGARA" at bounding box center [195, 449] width 96 height 13
drag, startPoint x: 541, startPoint y: 444, endPoint x: 600, endPoint y: 443, distance: 59.0
click at [243, 443] on span "ANASTASIA TANUNAGARA" at bounding box center [195, 449] width 96 height 13
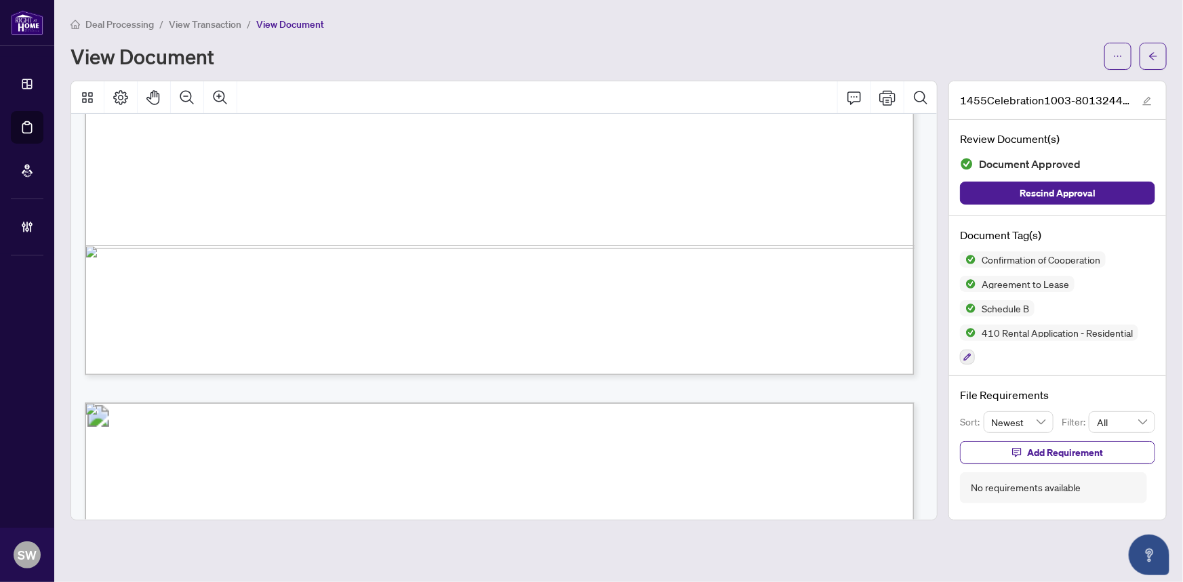
scroll to position [4801, 0]
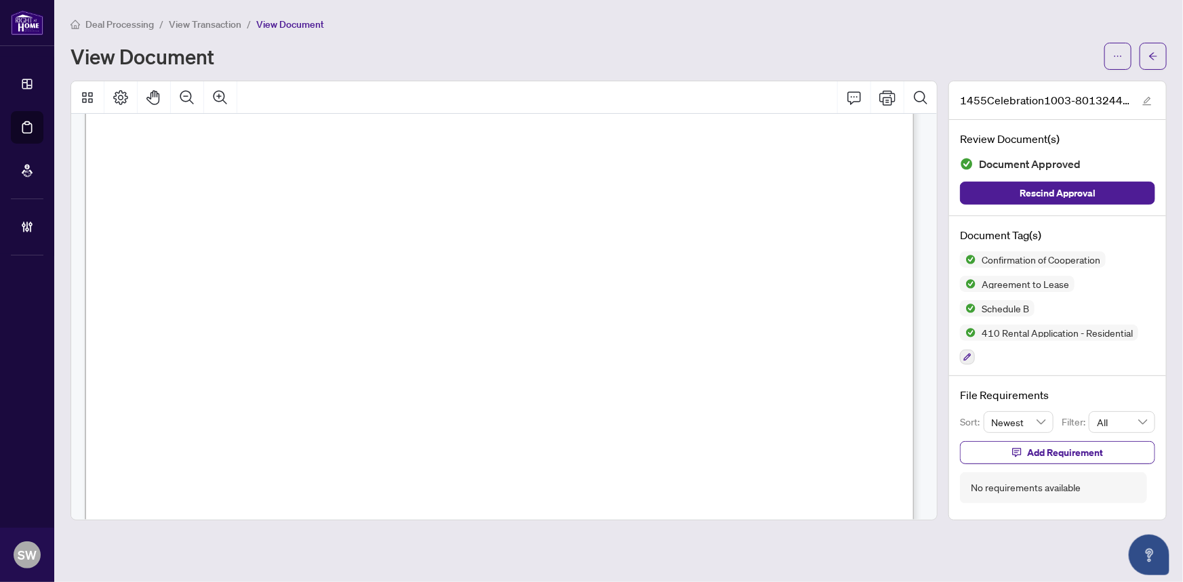
click at [283, 239] on span "ANTHONY OSEI KWABENA, STELLA AIDOO" at bounding box center [315, 242] width 310 height 13
click at [259, 56] on div "View Document" at bounding box center [584, 56] width 1026 height 22
click at [1154, 62] on span "button" at bounding box center [1152, 56] width 9 height 22
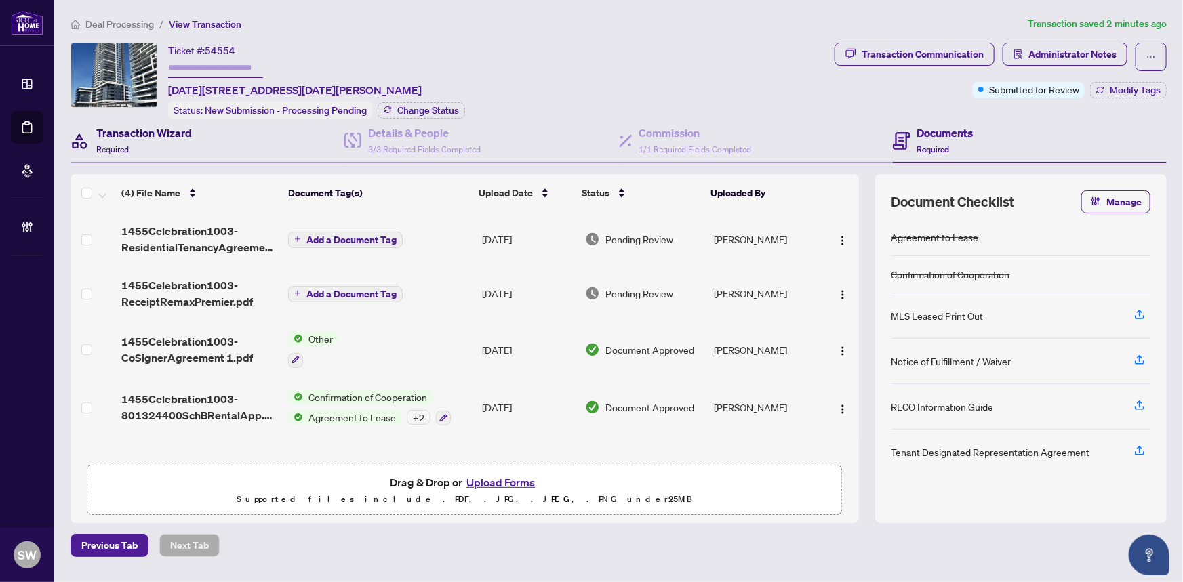
click at [155, 138] on h4 "Transaction Wizard" at bounding box center [144, 133] width 96 height 16
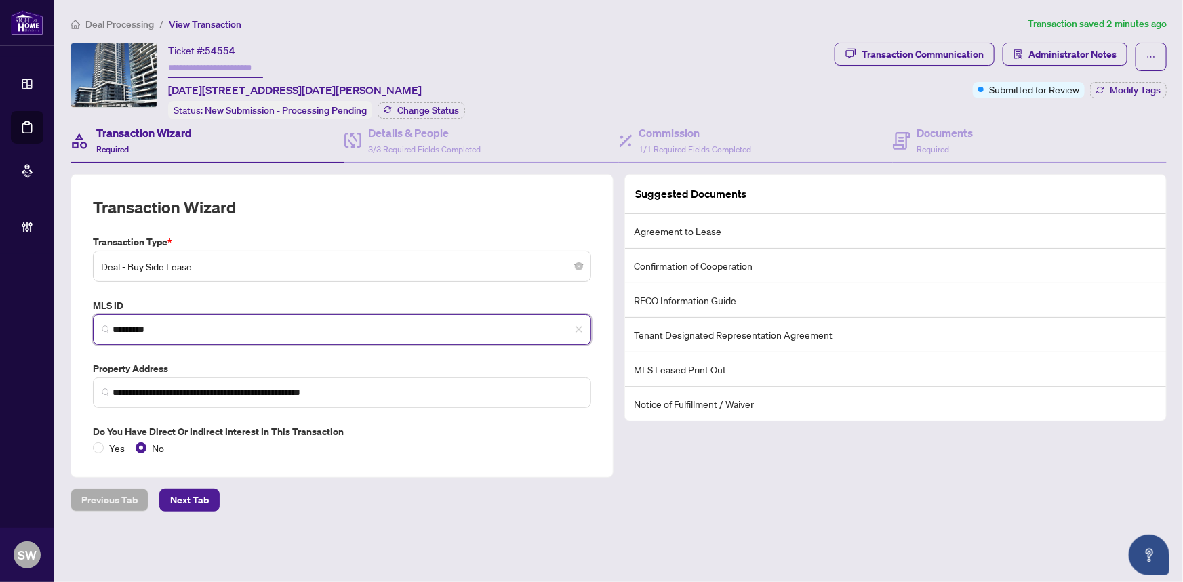
click at [125, 331] on input "*********" at bounding box center [348, 330] width 470 height 14
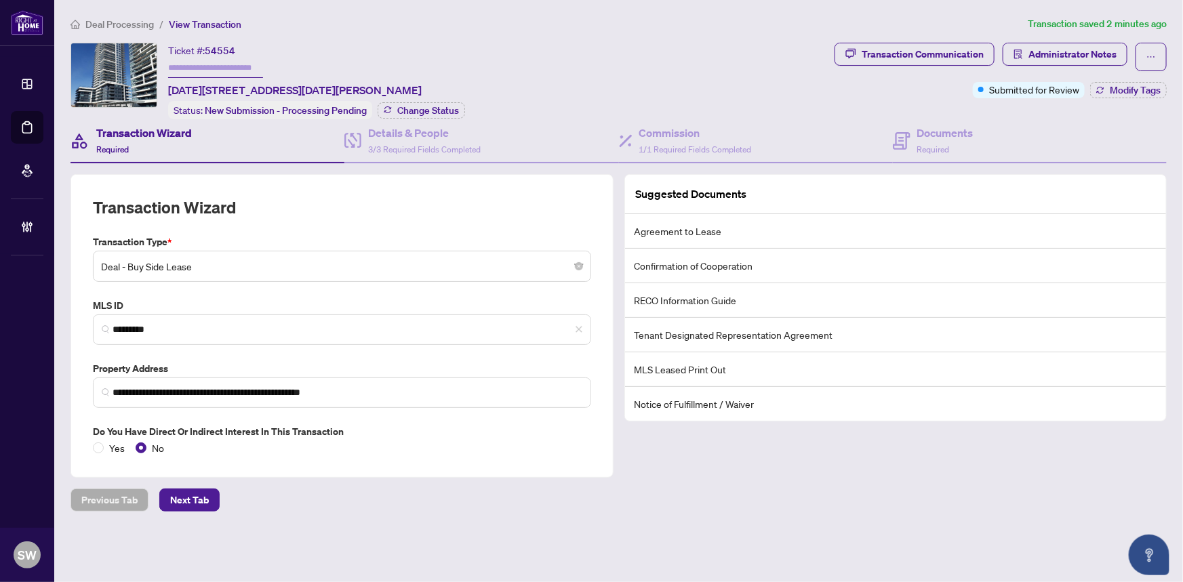
click at [220, 48] on span "54554" at bounding box center [220, 51] width 31 height 12
click at [216, 47] on span "54554" at bounding box center [220, 51] width 31 height 12
copy span "54554"
click at [950, 142] on div "Documents Required" at bounding box center [945, 141] width 56 height 32
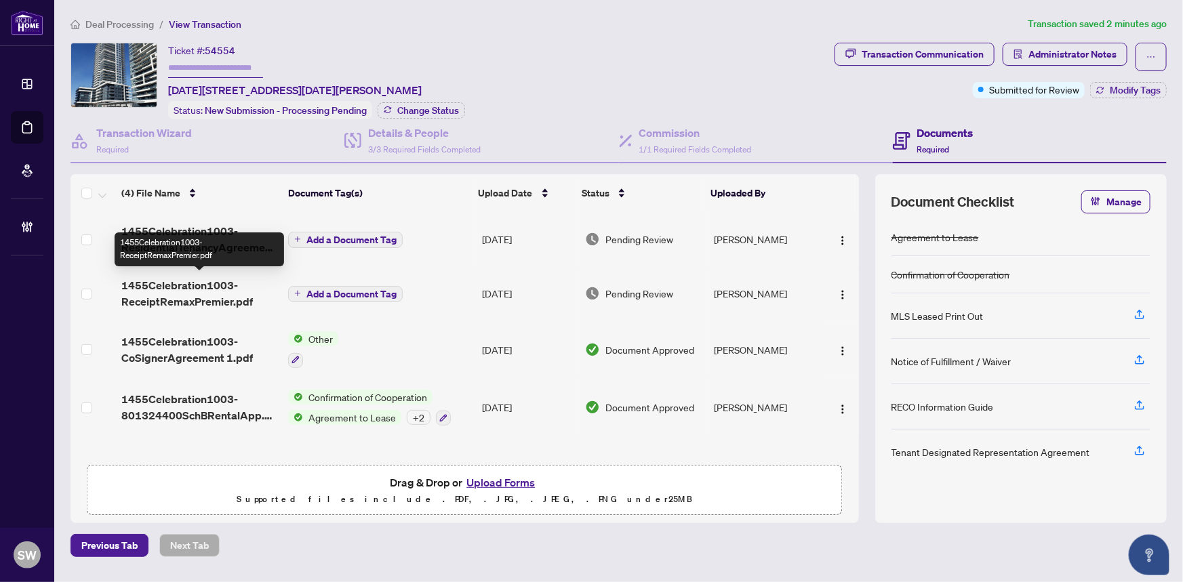
click at [178, 296] on span "1455Celebration1003-ReceiptRemaxPremier.pdf" at bounding box center [199, 293] width 156 height 33
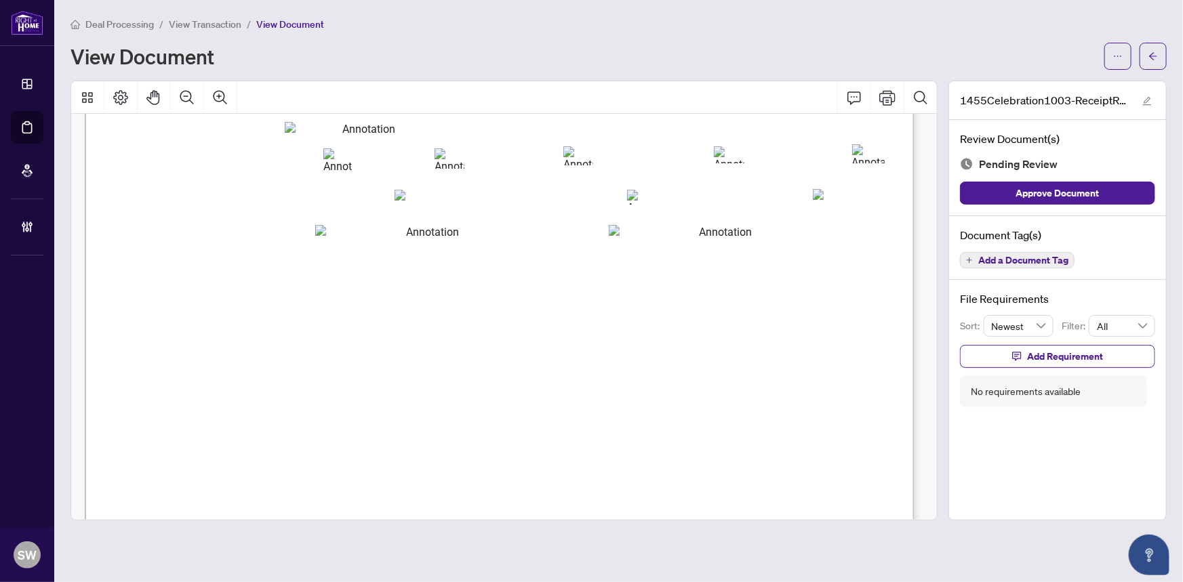
scroll to position [184, 0]
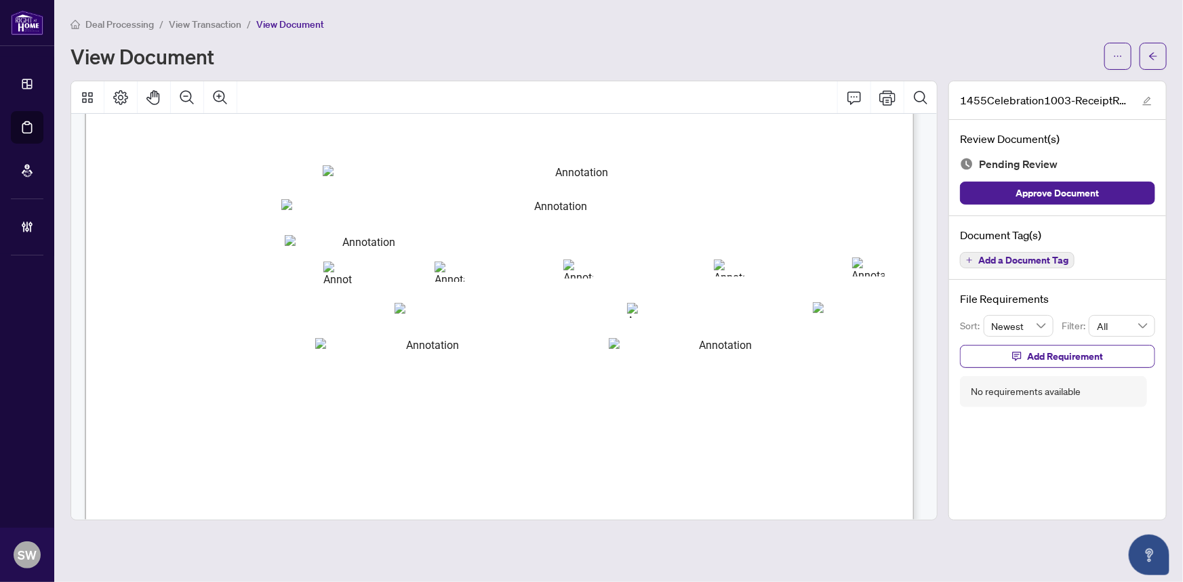
click at [1052, 256] on span "Add a Document Tag" at bounding box center [1023, 260] width 90 height 9
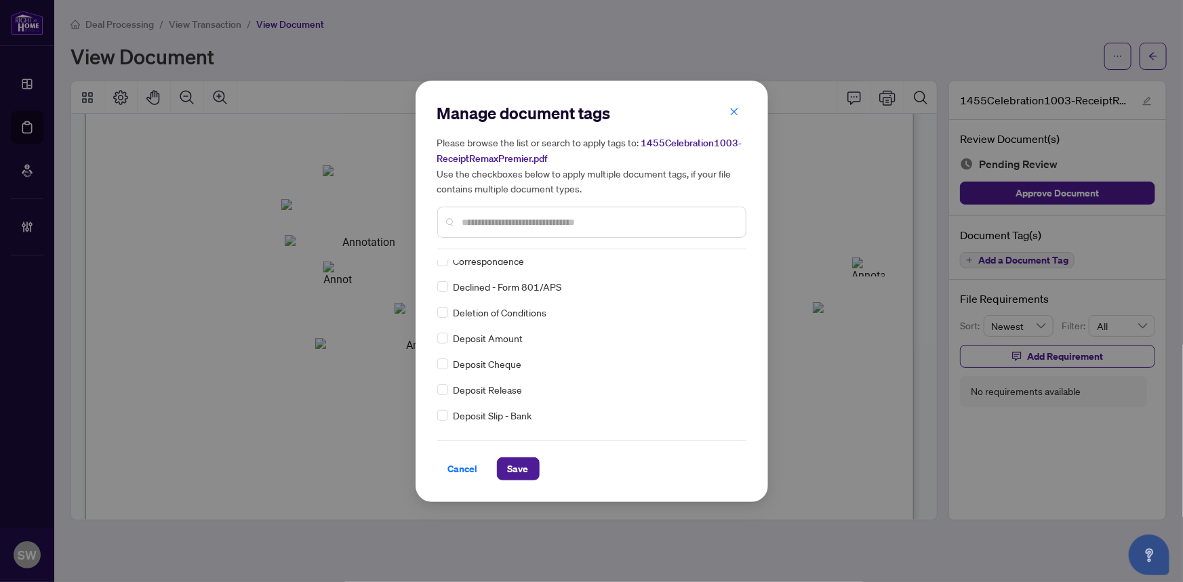
scroll to position [0, 0]
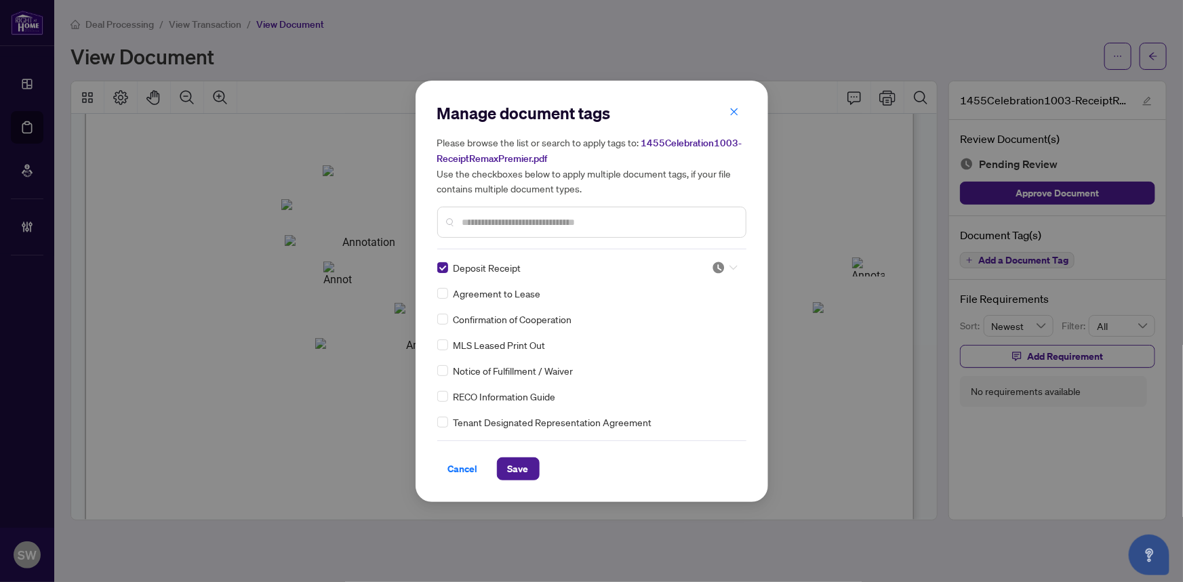
click at [729, 266] on icon at bounding box center [733, 267] width 8 height 5
click at [683, 332] on div "Approved" at bounding box center [680, 333] width 87 height 15
click at [520, 468] on span "Save" at bounding box center [518, 469] width 21 height 22
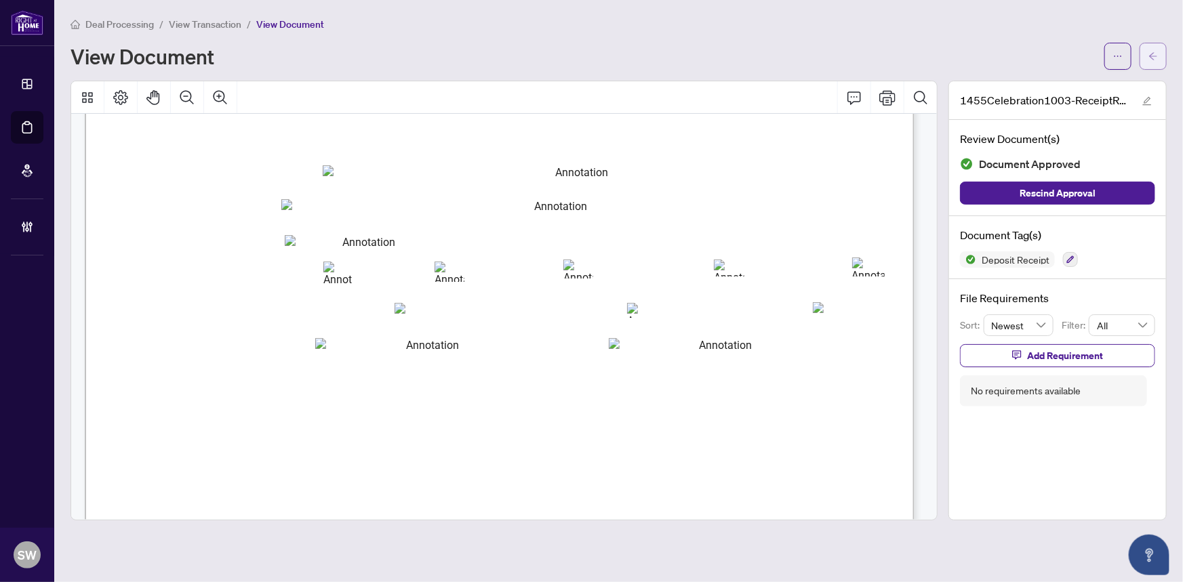
click at [1142, 58] on button "button" at bounding box center [1153, 56] width 27 height 27
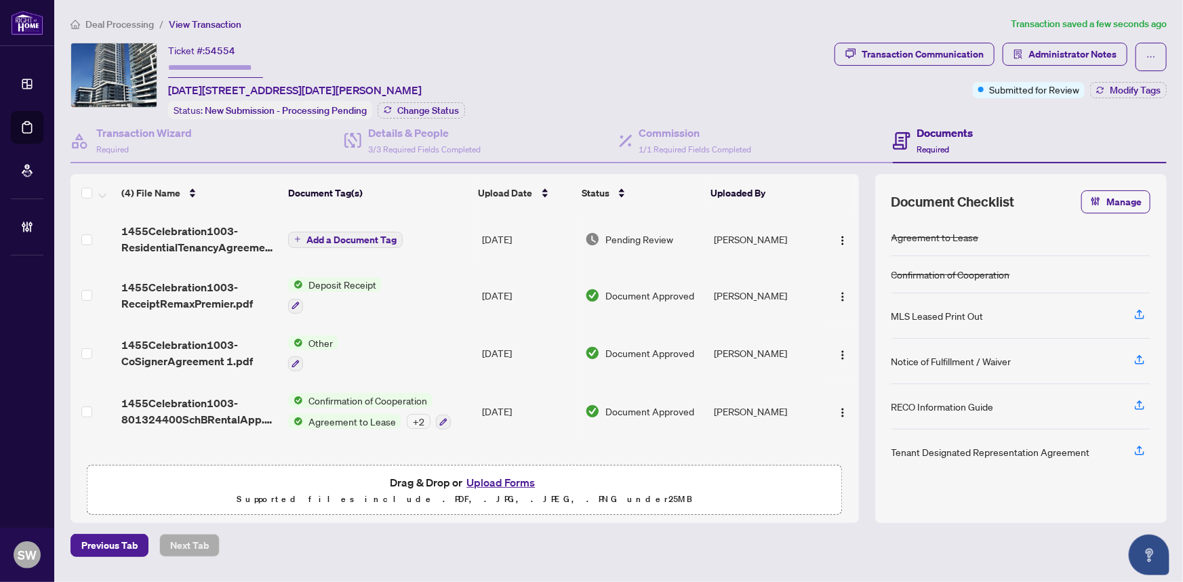
click at [184, 237] on span "1455Celebration1003-ResidentialTenancyAgreement.pdf" at bounding box center [199, 239] width 156 height 33
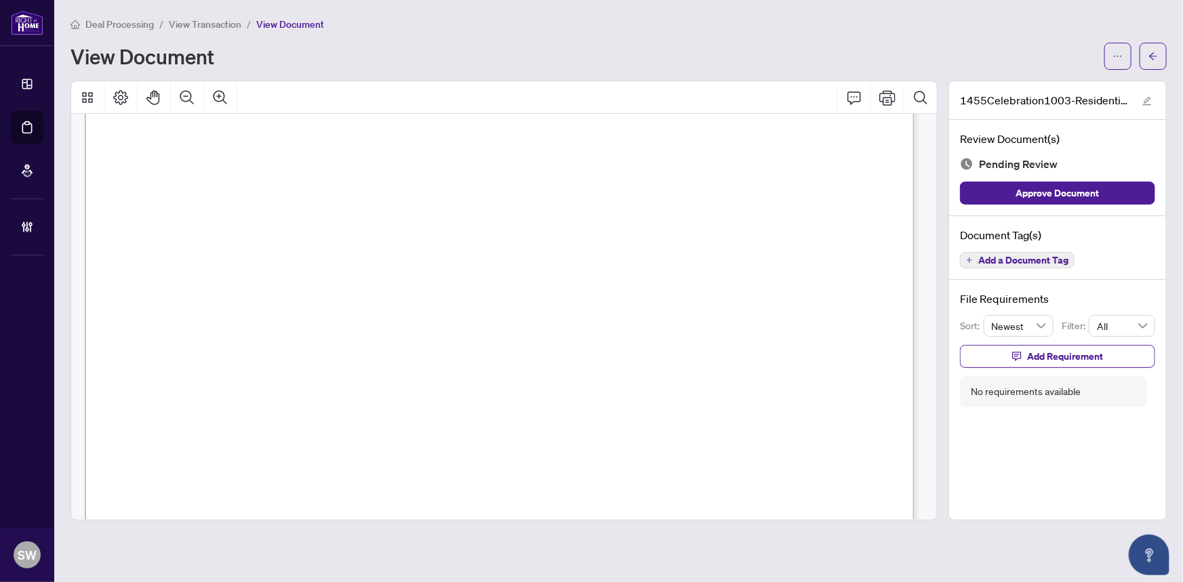
scroll to position [14558, 0]
click at [1032, 264] on button "Add a Document Tag" at bounding box center [1017, 260] width 115 height 16
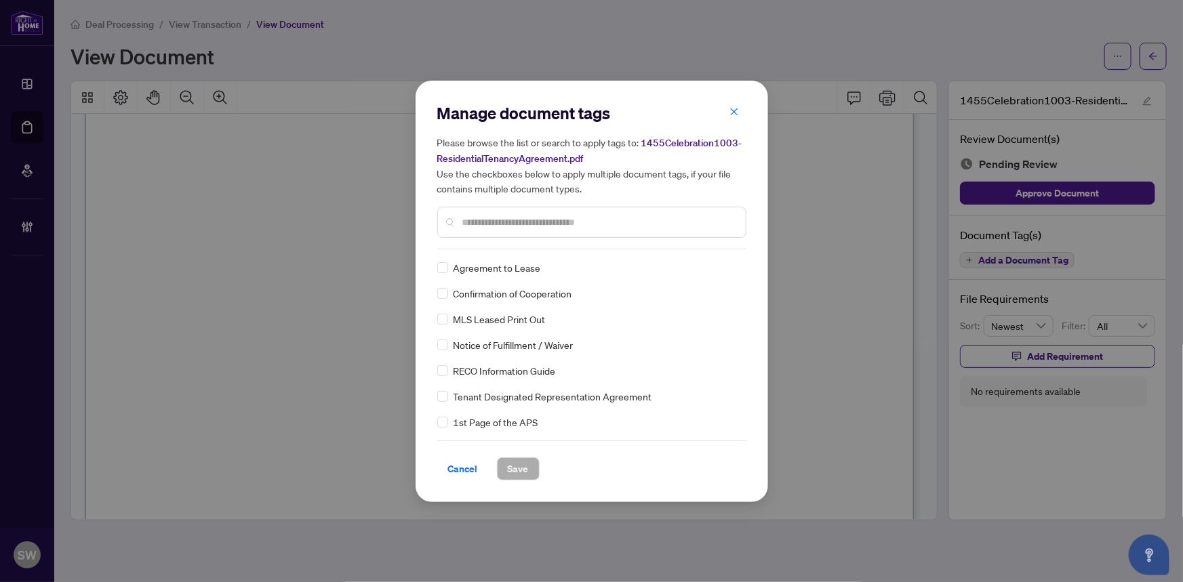
click at [502, 226] on input "text" at bounding box center [598, 222] width 273 height 15
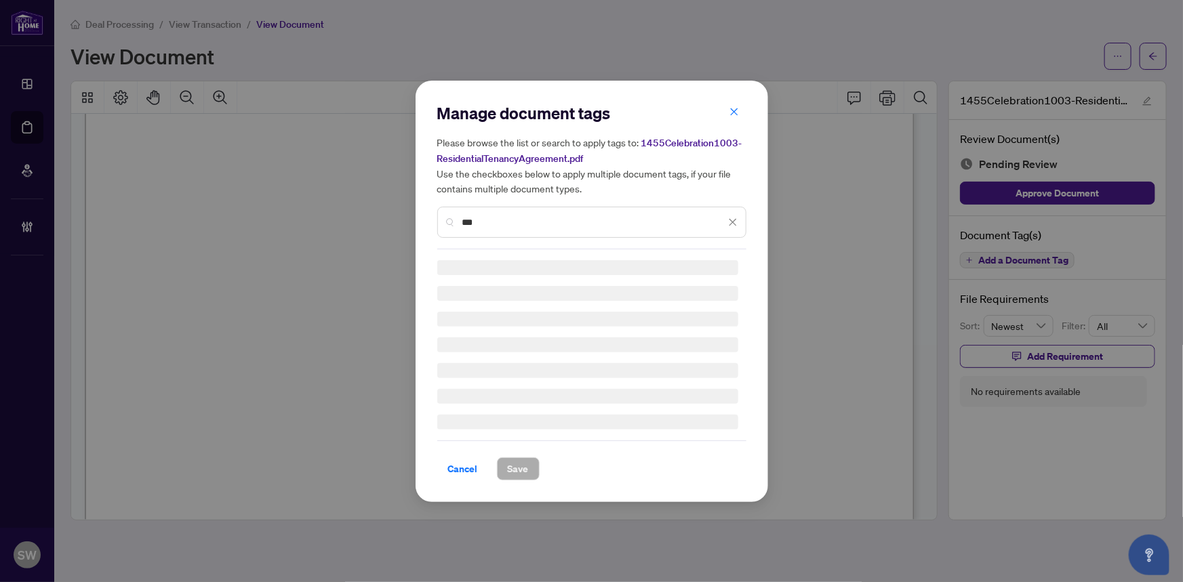
click at [470, 225] on input "***" at bounding box center [593, 222] width 263 height 15
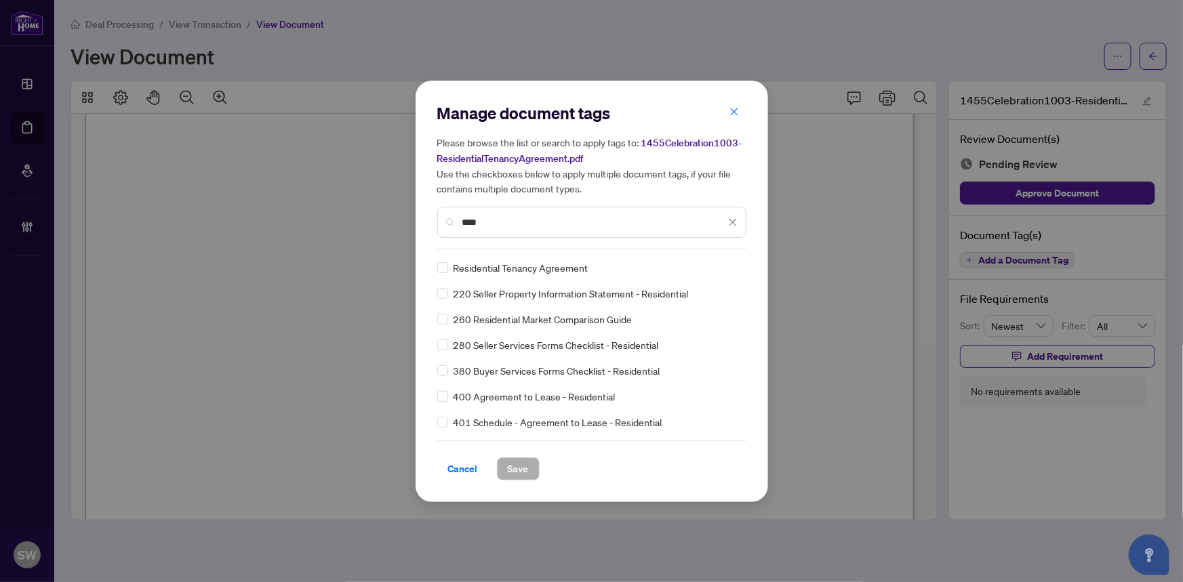
type input "****"
click at [718, 270] on img at bounding box center [719, 268] width 14 height 14
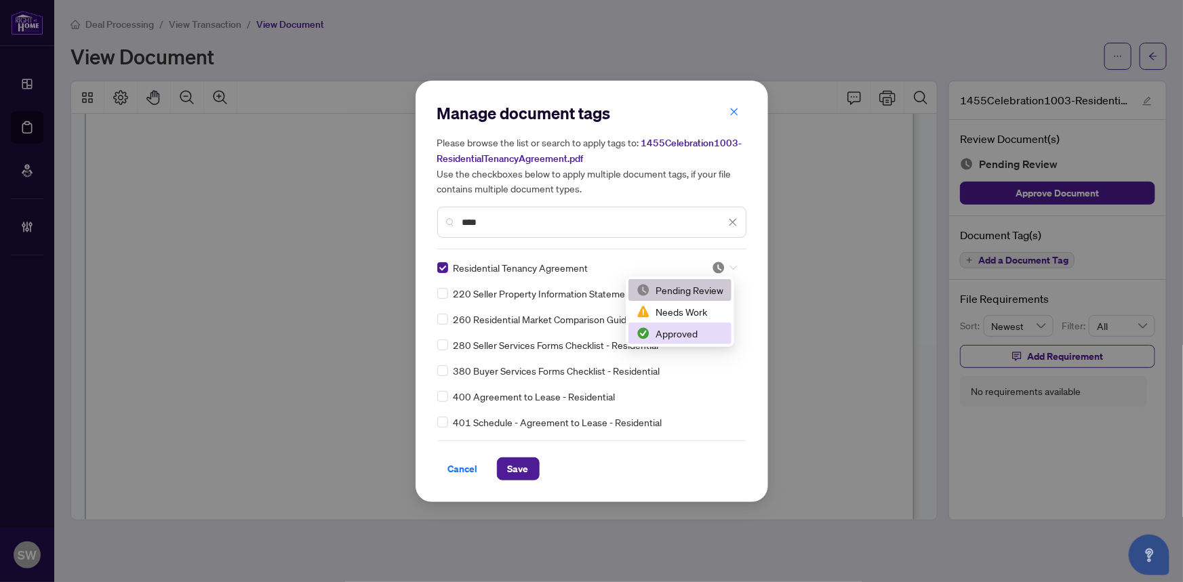
click at [690, 334] on div "Approved" at bounding box center [680, 333] width 87 height 15
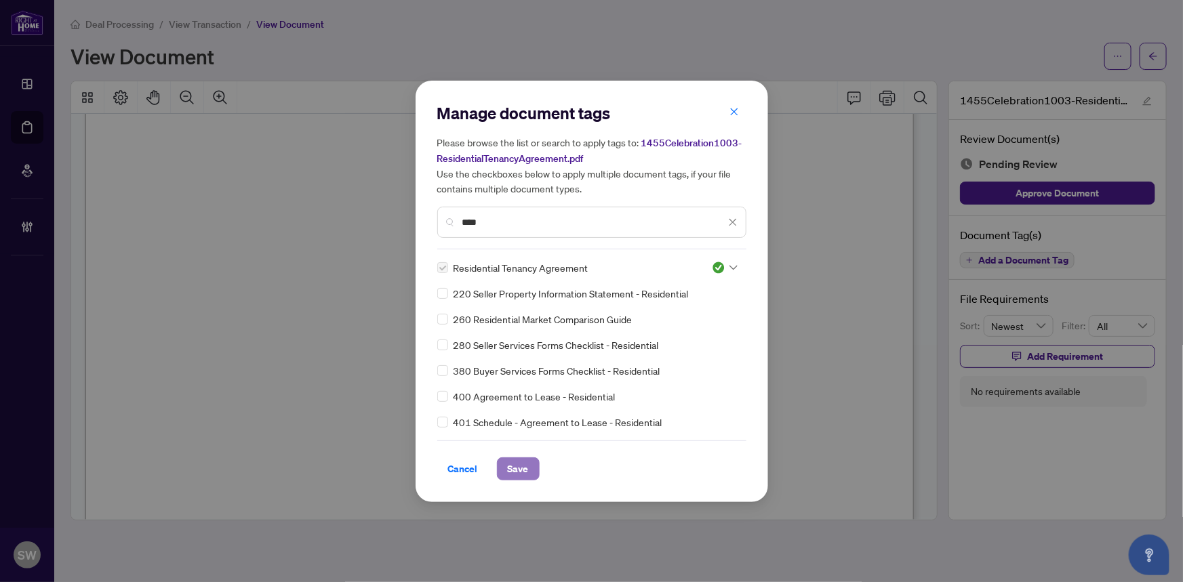
click at [511, 475] on span "Save" at bounding box center [518, 469] width 21 height 22
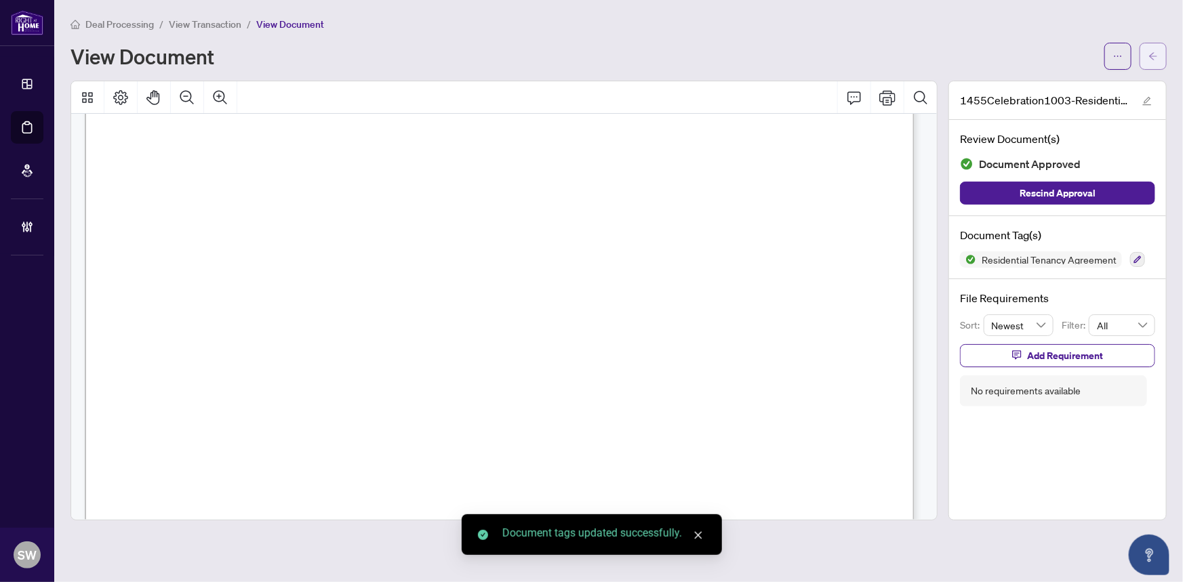
click at [1160, 62] on button "button" at bounding box center [1153, 56] width 27 height 27
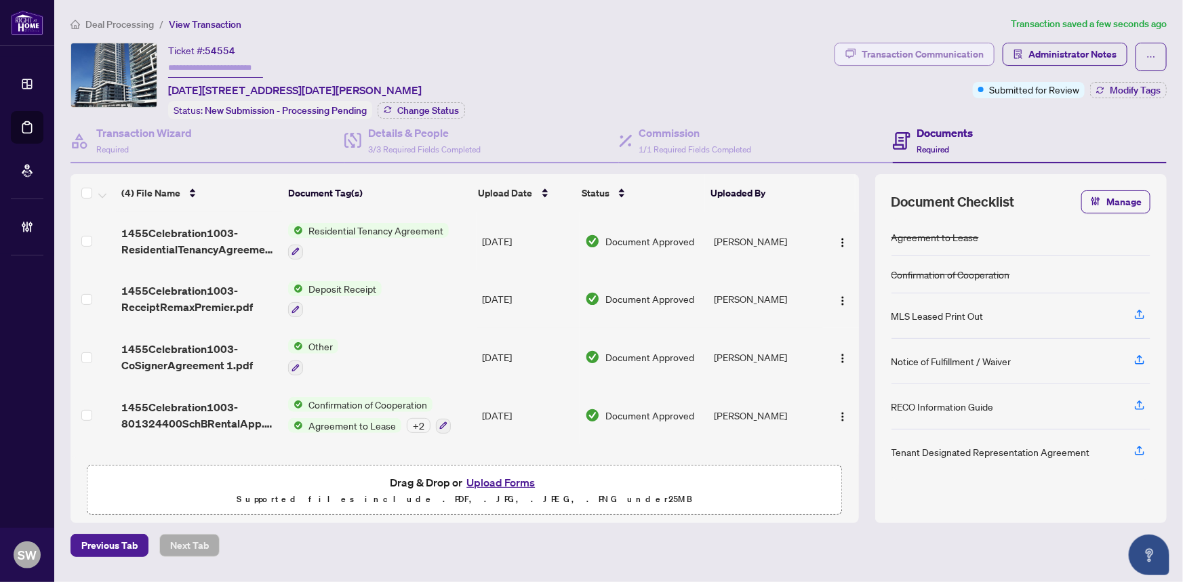
click at [942, 54] on div "Transaction Communication" at bounding box center [923, 54] width 122 height 22
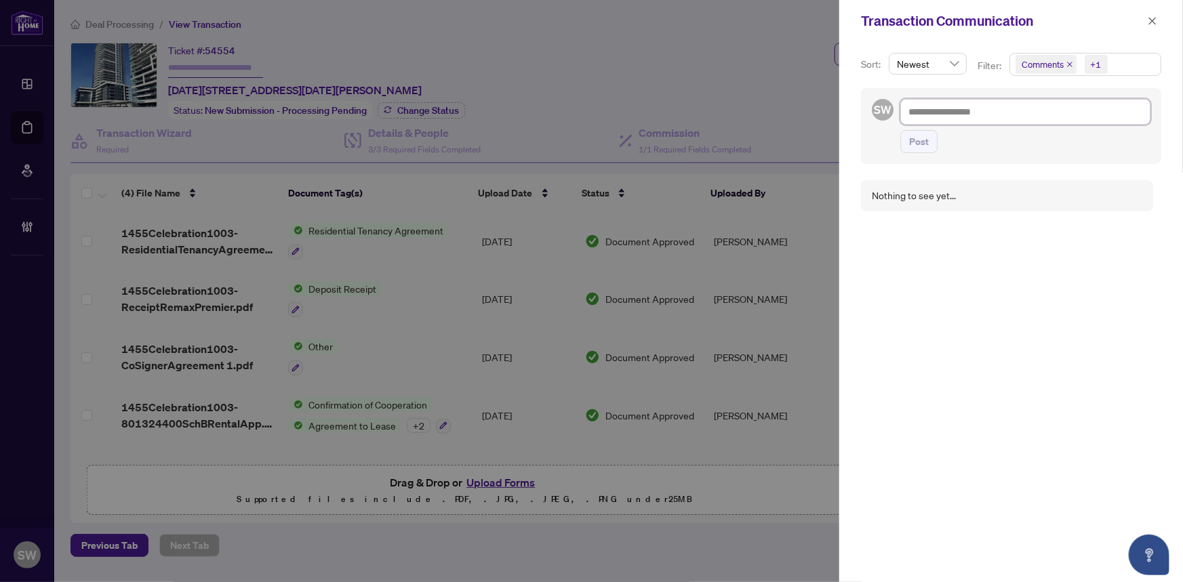
click at [944, 108] on textarea at bounding box center [1025, 112] width 250 height 26
paste textarea "**********"
type textarea "**********"
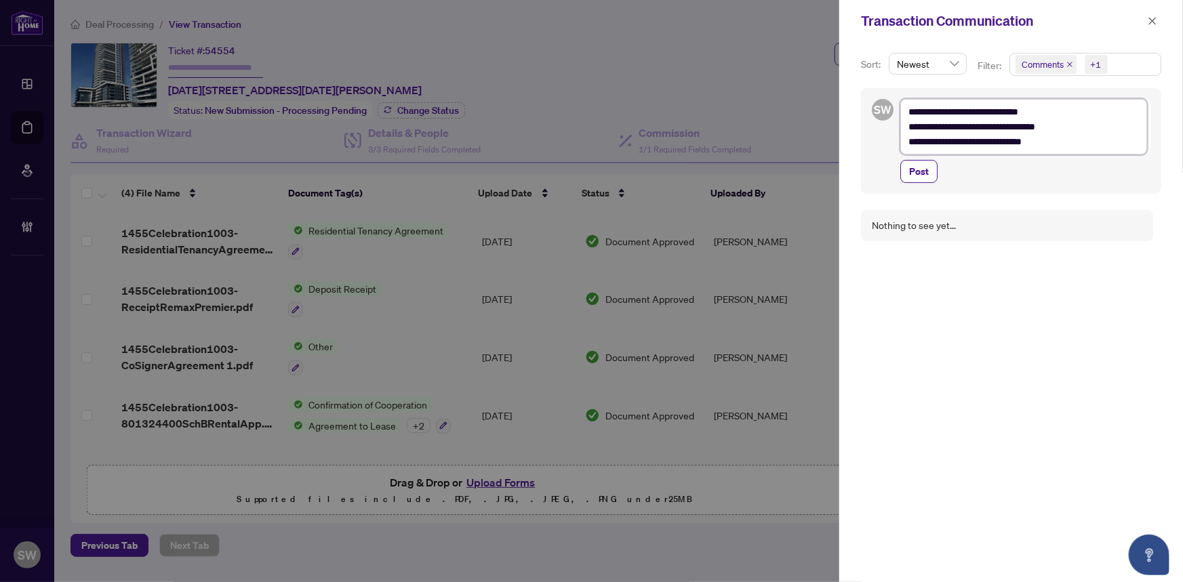
click at [1039, 108] on textarea "**********" at bounding box center [1023, 127] width 247 height 56
type textarea "**********"
click at [969, 112] on textarea "**********" at bounding box center [1023, 127] width 247 height 56
type textarea "**********"
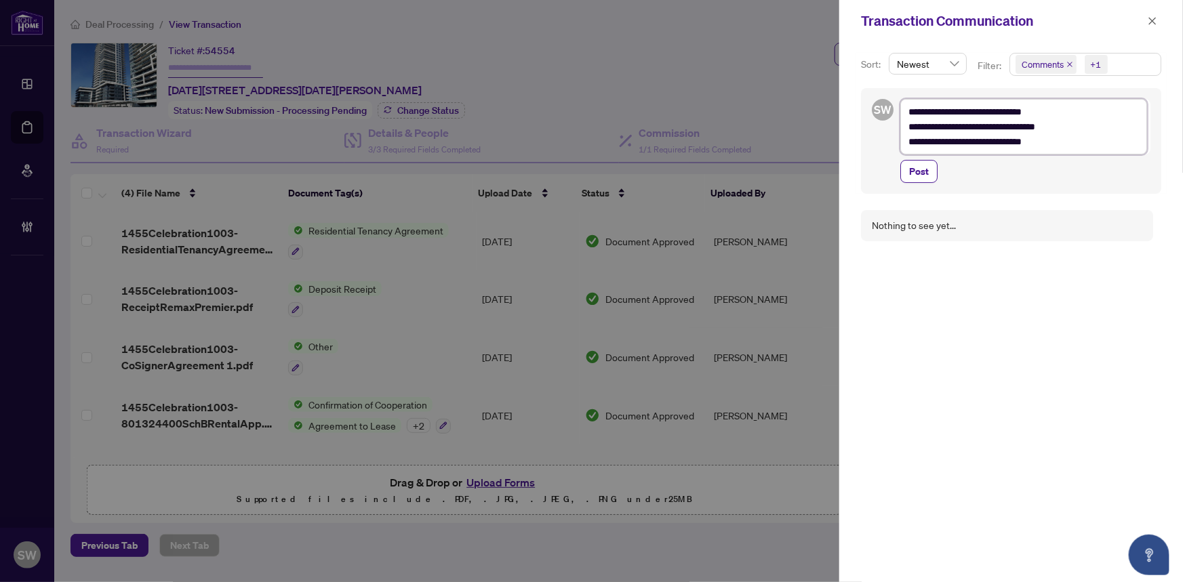
type textarea "**********"
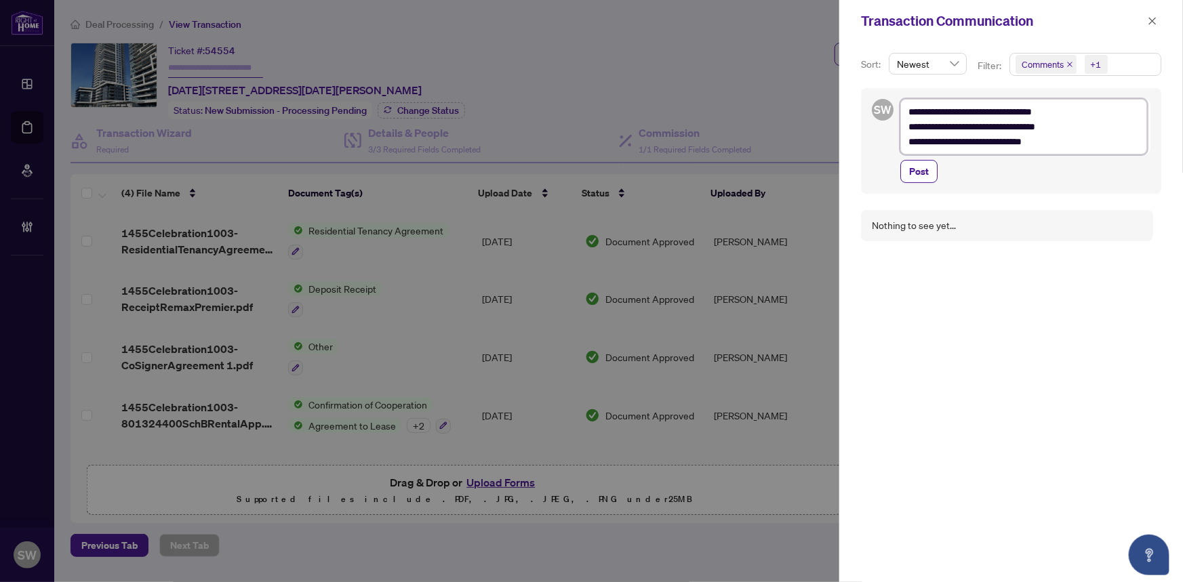
type textarea "**********"
click at [920, 176] on span "Post" at bounding box center [919, 172] width 20 height 22
type textarea "**********"
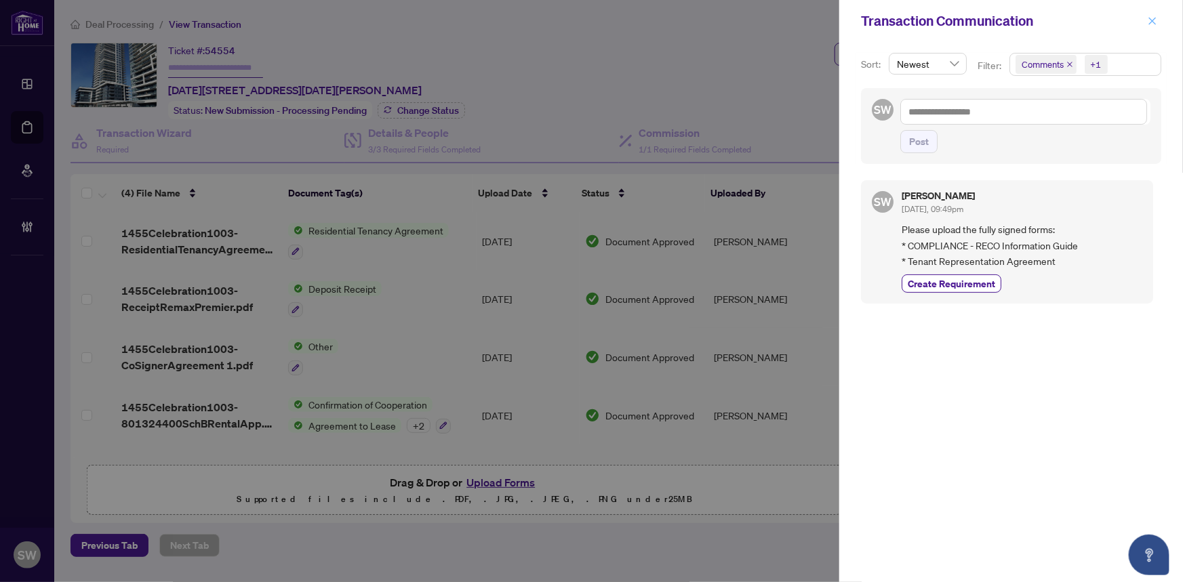
click at [1150, 18] on icon "close" at bounding box center [1152, 20] width 7 height 7
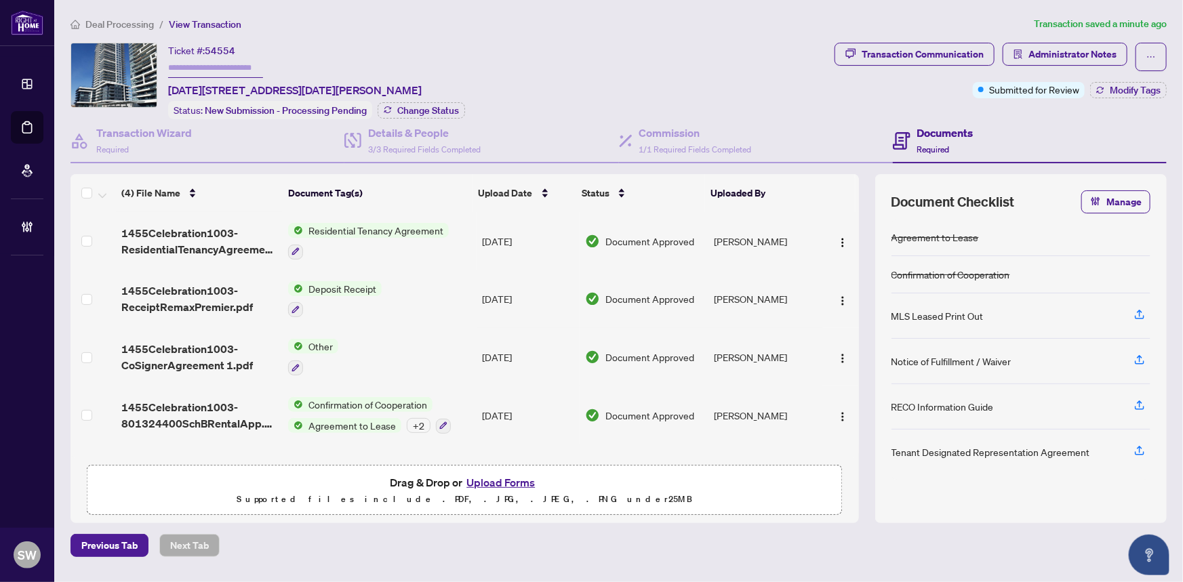
click at [247, 66] on input "text" at bounding box center [215, 68] width 95 height 20
paste input "*******"
type input "*******"
click at [1063, 64] on div "Submitted for Review" at bounding box center [1030, 63] width 88 height 22
click at [1092, 61] on span "Administrator Notes" at bounding box center [1072, 54] width 88 height 22
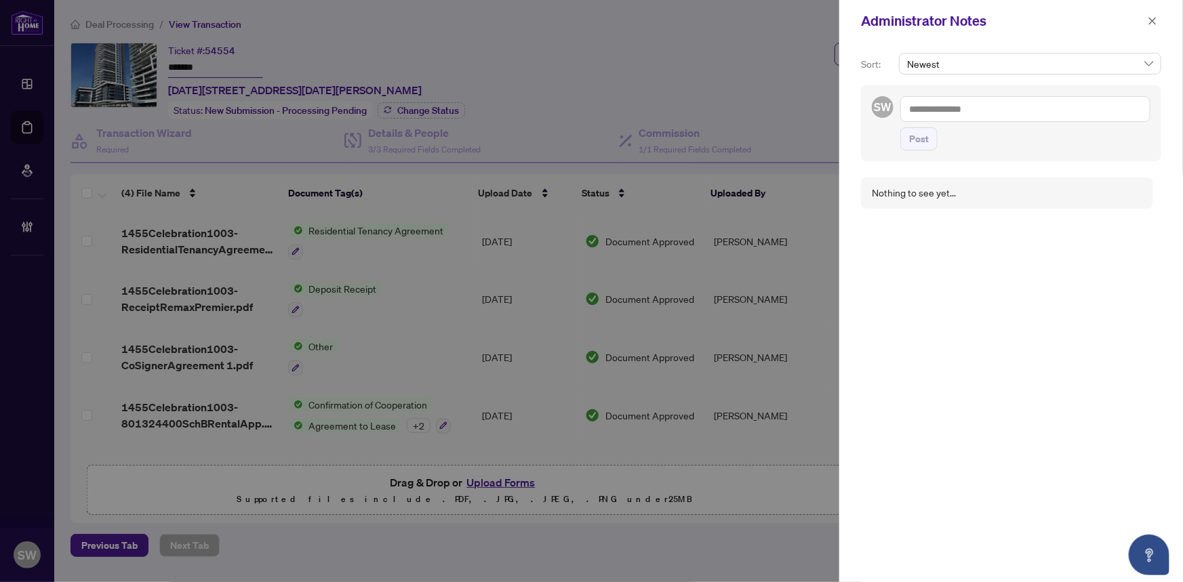
click at [978, 113] on textarea at bounding box center [1025, 109] width 250 height 26
paste textarea "**********"
type textarea "**********"
click at [922, 134] on span "Post" at bounding box center [919, 139] width 20 height 22
click at [1156, 18] on icon "close" at bounding box center [1152, 20] width 9 height 9
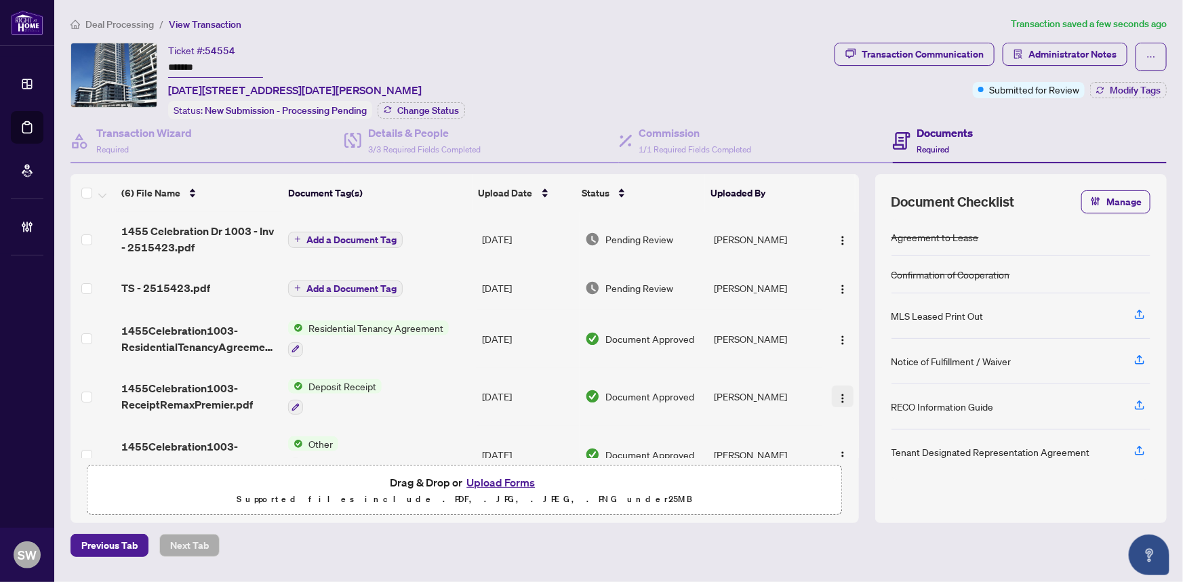
click at [840, 397] on img "button" at bounding box center [842, 398] width 11 height 11
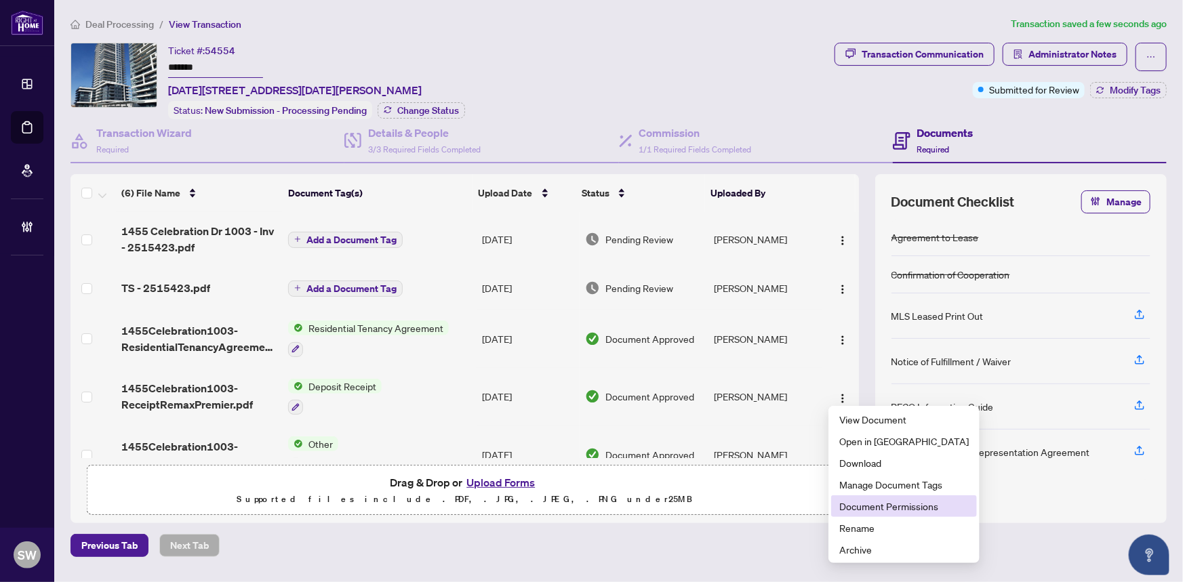
click at [881, 504] on span "Document Permissions" at bounding box center [903, 506] width 129 height 15
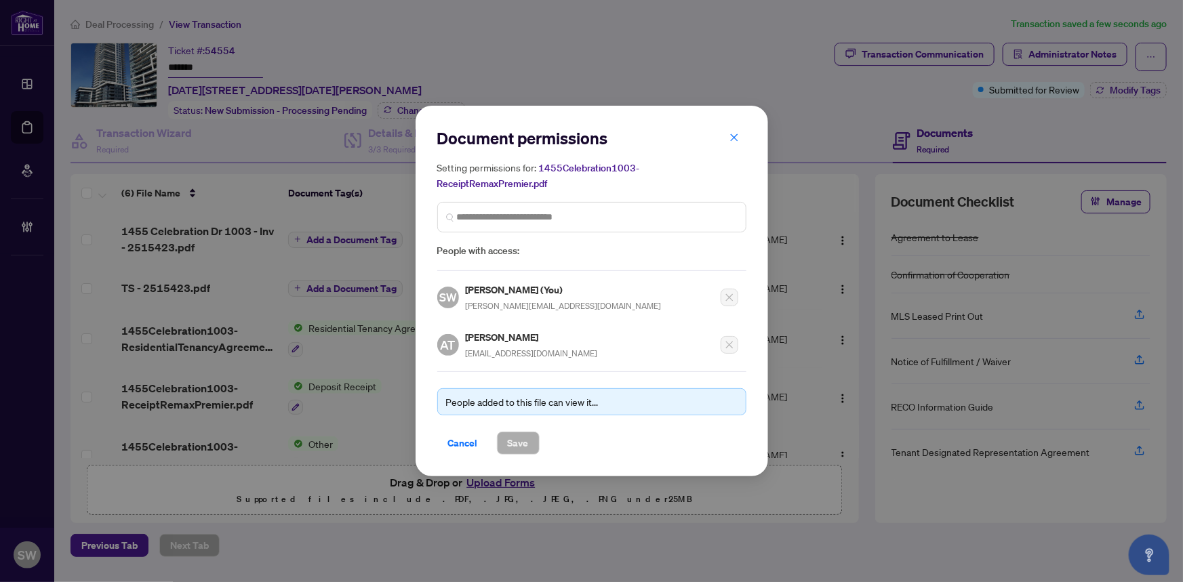
click at [476, 338] on h5 "[PERSON_NAME]" at bounding box center [532, 337] width 132 height 16
copy h5 "[PERSON_NAME]"
click at [463, 443] on span "Cancel" at bounding box center [463, 443] width 30 height 22
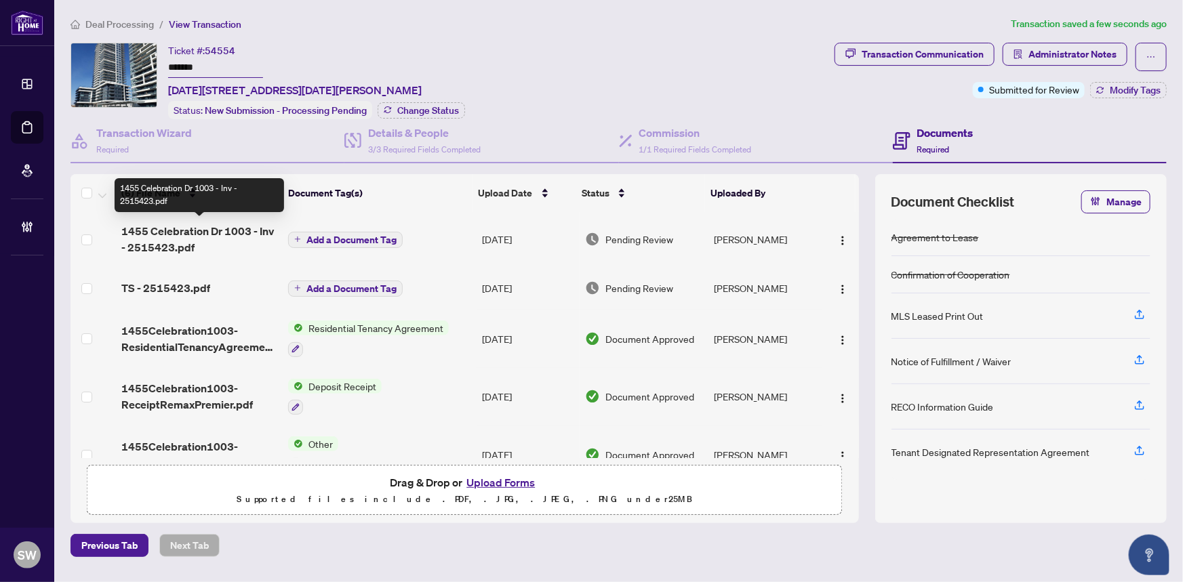
click at [215, 238] on span "1455 Celebration Dr 1003 - Inv - 2515423.pdf" at bounding box center [199, 239] width 156 height 33
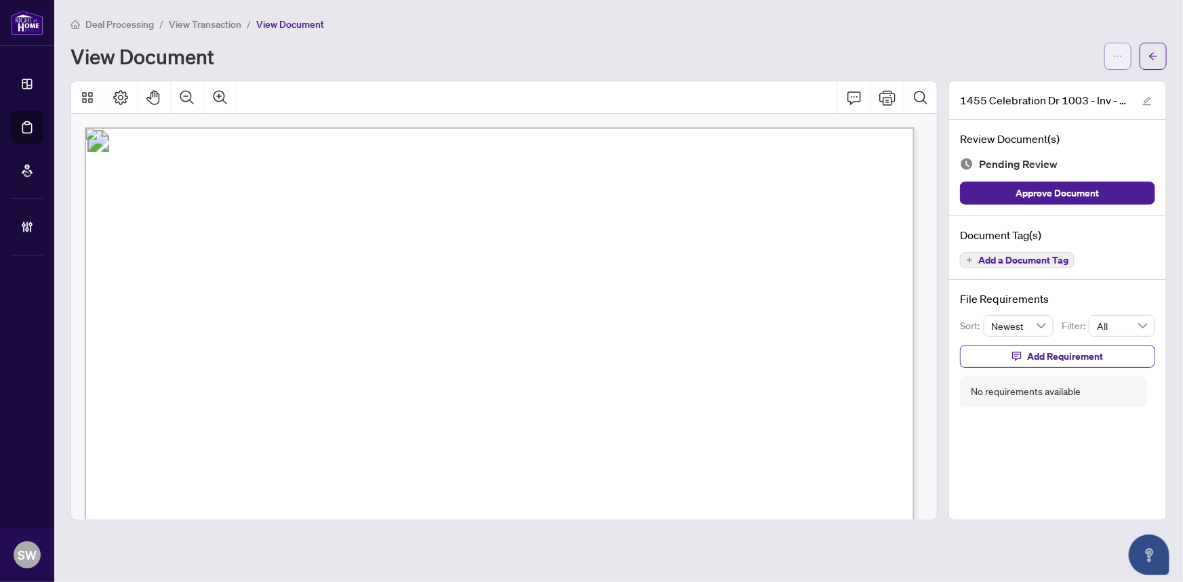
click at [1125, 63] on button "button" at bounding box center [1117, 56] width 27 height 27
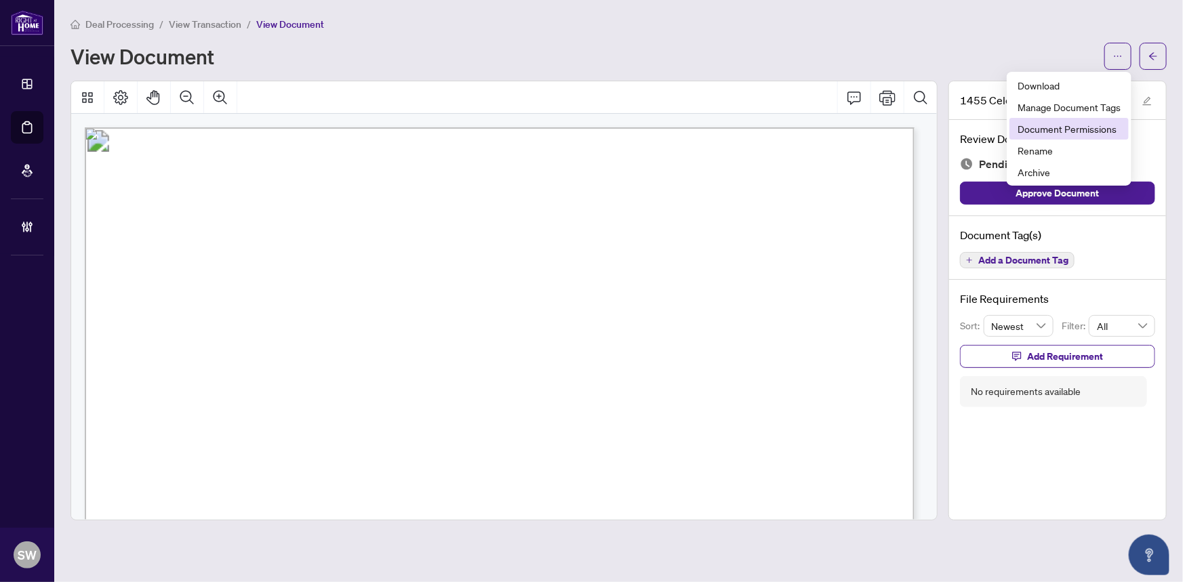
click at [1068, 131] on span "Document Permissions" at bounding box center [1069, 128] width 103 height 15
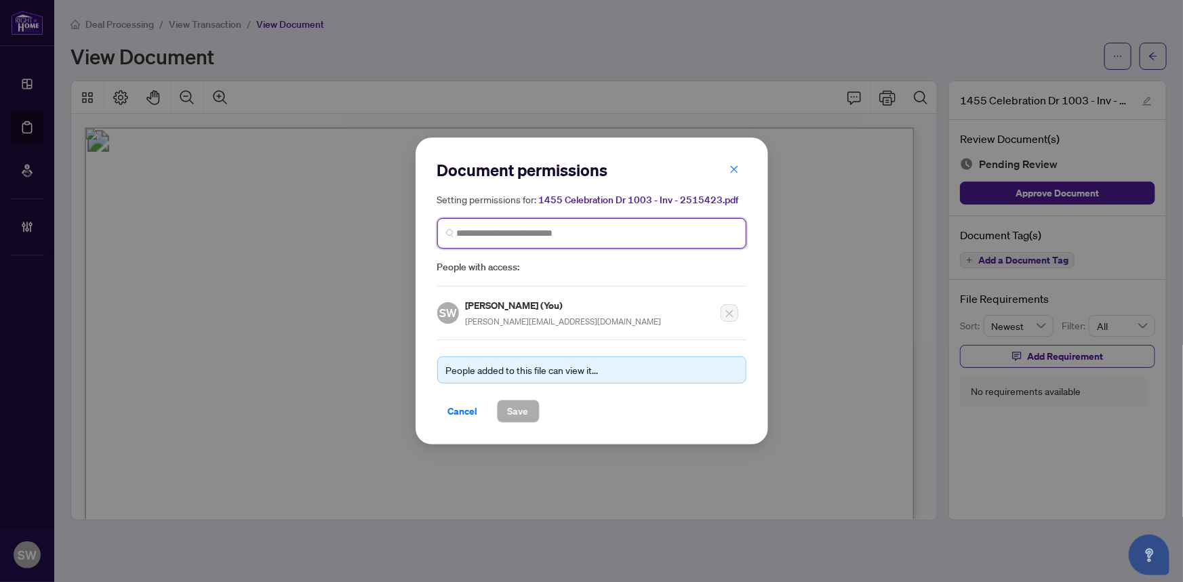
click at [519, 232] on input "search" at bounding box center [597, 233] width 281 height 14
paste input "**********"
type input "**********"
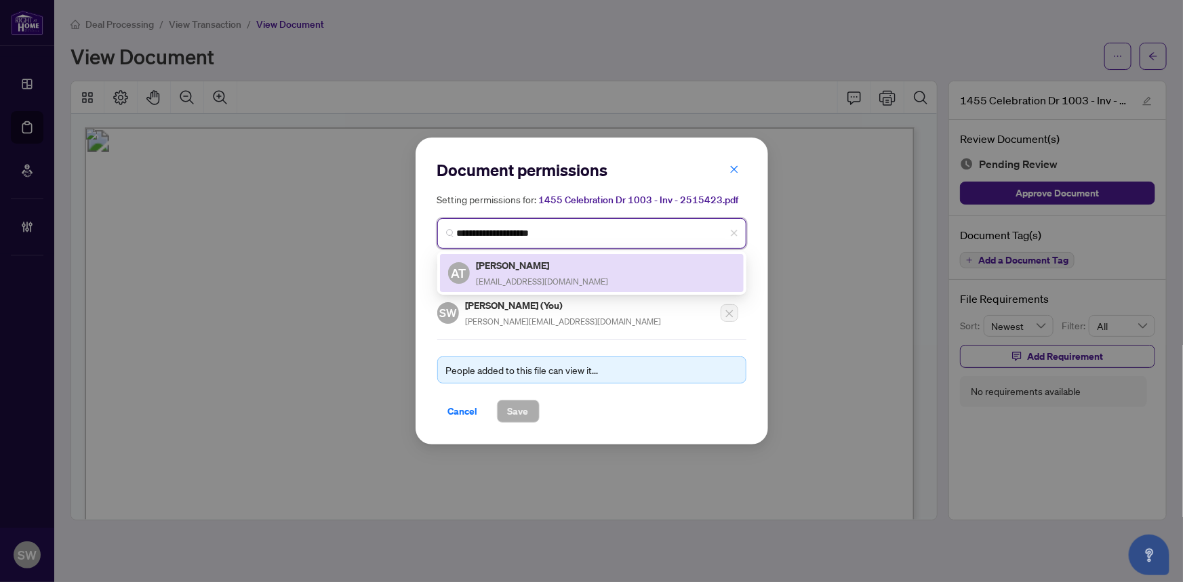
click at [529, 271] on h5 "[PERSON_NAME]" at bounding box center [543, 266] width 132 height 16
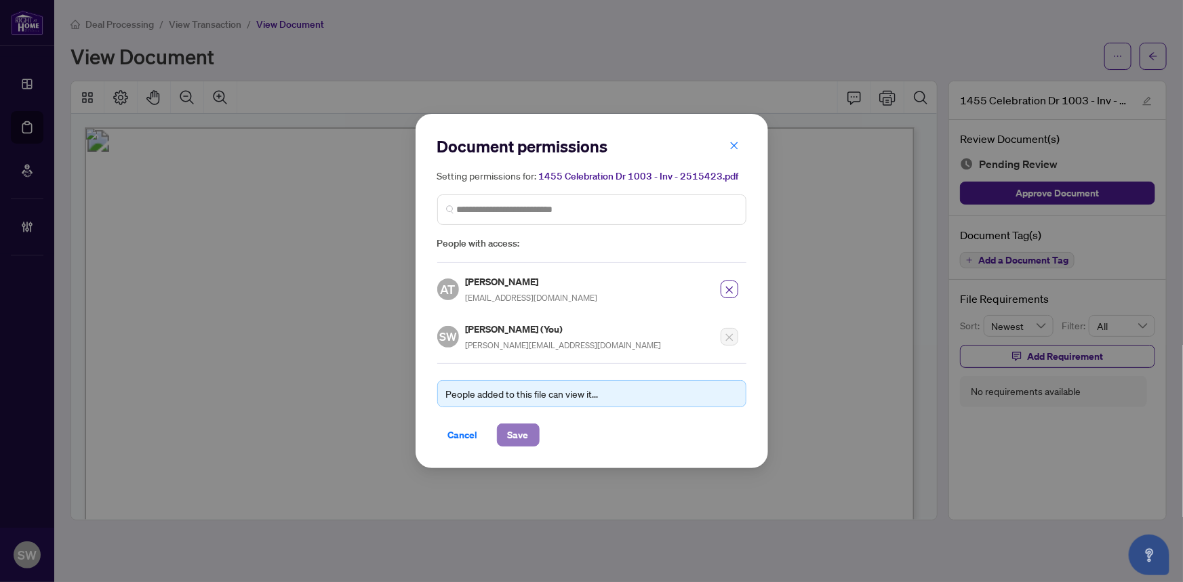
click at [515, 434] on span "Save" at bounding box center [518, 435] width 21 height 22
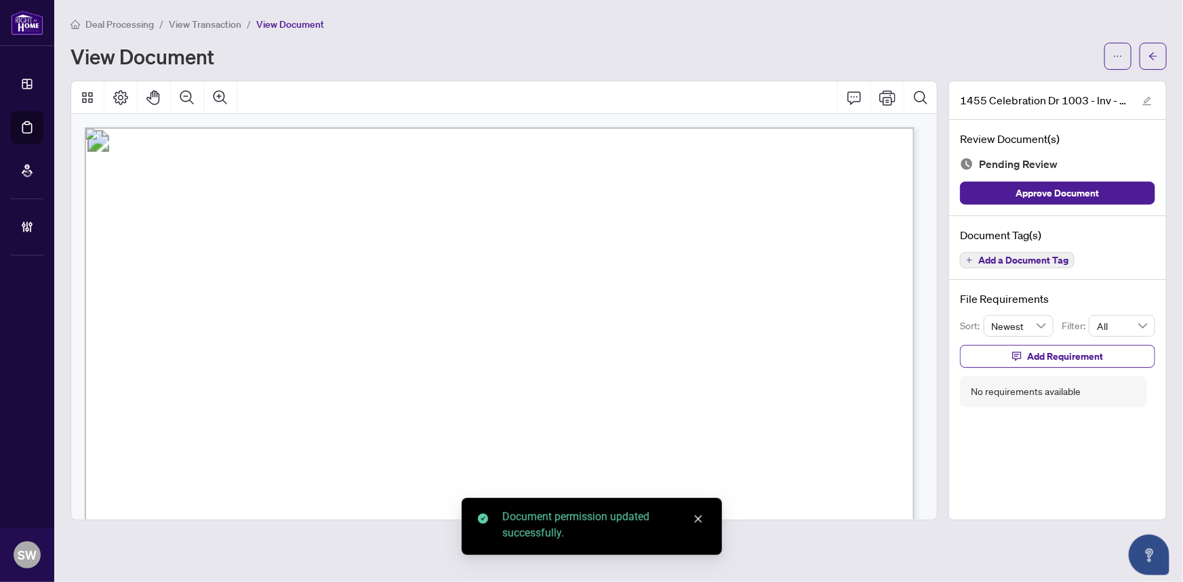
click at [1039, 258] on span "Add a Document Tag" at bounding box center [1023, 260] width 90 height 9
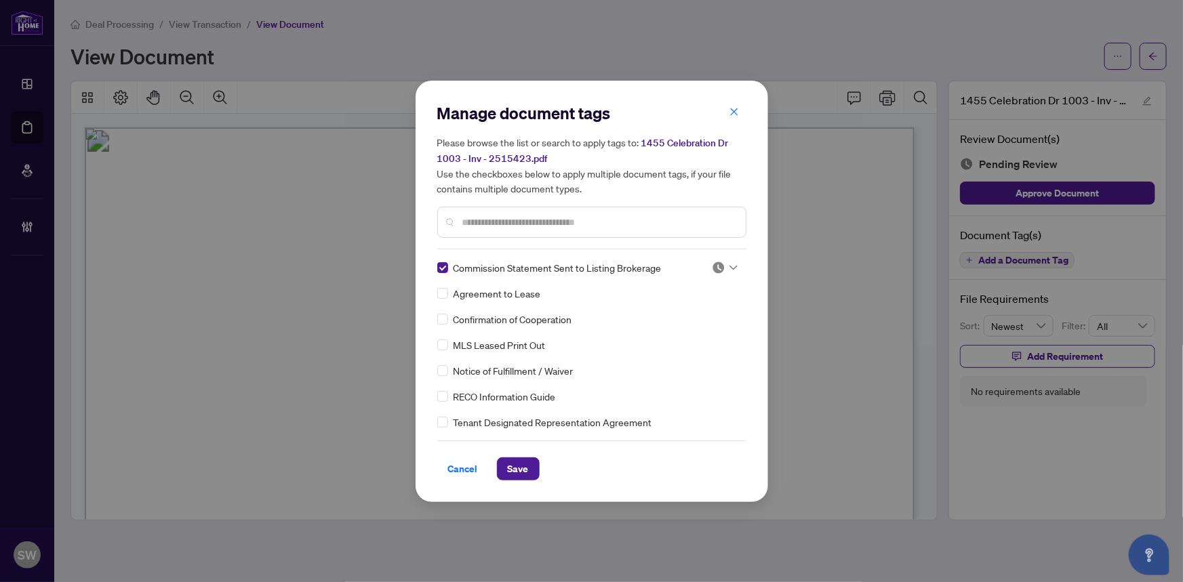
click at [723, 264] on div at bounding box center [725, 268] width 26 height 14
click at [686, 329] on div "Approved" at bounding box center [680, 333] width 87 height 15
click at [521, 460] on span "Save" at bounding box center [518, 469] width 21 height 22
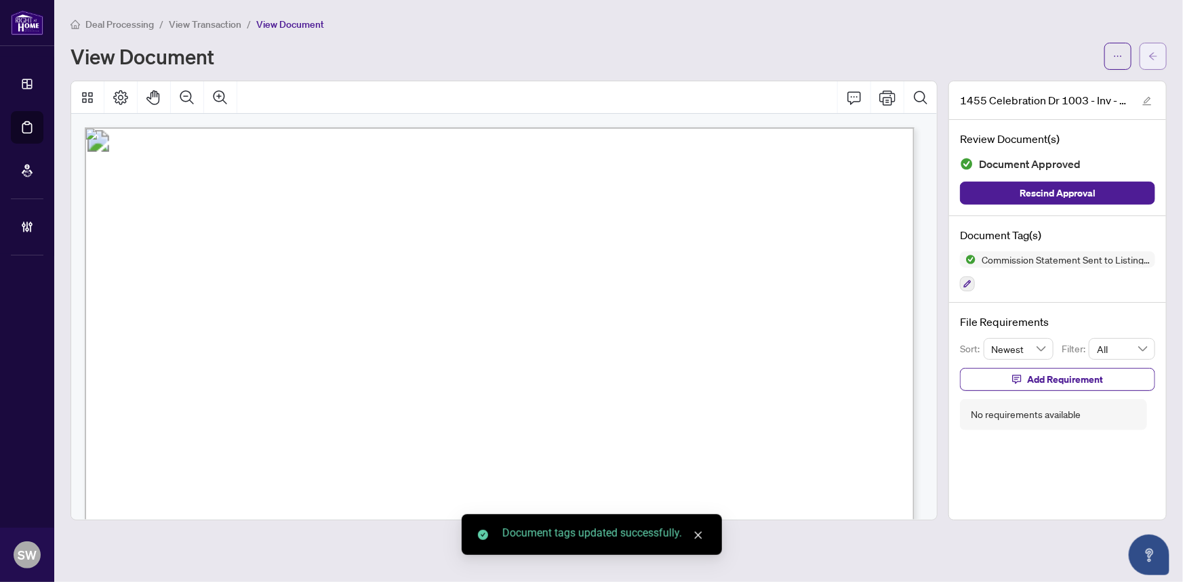
click at [1159, 54] on button "button" at bounding box center [1153, 56] width 27 height 27
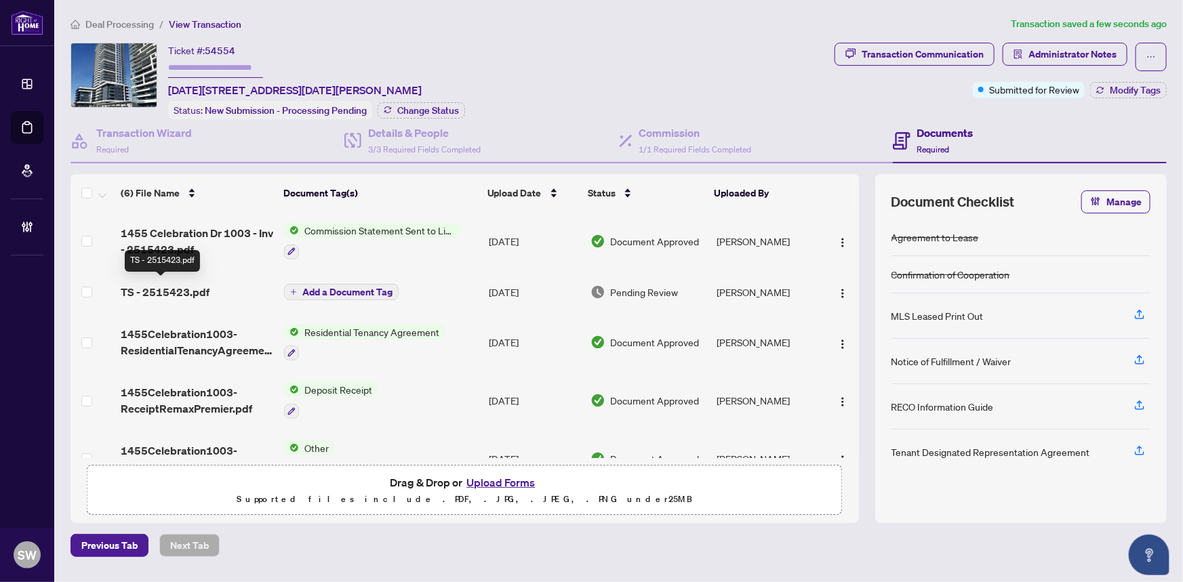
click at [188, 289] on span "TS - 2515423.pdf" at bounding box center [165, 292] width 89 height 16
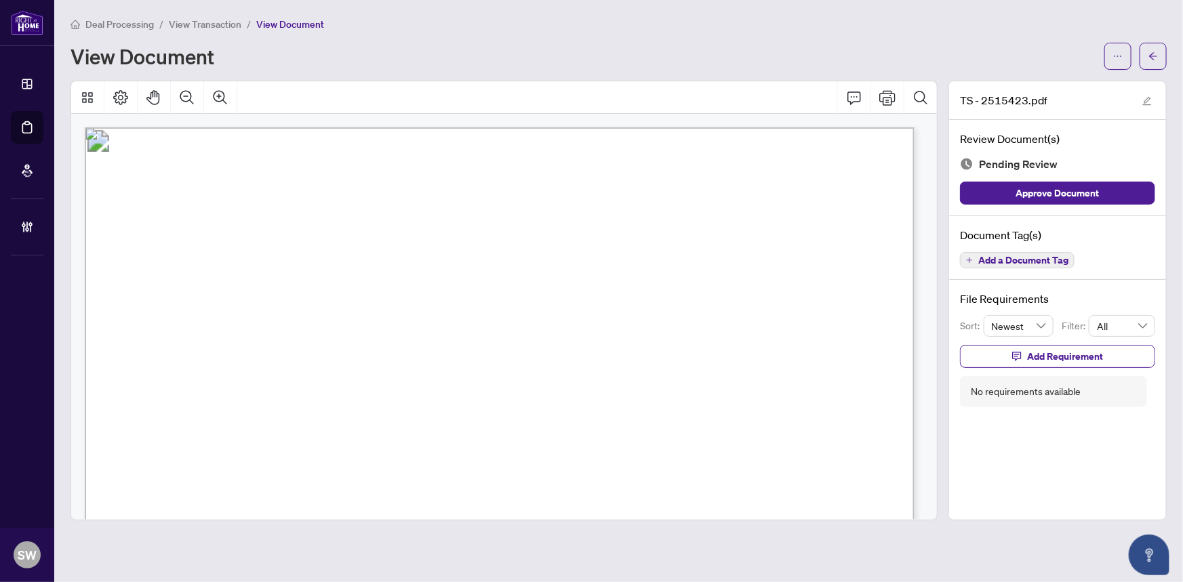
click at [1007, 258] on span "Add a Document Tag" at bounding box center [1023, 260] width 90 height 9
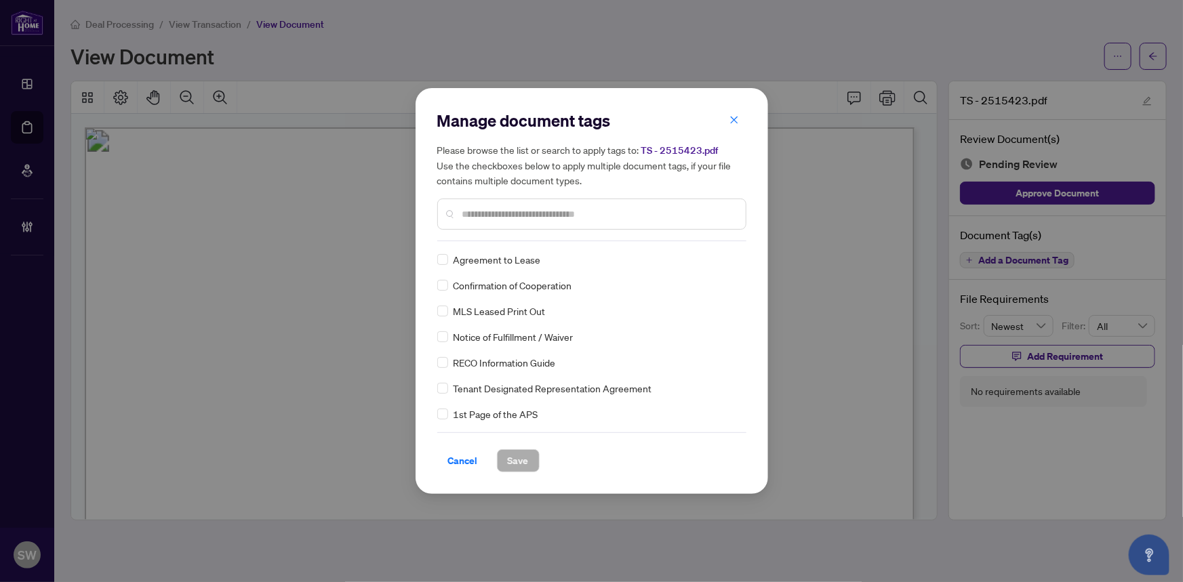
click at [500, 217] on input "text" at bounding box center [598, 214] width 273 height 15
type input "*****"
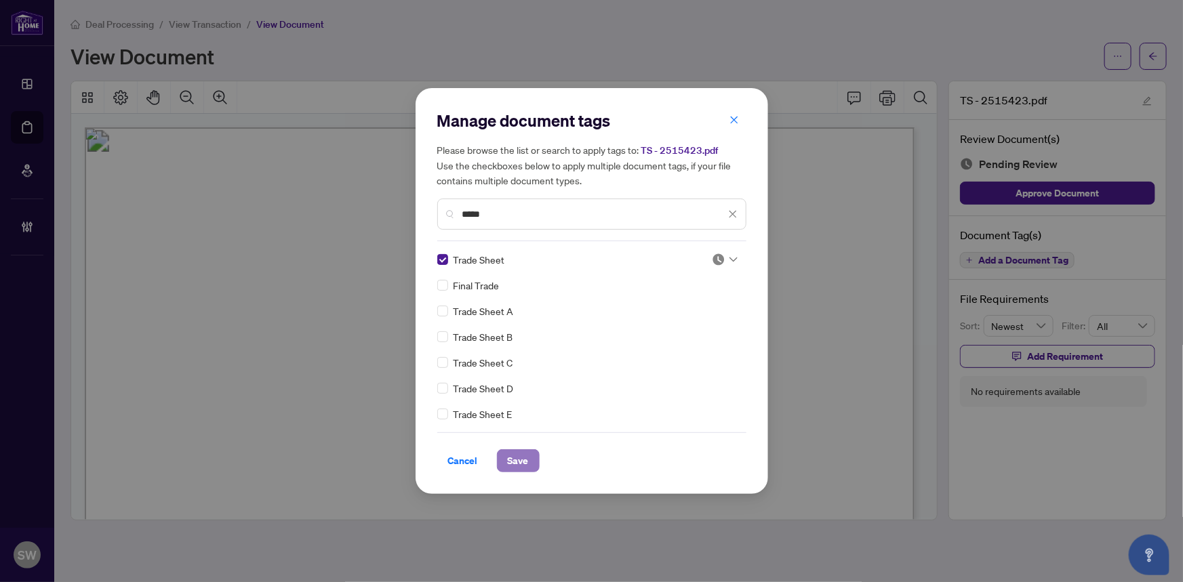
click at [519, 460] on span "Save" at bounding box center [518, 461] width 21 height 22
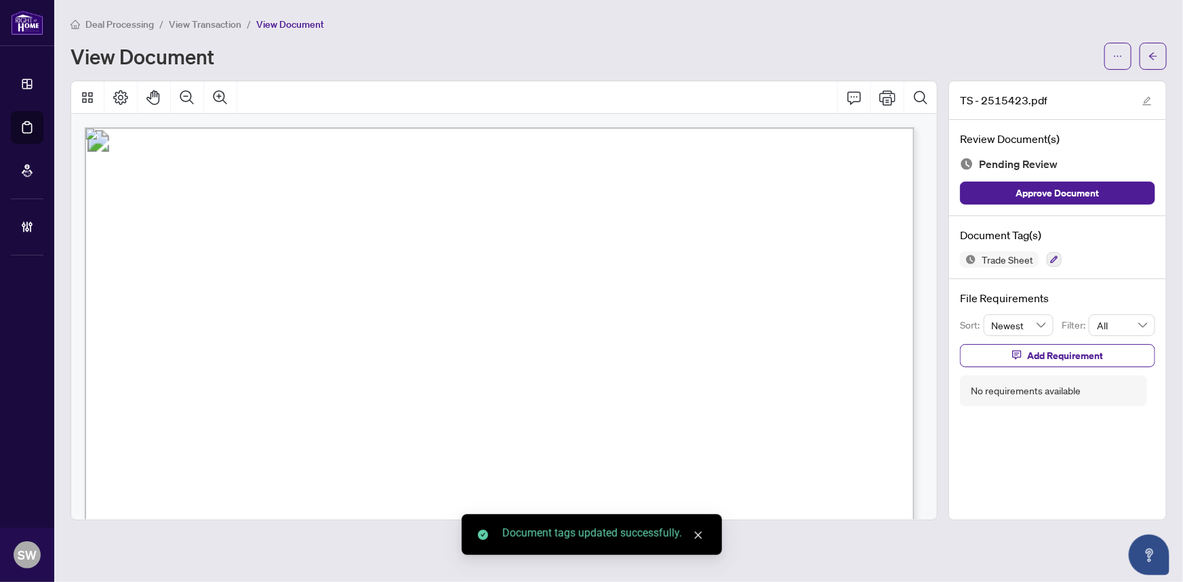
click at [1118, 58] on icon "ellipsis" at bounding box center [1117, 56] width 9 height 9
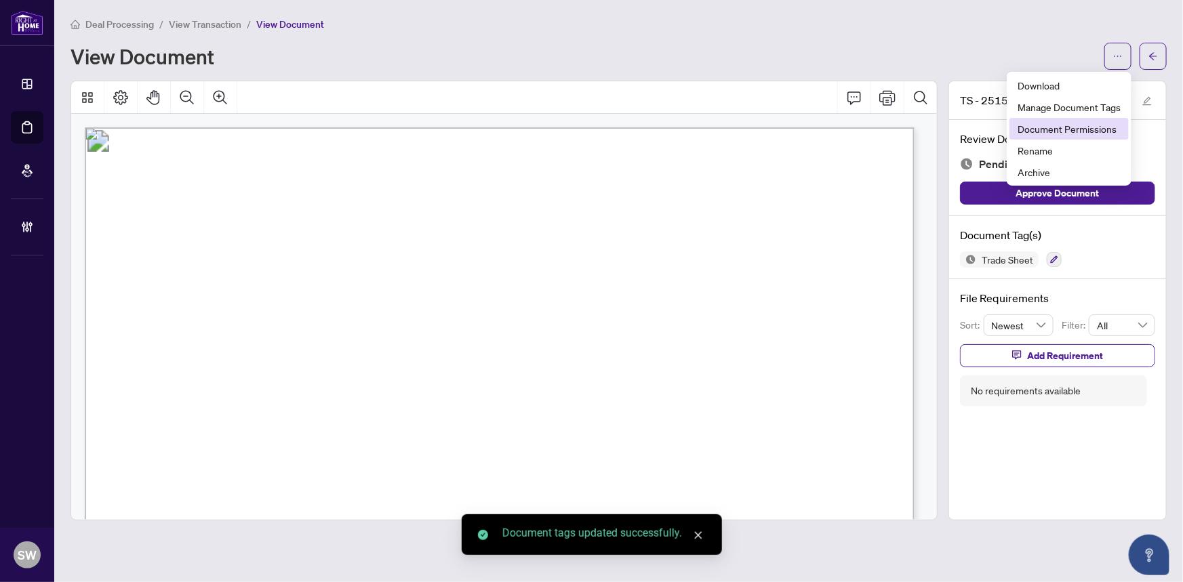
click at [1098, 134] on span "Document Permissions" at bounding box center [1069, 128] width 103 height 15
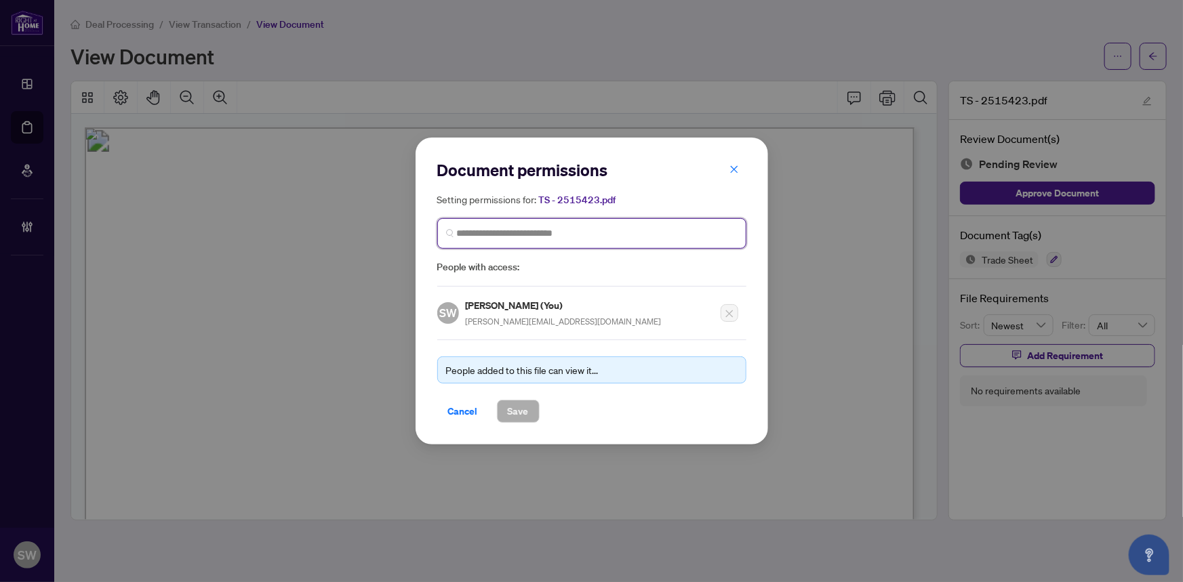
click at [519, 231] on input "search" at bounding box center [597, 233] width 281 height 14
paste input "**********"
type input "**********"
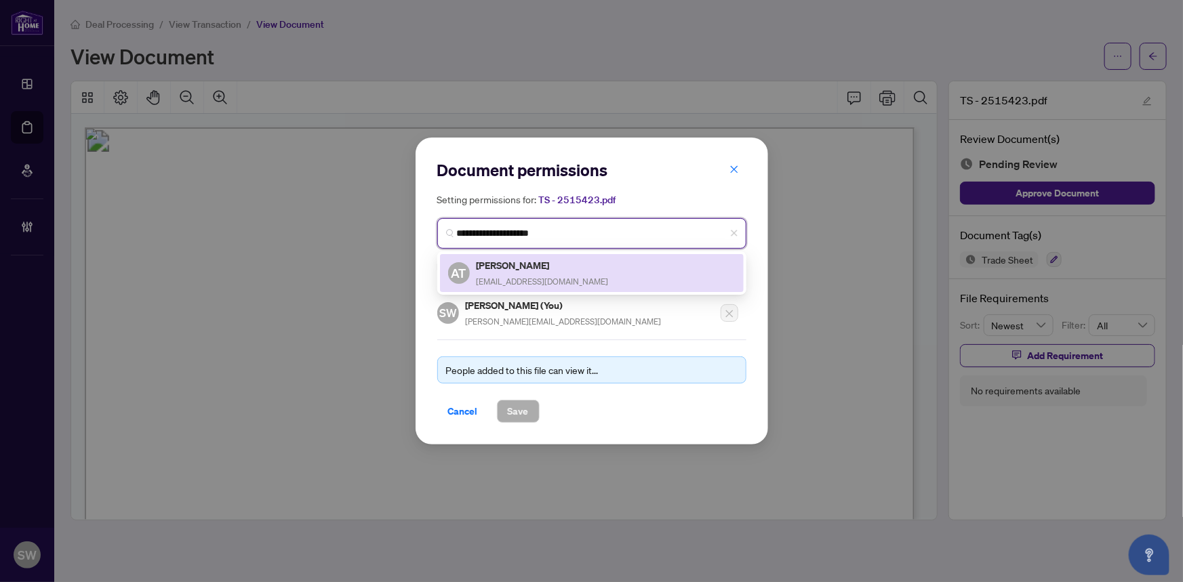
click at [536, 277] on span "[EMAIL_ADDRESS][DOMAIN_NAME]" at bounding box center [543, 282] width 132 height 10
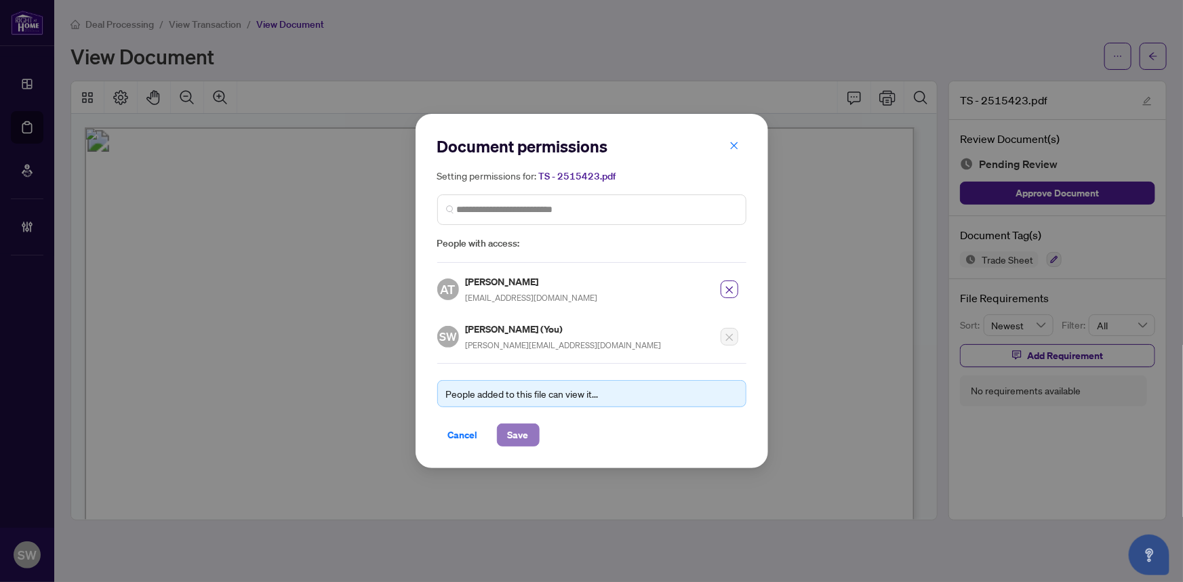
click at [518, 435] on span "Save" at bounding box center [518, 435] width 21 height 22
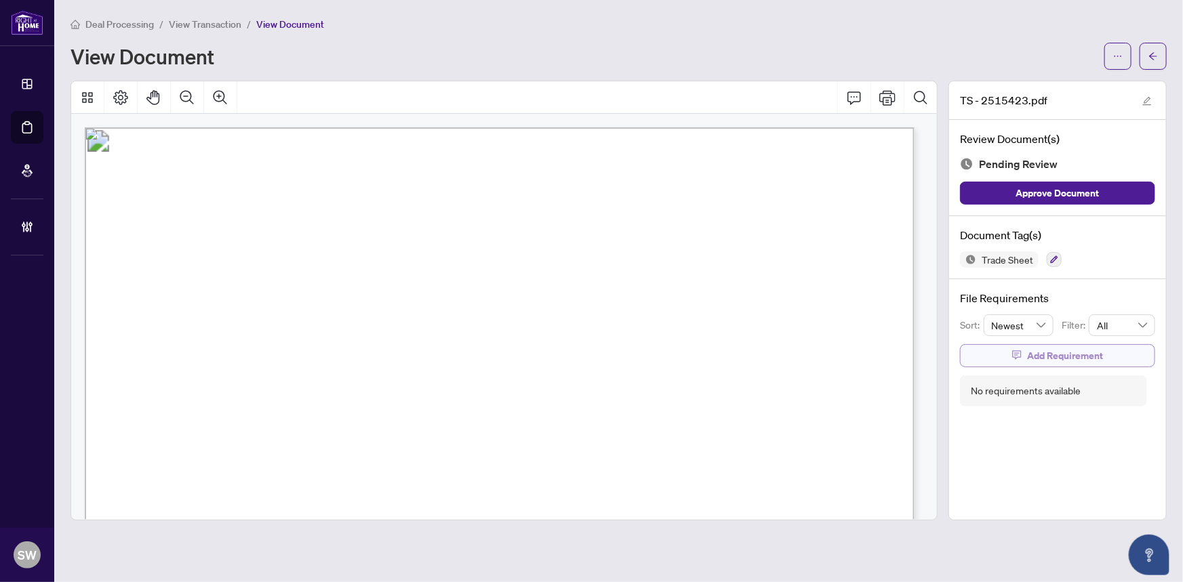
click at [1118, 357] on button "Add Requirement" at bounding box center [1057, 355] width 195 height 23
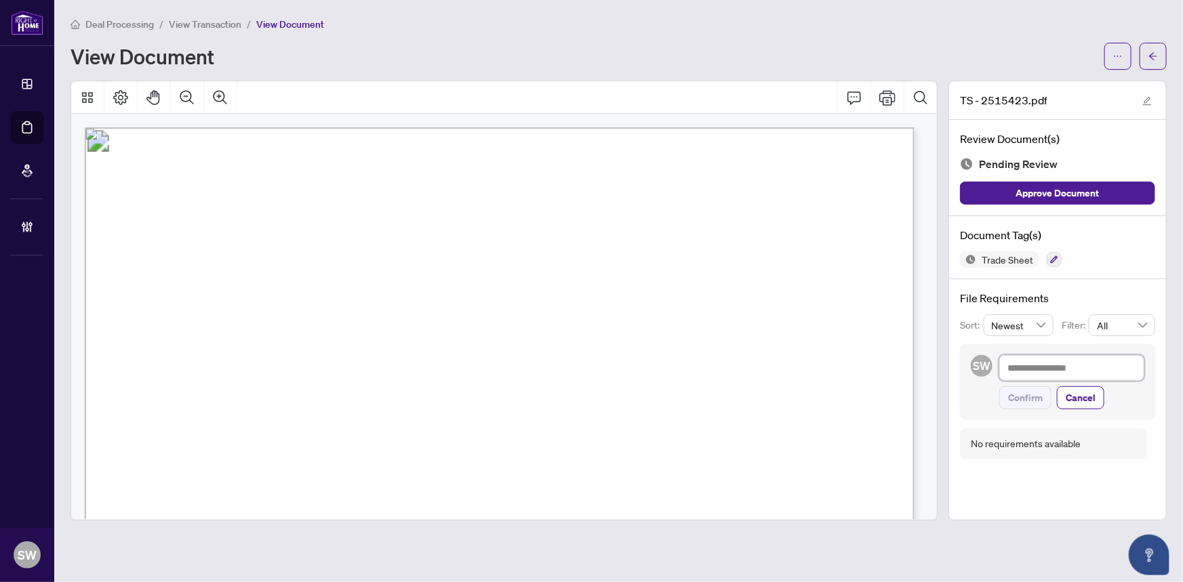
click at [1069, 366] on textarea at bounding box center [1071, 368] width 145 height 26
paste textarea "**********"
type textarea "**********"
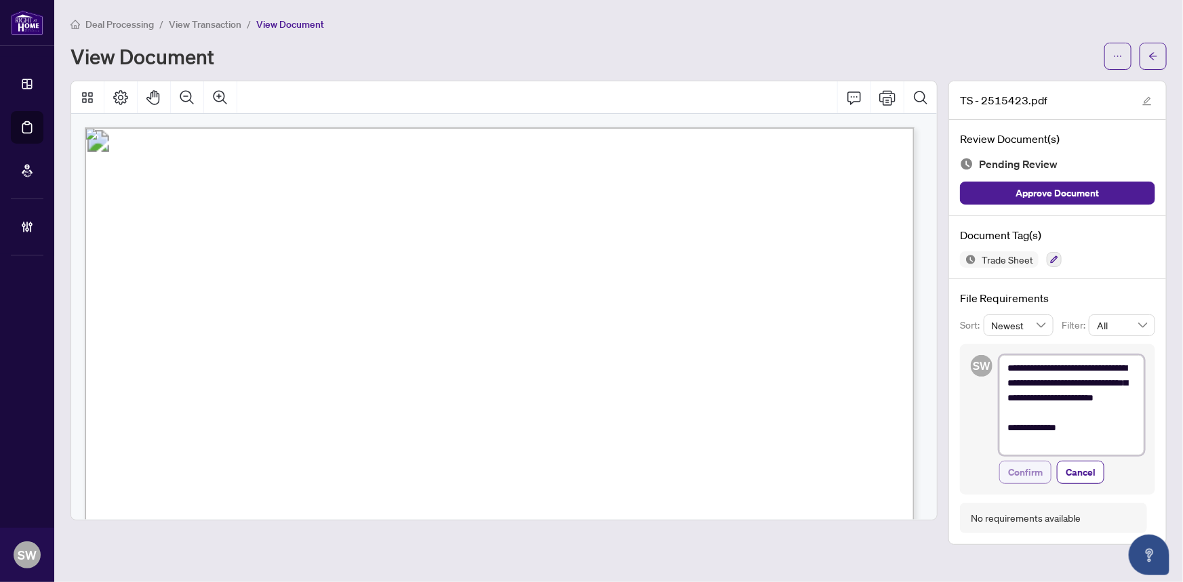
type textarea "**********"
click at [1034, 468] on span "Confirm" at bounding box center [1025, 473] width 35 height 22
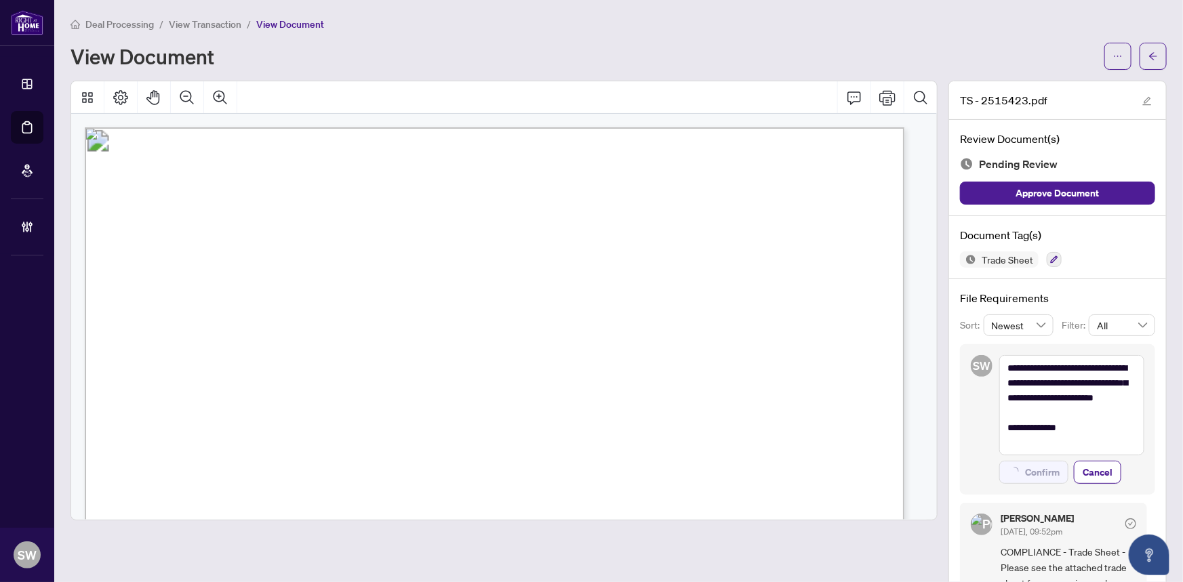
type textarea "**********"
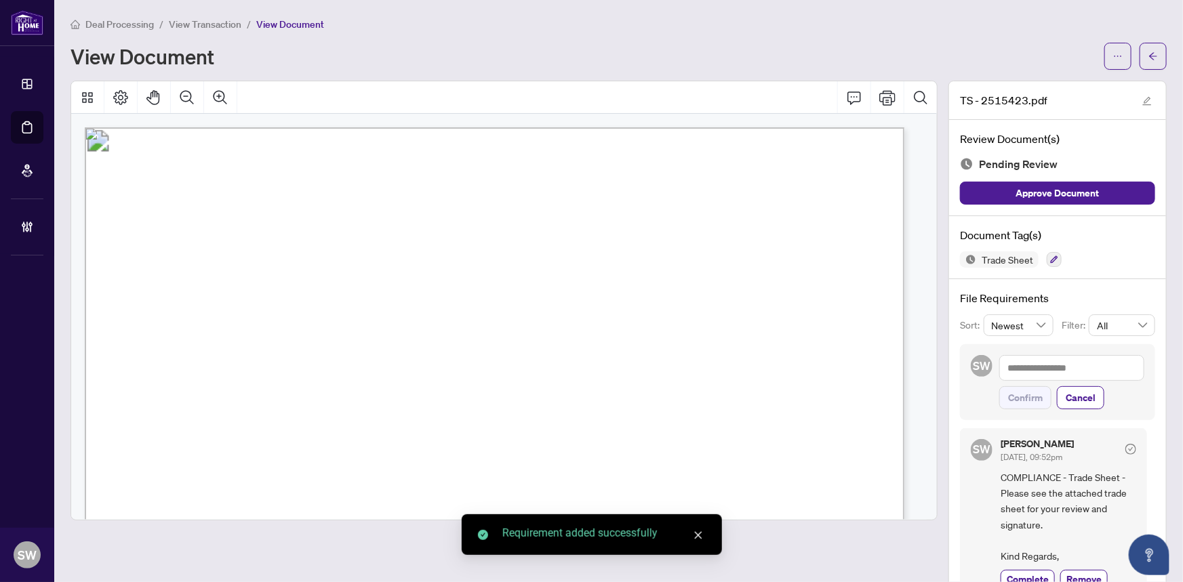
click at [1152, 55] on button "button" at bounding box center [1153, 56] width 27 height 27
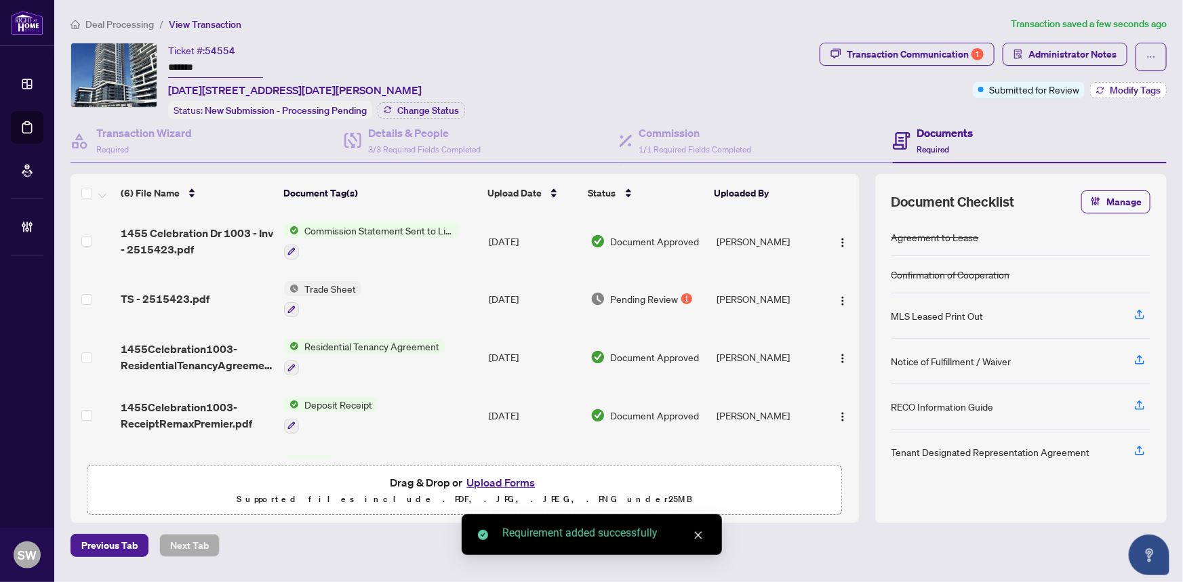
click at [1104, 87] on icon "button" at bounding box center [1100, 90] width 8 height 8
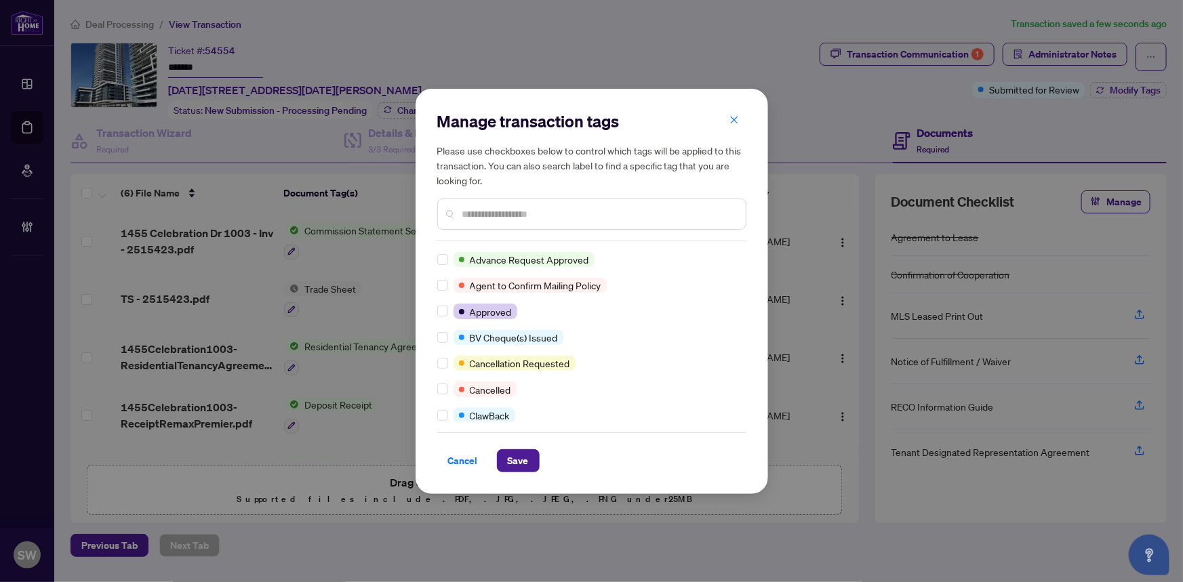
click at [508, 213] on input "text" at bounding box center [598, 214] width 273 height 15
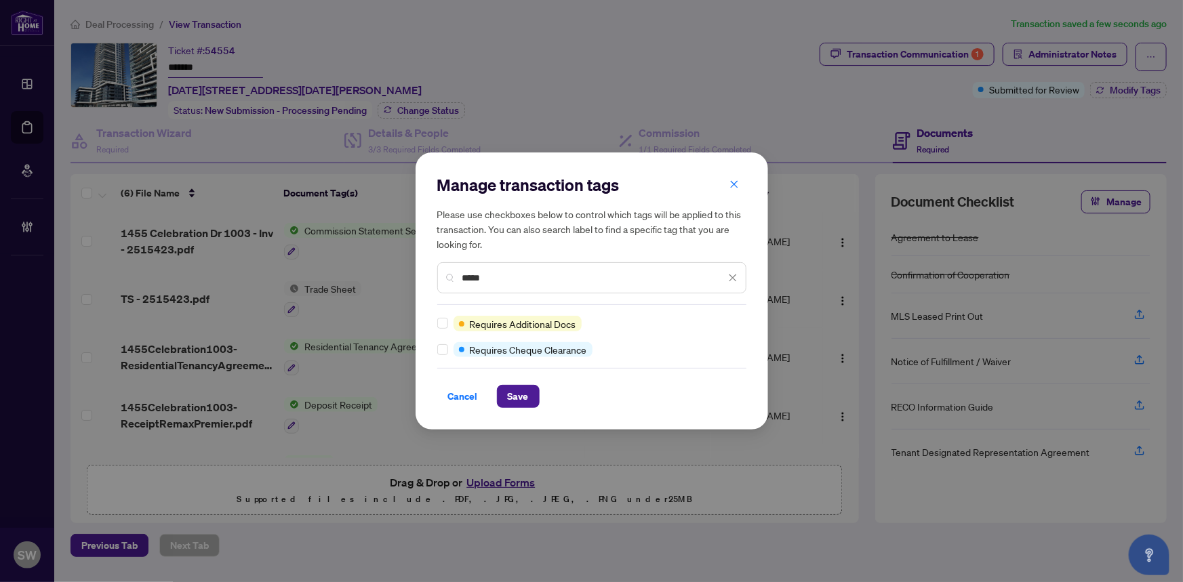
type input "*****"
click at [519, 405] on span "Save" at bounding box center [518, 397] width 21 height 22
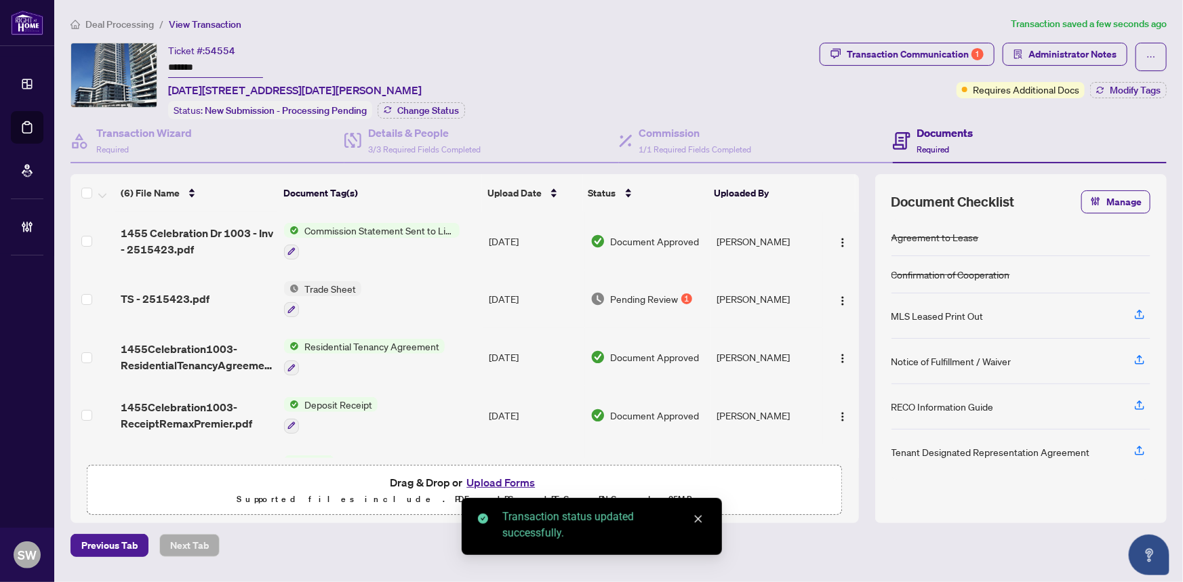
click at [193, 66] on input "*******" at bounding box center [215, 68] width 95 height 20
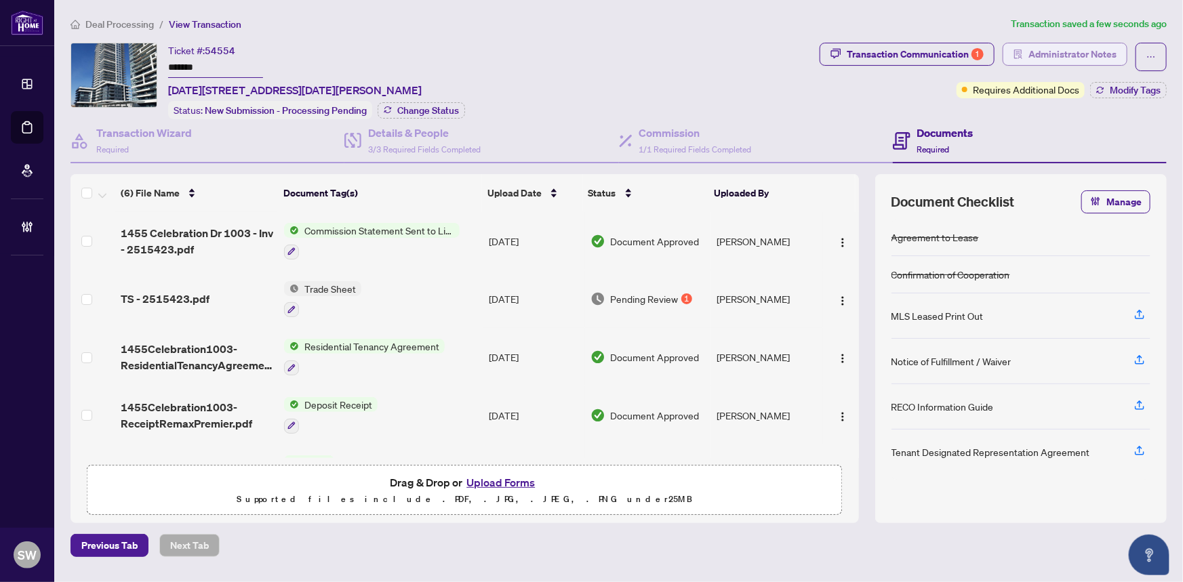
click at [1058, 54] on span "Administrator Notes" at bounding box center [1072, 54] width 88 height 22
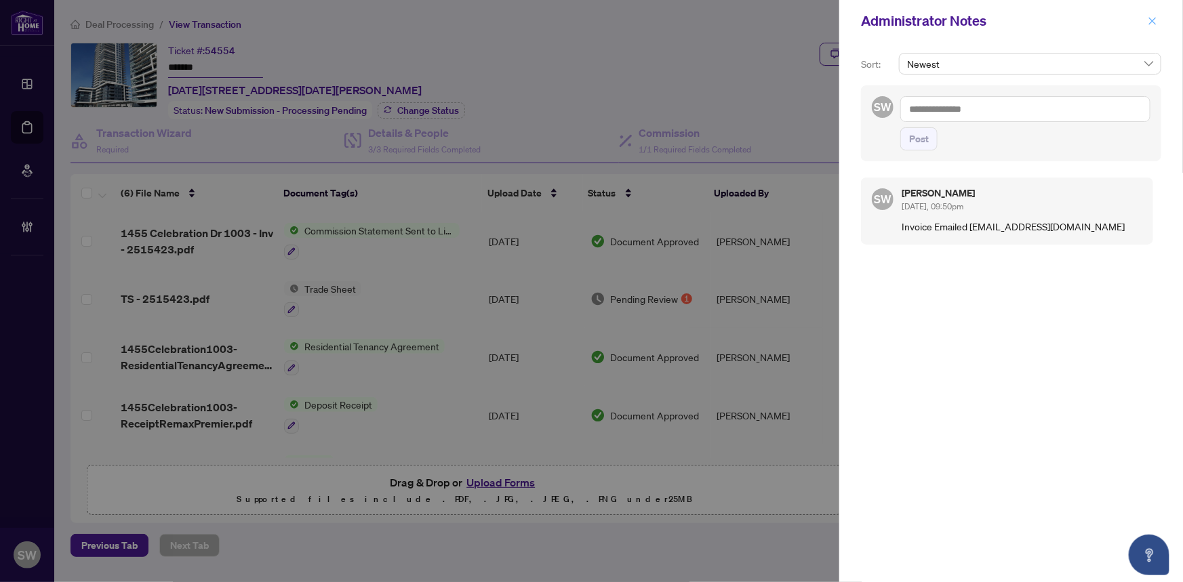
click at [1161, 22] on button "button" at bounding box center [1153, 21] width 18 height 16
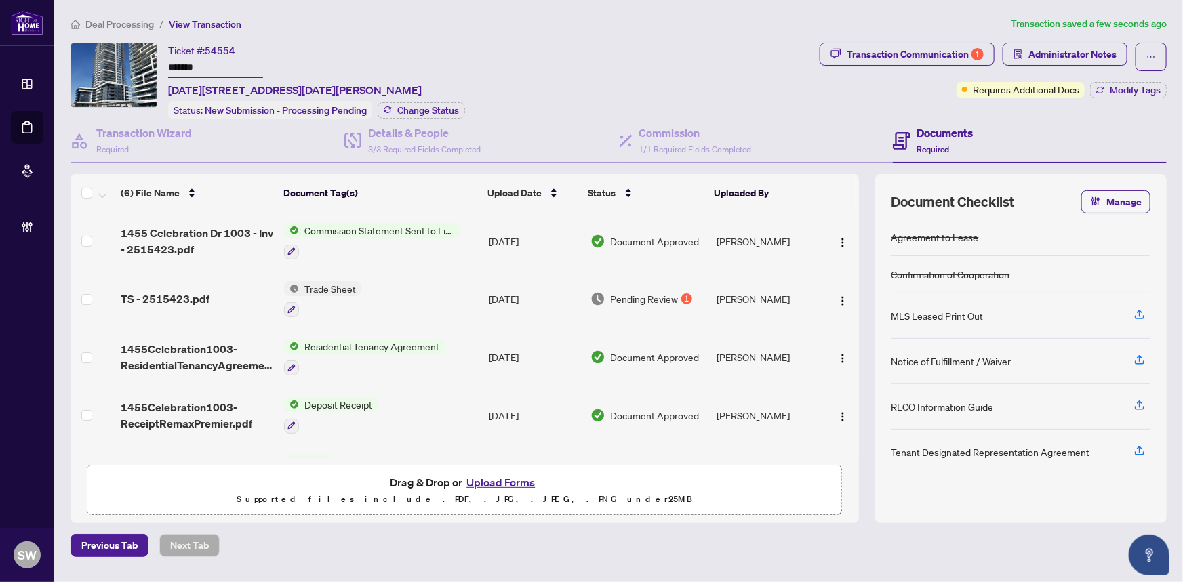
click at [110, 21] on span "Deal Processing" at bounding box center [119, 24] width 68 height 12
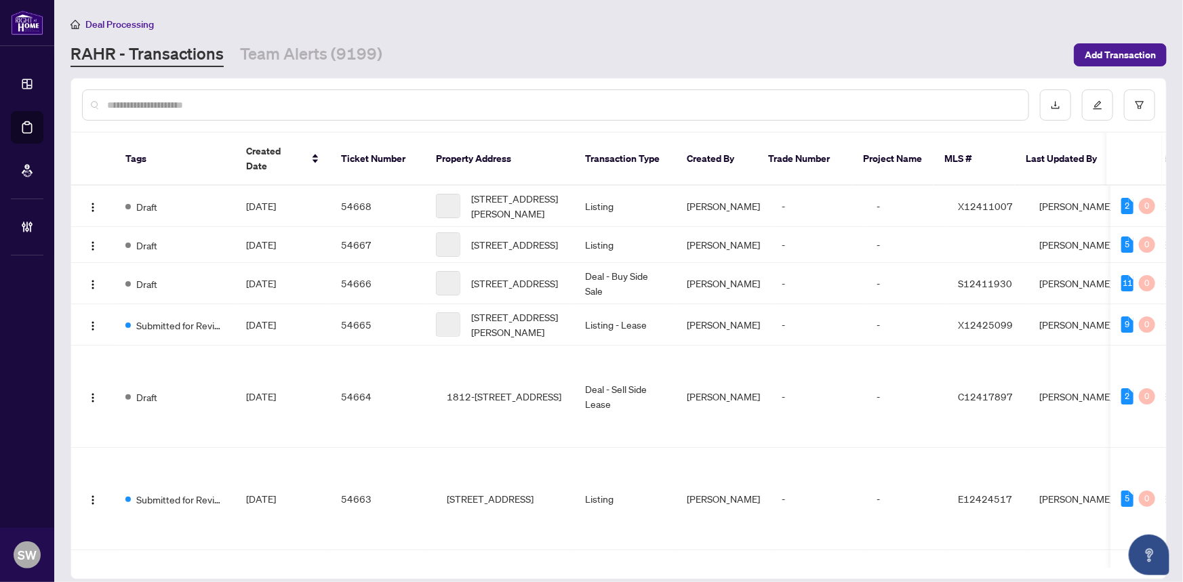
click at [156, 109] on input "text" at bounding box center [562, 105] width 910 height 15
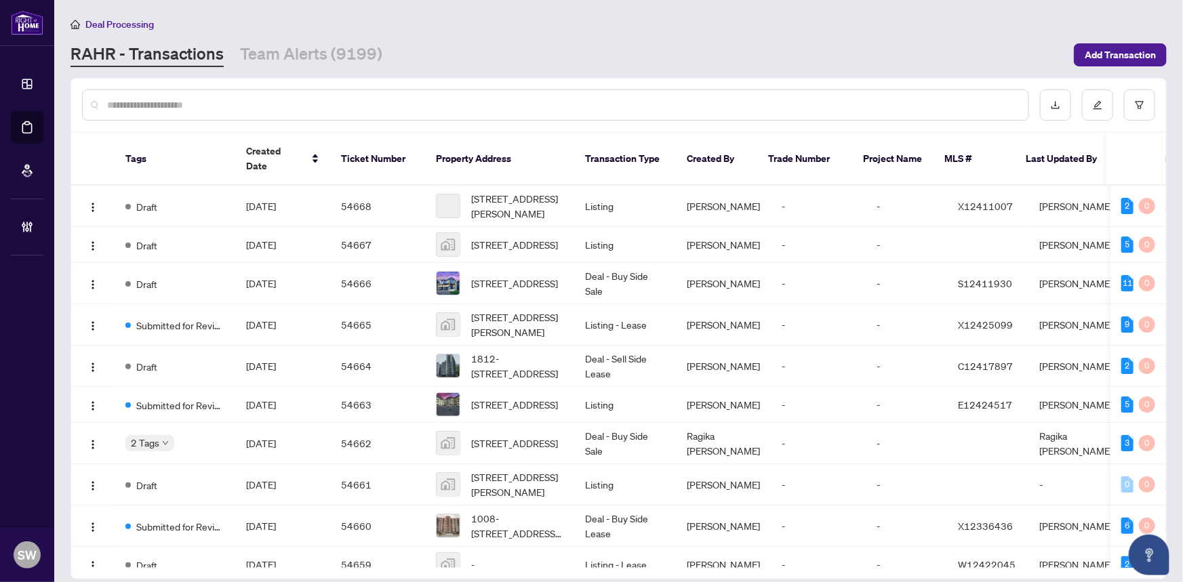
paste input "*****"
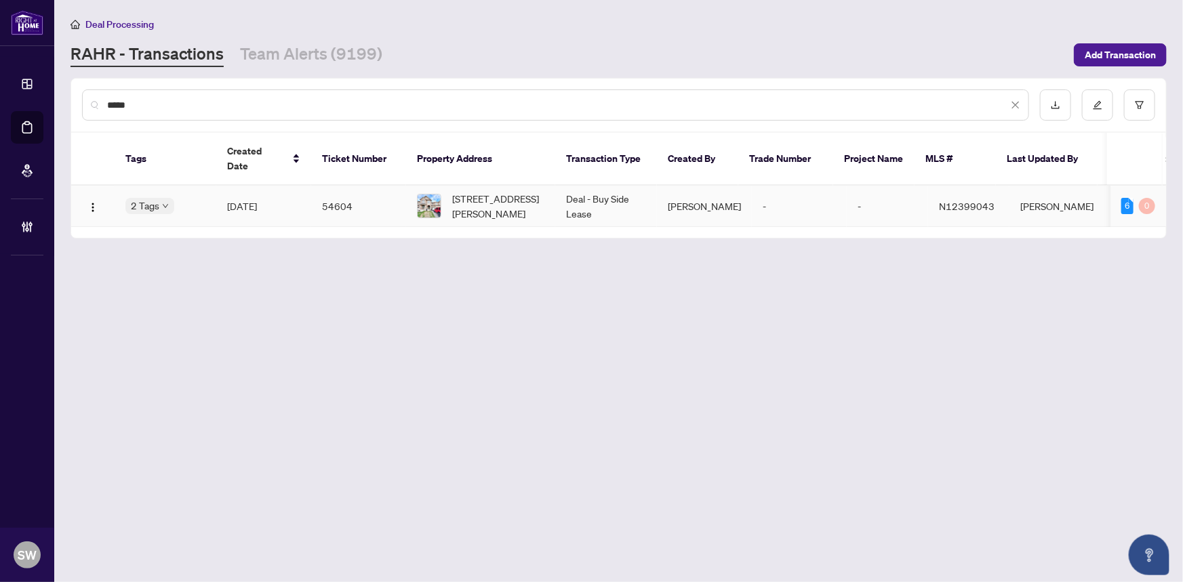
type input "*****"
click at [288, 190] on td "[DATE]" at bounding box center [263, 206] width 95 height 41
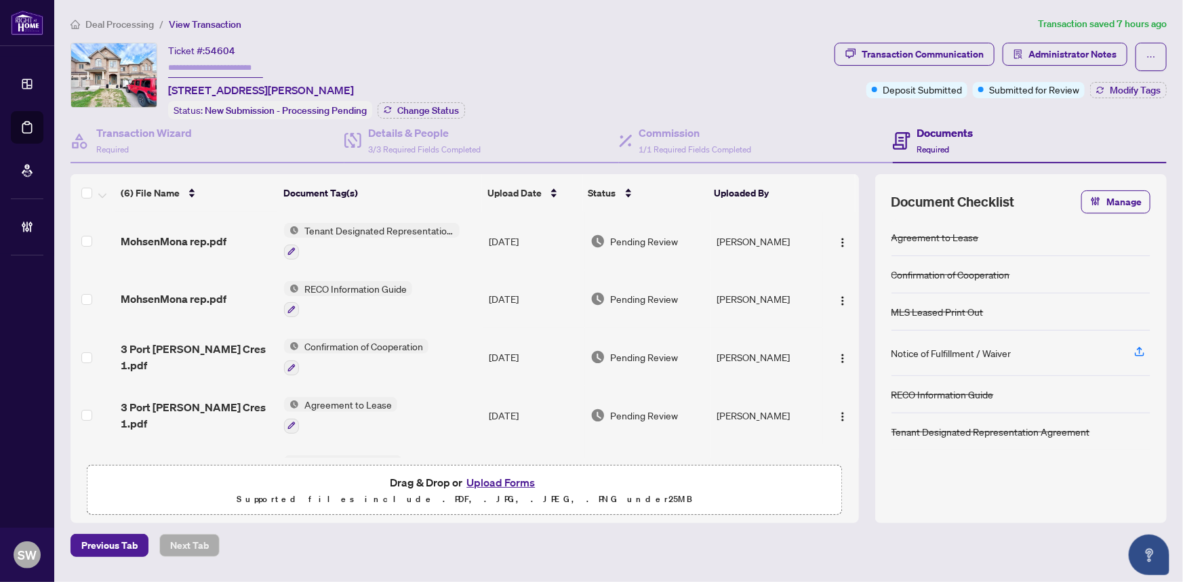
click at [216, 409] on span "3 Port Arthur Cres 1.pdf" at bounding box center [197, 415] width 153 height 33
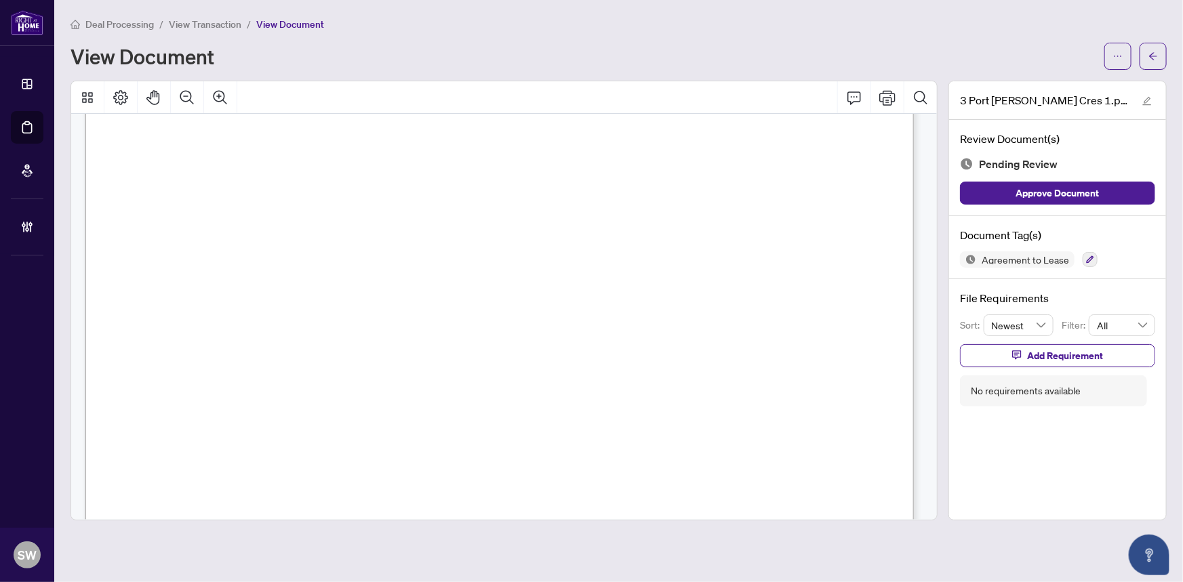
scroll to position [123, 0]
drag, startPoint x: 240, startPoint y: 317, endPoint x: 355, endPoint y: 317, distance: 114.6
click at [355, 317] on span "Port Arthur Crescent" at bounding box center [342, 321] width 207 height 13
drag, startPoint x: 638, startPoint y: 313, endPoint x: 734, endPoint y: 316, distance: 96.3
click at [734, 316] on span "Richmond Hill" at bounding box center [694, 321] width 115 height 13
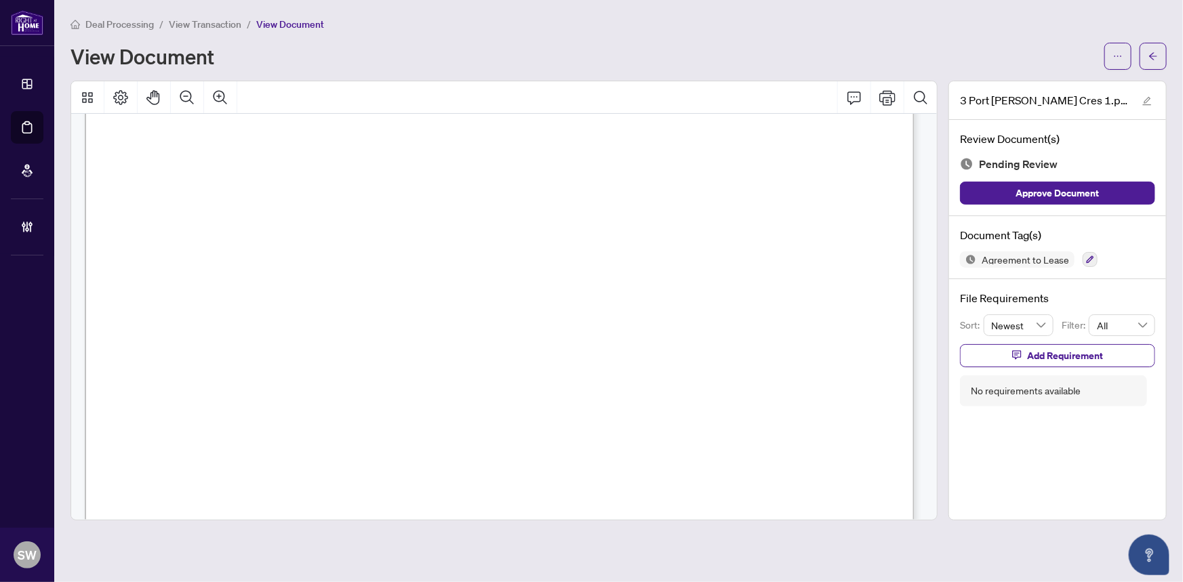
click at [807, 315] on span "L4E 1B5" at bounding box center [822, 321] width 46 height 13
click at [839, 318] on span "L4E 1B5" at bounding box center [822, 321] width 46 height 13
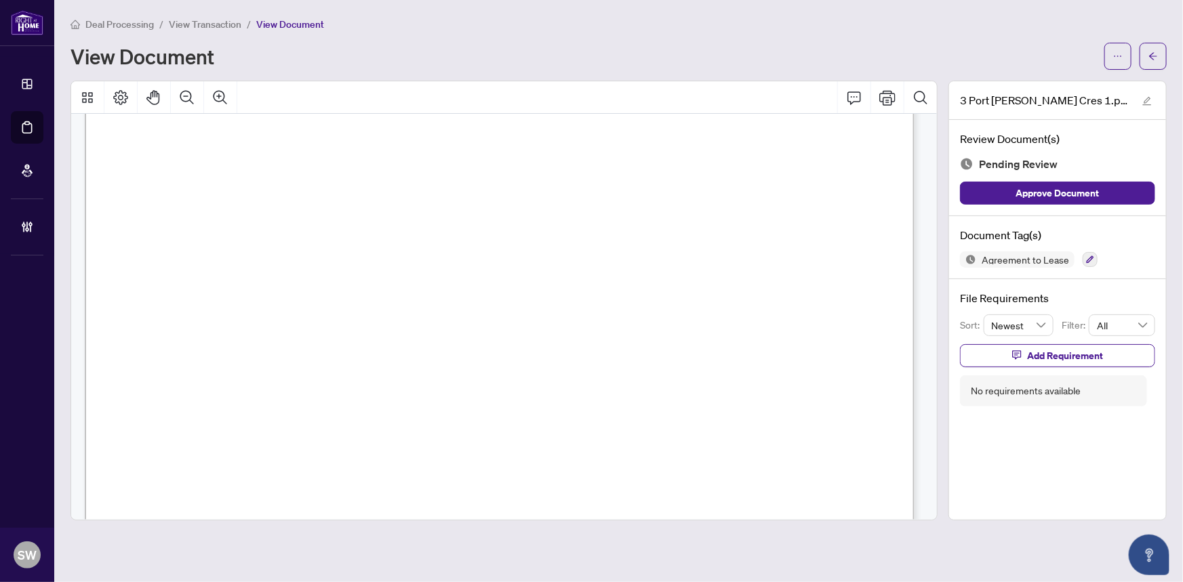
click at [839, 318] on span "L4E 1B5" at bounding box center [822, 321] width 46 height 13
click at [337, 197] on span "HAN, SHIXIONG & YU, YE" at bounding box center [364, 203] width 163 height 13
click at [357, 398] on span "MANSOUR MANSOURI" at bounding box center [312, 400] width 89 height 13
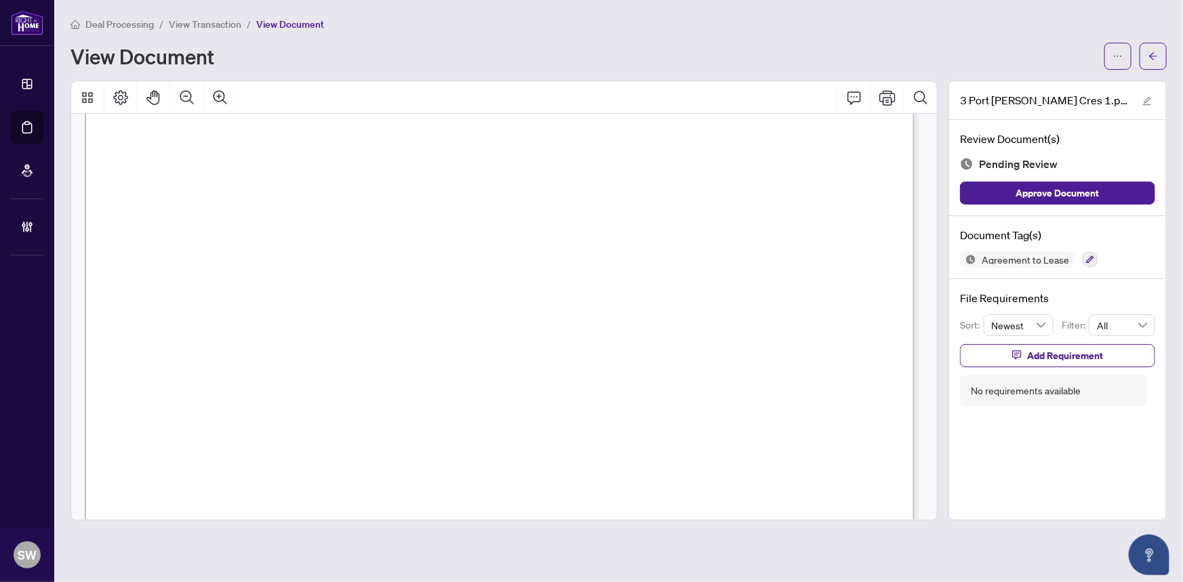
click at [357, 398] on span "MANSOUR MANSOURI" at bounding box center [312, 400] width 89 height 13
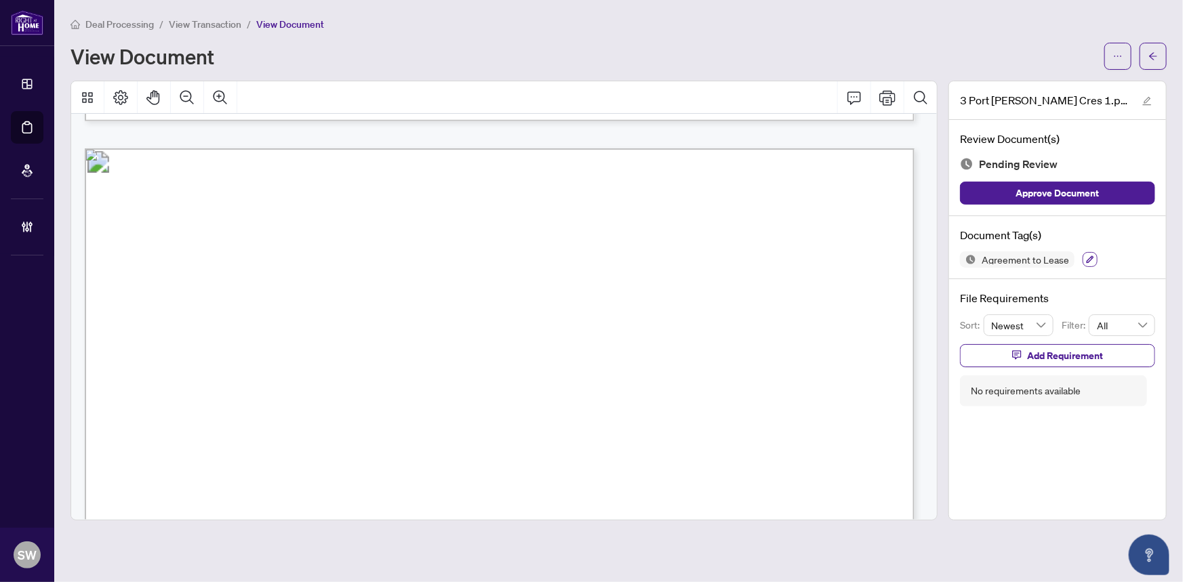
click at [1089, 256] on icon "button" at bounding box center [1090, 260] width 8 height 8
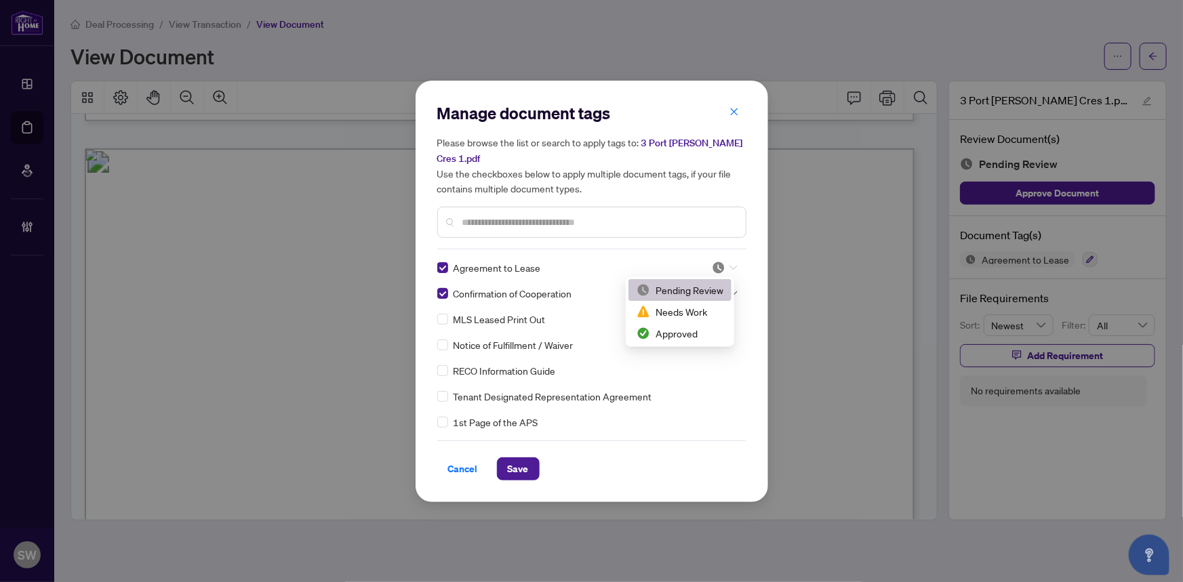
click at [721, 266] on img at bounding box center [719, 268] width 14 height 14
click at [679, 331] on div "Approved" at bounding box center [680, 333] width 87 height 15
click at [729, 289] on div at bounding box center [725, 294] width 26 height 14
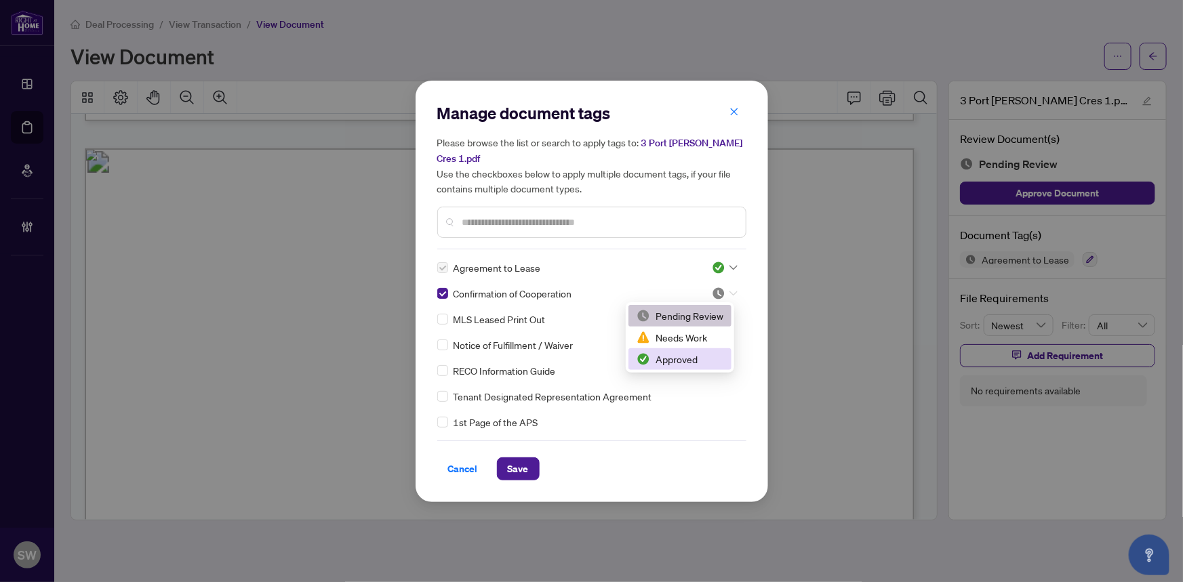
click at [680, 361] on div "Approved" at bounding box center [680, 359] width 87 height 15
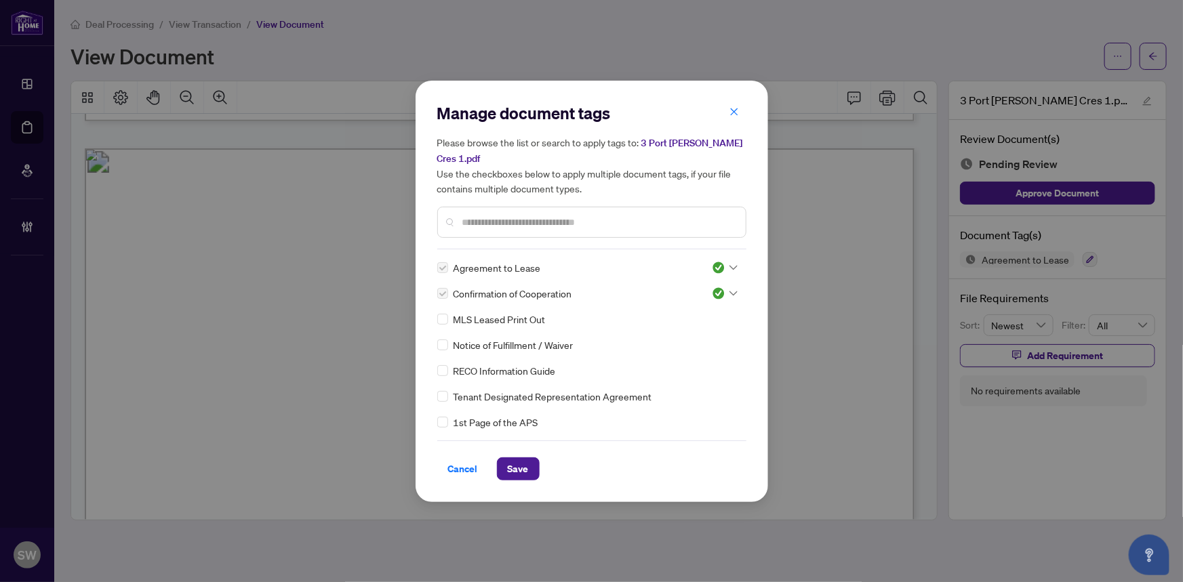
click at [506, 227] on input "text" at bounding box center [598, 222] width 273 height 15
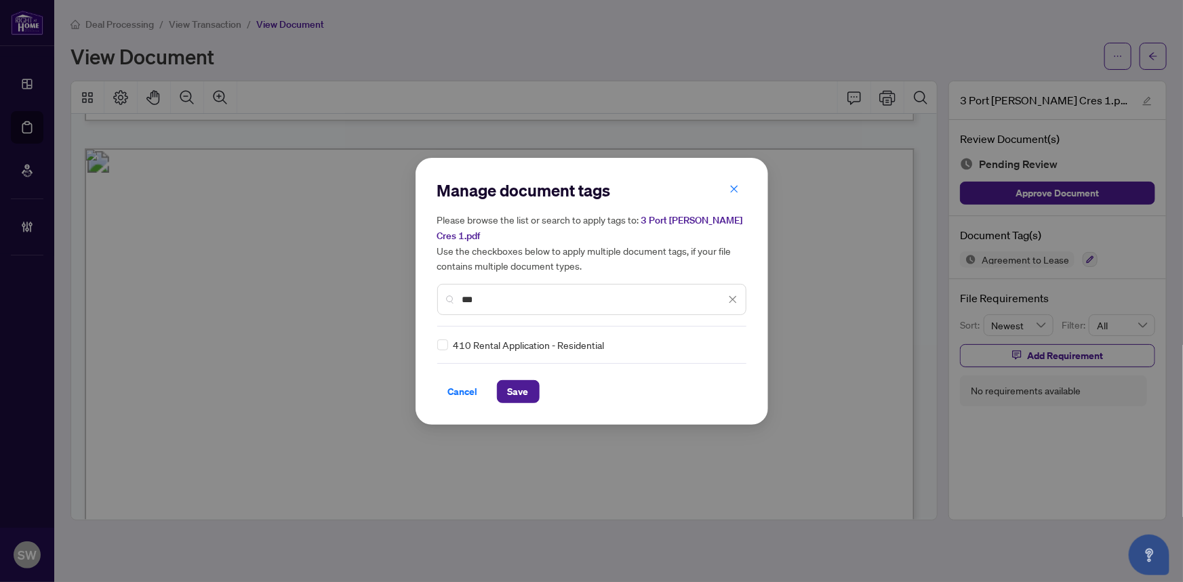
type input "***"
click at [722, 341] on div at bounding box center [725, 345] width 26 height 14
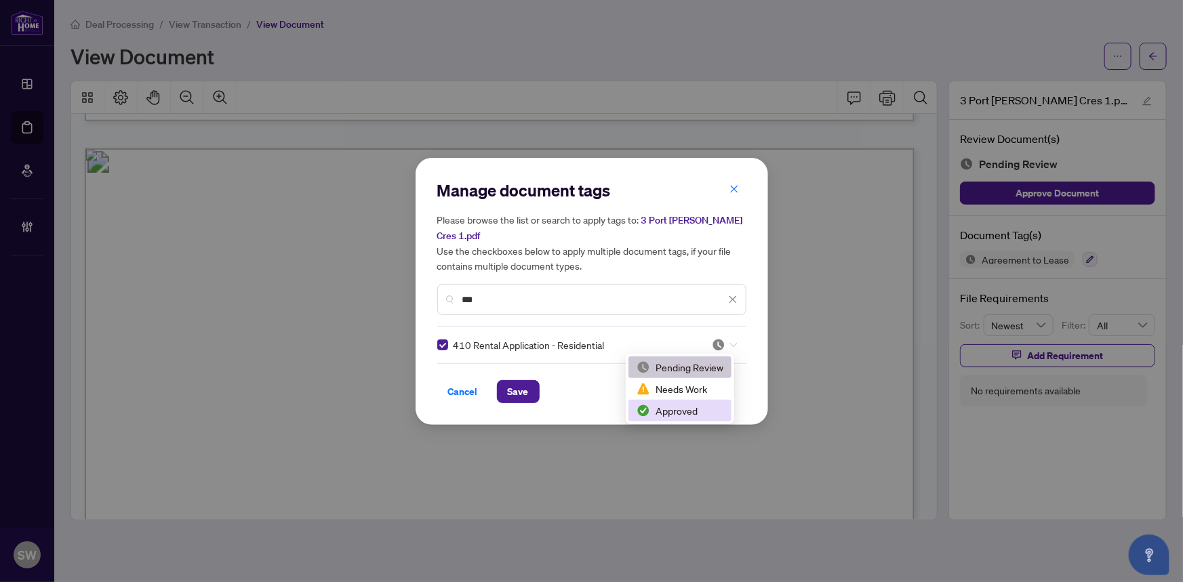
click at [679, 407] on div "Approved" at bounding box center [680, 410] width 87 height 15
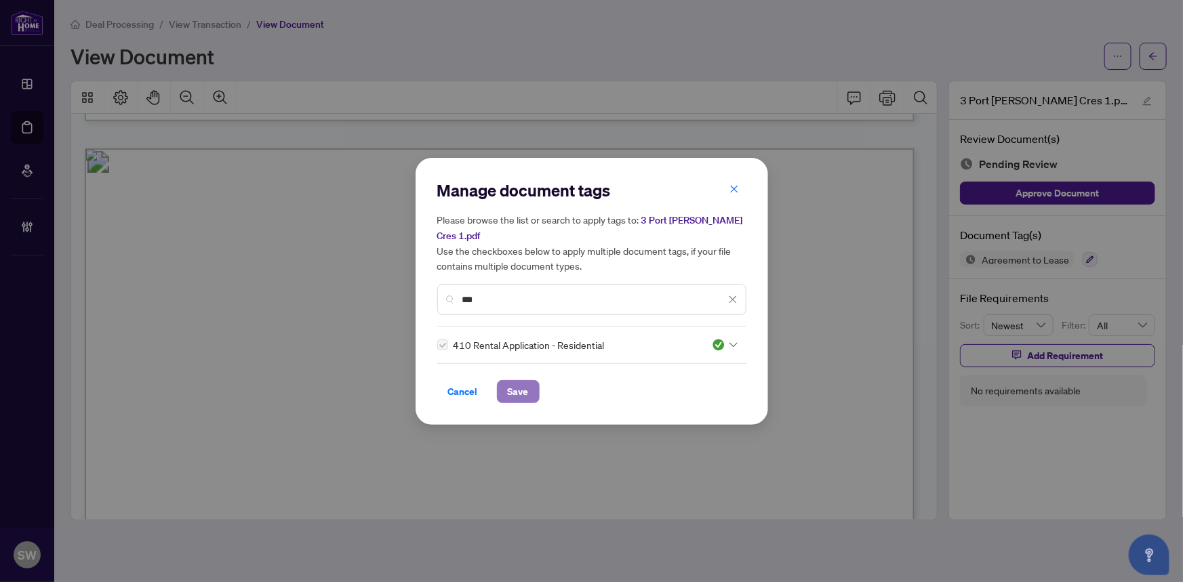
click at [508, 388] on span "Save" at bounding box center [518, 392] width 21 height 22
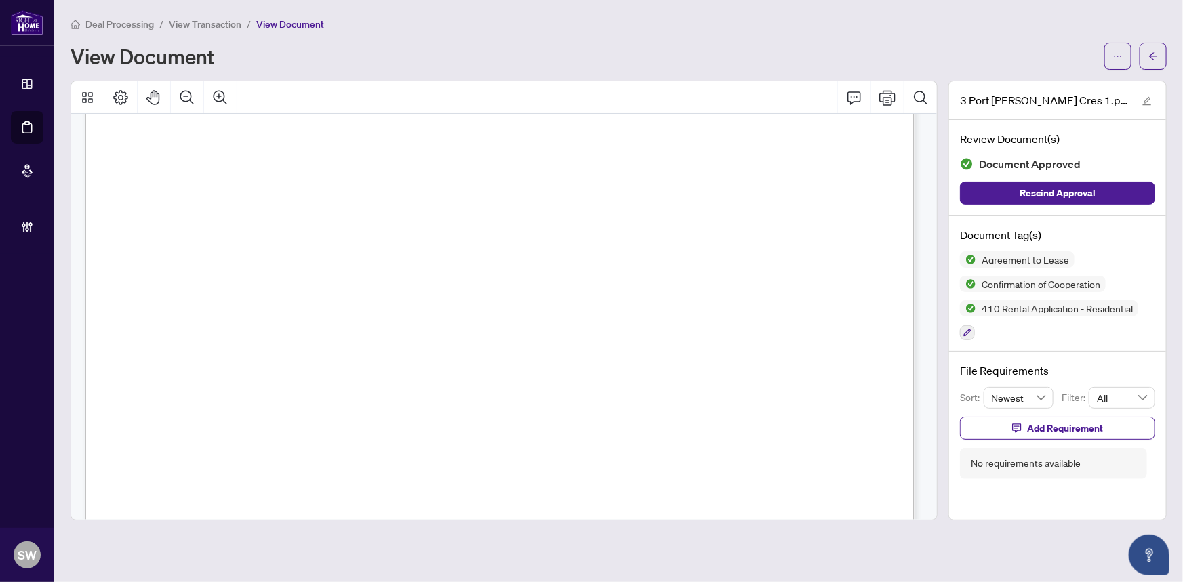
scroll to position [0, 0]
click at [969, 329] on icon "button" at bounding box center [967, 333] width 8 height 8
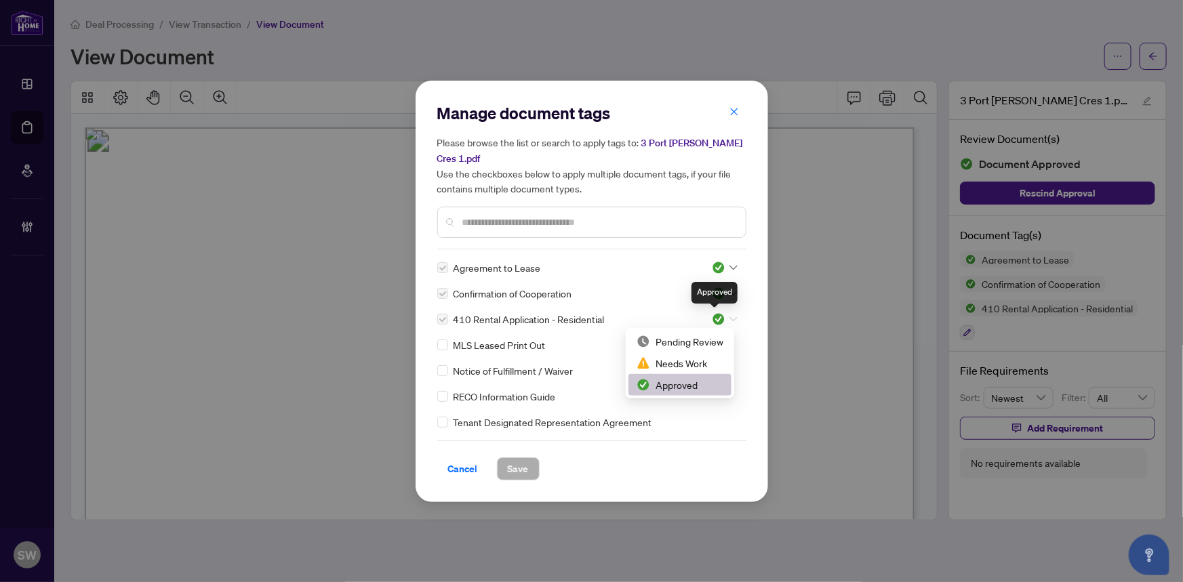
click at [721, 319] on img at bounding box center [719, 320] width 14 height 14
drag, startPoint x: 708, startPoint y: 338, endPoint x: 660, endPoint y: 346, distance: 48.7
click at [707, 338] on div "Pending Review" at bounding box center [680, 341] width 87 height 15
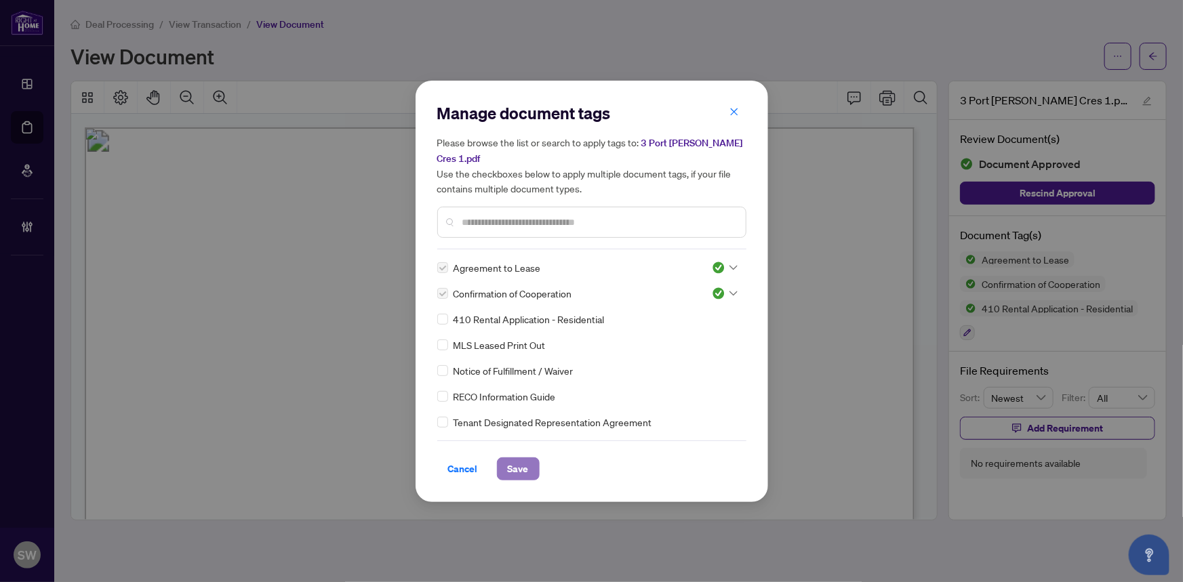
click at [520, 469] on span "Save" at bounding box center [518, 469] width 21 height 22
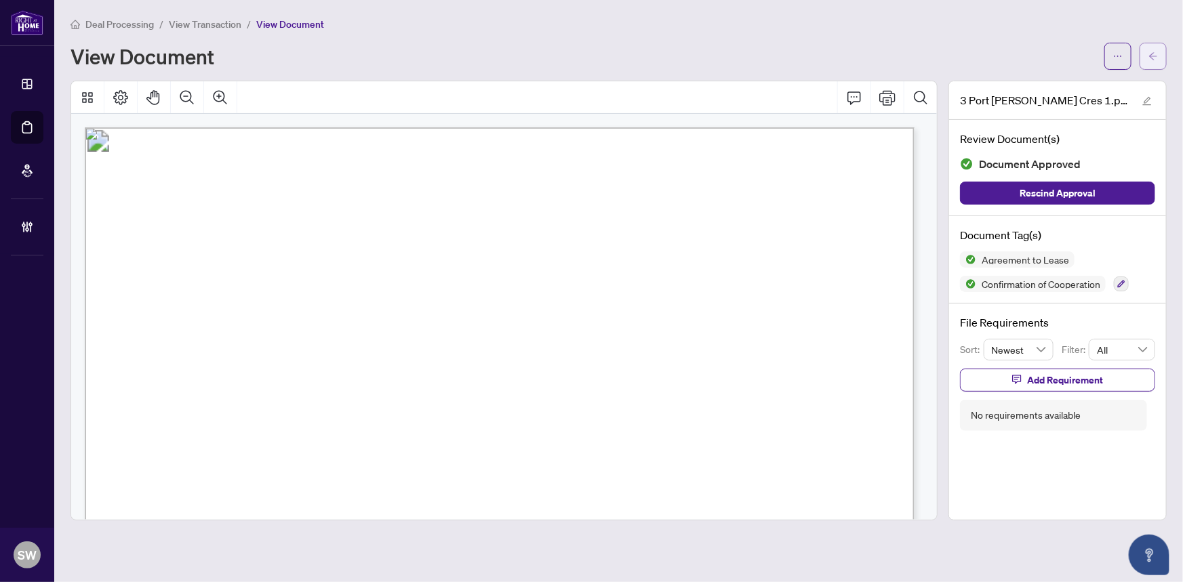
click at [1157, 64] on span "button" at bounding box center [1152, 56] width 9 height 22
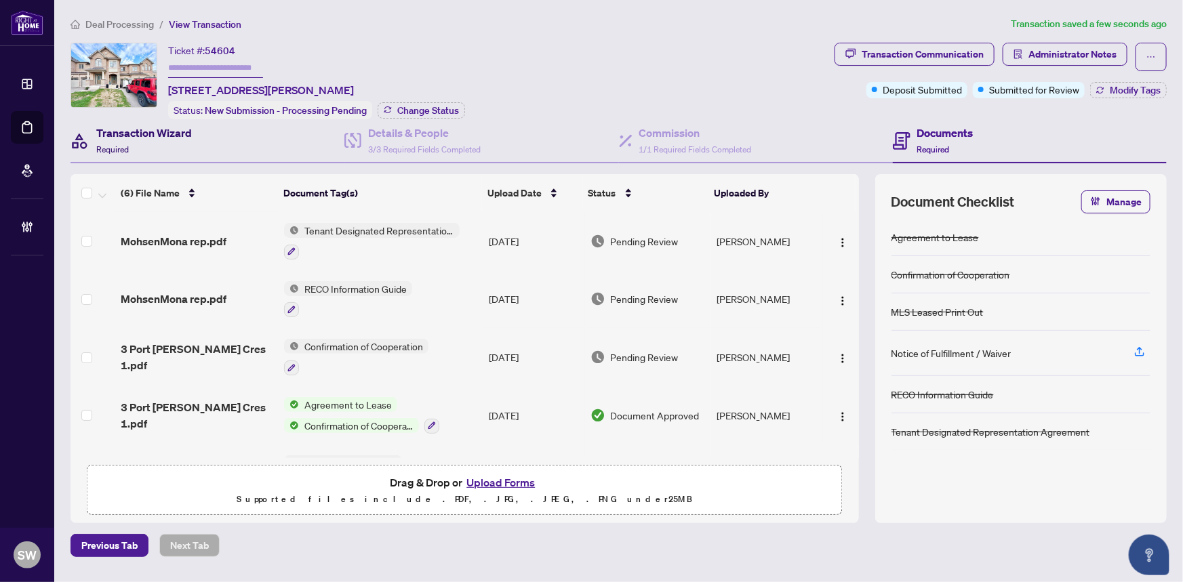
click at [144, 138] on h4 "Transaction Wizard" at bounding box center [144, 133] width 96 height 16
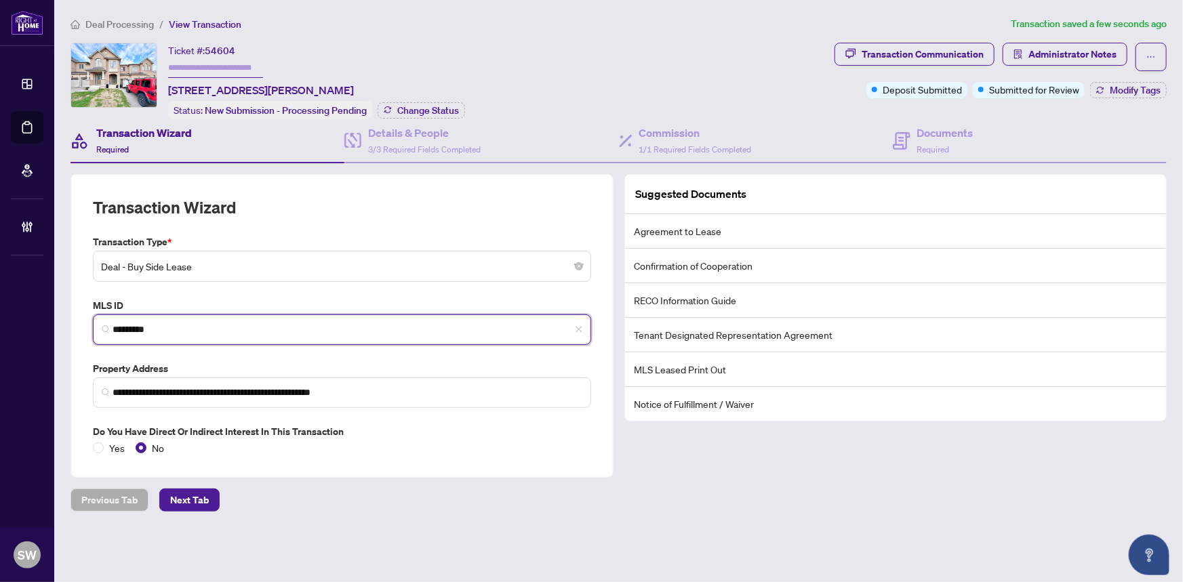
click at [142, 330] on input "*********" at bounding box center [348, 330] width 470 height 14
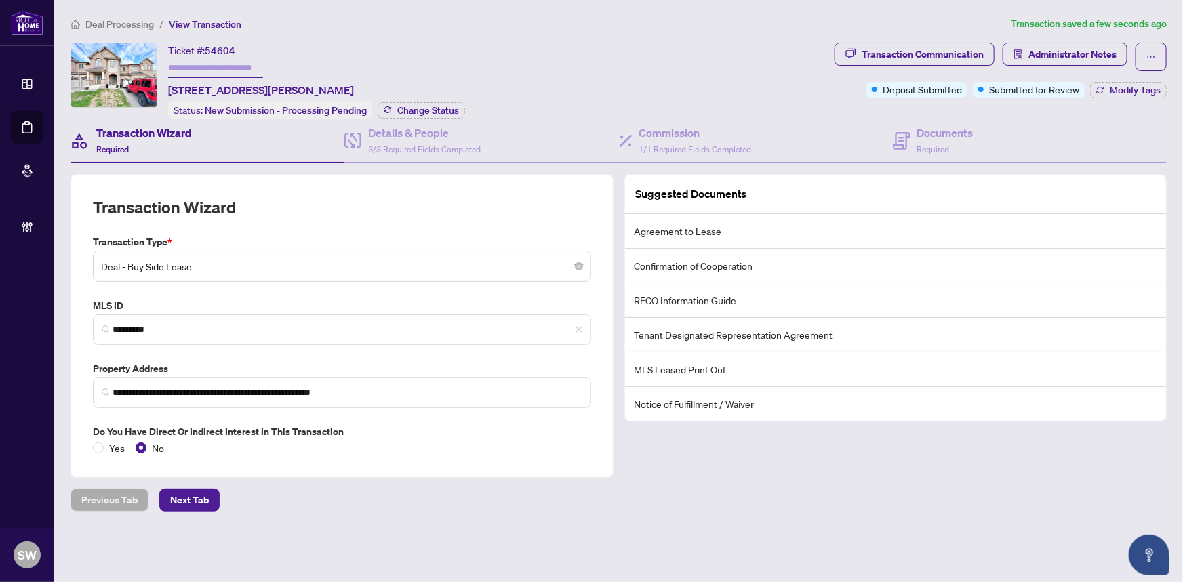
click at [227, 49] on span "54604" at bounding box center [220, 51] width 31 height 12
copy span "54604"
click at [933, 136] on h4 "Documents" at bounding box center [945, 133] width 56 height 16
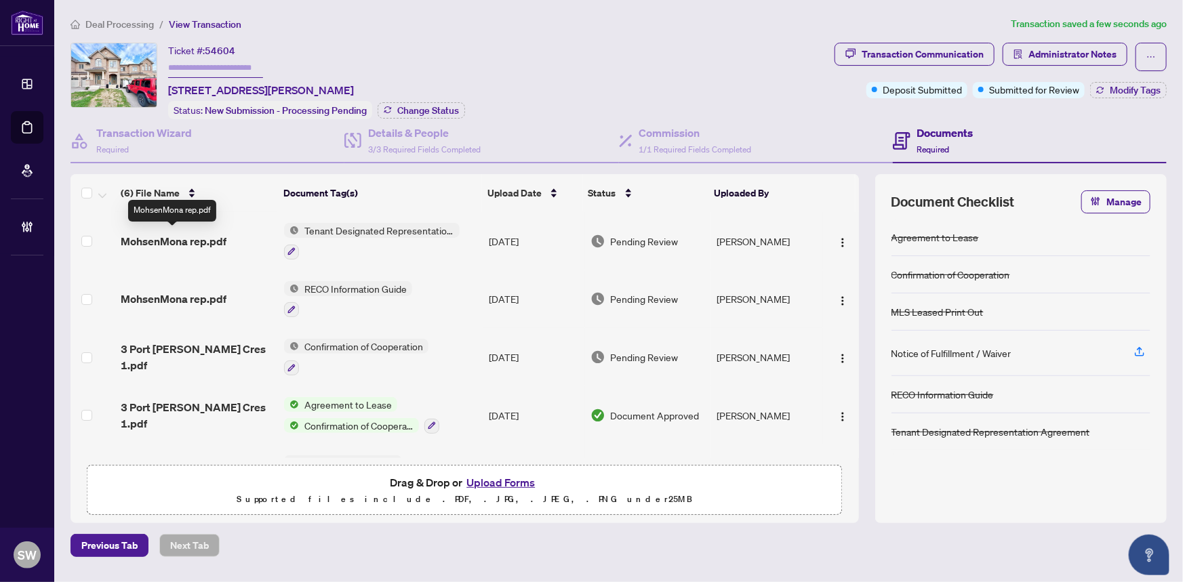
click at [199, 237] on span "MohsenMona rep.pdf" at bounding box center [174, 241] width 106 height 16
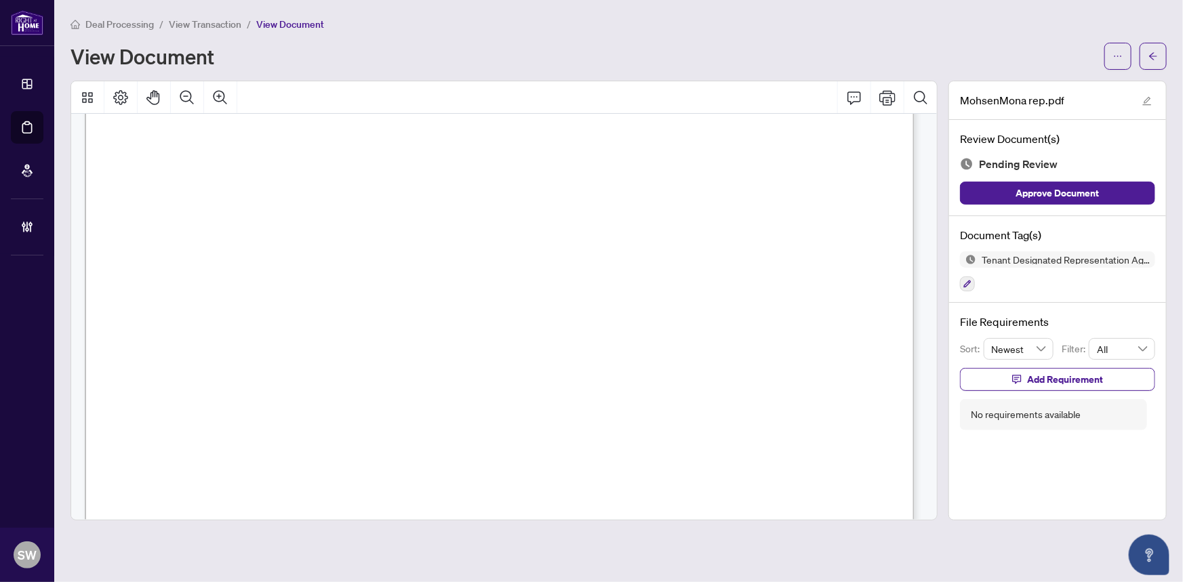
scroll to position [17944, 0]
click at [969, 282] on icon "button" at bounding box center [967, 284] width 7 height 7
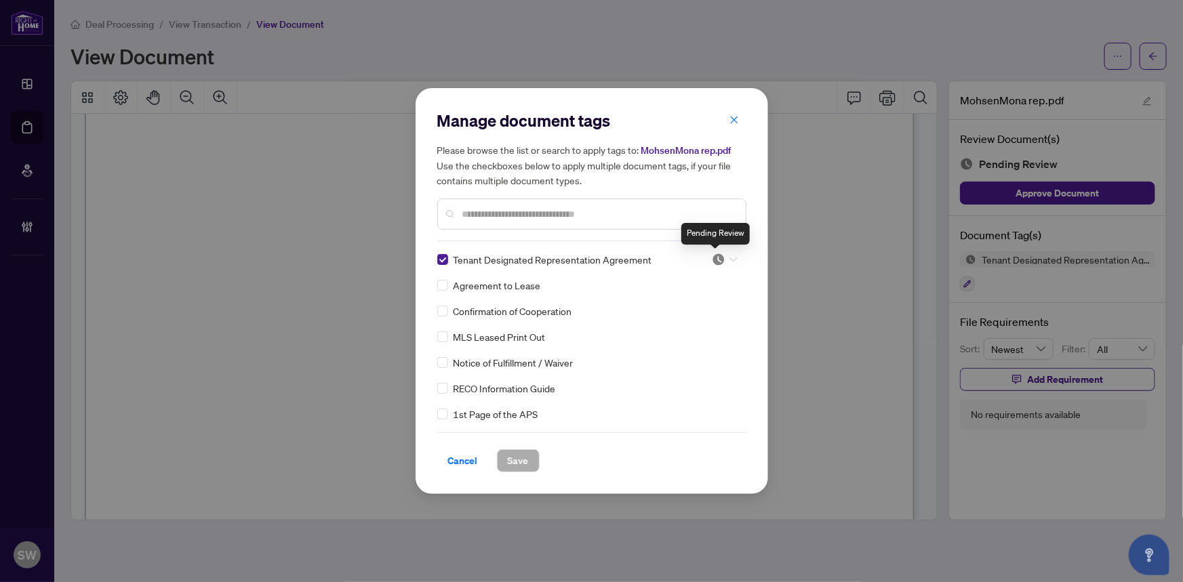
click at [714, 258] on img at bounding box center [719, 260] width 14 height 14
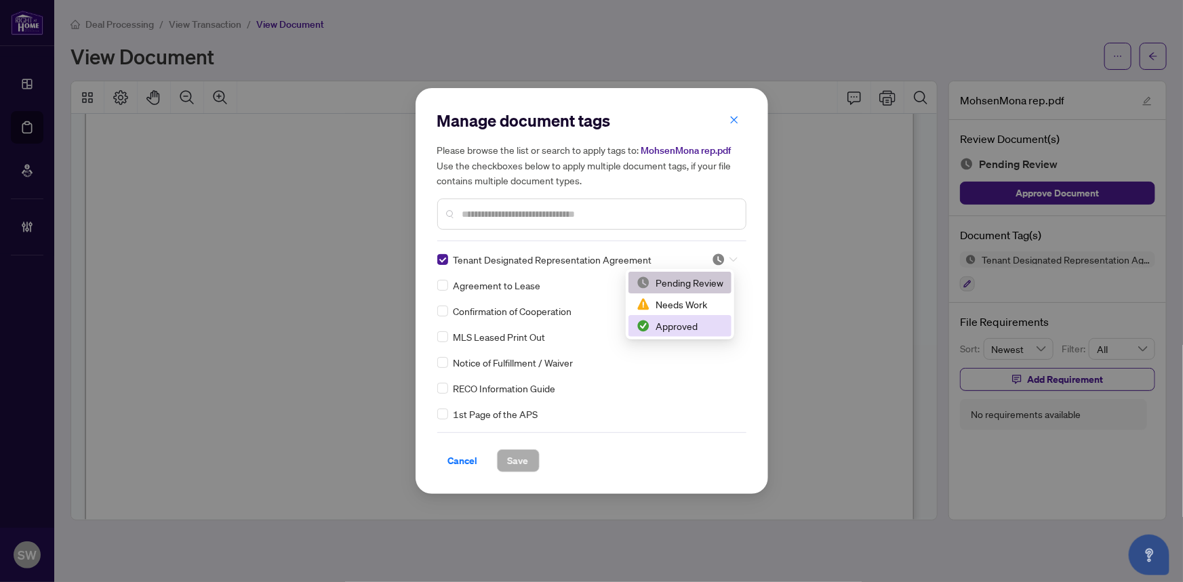
click at [684, 325] on div "Approved" at bounding box center [680, 326] width 87 height 15
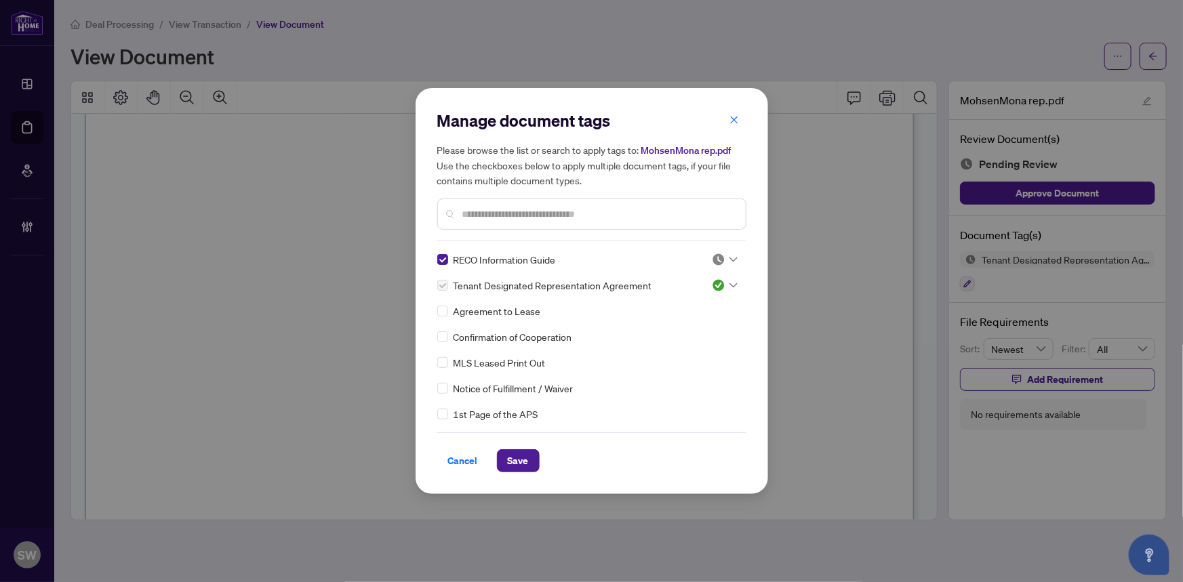
click at [719, 256] on img at bounding box center [719, 260] width 14 height 14
click at [680, 329] on div "Approved" at bounding box center [680, 326] width 87 height 15
click at [508, 462] on span "Save" at bounding box center [518, 461] width 21 height 22
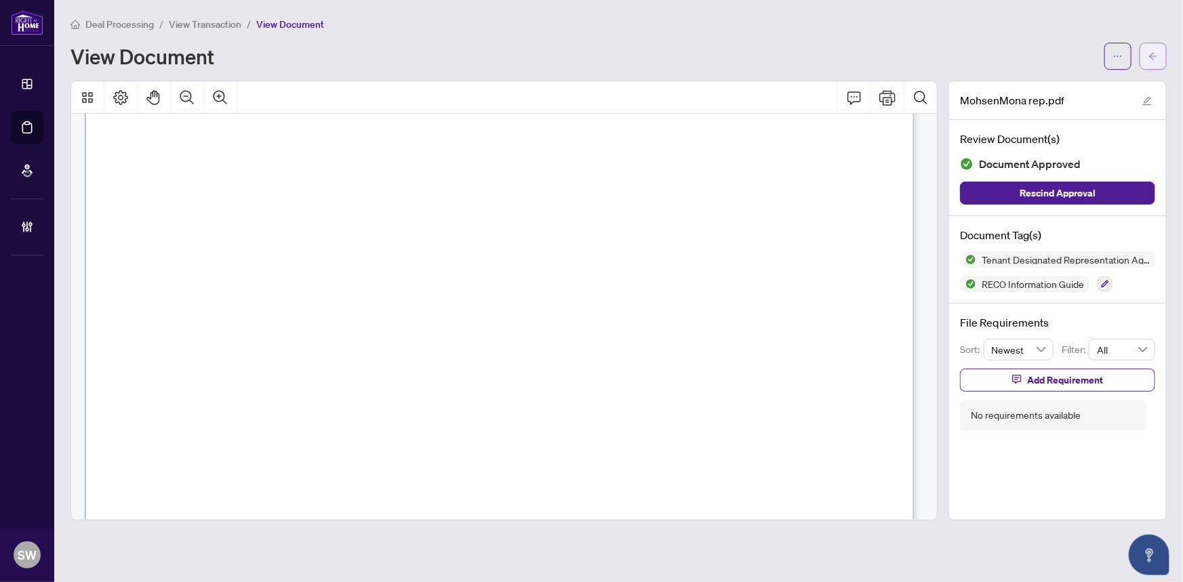
click at [1159, 58] on button "button" at bounding box center [1153, 56] width 27 height 27
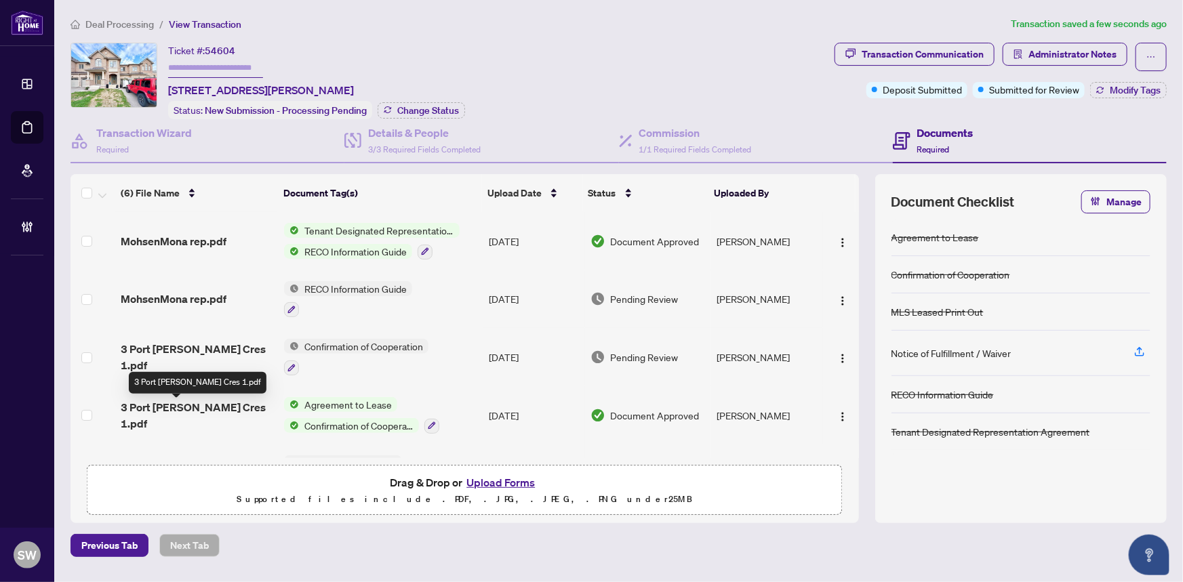
click at [197, 406] on span "3 Port Arthur Cres 1.pdf" at bounding box center [197, 415] width 153 height 33
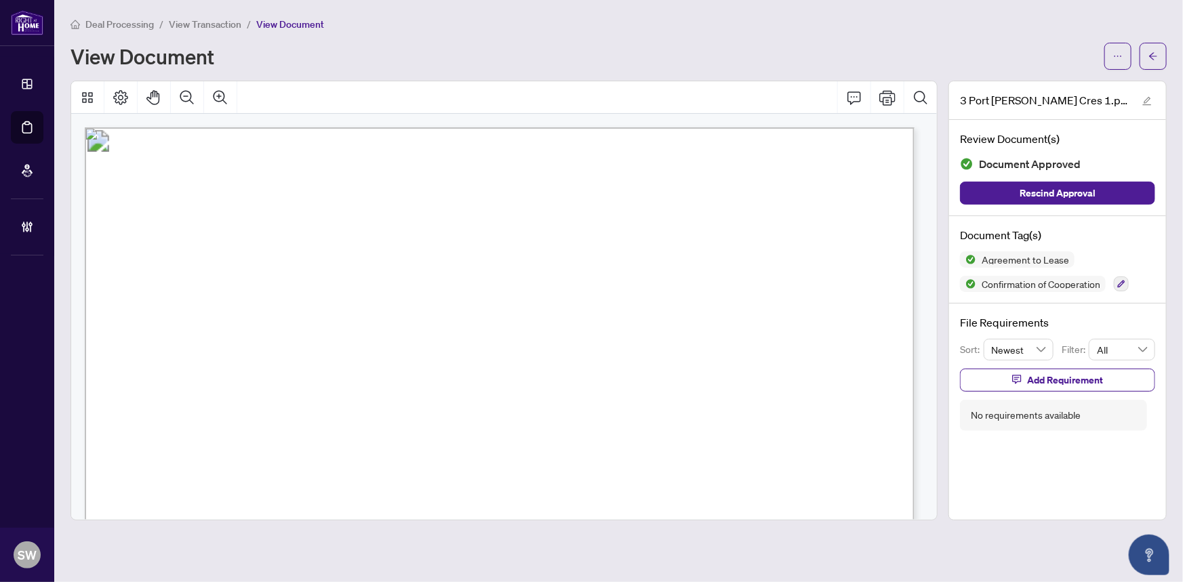
click at [271, 292] on span "Mohsen Karampour Farhad Abad" at bounding box center [342, 298] width 190 height 13
click at [747, 267] on span "416-495-0808" at bounding box center [761, 269] width 119 height 13
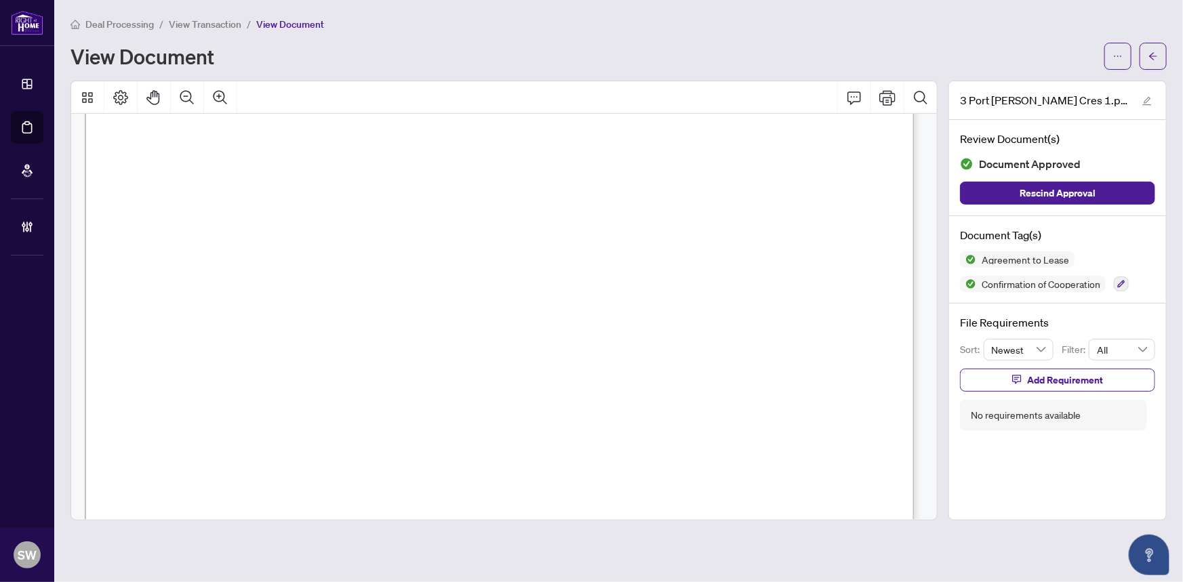
click at [747, 267] on span "416-495-0808" at bounding box center [761, 269] width 119 height 13
click at [500, 47] on div "View Document" at bounding box center [584, 56] width 1026 height 22
click at [1153, 54] on icon "arrow-left" at bounding box center [1152, 56] width 9 height 9
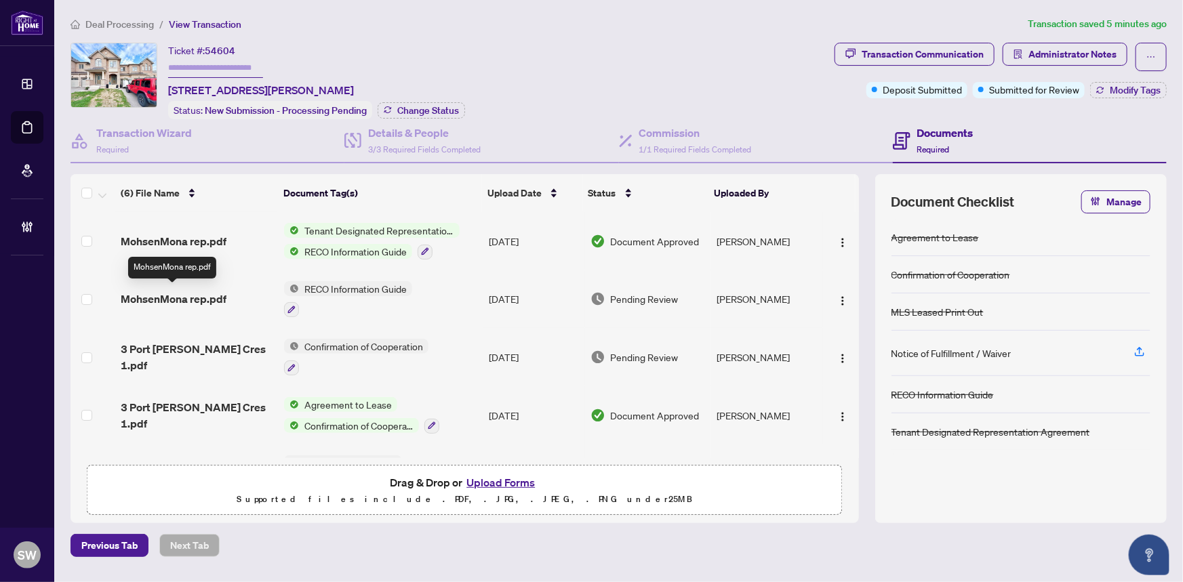
click at [178, 291] on span "MohsenMona rep.pdf" at bounding box center [174, 299] width 106 height 16
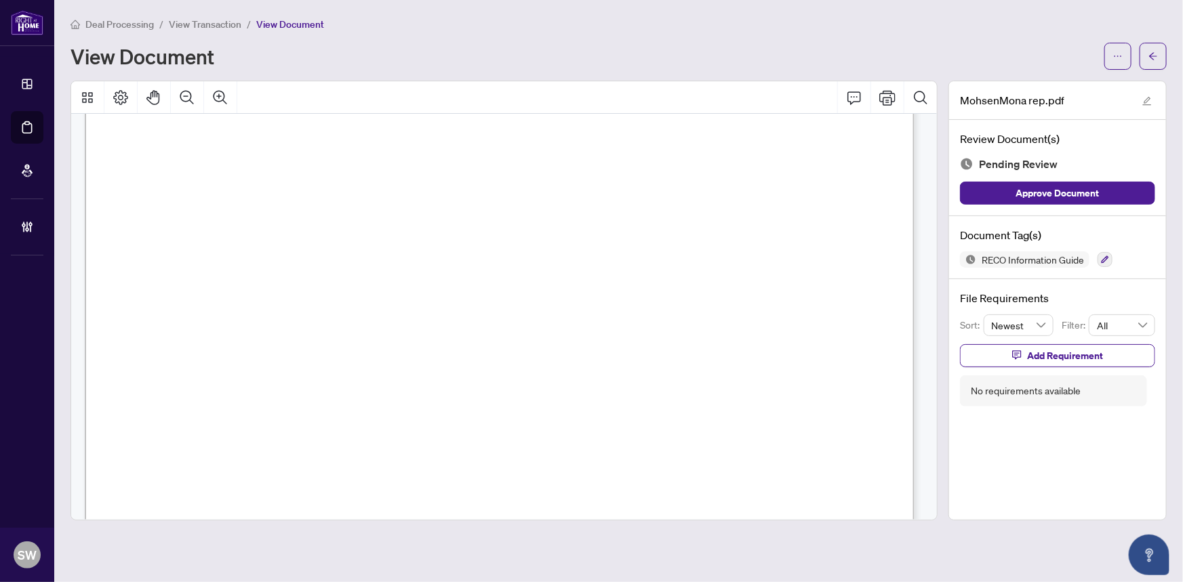
scroll to position [17884, 0]
click at [1107, 259] on icon "button" at bounding box center [1105, 260] width 8 height 8
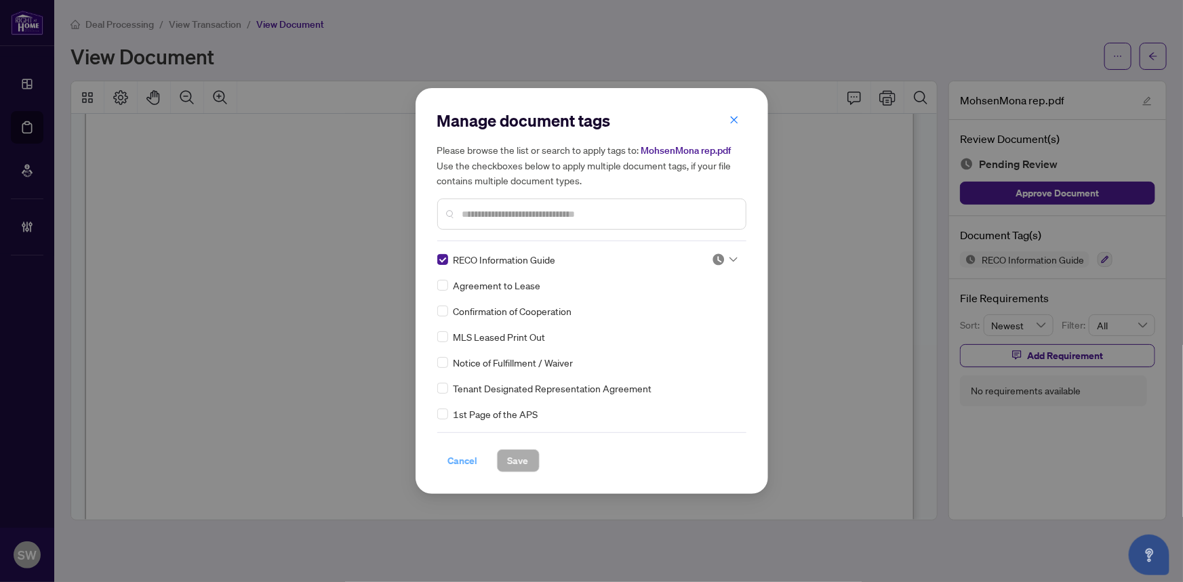
click at [466, 460] on span "Cancel" at bounding box center [463, 461] width 30 height 22
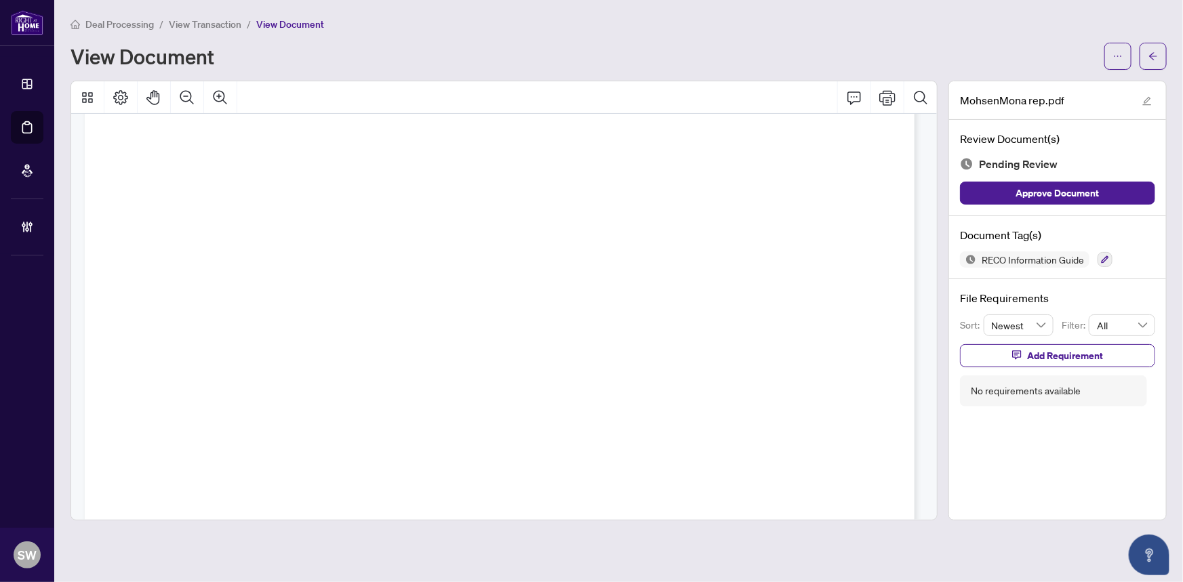
scroll to position [0, 0]
click at [1104, 256] on icon "button" at bounding box center [1105, 260] width 8 height 8
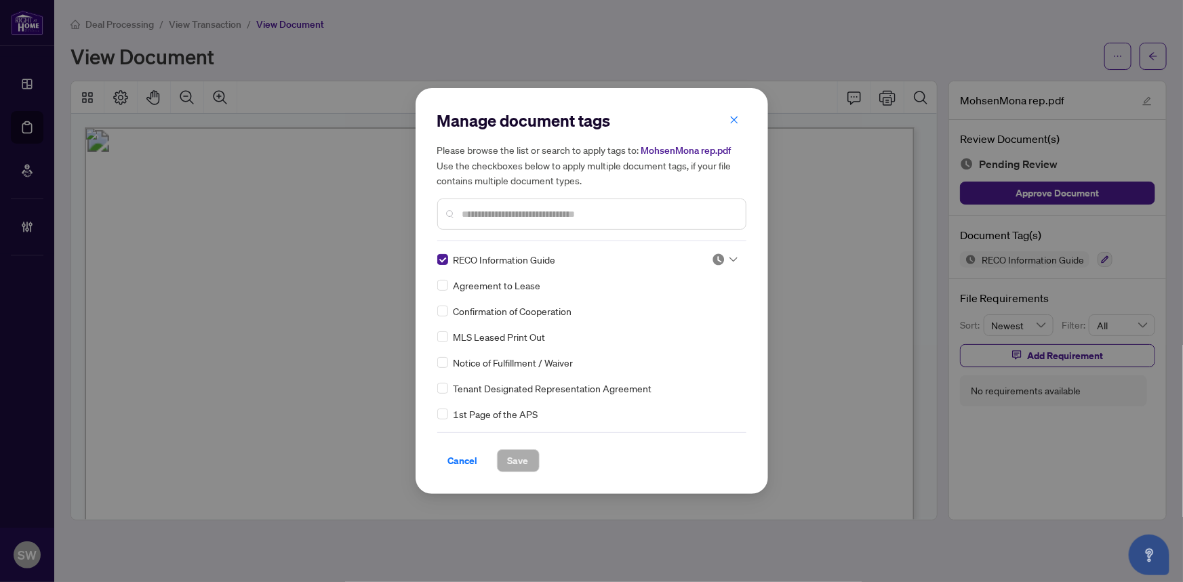
click at [517, 210] on input "text" at bounding box center [598, 214] width 273 height 15
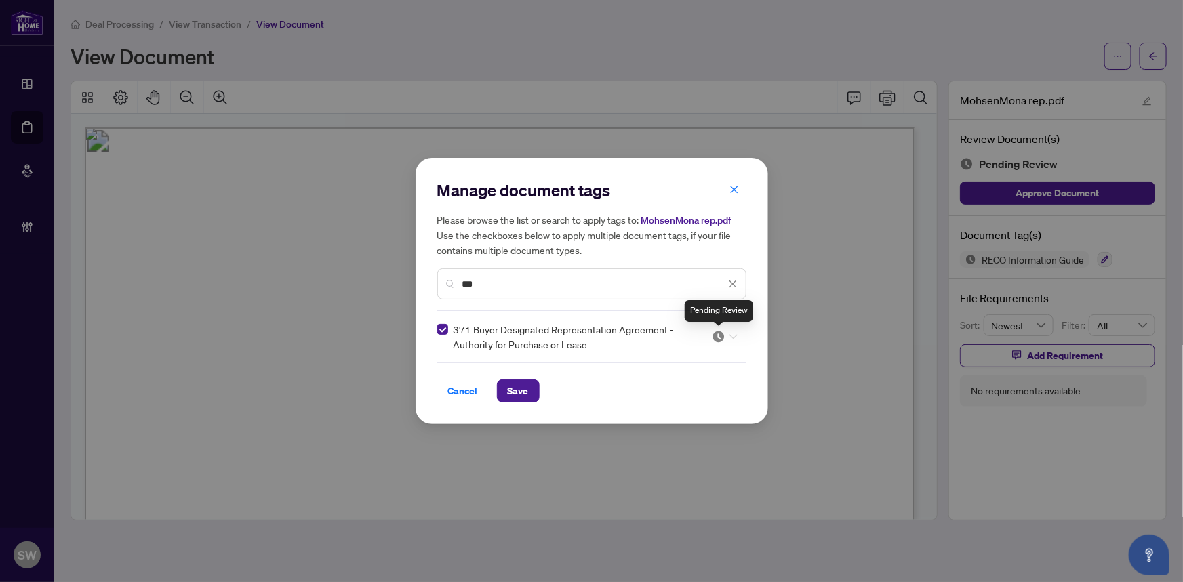
click at [719, 333] on img at bounding box center [719, 337] width 14 height 14
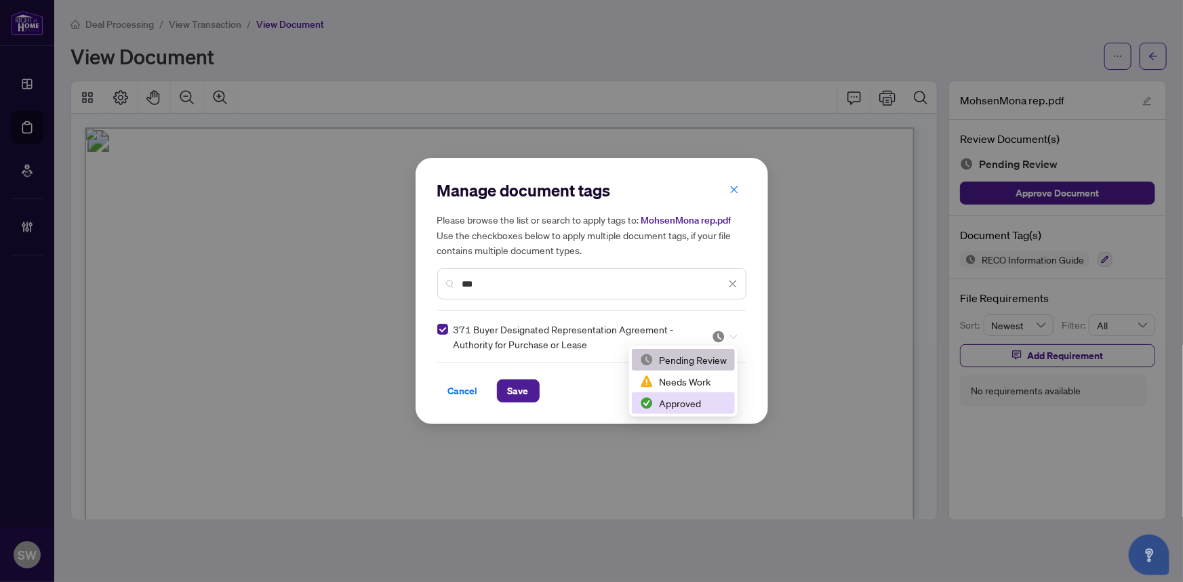
click at [681, 408] on div "Approved" at bounding box center [683, 403] width 87 height 15
drag, startPoint x: 487, startPoint y: 275, endPoint x: 443, endPoint y: 271, distance: 44.3
click at [443, 271] on div "***" at bounding box center [591, 283] width 309 height 31
click at [475, 283] on input "***" at bounding box center [593, 284] width 263 height 15
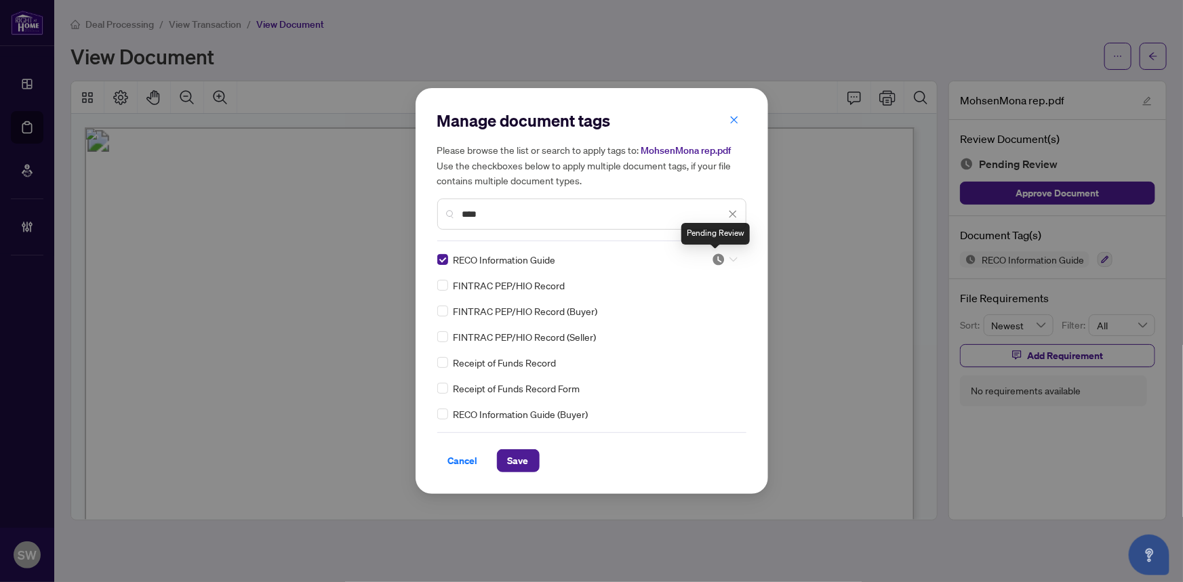
click at [719, 258] on img at bounding box center [719, 260] width 14 height 14
type input "****"
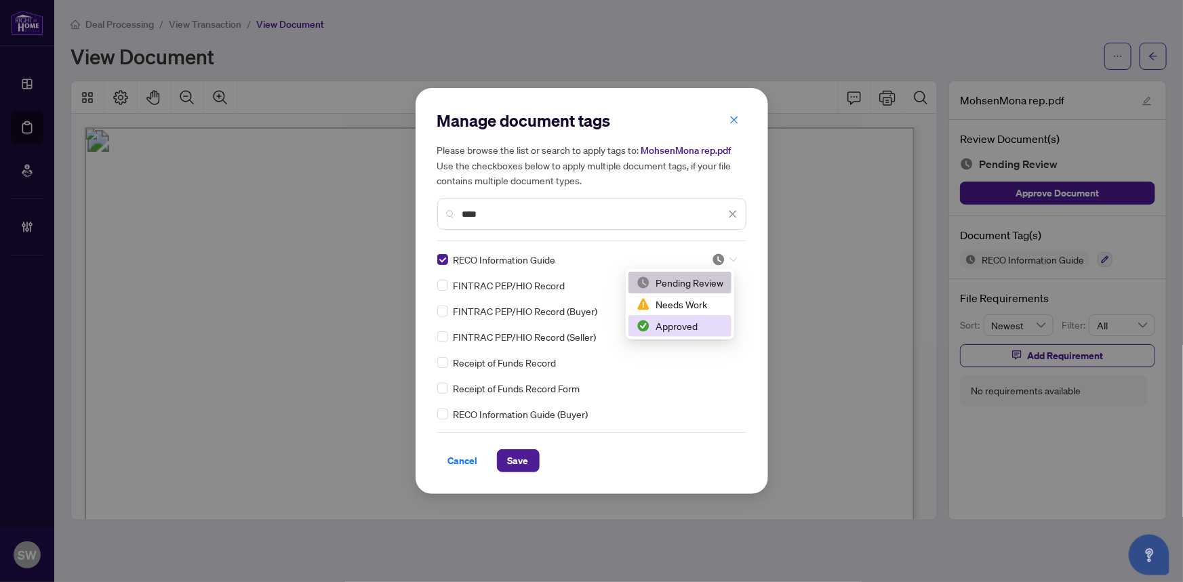
click at [670, 321] on div "Approved" at bounding box center [680, 326] width 87 height 15
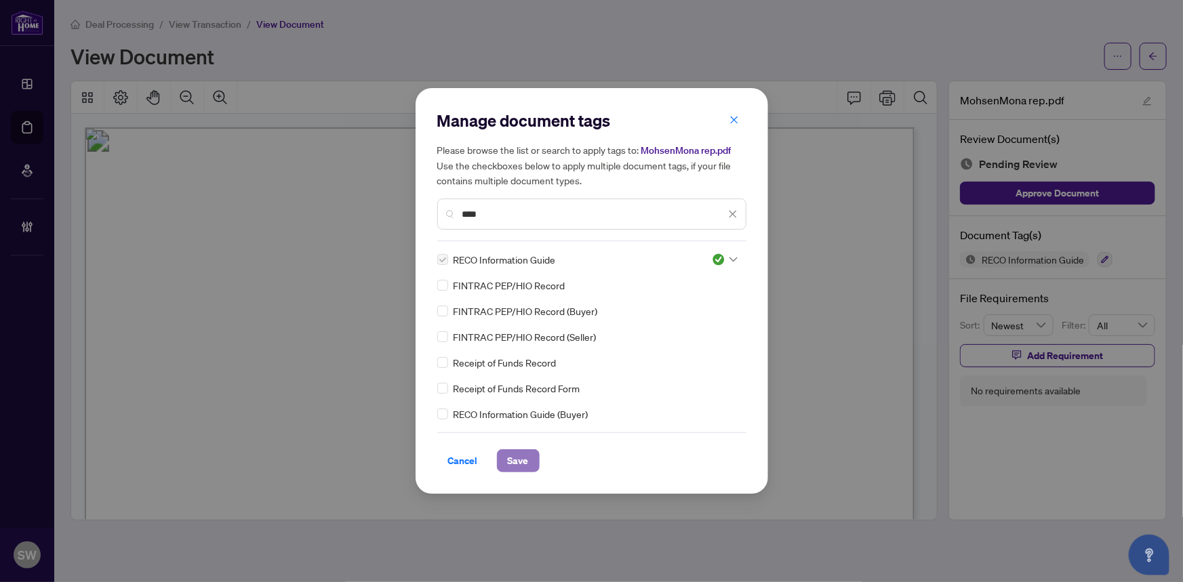
click at [519, 454] on span "Save" at bounding box center [518, 461] width 21 height 22
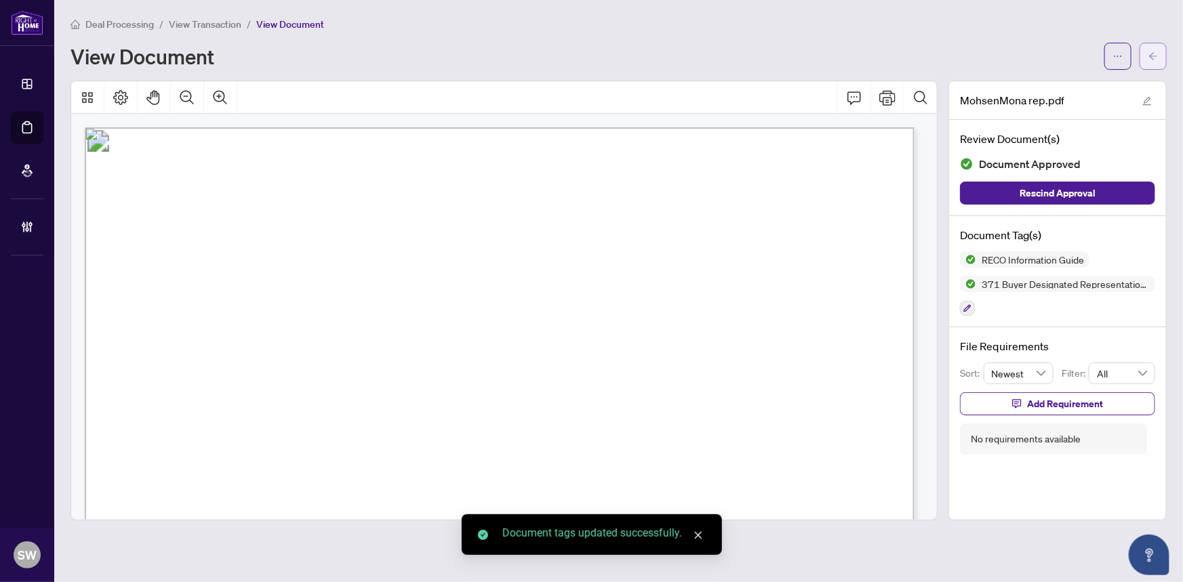
click at [1154, 59] on icon "arrow-left" at bounding box center [1152, 56] width 9 height 9
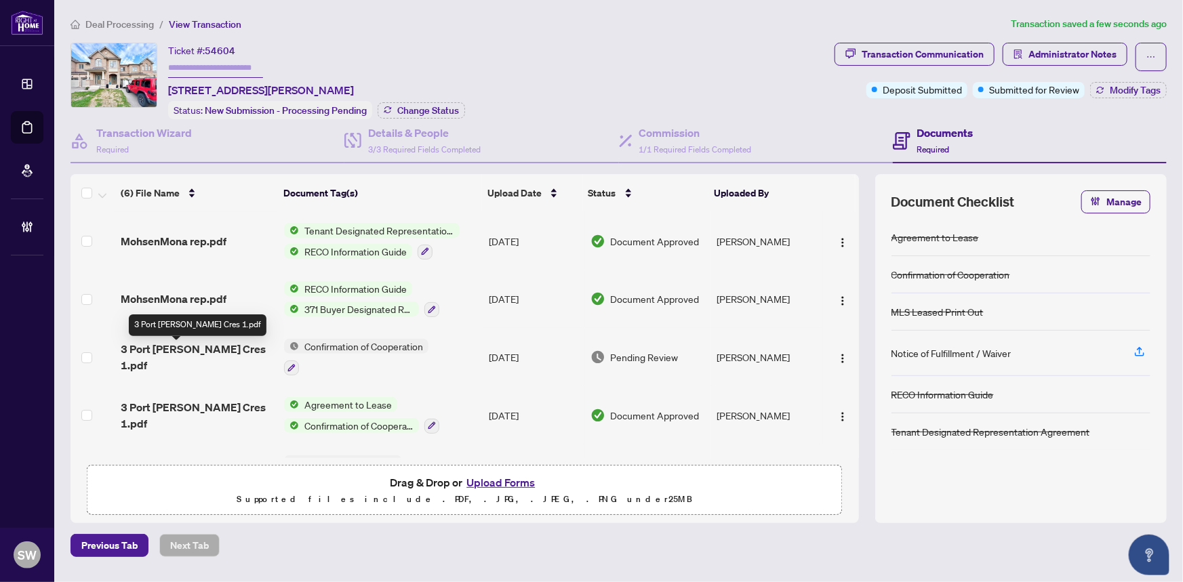
click at [201, 351] on span "3 Port Arthur Cres 1.pdf" at bounding box center [197, 357] width 153 height 33
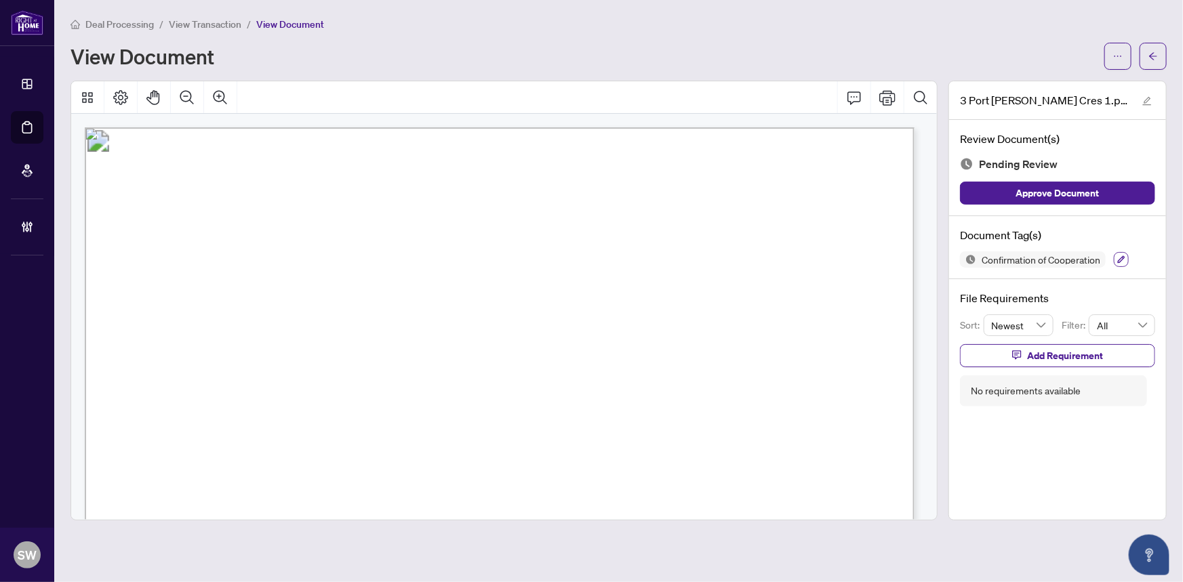
click at [1125, 258] on icon "button" at bounding box center [1121, 260] width 8 height 8
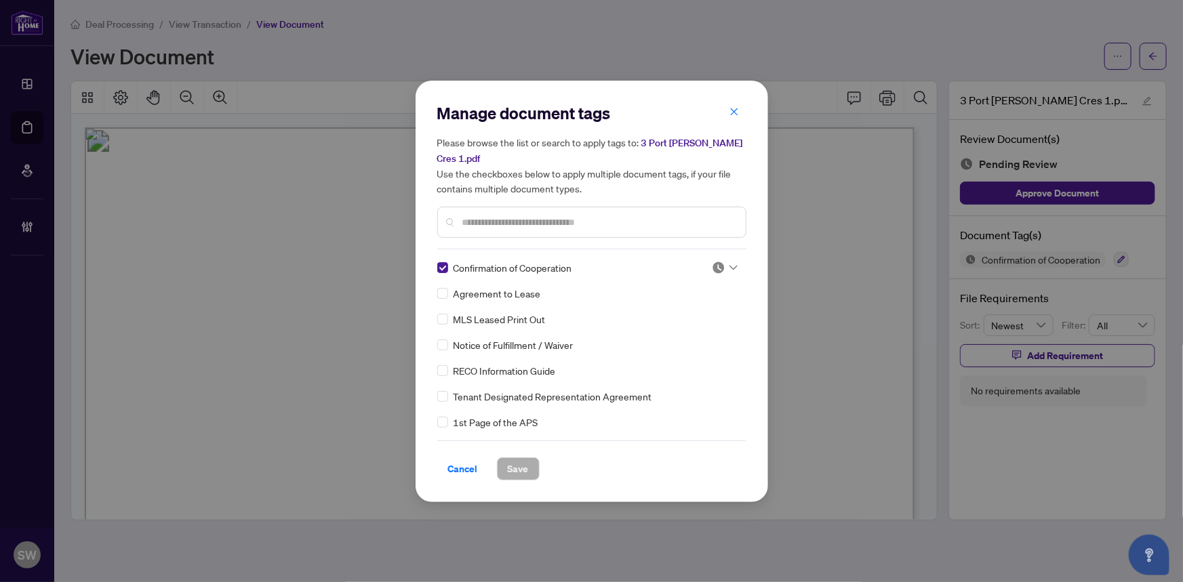
click at [721, 264] on img at bounding box center [719, 268] width 14 height 14
click at [662, 335] on div "Approved" at bounding box center [680, 333] width 87 height 15
click at [489, 216] on input "text" at bounding box center [598, 222] width 273 height 15
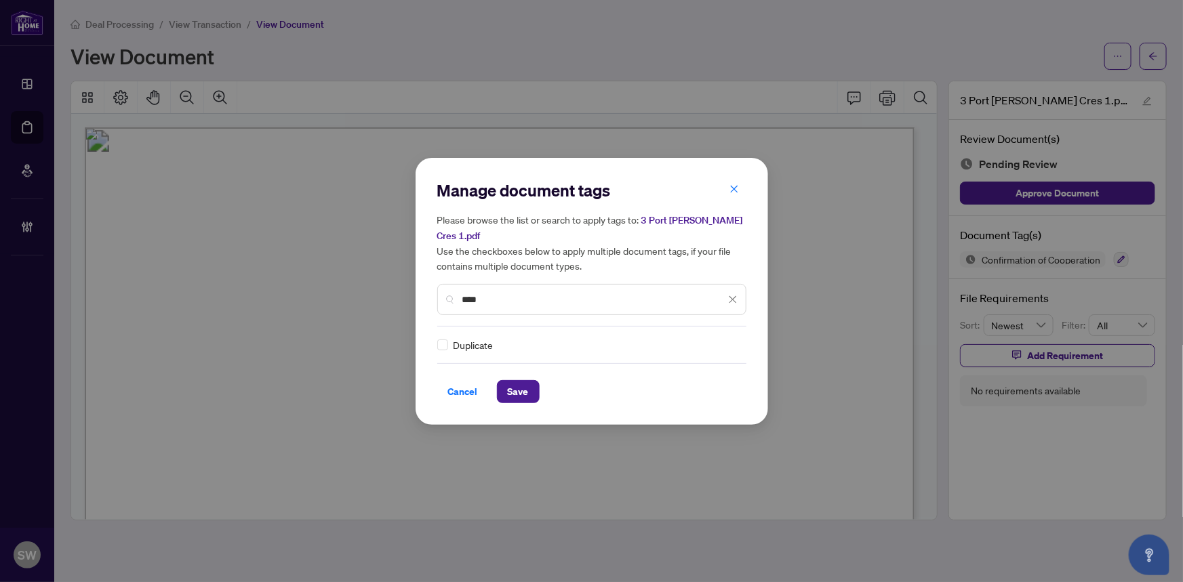
type input "****"
click at [731, 346] on div at bounding box center [725, 345] width 26 height 14
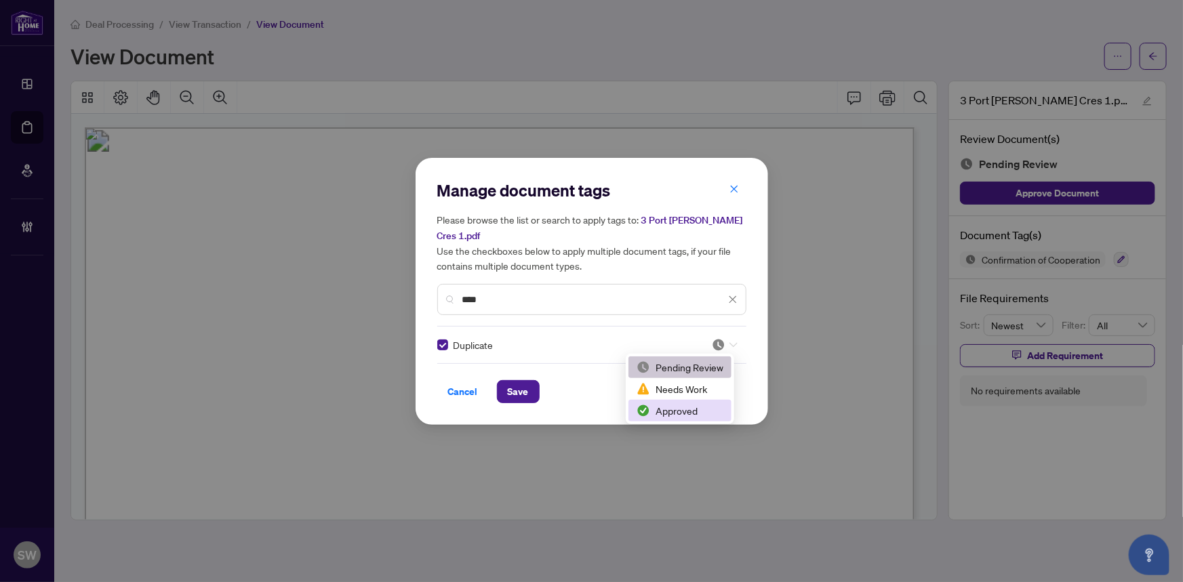
drag, startPoint x: 677, startPoint y: 405, endPoint x: 641, endPoint y: 406, distance: 36.6
click at [677, 405] on div "Approved" at bounding box center [680, 410] width 87 height 15
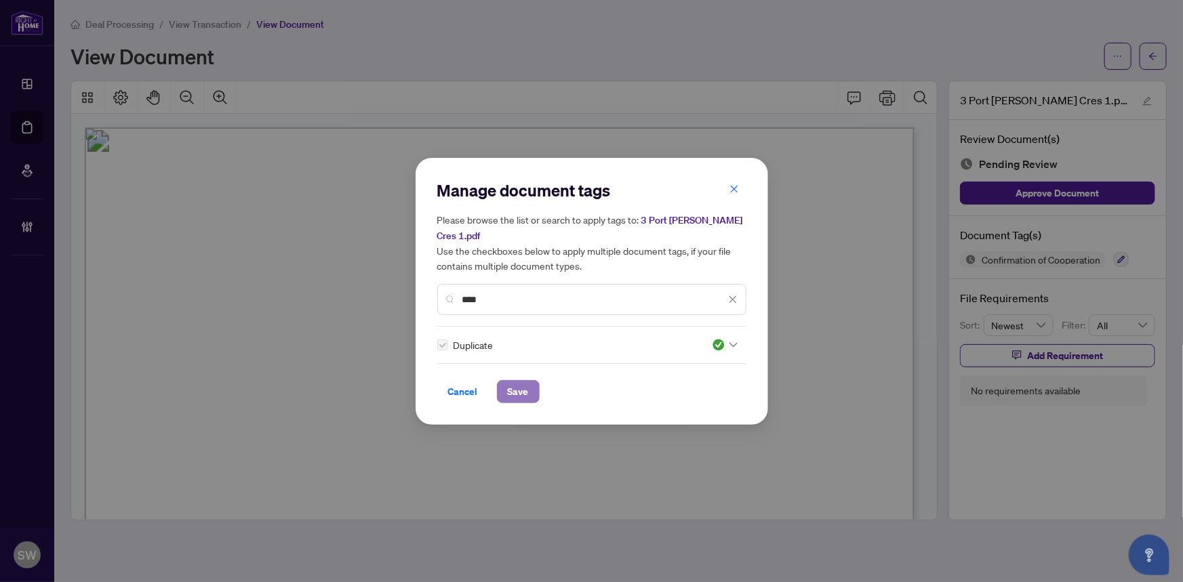
click at [521, 391] on span "Save" at bounding box center [518, 392] width 21 height 22
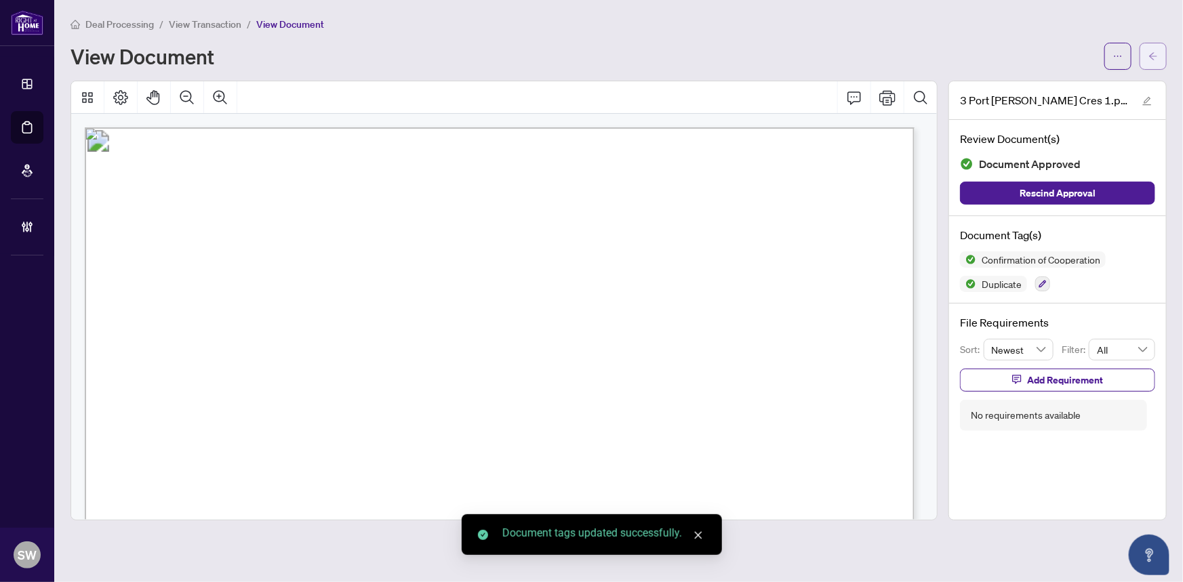
click at [1155, 60] on span "button" at bounding box center [1152, 56] width 9 height 22
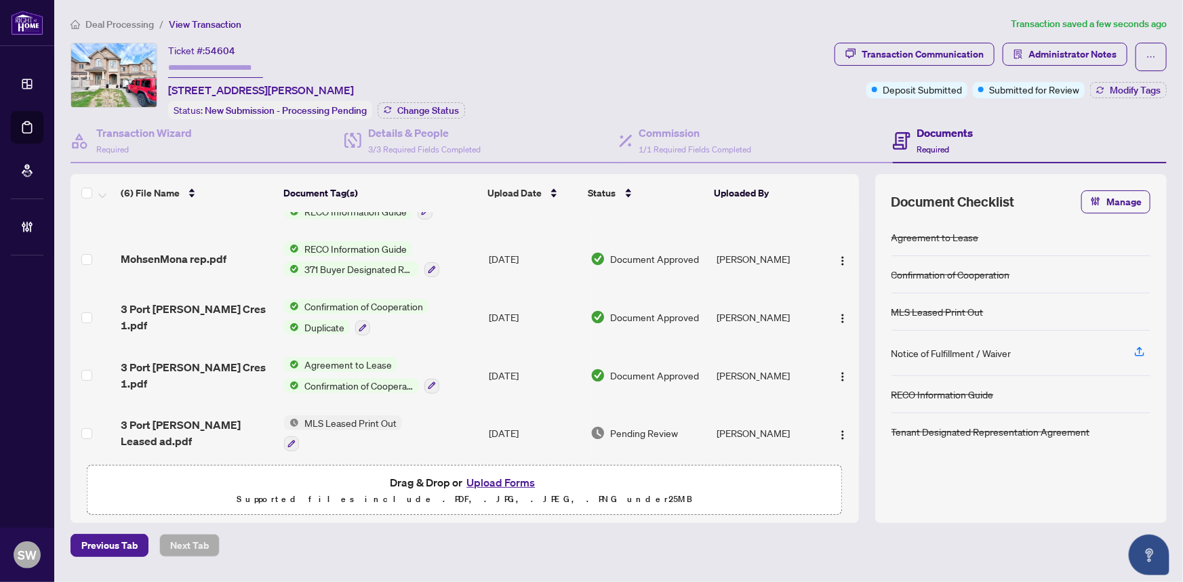
scroll to position [88, 0]
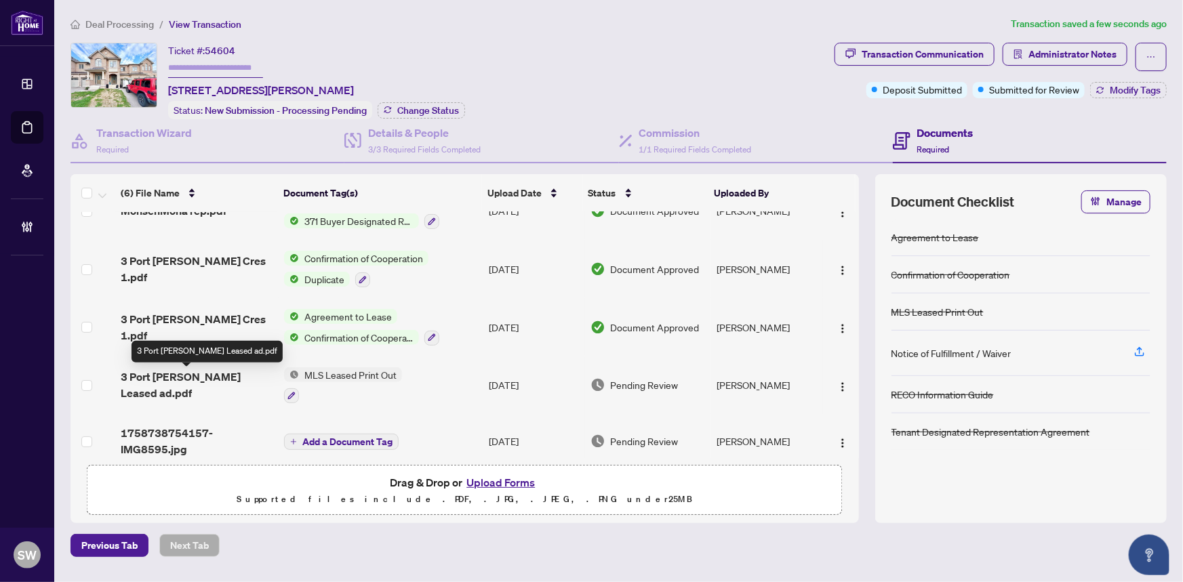
click at [184, 380] on span "3 Port Arthur Leased ad.pdf" at bounding box center [197, 385] width 153 height 33
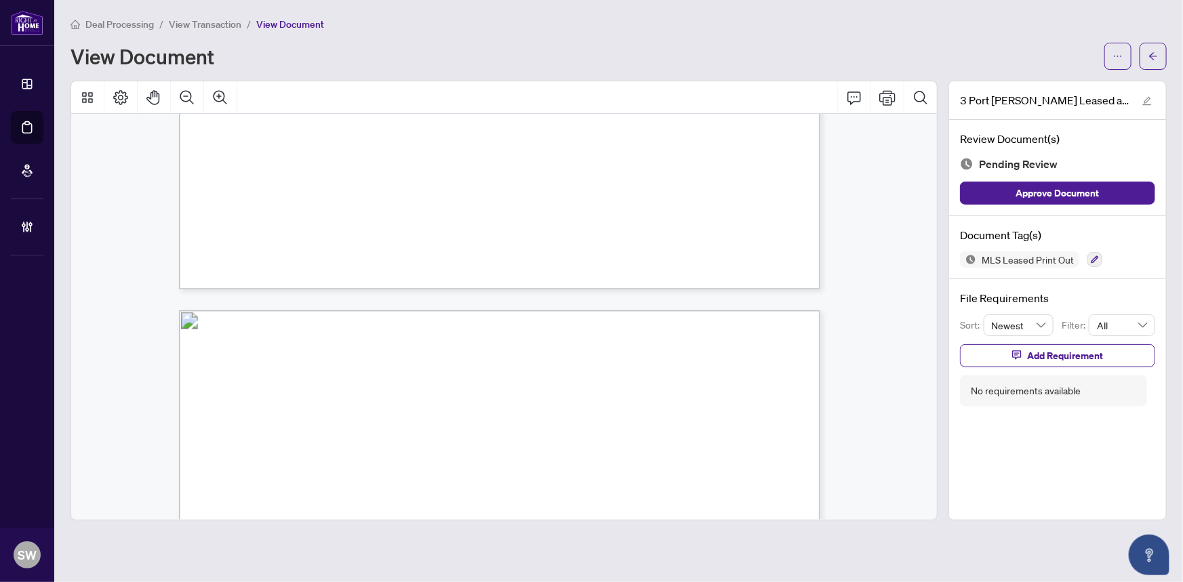
scroll to position [455, 0]
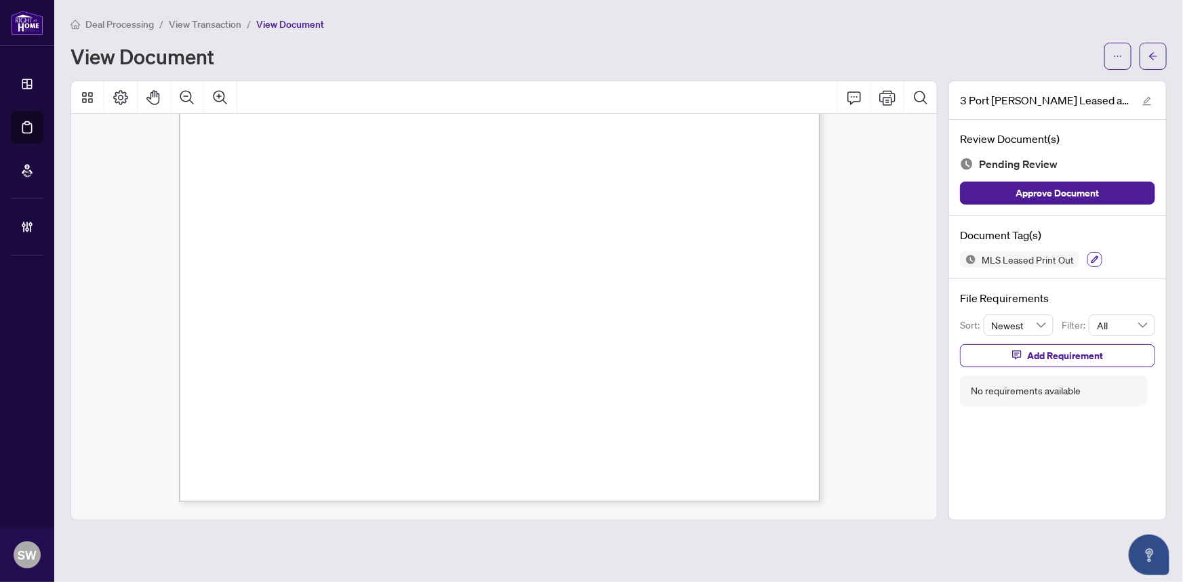
click at [1092, 256] on icon "button" at bounding box center [1095, 260] width 8 height 8
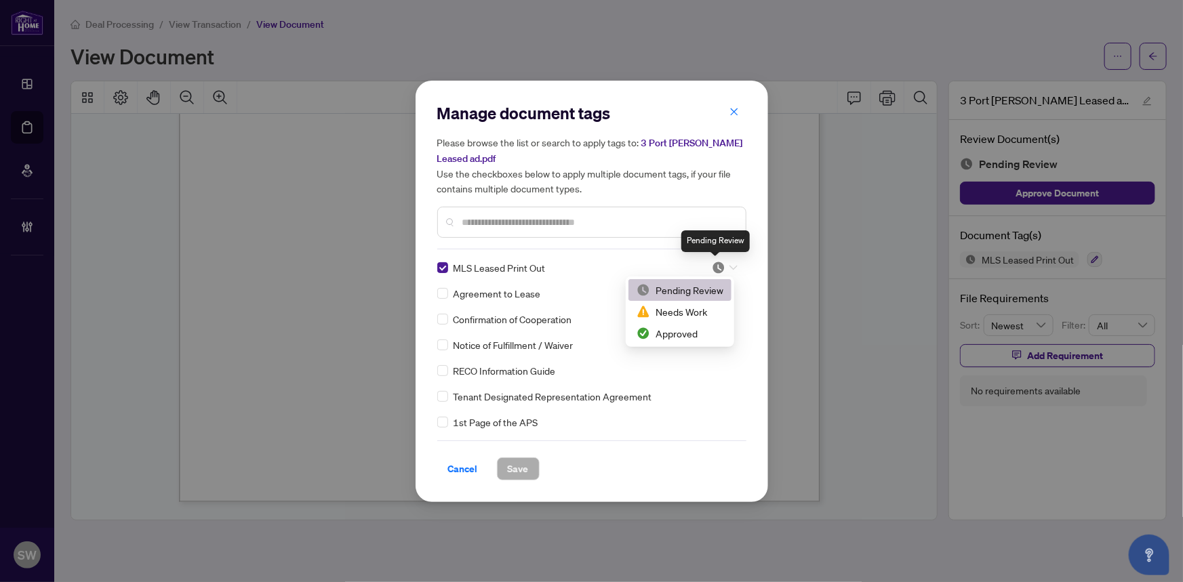
click at [718, 266] on img at bounding box center [719, 268] width 14 height 14
click at [662, 334] on div "Approved" at bounding box center [680, 333] width 87 height 15
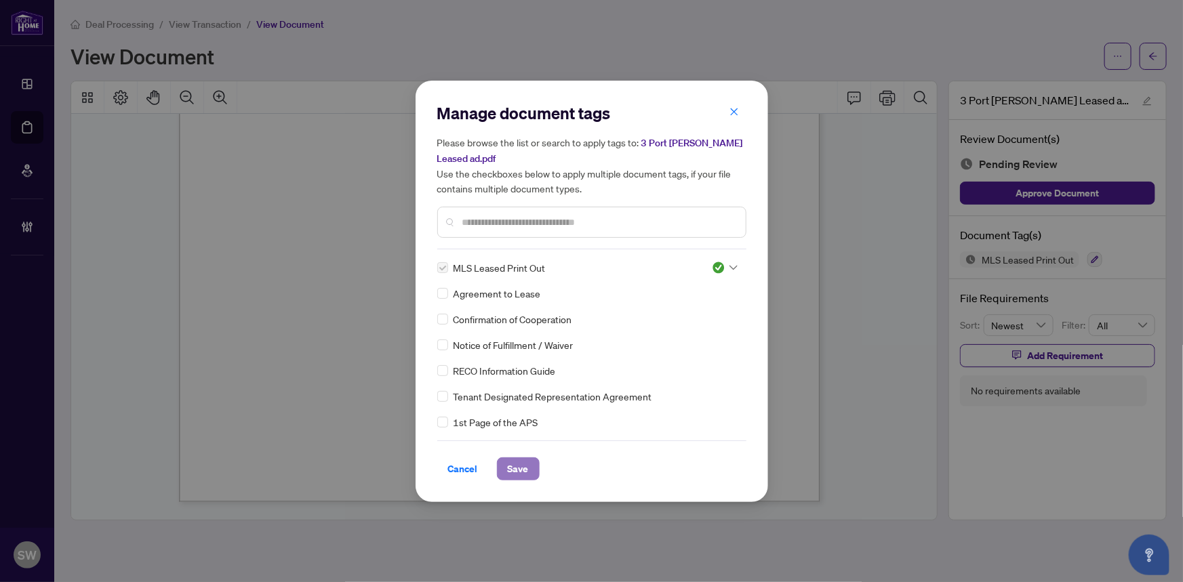
click at [519, 469] on span "Save" at bounding box center [518, 469] width 21 height 22
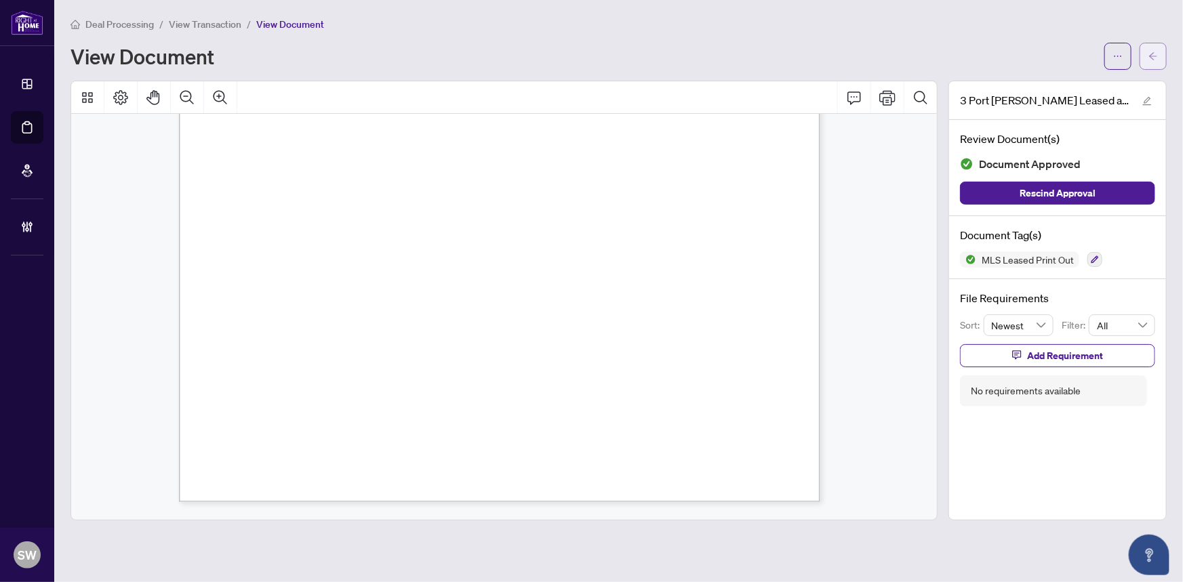
click at [1160, 58] on button "button" at bounding box center [1153, 56] width 27 height 27
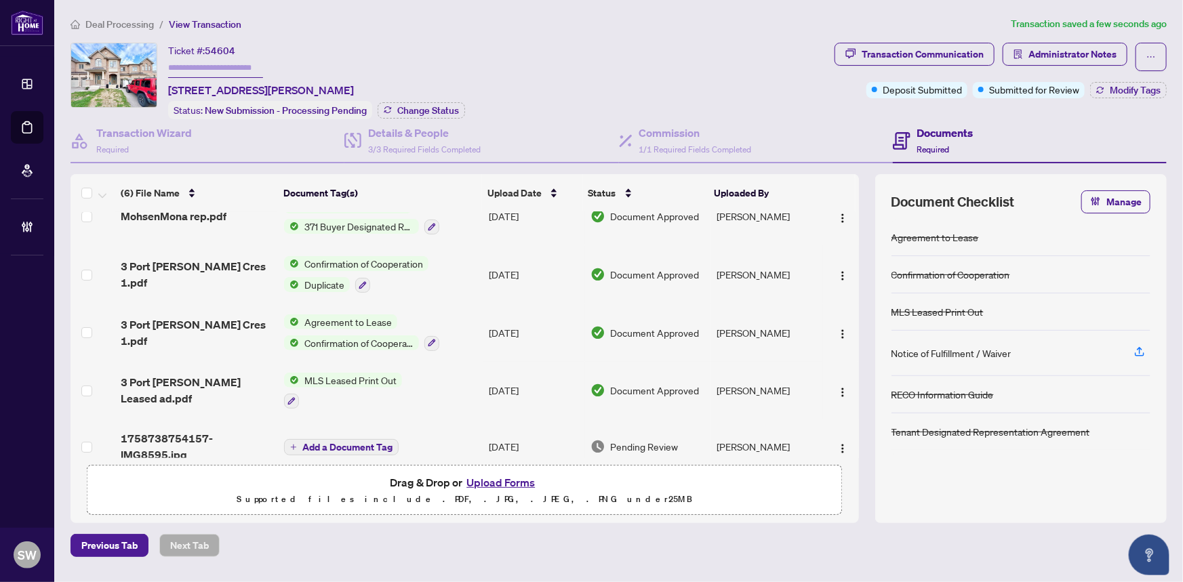
scroll to position [88, 0]
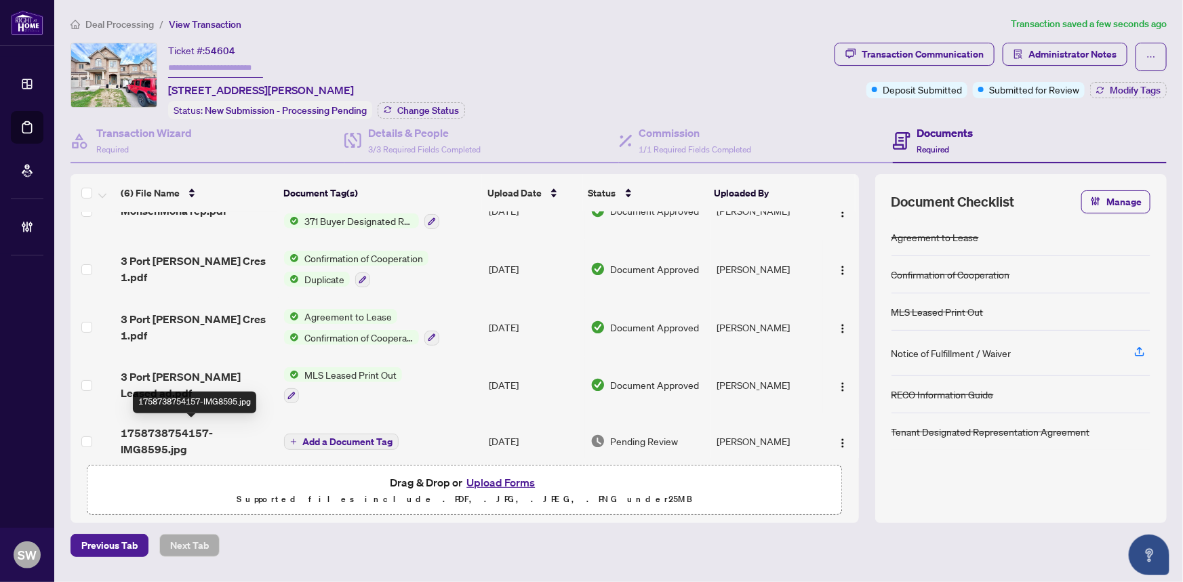
click at [162, 434] on span "1758738754157-IMG8595.jpg" at bounding box center [197, 441] width 153 height 33
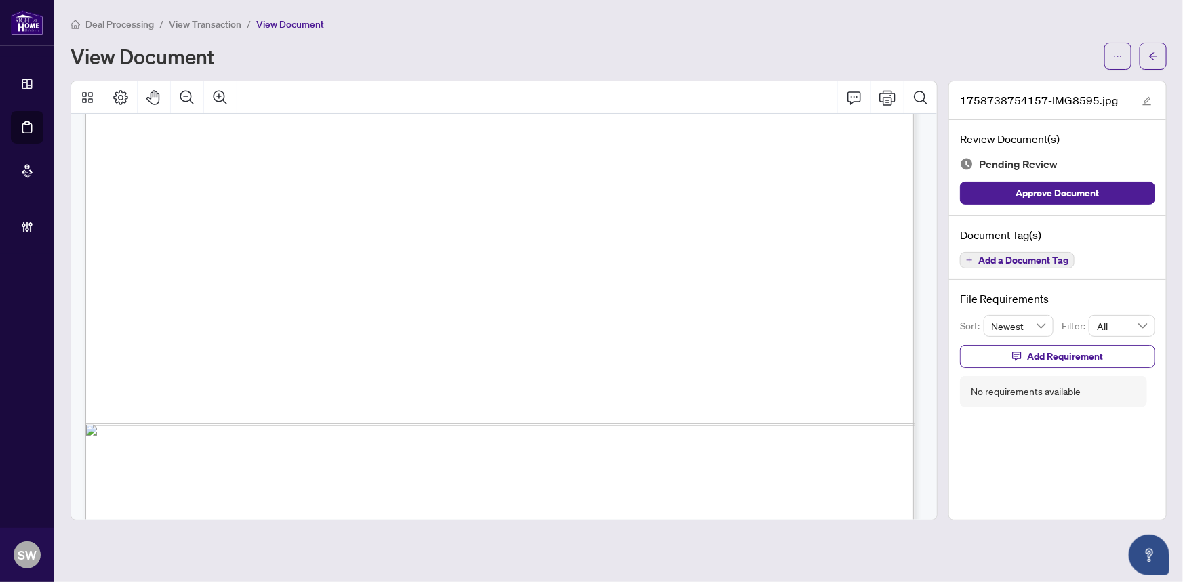
scroll to position [645, 0]
click at [1024, 257] on span "Add a Document Tag" at bounding box center [1023, 260] width 90 height 9
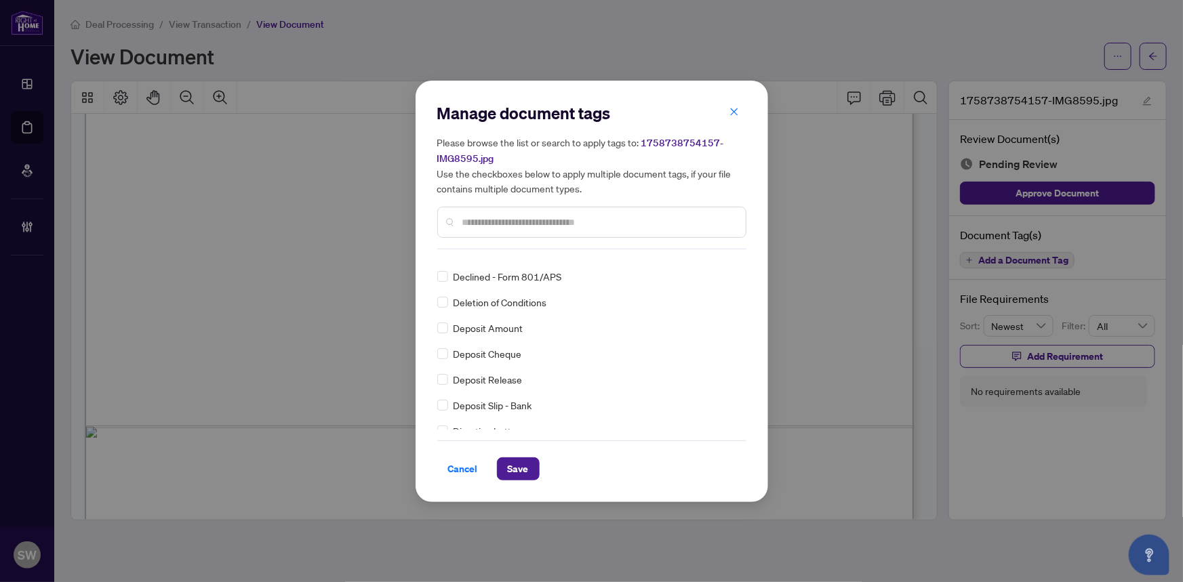
scroll to position [0, 0]
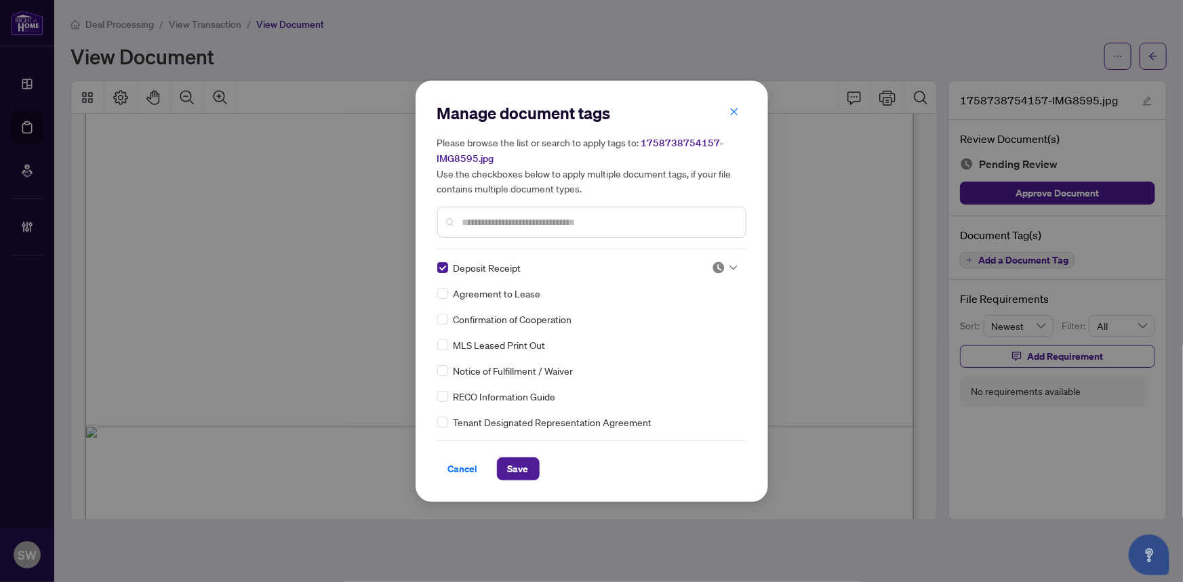
click at [712, 262] on img at bounding box center [719, 268] width 14 height 14
click at [680, 331] on div "Approved" at bounding box center [680, 333] width 87 height 15
click at [520, 464] on span "Save" at bounding box center [518, 469] width 21 height 22
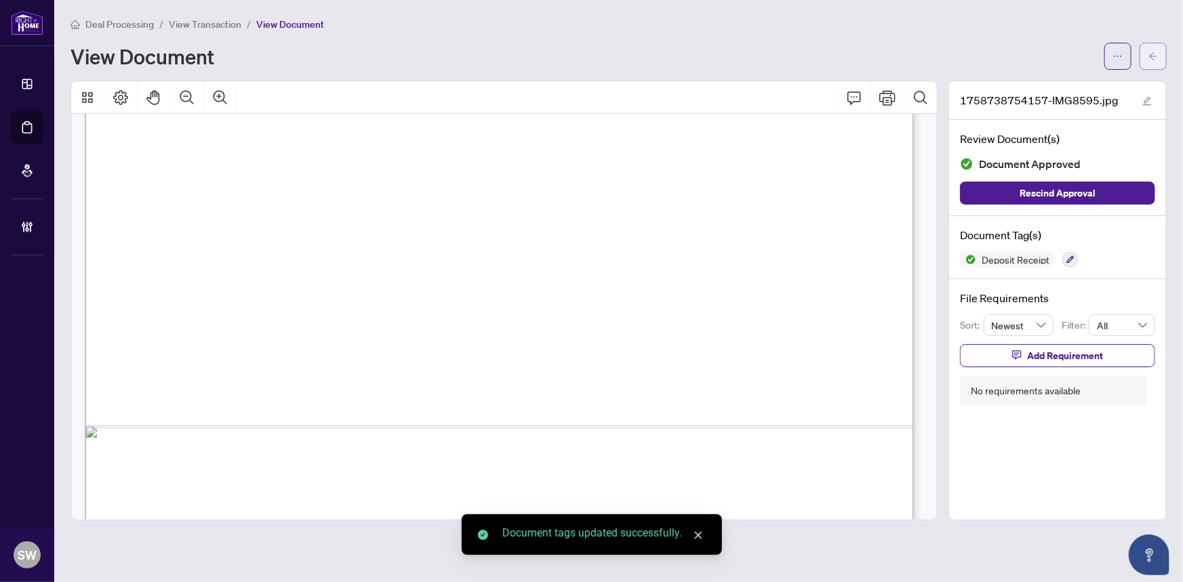
click at [1155, 59] on icon "arrow-left" at bounding box center [1152, 56] width 9 height 9
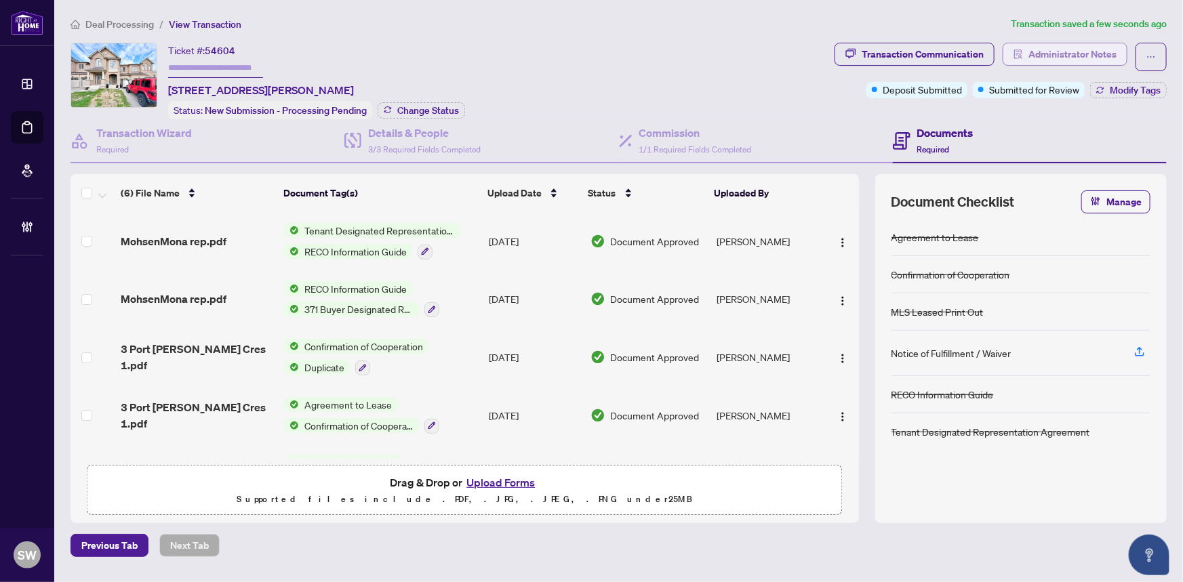
click at [1081, 58] on span "Administrator Notes" at bounding box center [1072, 54] width 88 height 22
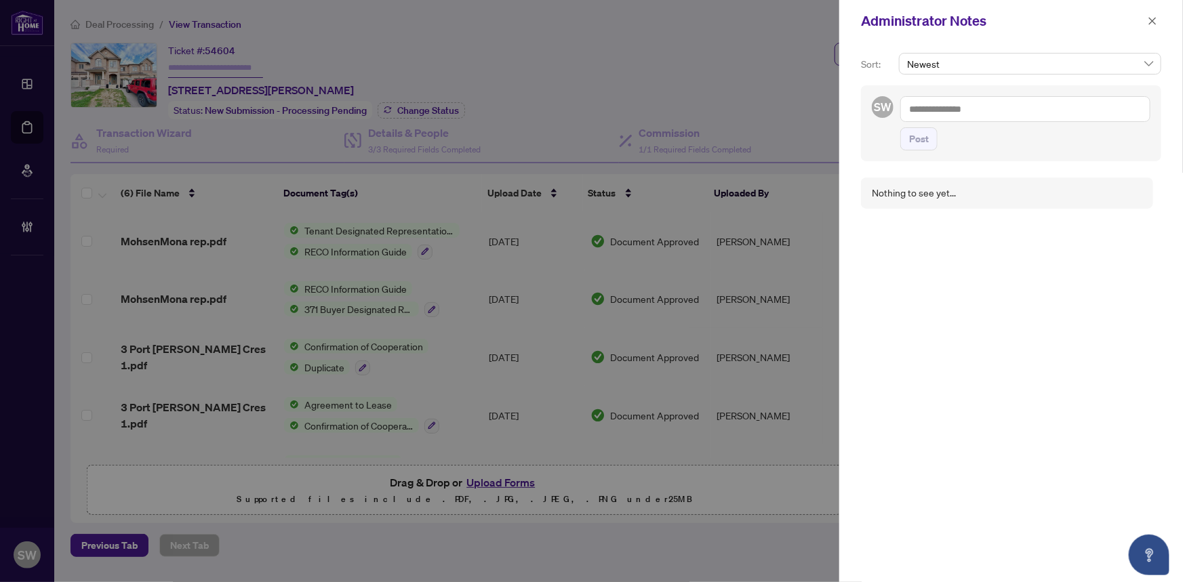
click at [929, 112] on textarea at bounding box center [1025, 109] width 250 height 26
paste textarea "**********"
click at [908, 122] on textarea "**********" at bounding box center [1023, 115] width 247 height 39
type textarea "**********"
click at [920, 150] on span "Post" at bounding box center [919, 139] width 20 height 22
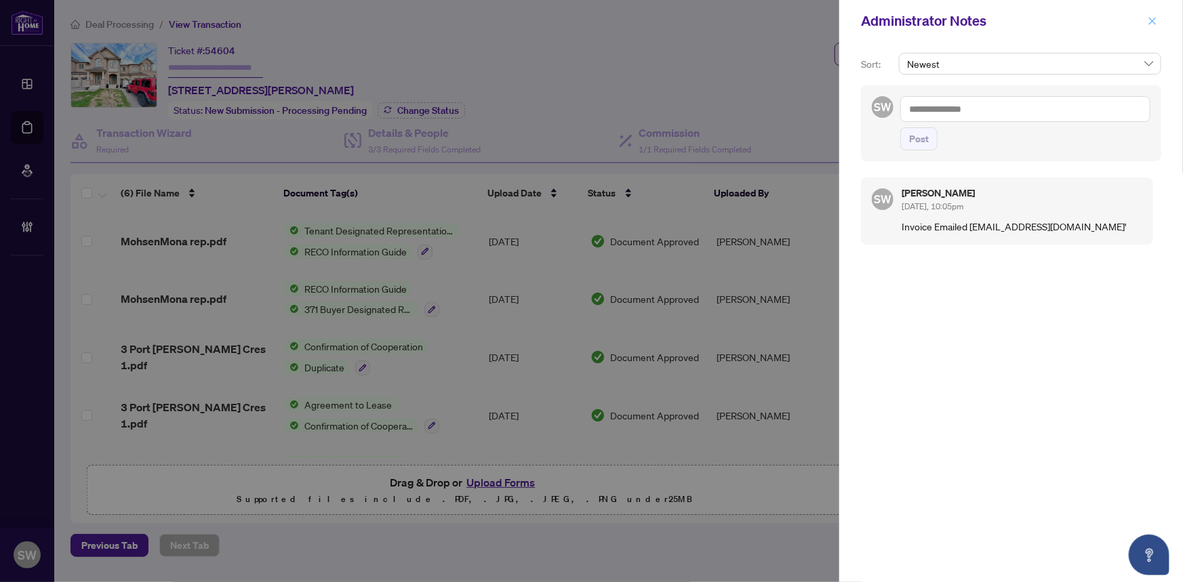
click at [1152, 21] on icon "close" at bounding box center [1152, 20] width 7 height 7
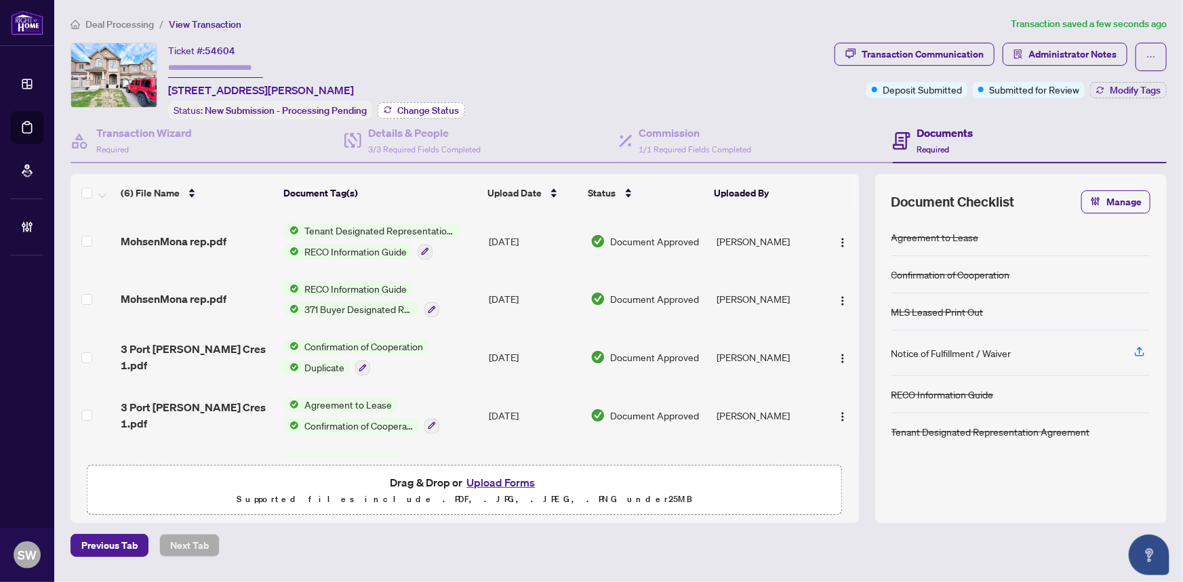
click at [416, 106] on span "Change Status" at bounding box center [428, 110] width 62 height 9
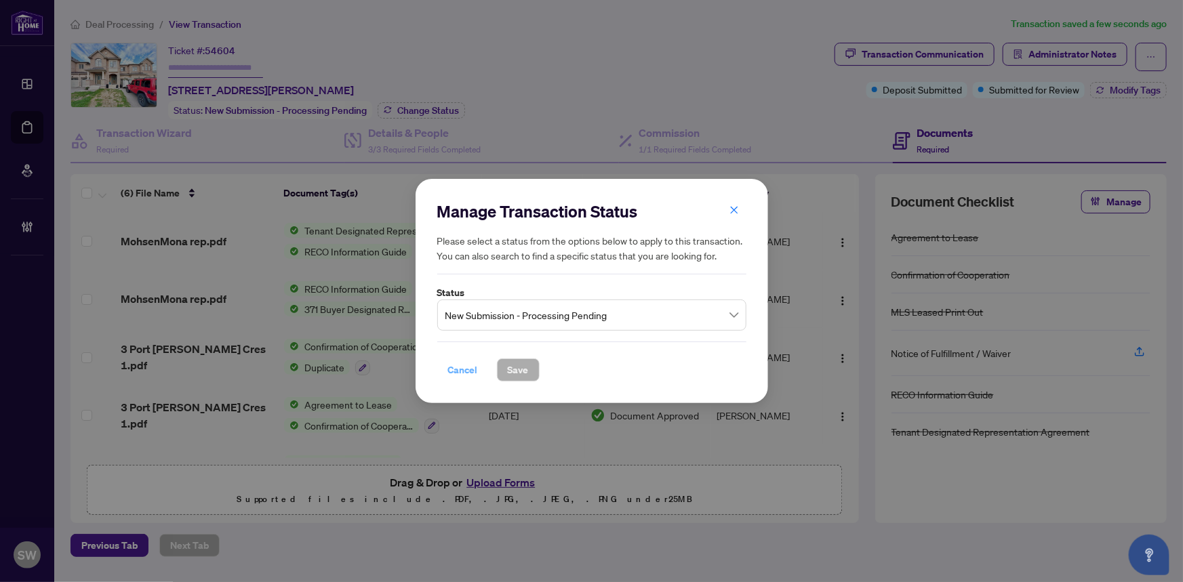
click at [457, 376] on span "Cancel" at bounding box center [463, 370] width 30 height 22
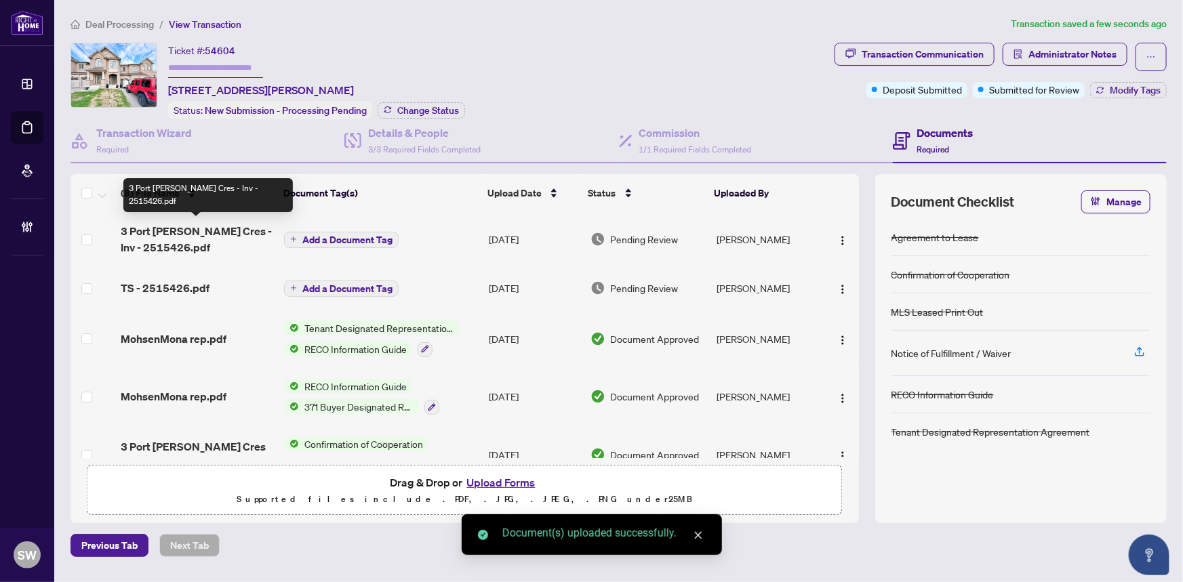
click at [165, 230] on span "3 Port Arthur Cres - Inv - 2515426.pdf" at bounding box center [197, 239] width 153 height 33
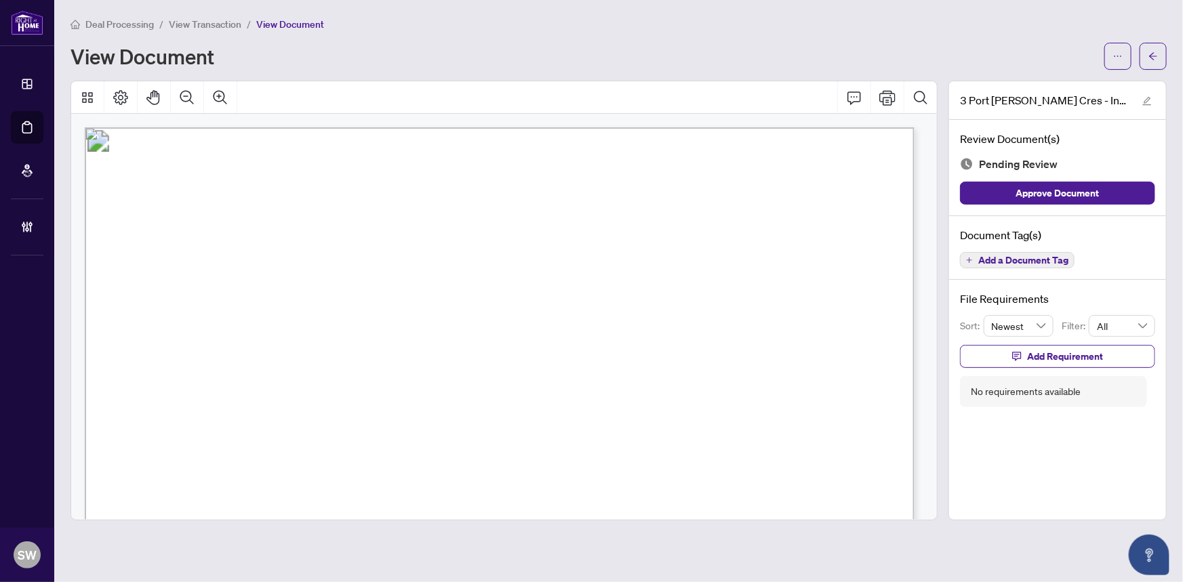
click at [1002, 257] on span "Add a Document Tag" at bounding box center [1023, 260] width 90 height 9
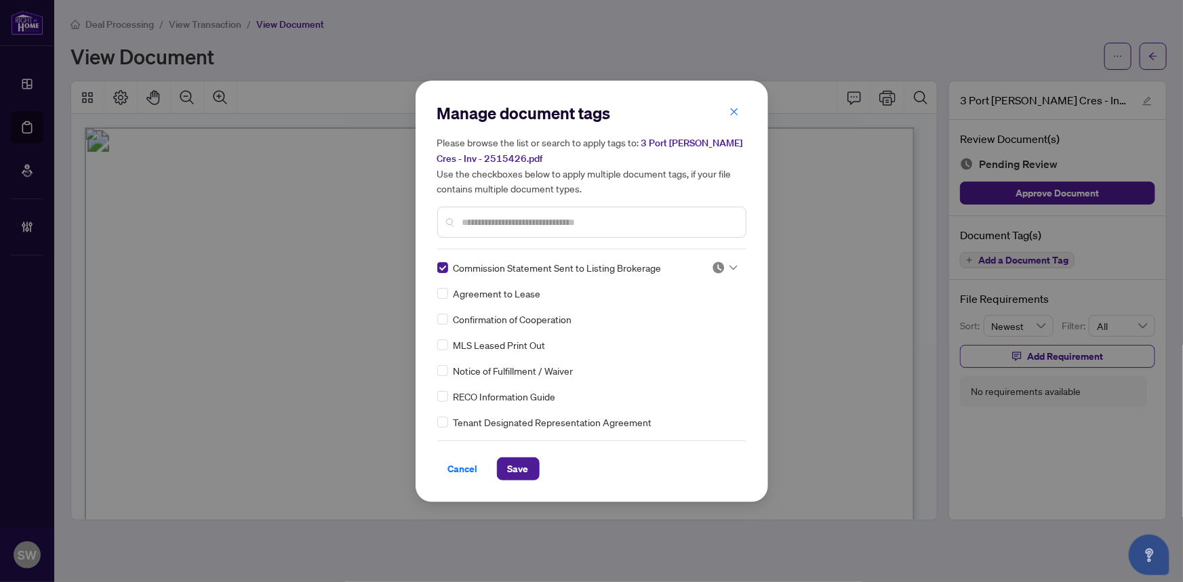
click at [721, 262] on div at bounding box center [725, 268] width 26 height 14
click at [676, 332] on div "Approved" at bounding box center [680, 333] width 87 height 15
click at [515, 468] on span "Save" at bounding box center [518, 469] width 21 height 22
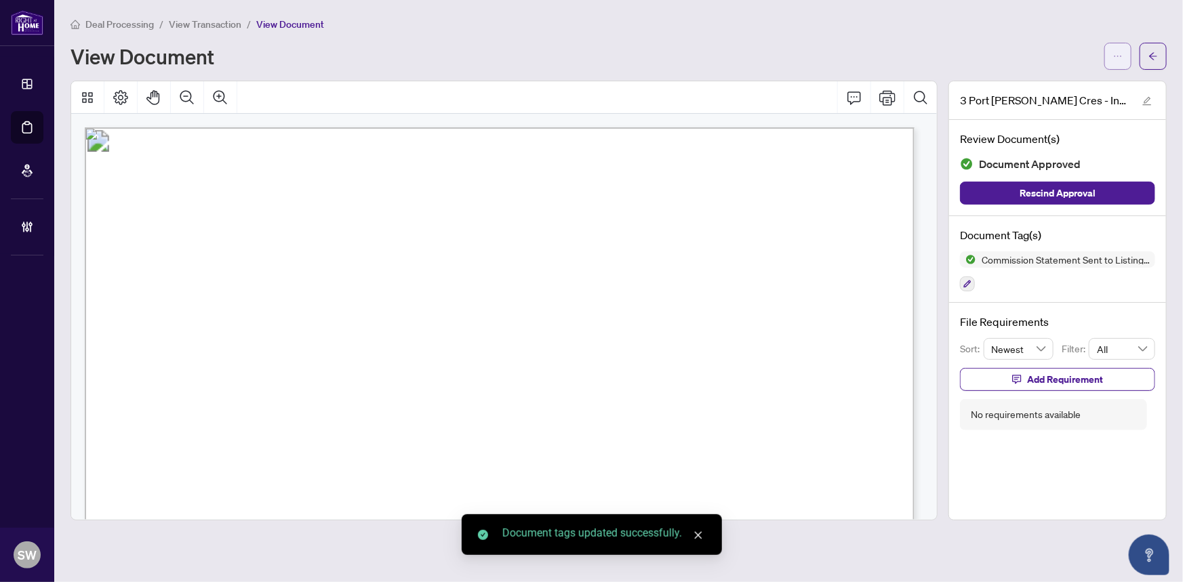
click at [1118, 57] on icon "ellipsis" at bounding box center [1117, 56] width 9 height 9
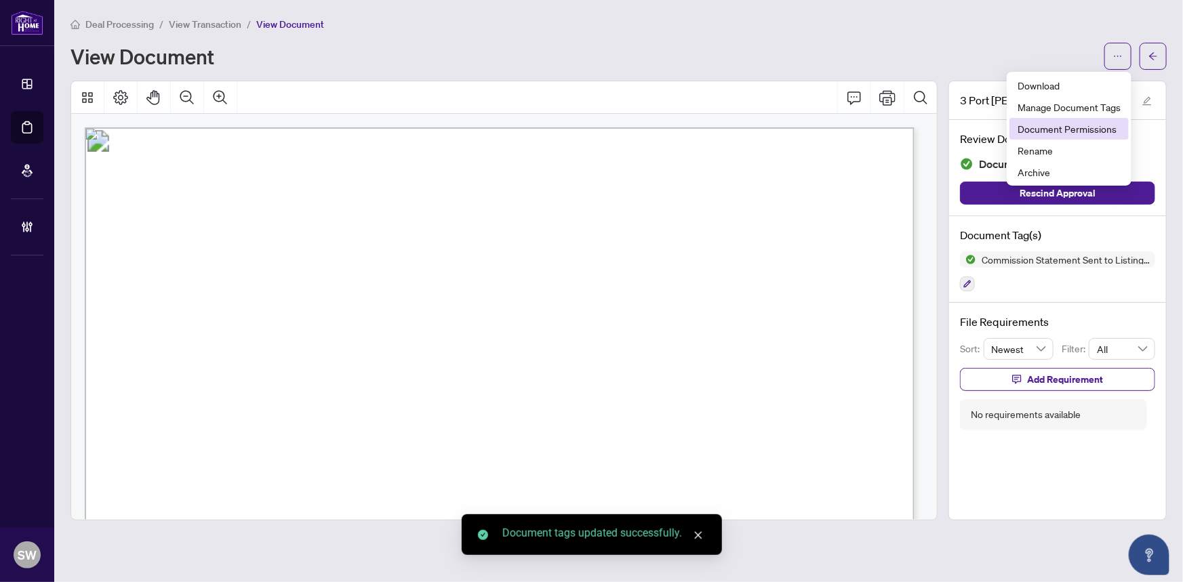
click at [1096, 125] on span "Document Permissions" at bounding box center [1069, 128] width 103 height 15
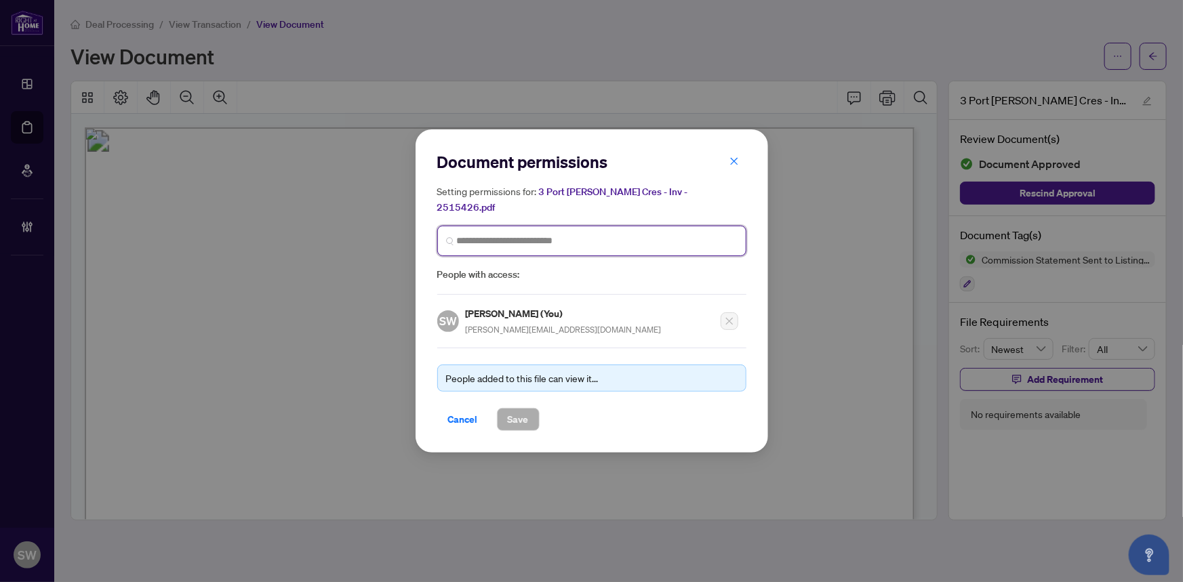
click at [536, 235] on input "search" at bounding box center [597, 241] width 281 height 14
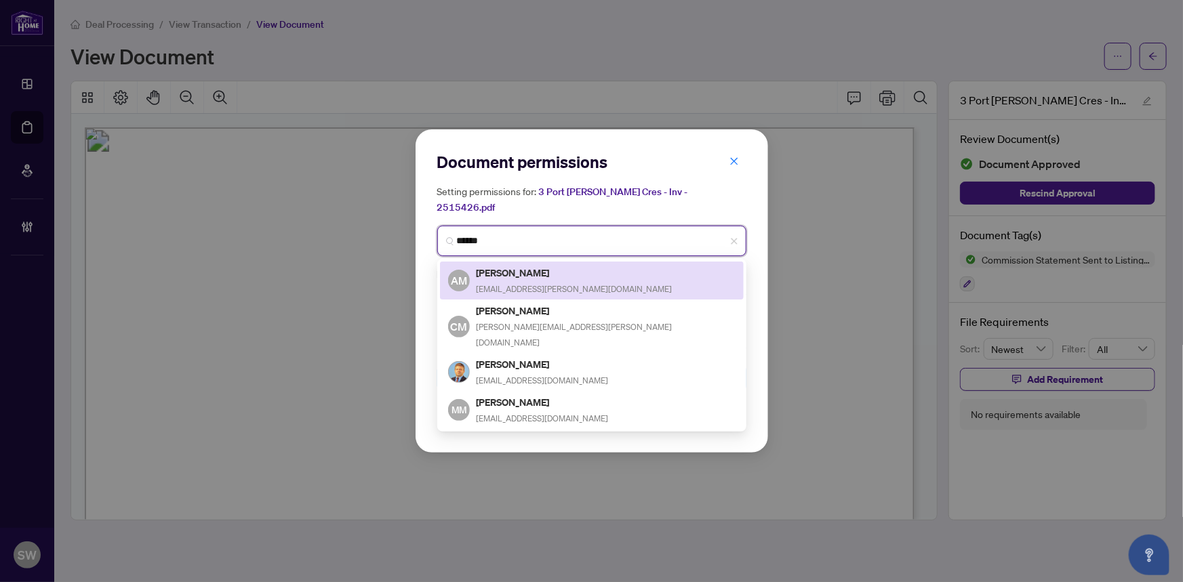
type input "*******"
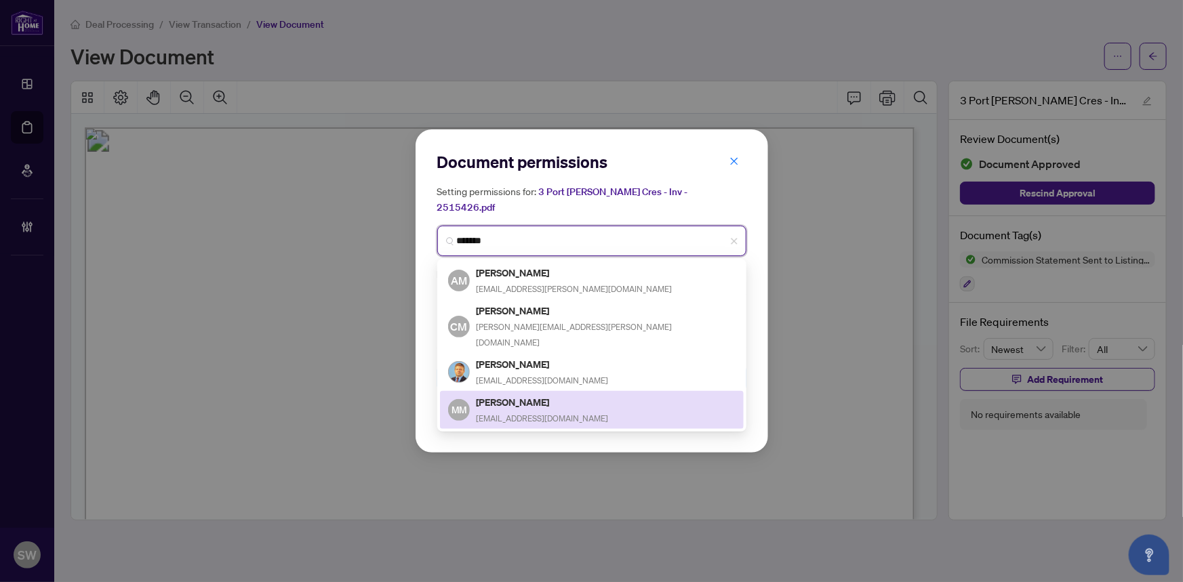
click at [562, 414] on span "mansourirealtor@gmail.com" at bounding box center [543, 419] width 132 height 10
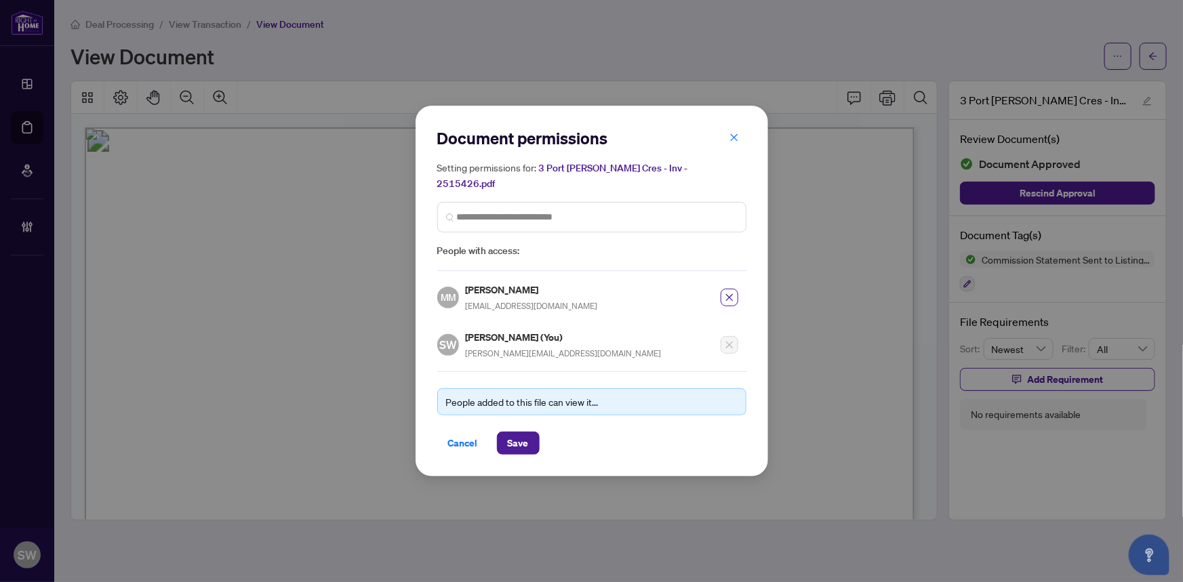
click at [521, 283] on h5 "Mansour Mansouri" at bounding box center [532, 290] width 132 height 16
copy h5 "Mansour Mansouri"
click at [502, 301] on span "mansourirealtor@gmail.com" at bounding box center [532, 306] width 132 height 10
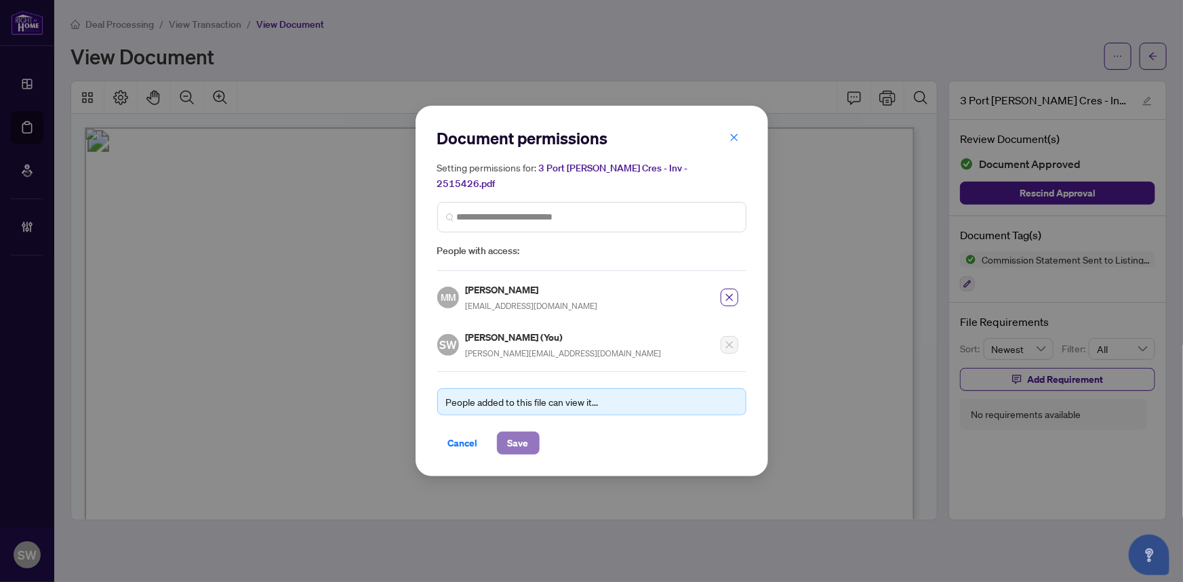
click at [510, 432] on span "Save" at bounding box center [518, 443] width 21 height 22
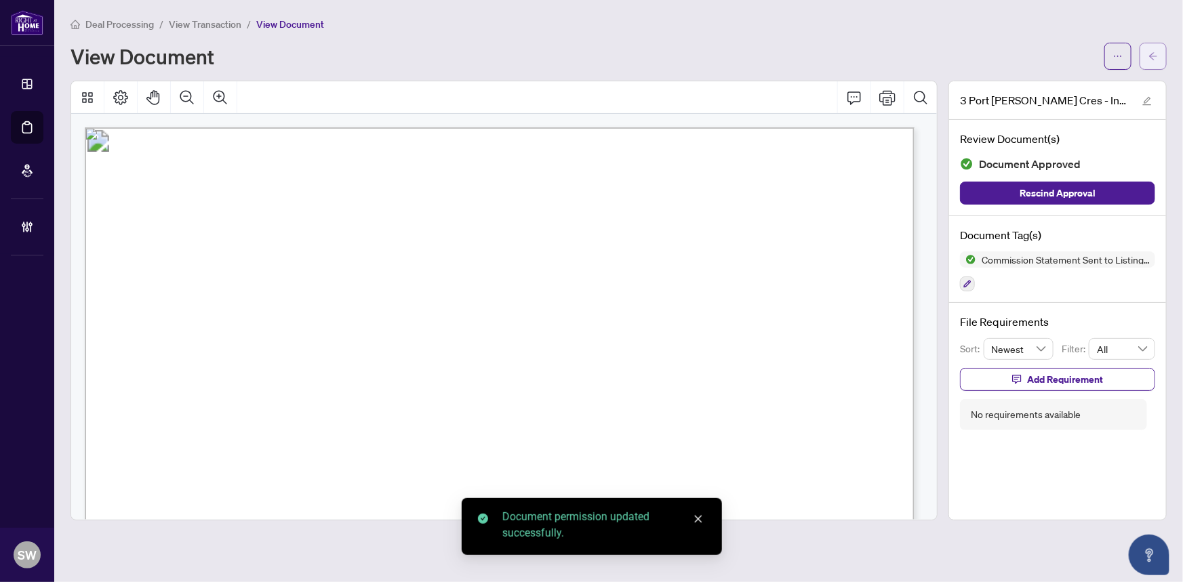
click at [1160, 57] on button "button" at bounding box center [1153, 56] width 27 height 27
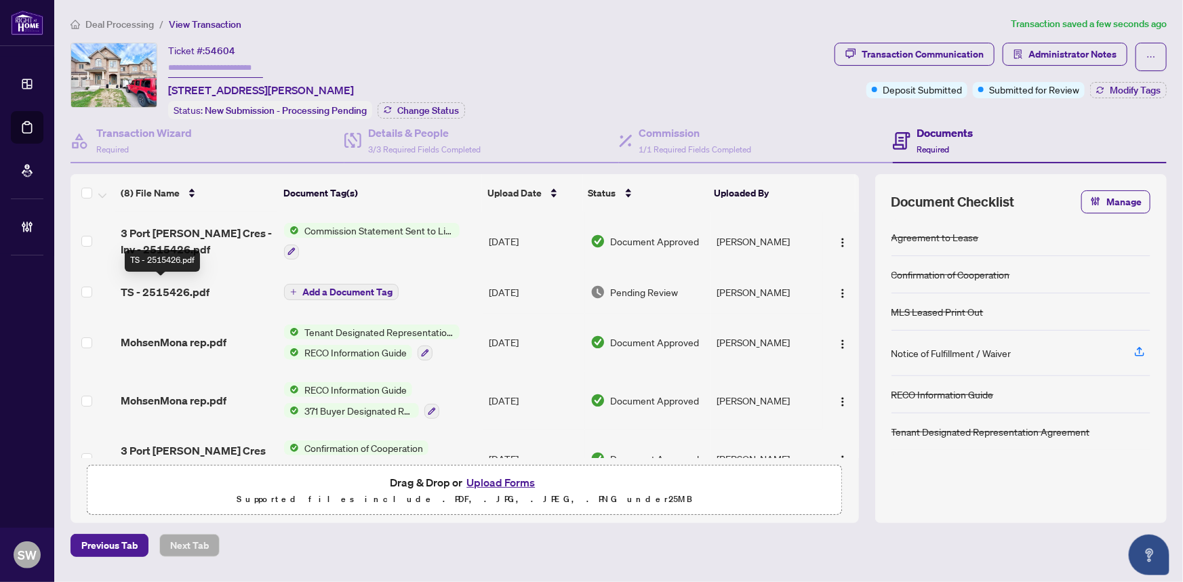
click at [176, 294] on span "TS - 2515426.pdf" at bounding box center [165, 292] width 89 height 16
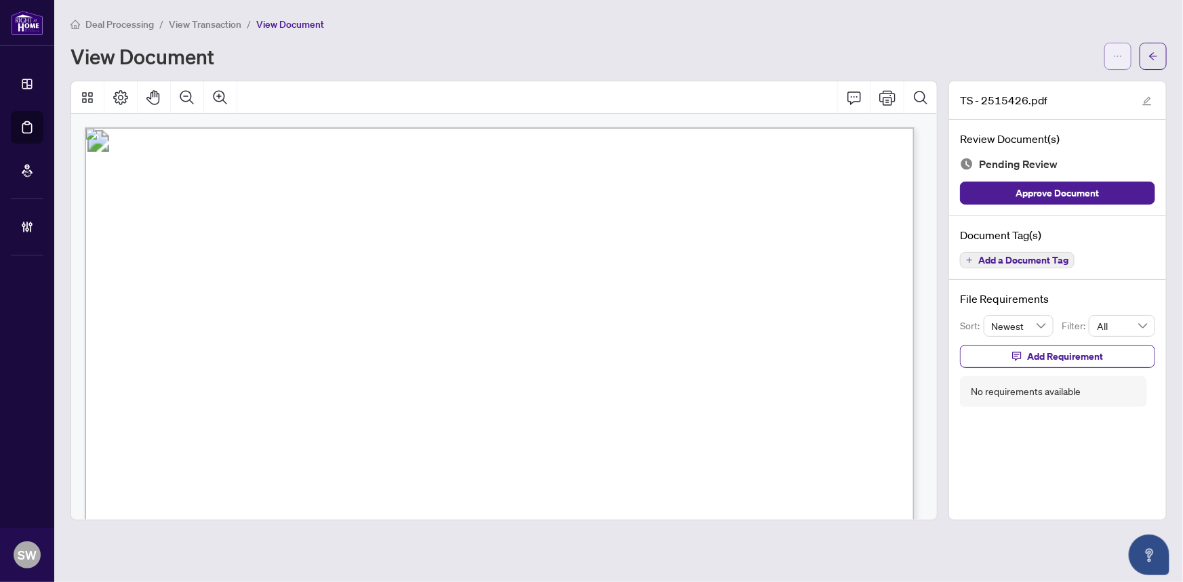
click at [1124, 56] on button "button" at bounding box center [1117, 56] width 27 height 27
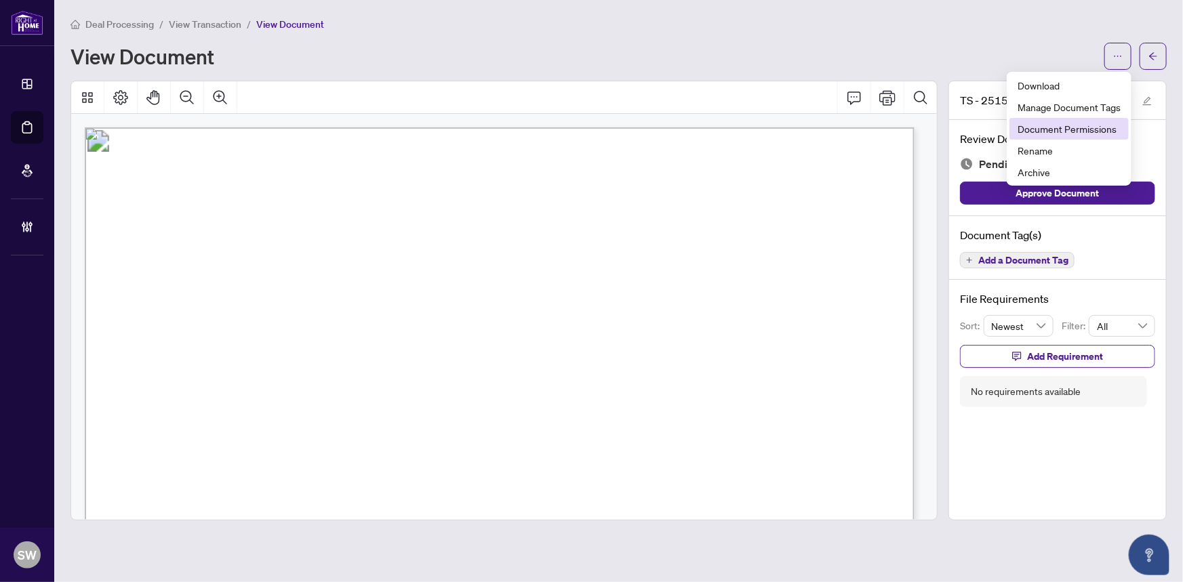
click at [1055, 129] on span "Document Permissions" at bounding box center [1069, 128] width 103 height 15
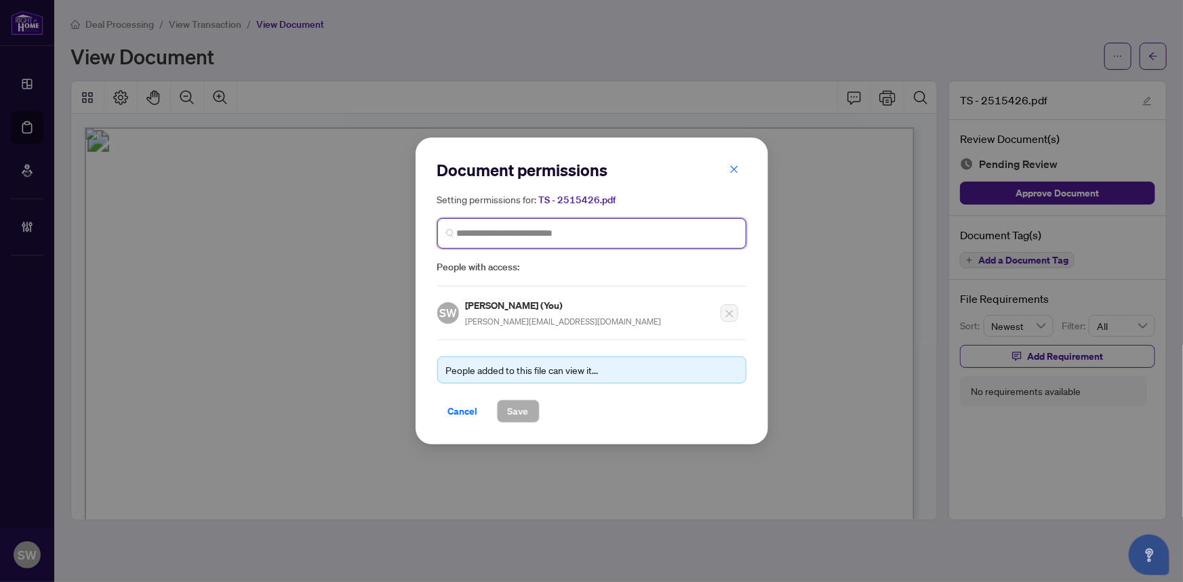
click at [494, 234] on input "search" at bounding box center [597, 233] width 281 height 14
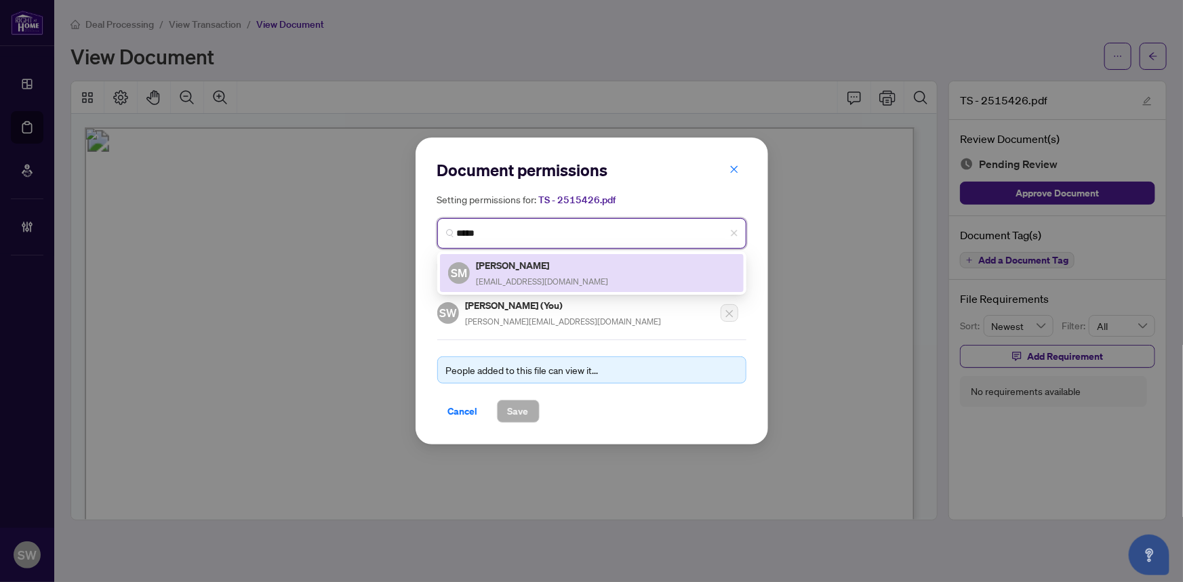
drag, startPoint x: 508, startPoint y: 235, endPoint x: 420, endPoint y: 225, distance: 88.7
click at [420, 225] on div "Document permissions Setting permissions for: TS - 2515426.pdf ***** 681 SM Sus…" at bounding box center [592, 291] width 353 height 307
paste input "**********"
type input "**********"
click at [517, 267] on h5 "Mansour Mansouri" at bounding box center [543, 266] width 132 height 16
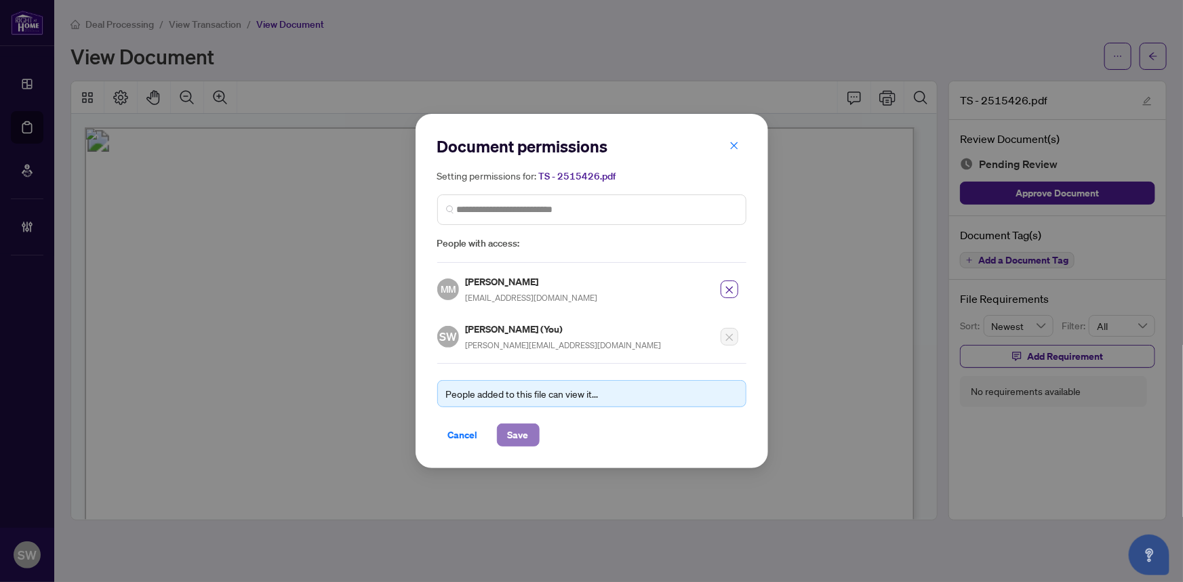
click at [518, 433] on span "Save" at bounding box center [518, 435] width 21 height 22
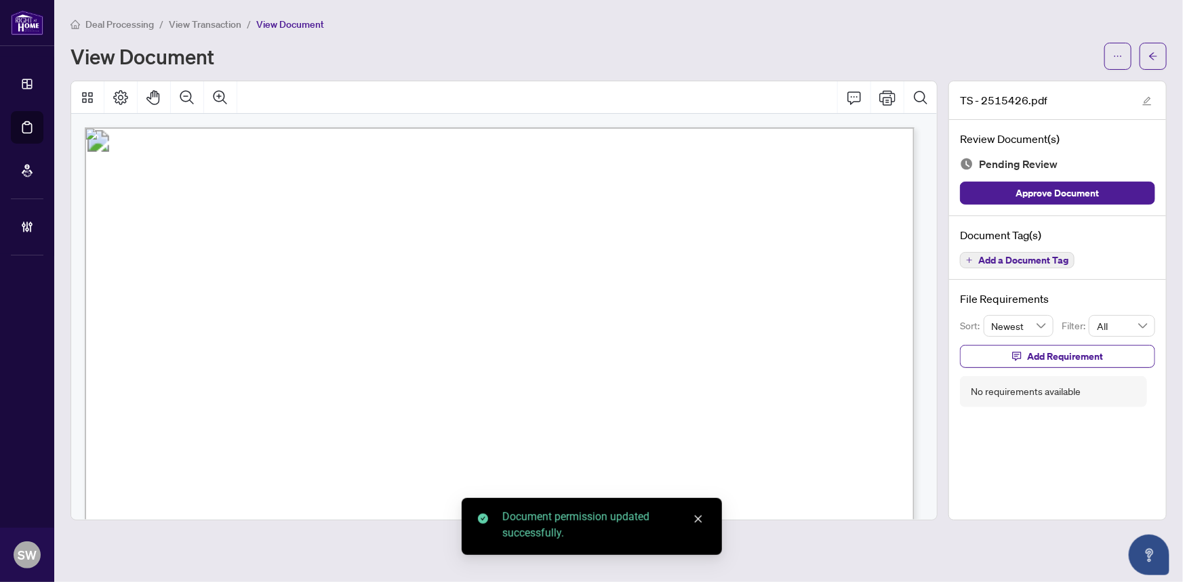
click at [1024, 260] on span "Add a Document Tag" at bounding box center [1023, 260] width 90 height 9
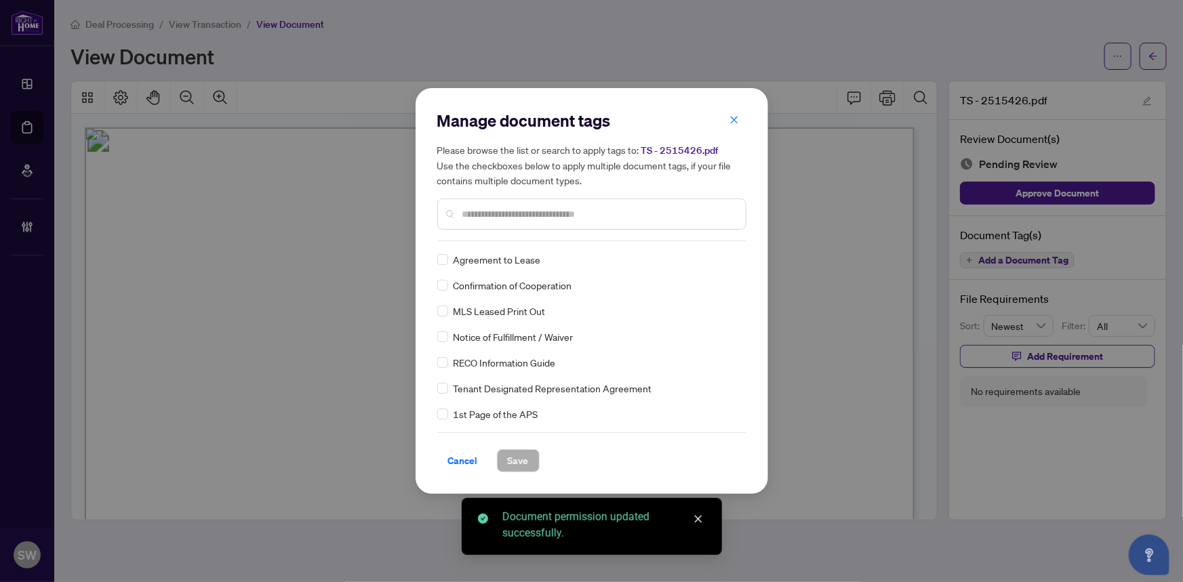
click at [502, 216] on input "text" at bounding box center [598, 214] width 273 height 15
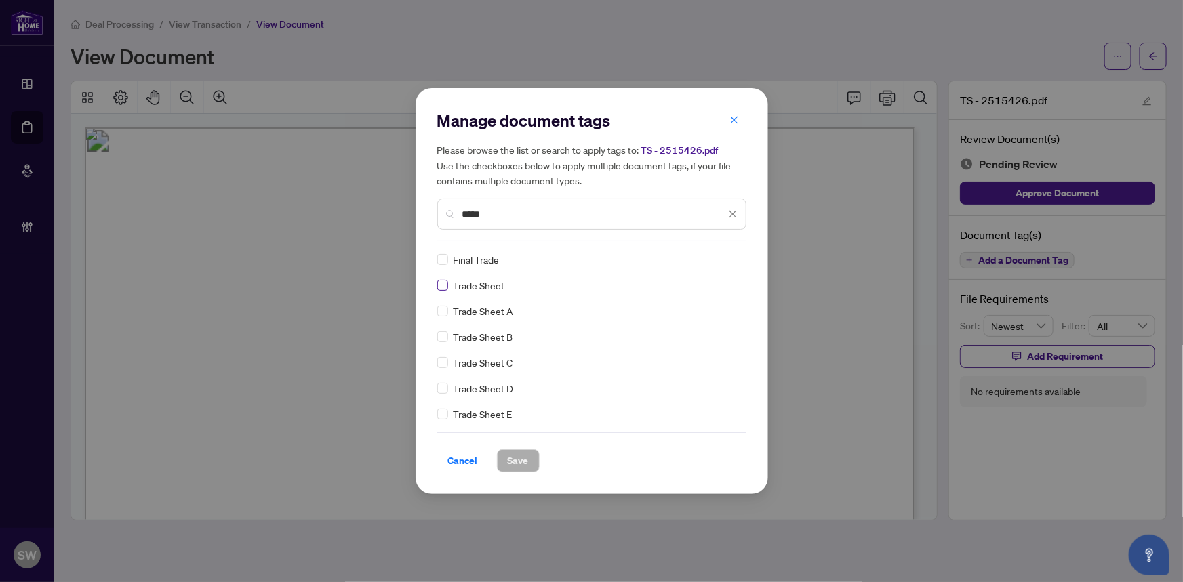
type input "*****"
click at [508, 461] on span "Save" at bounding box center [518, 461] width 21 height 22
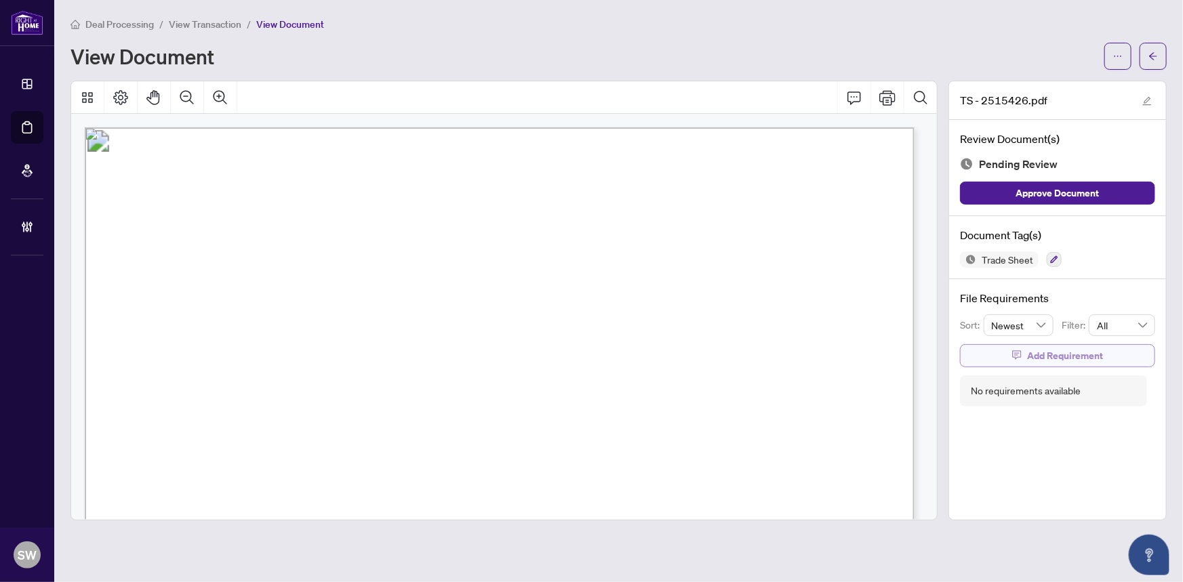
click at [1022, 353] on icon "button" at bounding box center [1016, 354] width 9 height 9
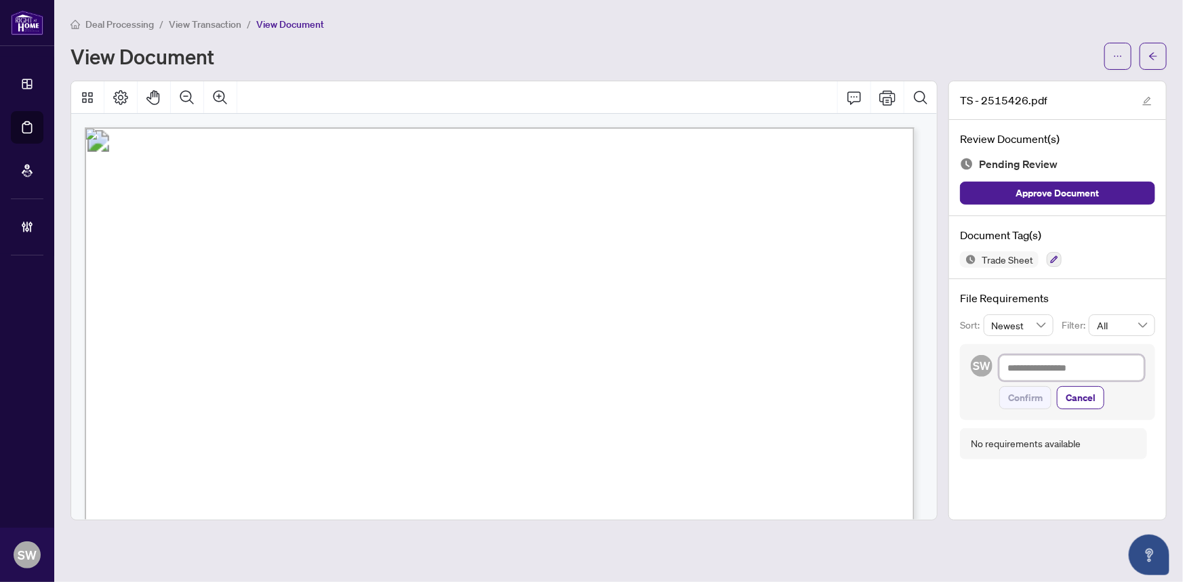
click at [1021, 370] on textarea at bounding box center [1071, 368] width 145 height 26
paste textarea "**********"
type textarea "**********"
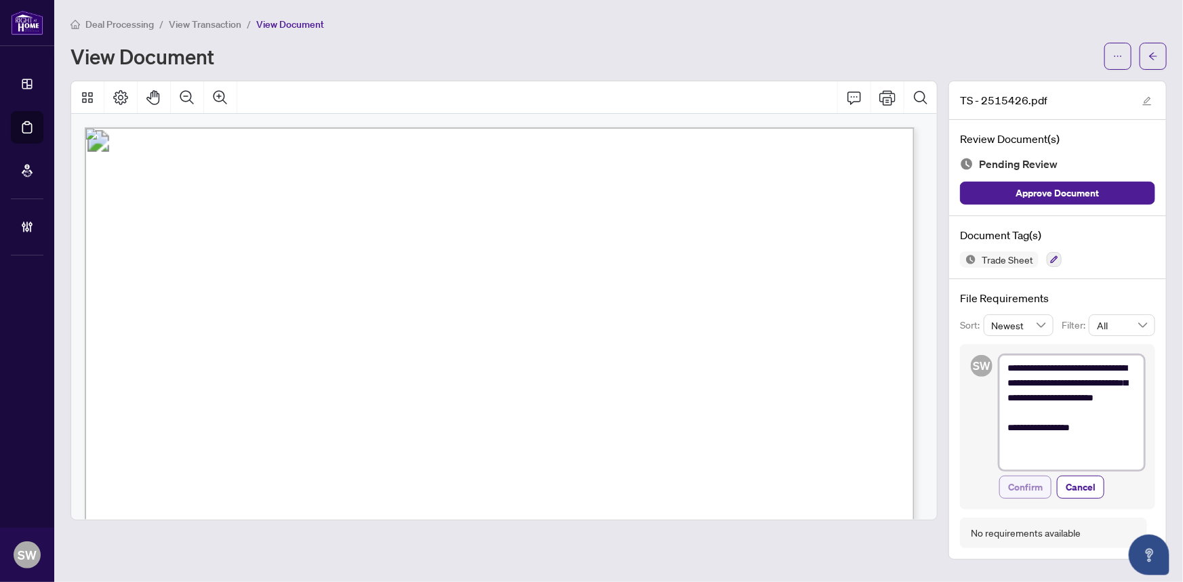
type textarea "**********"
click at [1021, 485] on span "Confirm" at bounding box center [1025, 488] width 35 height 22
type textarea "**********"
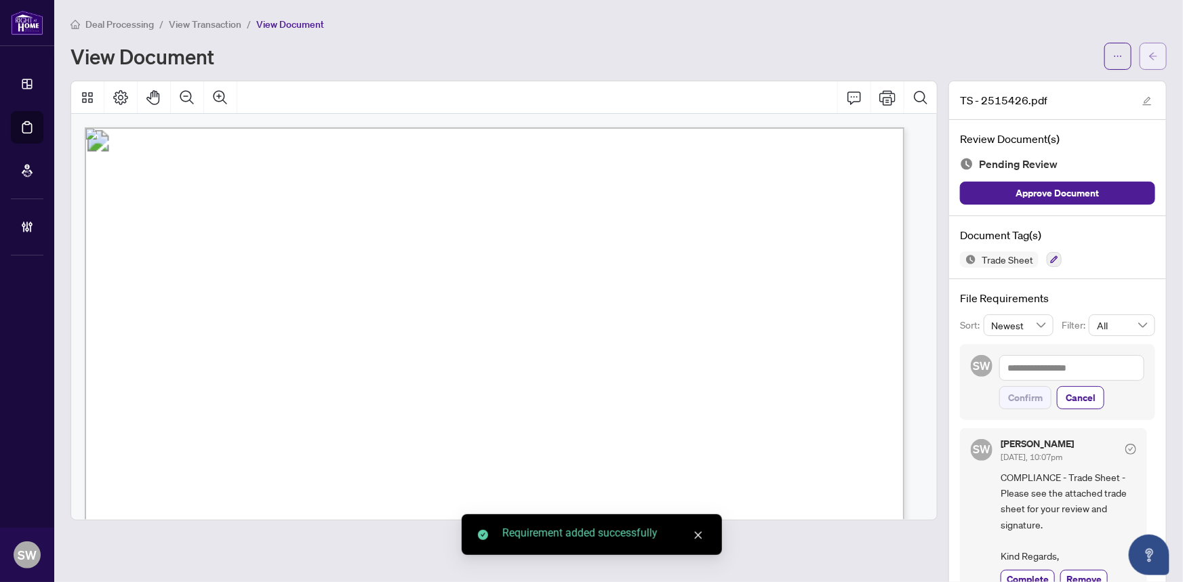
click at [1151, 58] on button "button" at bounding box center [1153, 56] width 27 height 27
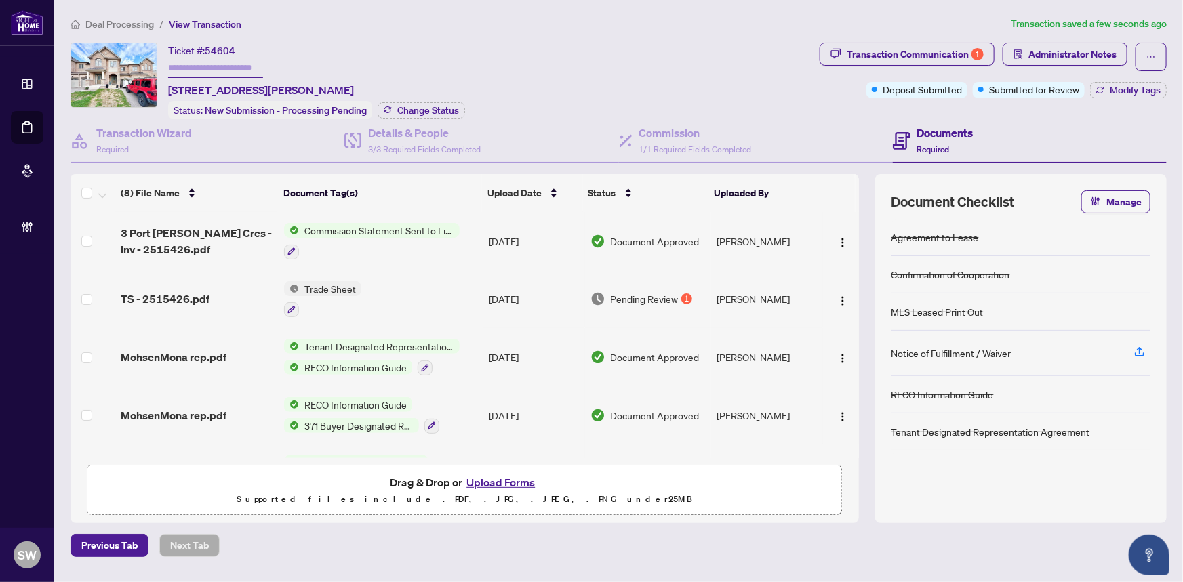
click at [212, 60] on input "text" at bounding box center [215, 68] width 95 height 20
paste input "*******"
type input "*******"
click at [419, 110] on span "Change Status" at bounding box center [428, 110] width 62 height 9
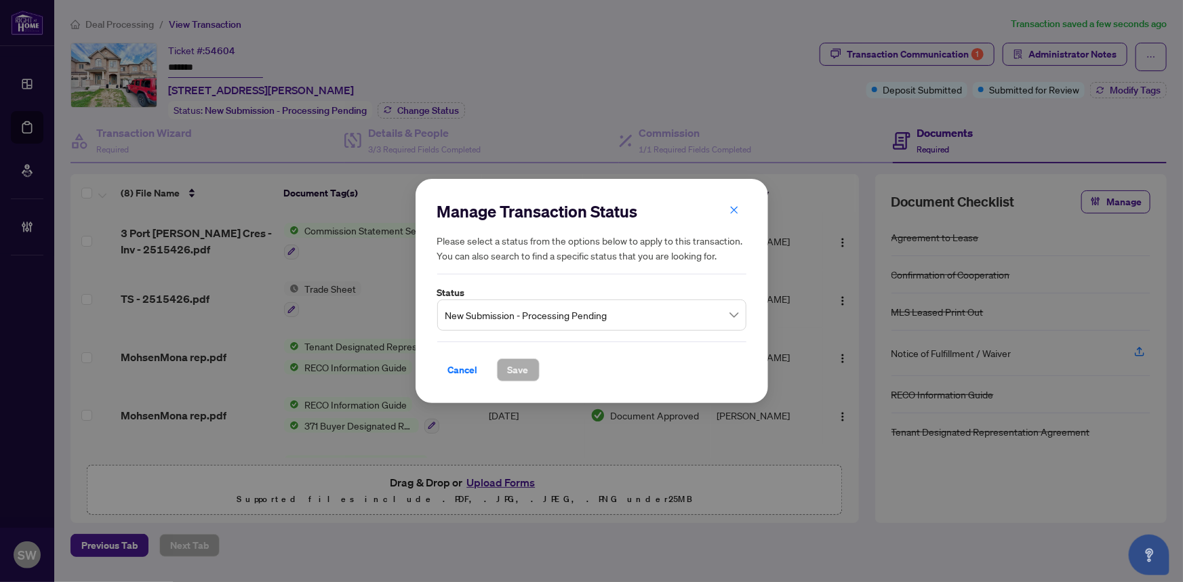
click at [477, 327] on span "New Submission - Processing Pending" at bounding box center [591, 315] width 293 height 26
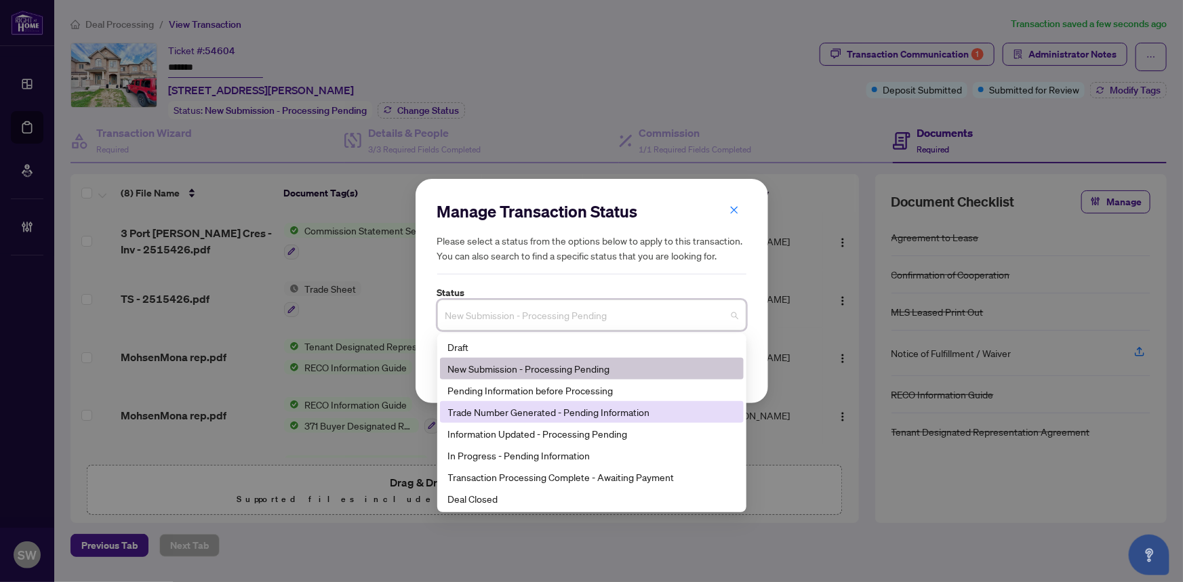
click at [537, 420] on div "Trade Number Generated - Pending Information" at bounding box center [591, 412] width 287 height 15
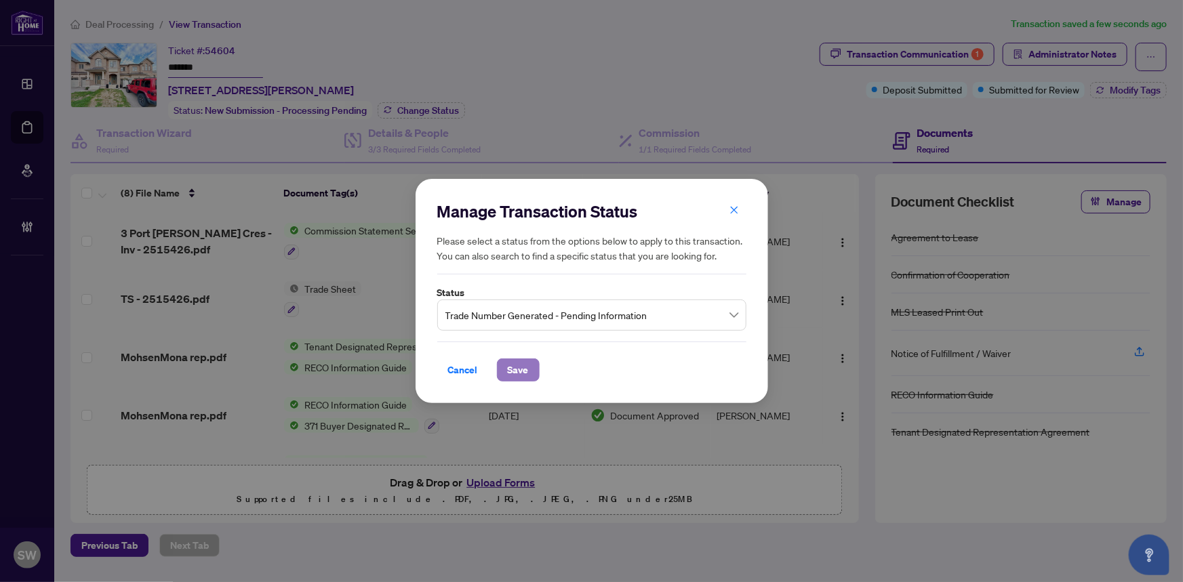
click at [508, 381] on span "Save" at bounding box center [518, 370] width 21 height 22
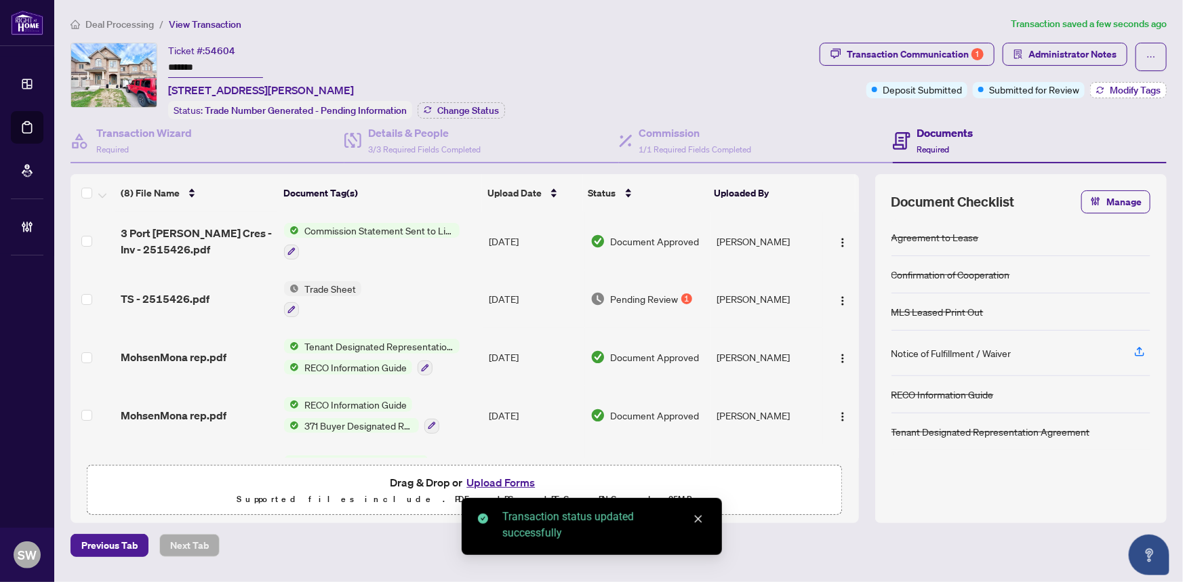
click at [1109, 89] on button "Modify Tags" at bounding box center [1128, 90] width 77 height 16
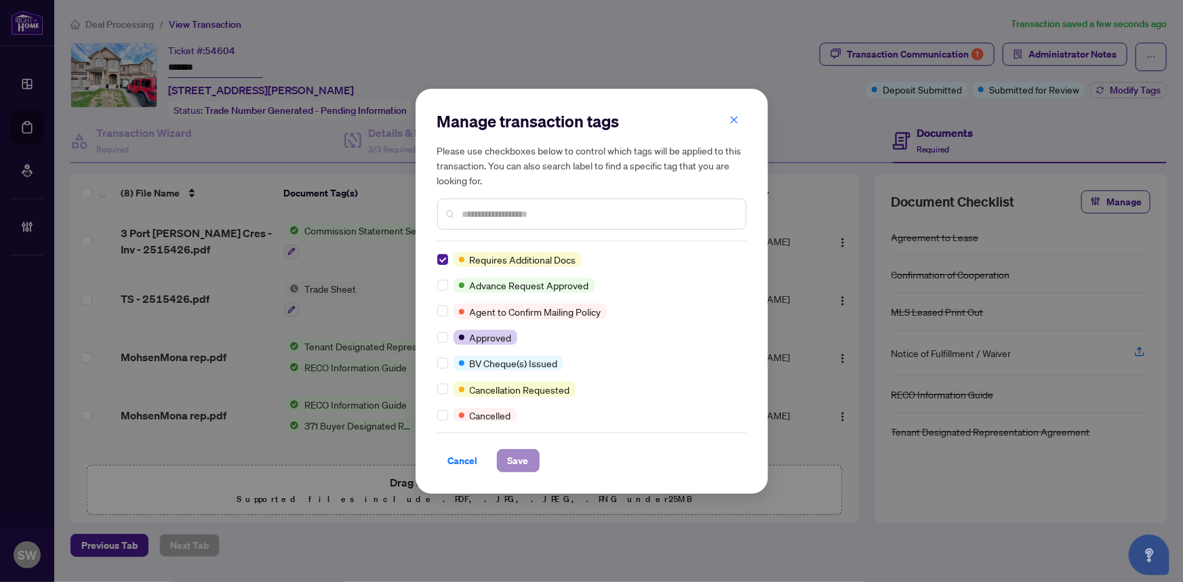
click at [494, 445] on div "Cancel Save" at bounding box center [591, 452] width 309 height 40
click at [500, 451] on button "Save" at bounding box center [518, 460] width 43 height 23
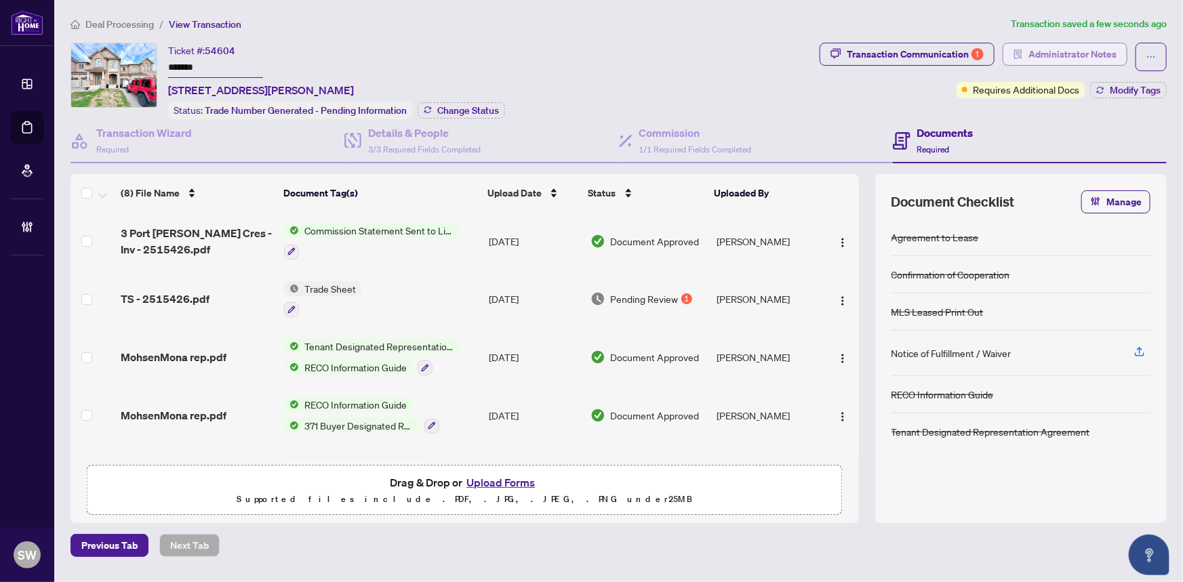
click at [1090, 55] on span "Administrator Notes" at bounding box center [1072, 54] width 88 height 22
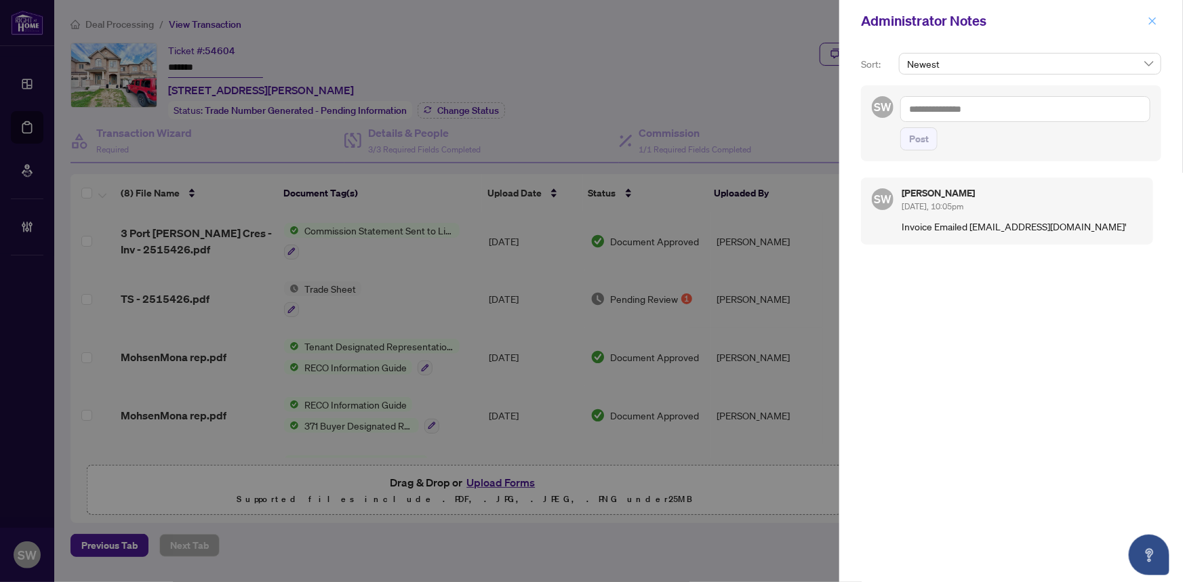
click at [1149, 25] on icon "close" at bounding box center [1152, 20] width 9 height 9
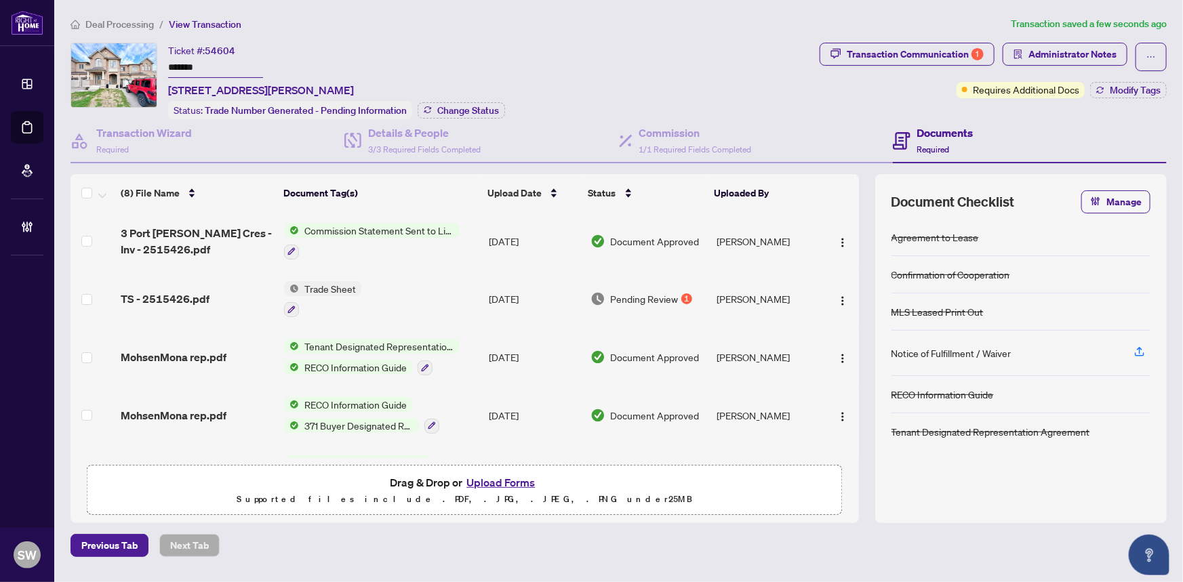
click at [184, 68] on input "*******" at bounding box center [215, 68] width 95 height 20
click at [114, 23] on span "Deal Processing" at bounding box center [119, 24] width 68 height 12
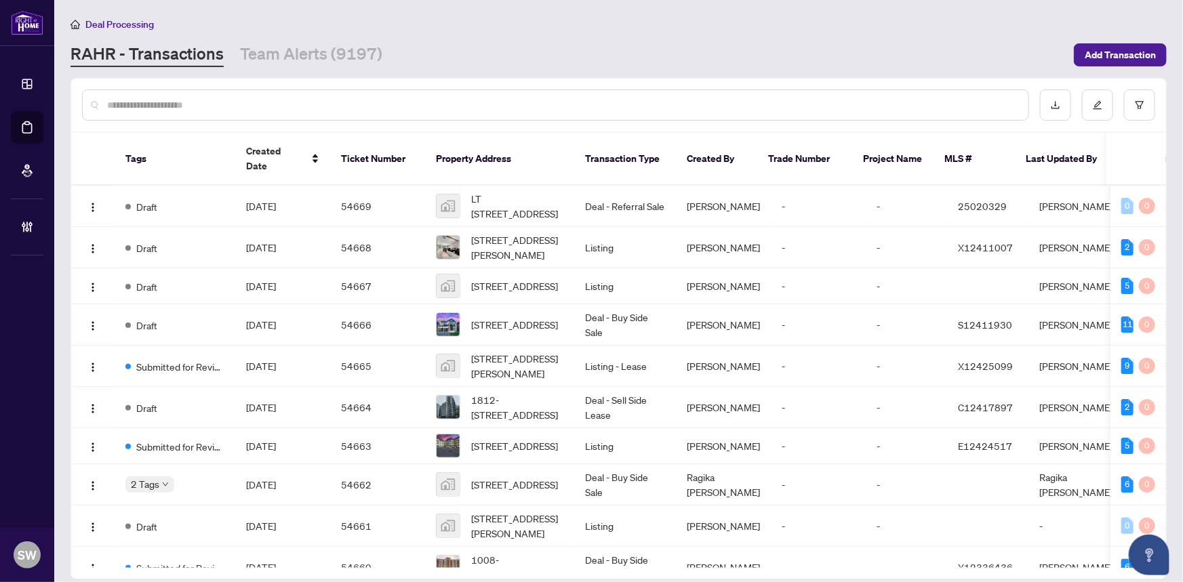
click at [132, 106] on input "text" at bounding box center [562, 105] width 910 height 15
paste input "*****"
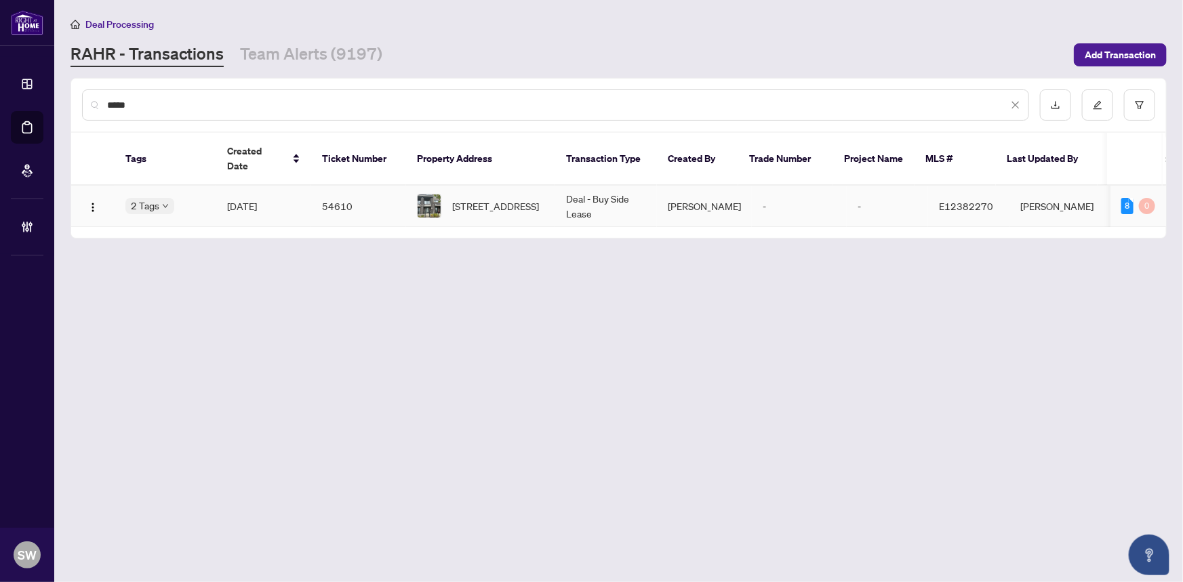
type input "*****"
click at [308, 193] on td "[DATE]" at bounding box center [263, 206] width 95 height 41
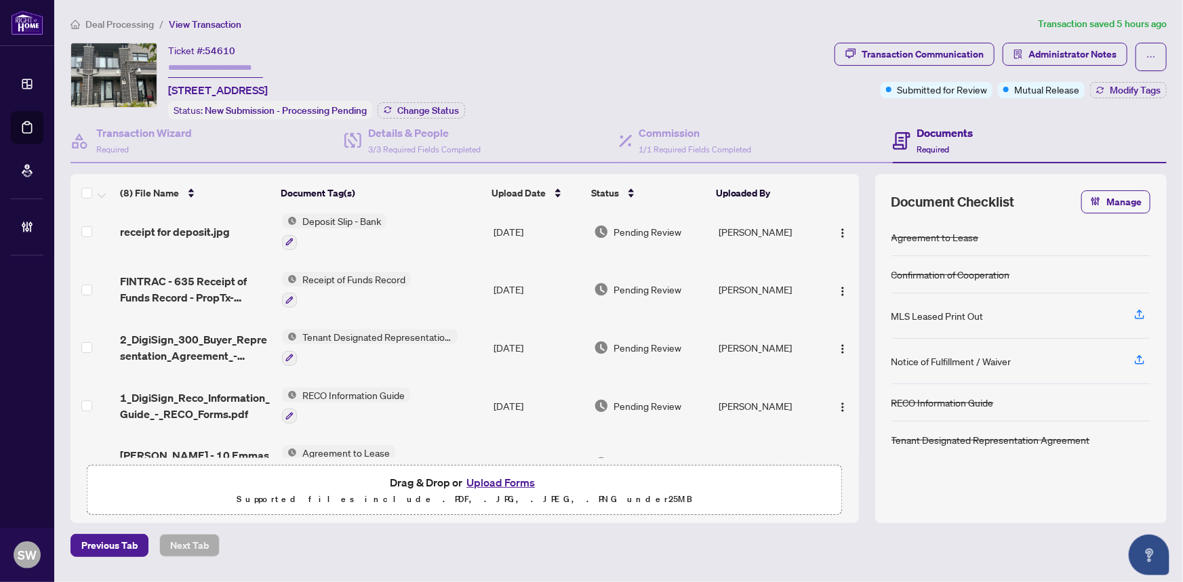
scroll to position [184, 0]
click at [145, 144] on div "Transaction Wizard Required" at bounding box center [144, 141] width 96 height 32
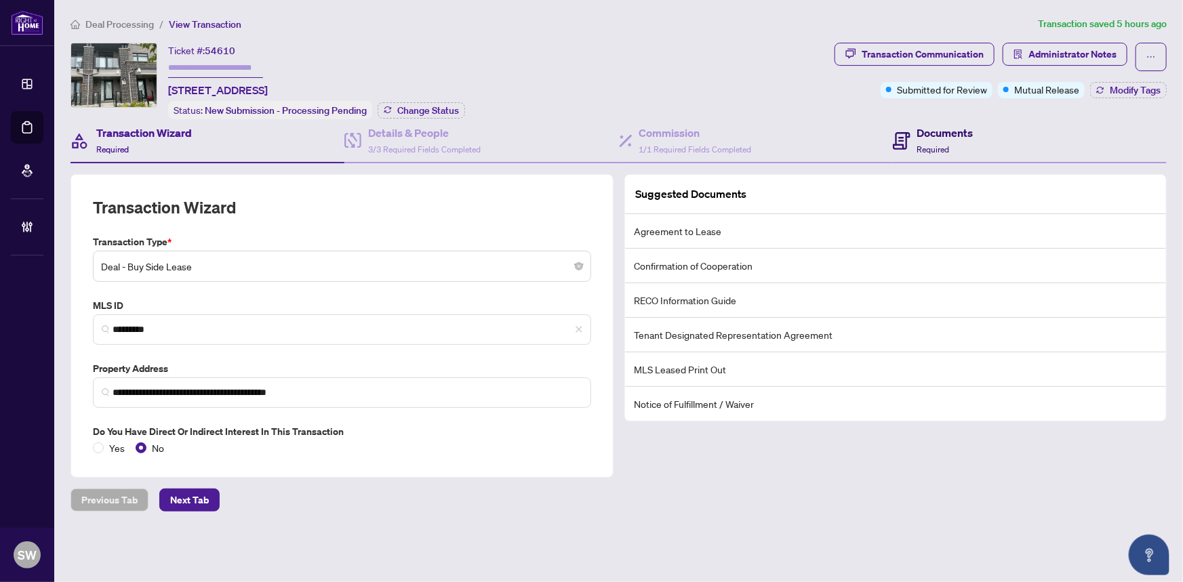
click at [954, 141] on div "Documents Required" at bounding box center [945, 141] width 56 height 32
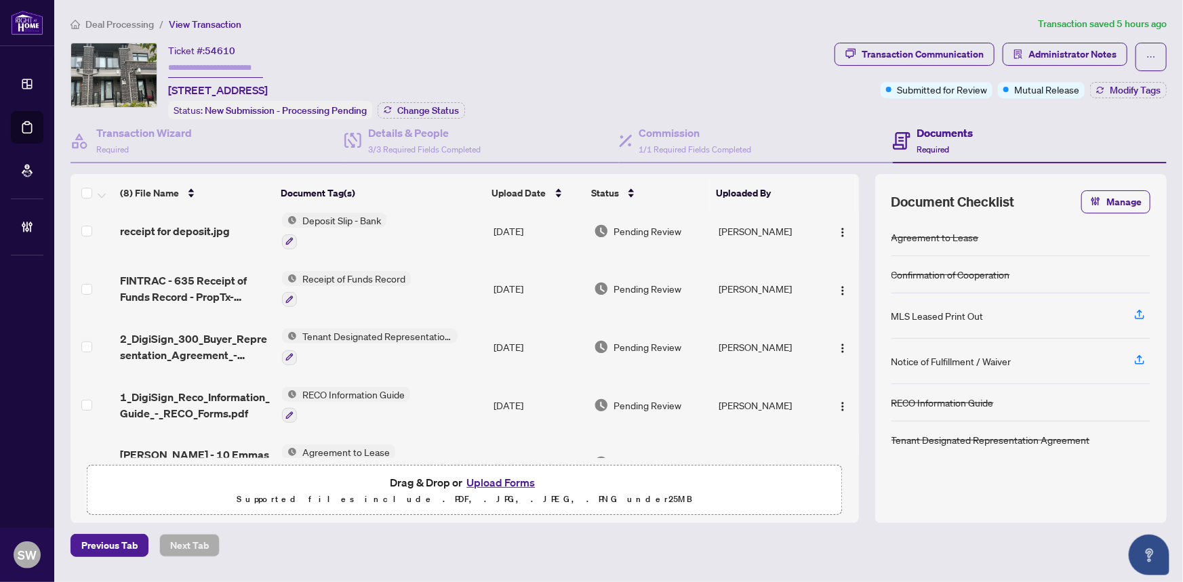
scroll to position [217, 0]
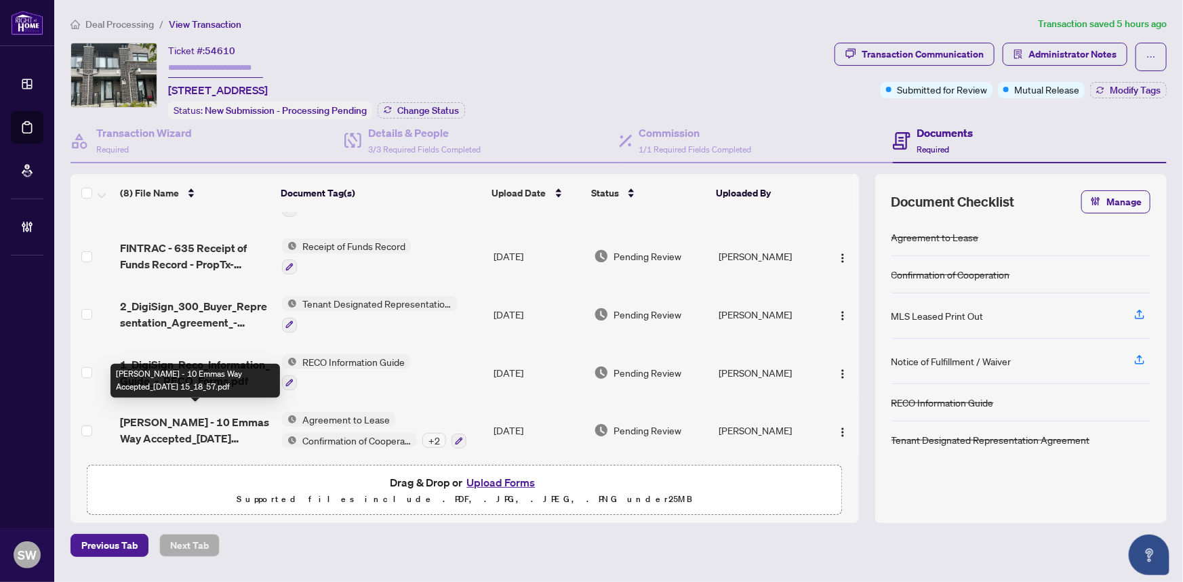
click at [237, 418] on span "Hasan Shah - 10 Emmas Way Accepted_2025-09-24 15_18_57.pdf" at bounding box center [195, 430] width 151 height 33
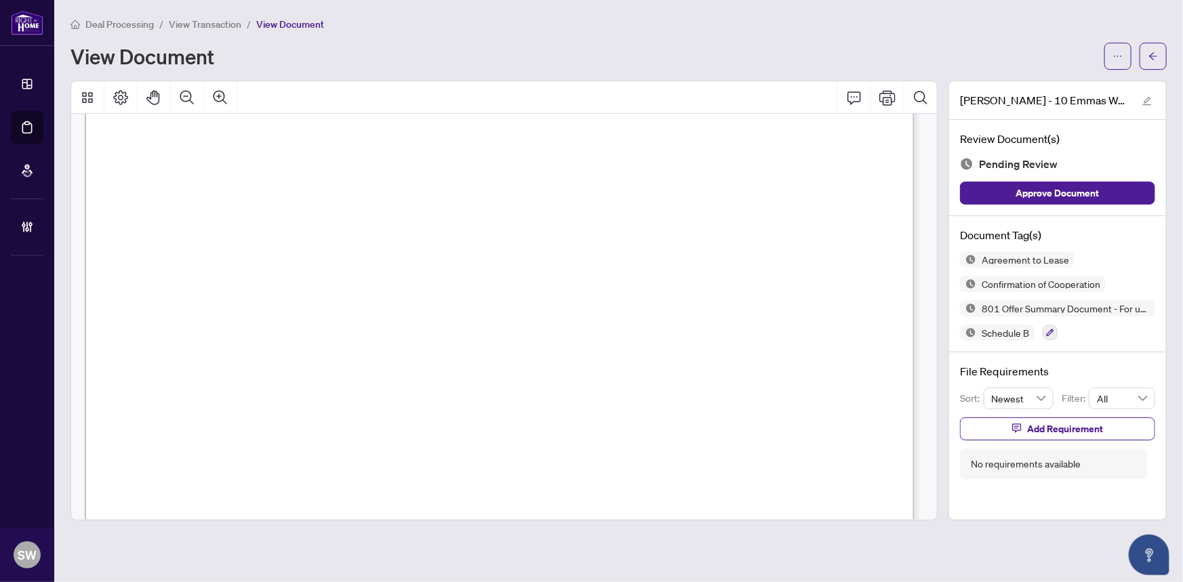
scroll to position [3447, 0]
click at [155, 296] on span "FC" at bounding box center [144, 288] width 21 height 26
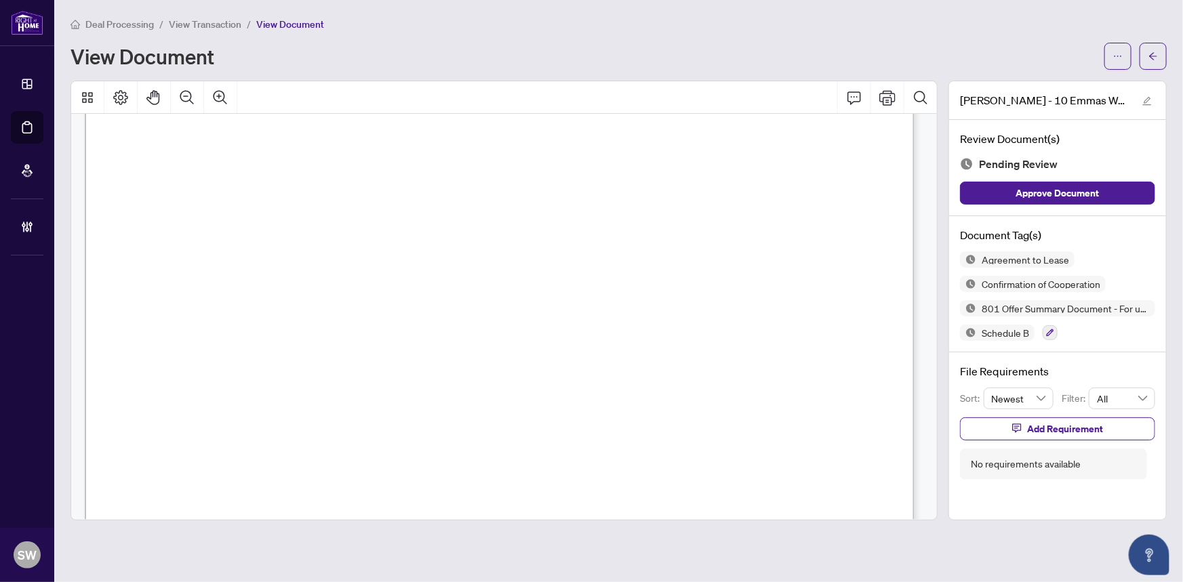
click at [294, 242] on span "Franco Cerqueti" at bounding box center [265, 244] width 95 height 13
click at [246, 212] on span "Mohammad Hassan Shah" at bounding box center [297, 217] width 199 height 13
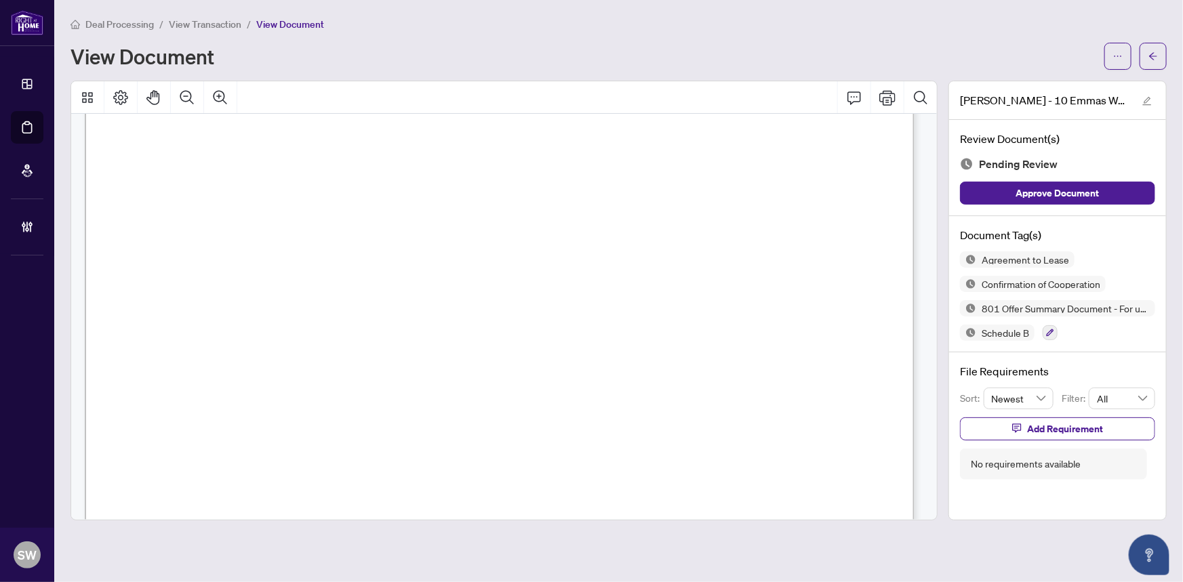
click at [246, 212] on span "Mohammad Hassan Shah" at bounding box center [297, 217] width 199 height 13
click at [255, 454] on span "KALEB ABBAS GILLANI" at bounding box center [246, 455] width 198 height 13
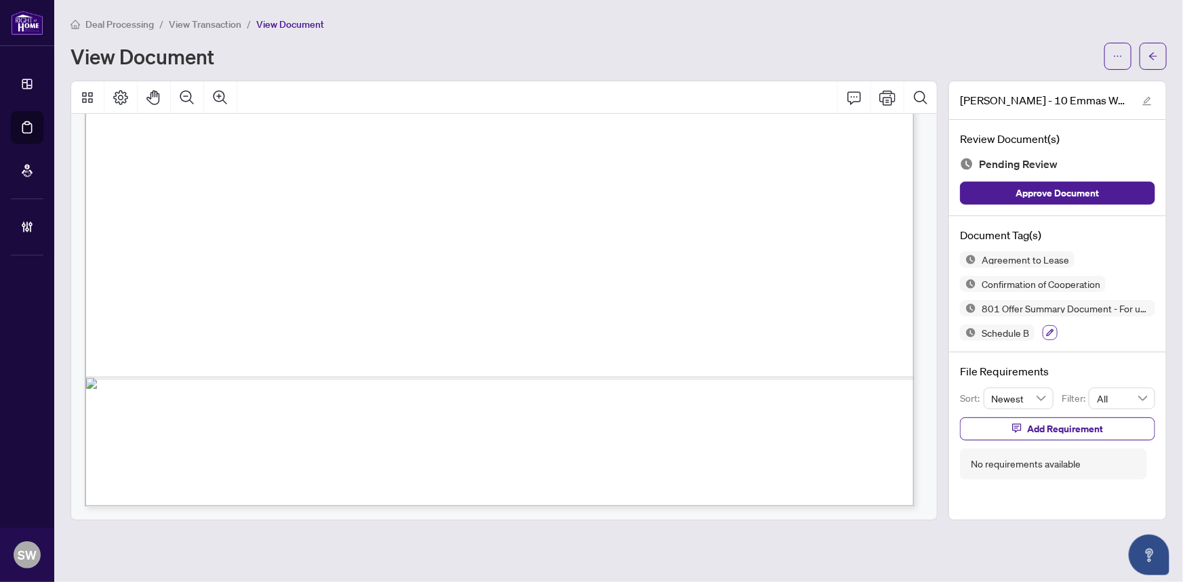
click at [1051, 331] on icon "button" at bounding box center [1050, 333] width 8 height 8
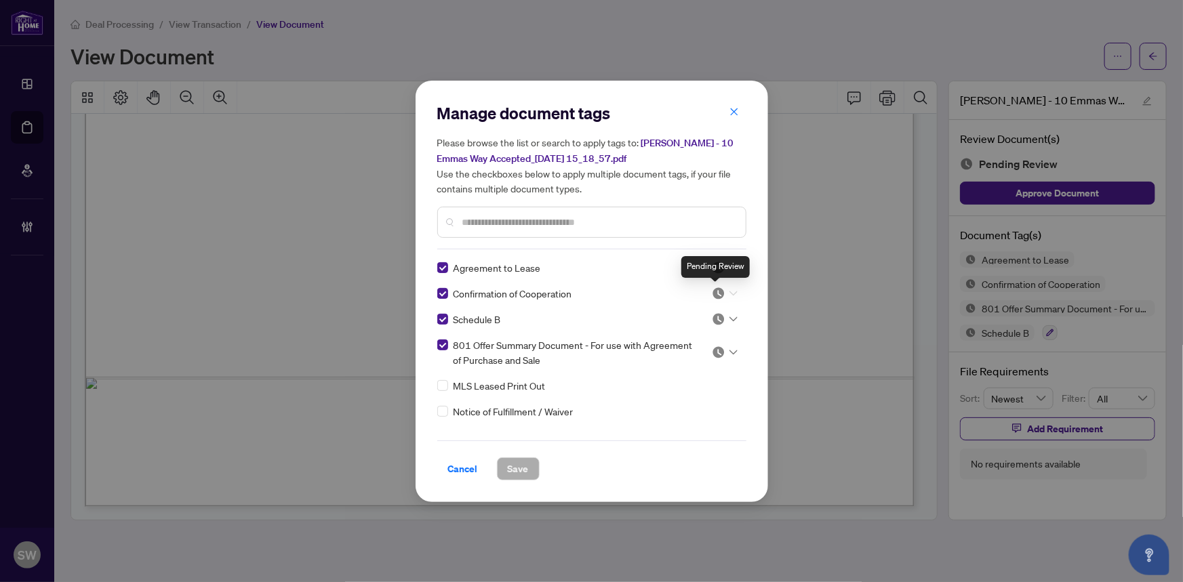
click at [717, 291] on img at bounding box center [719, 294] width 14 height 14
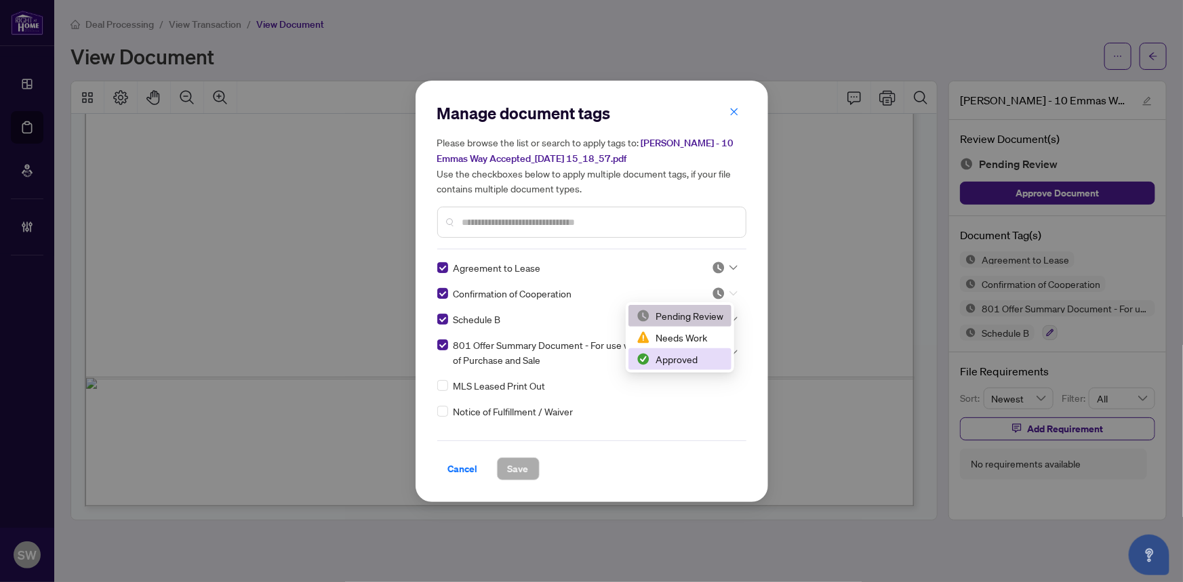
click at [682, 358] on div "Approved" at bounding box center [680, 359] width 87 height 15
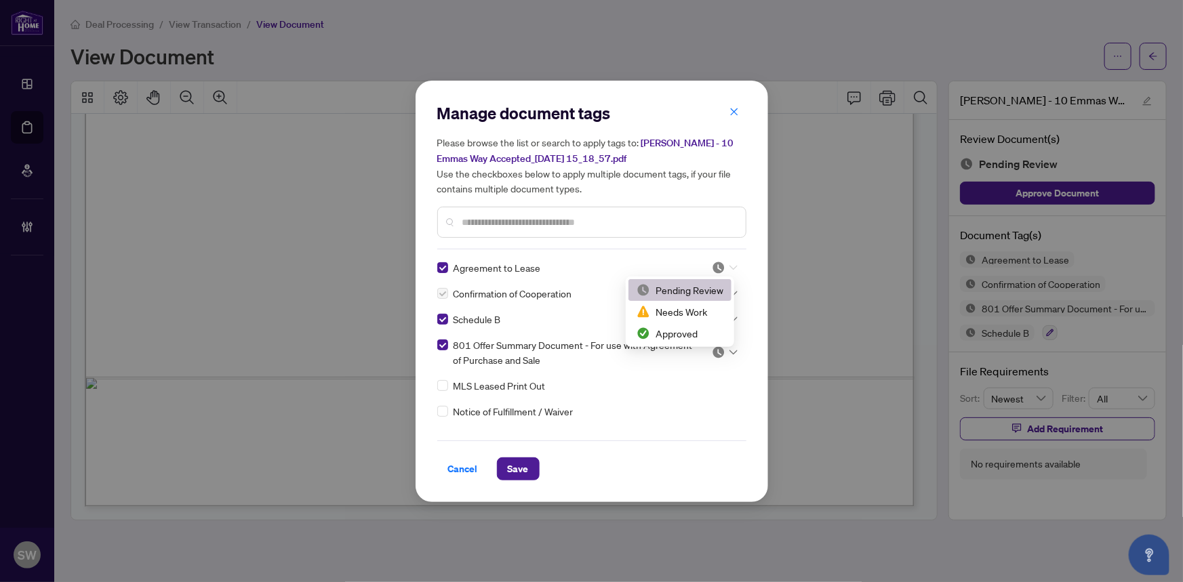
click at [730, 261] on div at bounding box center [725, 268] width 26 height 14
click at [685, 332] on div "Approved" at bounding box center [680, 333] width 87 height 15
click at [722, 317] on div at bounding box center [725, 320] width 26 height 14
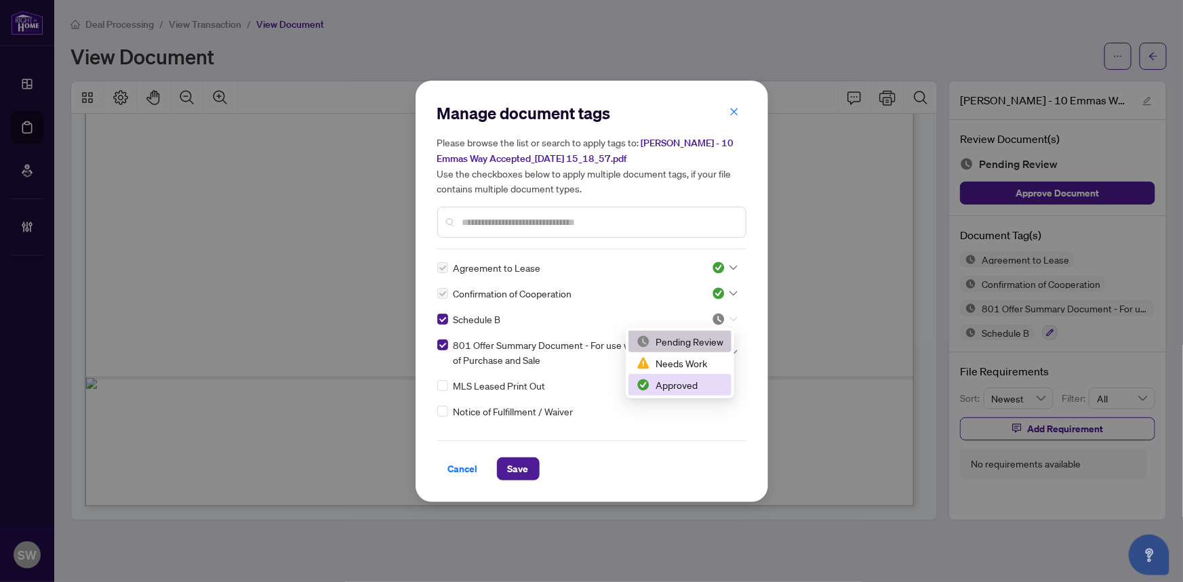
click at [687, 384] on div "Approved" at bounding box center [680, 385] width 87 height 15
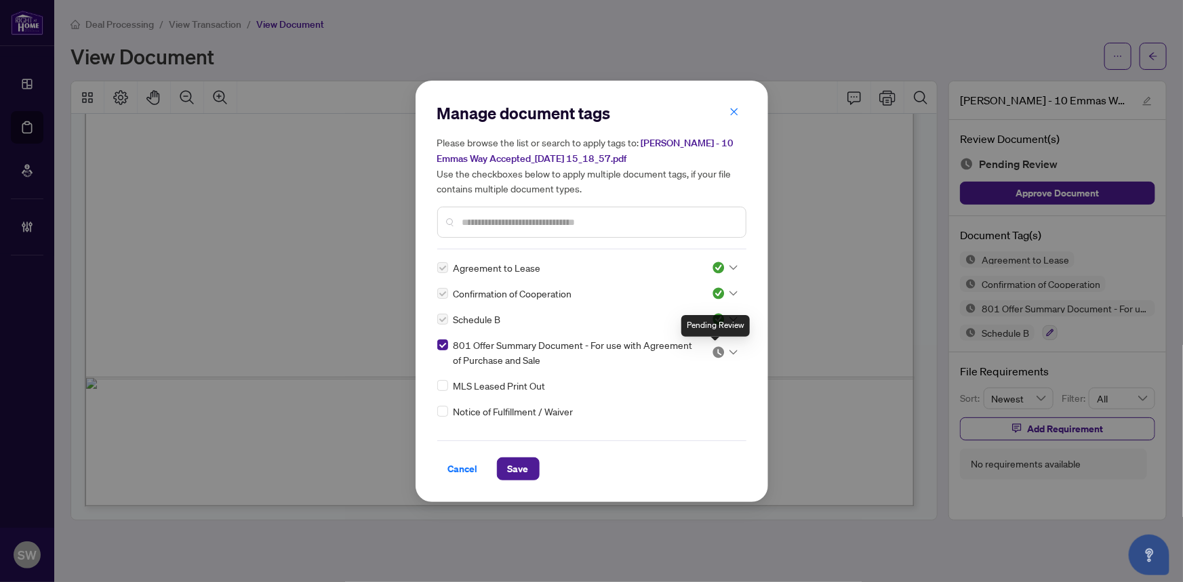
click at [718, 350] on img at bounding box center [719, 353] width 14 height 14
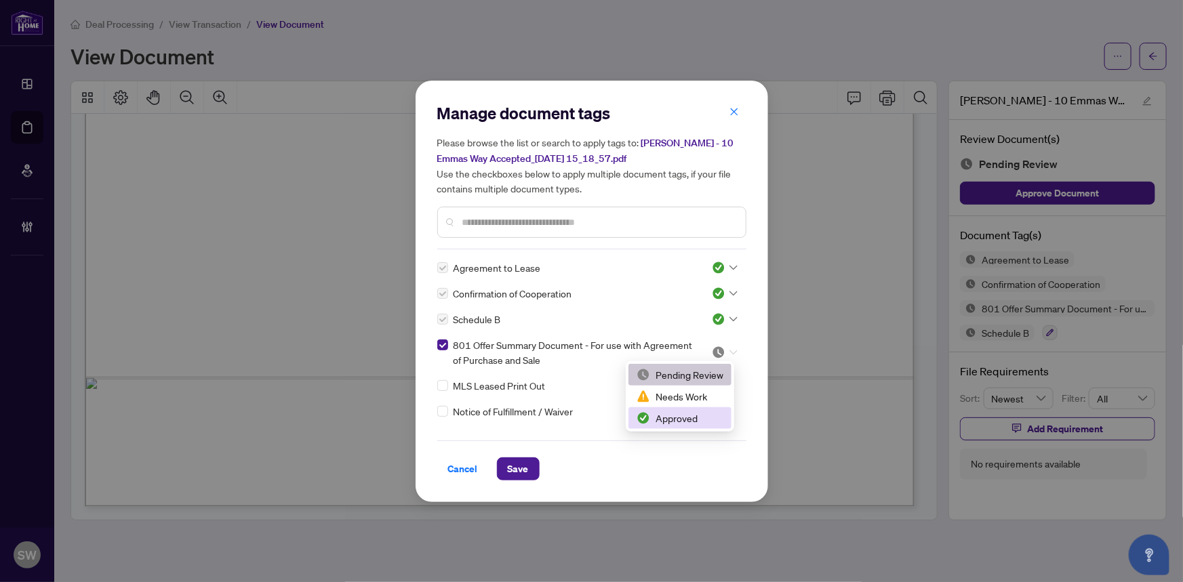
click at [680, 421] on div "Approved" at bounding box center [680, 418] width 87 height 15
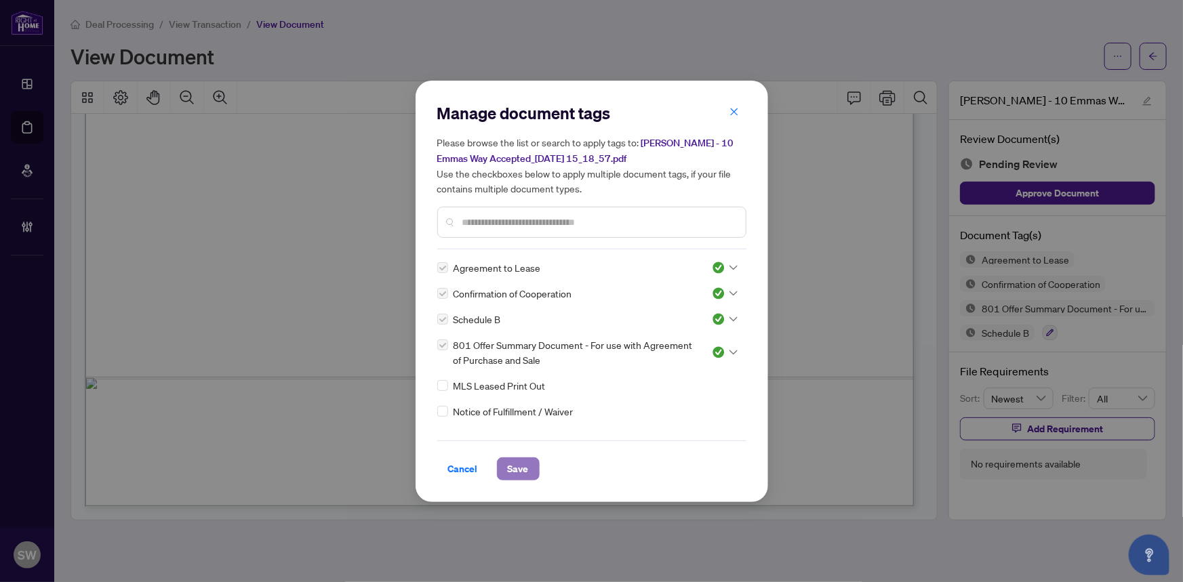
click at [530, 463] on button "Save" at bounding box center [518, 469] width 43 height 23
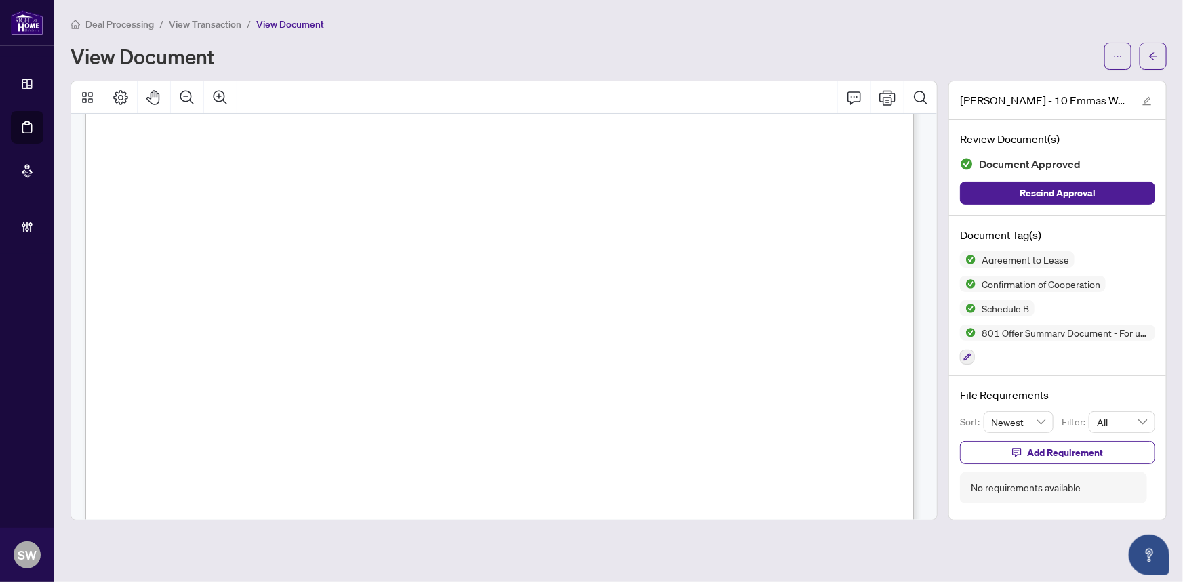
scroll to position [0, 0]
click at [1149, 53] on icon "arrow-left" at bounding box center [1152, 56] width 9 height 9
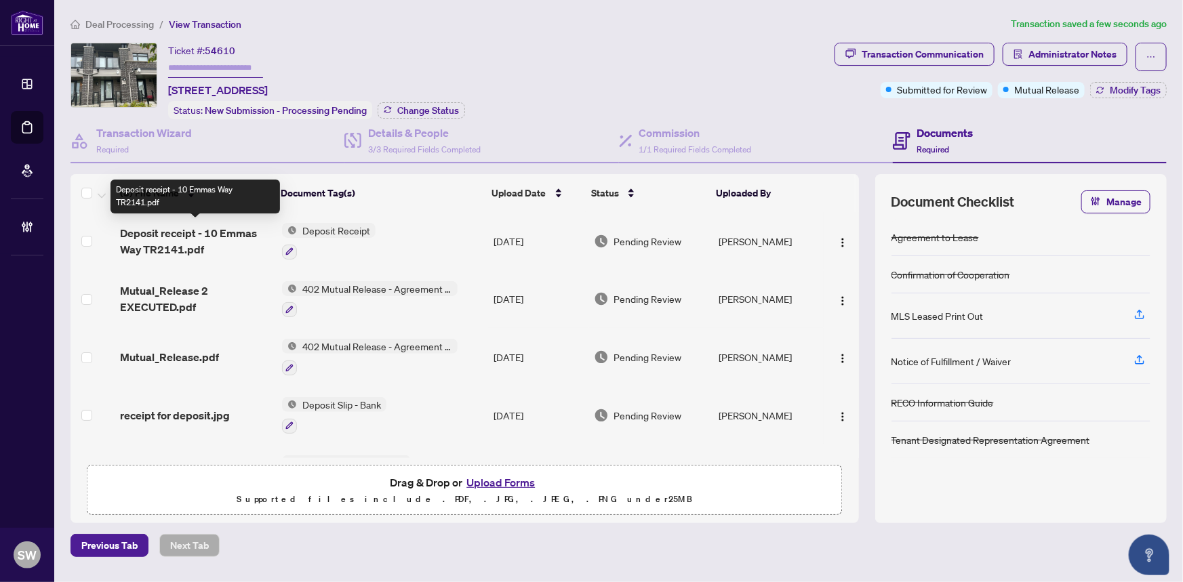
click at [226, 233] on span "Deposit receipt - 10 Emmas Way TR2141.pdf" at bounding box center [195, 241] width 151 height 33
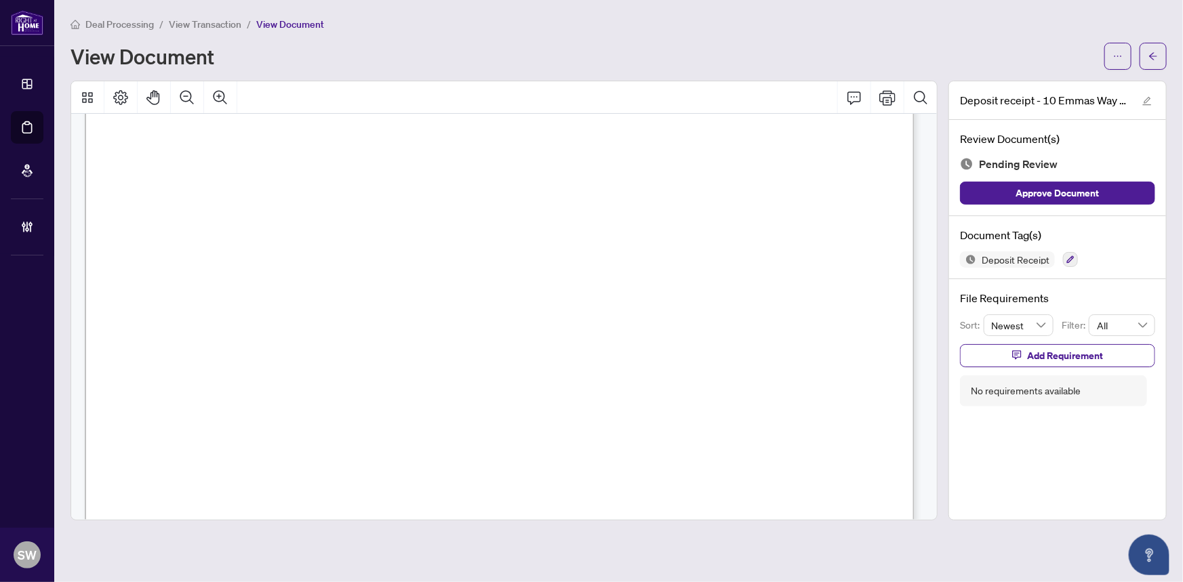
scroll to position [555, 0]
click at [1068, 257] on icon "button" at bounding box center [1070, 259] width 7 height 7
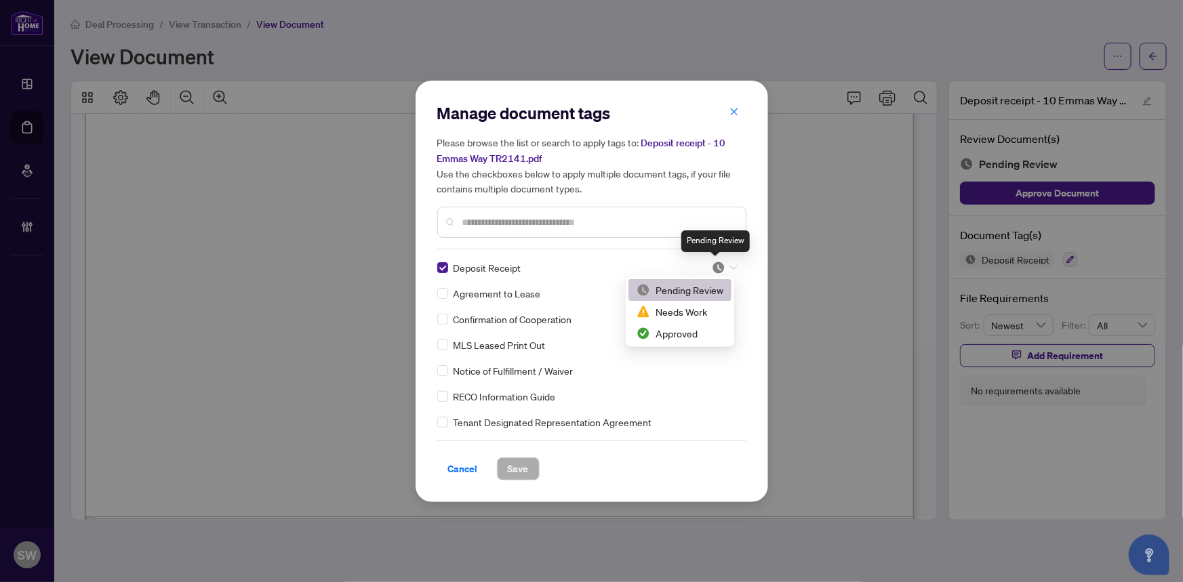
click at [721, 264] on img at bounding box center [719, 268] width 14 height 14
click at [672, 333] on div "Approved" at bounding box center [680, 333] width 87 height 15
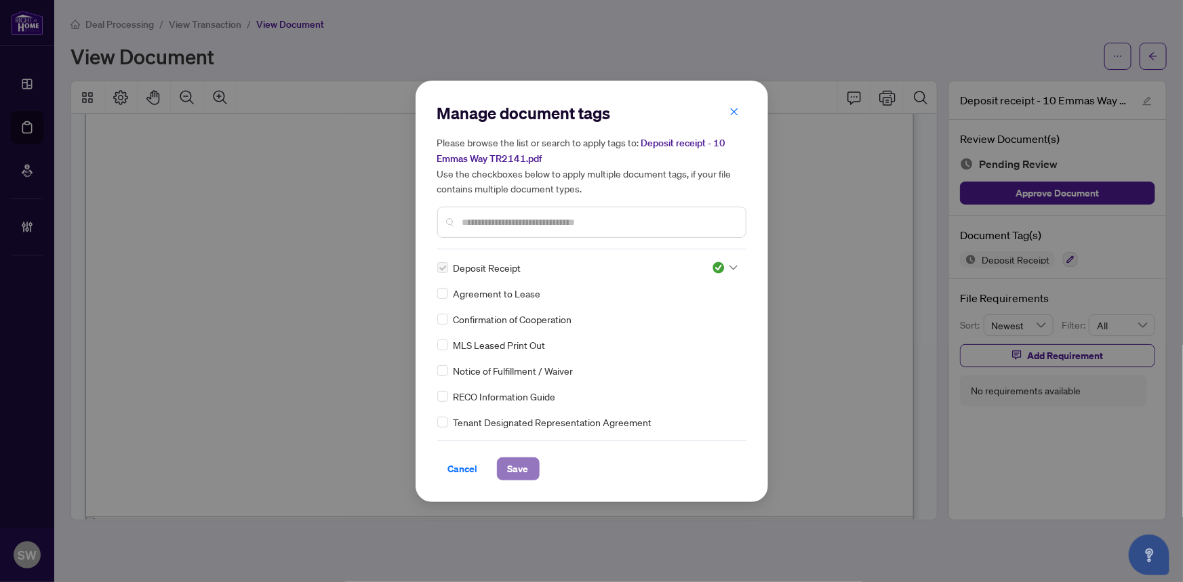
click at [521, 468] on span "Save" at bounding box center [518, 469] width 21 height 22
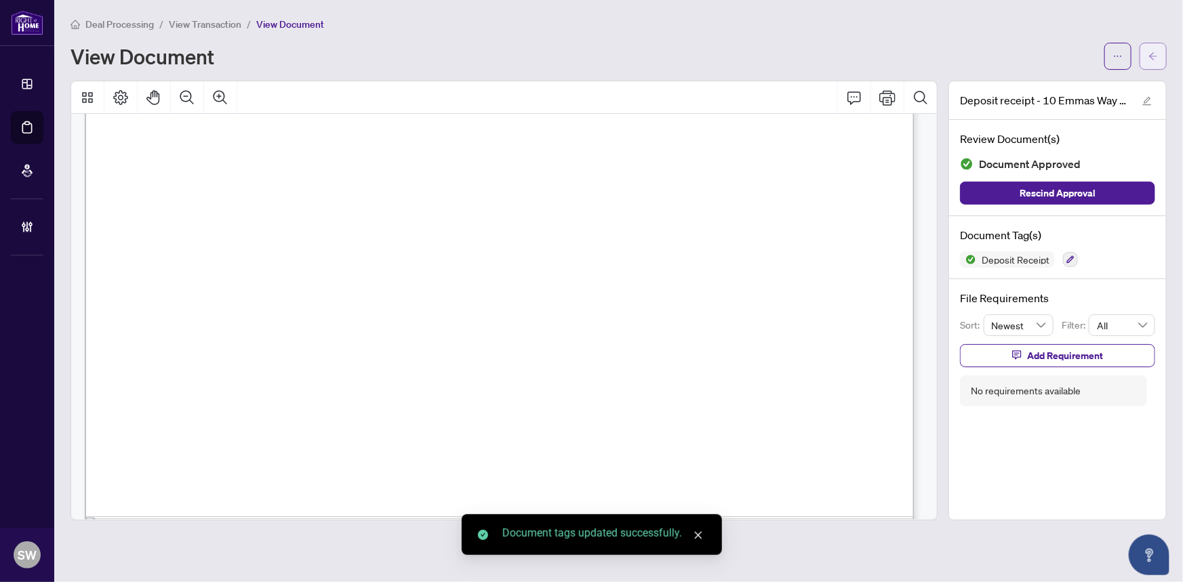
click at [1159, 54] on button "button" at bounding box center [1153, 56] width 27 height 27
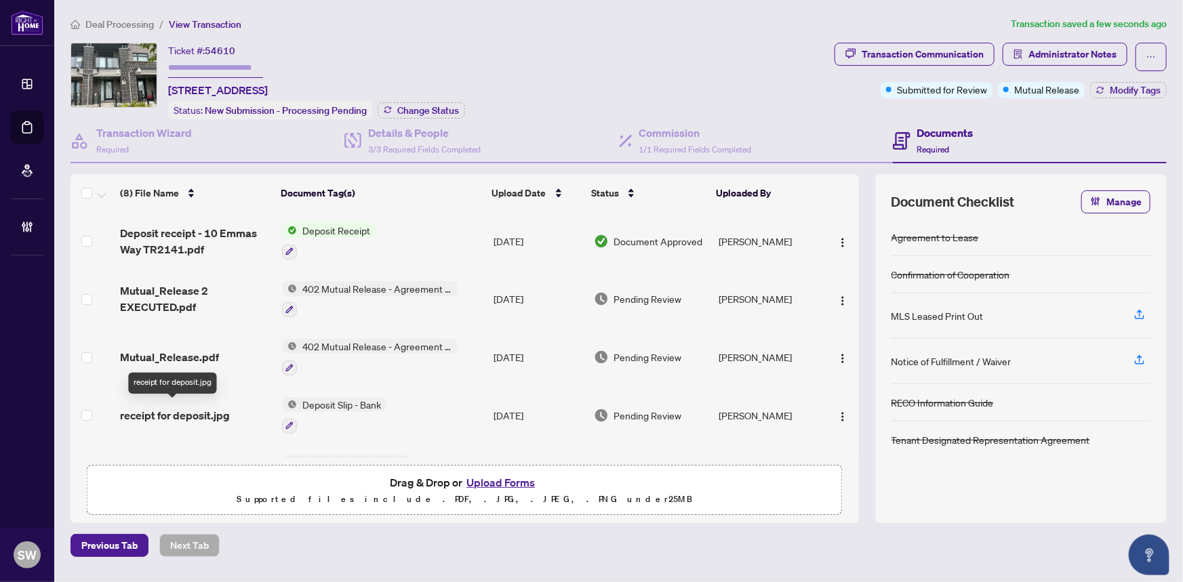
click at [207, 407] on span "receipt for deposit.jpg" at bounding box center [175, 415] width 110 height 16
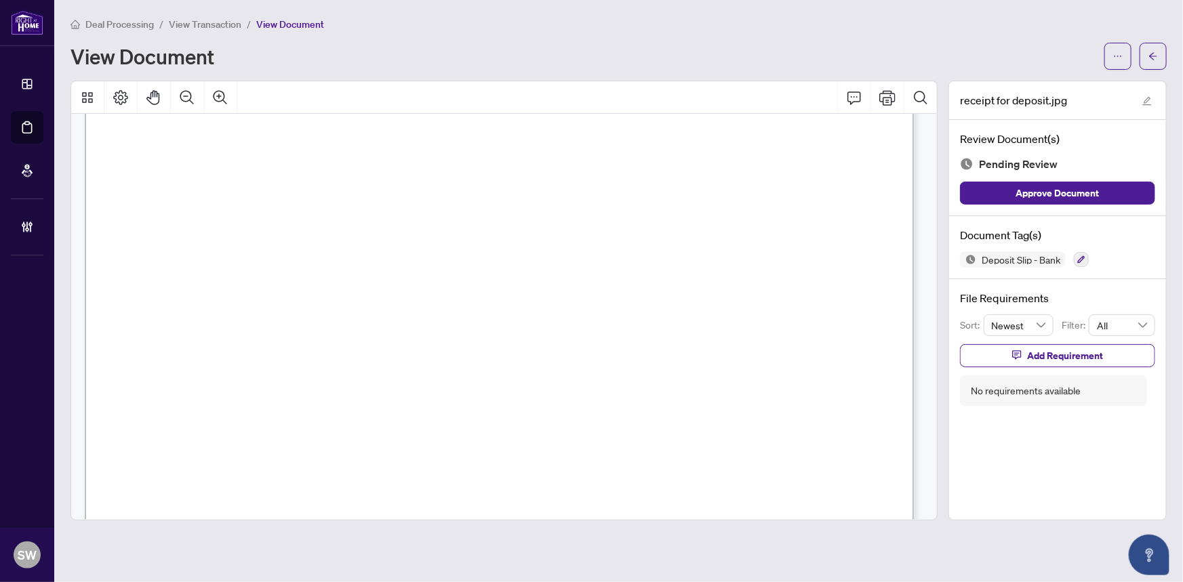
scroll to position [69, 0]
click at [1085, 258] on icon "button" at bounding box center [1081, 260] width 8 height 8
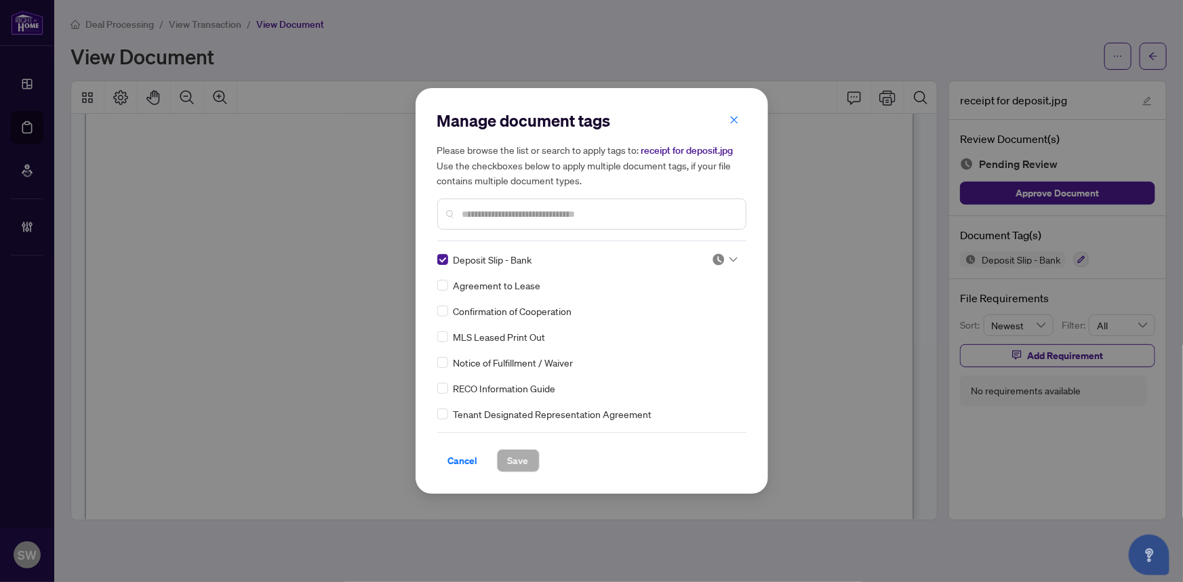
click at [733, 253] on div at bounding box center [721, 260] width 35 height 14
click at [729, 257] on icon at bounding box center [733, 259] width 8 height 5
click at [673, 326] on div "Approved" at bounding box center [680, 326] width 87 height 15
click at [515, 461] on span "Save" at bounding box center [518, 461] width 21 height 22
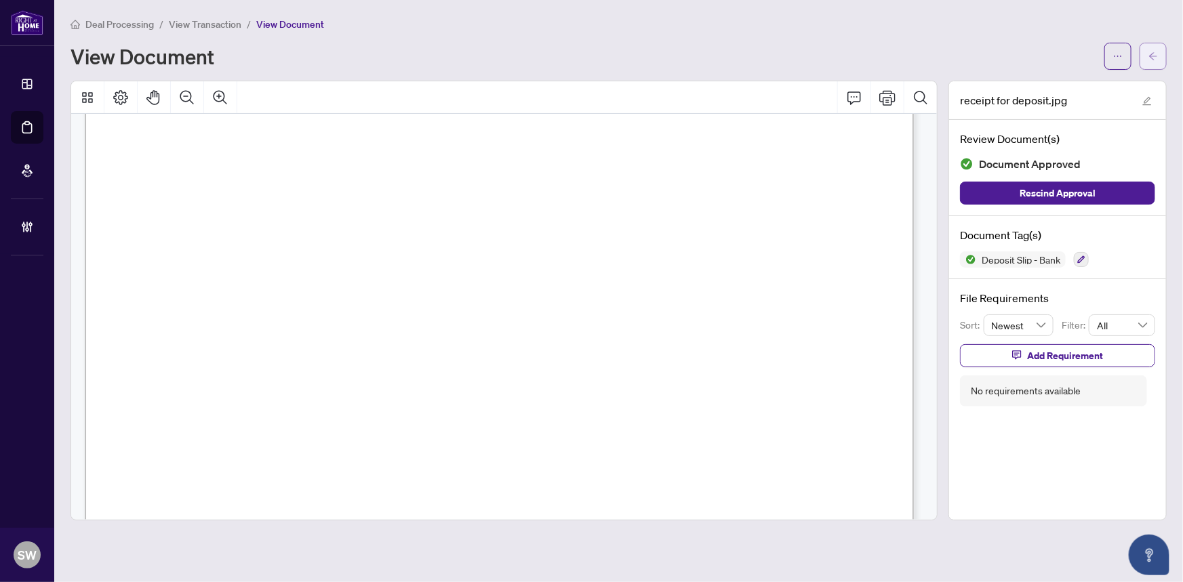
click at [1152, 59] on icon "arrow-left" at bounding box center [1152, 56] width 9 height 9
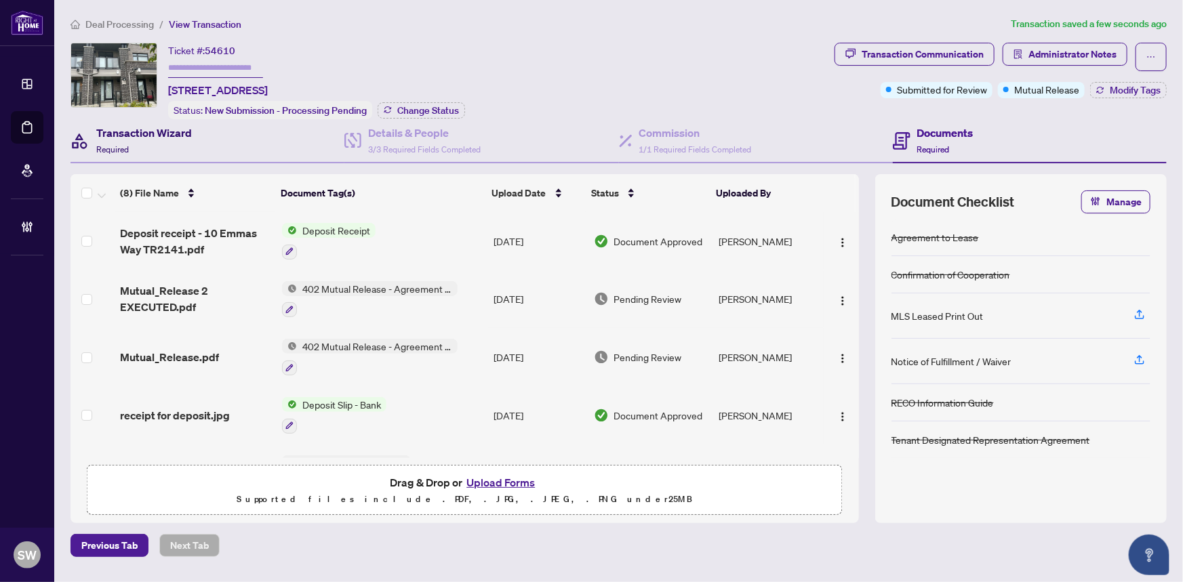
click at [121, 136] on h4 "Transaction Wizard" at bounding box center [144, 133] width 96 height 16
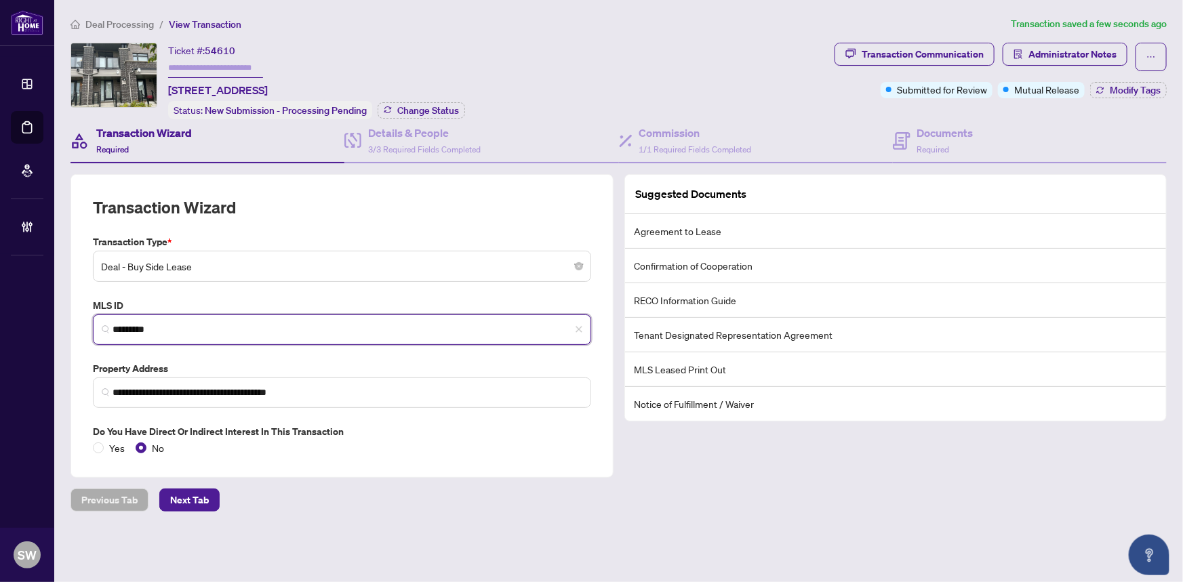
click at [142, 326] on input "*********" at bounding box center [348, 330] width 470 height 14
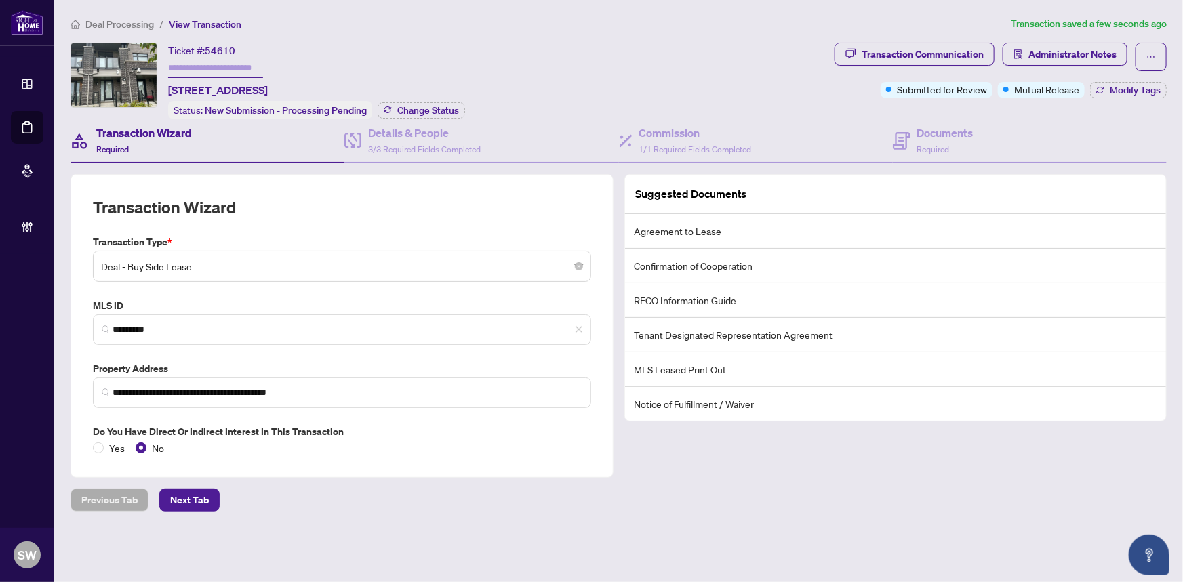
click at [224, 50] on span "54610" at bounding box center [220, 51] width 31 height 12
copy span "54610"
click at [924, 136] on h4 "Documents" at bounding box center [945, 133] width 56 height 16
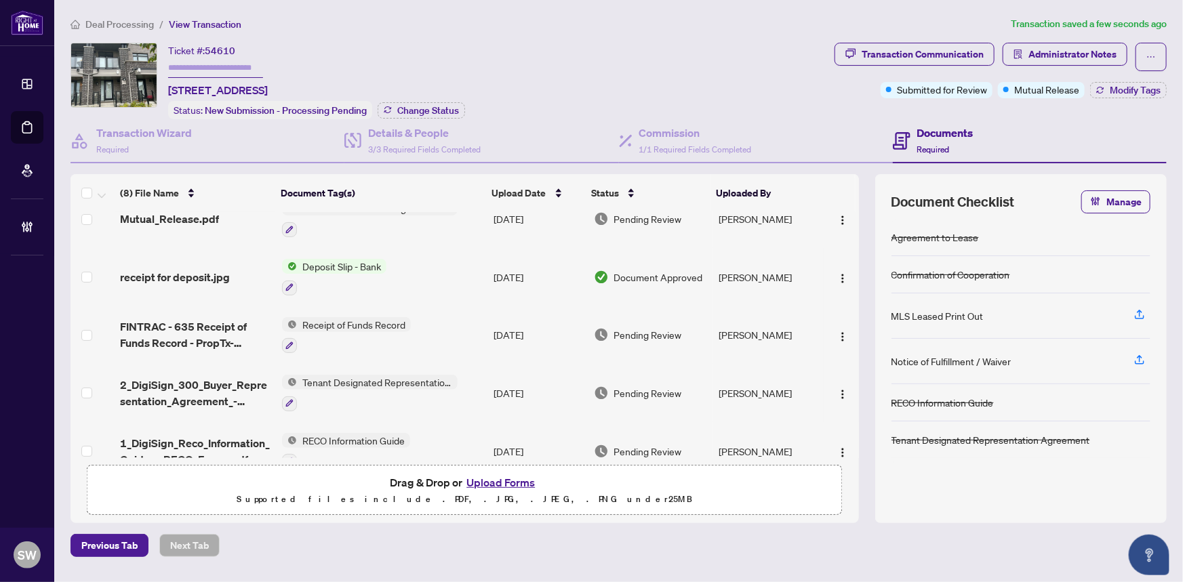
scroll to position [184, 0]
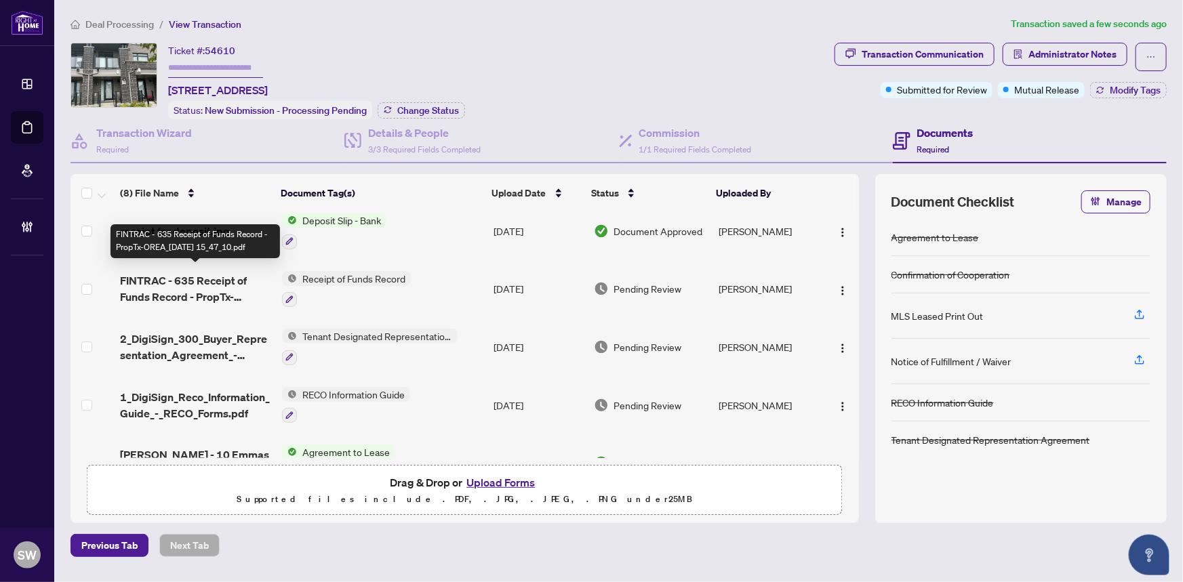
click at [230, 275] on span "FINTRAC - 635 Receipt of Funds Record - PropTx-OREA_2025-09-24 15_47_10.pdf" at bounding box center [195, 289] width 151 height 33
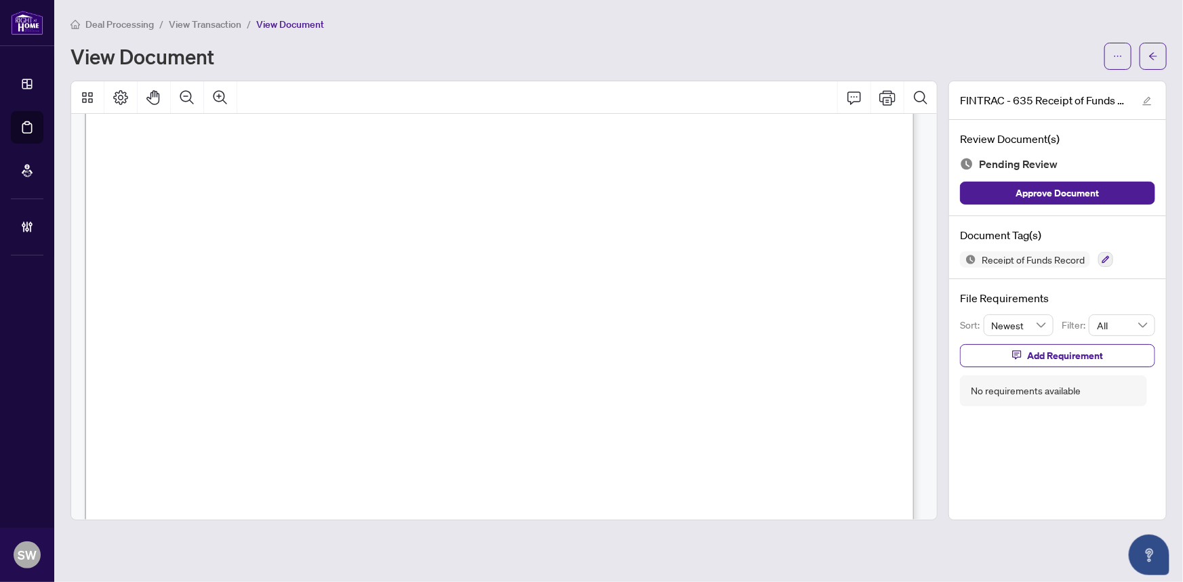
scroll to position [3481, 0]
click at [1102, 256] on icon "button" at bounding box center [1106, 260] width 8 height 8
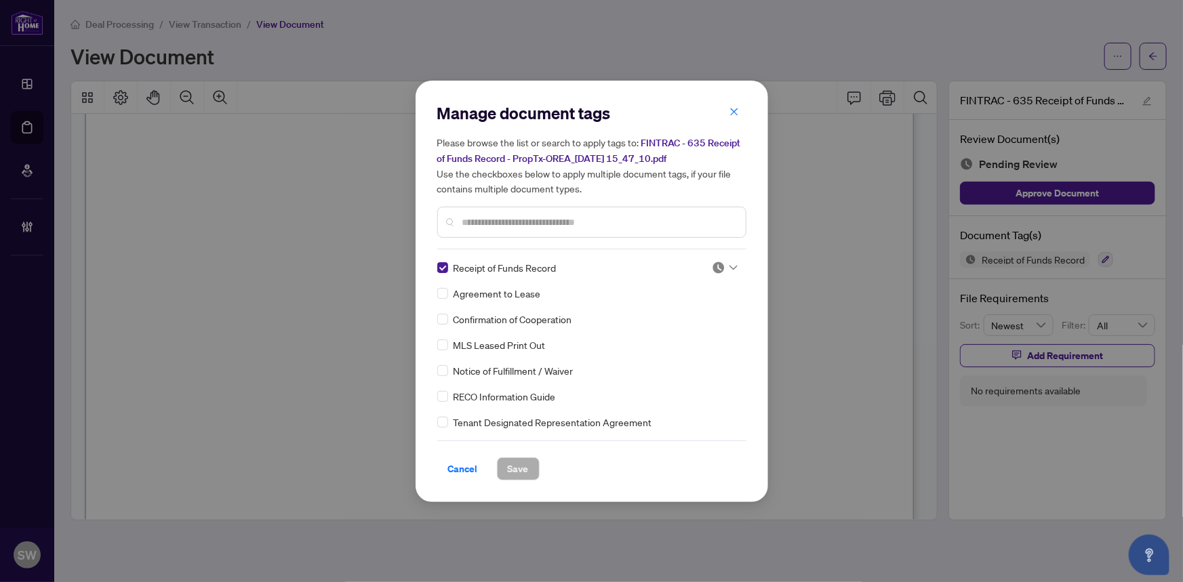
click at [722, 265] on div at bounding box center [725, 268] width 26 height 14
drag, startPoint x: 668, startPoint y: 337, endPoint x: 637, endPoint y: 374, distance: 48.2
click at [666, 338] on div "Approved" at bounding box center [680, 333] width 87 height 15
click at [523, 468] on button "Save" at bounding box center [518, 469] width 43 height 23
click at [1154, 62] on div "Manage document tags Please browse the list or search to apply tags to: FINTRAC…" at bounding box center [591, 291] width 1183 height 582
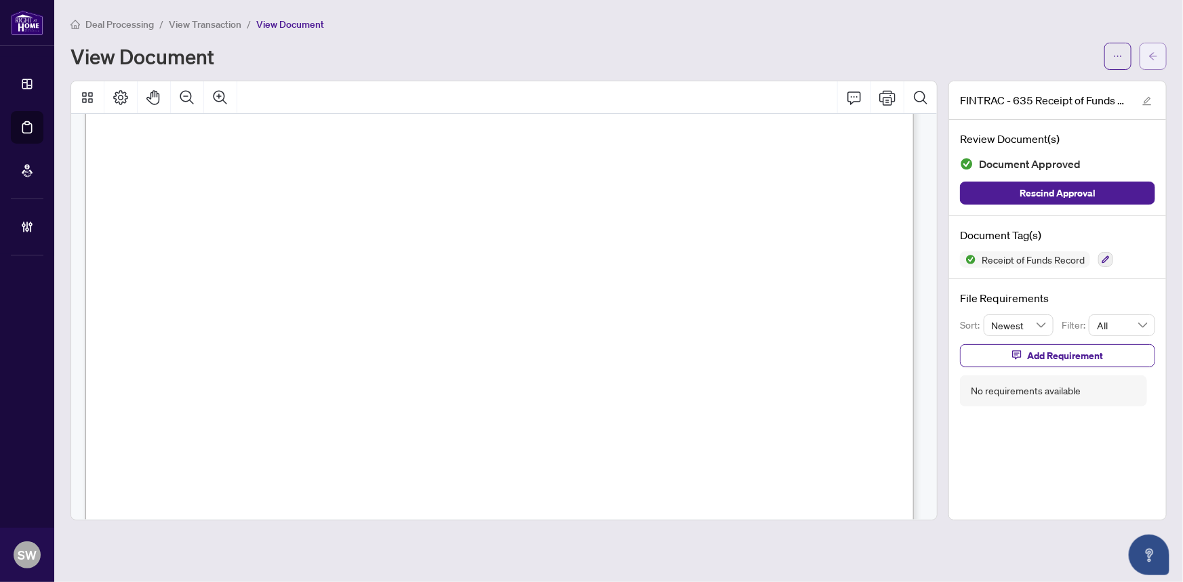
click at [1152, 56] on icon "arrow-left" at bounding box center [1152, 56] width 9 height 9
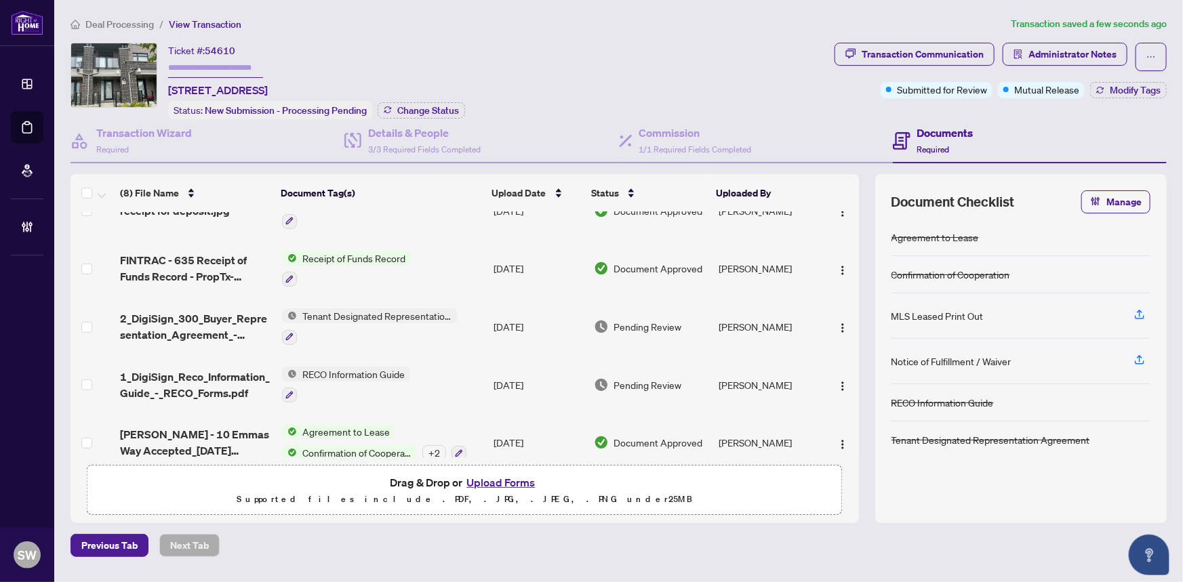
scroll to position [217, 0]
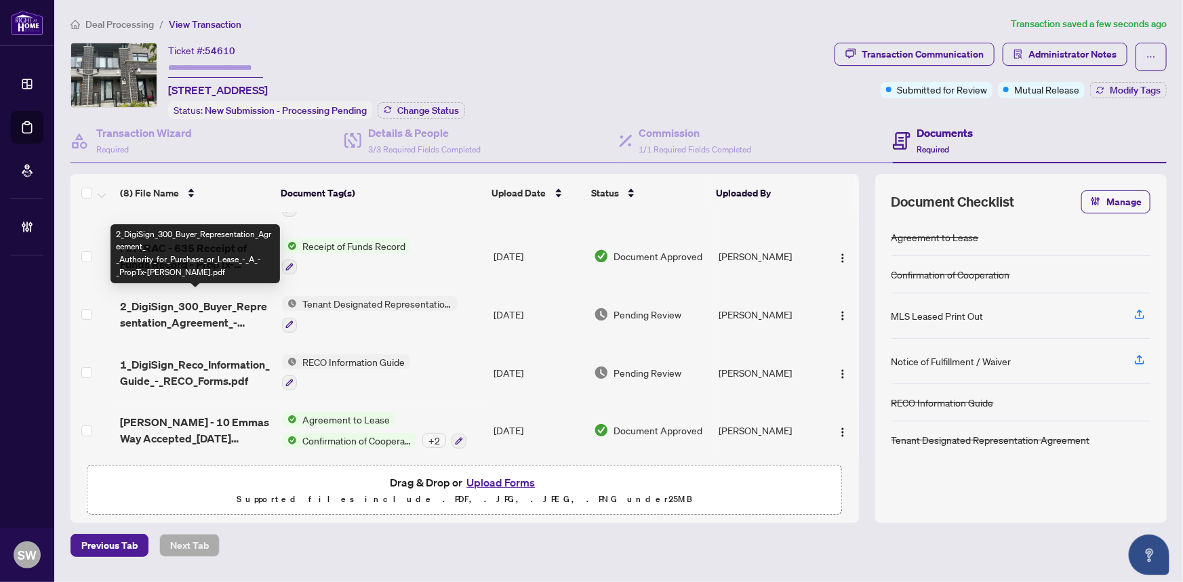
click at [229, 304] on span "2_DigiSign_300_Buyer_Representation_Agreement_-_Authority_for_Purchase_or_Lease…" at bounding box center [195, 314] width 151 height 33
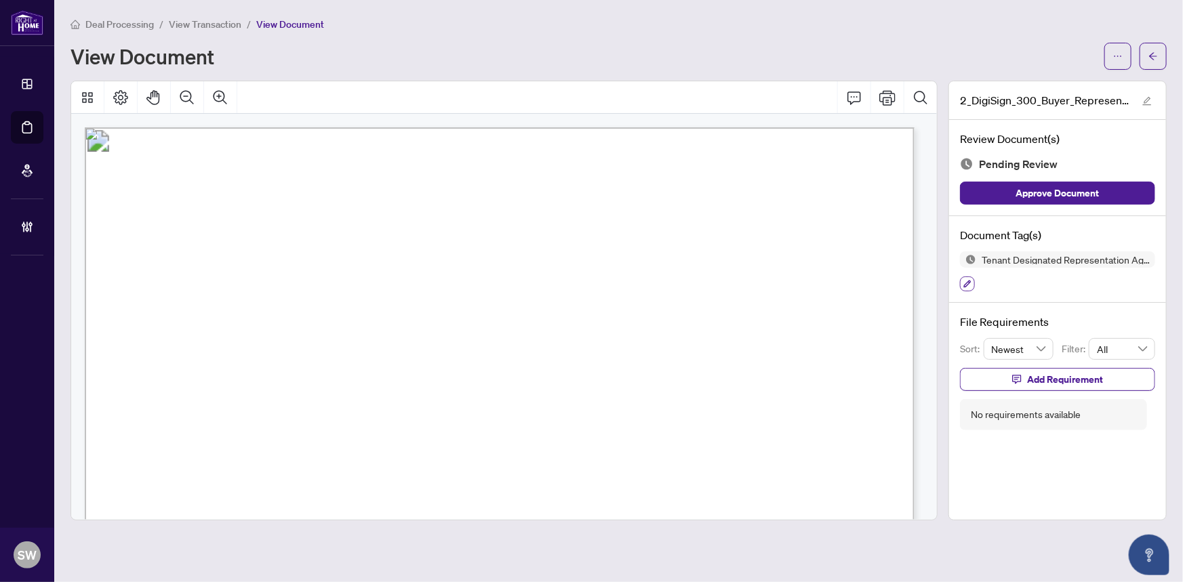
click at [967, 283] on icon "button" at bounding box center [967, 284] width 7 height 7
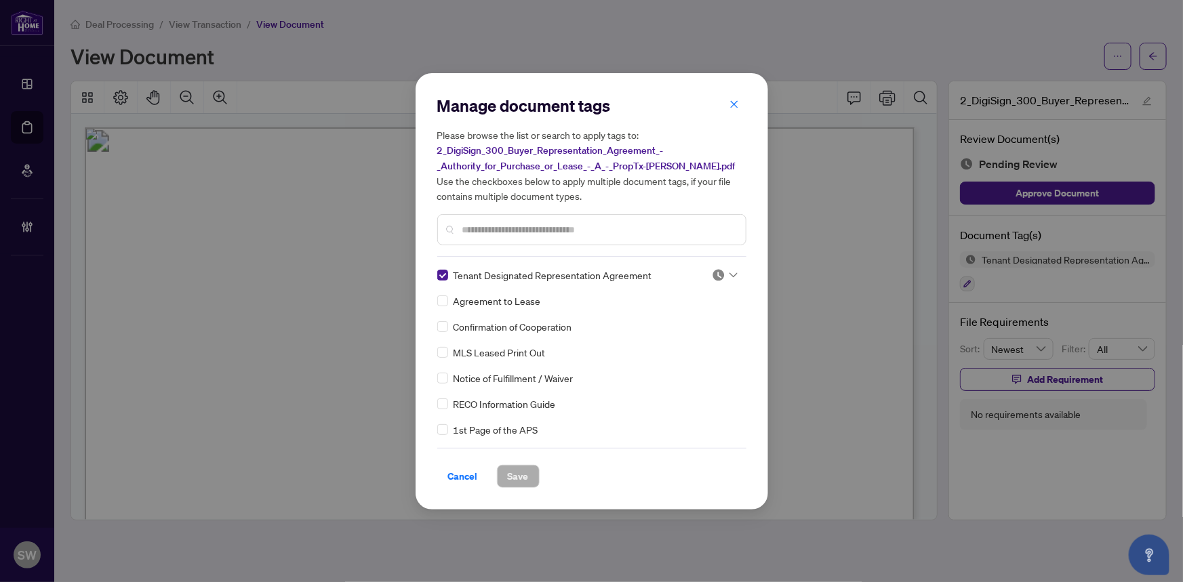
click at [468, 224] on input "text" at bounding box center [598, 229] width 273 height 15
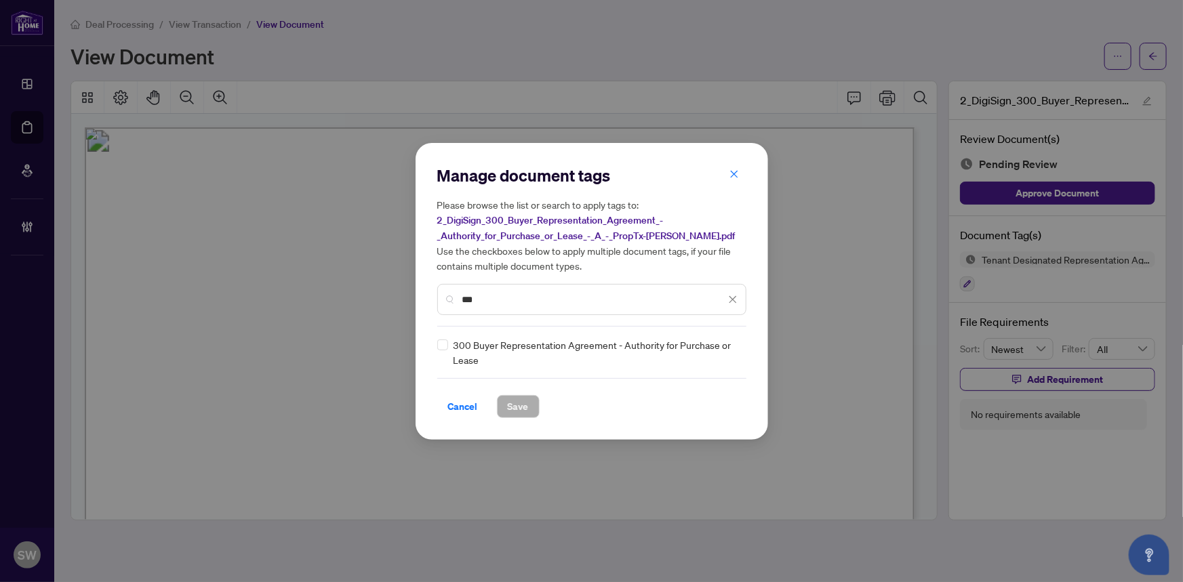
type input "***"
drag, startPoint x: 721, startPoint y: 350, endPoint x: 624, endPoint y: 412, distance: 115.5
click at [721, 351] on img at bounding box center [719, 353] width 14 height 14
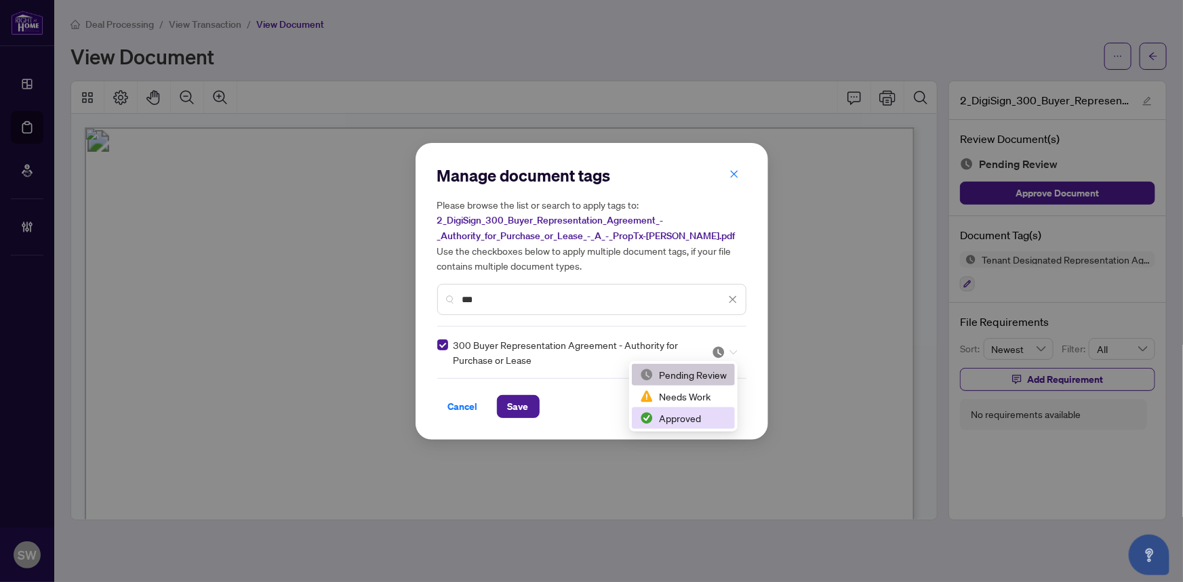
click at [664, 415] on div "Approved" at bounding box center [683, 418] width 87 height 15
drag, startPoint x: 491, startPoint y: 298, endPoint x: 424, endPoint y: 291, distance: 67.5
click at [426, 291] on div "Manage document tags Please browse the list or search to apply tags to: 2_DigiS…" at bounding box center [592, 291] width 353 height 297
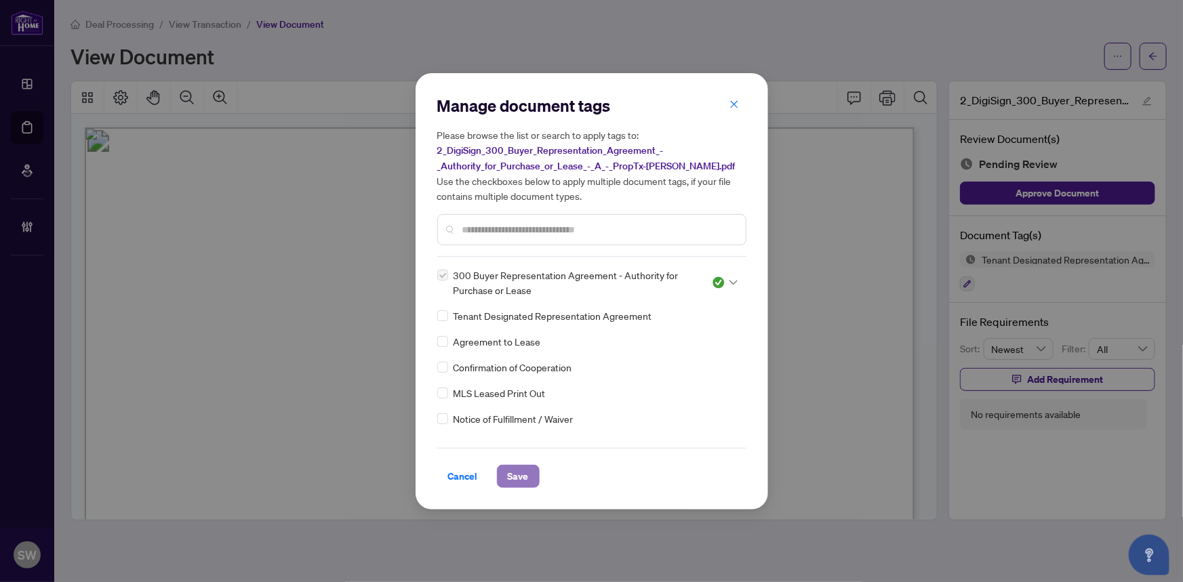
click at [517, 474] on span "Save" at bounding box center [518, 477] width 21 height 22
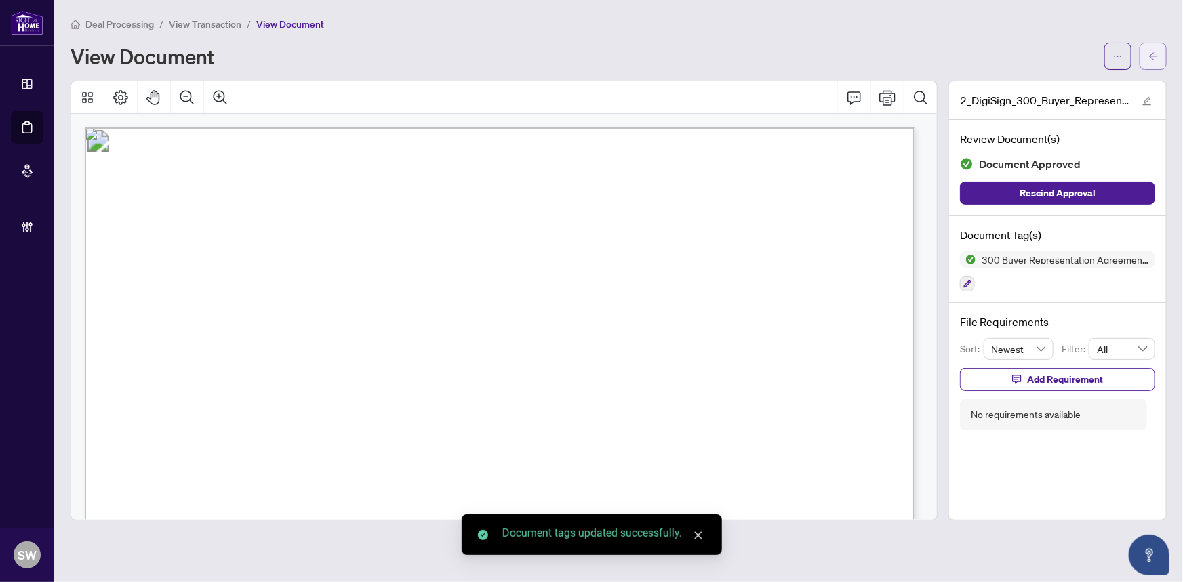
click at [1152, 56] on icon "arrow-left" at bounding box center [1152, 56] width 9 height 9
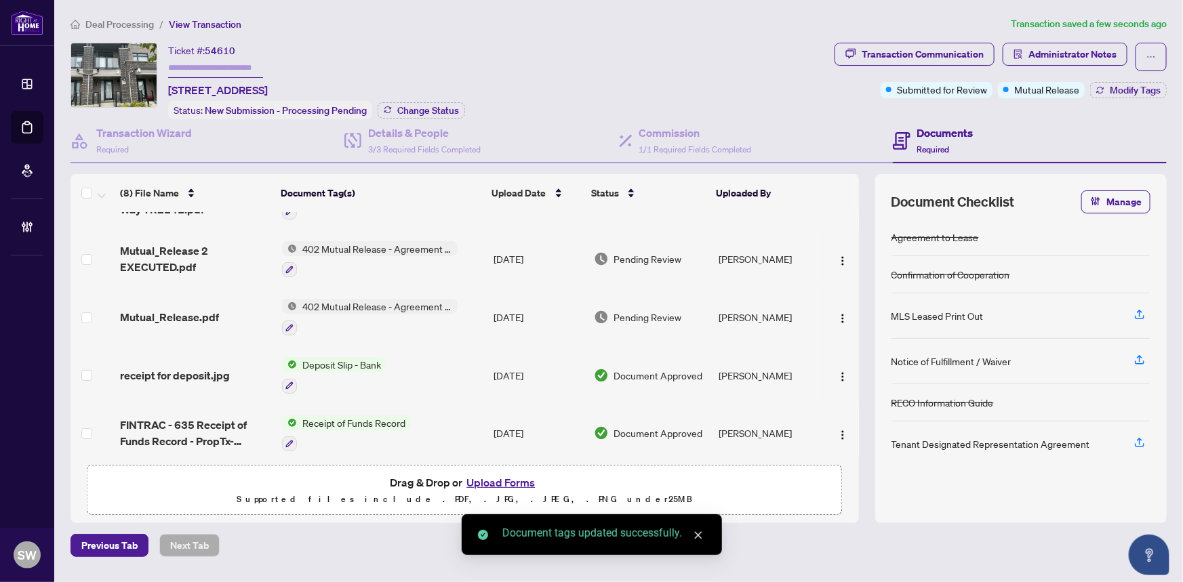
scroll to position [217, 0]
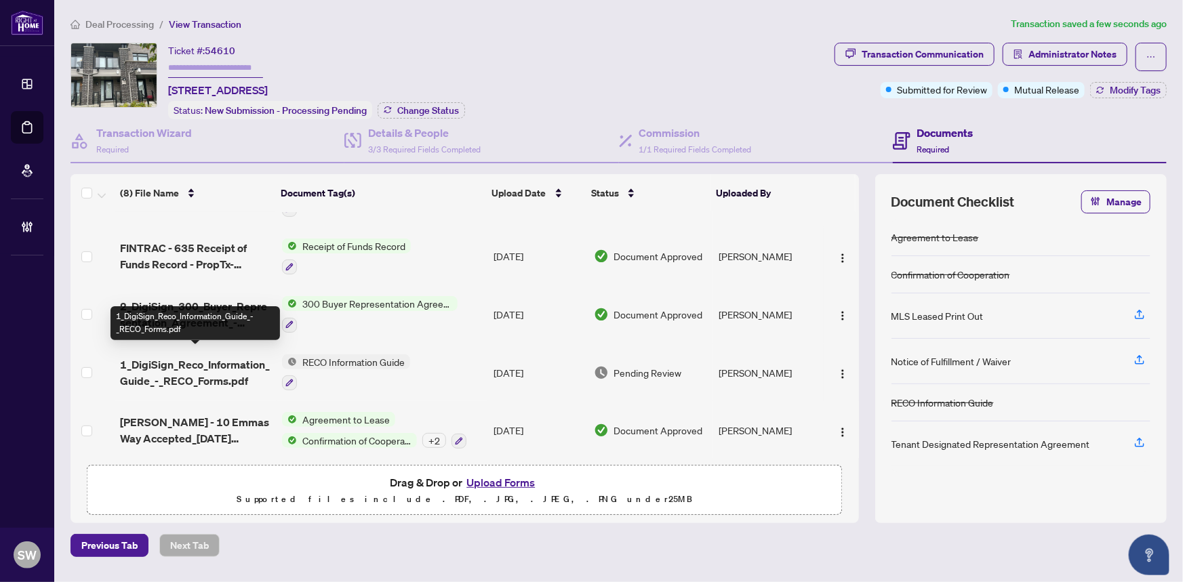
click at [226, 361] on span "1_DigiSign_Reco_Information_Guide_-_RECO_Forms.pdf" at bounding box center [195, 373] width 151 height 33
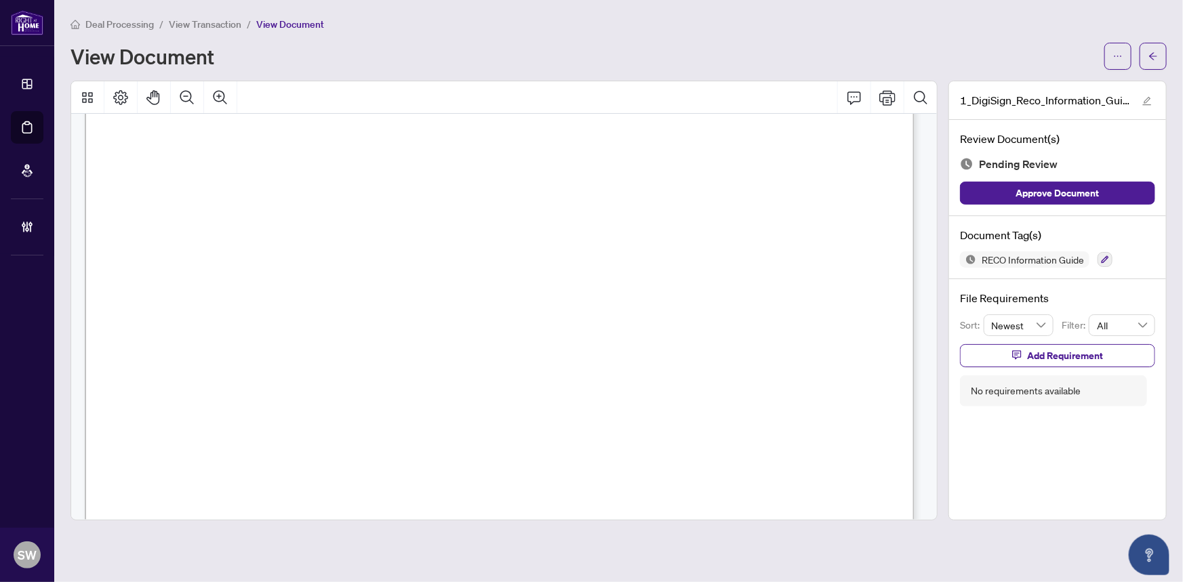
scroll to position [13535, 0]
click at [1106, 257] on icon "button" at bounding box center [1105, 260] width 8 height 8
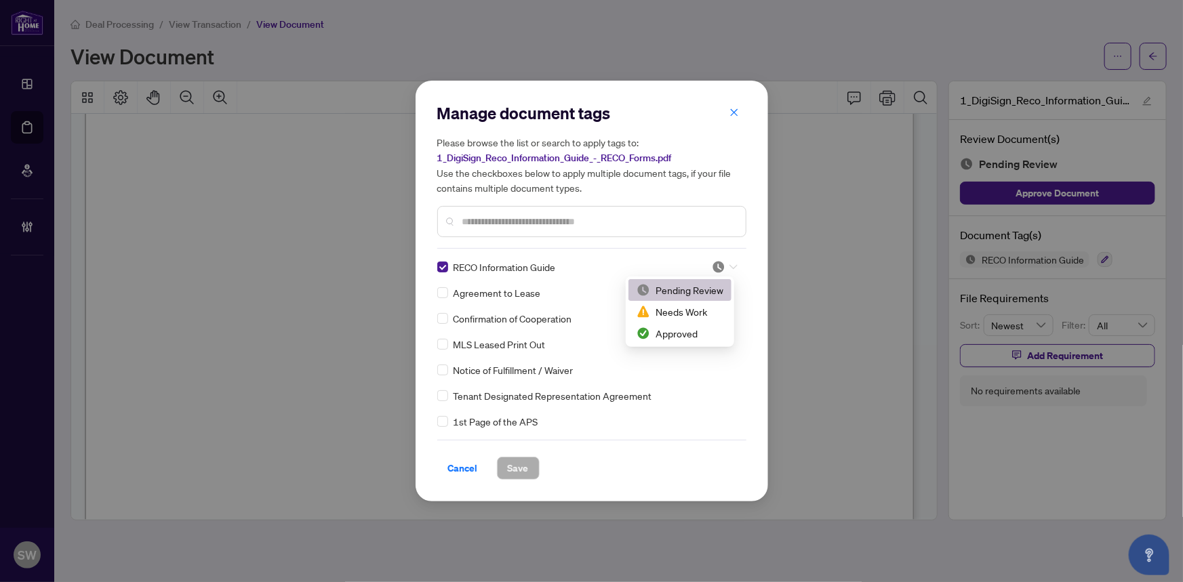
click at [721, 264] on div at bounding box center [725, 267] width 26 height 14
click at [673, 337] on div "Approved" at bounding box center [680, 333] width 87 height 15
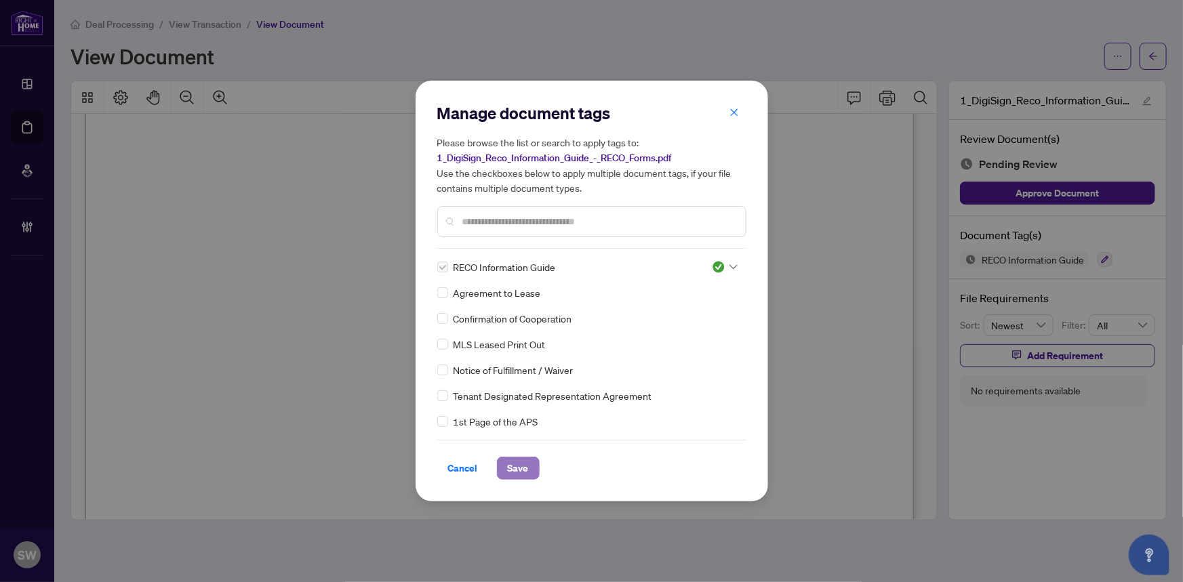
click at [518, 475] on span "Save" at bounding box center [518, 469] width 21 height 22
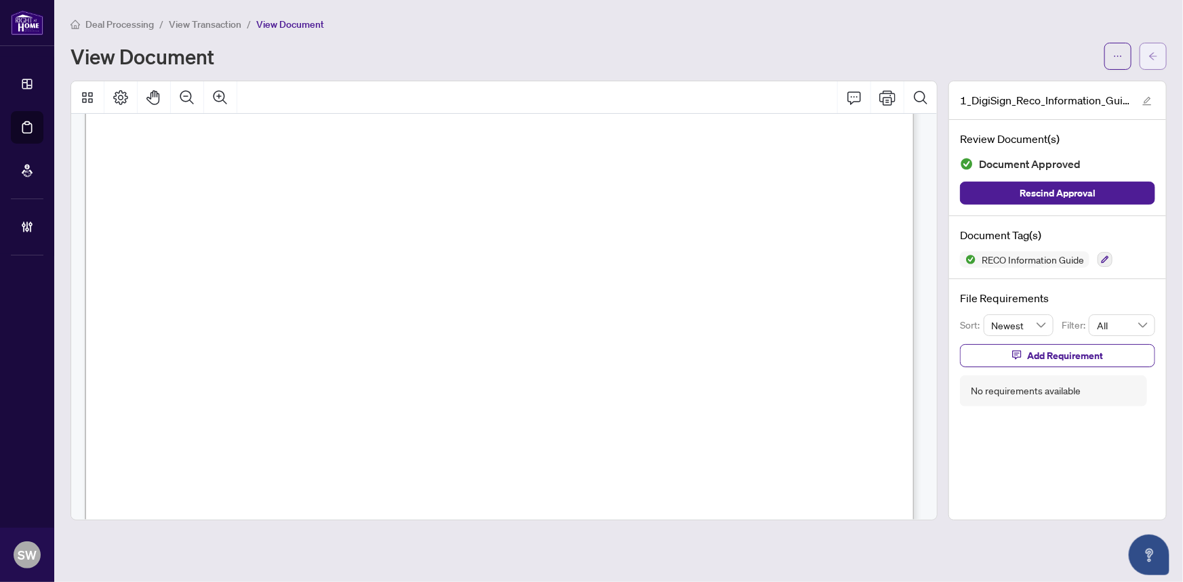
click at [1150, 52] on icon "arrow-left" at bounding box center [1152, 56] width 9 height 9
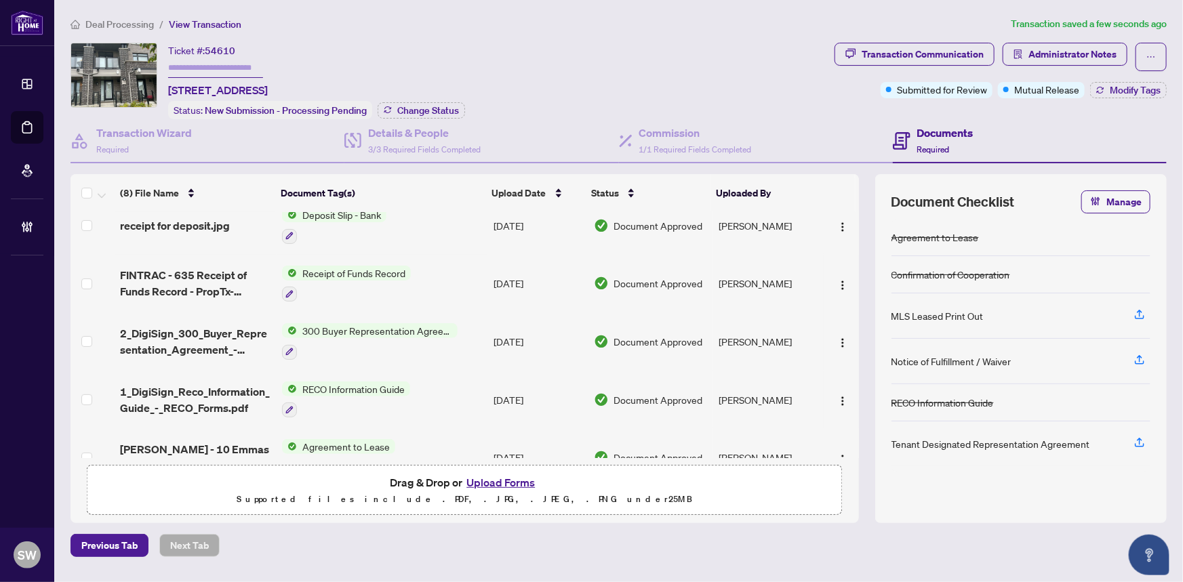
scroll to position [217, 0]
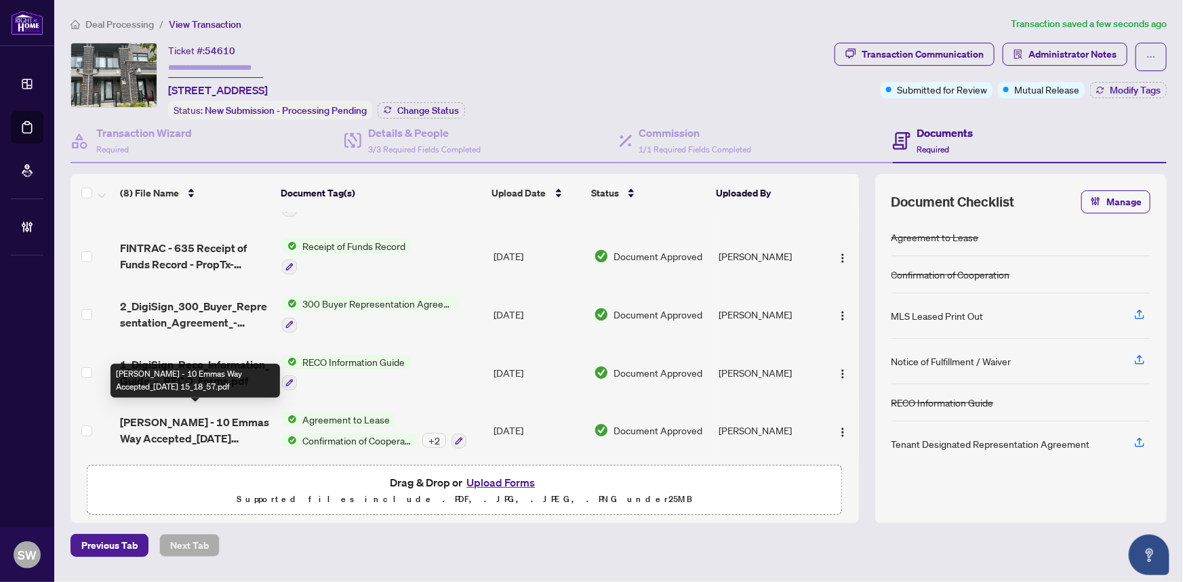
click at [170, 420] on span "Hasan Shah - 10 Emmas Way Accepted_2025-09-24 15_18_57.pdf" at bounding box center [195, 430] width 151 height 33
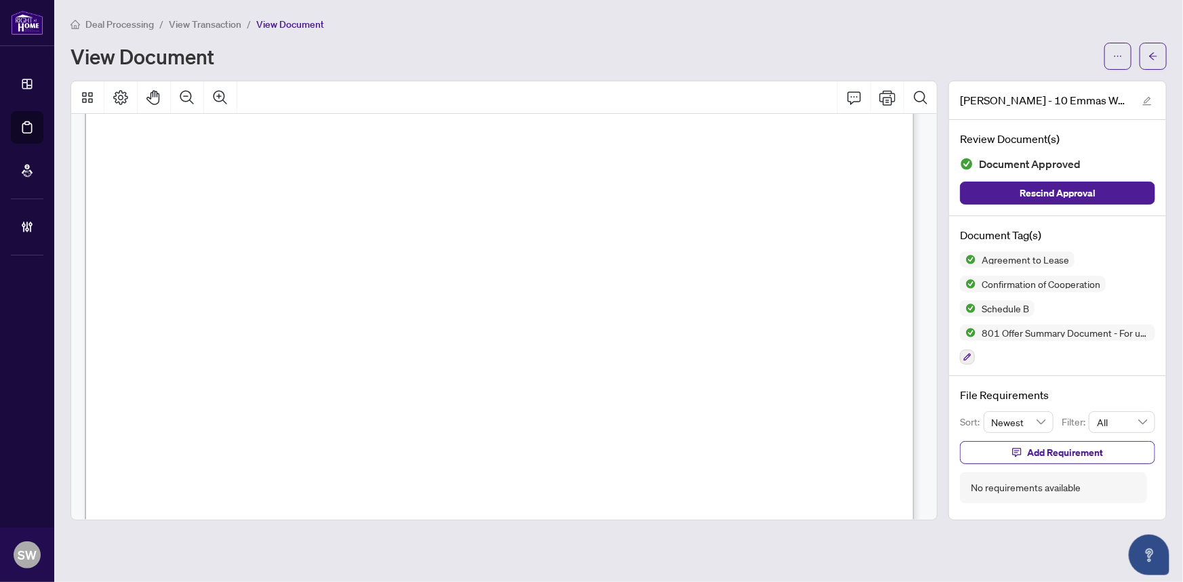
scroll to position [2341, 0]
click at [303, 281] on span "(905) 665-2500" at bounding box center [238, 285] width 132 height 13
click at [1162, 58] on button "button" at bounding box center [1153, 56] width 27 height 27
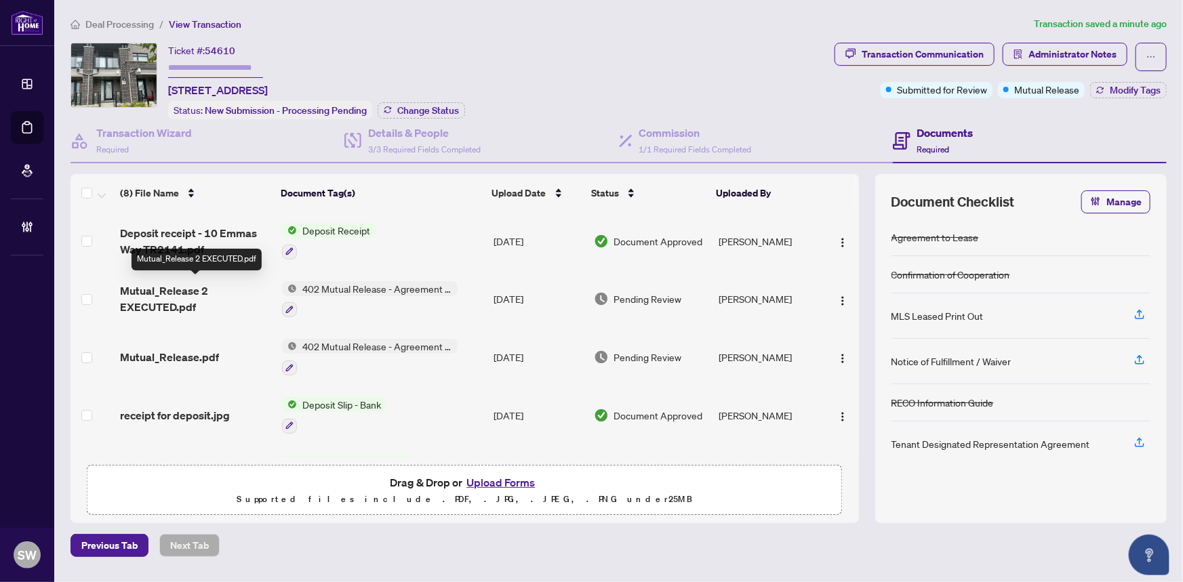
click at [221, 289] on span "Mutual_Release 2 EXECUTED.pdf" at bounding box center [195, 299] width 151 height 33
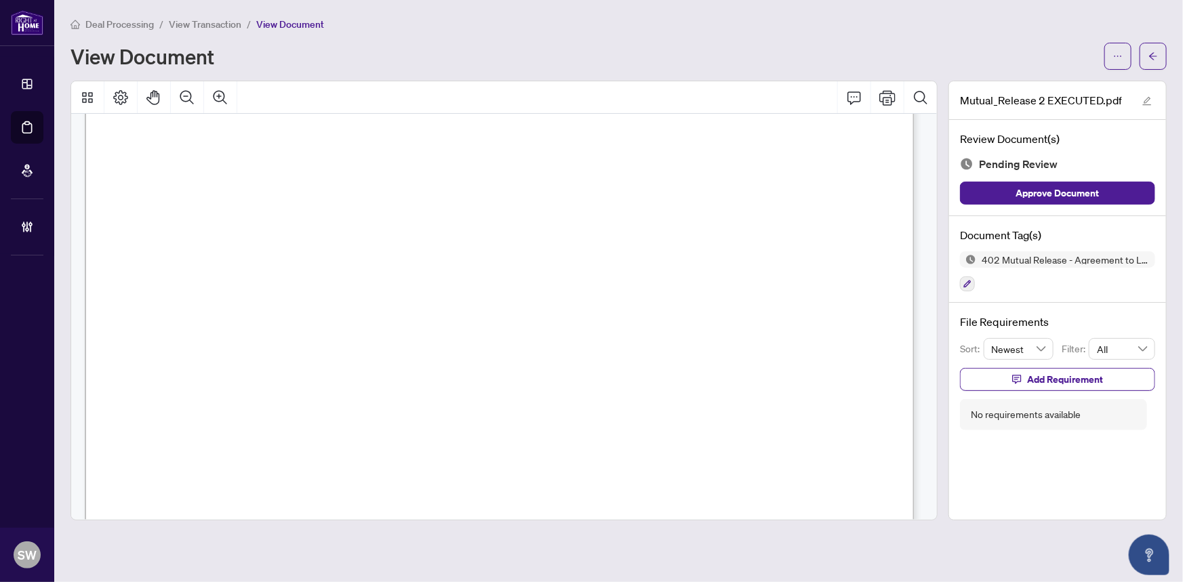
scroll to position [493, 0]
click at [966, 280] on icon "button" at bounding box center [967, 284] width 8 height 8
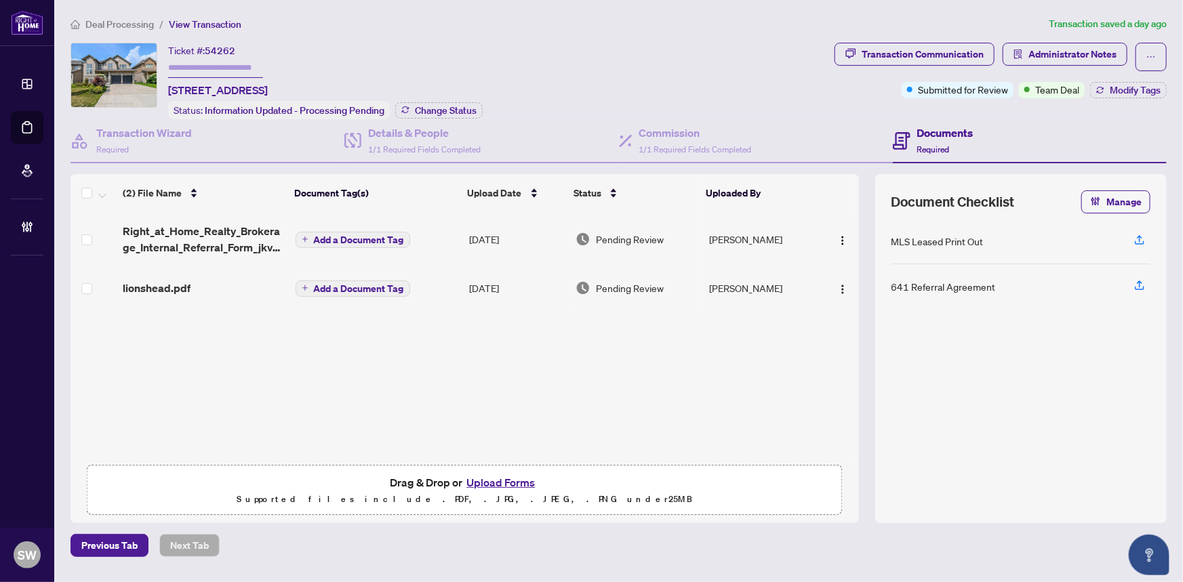
click at [117, 24] on span "Deal Processing" at bounding box center [119, 24] width 68 height 12
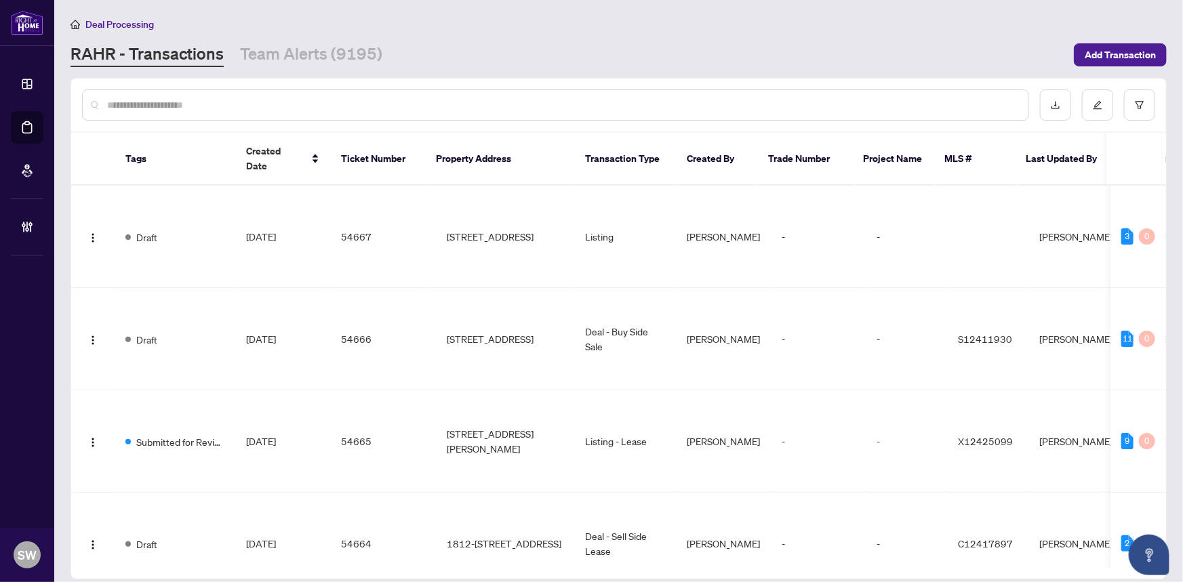
click at [176, 103] on input "text" at bounding box center [562, 105] width 910 height 15
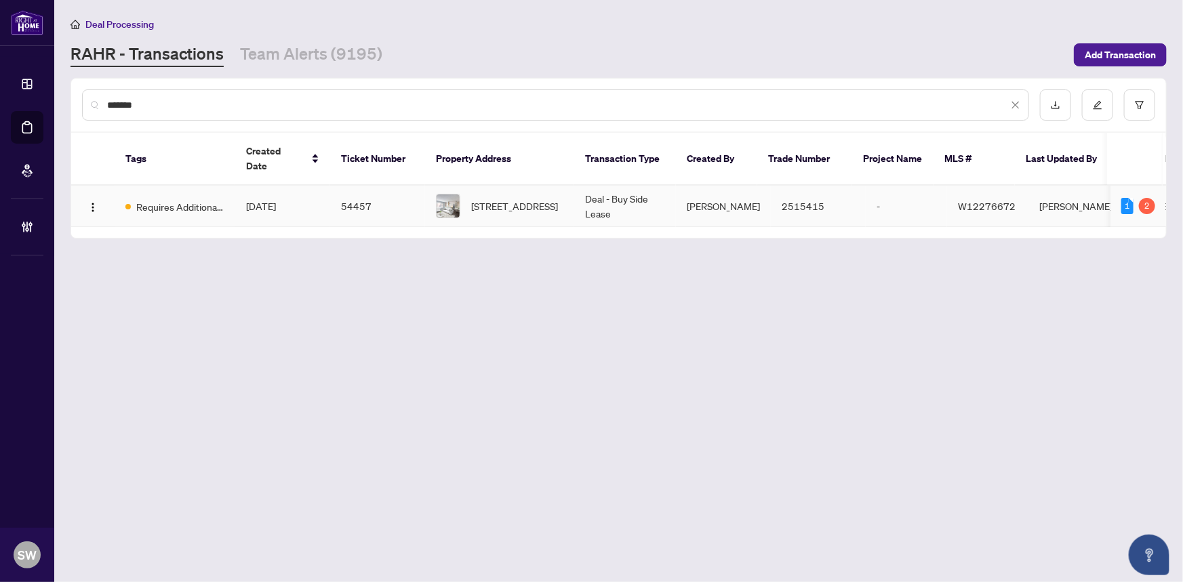
type input "*******"
click at [361, 186] on td "54457" at bounding box center [377, 206] width 95 height 41
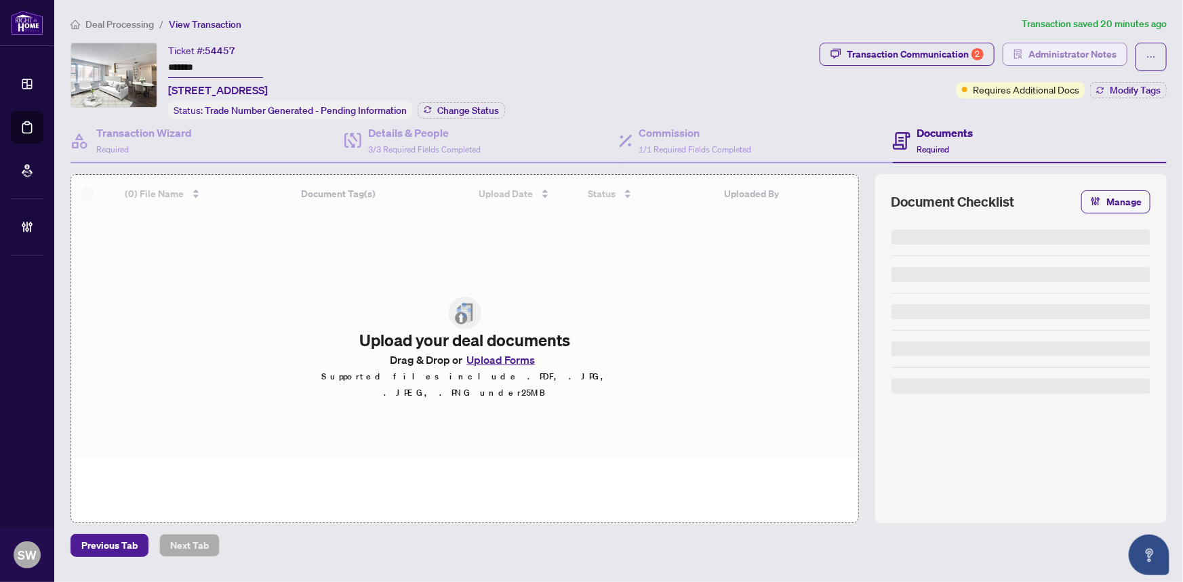
click at [1076, 55] on span "Administrator Notes" at bounding box center [1072, 54] width 88 height 22
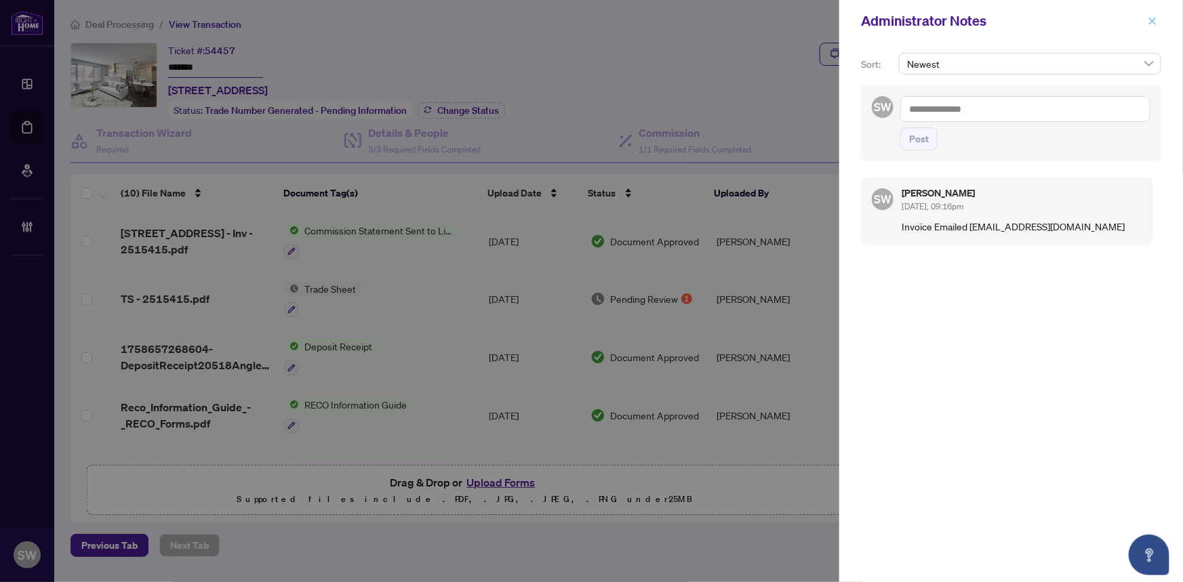
click at [1152, 18] on icon "close" at bounding box center [1152, 20] width 9 height 9
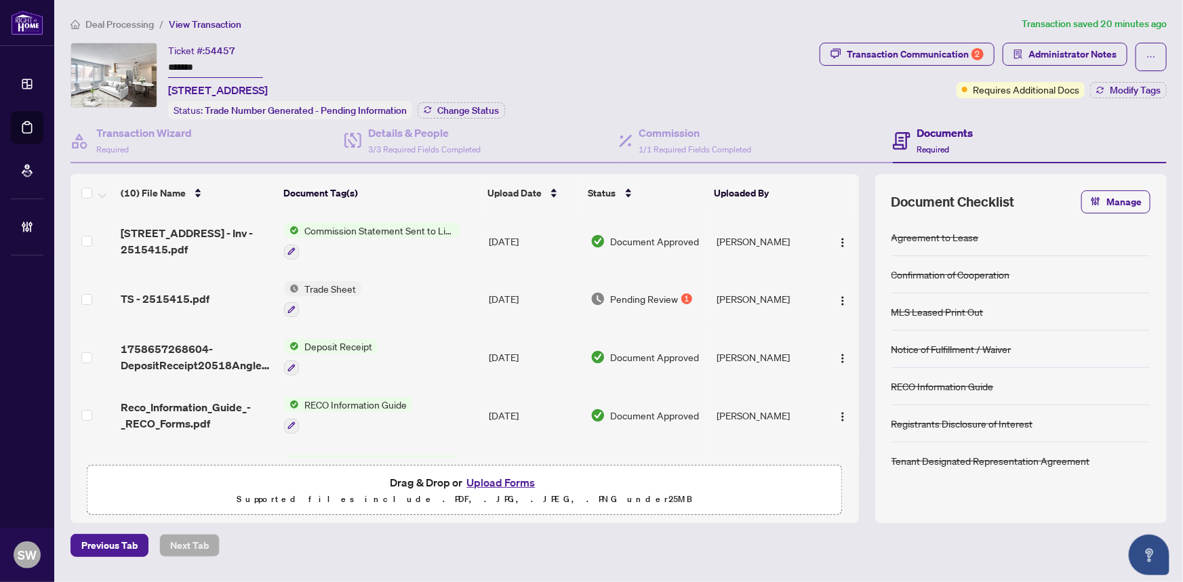
click at [138, 26] on span "Deal Processing" at bounding box center [119, 24] width 68 height 12
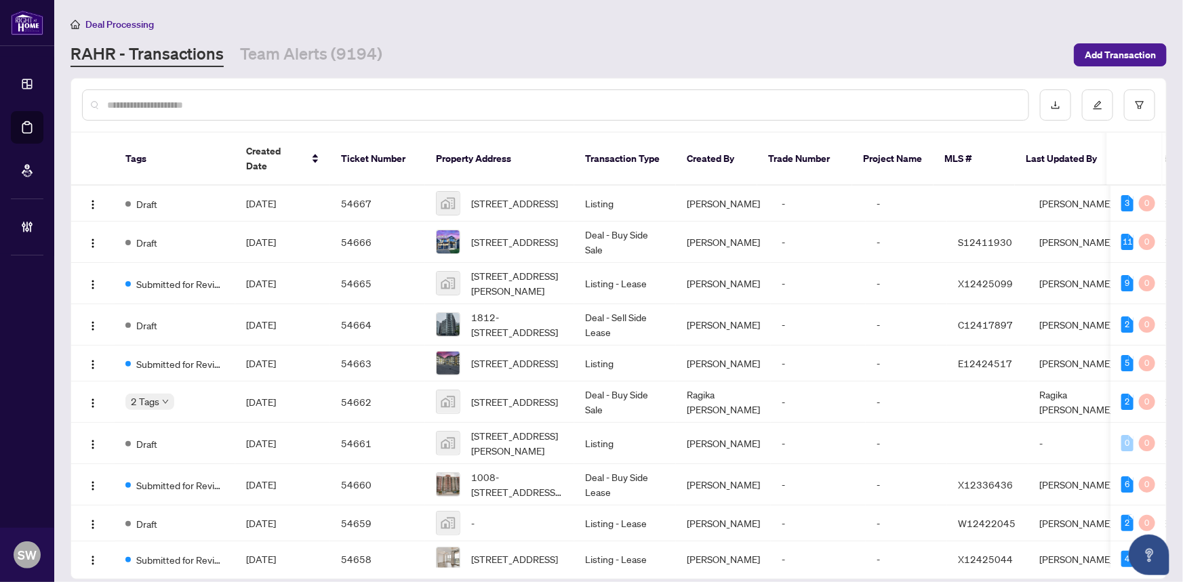
click at [156, 102] on input "text" at bounding box center [562, 105] width 910 height 15
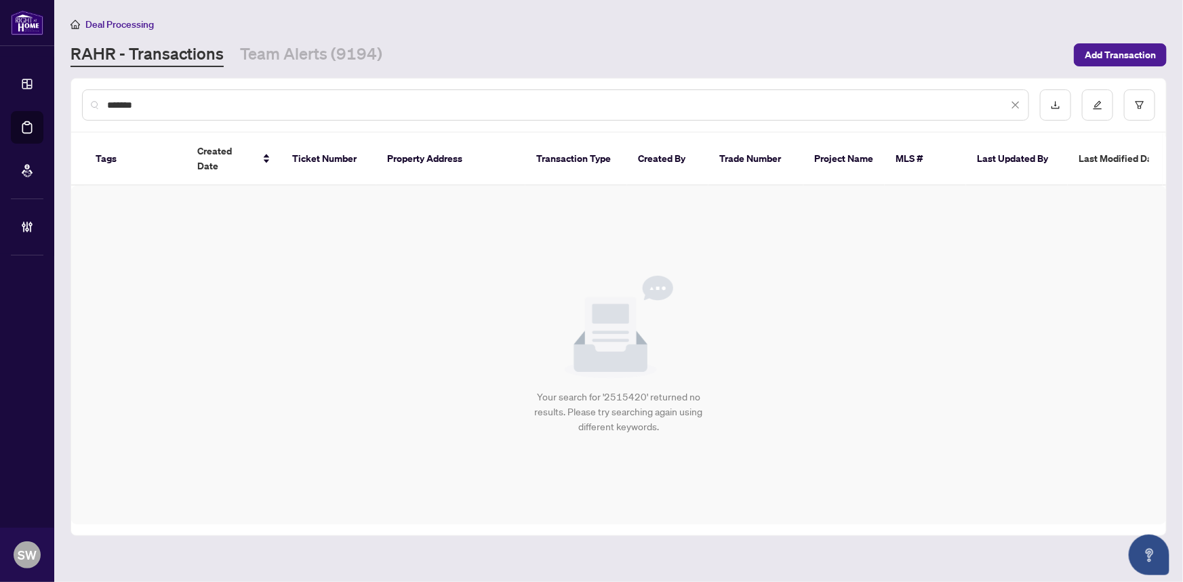
type input "*******"
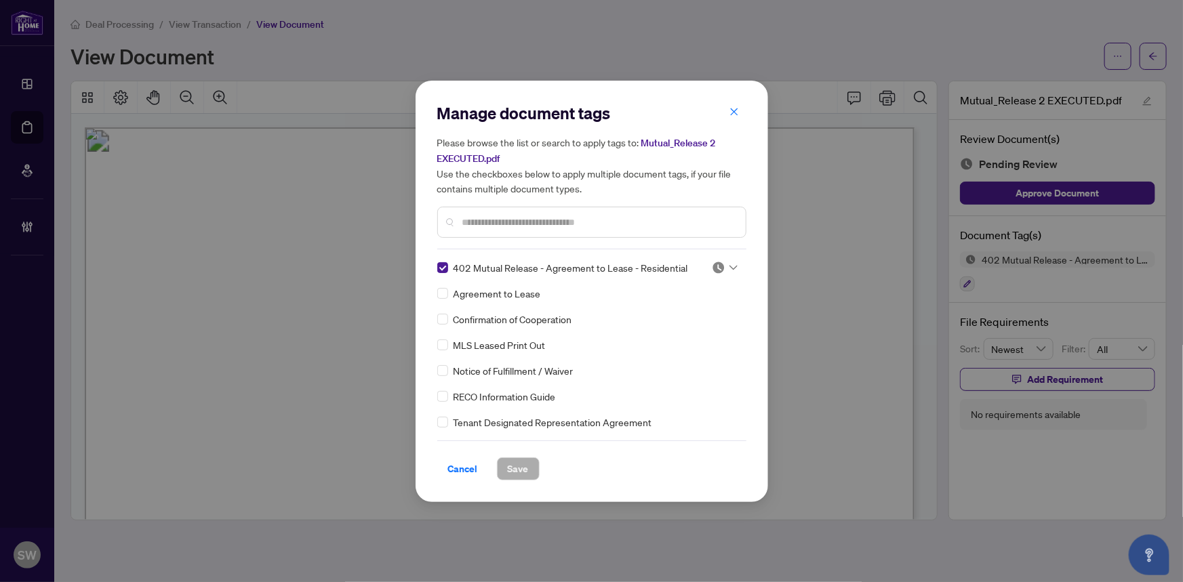
scroll to position [493, 0]
click at [721, 266] on img at bounding box center [719, 268] width 14 height 14
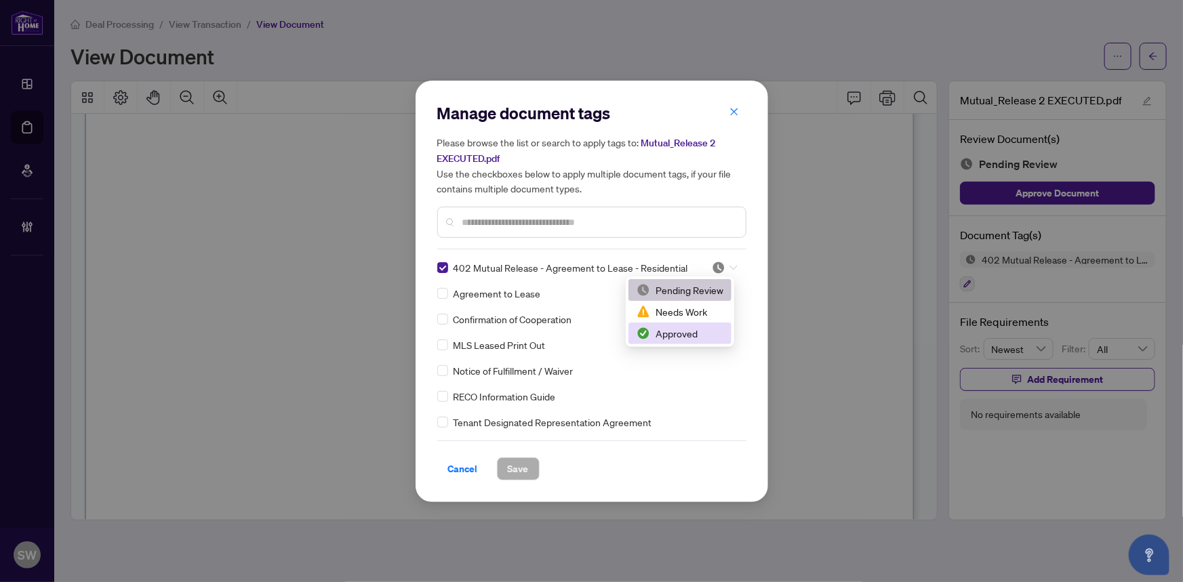
click at [679, 332] on div "Approved" at bounding box center [680, 333] width 87 height 15
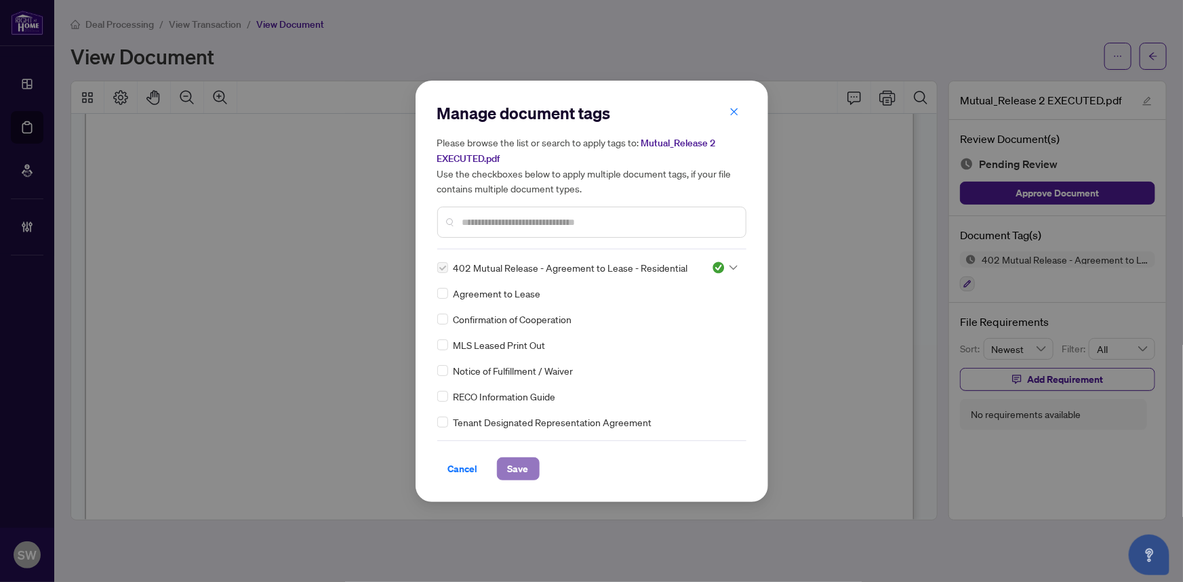
click at [521, 458] on span "Save" at bounding box center [518, 469] width 21 height 22
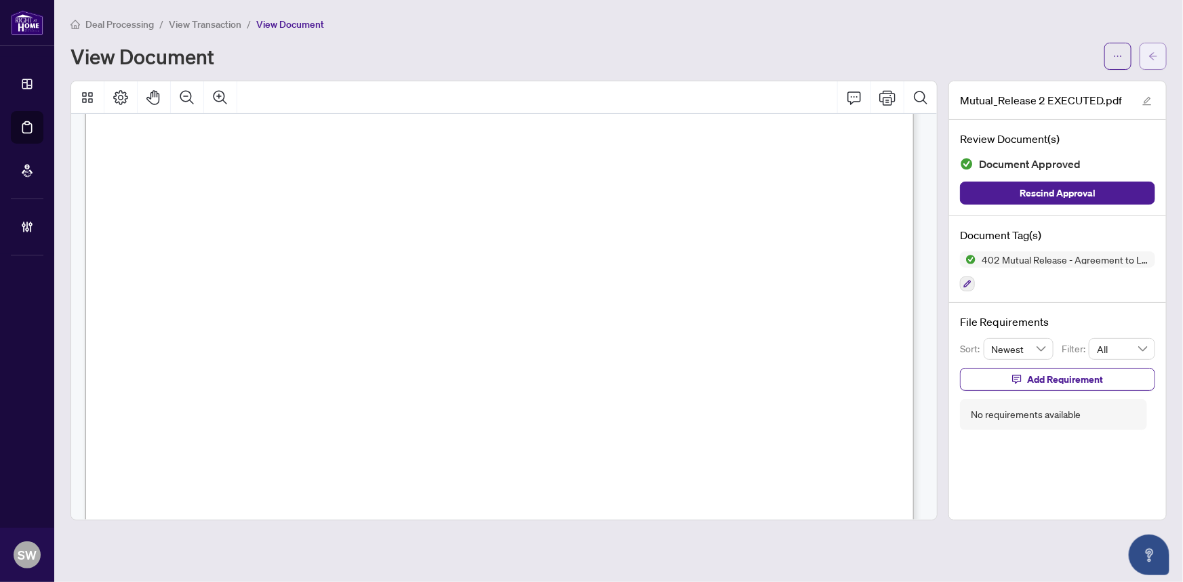
click at [1159, 47] on button "button" at bounding box center [1153, 56] width 27 height 27
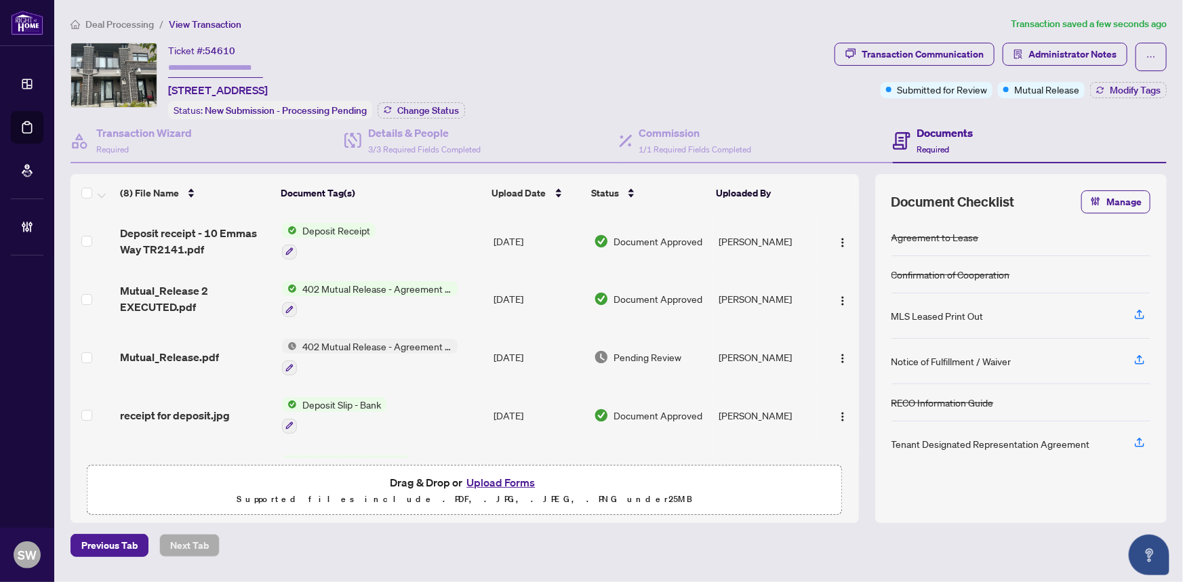
click at [228, 349] on div "Mutual_Release.pdf" at bounding box center [195, 357] width 151 height 16
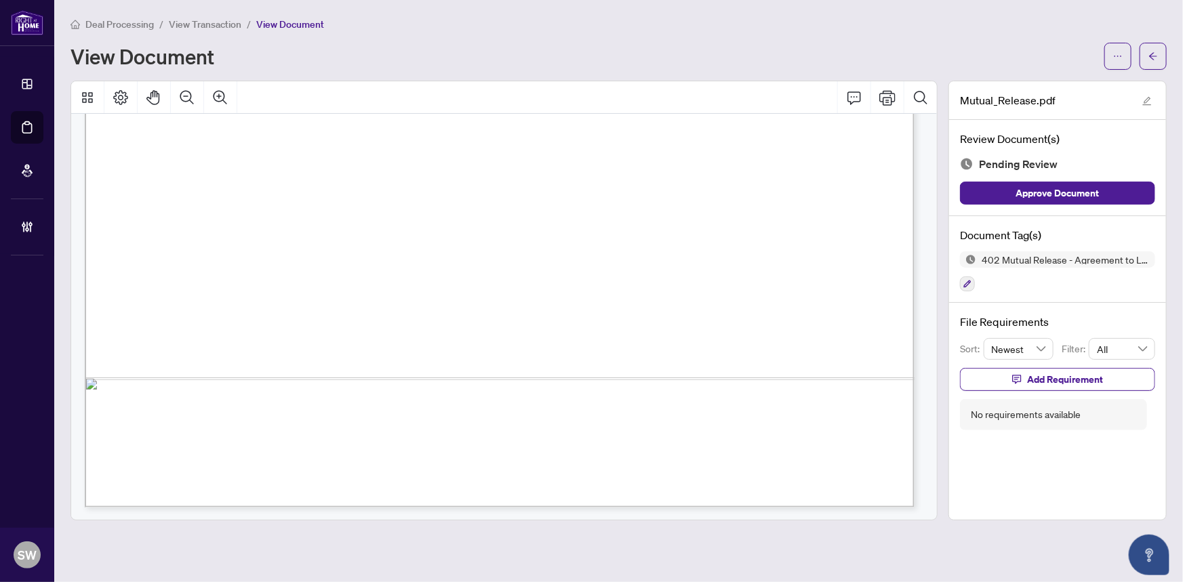
scroll to position [694, 0]
click at [969, 281] on icon "button" at bounding box center [967, 284] width 7 height 7
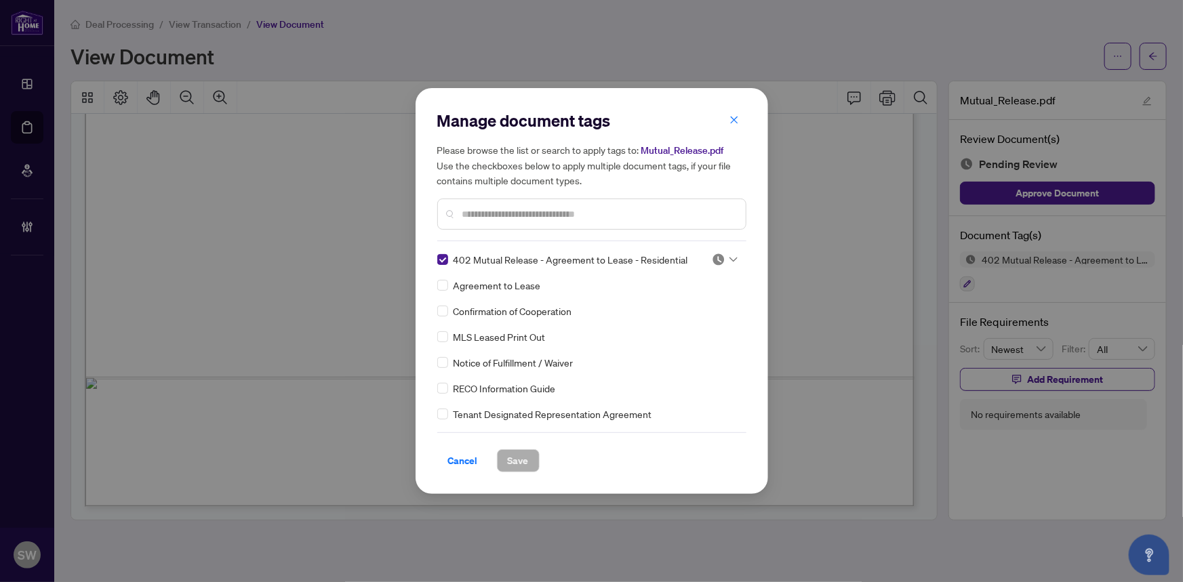
click at [731, 260] on icon at bounding box center [733, 259] width 8 height 5
click at [664, 327] on div "Approved" at bounding box center [680, 326] width 87 height 15
click at [521, 460] on span "Save" at bounding box center [518, 461] width 21 height 22
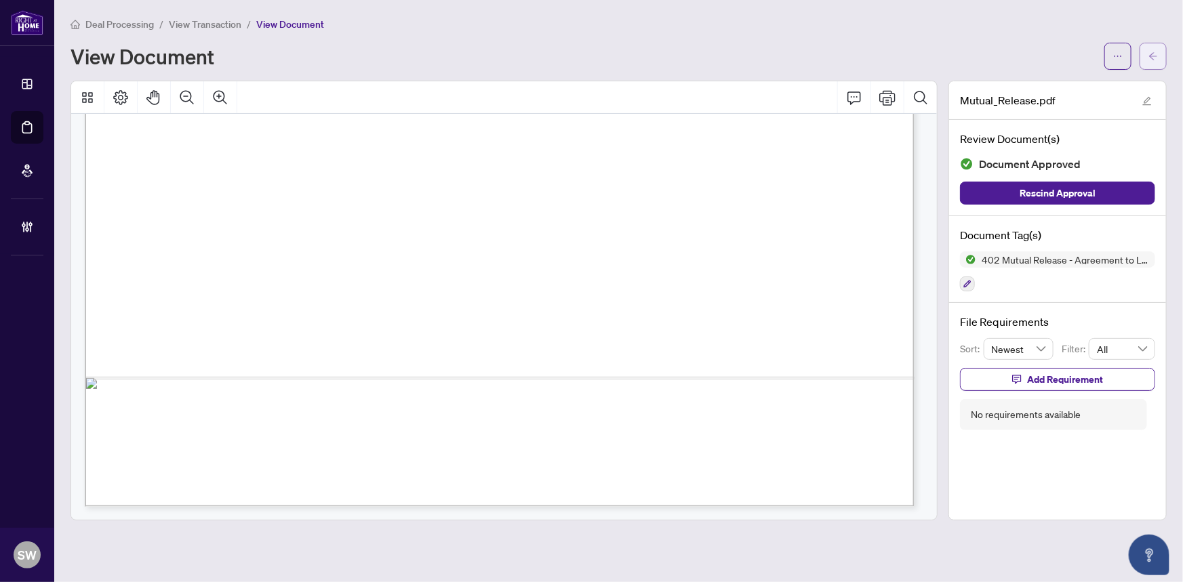
click at [1158, 45] on span "button" at bounding box center [1152, 56] width 9 height 22
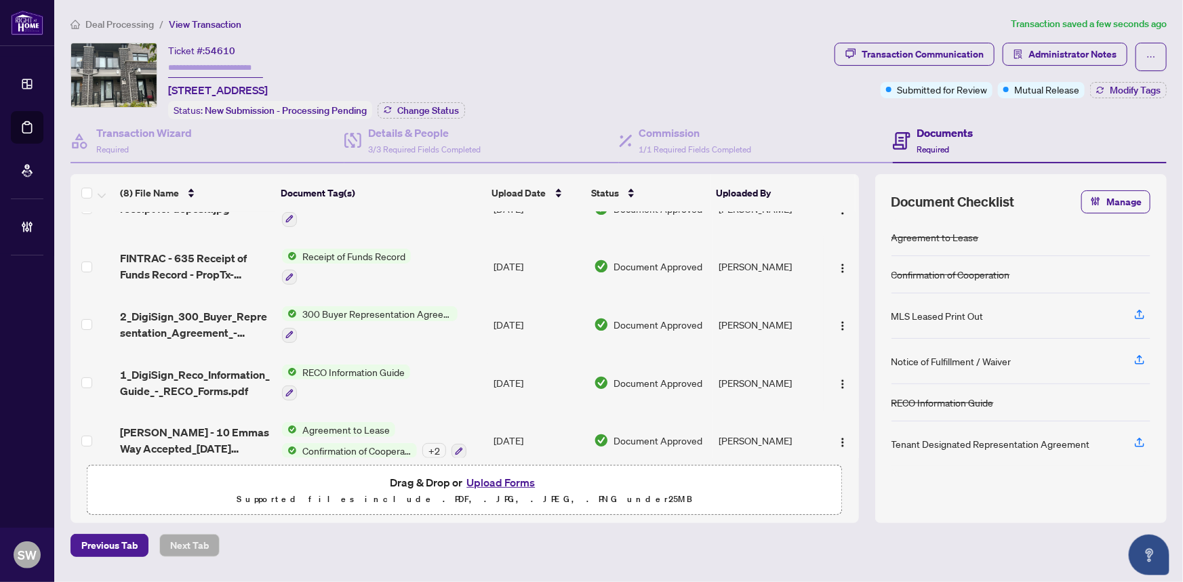
scroll to position [217, 0]
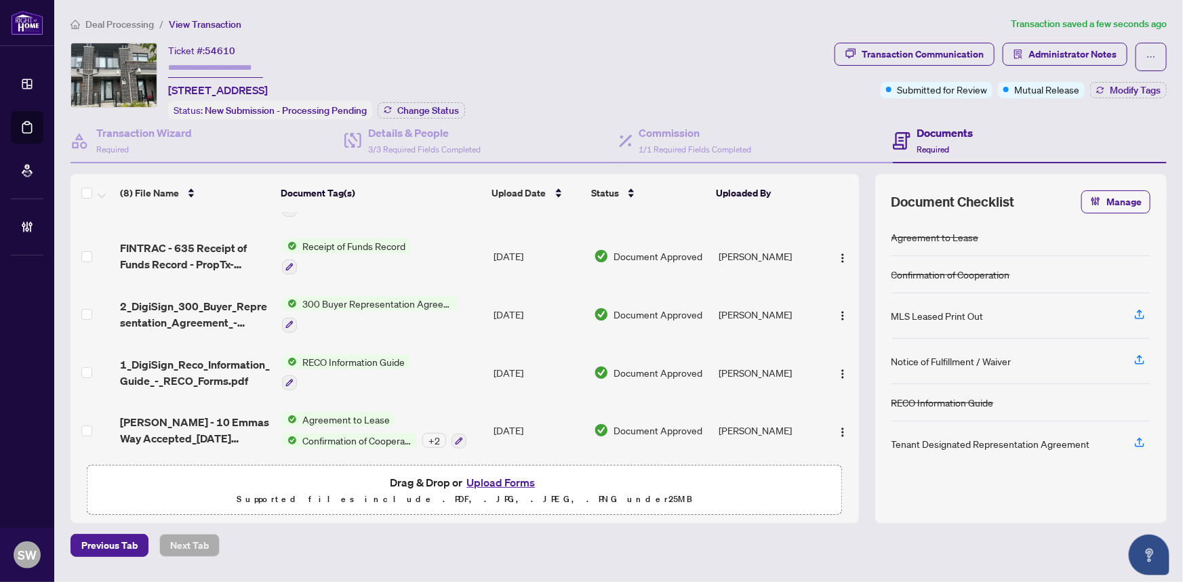
click at [212, 65] on input "text" at bounding box center [215, 68] width 95 height 20
type input "*******"
click at [435, 108] on span "Change Status" at bounding box center [428, 110] width 62 height 9
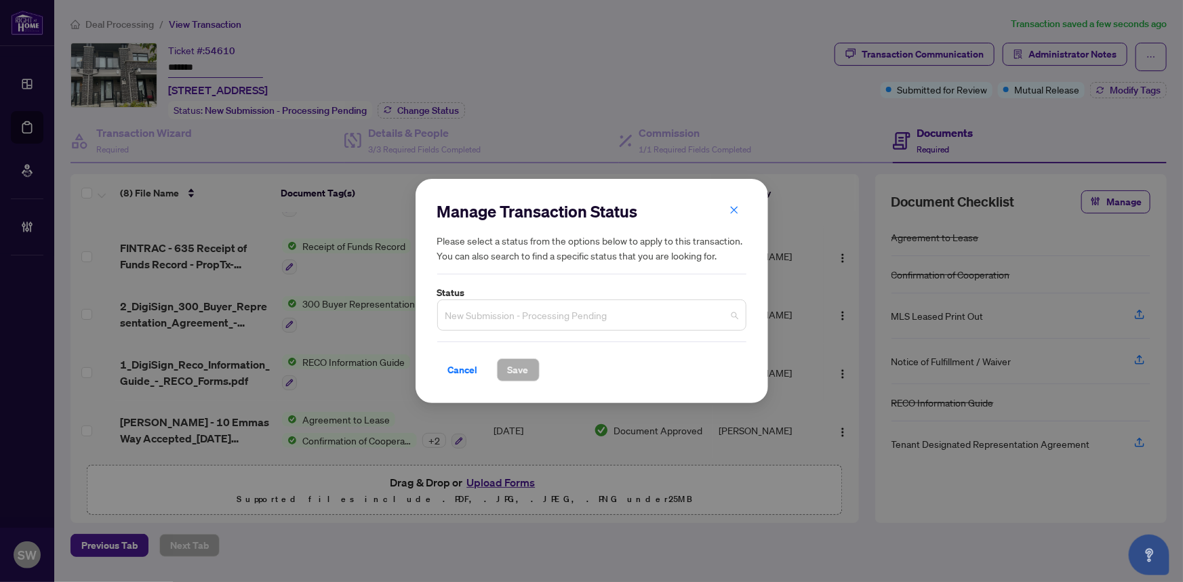
click at [486, 328] on span "New Submission - Processing Pending" at bounding box center [591, 315] width 293 height 26
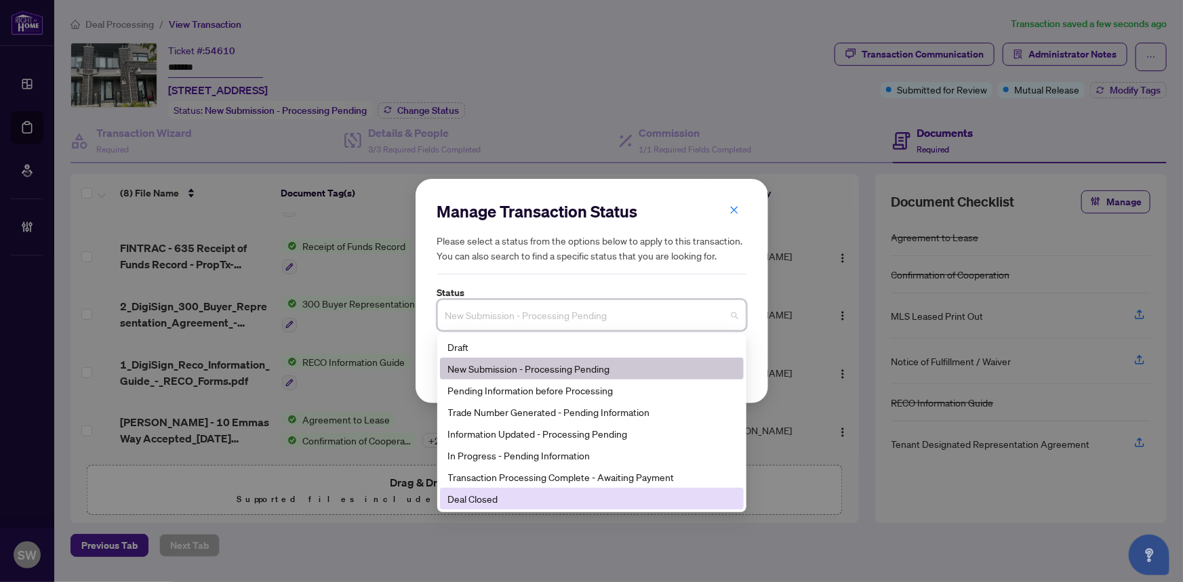
click at [493, 504] on div "Deal Closed" at bounding box center [591, 498] width 287 height 15
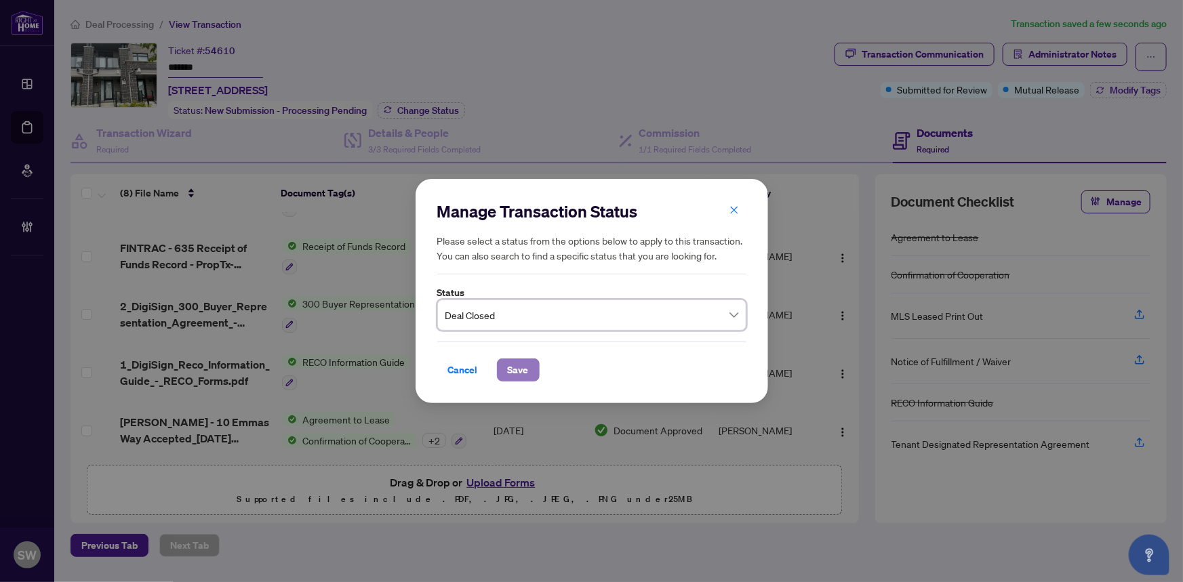
click at [516, 376] on span "Save" at bounding box center [518, 370] width 21 height 22
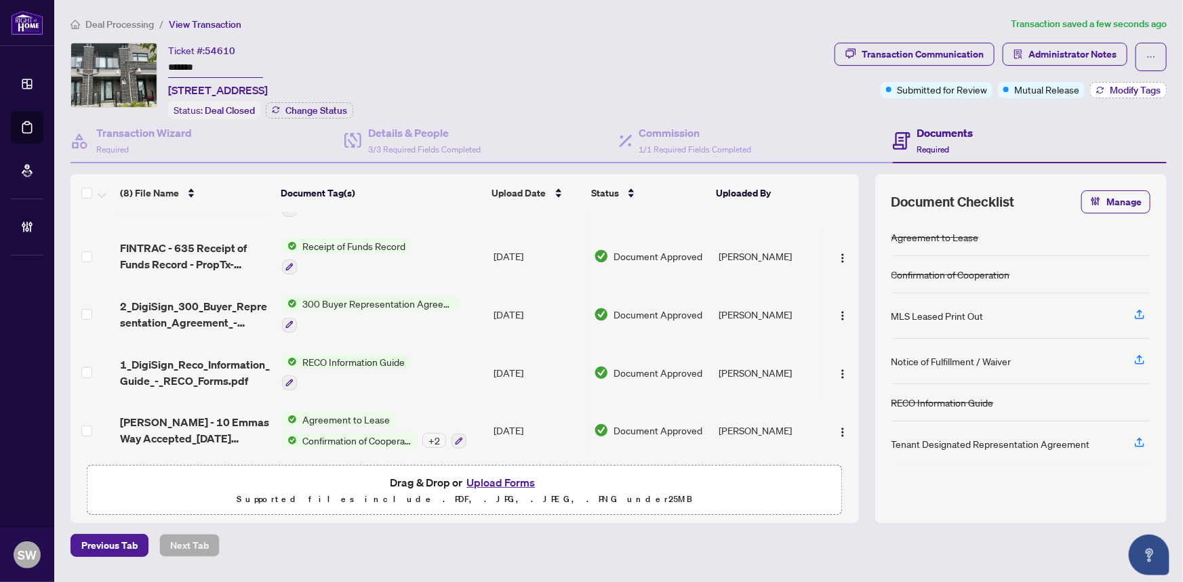
click at [1123, 91] on span "Modify Tags" at bounding box center [1135, 89] width 51 height 9
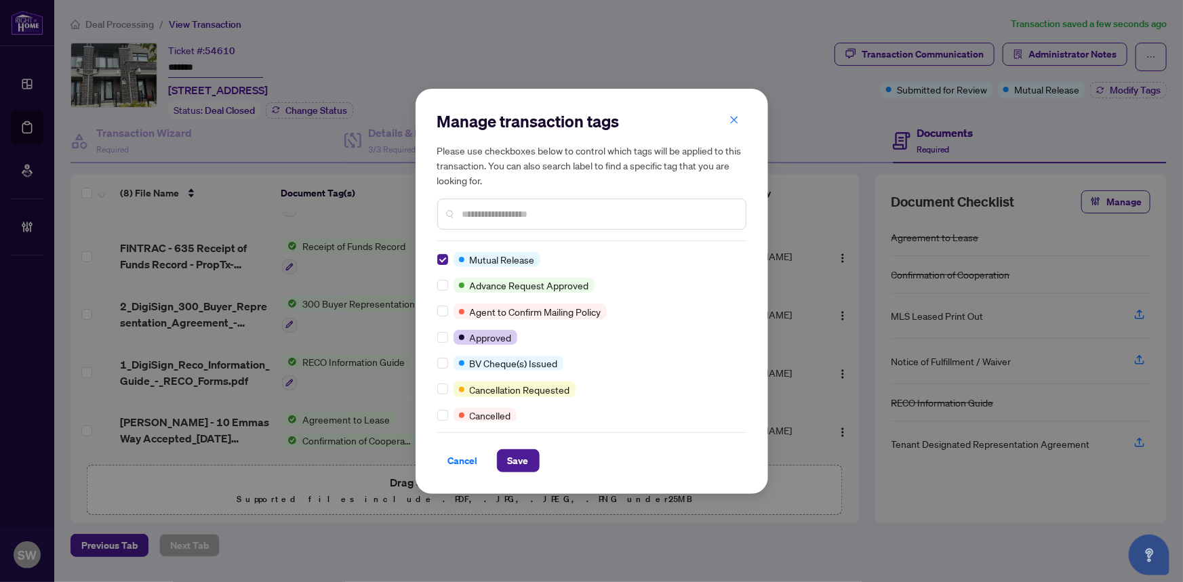
scroll to position [0, 0]
click at [499, 458] on button "Save" at bounding box center [518, 460] width 43 height 23
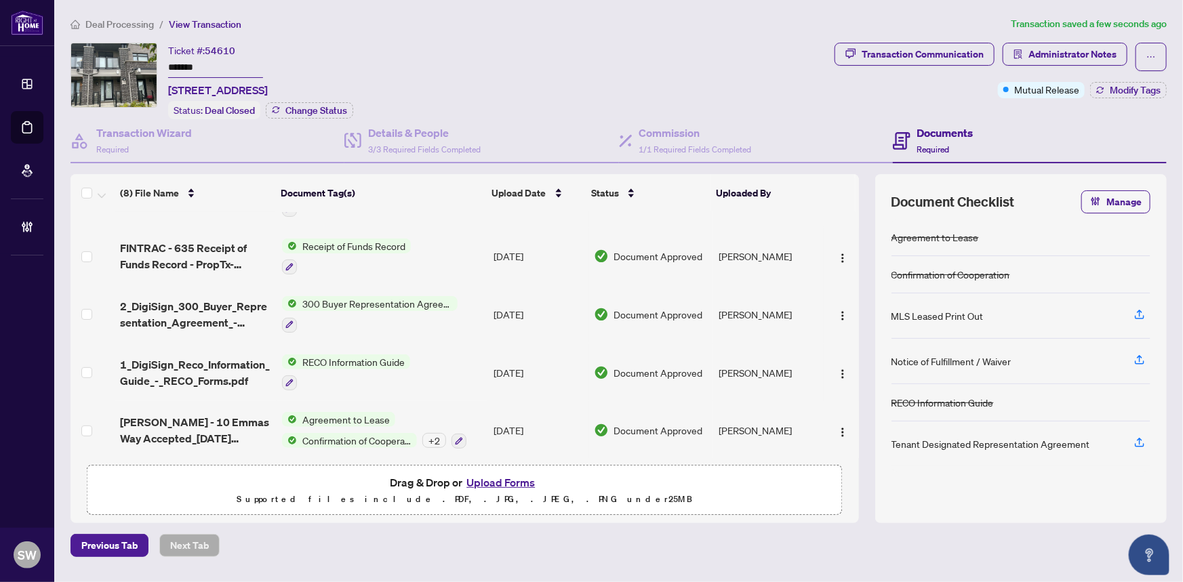
click at [184, 66] on input "*******" at bounding box center [215, 68] width 95 height 20
click at [110, 20] on span "Deal Processing" at bounding box center [119, 24] width 68 height 12
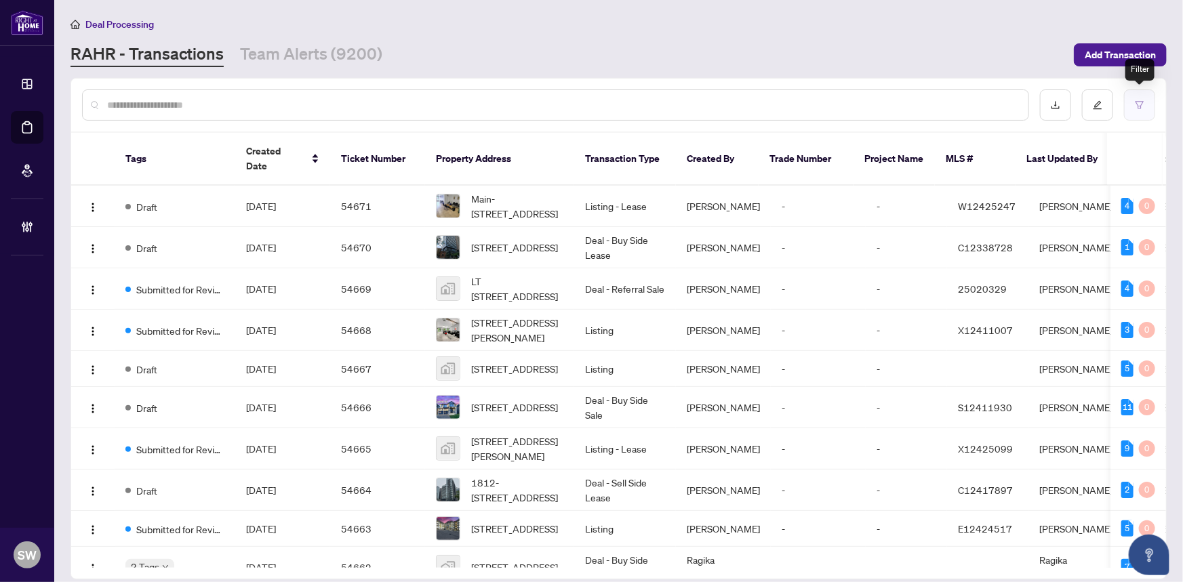
click at [1134, 108] on button "button" at bounding box center [1139, 104] width 31 height 31
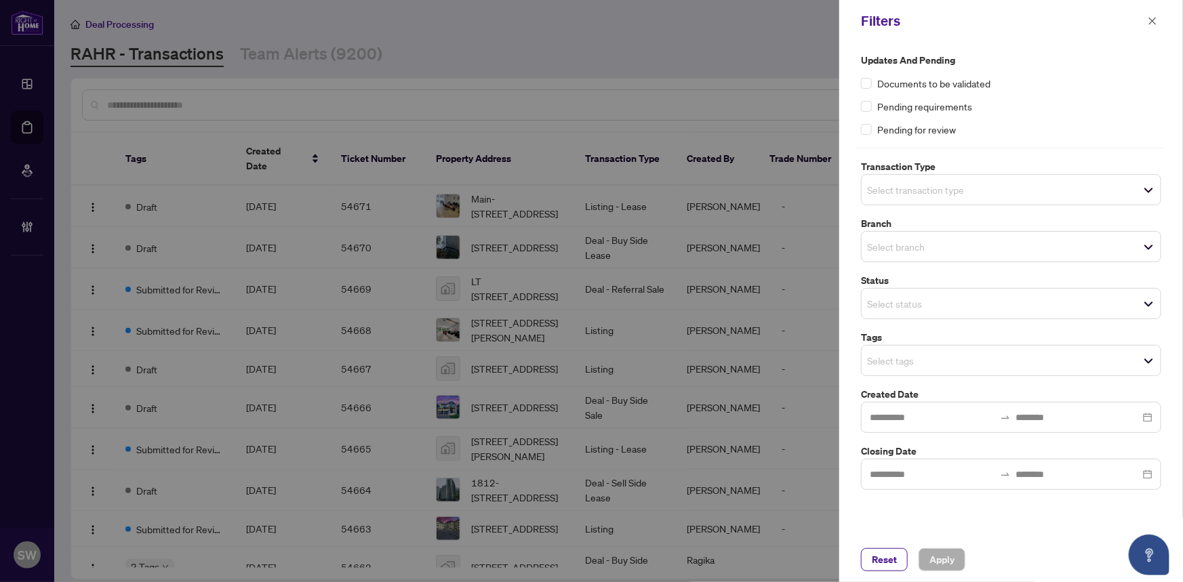
click at [962, 195] on input "search" at bounding box center [914, 190] width 95 height 16
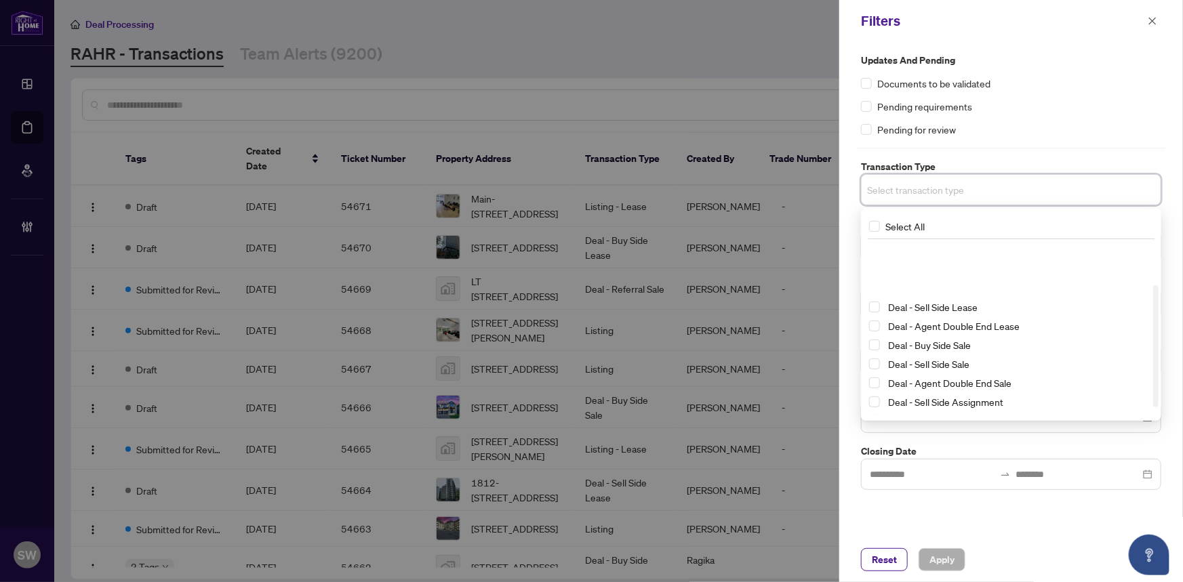
scroll to position [73, 0]
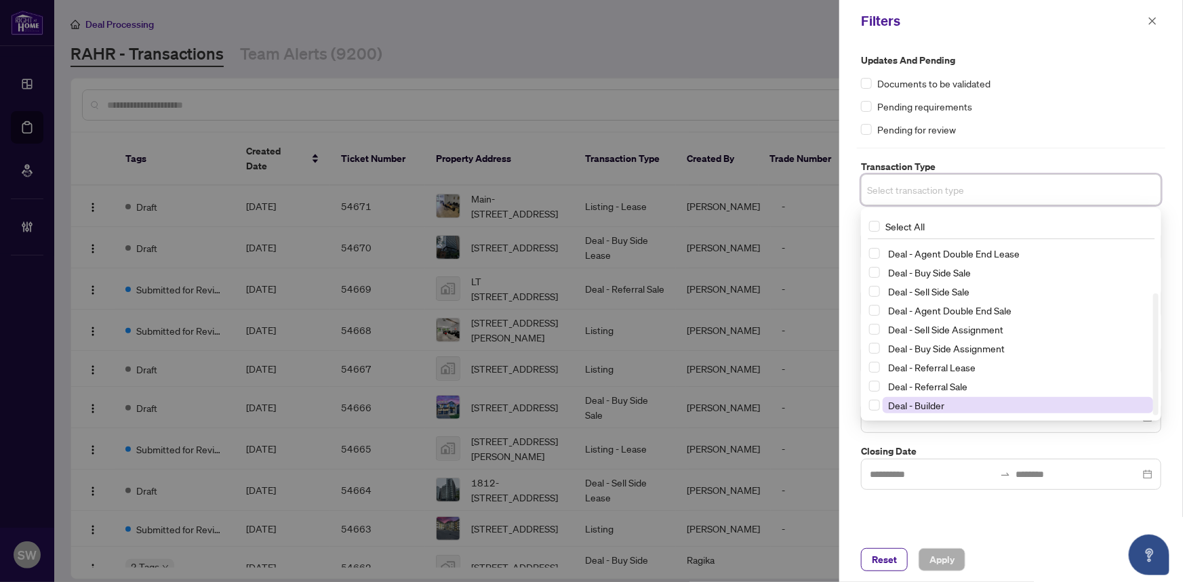
click at [942, 406] on span "Deal - Builder" at bounding box center [916, 405] width 56 height 12
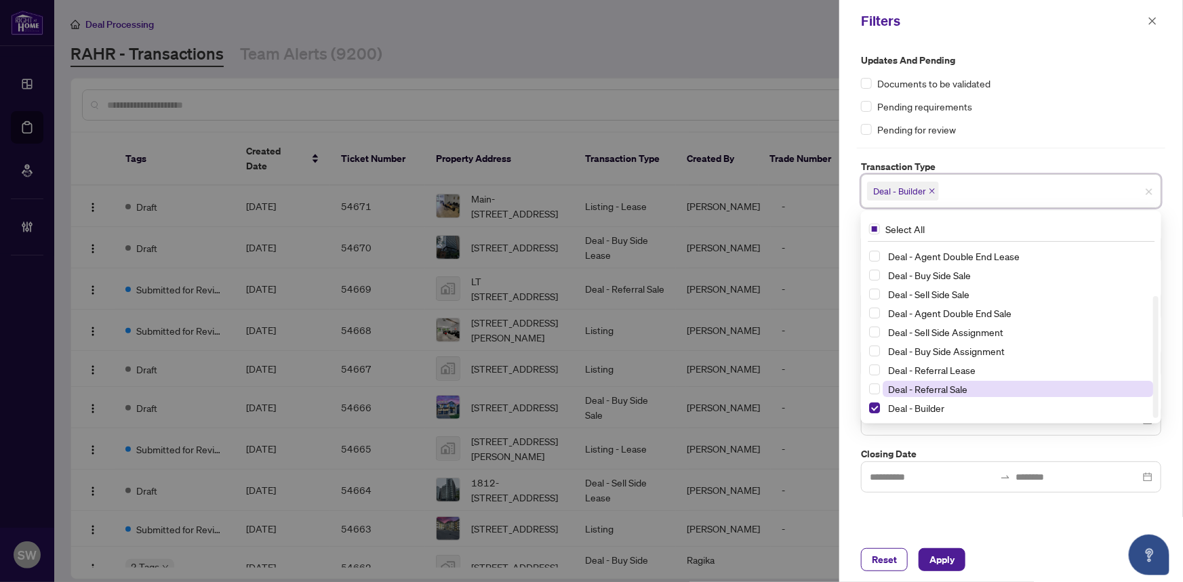
click at [942, 388] on span "Deal - Referral Sale" at bounding box center [927, 389] width 79 height 12
click at [942, 373] on span "Deal - Referral Lease" at bounding box center [931, 370] width 87 height 12
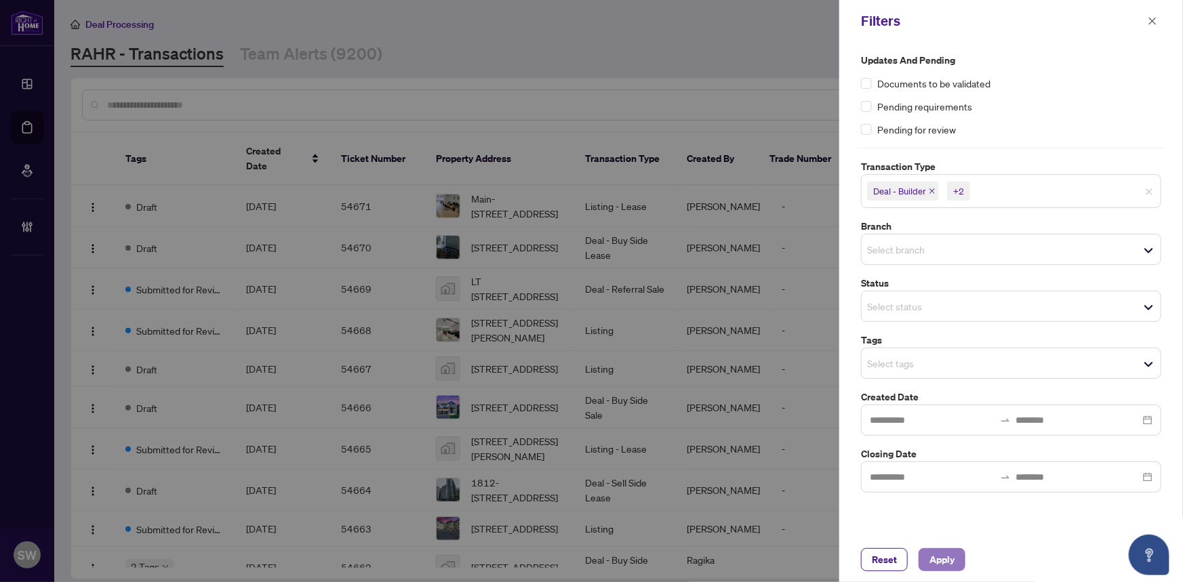
click at [944, 568] on span "Apply" at bounding box center [941, 560] width 25 height 22
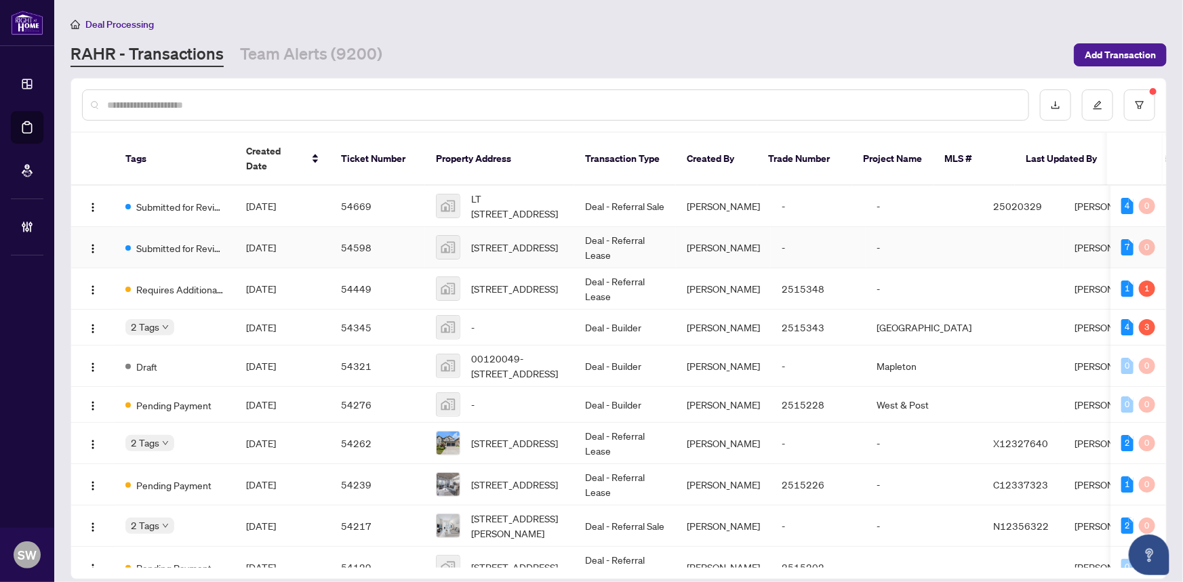
click at [190, 239] on div "Submitted for Review" at bounding box center [174, 247] width 99 height 16
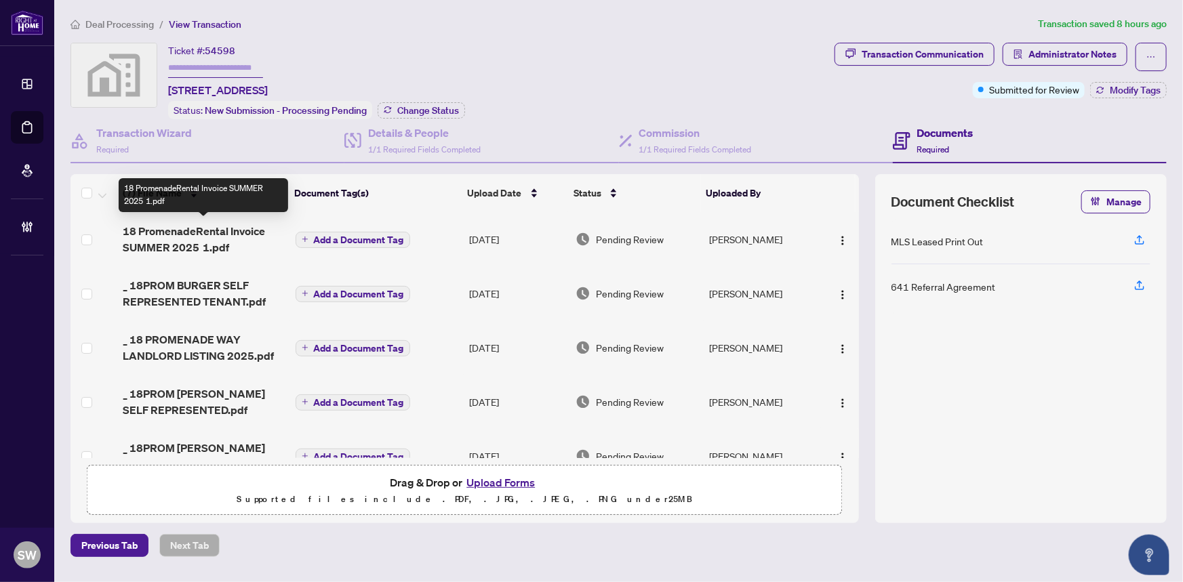
click at [197, 229] on span "18 PromenadeRental Invoice SUMMER 2025 1.pdf" at bounding box center [203, 239] width 161 height 33
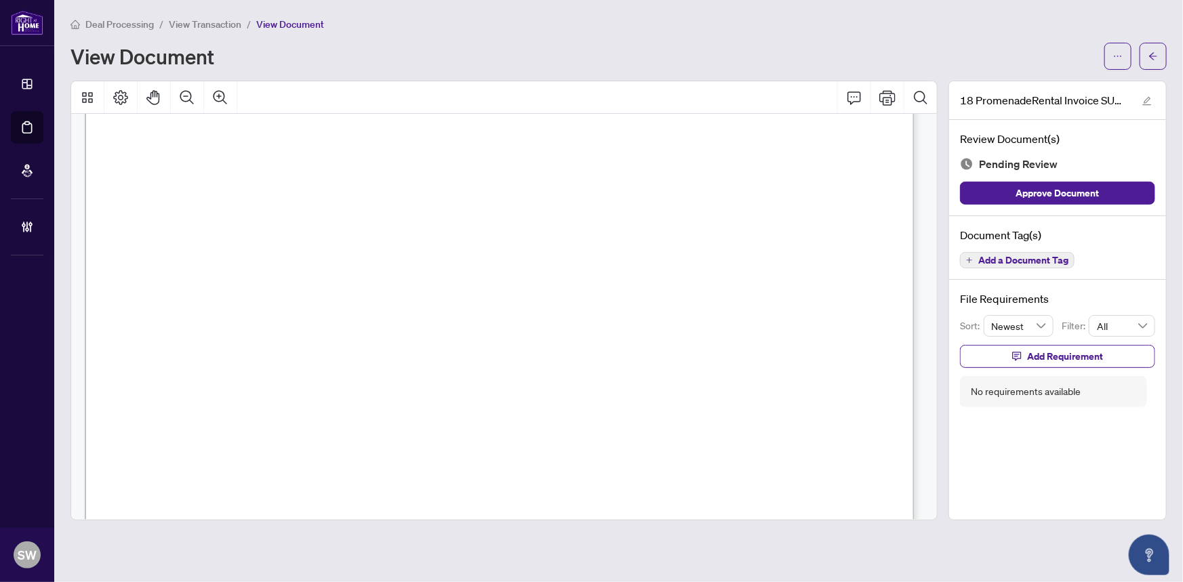
scroll to position [61, 0]
click at [1158, 64] on span "button" at bounding box center [1152, 56] width 9 height 22
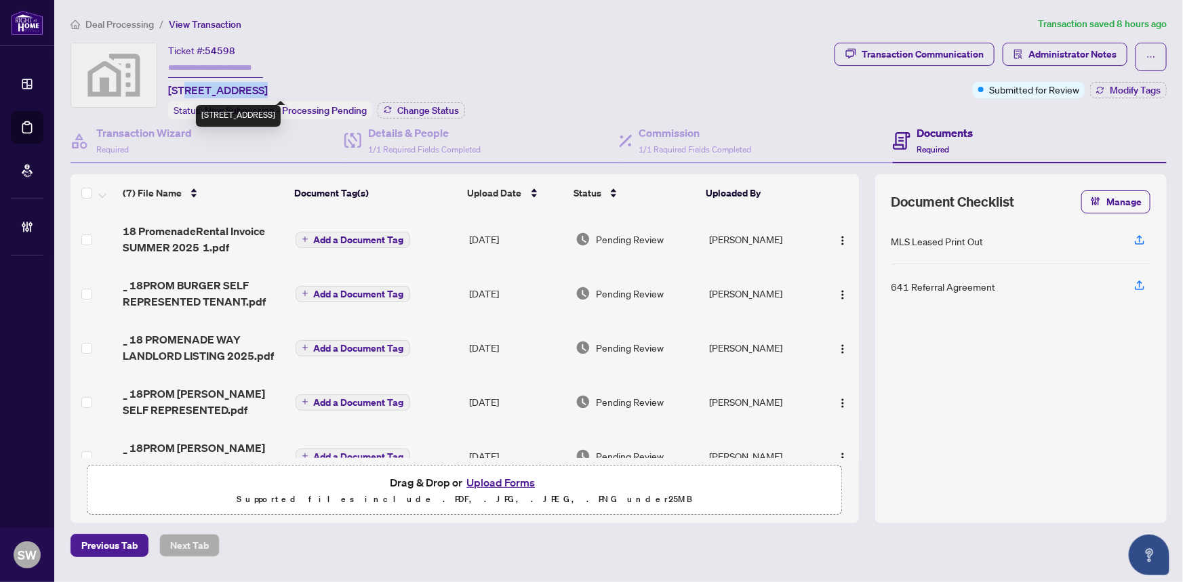
drag, startPoint x: 183, startPoint y: 87, endPoint x: 260, endPoint y: 89, distance: 77.3
click at [260, 89] on span "18 Promenade Way, Crystal Beach, ON, Canada" at bounding box center [218, 90] width 100 height 16
copy span "Promenade Way"
drag, startPoint x: 268, startPoint y: 86, endPoint x: 329, endPoint y: 85, distance: 61.0
click at [268, 85] on span "18 Promenade Way, Crystal Beach, ON, Canada" at bounding box center [218, 90] width 100 height 16
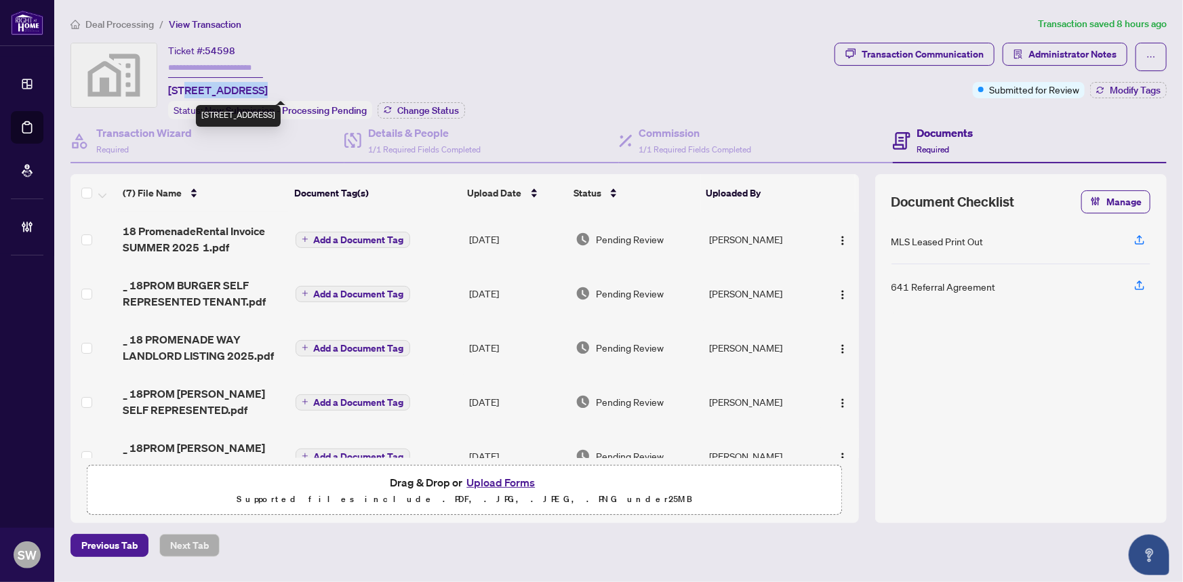
copy span "Crystal Beach"
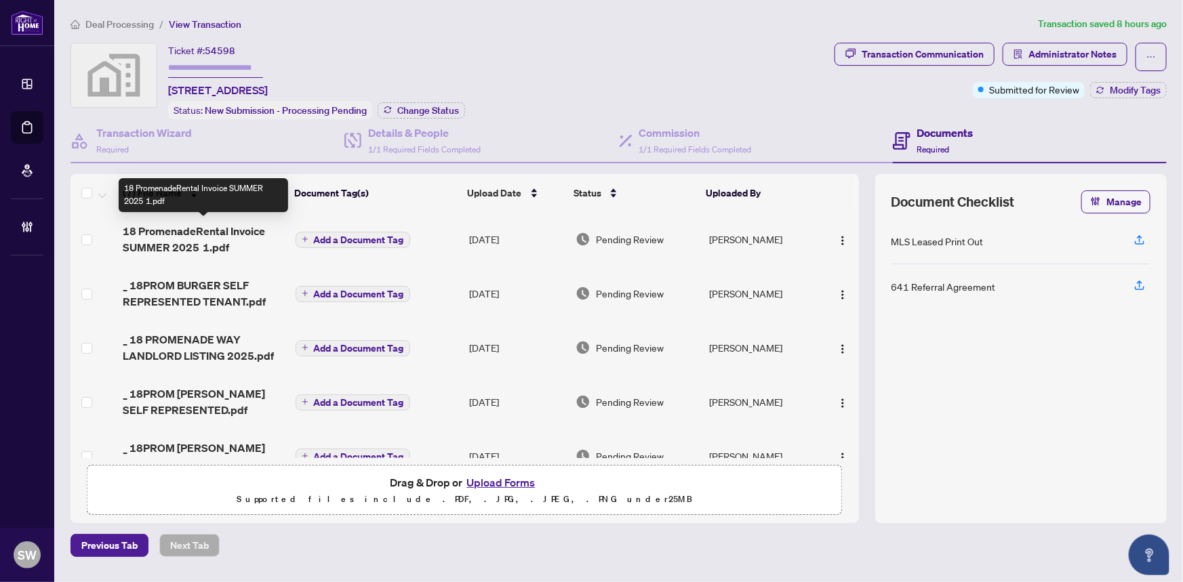
click at [197, 248] on span "18 PromenadeRental Invoice SUMMER 2025 1.pdf" at bounding box center [203, 239] width 161 height 33
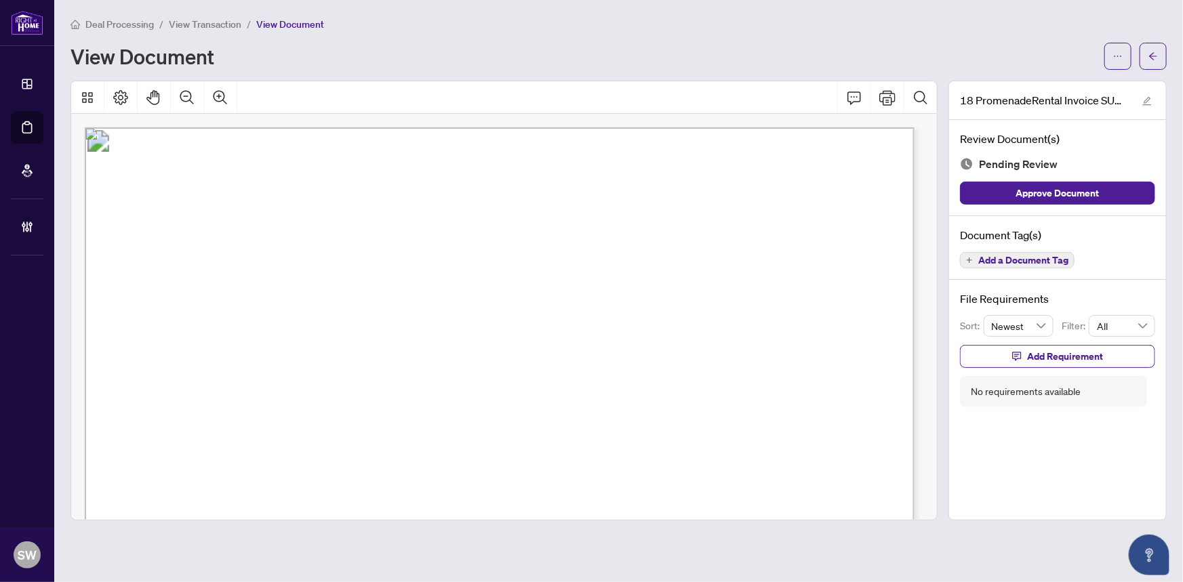
click at [1057, 260] on span "Add a Document Tag" at bounding box center [1023, 260] width 90 height 9
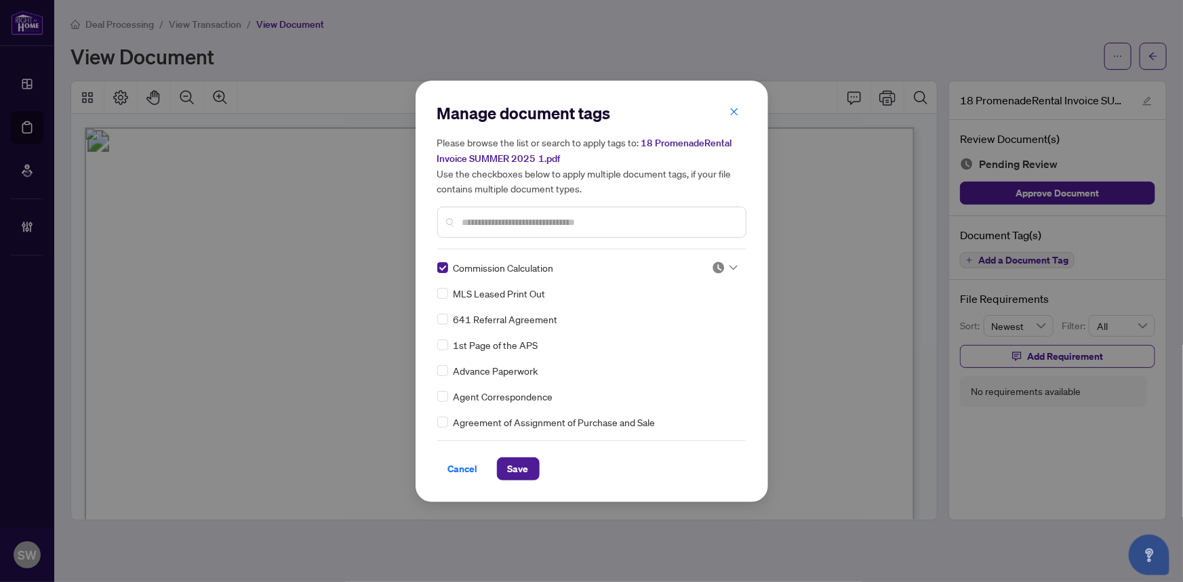
click at [732, 267] on icon at bounding box center [733, 267] width 8 height 5
click at [683, 330] on div "Approved" at bounding box center [680, 332] width 87 height 15
click at [528, 461] on button "Save" at bounding box center [518, 469] width 43 height 23
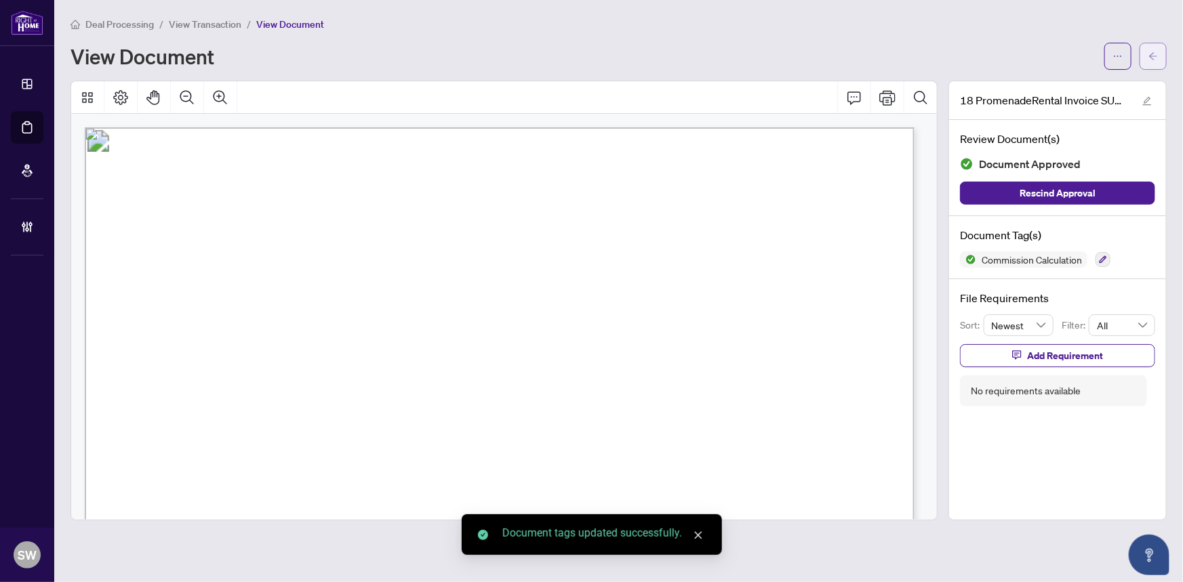
click at [1152, 60] on span "button" at bounding box center [1152, 56] width 9 height 22
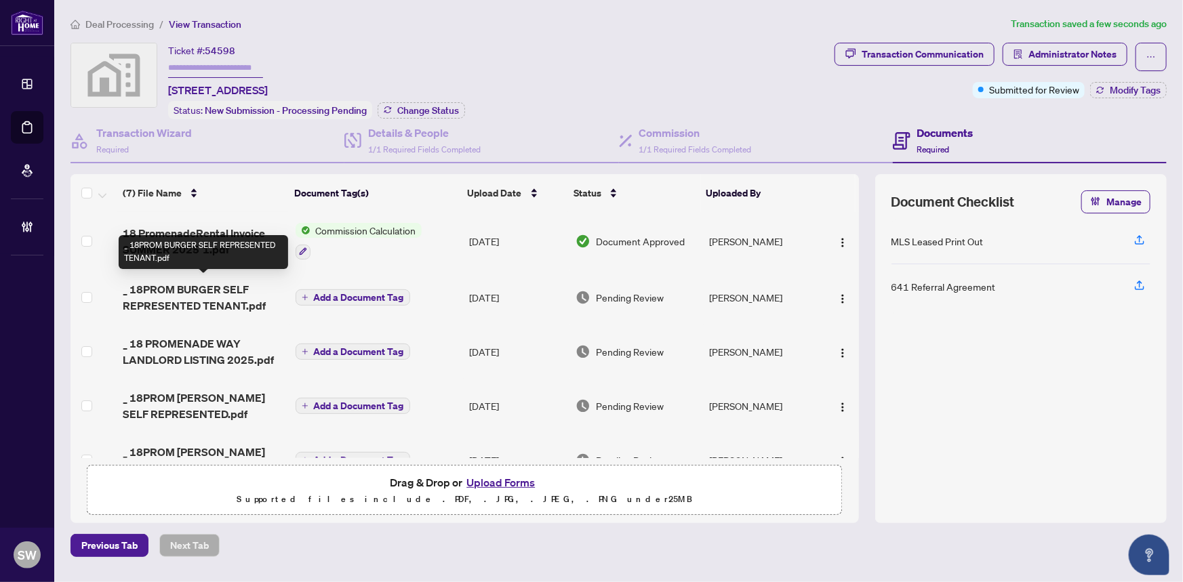
click at [169, 300] on span "_ 18PROM BURGER SELF REPRESENTED TENANT.pdf" at bounding box center [203, 297] width 161 height 33
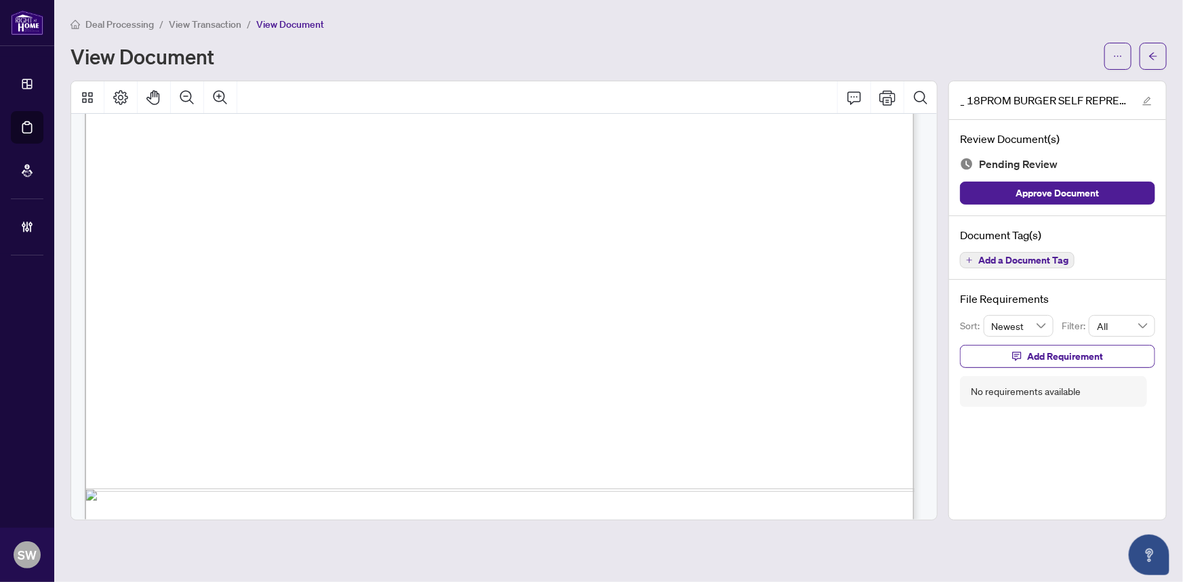
scroll to position [14872, 0]
click at [1058, 260] on span "Add a Document Tag" at bounding box center [1023, 260] width 90 height 9
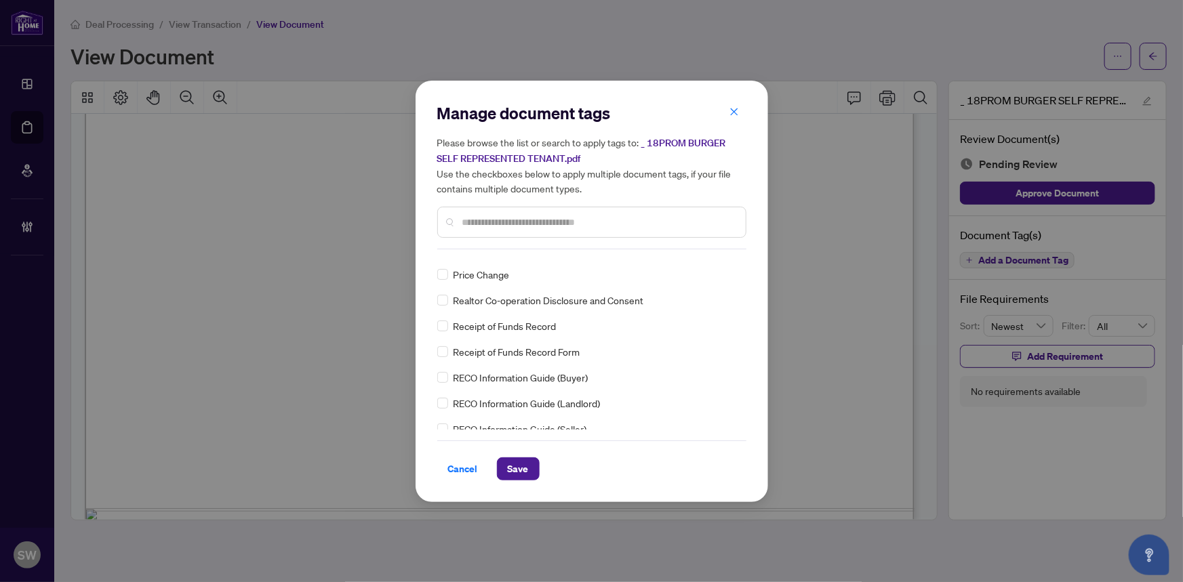
scroll to position [0, 0]
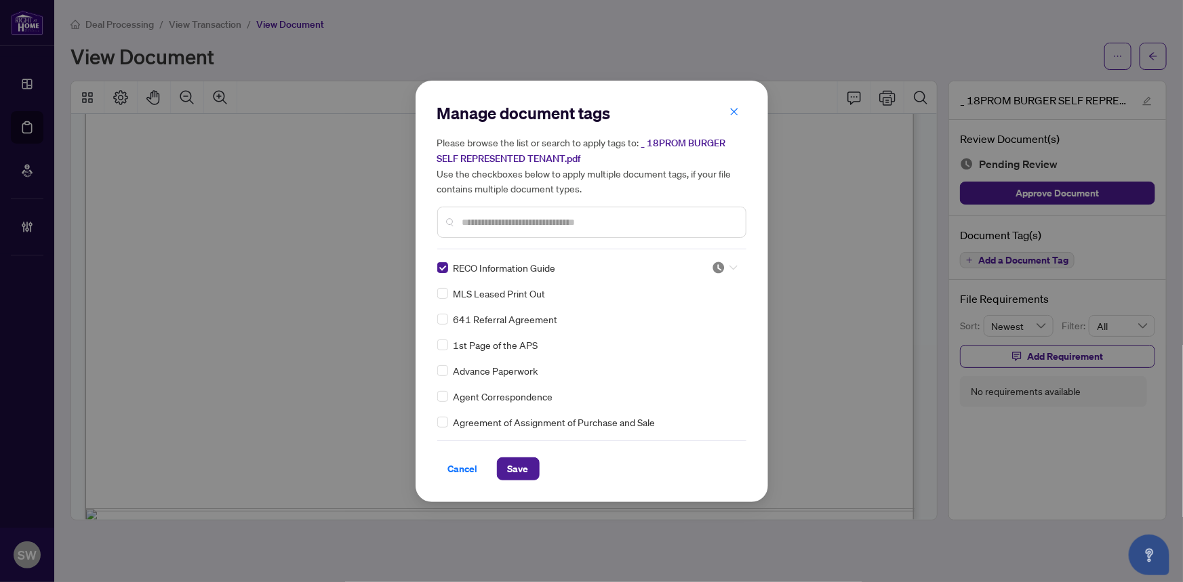
click at [723, 268] on div at bounding box center [725, 268] width 26 height 14
click at [667, 336] on div "Approved" at bounding box center [680, 333] width 87 height 15
click at [523, 466] on button "Save" at bounding box center [518, 469] width 43 height 23
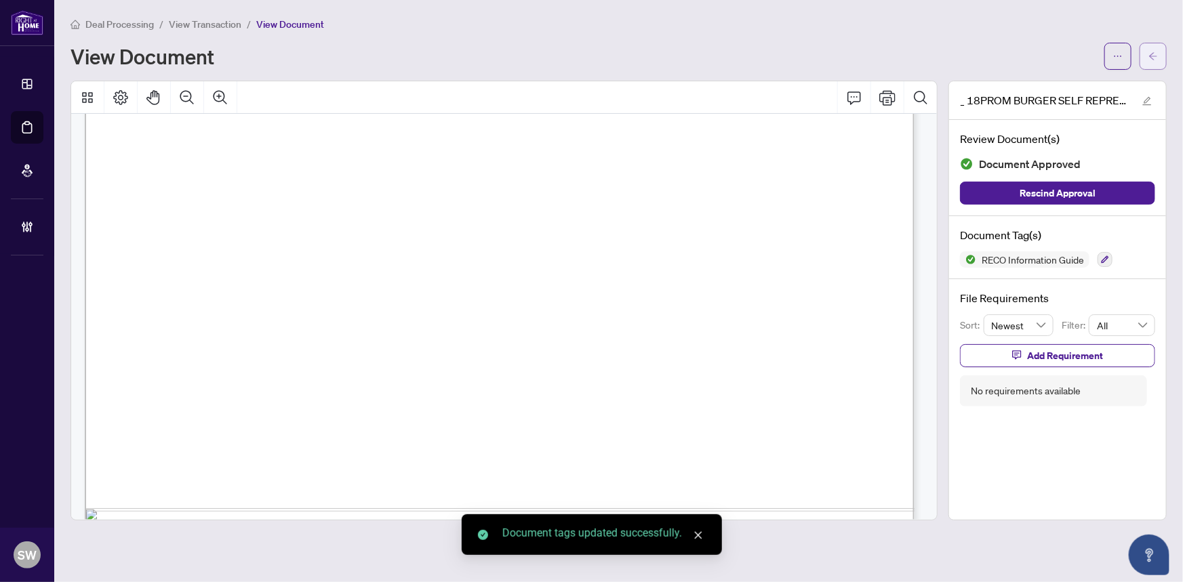
click at [1157, 60] on span "button" at bounding box center [1152, 56] width 9 height 22
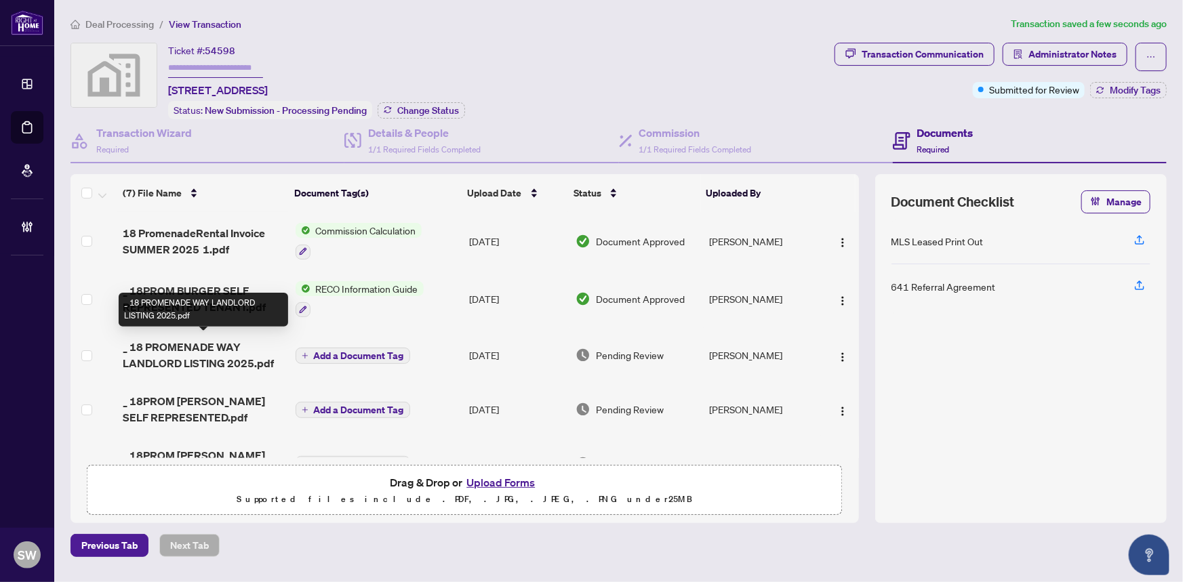
click at [202, 351] on span "_ 18 PROMENADE WAY LANDLORD LISTING 2025.pdf" at bounding box center [203, 355] width 161 height 33
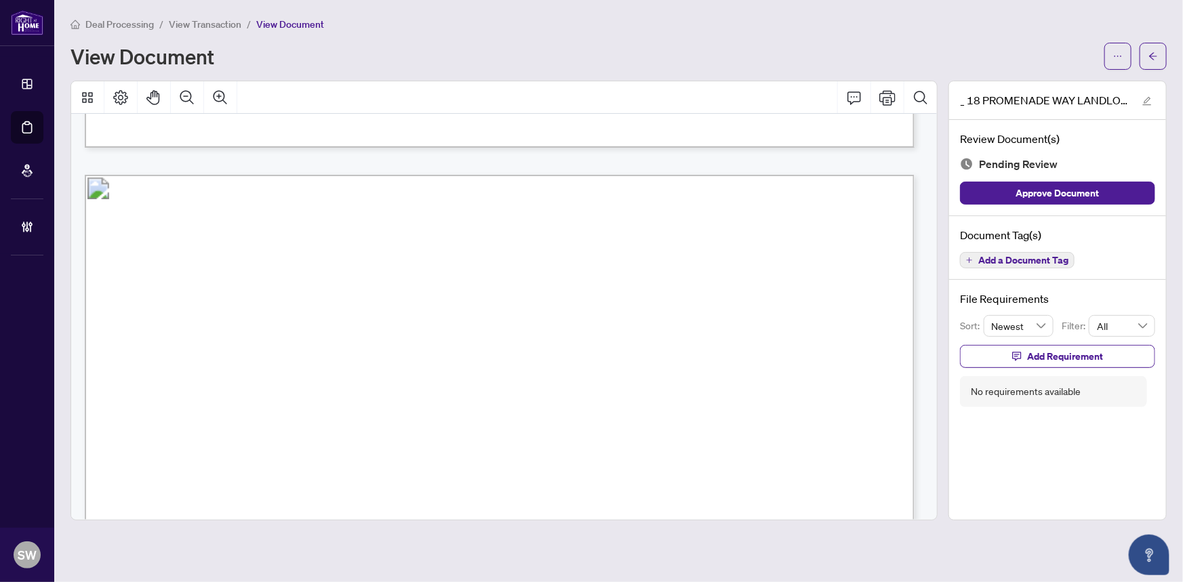
scroll to position [13418, 0]
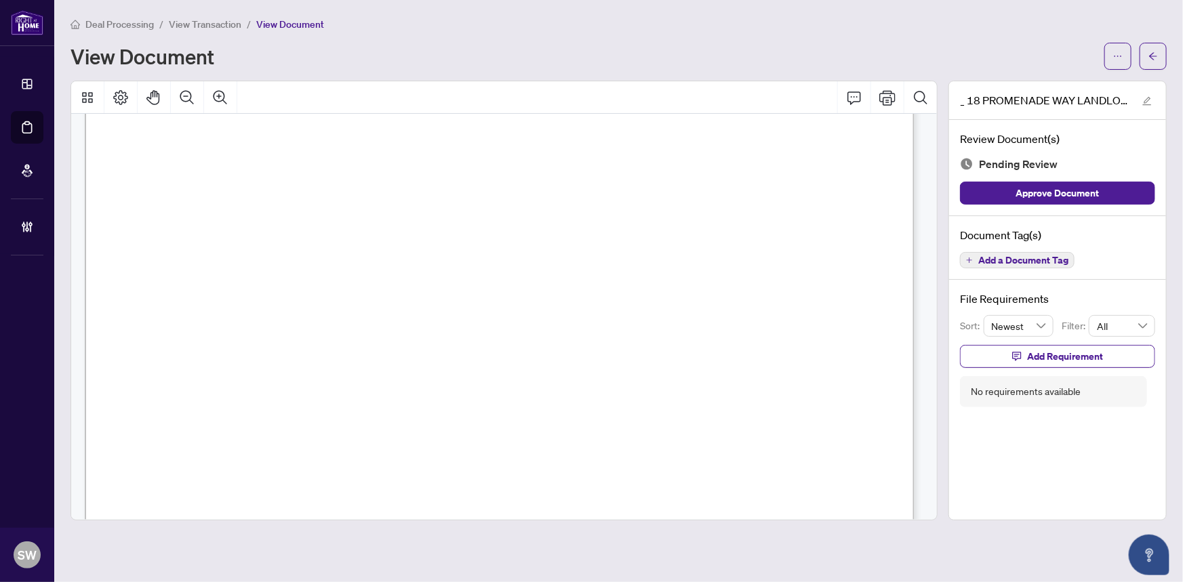
click at [1026, 262] on span "Add a Document Tag" at bounding box center [1023, 260] width 90 height 9
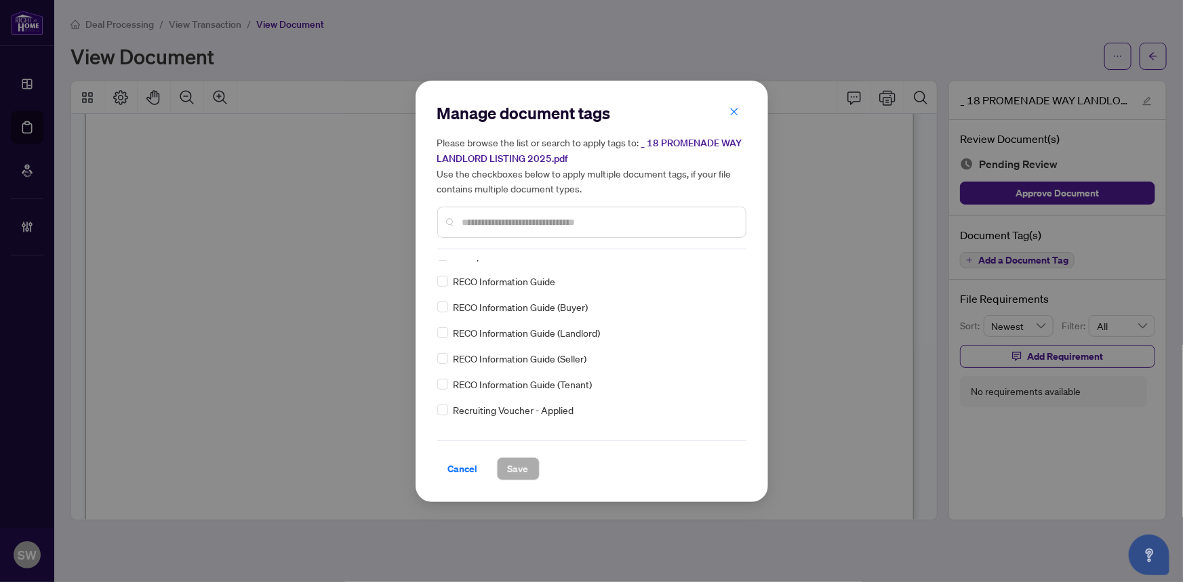
scroll to position [0, 0]
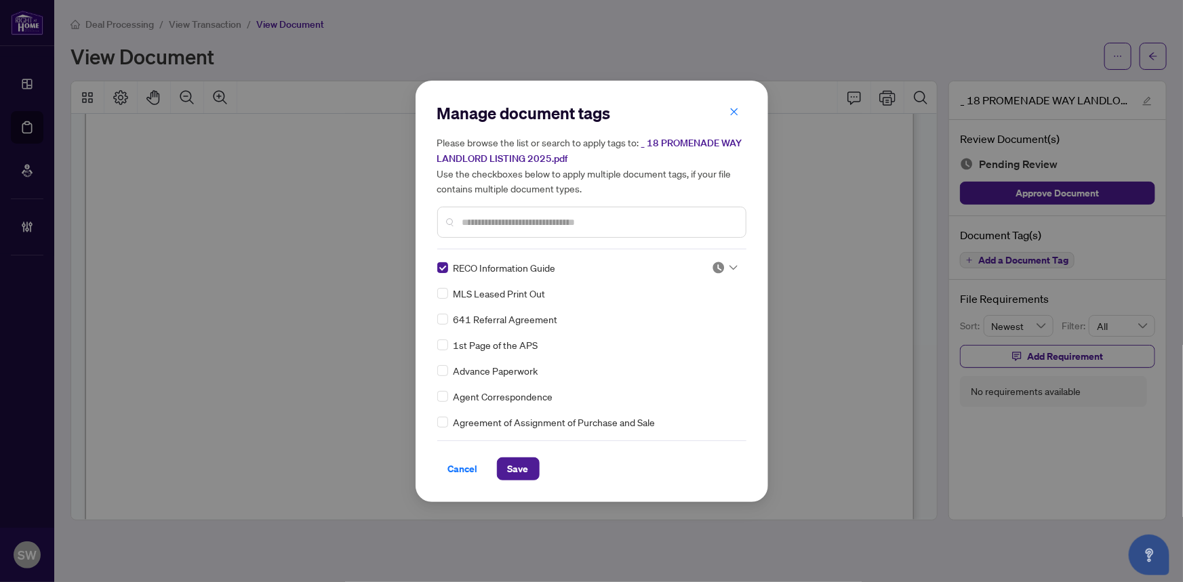
click at [717, 266] on img at bounding box center [719, 268] width 14 height 14
click at [677, 333] on div "Approved" at bounding box center [680, 333] width 87 height 15
click at [720, 265] on img at bounding box center [719, 268] width 14 height 14
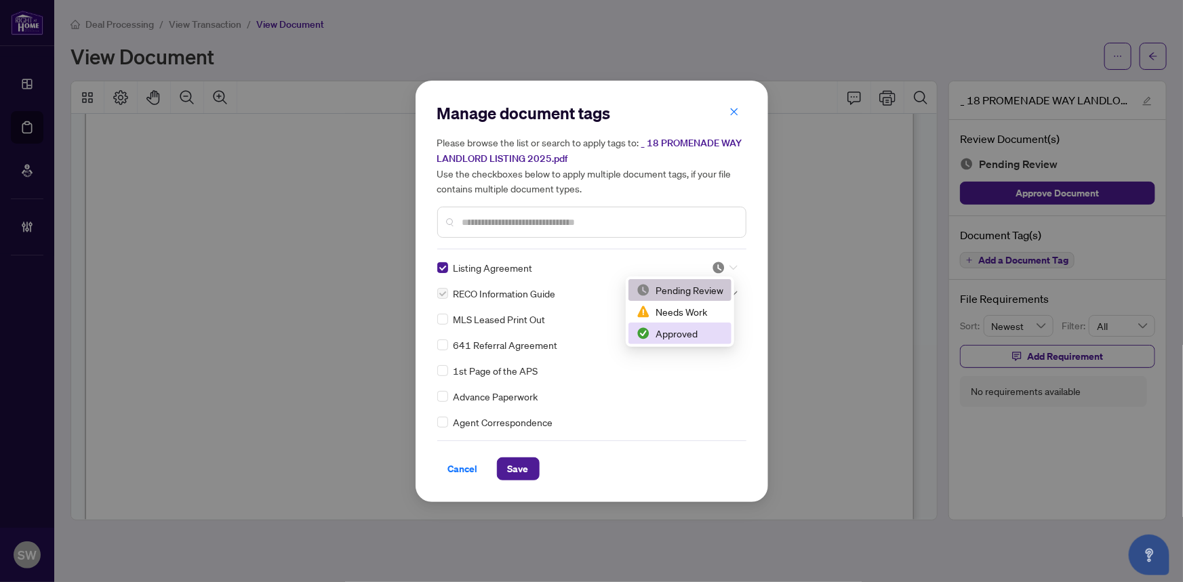
click at [688, 330] on div "Approved" at bounding box center [680, 333] width 87 height 15
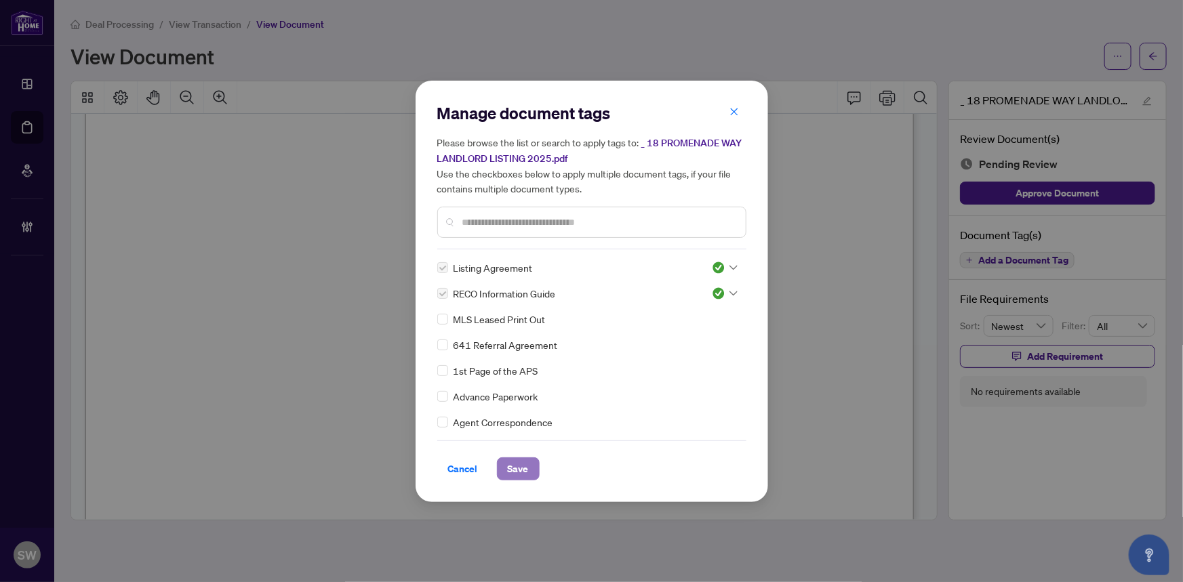
click at [526, 472] on button "Save" at bounding box center [518, 469] width 43 height 23
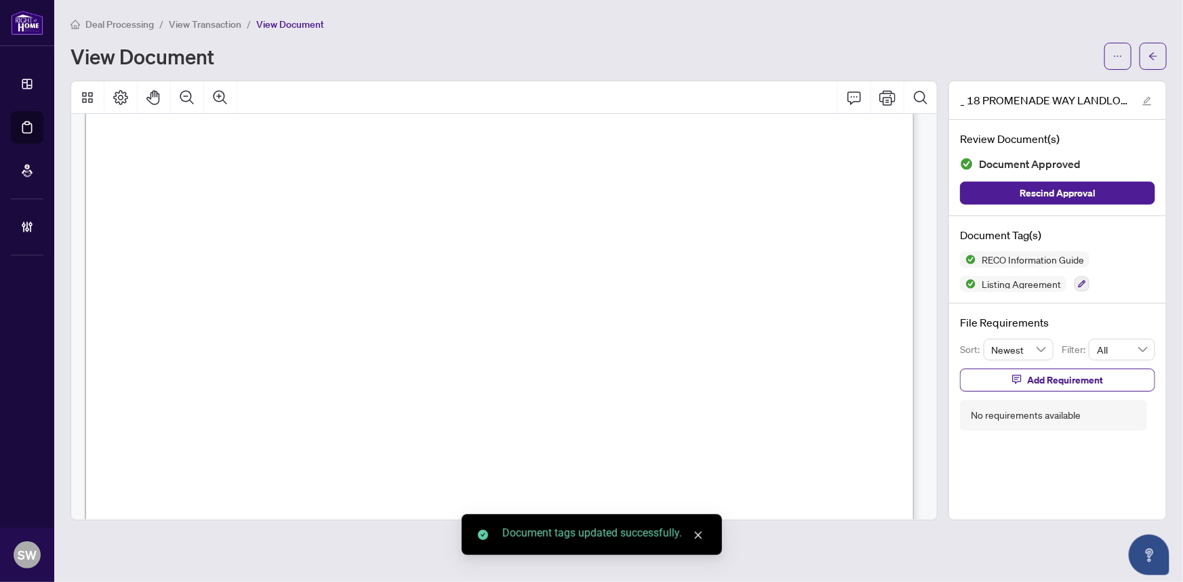
click at [1154, 61] on span "button" at bounding box center [1152, 56] width 9 height 22
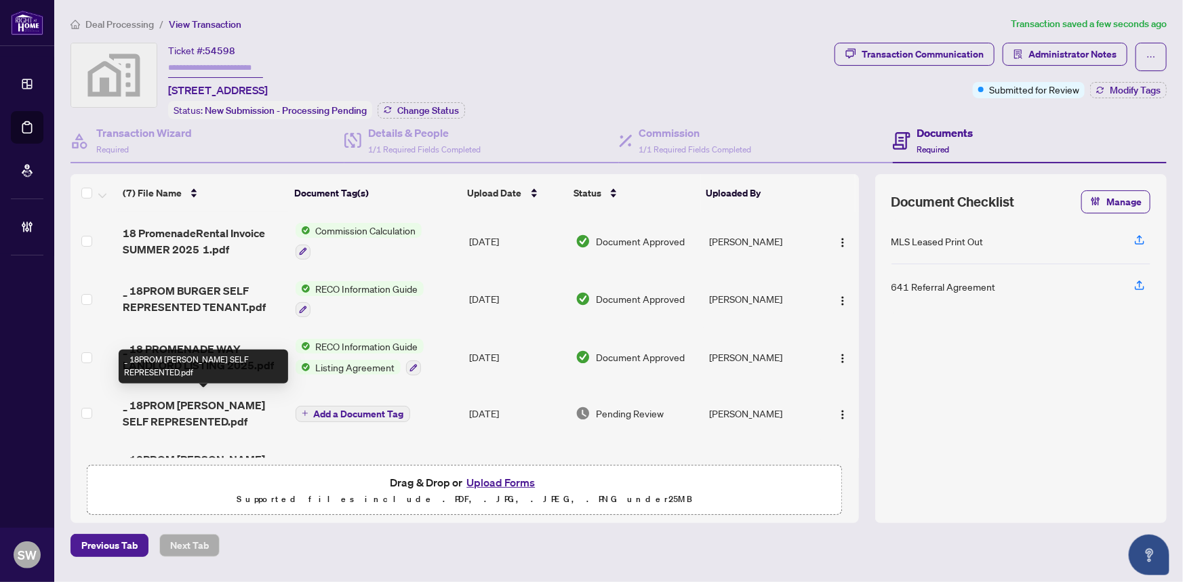
click at [224, 407] on span "_ 18PROM BAUMGARTEN SELF REPRESENTED.pdf" at bounding box center [203, 413] width 161 height 33
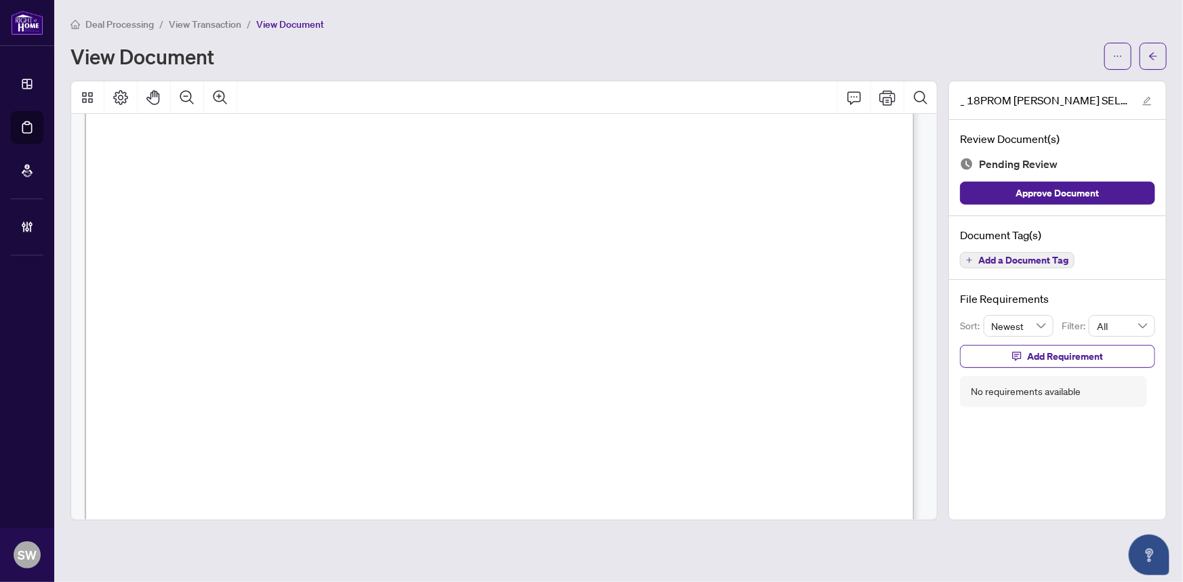
scroll to position [15706, 0]
click at [1017, 260] on span "Add a Document Tag" at bounding box center [1023, 260] width 90 height 9
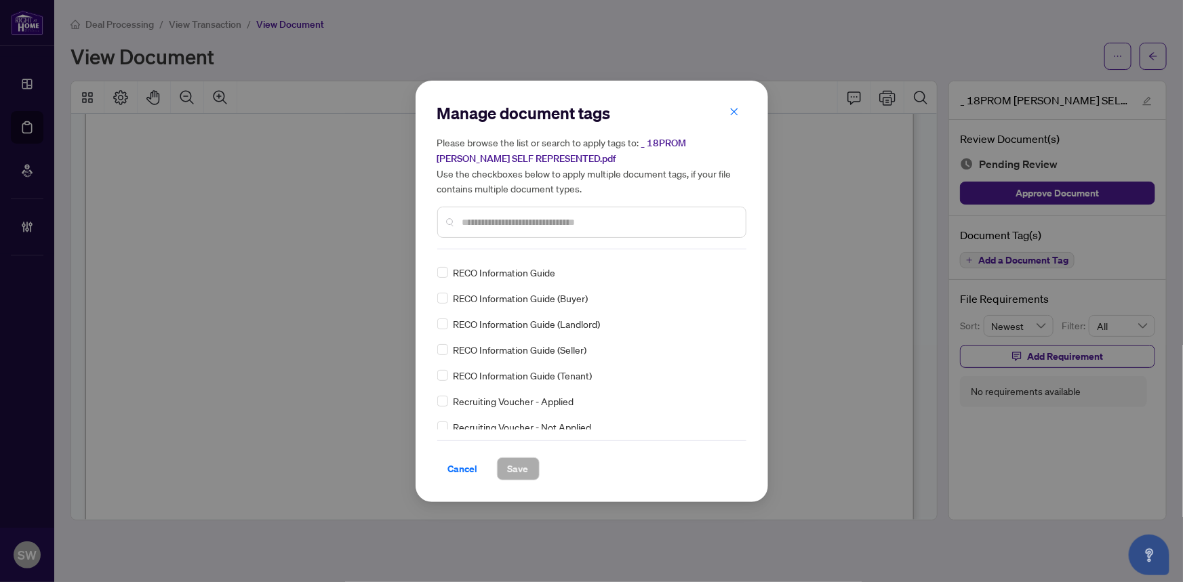
scroll to position [0, 0]
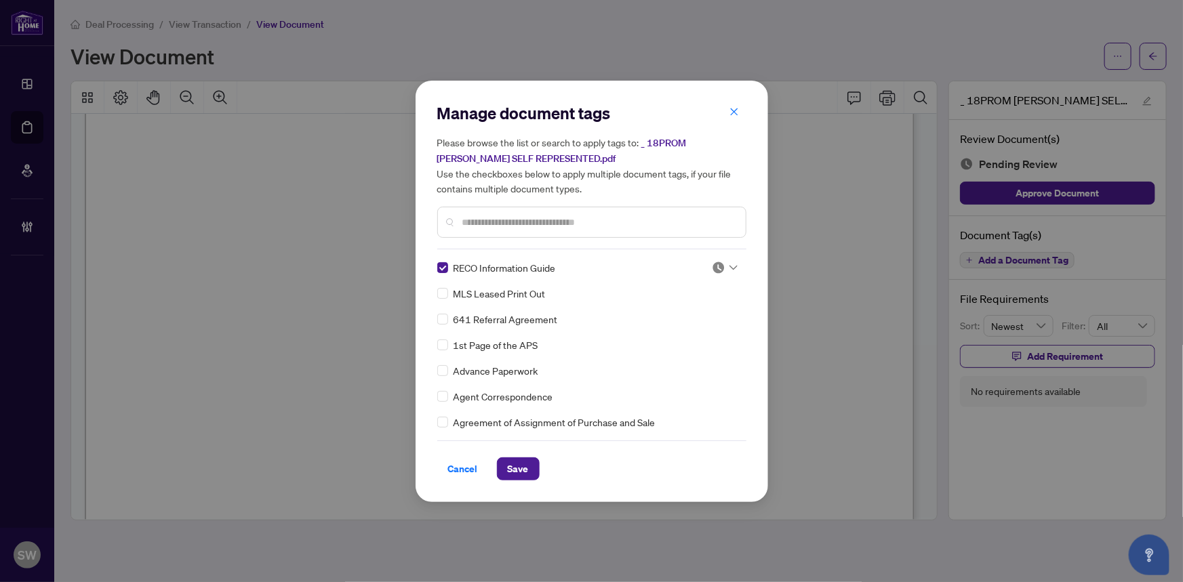
click at [729, 265] on icon at bounding box center [733, 267] width 8 height 5
click at [683, 332] on div "Approved" at bounding box center [680, 333] width 87 height 15
click at [522, 463] on button "Save" at bounding box center [518, 469] width 43 height 23
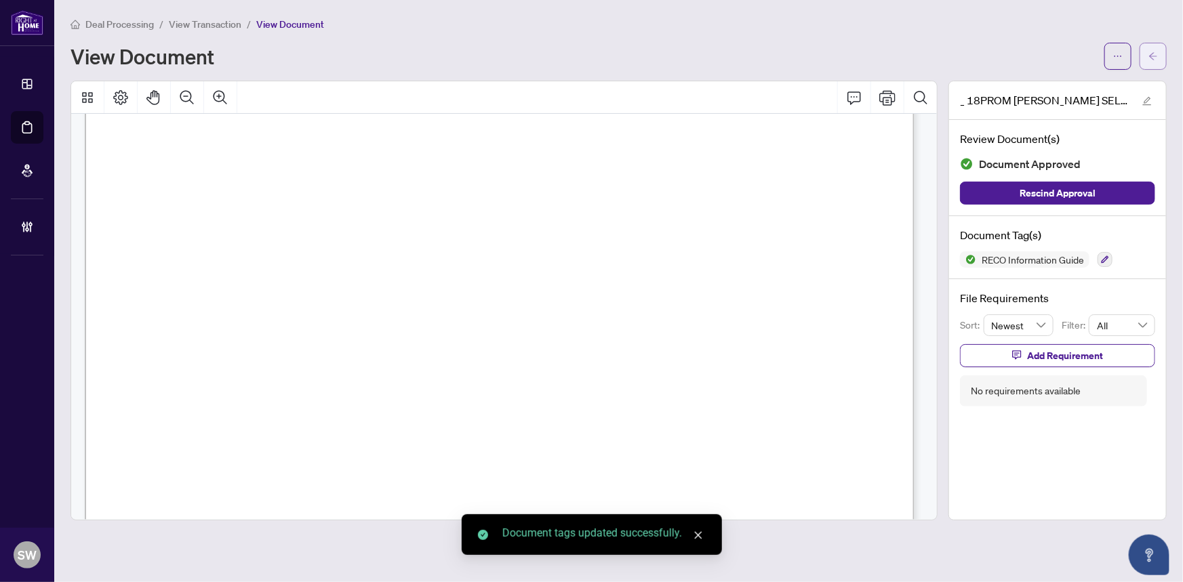
click at [1156, 58] on icon "arrow-left" at bounding box center [1152, 56] width 9 height 9
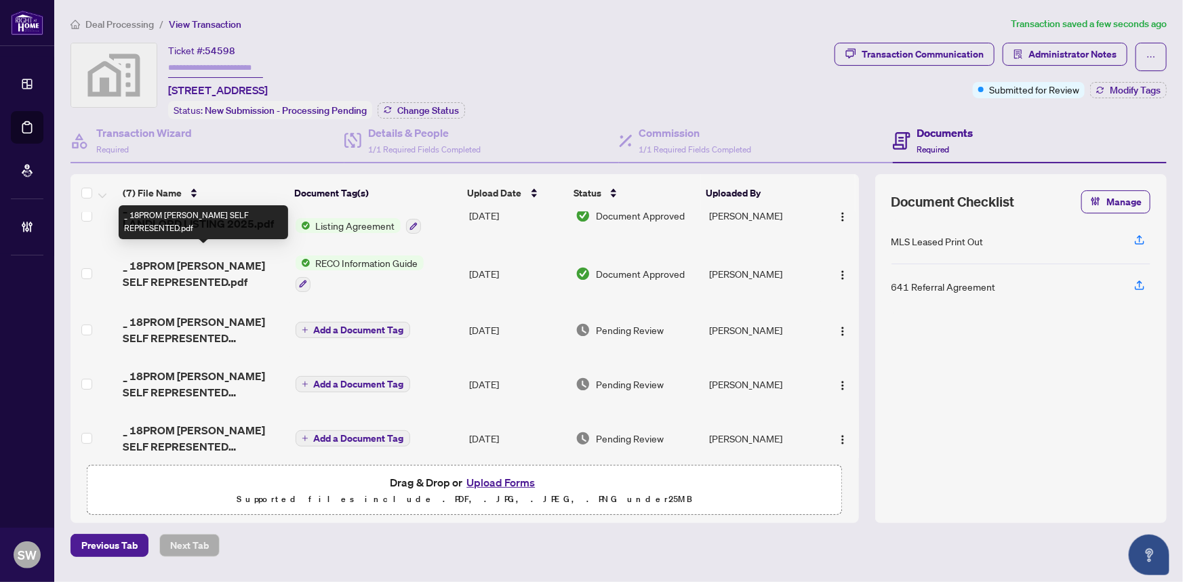
scroll to position [149, 0]
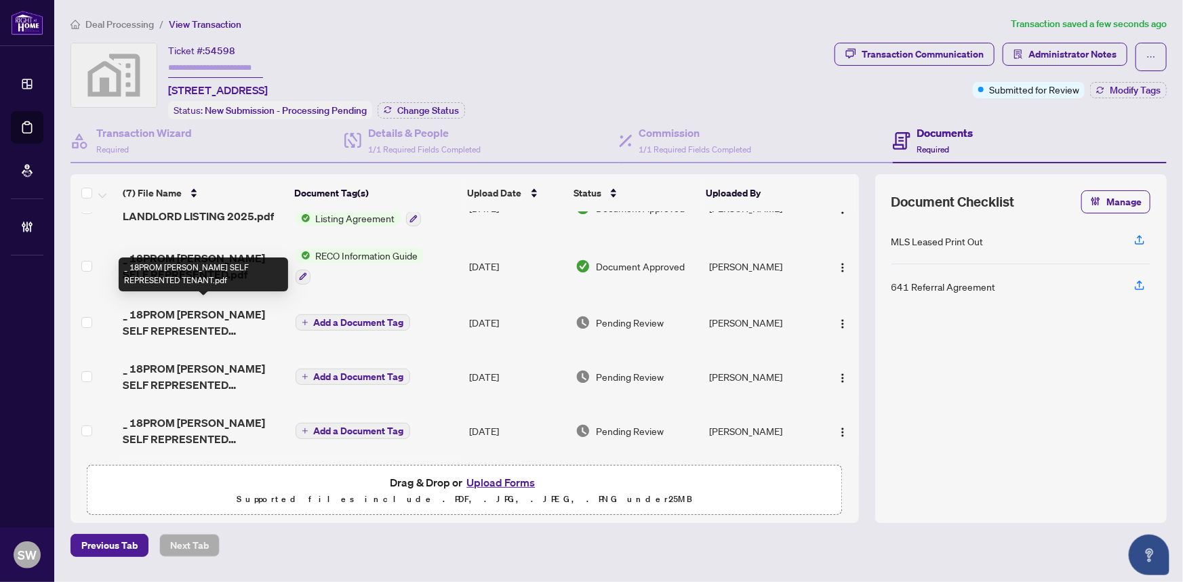
click at [214, 324] on span "_ 18PROM BRADY SELF REPRESENTED TENANT.pdf" at bounding box center [203, 322] width 161 height 33
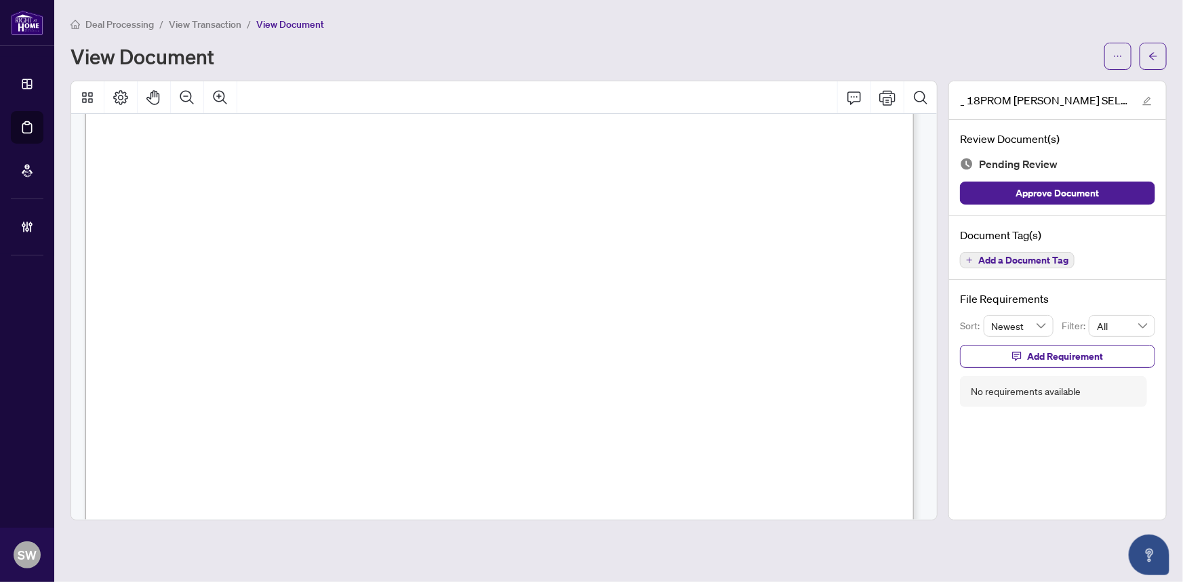
scroll to position [15706, 0]
click at [1039, 256] on span "Add a Document Tag" at bounding box center [1023, 260] width 90 height 9
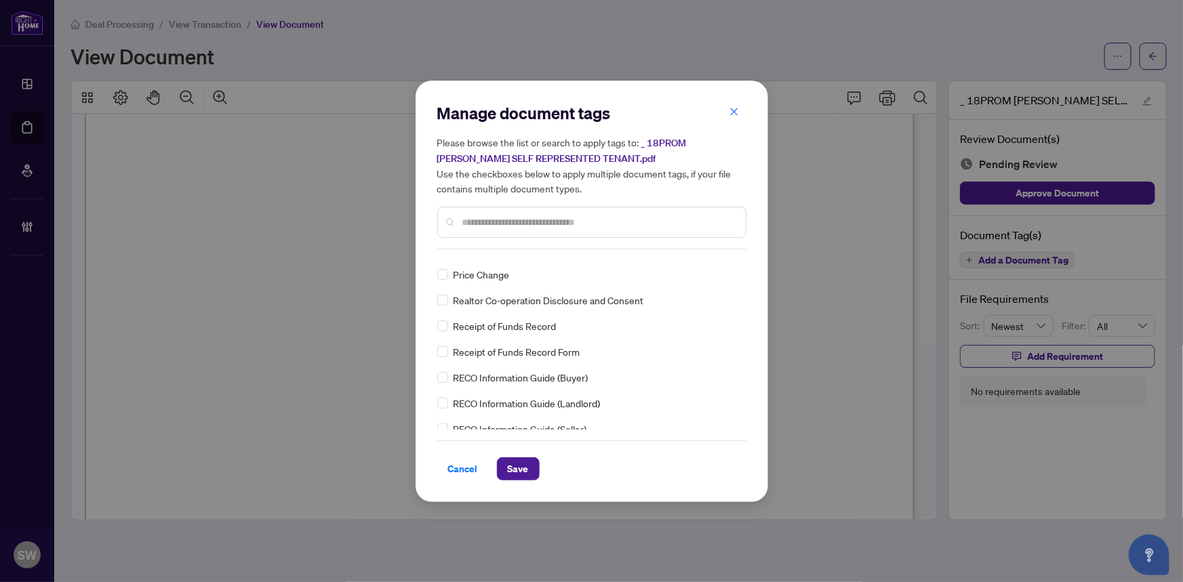
scroll to position [0, 0]
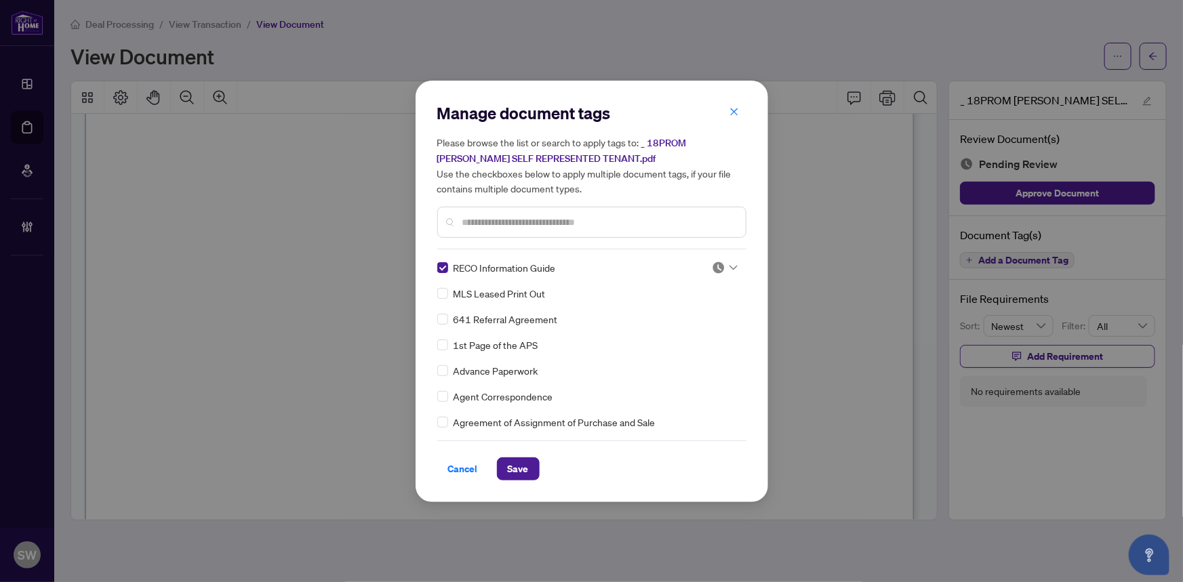
click at [726, 261] on div at bounding box center [725, 268] width 26 height 14
click at [689, 331] on div "Approved" at bounding box center [680, 333] width 87 height 15
click at [521, 468] on span "Save" at bounding box center [518, 469] width 21 height 22
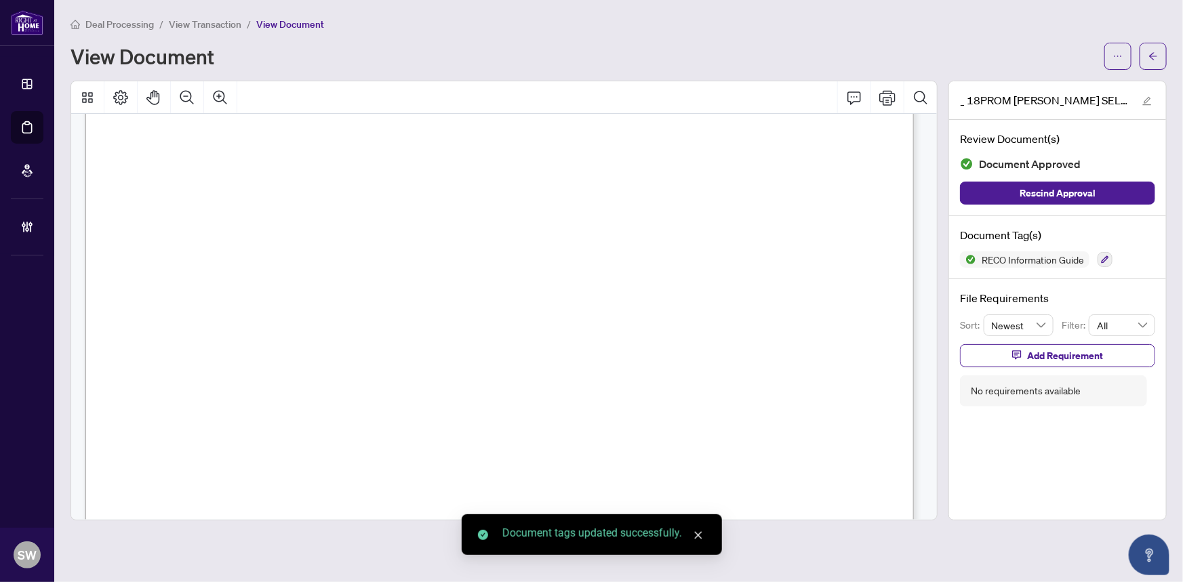
click at [1154, 57] on icon "arrow-left" at bounding box center [1152, 56] width 9 height 9
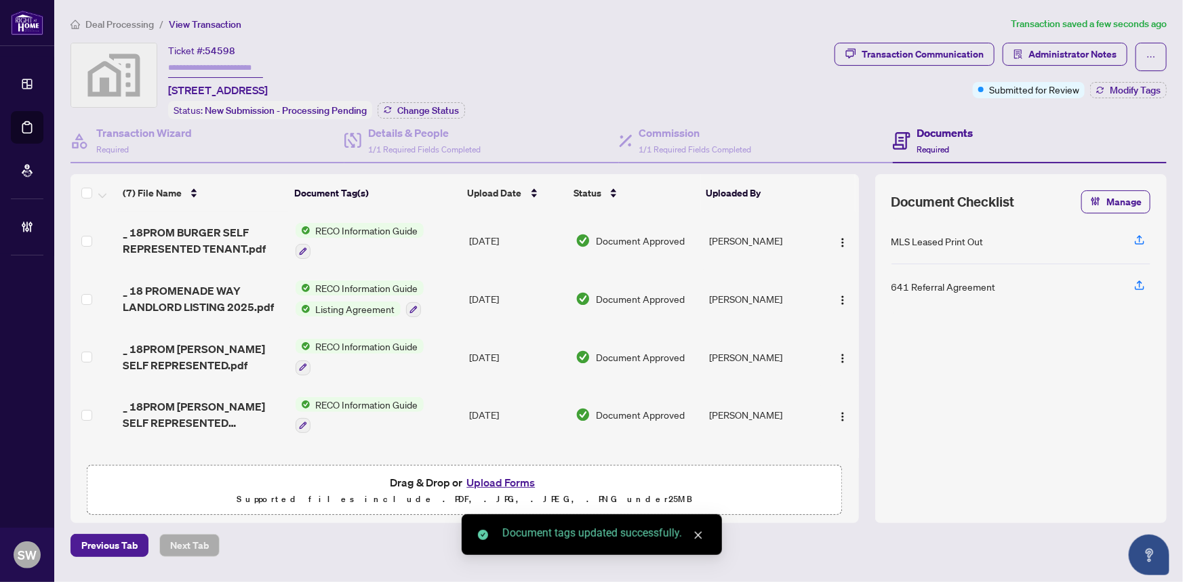
scroll to position [153, 0]
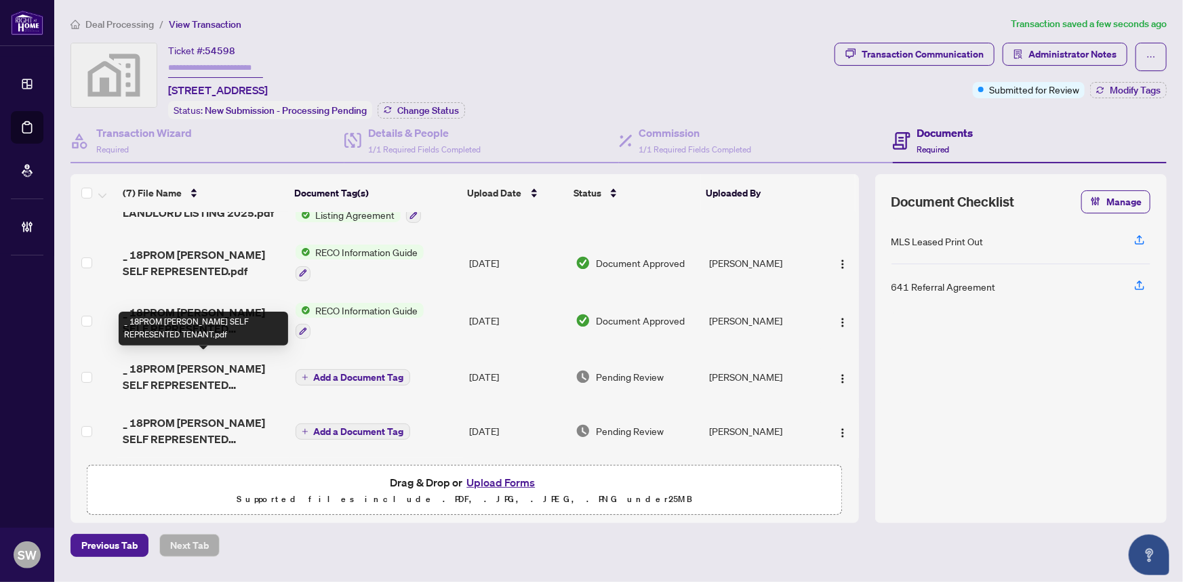
click at [231, 369] on span "_ 18PROM GALLAGHER SELF REPRESENTED TENANT.pdf" at bounding box center [203, 377] width 161 height 33
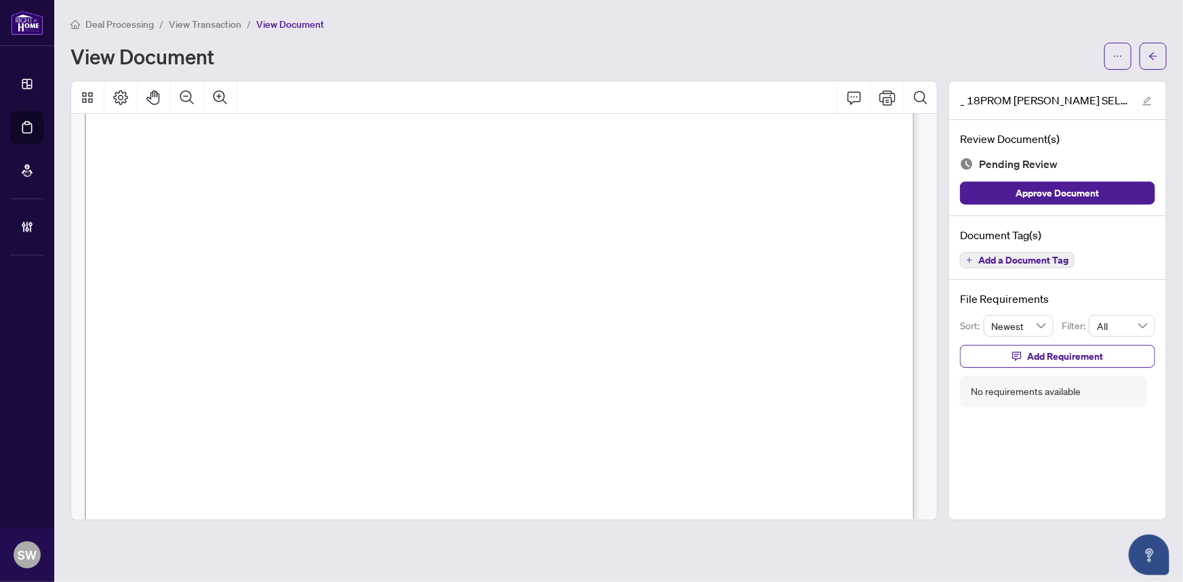
scroll to position [15653, 0]
click at [1044, 258] on span "Add a Document Tag" at bounding box center [1023, 260] width 90 height 9
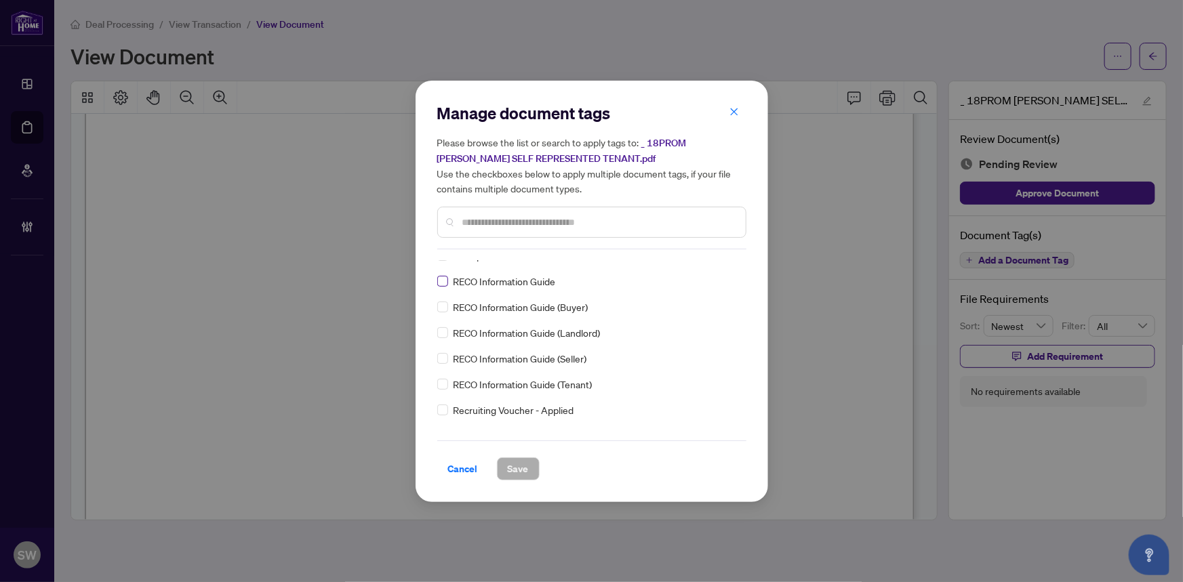
scroll to position [0, 0]
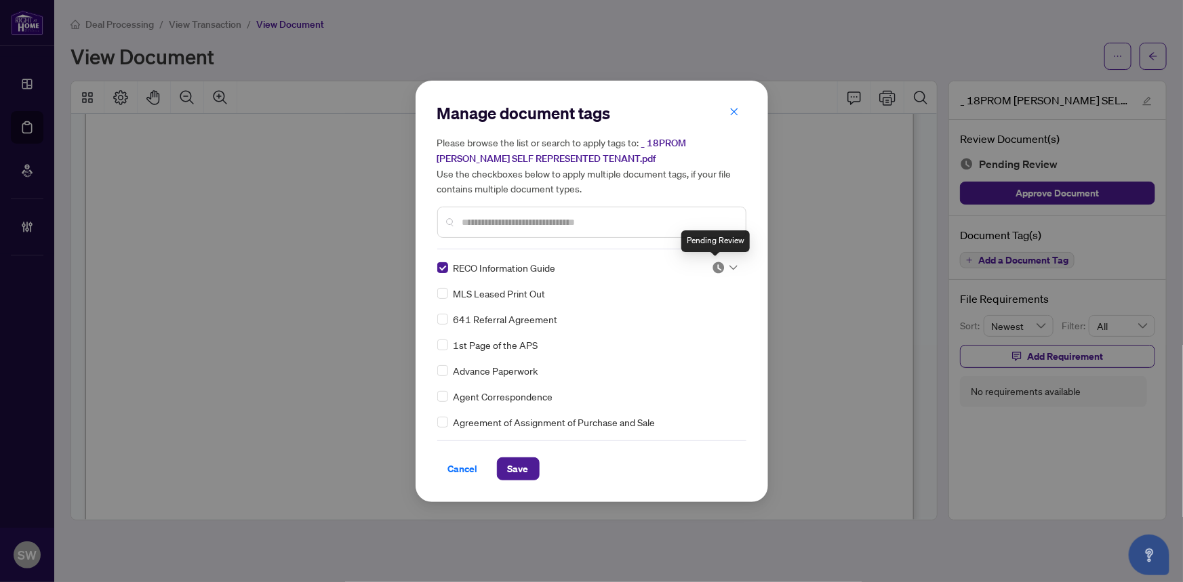
click at [712, 262] on img at bounding box center [719, 268] width 14 height 14
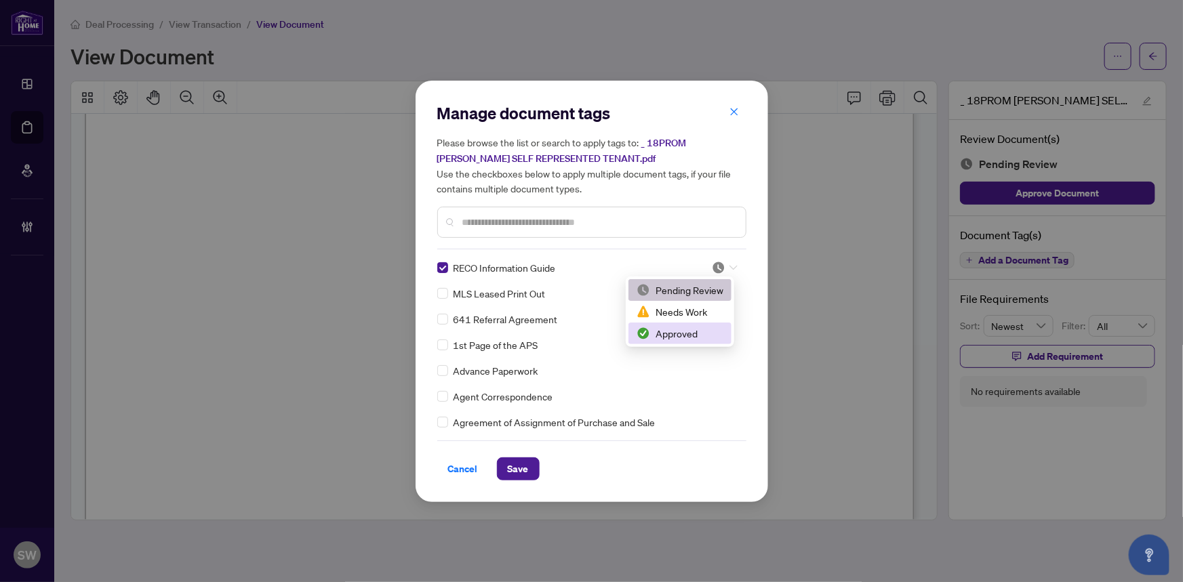
click at [664, 333] on div "Approved" at bounding box center [680, 333] width 87 height 15
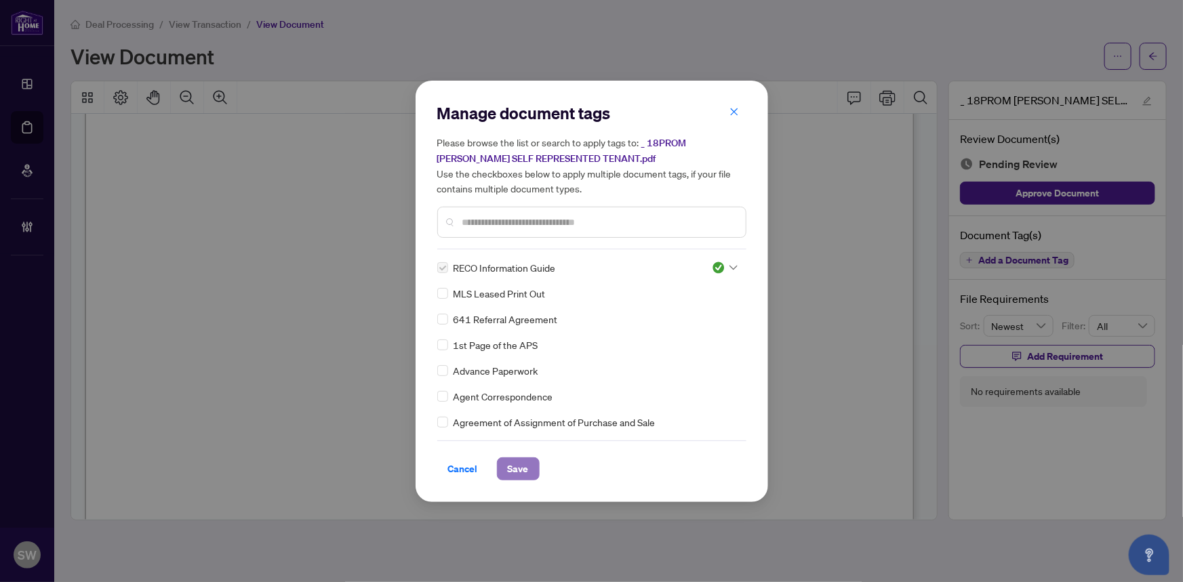
click at [517, 467] on span "Save" at bounding box center [518, 469] width 21 height 22
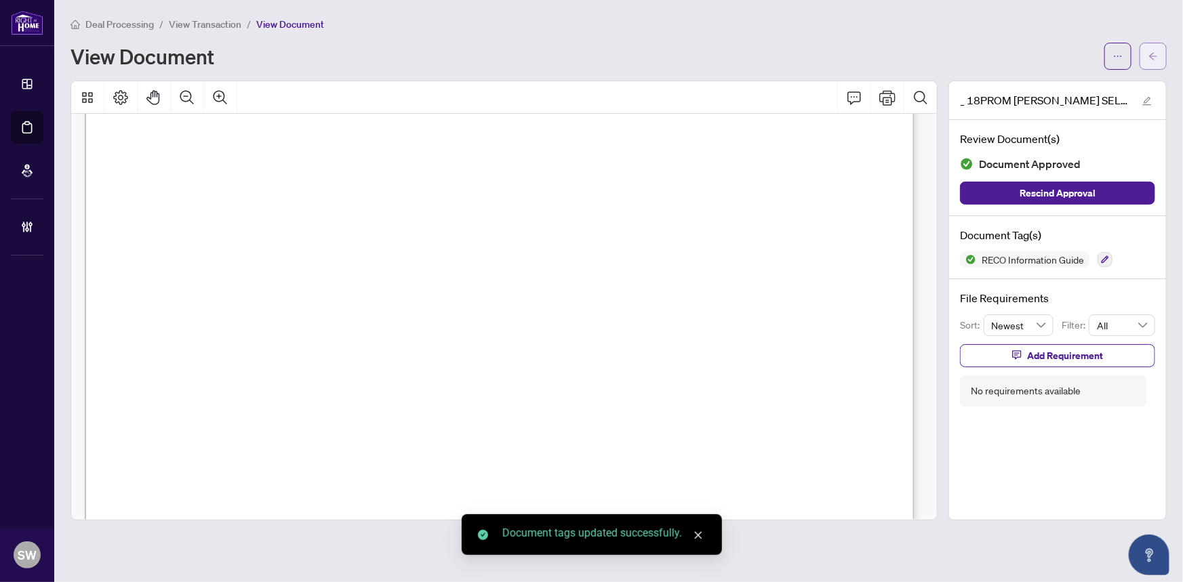
click at [1157, 60] on span "button" at bounding box center [1152, 56] width 9 height 22
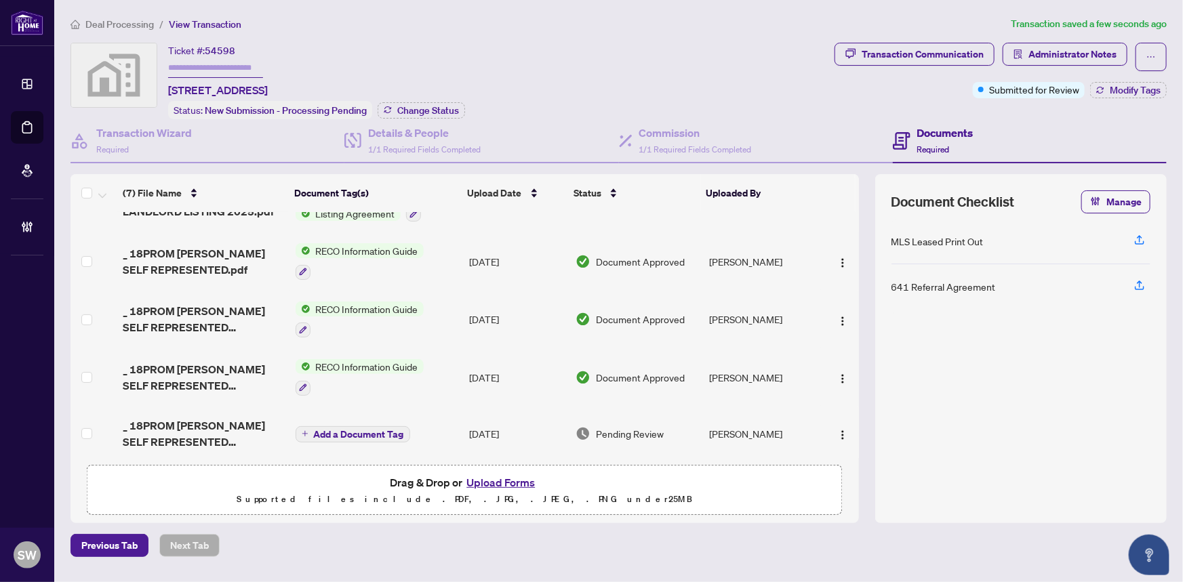
scroll to position [156, 0]
click at [219, 422] on span "_ 18PROM HERATY SELF REPRESENTED TENANT.pdf" at bounding box center [203, 432] width 161 height 33
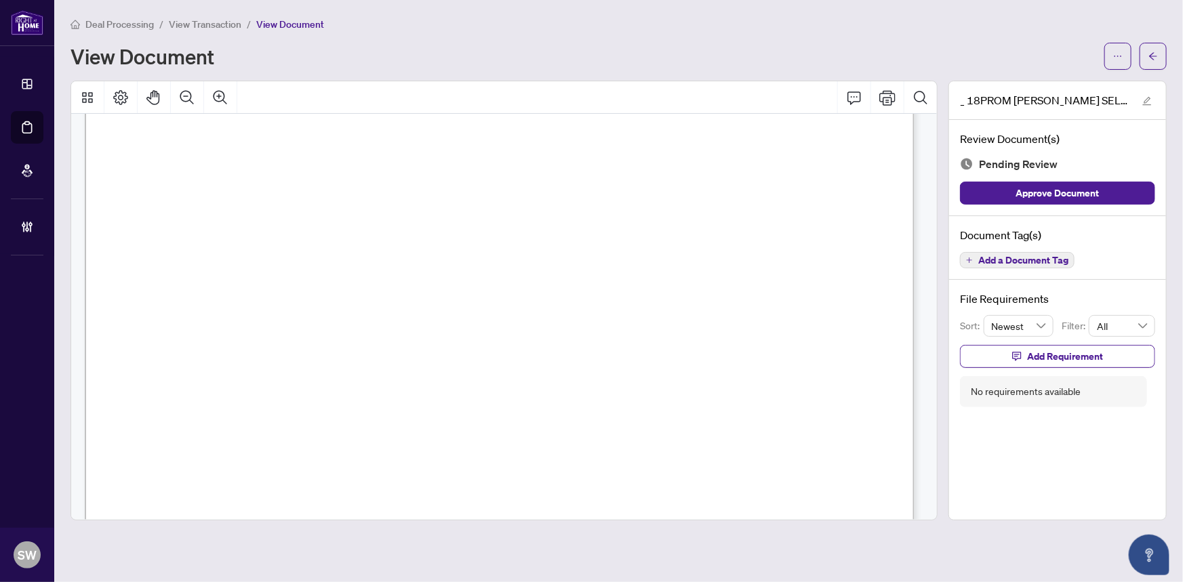
scroll to position [15520, 0]
click at [1054, 261] on span "Add a Document Tag" at bounding box center [1023, 260] width 90 height 9
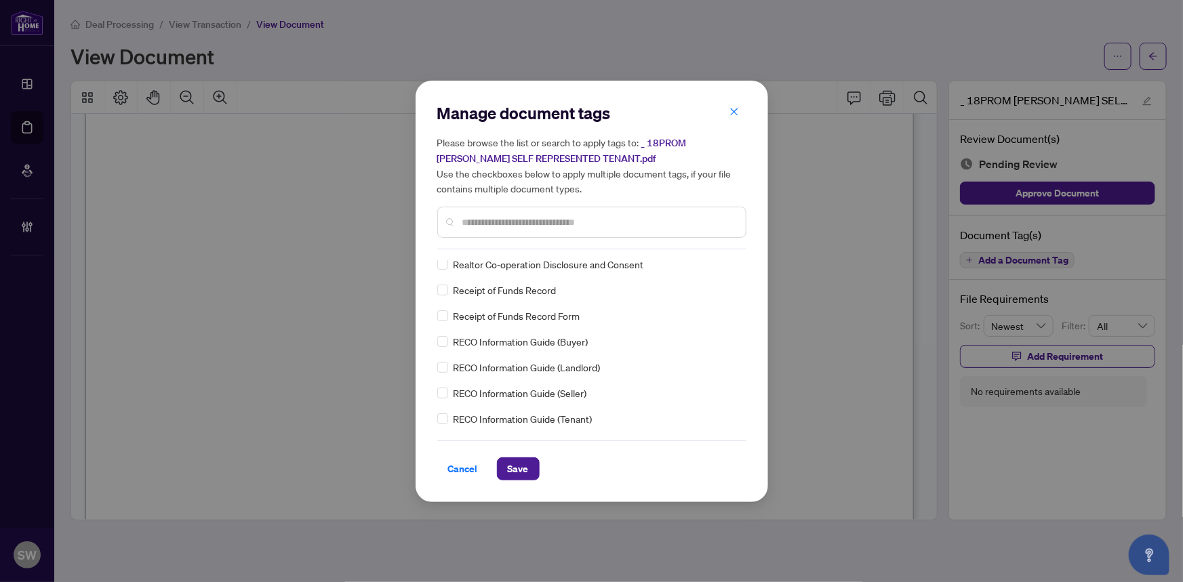
scroll to position [0, 0]
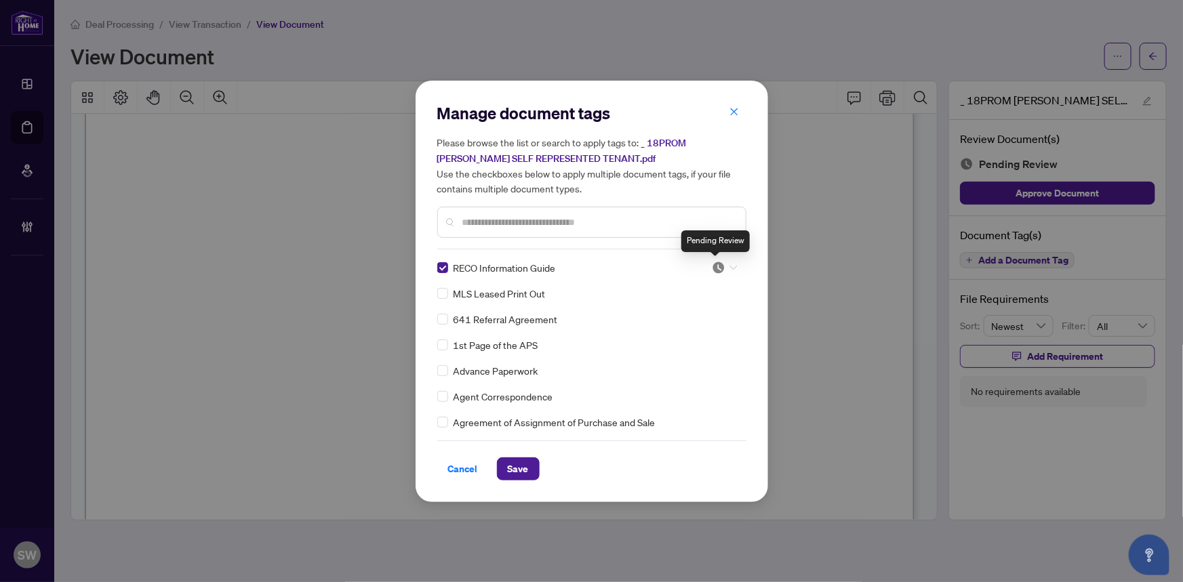
click at [719, 268] on img at bounding box center [719, 268] width 14 height 14
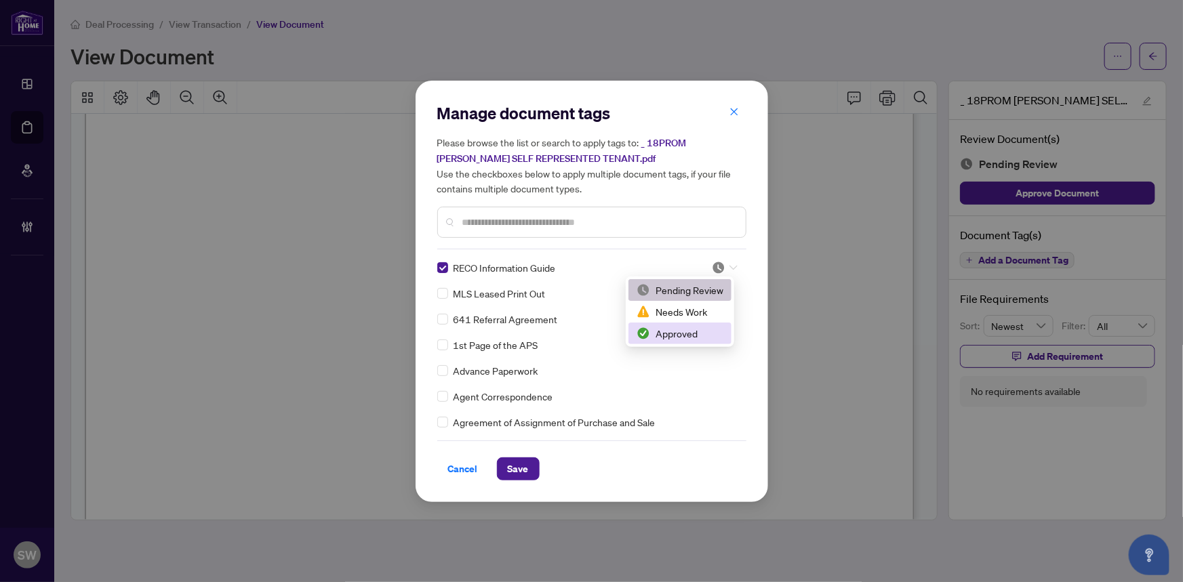
click at [690, 336] on div "Approved" at bounding box center [680, 333] width 87 height 15
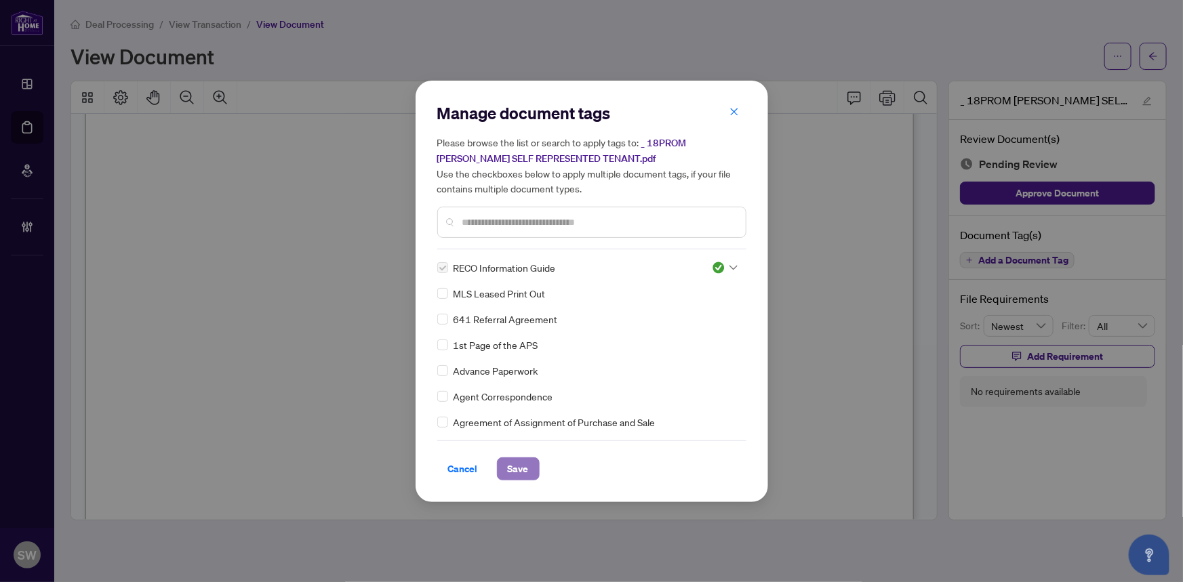
click at [522, 470] on button "Save" at bounding box center [518, 469] width 43 height 23
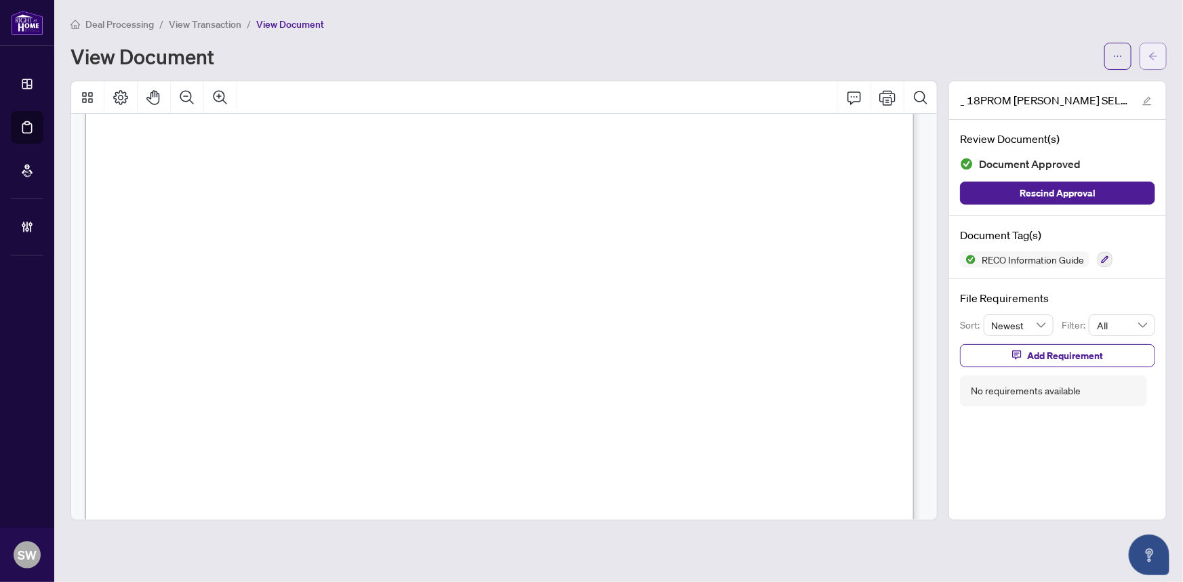
click at [1151, 57] on icon "arrow-left" at bounding box center [1152, 56] width 9 height 9
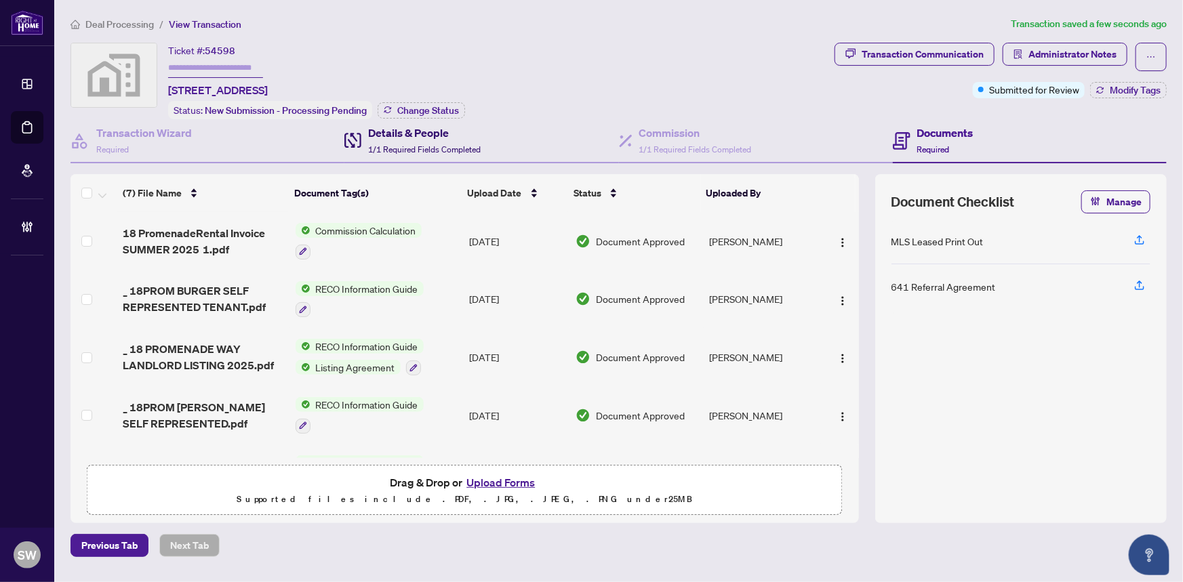
click at [447, 138] on div "Details & People 1/1 Required Fields Completed" at bounding box center [424, 141] width 113 height 32
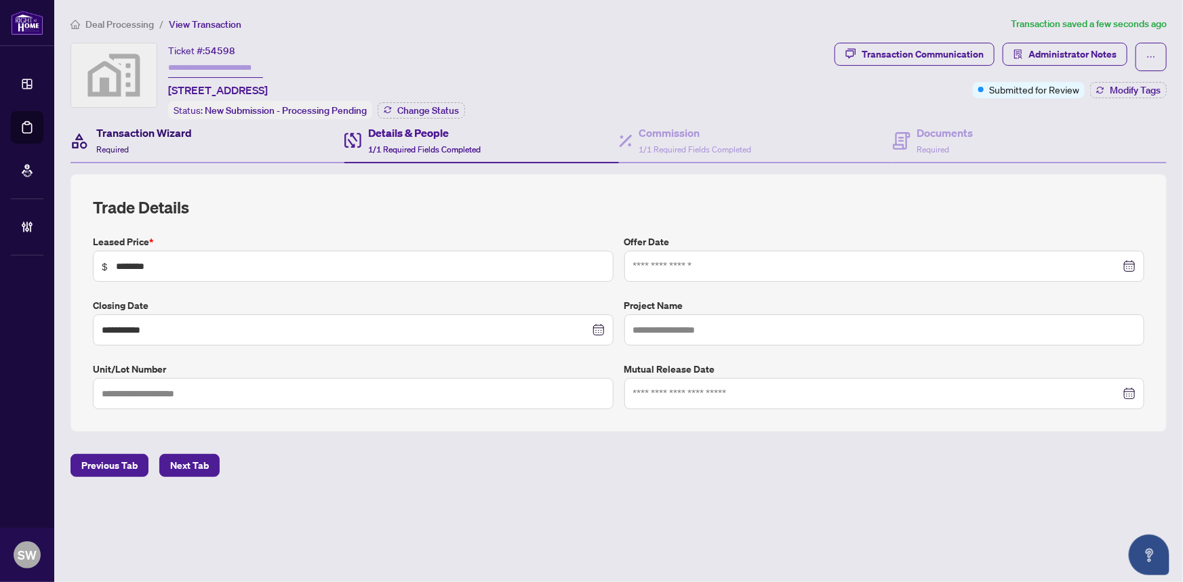
click at [158, 142] on div "Transaction Wizard Required" at bounding box center [144, 141] width 96 height 32
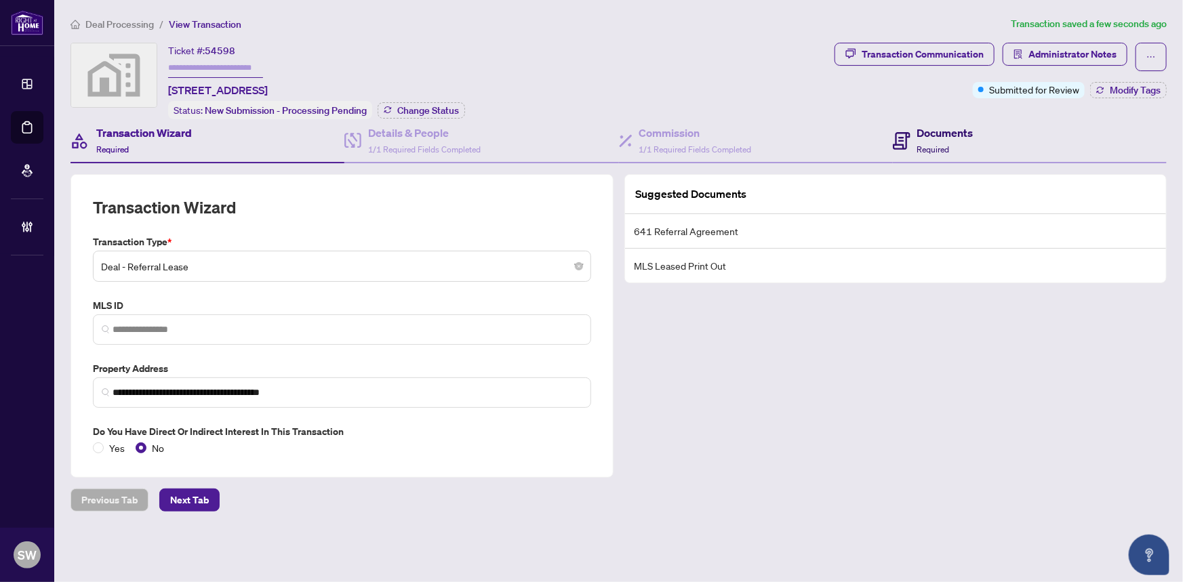
click at [961, 134] on h4 "Documents" at bounding box center [945, 133] width 56 height 16
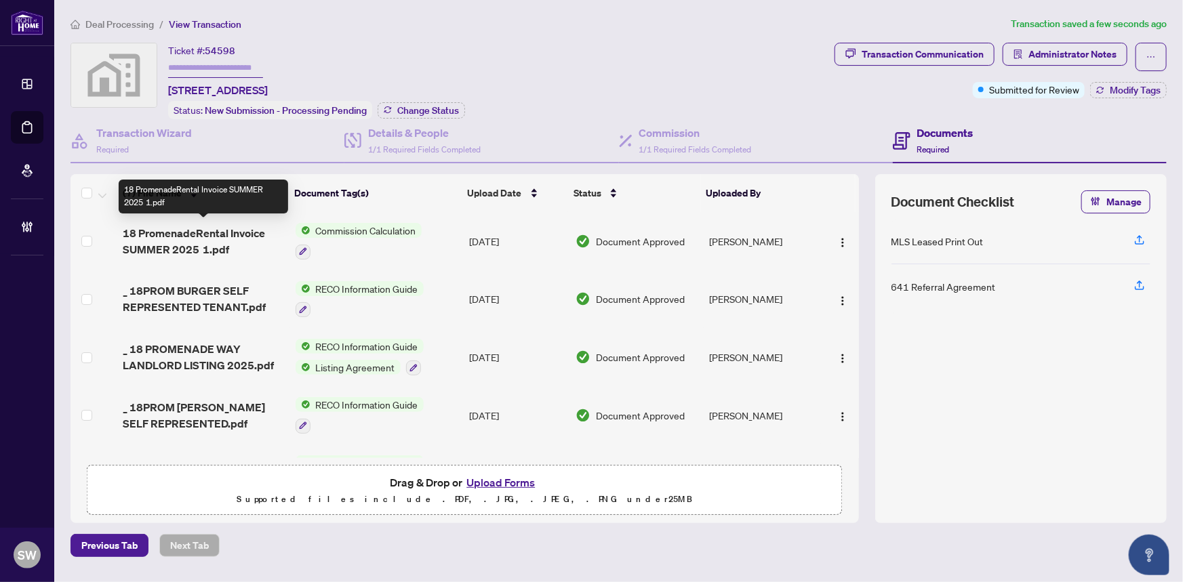
click at [235, 238] on span "18 PromenadeRental Invoice SUMMER 2025 1.pdf" at bounding box center [203, 241] width 161 height 33
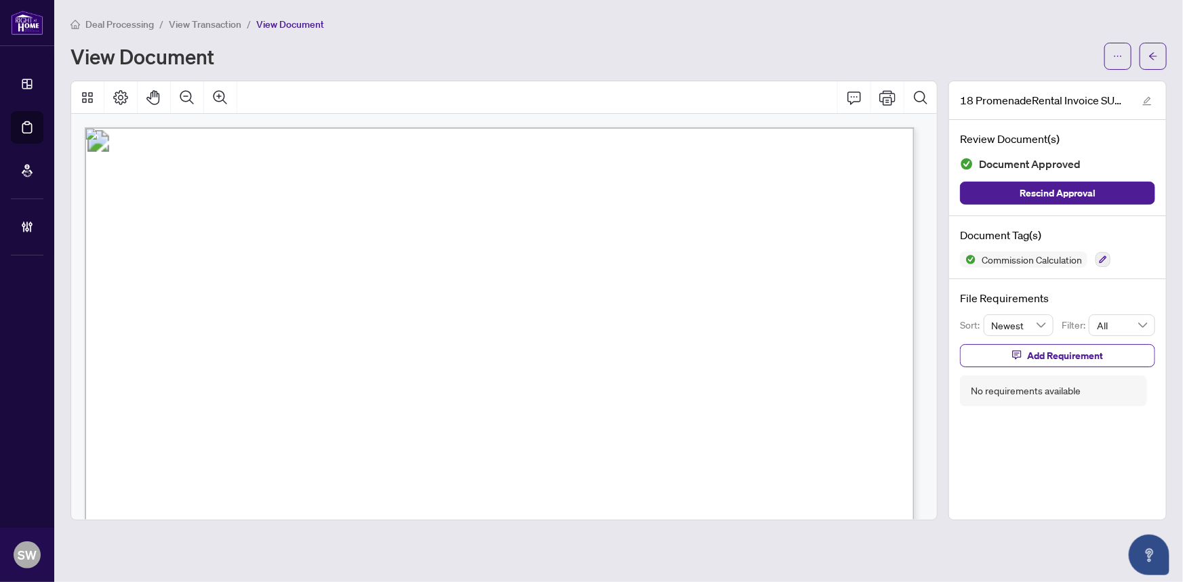
drag, startPoint x: 267, startPoint y: 299, endPoint x: 346, endPoint y: 304, distance: 79.5
click at [346, 304] on span "Homeowner: PHIL ELLIOTT" at bounding box center [274, 305] width 180 height 15
drag, startPoint x: 266, startPoint y: 302, endPoint x: 356, endPoint y: 303, distance: 90.2
click at [356, 303] on span "Homeowner: PHIL ELLIOTT" at bounding box center [274, 305] width 180 height 15
click at [319, 403] on span "Crystal Beach, Ontario L0S1B0" at bounding box center [251, 408] width 136 height 15
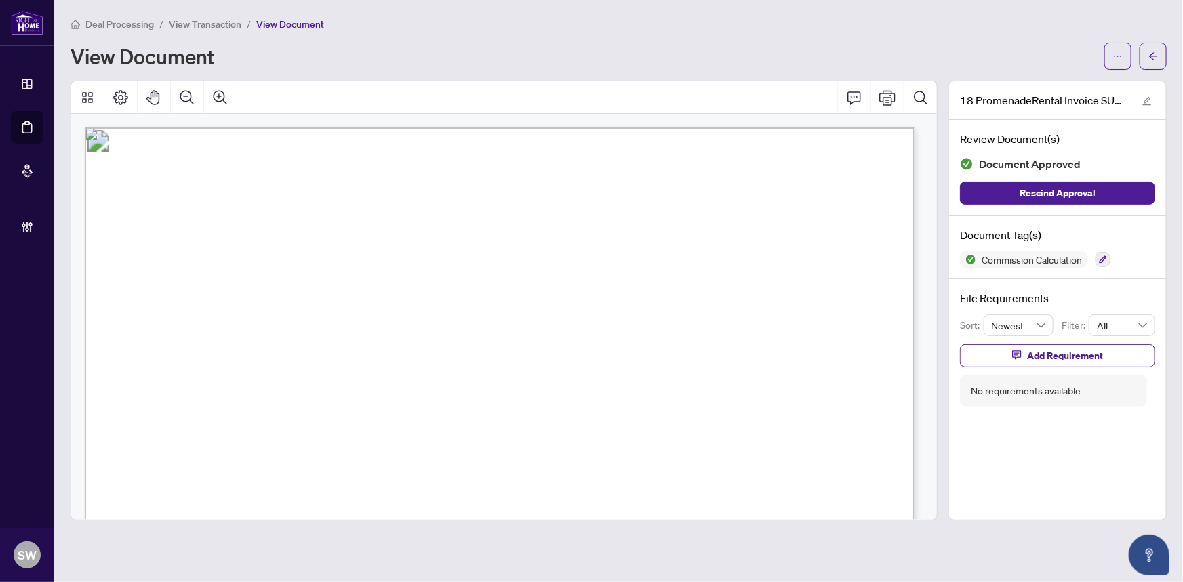
click at [319, 403] on span "Crystal Beach, Ontario L0S1B0" at bounding box center [251, 408] width 136 height 15
drag, startPoint x: 439, startPoint y: 381, endPoint x: 508, endPoint y: 380, distance: 69.8
click at [508, 380] on span "$4,522.13" at bounding box center [469, 381] width 85 height 22
click at [1122, 58] on icon "ellipsis" at bounding box center [1117, 56] width 9 height 9
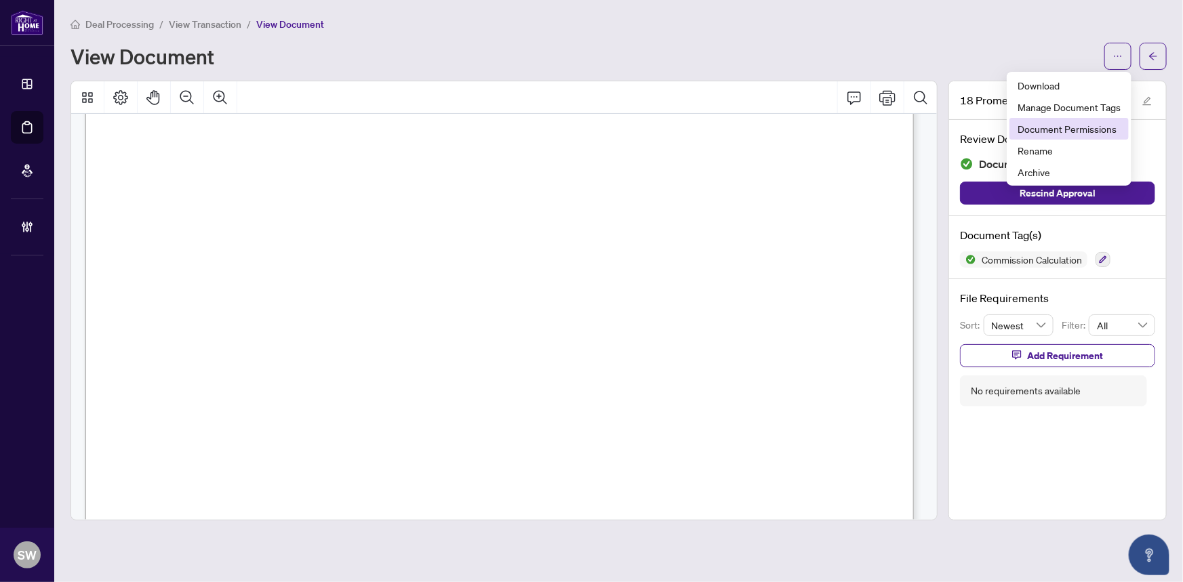
click at [1098, 126] on span "Document Permissions" at bounding box center [1069, 128] width 103 height 15
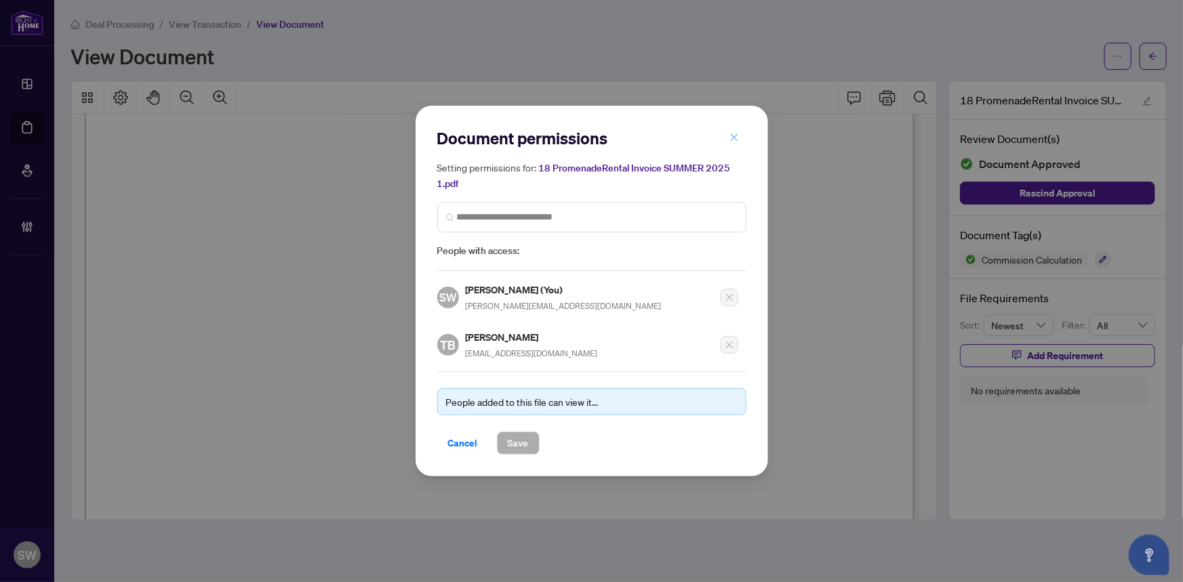
click at [733, 140] on icon "close" at bounding box center [733, 137] width 7 height 7
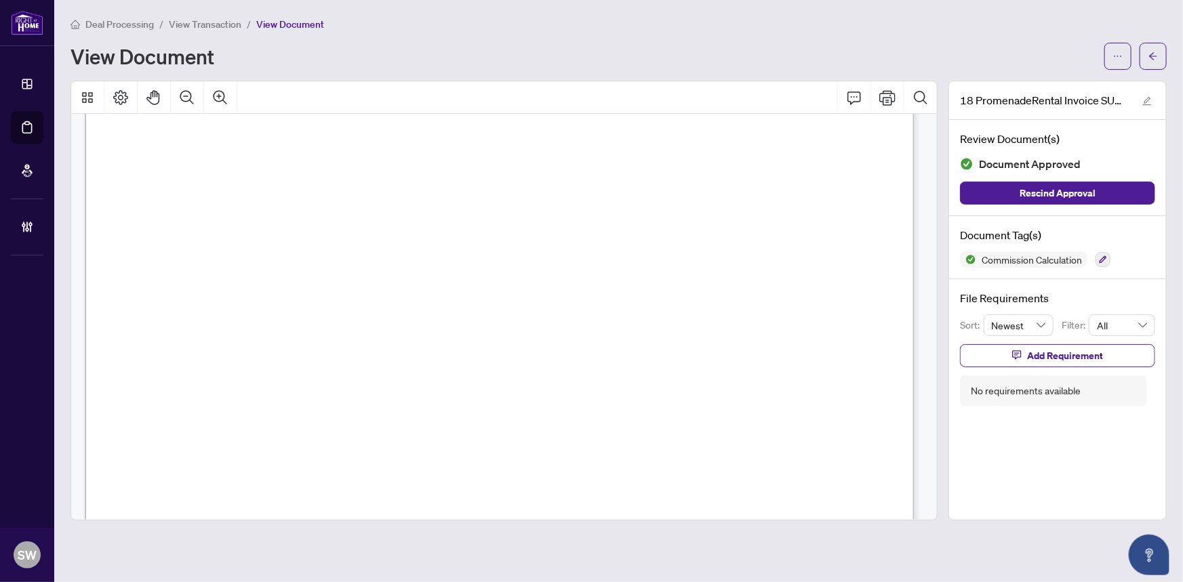
scroll to position [431, 0]
click at [1155, 55] on icon "arrow-left" at bounding box center [1153, 55] width 8 height 7
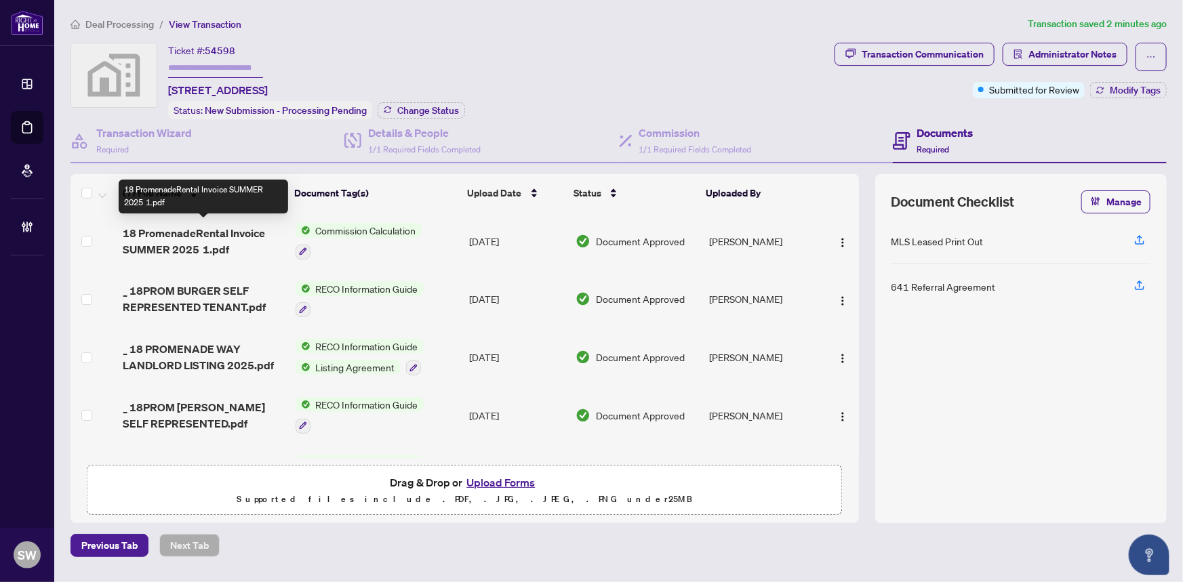
click at [230, 228] on span "18 PromenadeRental Invoice SUMMER 2025 1.pdf" at bounding box center [203, 241] width 161 height 33
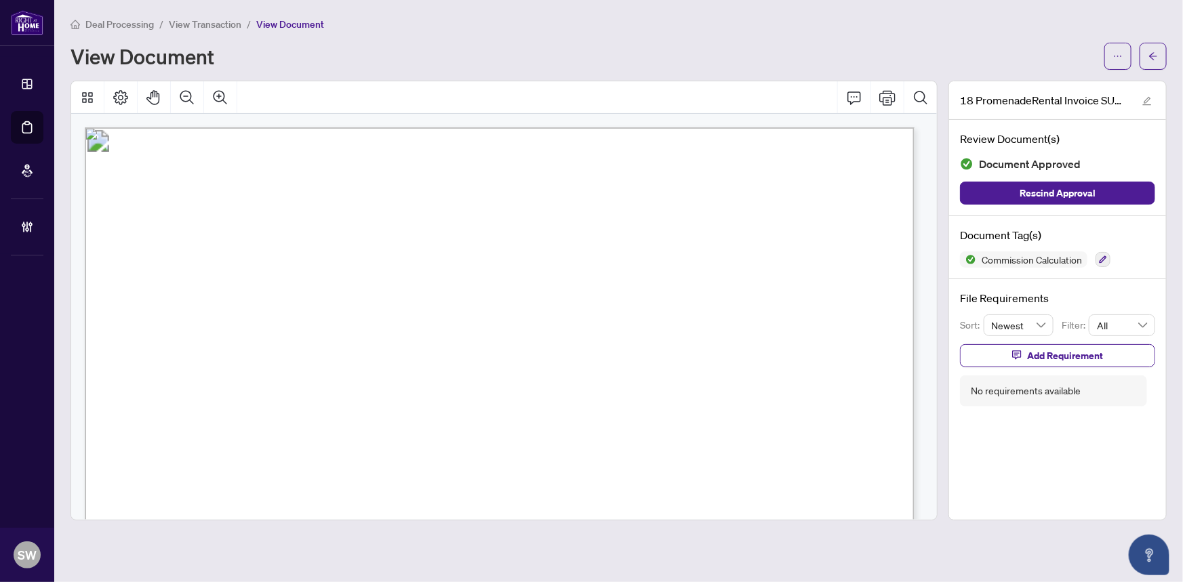
scroll to position [61, 0]
click at [1160, 62] on button "button" at bounding box center [1153, 56] width 27 height 27
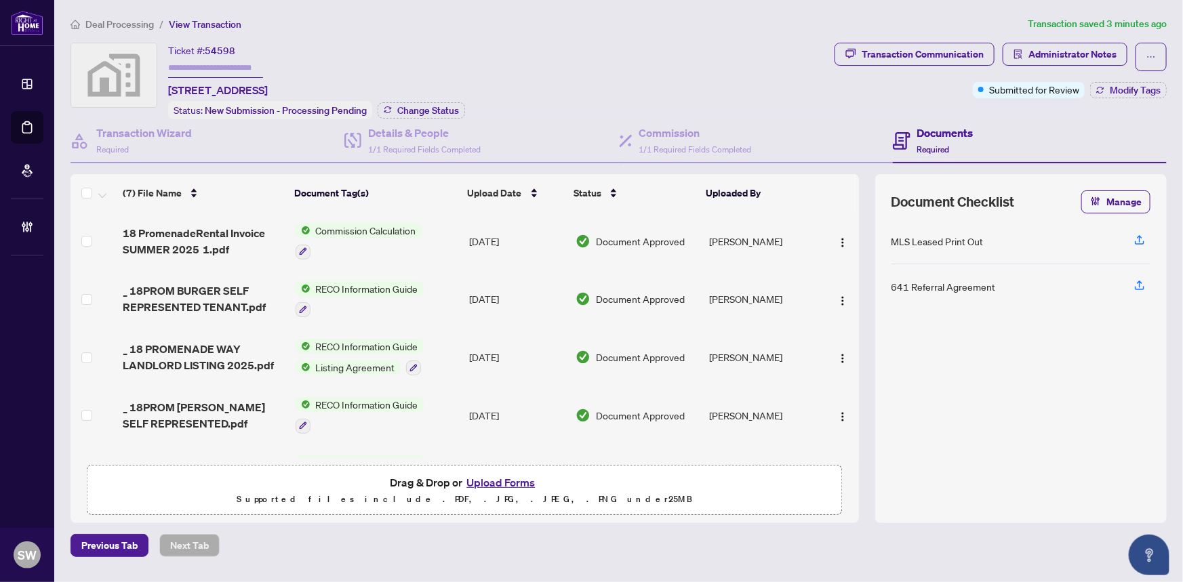
click at [215, 49] on span "54598" at bounding box center [220, 51] width 31 height 12
copy span "54598"
click at [230, 231] on span "18 PromenadeRental Invoice SUMMER 2025 1.pdf" at bounding box center [203, 241] width 161 height 33
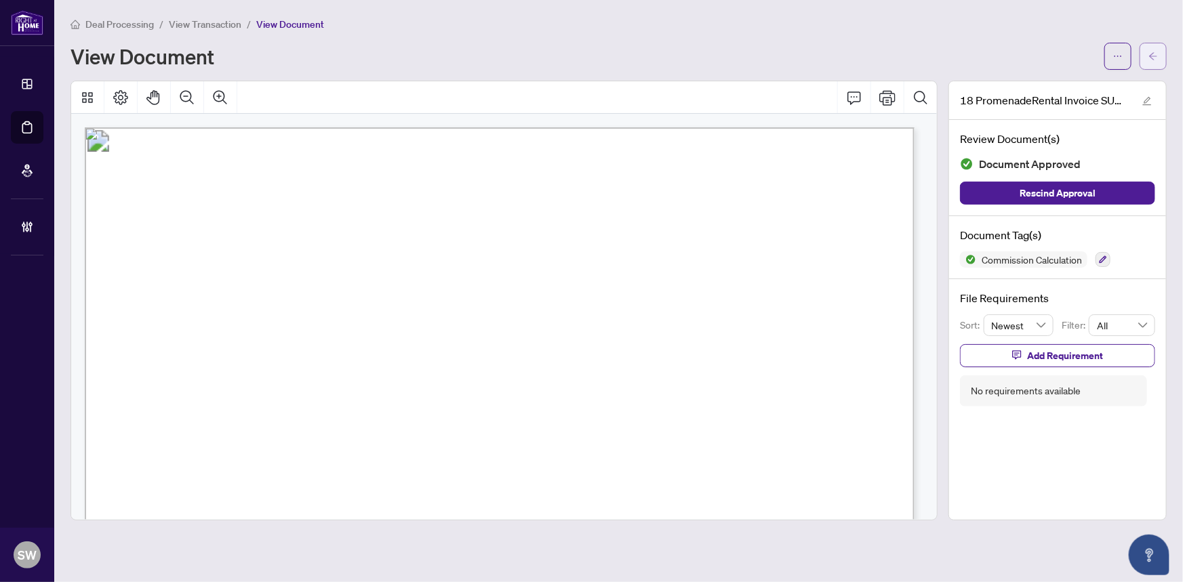
click at [1154, 64] on span "button" at bounding box center [1152, 56] width 9 height 22
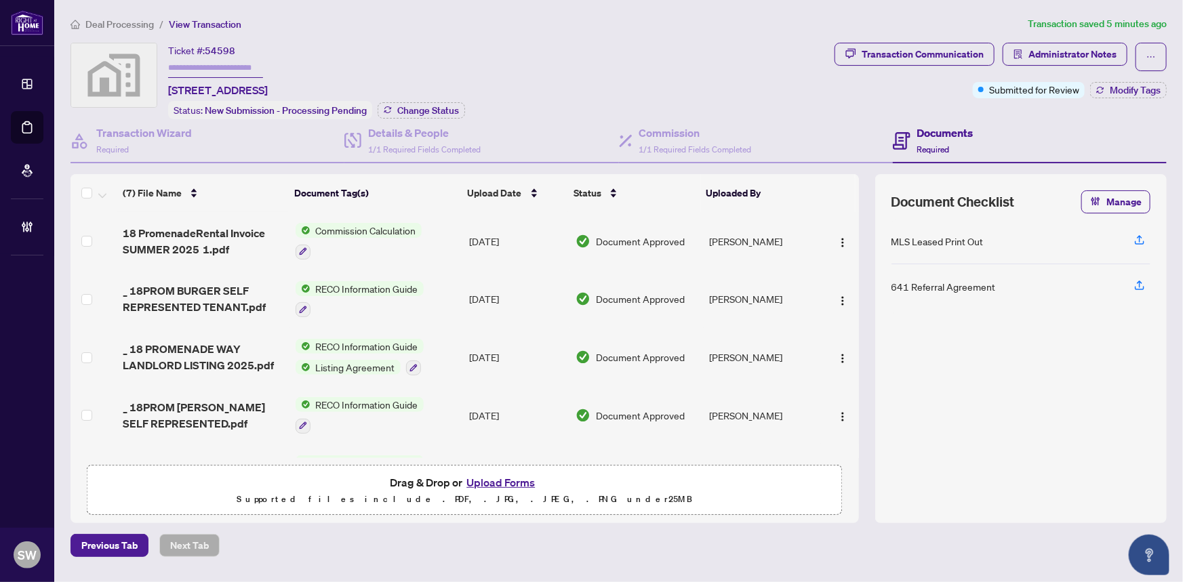
click at [233, 68] on input "text" at bounding box center [215, 68] width 95 height 20
click at [190, 64] on input "*******" at bounding box center [215, 68] width 95 height 20
type input "*******"
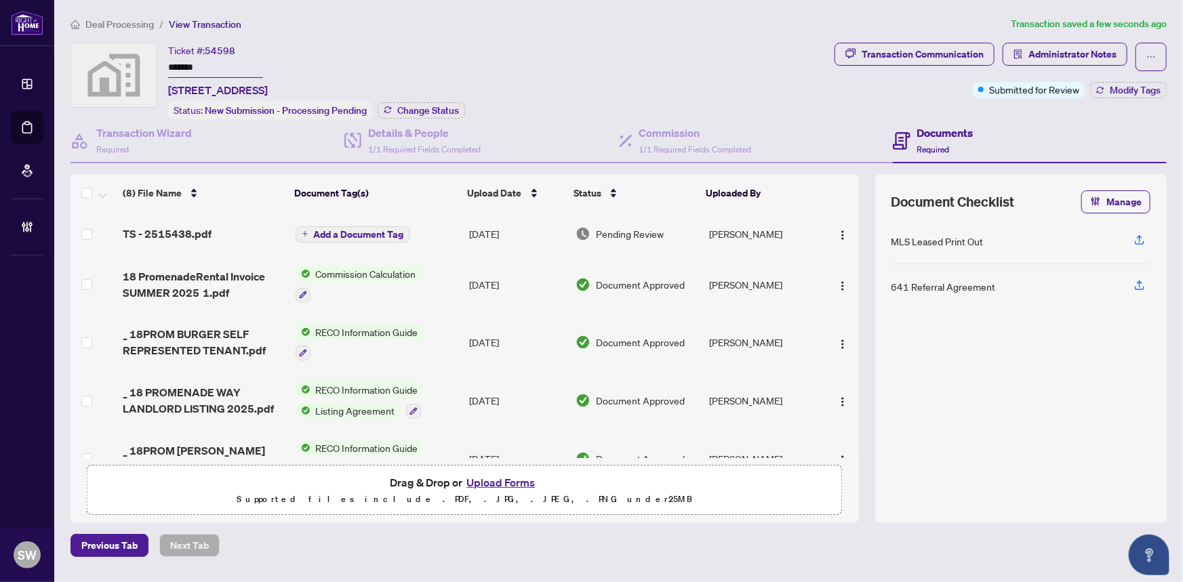
click at [226, 230] on div "TS - 2515438.pdf" at bounding box center [203, 234] width 161 height 16
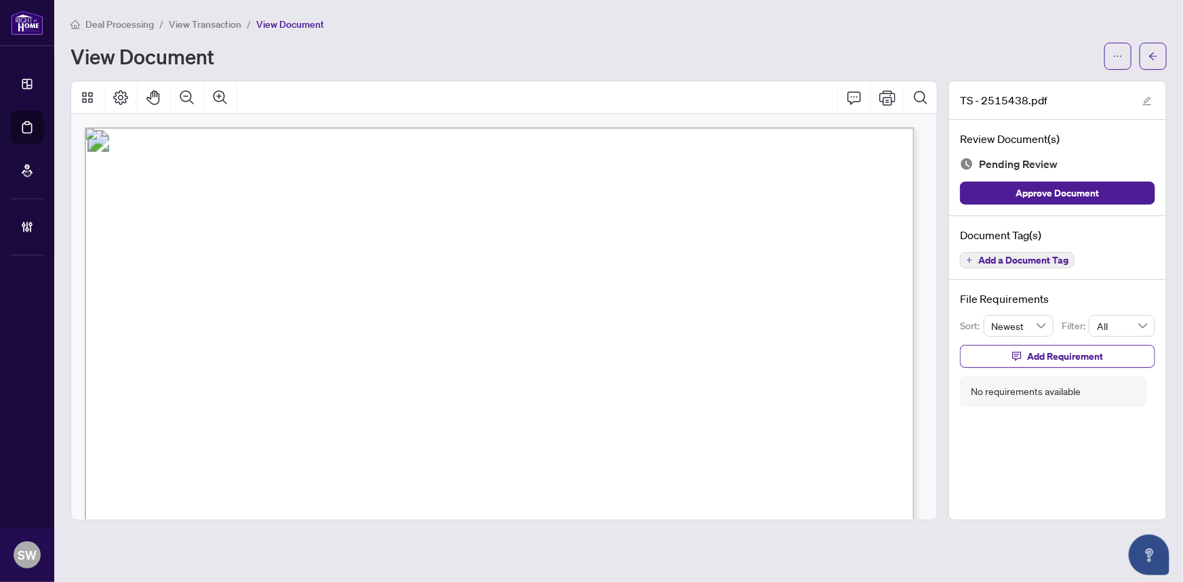
click at [1017, 262] on span "Add a Document Tag" at bounding box center [1023, 260] width 90 height 9
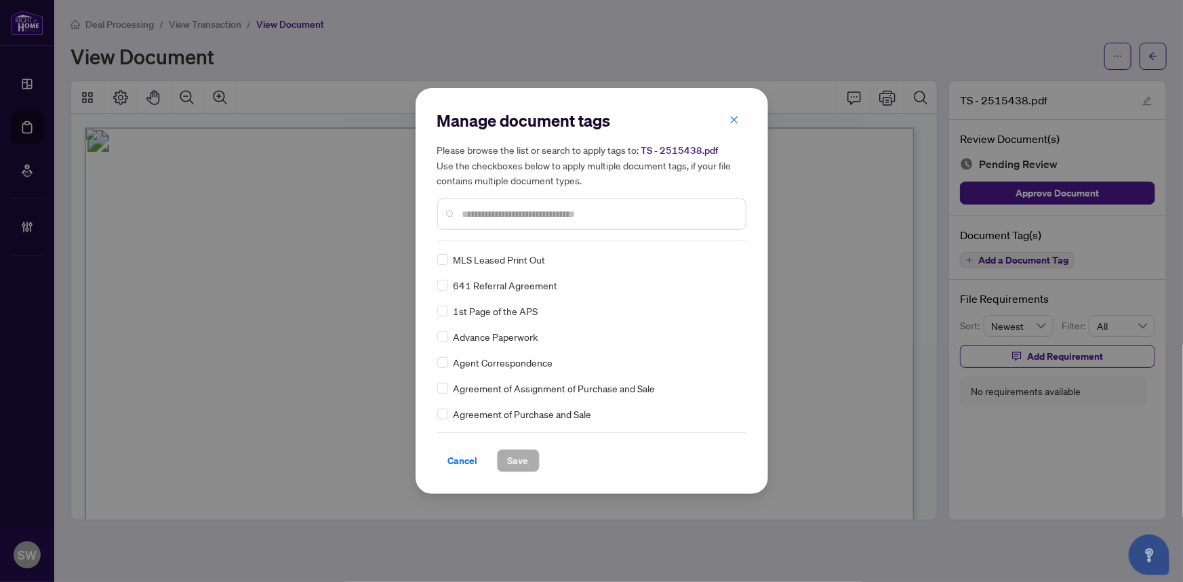
click at [492, 216] on input "text" at bounding box center [598, 214] width 273 height 15
type input "*****"
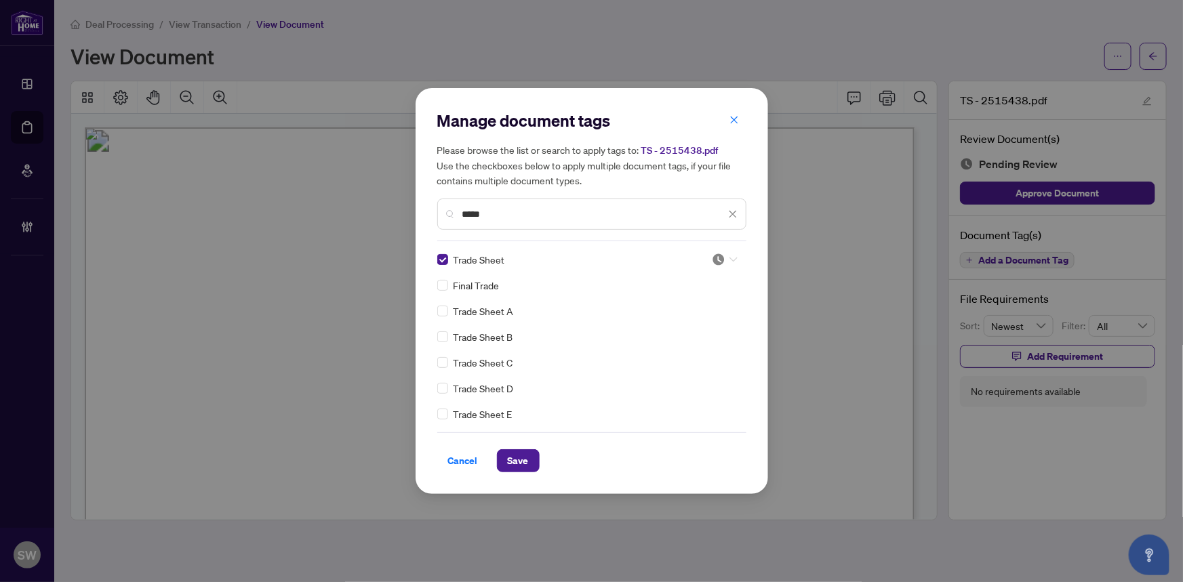
click at [725, 262] on div at bounding box center [725, 260] width 26 height 14
click at [688, 325] on div "Approved" at bounding box center [680, 326] width 87 height 15
click at [731, 260] on icon at bounding box center [733, 260] width 8 height 5
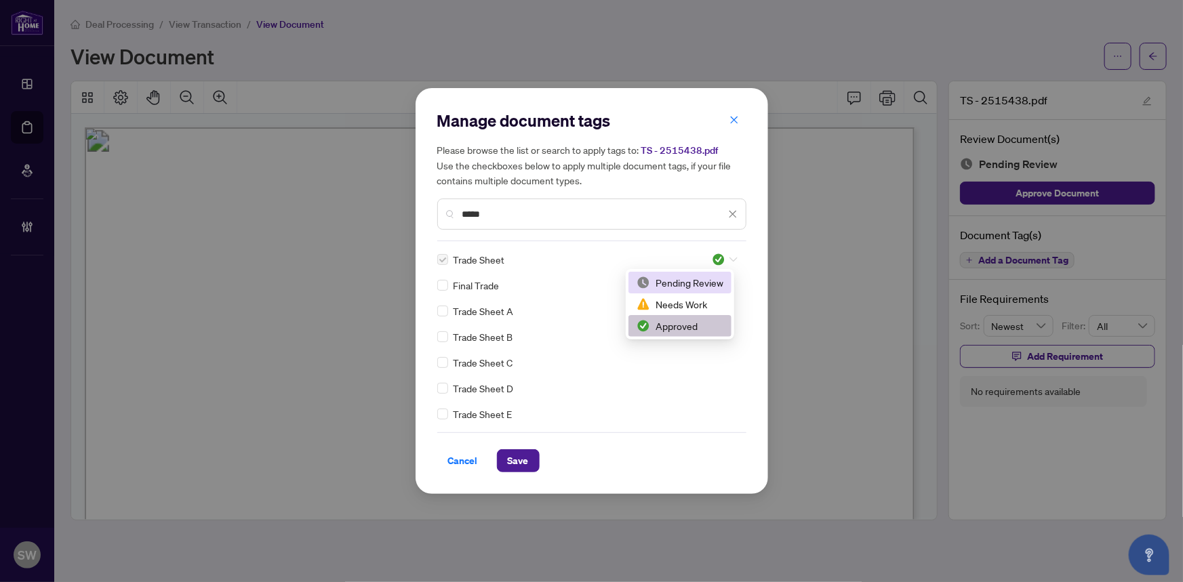
click at [675, 285] on div "Pending Review" at bounding box center [680, 282] width 87 height 15
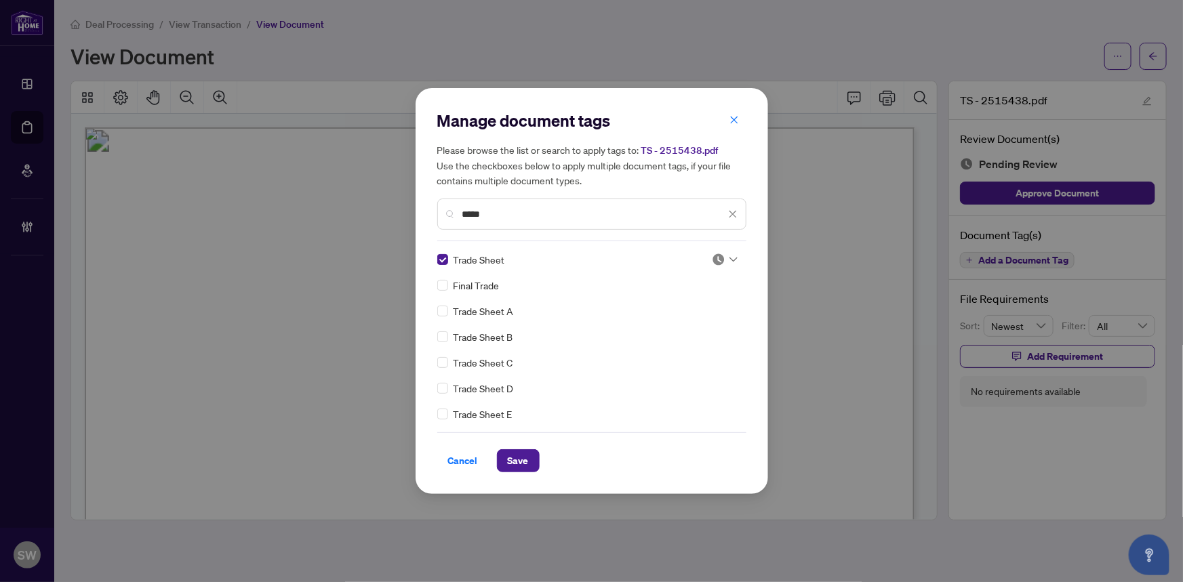
drag, startPoint x: 515, startPoint y: 457, endPoint x: 340, endPoint y: 374, distance: 193.5
click at [515, 456] on span "Save" at bounding box center [518, 461] width 21 height 22
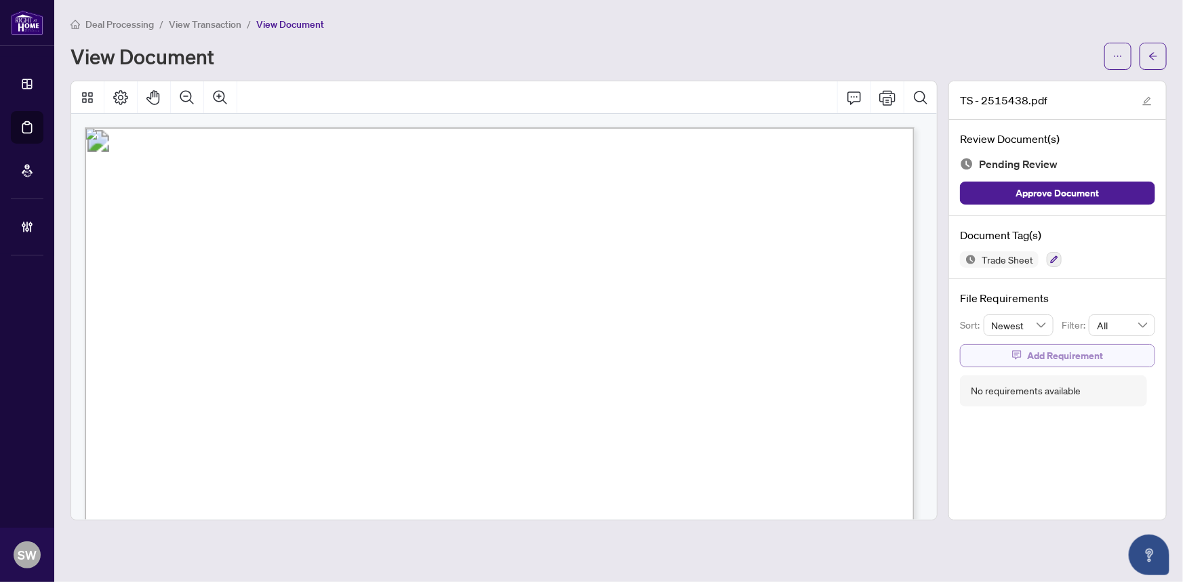
click at [973, 359] on button "Add Requirement" at bounding box center [1057, 355] width 195 height 23
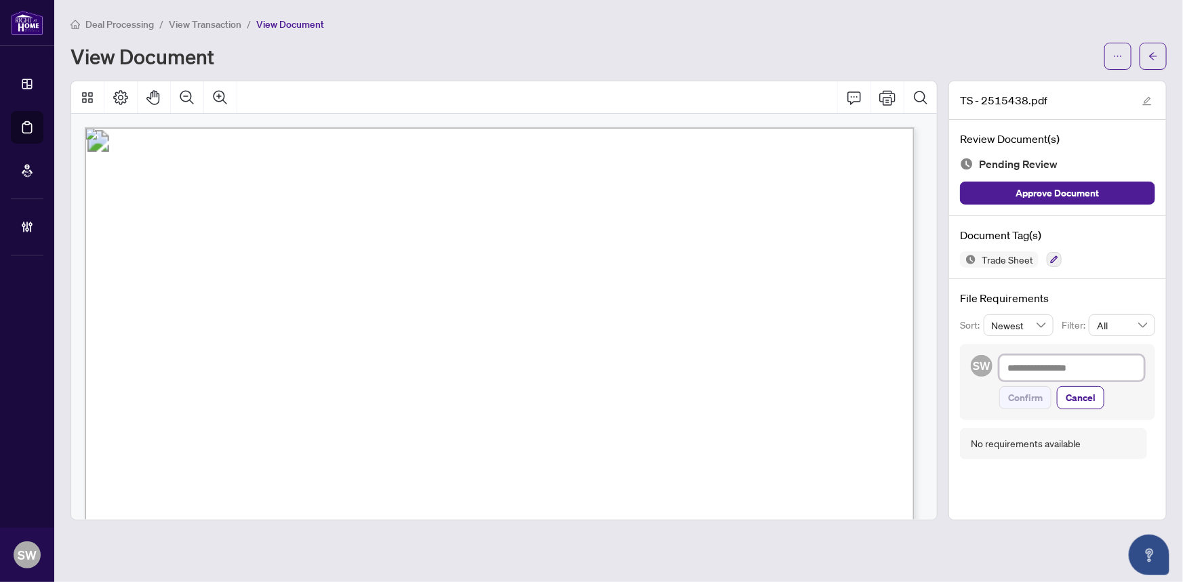
click at [1031, 373] on textarea at bounding box center [1071, 368] width 145 height 26
paste textarea "**********"
type textarea "**********"
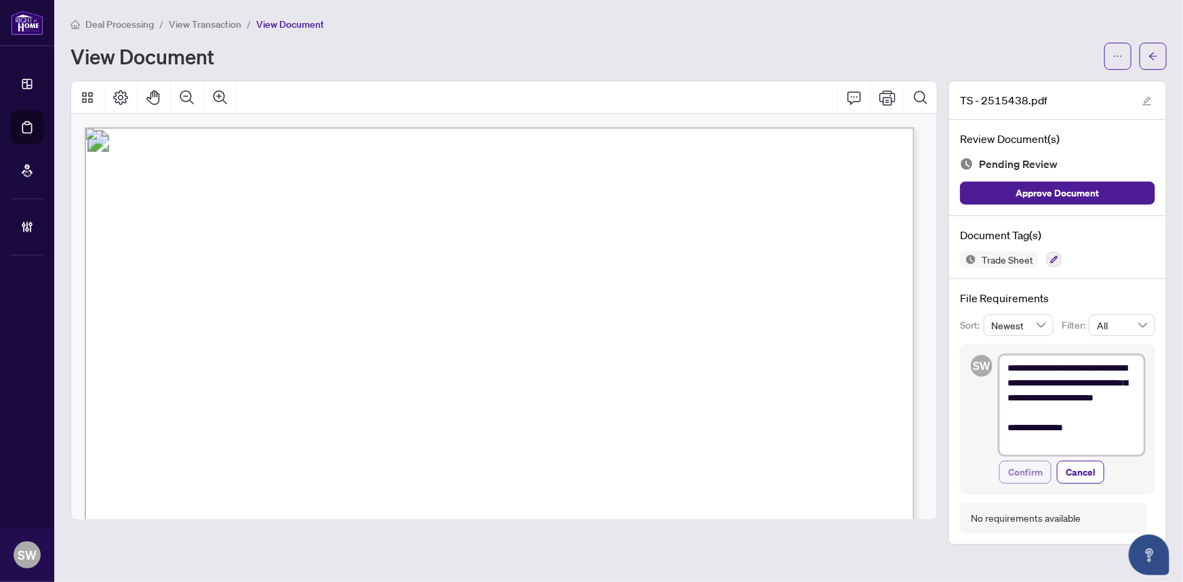
type textarea "**********"
click at [1036, 472] on span "Confirm" at bounding box center [1025, 473] width 35 height 22
type textarea "**********"
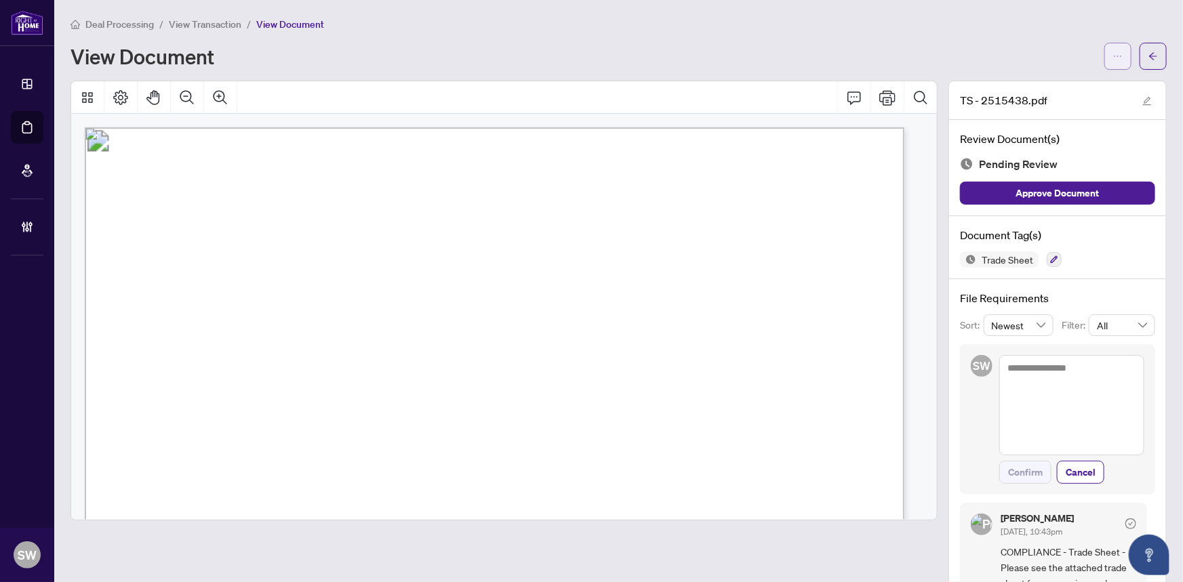
click at [1119, 55] on button "button" at bounding box center [1117, 56] width 27 height 27
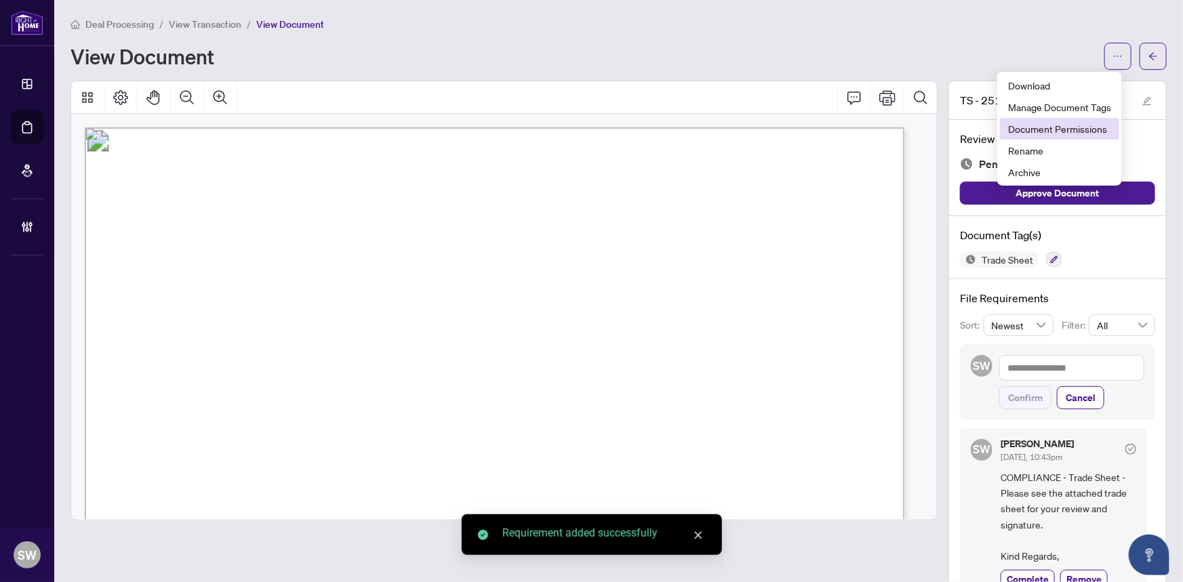
click at [1045, 126] on span "Document Permissions" at bounding box center [1059, 128] width 103 height 15
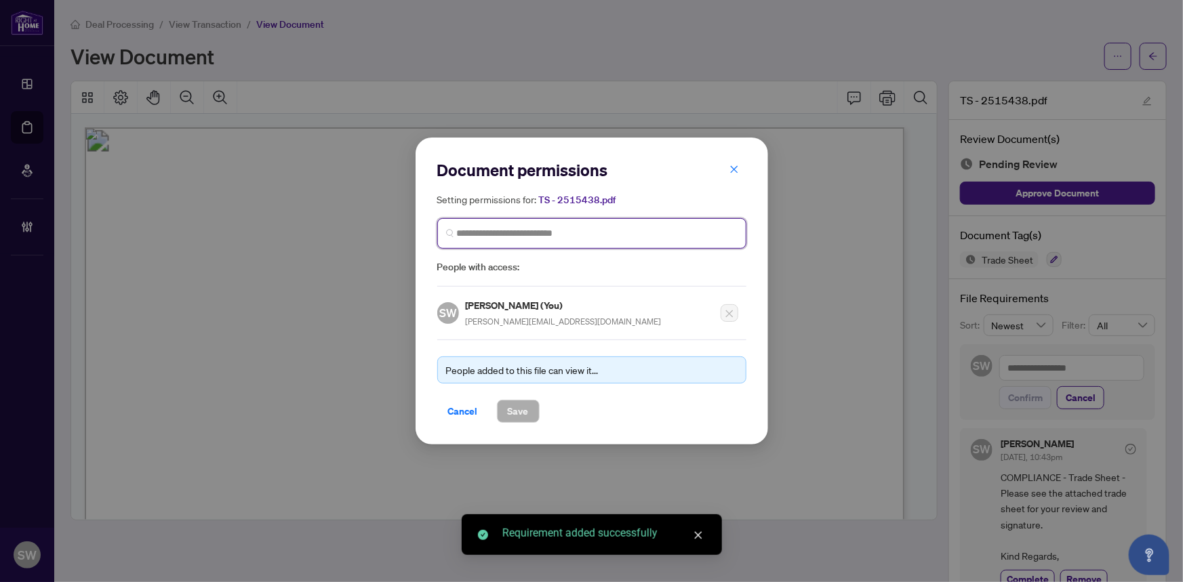
click at [468, 230] on input "search" at bounding box center [597, 233] width 281 height 14
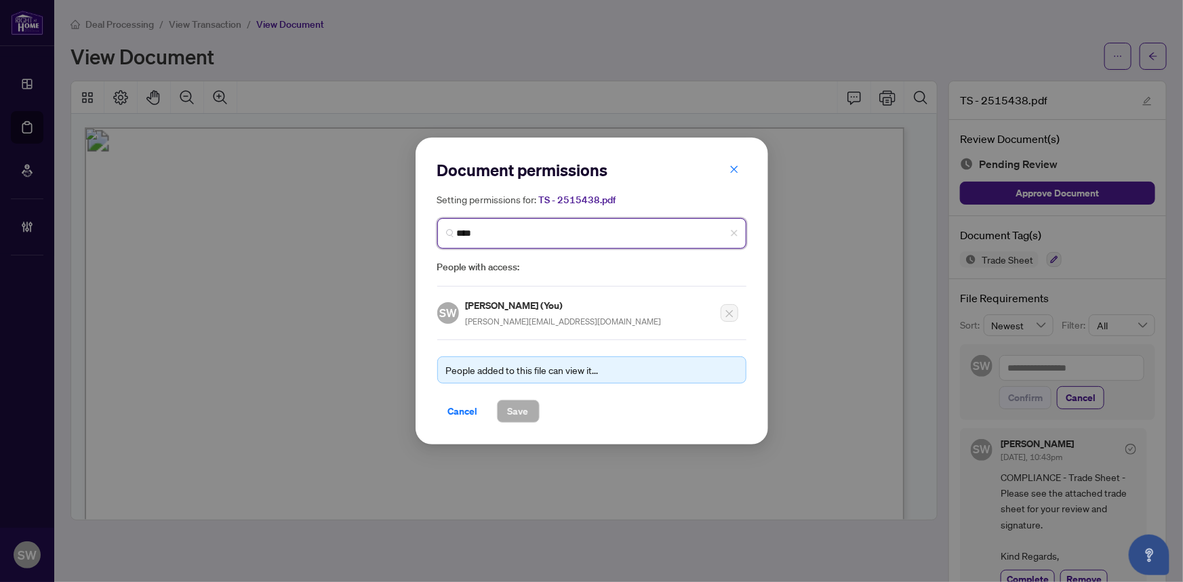
type input "*****"
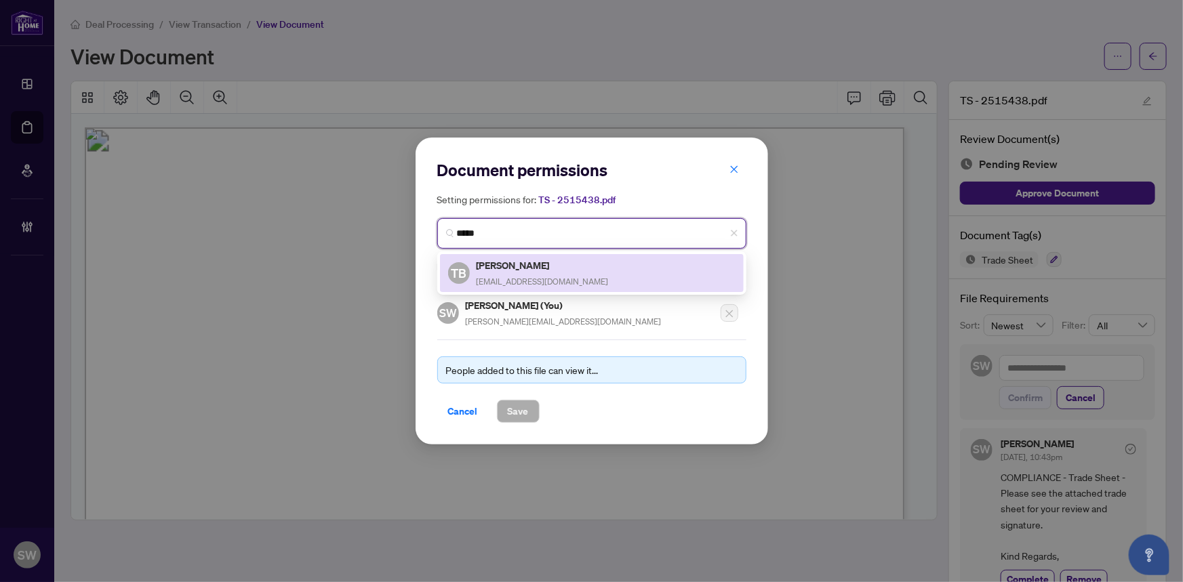
click at [512, 277] on span "tedbanfalvi@gmail.com" at bounding box center [543, 282] width 132 height 10
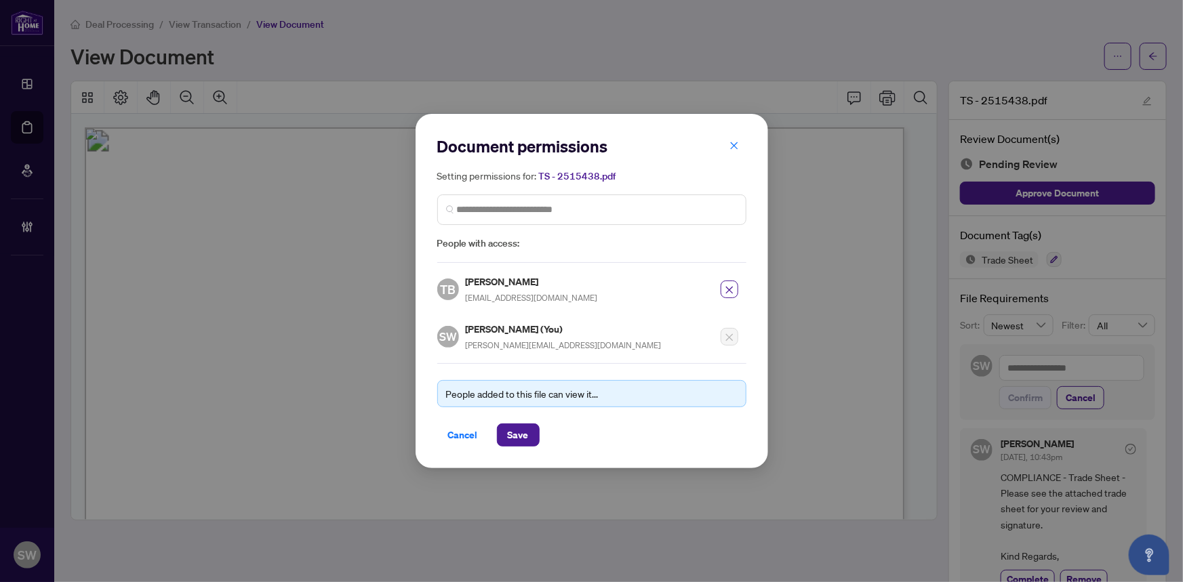
click at [504, 285] on h5 "Ted Banfalvi" at bounding box center [532, 282] width 132 height 16
copy h5 "Ted Banfalvi"
click at [519, 434] on span "Save" at bounding box center [518, 435] width 21 height 22
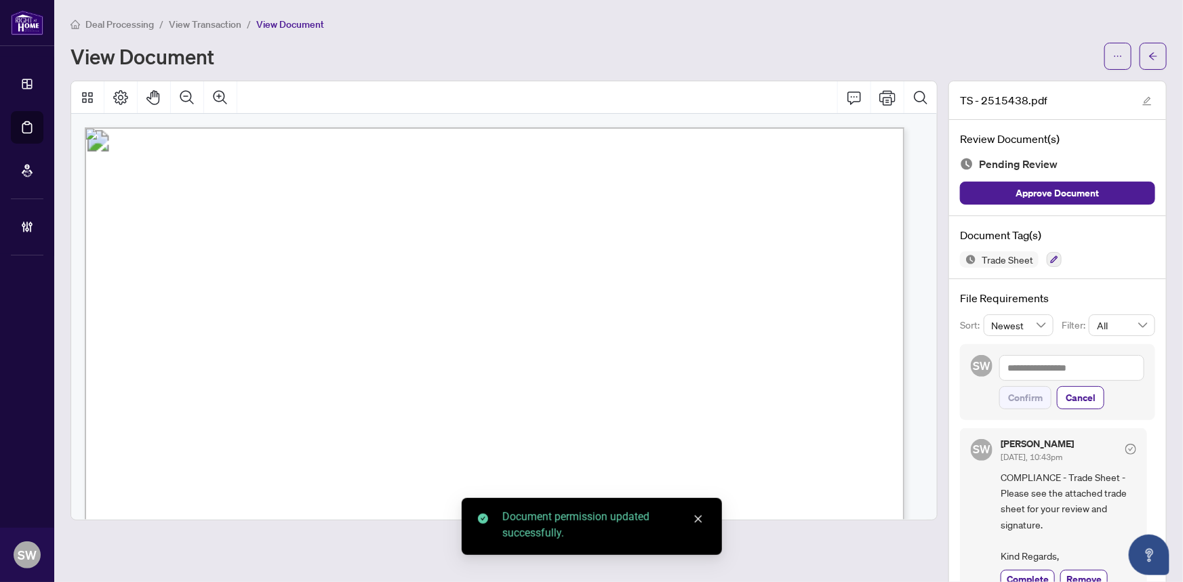
click at [1152, 59] on button "button" at bounding box center [1153, 56] width 27 height 27
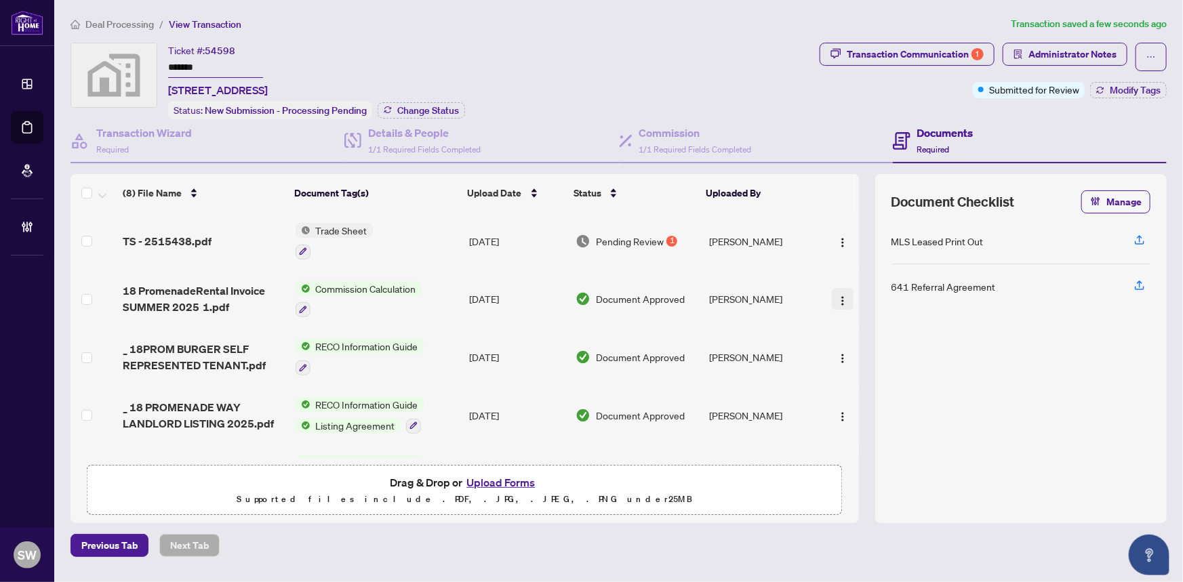
click at [839, 296] on img "button" at bounding box center [842, 301] width 11 height 11
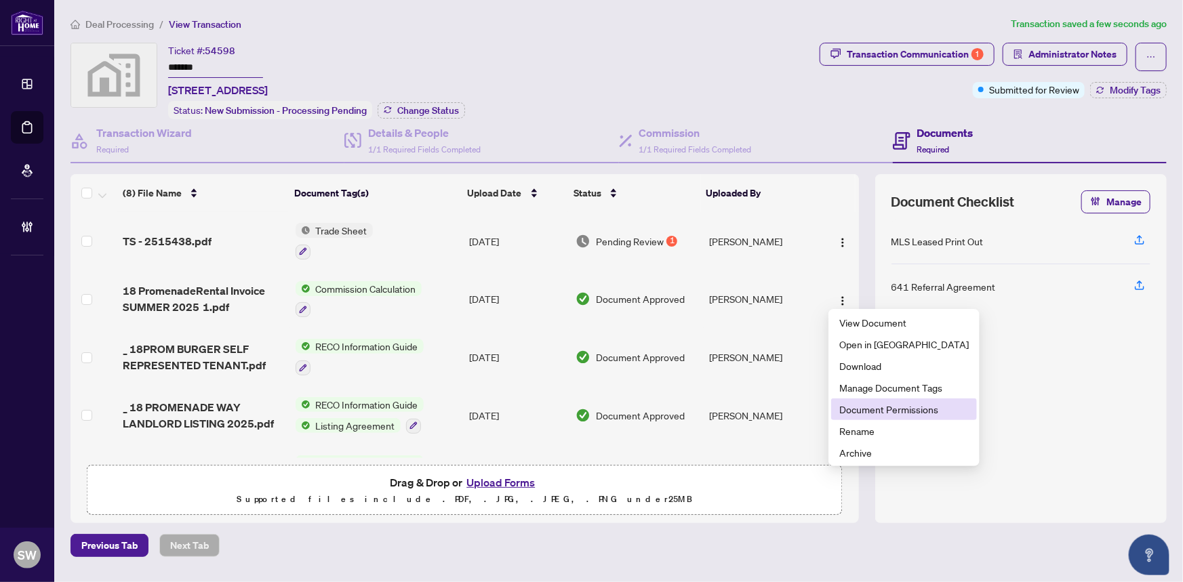
click at [888, 408] on span "Document Permissions" at bounding box center [903, 409] width 129 height 15
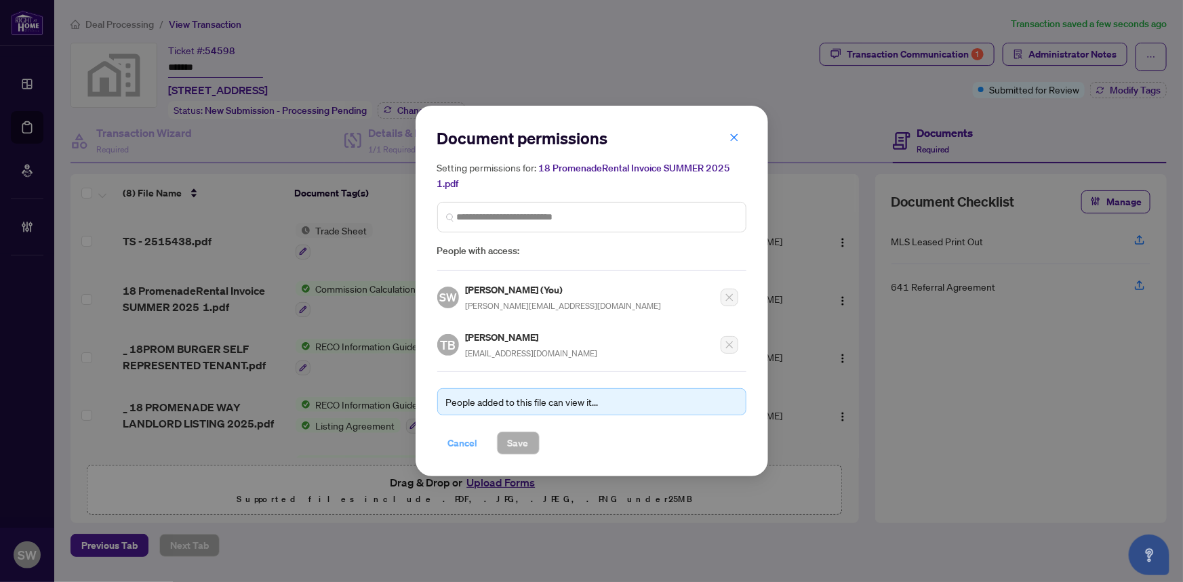
click at [458, 441] on span "Cancel" at bounding box center [463, 443] width 30 height 22
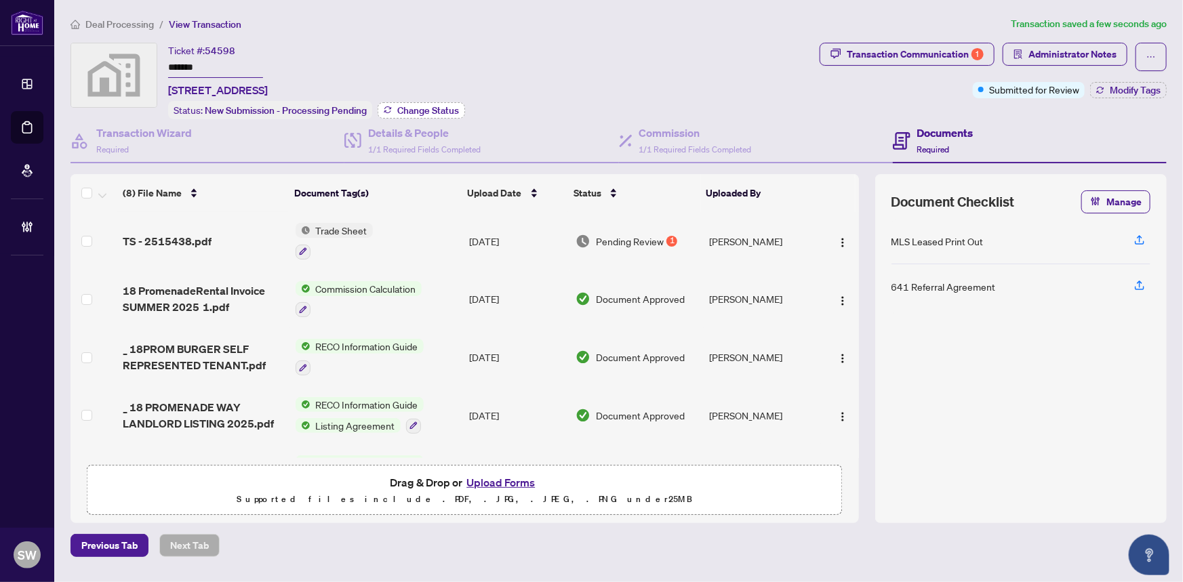
click at [413, 108] on span "Change Status" at bounding box center [428, 110] width 62 height 9
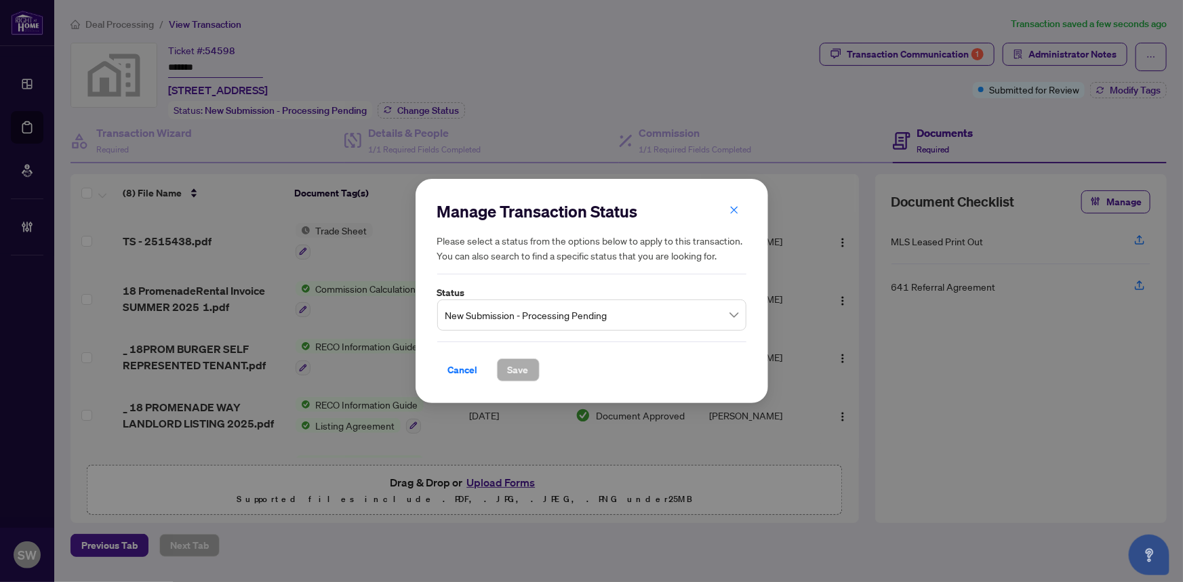
click at [510, 328] on span "New Submission - Processing Pending" at bounding box center [591, 315] width 293 height 26
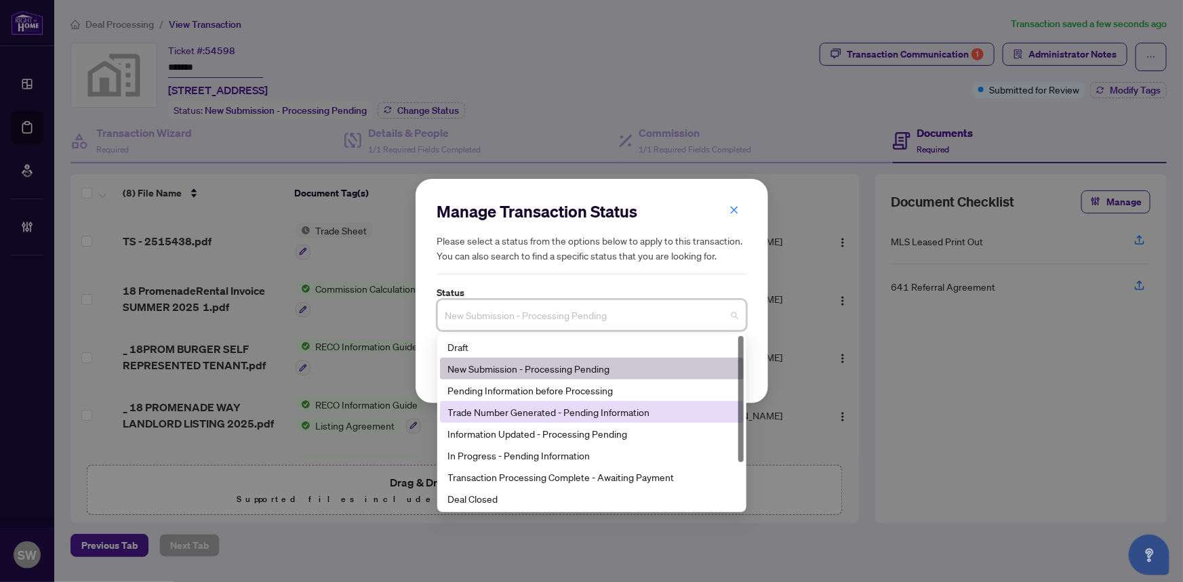
click at [505, 419] on div "Trade Number Generated - Pending Information" at bounding box center [591, 412] width 287 height 15
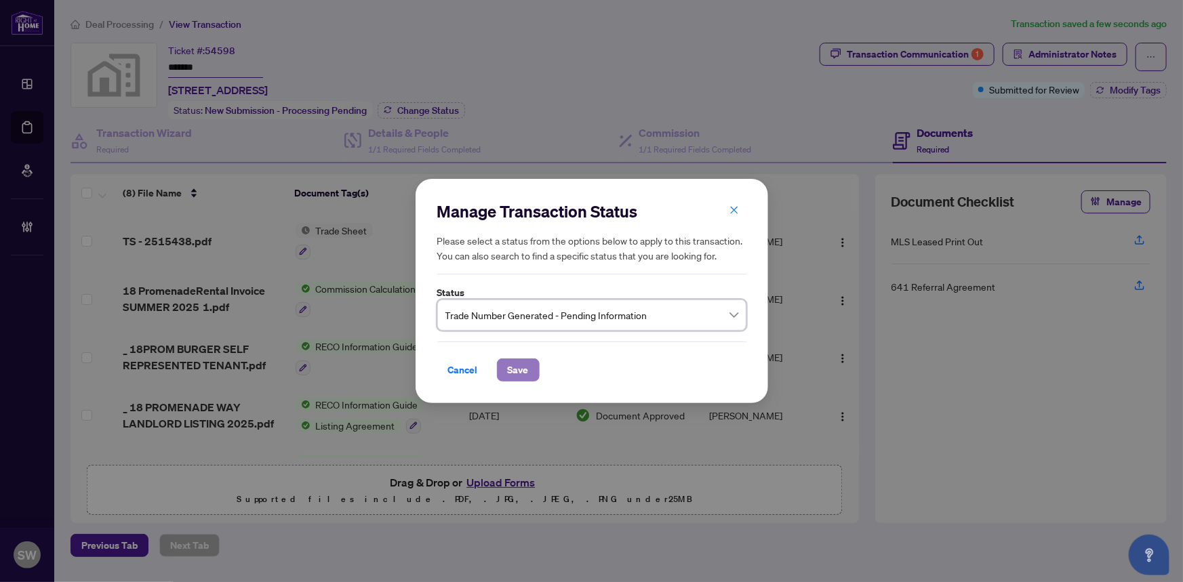
click at [522, 374] on span "Save" at bounding box center [518, 370] width 21 height 22
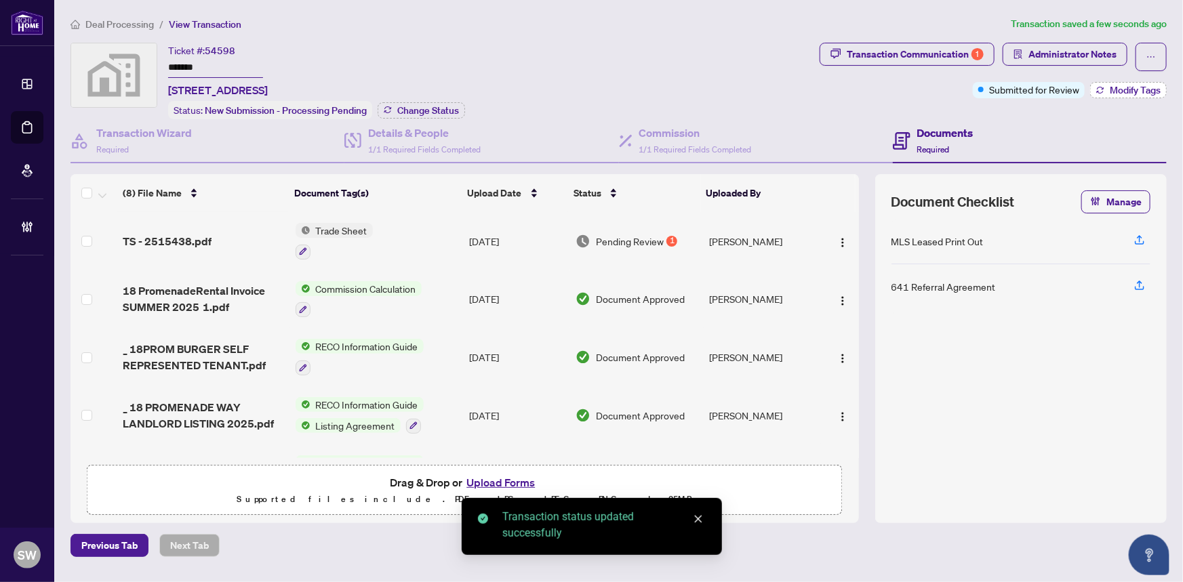
click at [1132, 92] on span "Modify Tags" at bounding box center [1135, 89] width 51 height 9
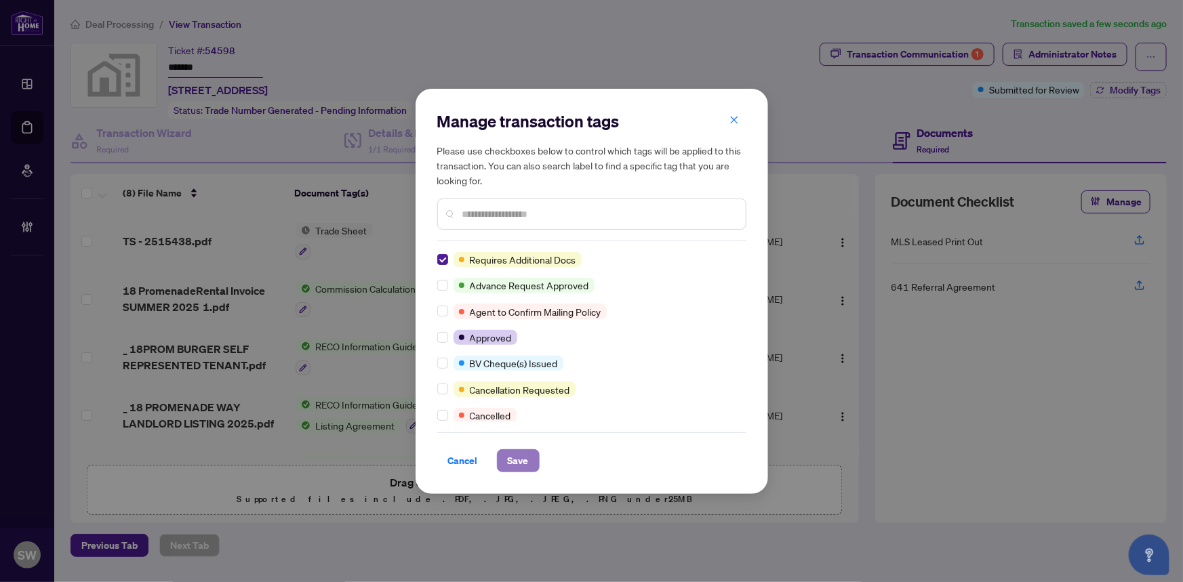
click at [515, 461] on span "Save" at bounding box center [518, 461] width 21 height 22
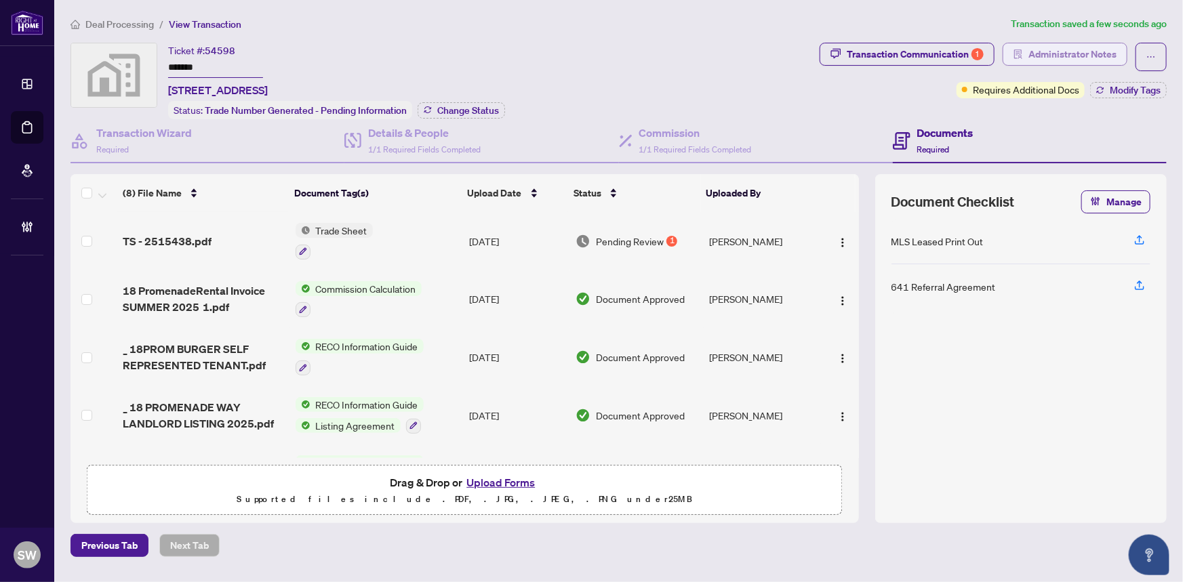
click at [1093, 56] on span "Administrator Notes" at bounding box center [1072, 54] width 88 height 22
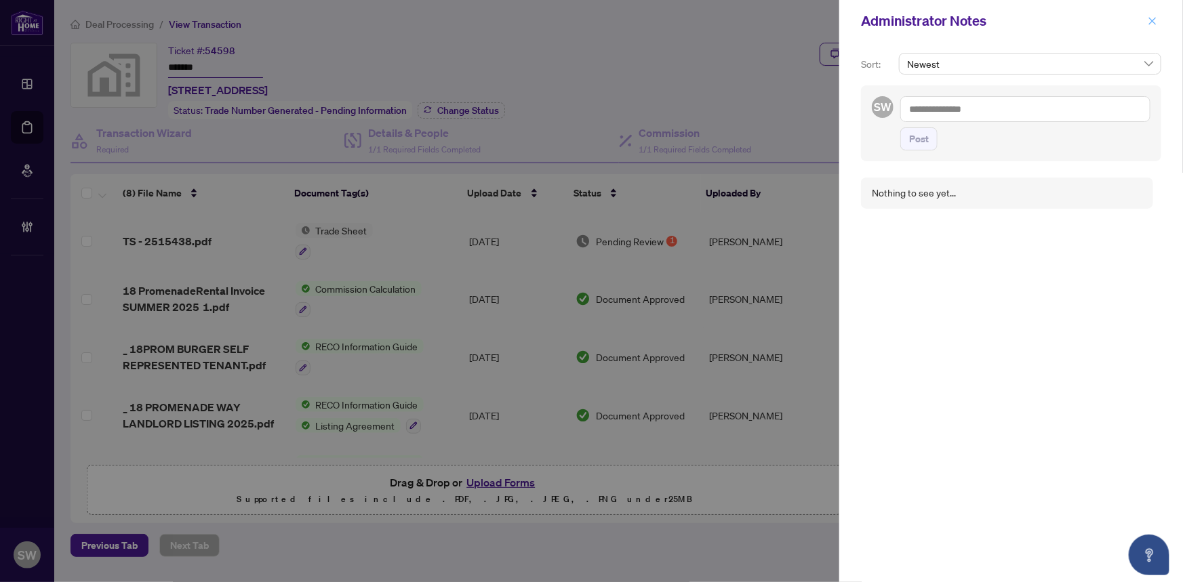
click at [1151, 24] on icon "close" at bounding box center [1152, 20] width 9 height 9
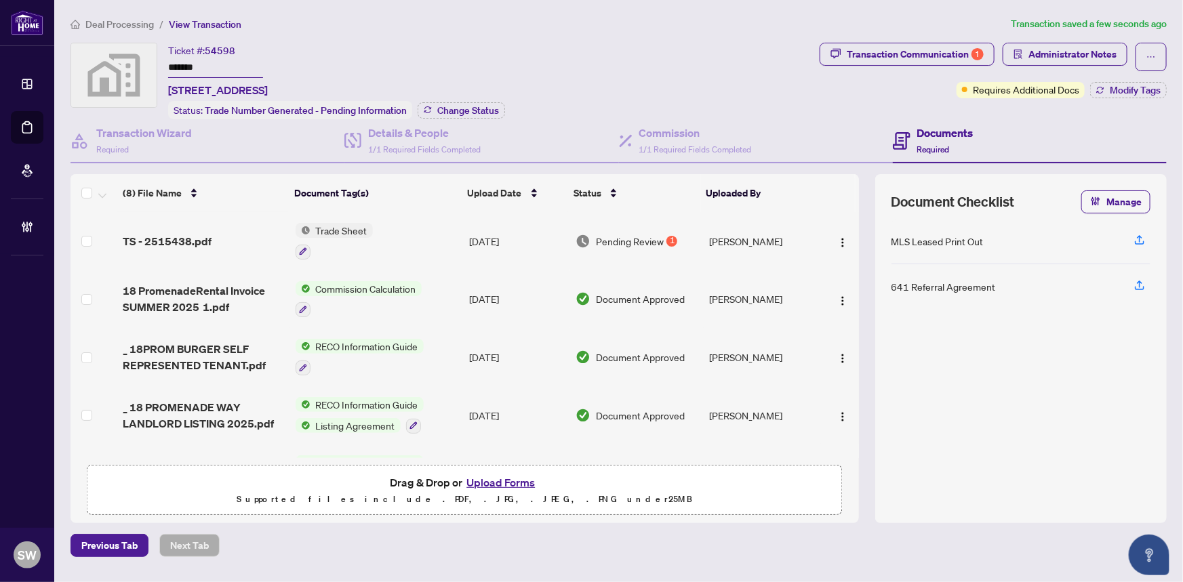
click at [171, 62] on input "*******" at bounding box center [215, 68] width 95 height 20
click at [117, 27] on span "Deal Processing" at bounding box center [119, 24] width 68 height 12
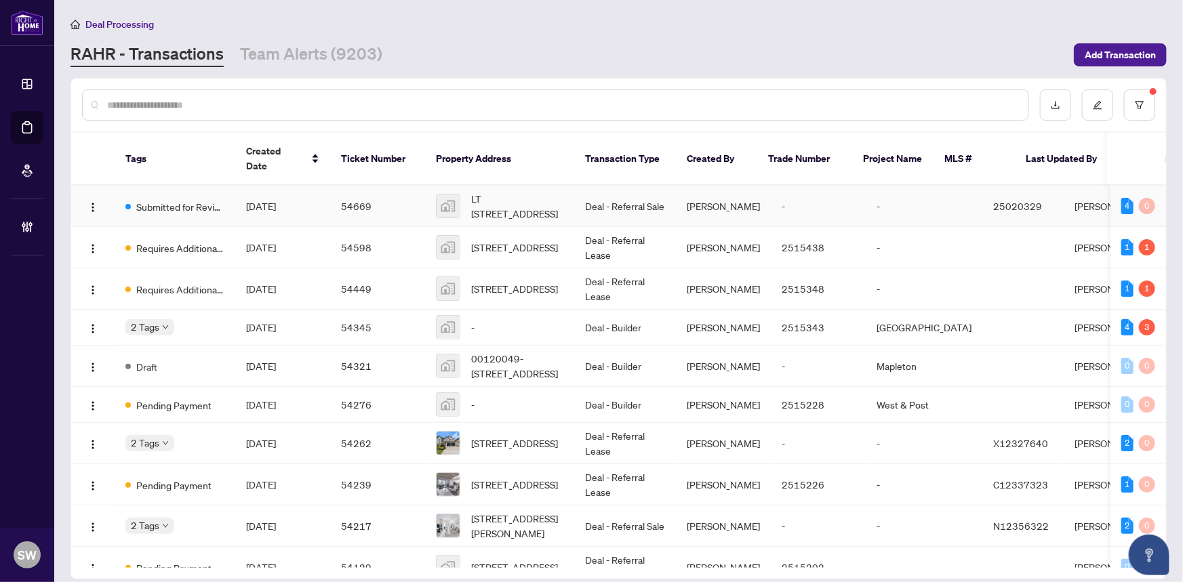
click at [276, 200] on span "[DATE]" at bounding box center [261, 206] width 30 height 12
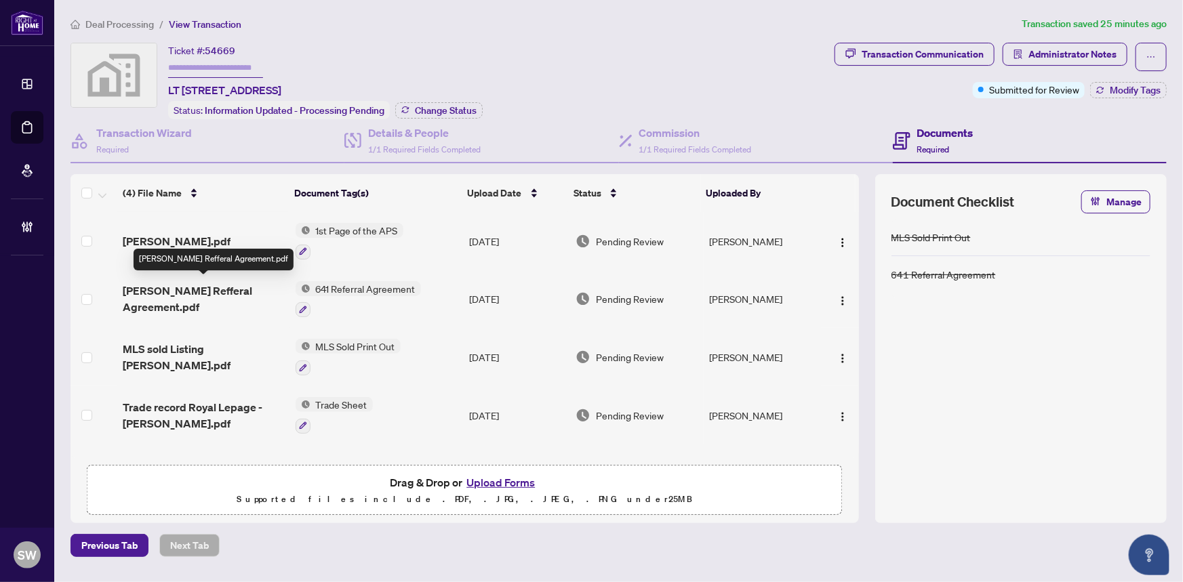
click at [179, 293] on span "James Bond Refferal Agreement.pdf" at bounding box center [203, 299] width 161 height 33
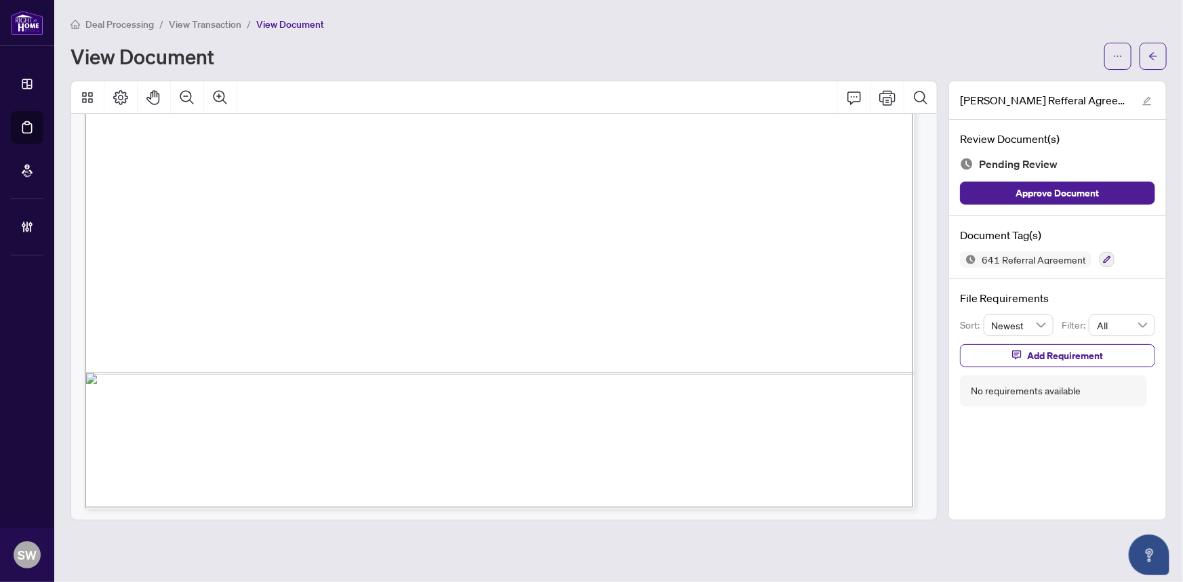
scroll to position [701, 0]
click at [1101, 262] on button "button" at bounding box center [1107, 259] width 15 height 15
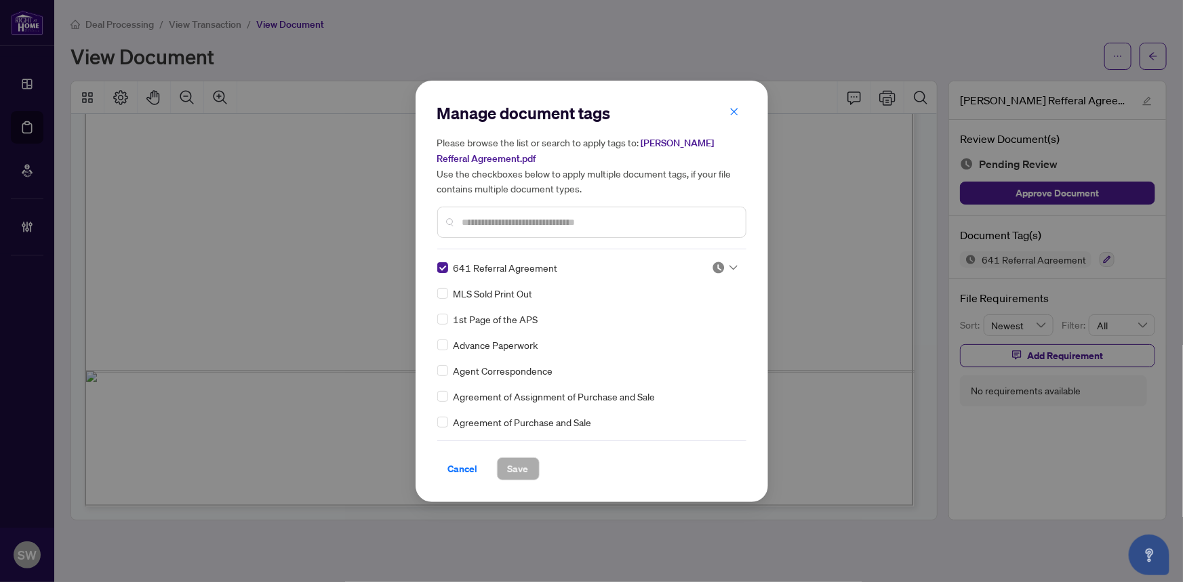
click at [714, 264] on img at bounding box center [719, 268] width 14 height 14
click at [669, 338] on div "Approved" at bounding box center [680, 333] width 87 height 15
click at [521, 461] on span "Save" at bounding box center [518, 469] width 21 height 22
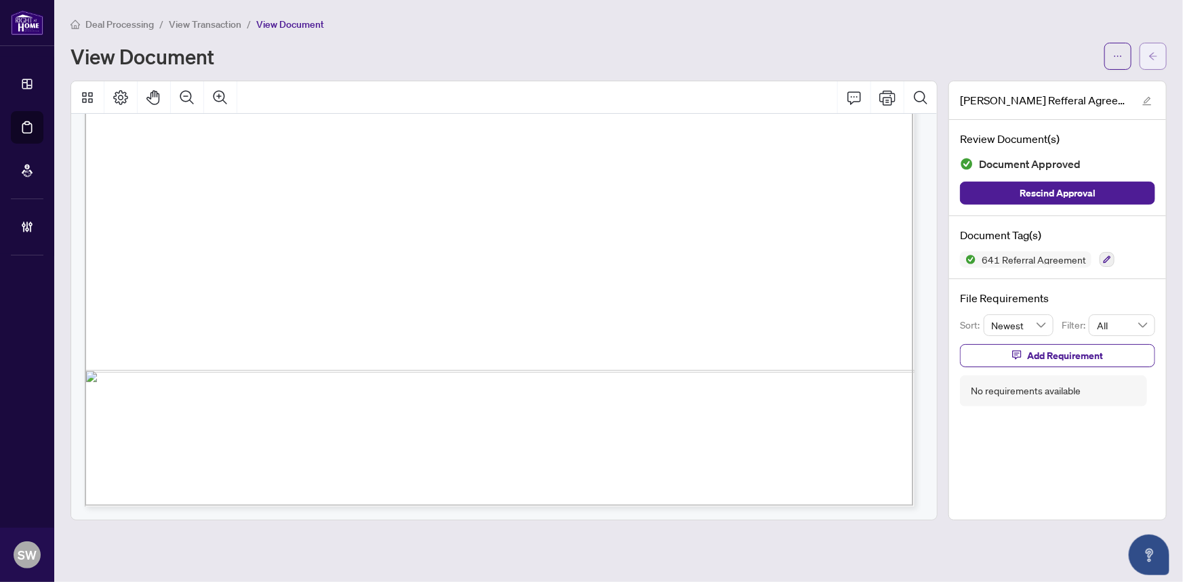
click at [1165, 60] on button "button" at bounding box center [1153, 56] width 27 height 27
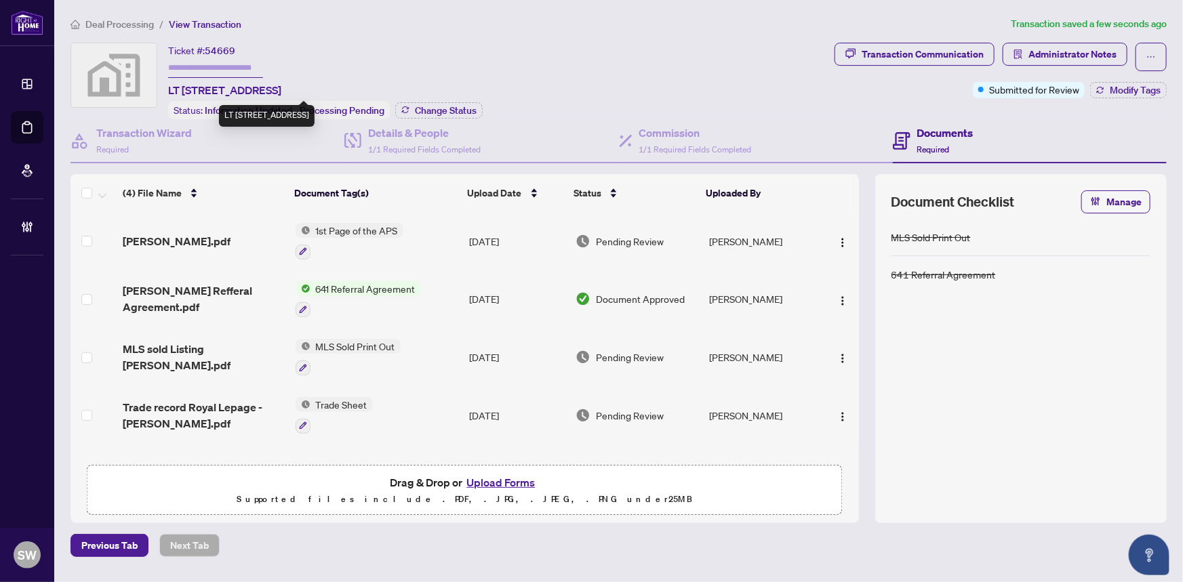
click at [281, 90] on span "LT [STREET_ADDRESS]" at bounding box center [224, 90] width 113 height 16
copy span "Wallaceburg"
drag, startPoint x: 168, startPoint y: 86, endPoint x: 193, endPoint y: 87, distance: 25.1
click at [193, 87] on span "LT [STREET_ADDRESS]" at bounding box center [224, 90] width 113 height 16
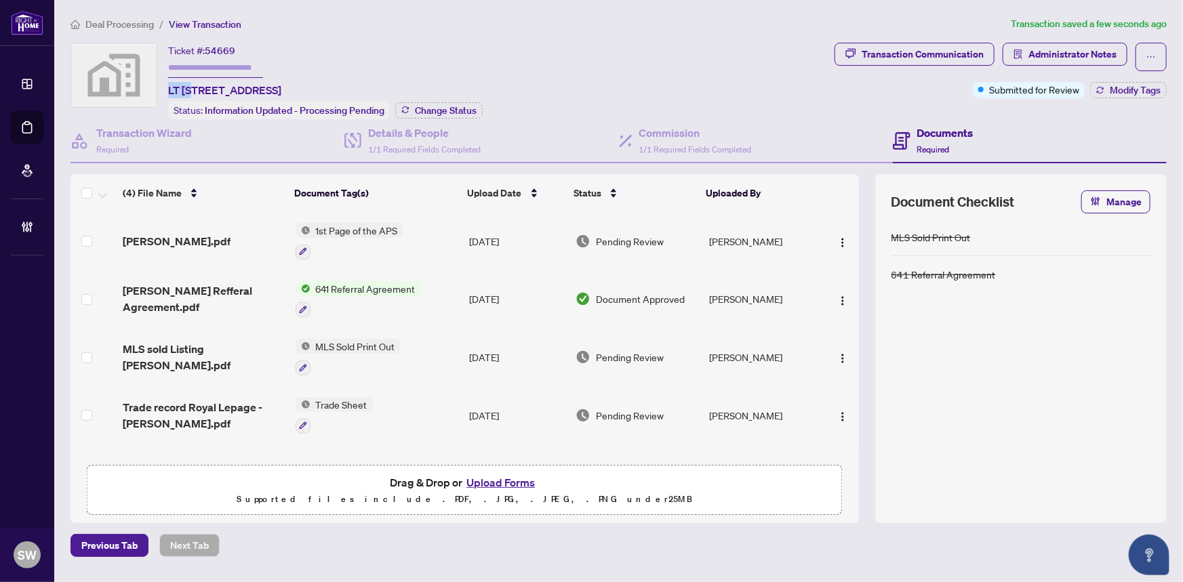
copy span "LT 93"
click at [220, 409] on span "Trade record Royal Lepage - James Bond.pdf" at bounding box center [203, 415] width 161 height 33
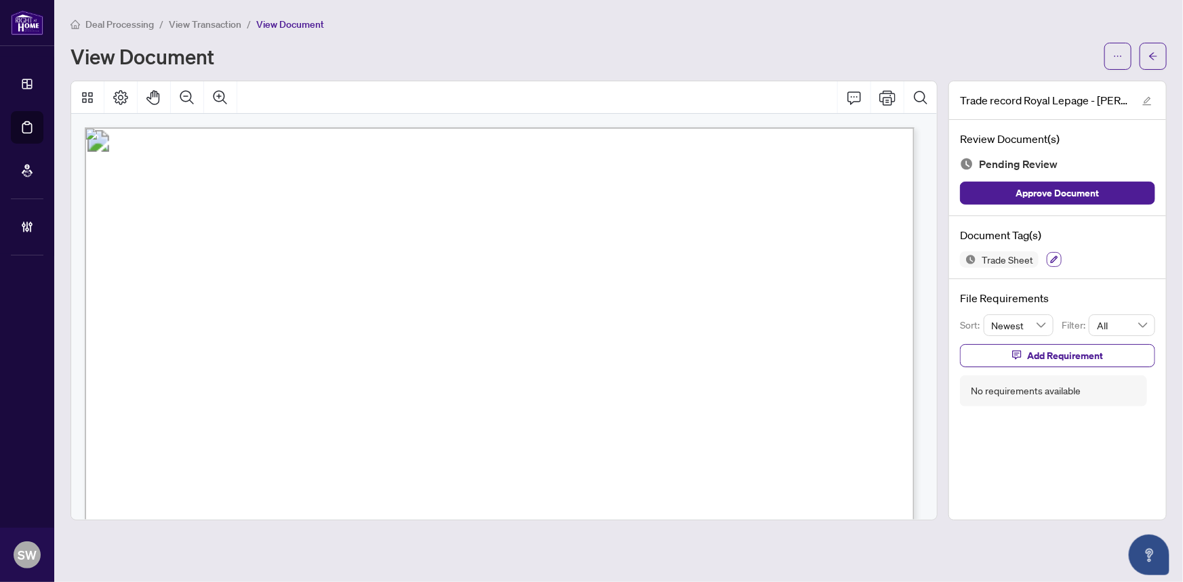
click at [1051, 258] on icon "button" at bounding box center [1054, 259] width 7 height 7
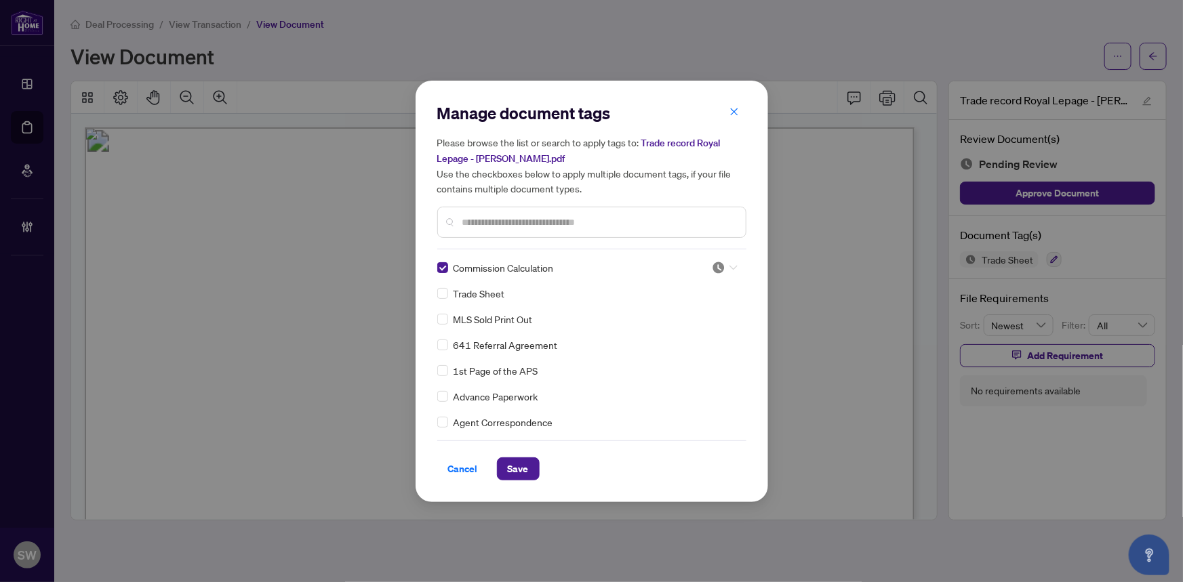
click at [729, 268] on icon at bounding box center [733, 267] width 8 height 5
click at [684, 333] on div "Approved" at bounding box center [680, 333] width 87 height 15
click at [533, 466] on button "Save" at bounding box center [518, 469] width 43 height 23
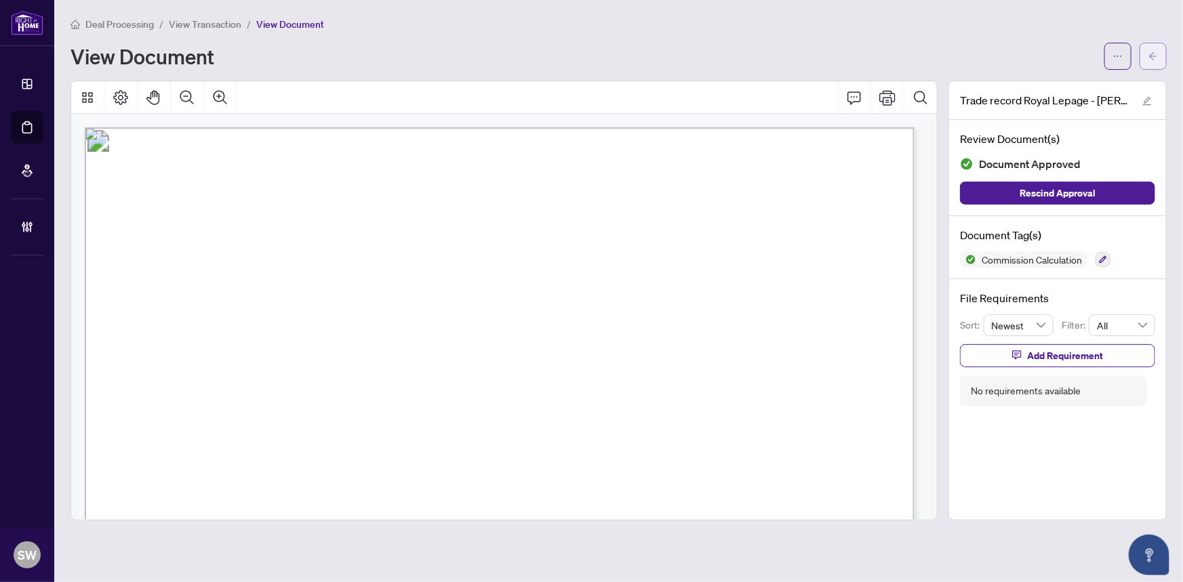
click at [1152, 60] on span "button" at bounding box center [1152, 56] width 9 height 22
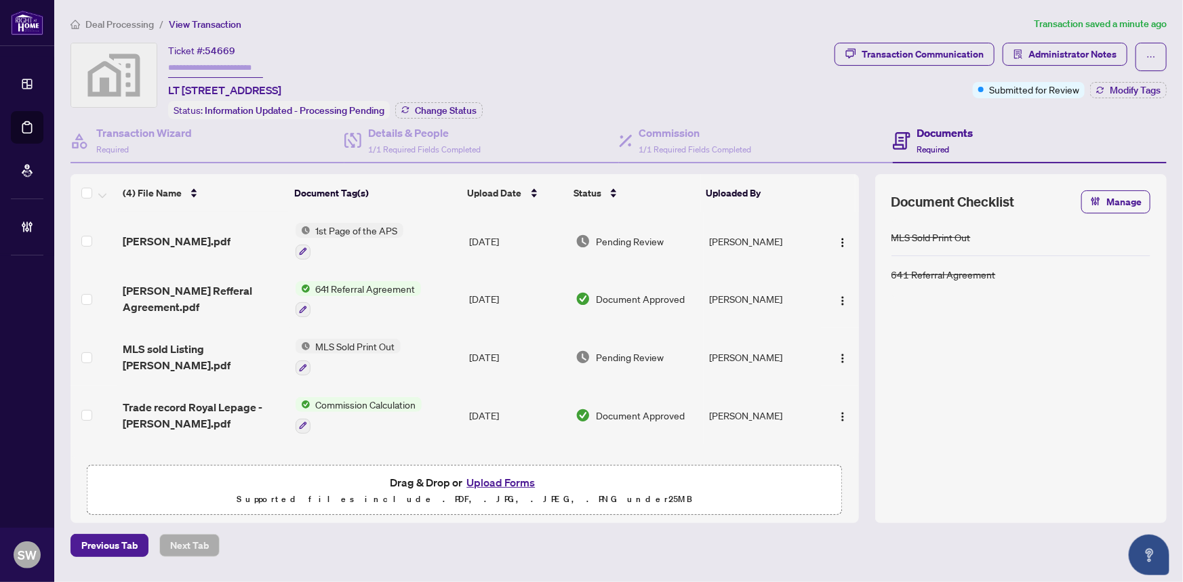
click at [251, 349] on span "MLS sold Listing James Bond.pdf" at bounding box center [203, 357] width 161 height 33
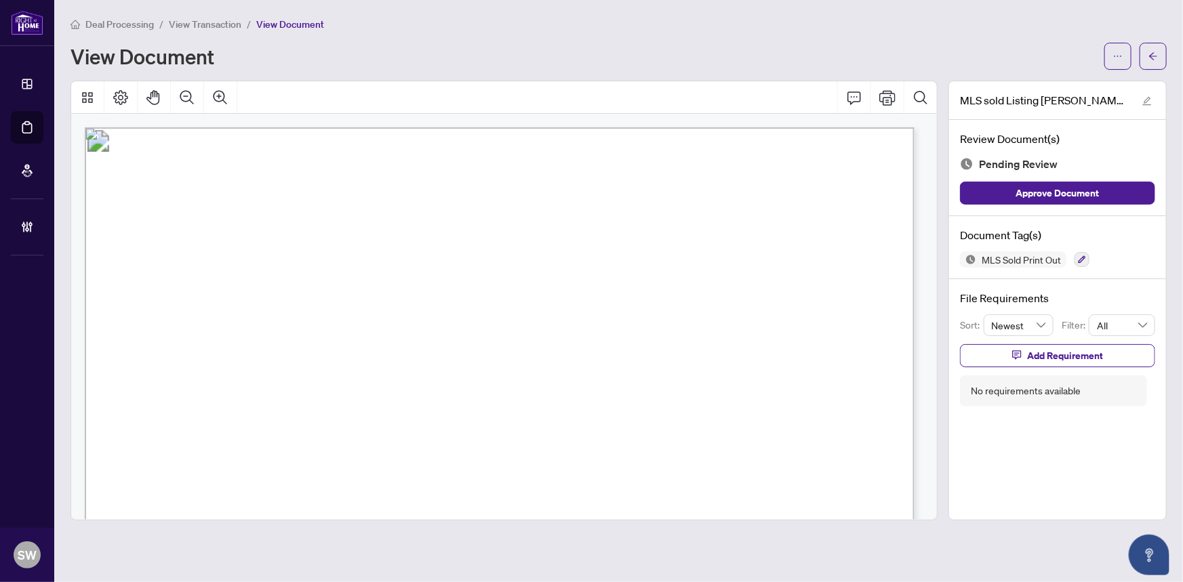
drag, startPoint x: 603, startPoint y: 199, endPoint x: 540, endPoint y: 197, distance: 63.1
click at [96, 130] on tr "MLS®#: 25020329 List Price: $379,900.00" at bounding box center [91, 130] width 8 height 0
click at [665, 275] on span "Wallaceburg, Ontario N8A 3E5" at bounding box center [603, 274] width 123 height 13
click at [665, 273] on span "Wallaceburg, Ontario N8A 3E5" at bounding box center [603, 274] width 123 height 13
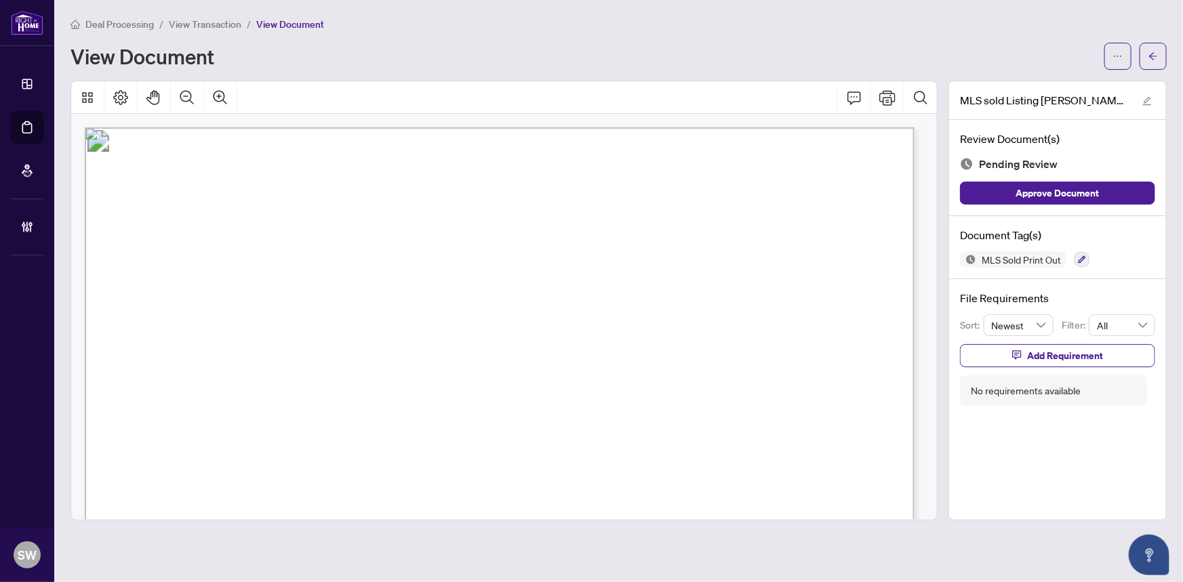
click at [665, 273] on span "Wallaceburg, Ontario N8A 3E5" at bounding box center [603, 274] width 123 height 13
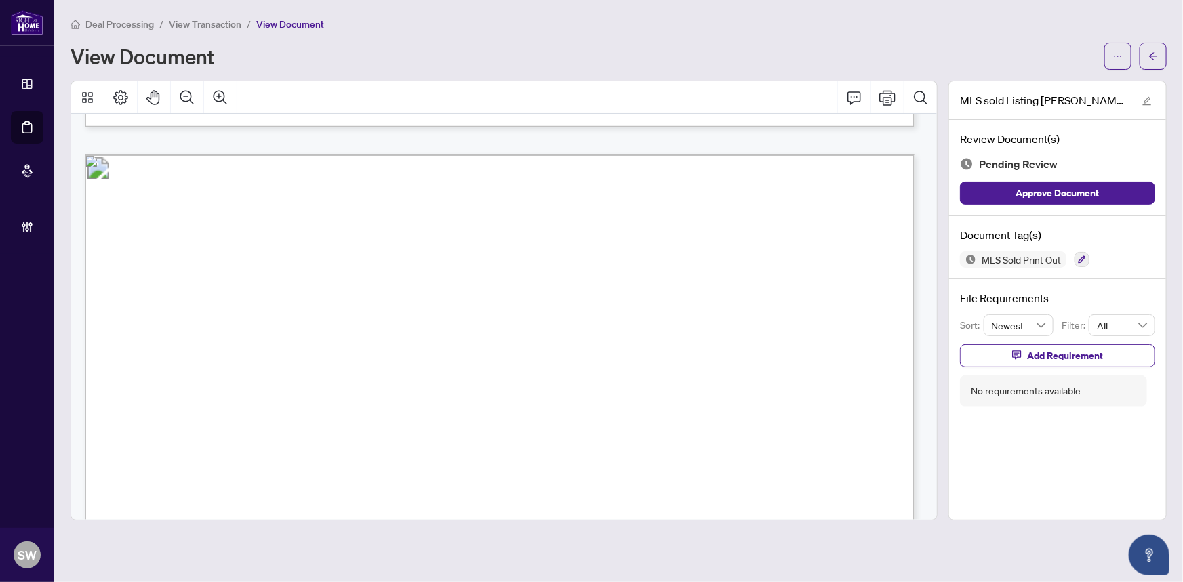
scroll to position [1109, 0]
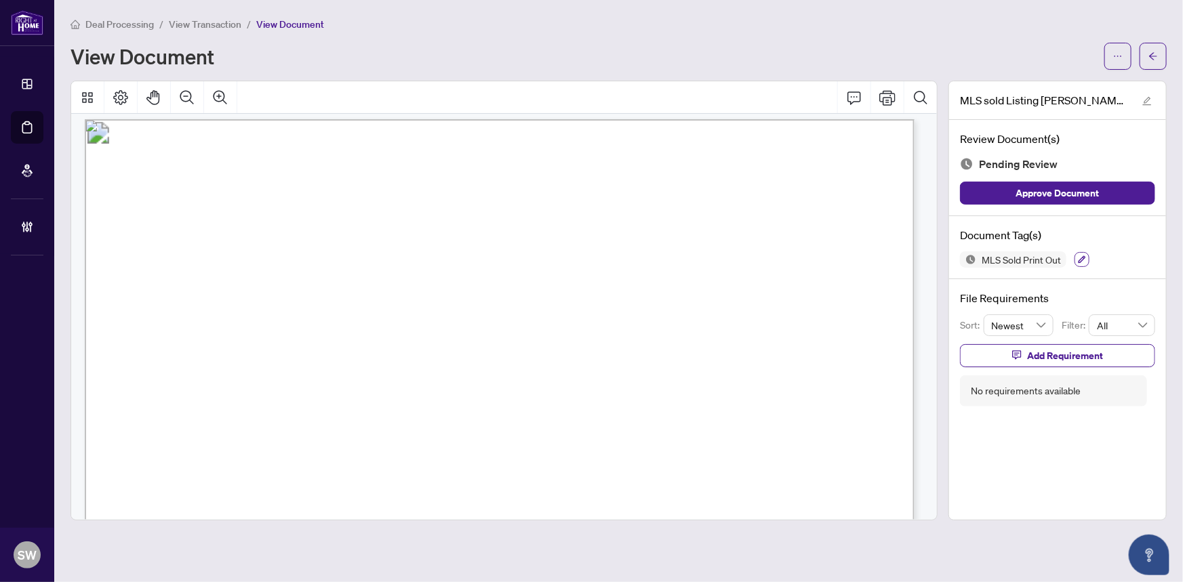
click at [1086, 258] on icon "button" at bounding box center [1082, 260] width 8 height 8
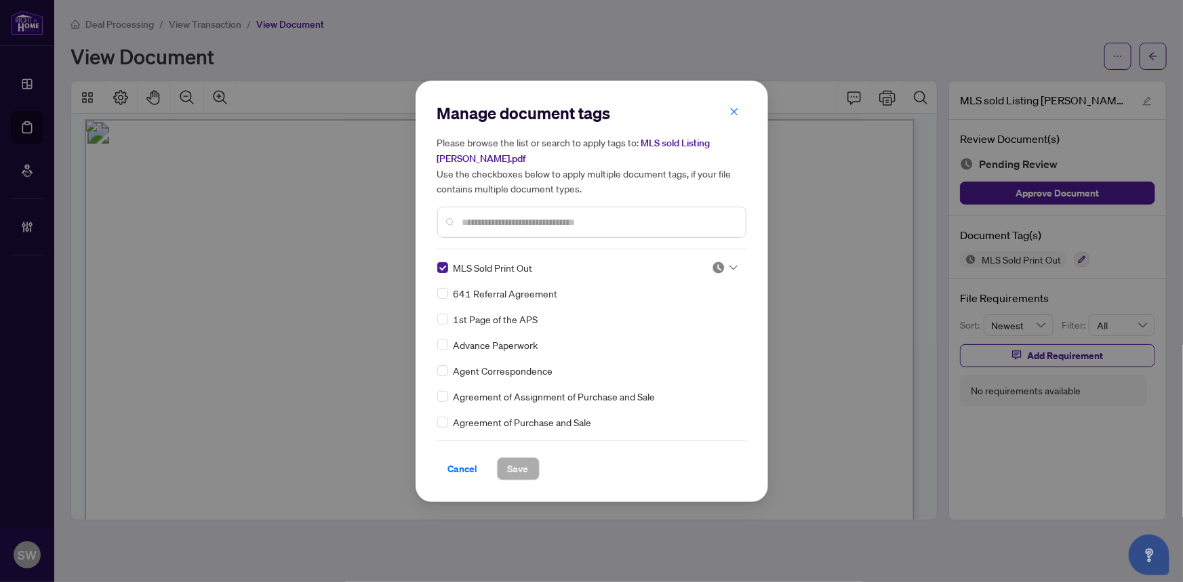
click at [714, 269] on img at bounding box center [719, 268] width 14 height 14
click at [672, 334] on div "Approved" at bounding box center [680, 333] width 87 height 15
click at [527, 464] on button "Save" at bounding box center [518, 469] width 43 height 23
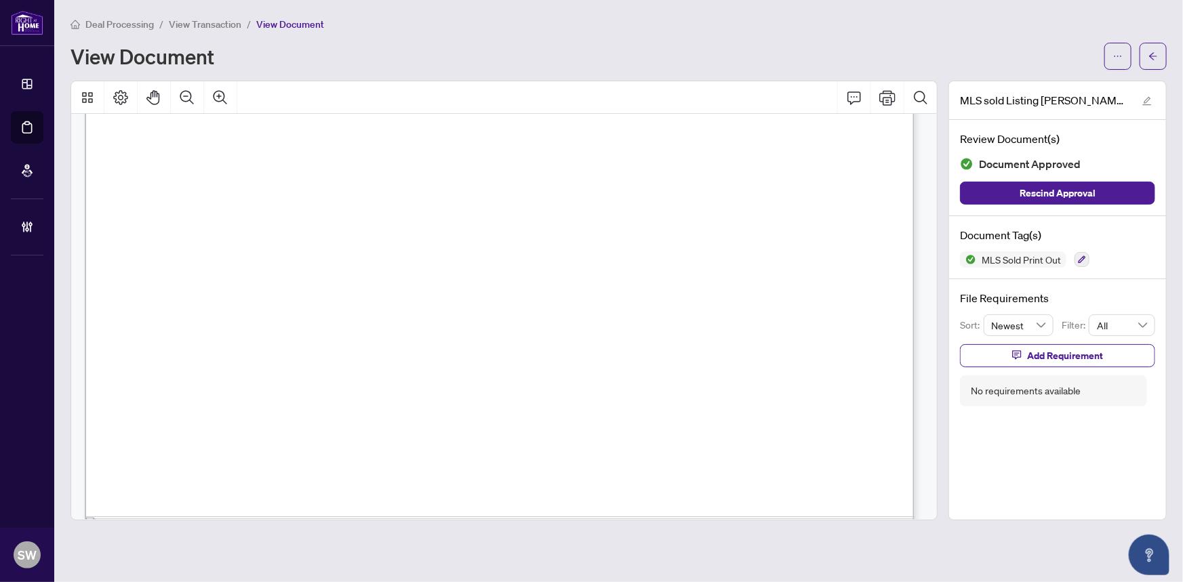
scroll to position [493, 0]
click at [1159, 59] on button "button" at bounding box center [1153, 56] width 27 height 27
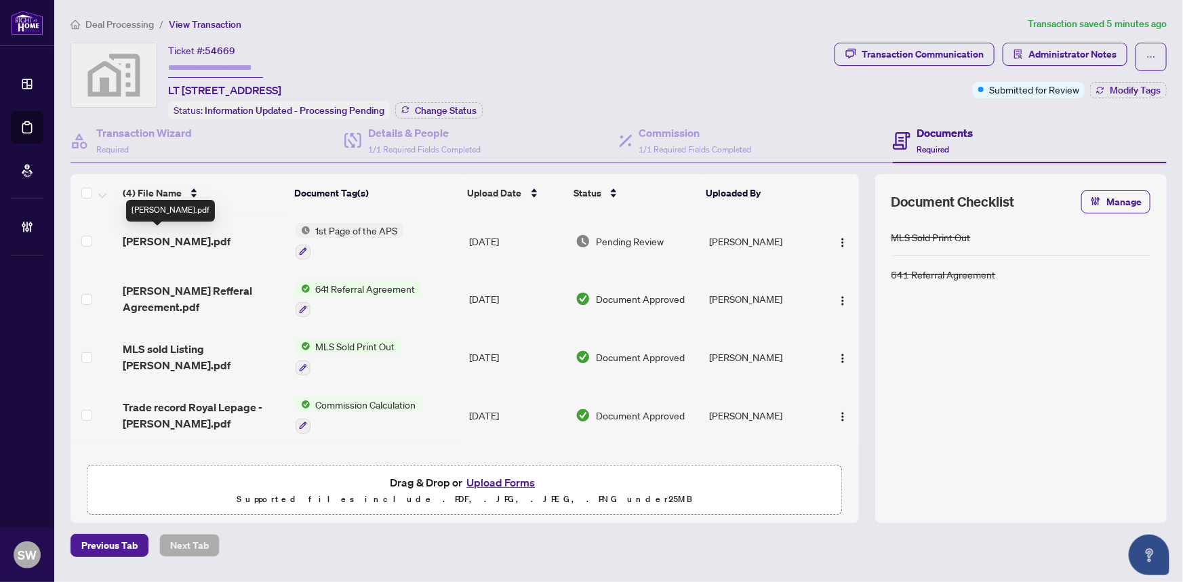
click at [189, 233] on span "James APS.pdf" at bounding box center [177, 241] width 108 height 16
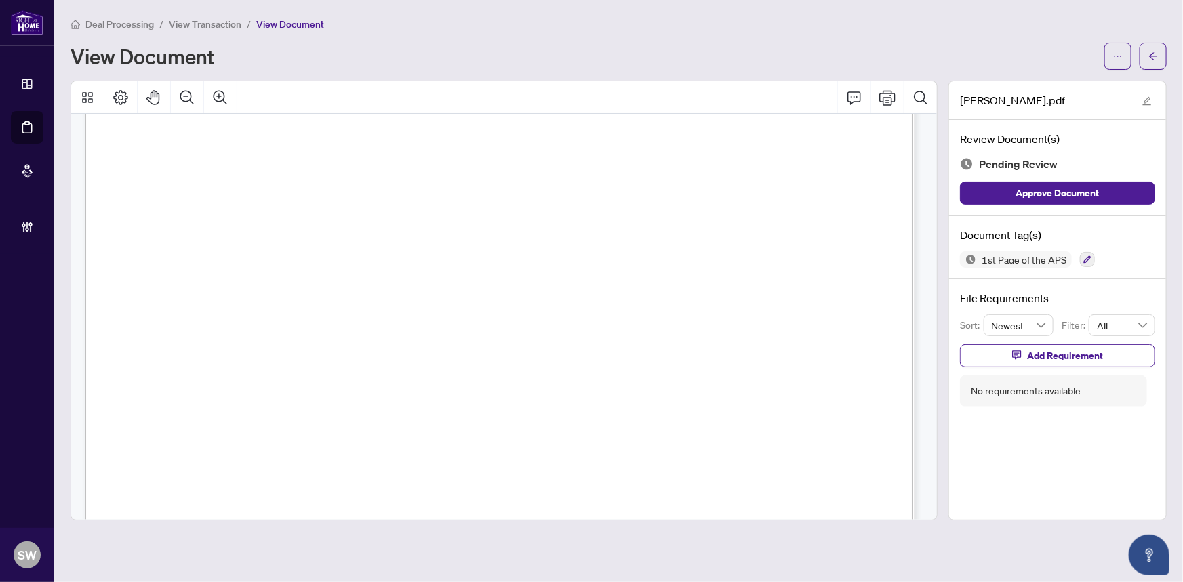
scroll to position [135, 0]
click at [1083, 258] on icon "button" at bounding box center [1087, 260] width 8 height 8
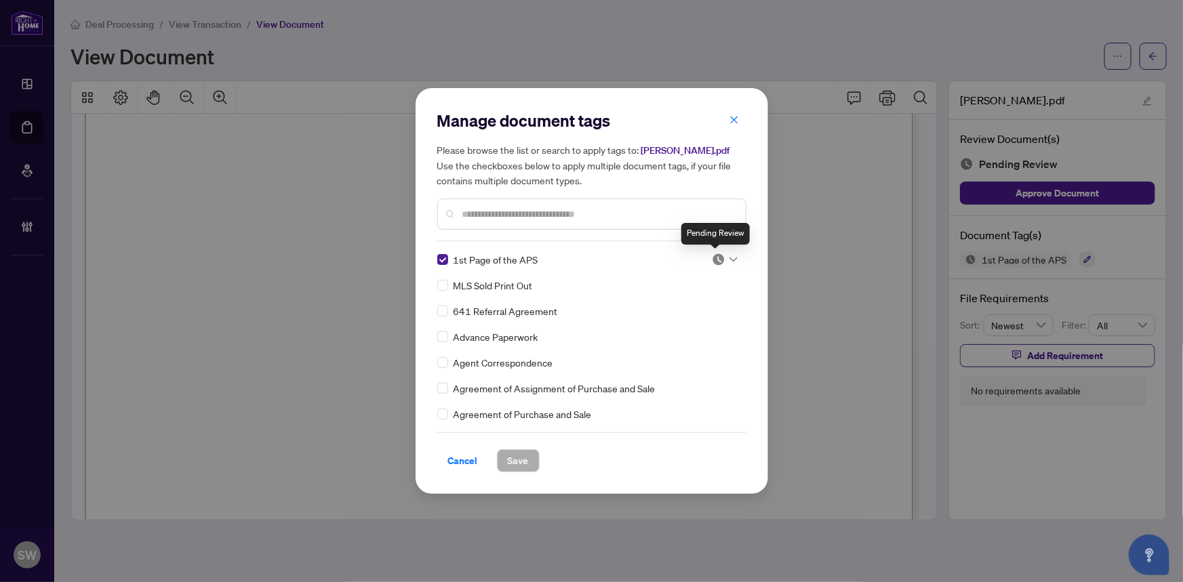
click at [712, 259] on img at bounding box center [719, 260] width 14 height 14
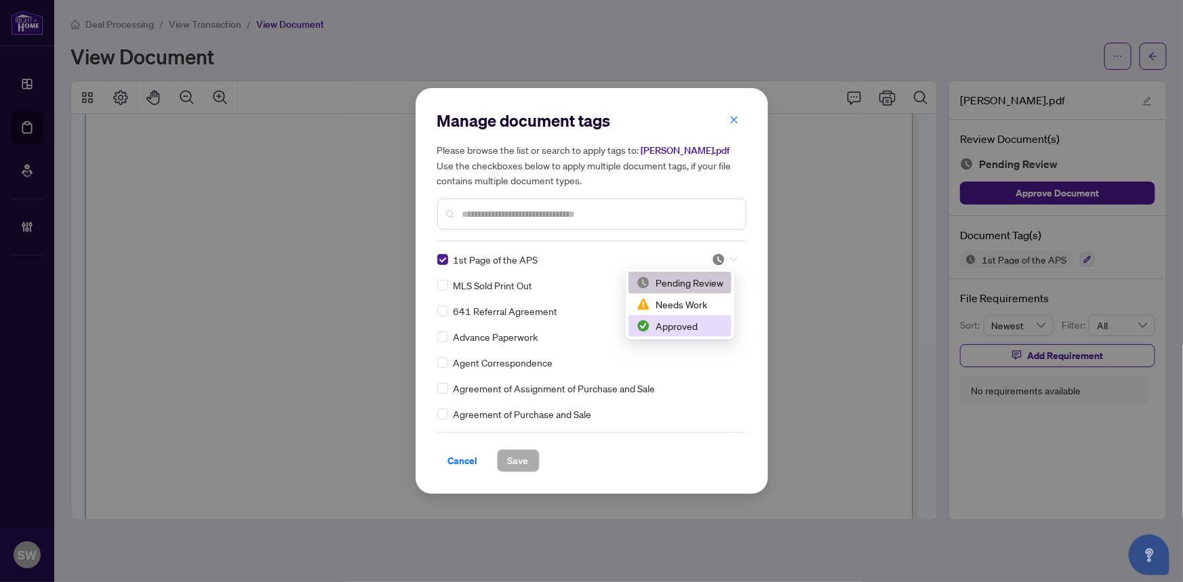
click at [684, 325] on div "Approved" at bounding box center [680, 326] width 87 height 15
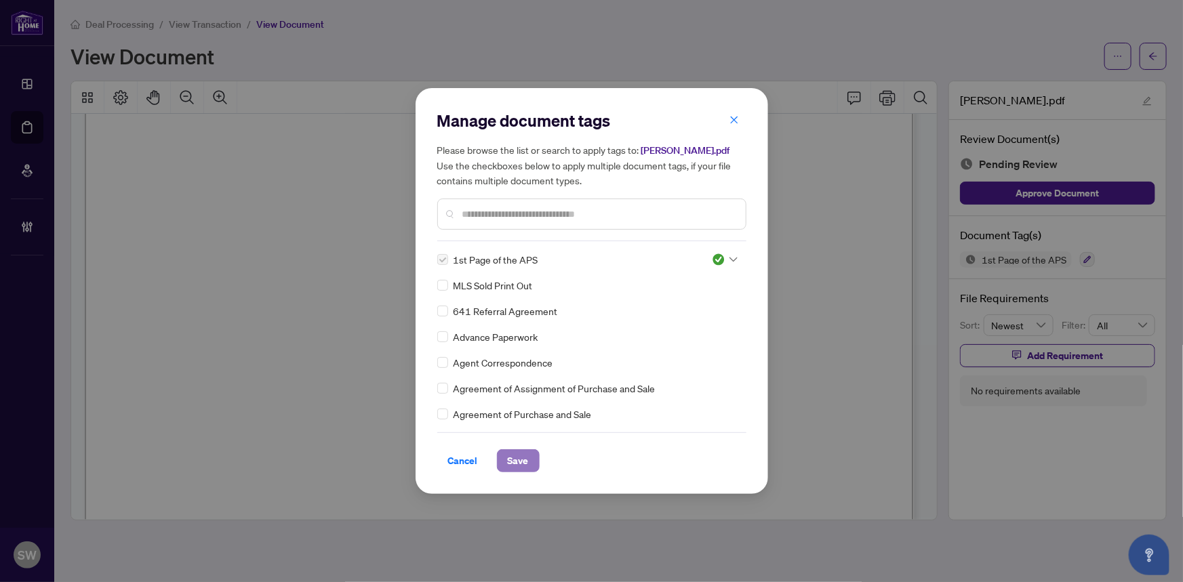
click at [520, 457] on span "Save" at bounding box center [518, 461] width 21 height 22
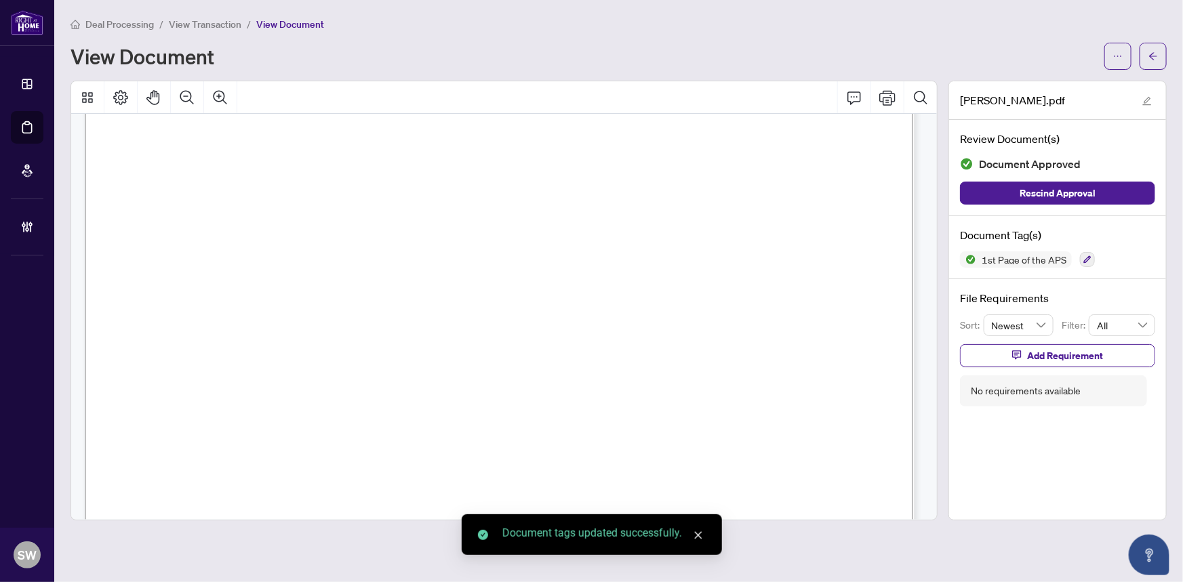
click at [1154, 53] on icon "arrow-left" at bounding box center [1152, 56] width 9 height 9
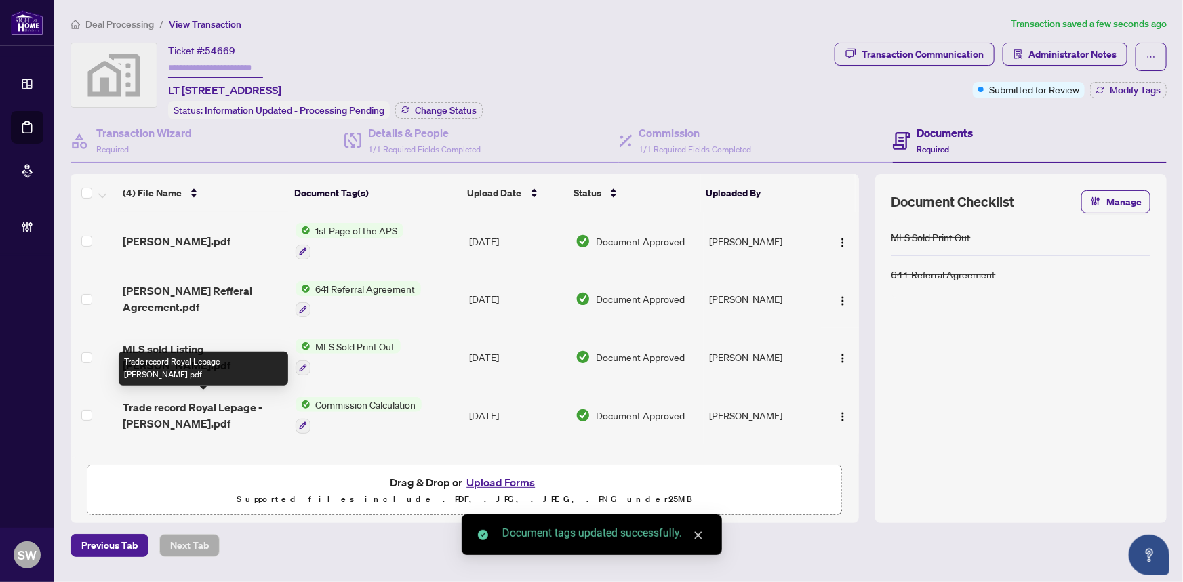
click at [241, 401] on span "Trade record Royal Lepage - James Bond.pdf" at bounding box center [203, 415] width 161 height 33
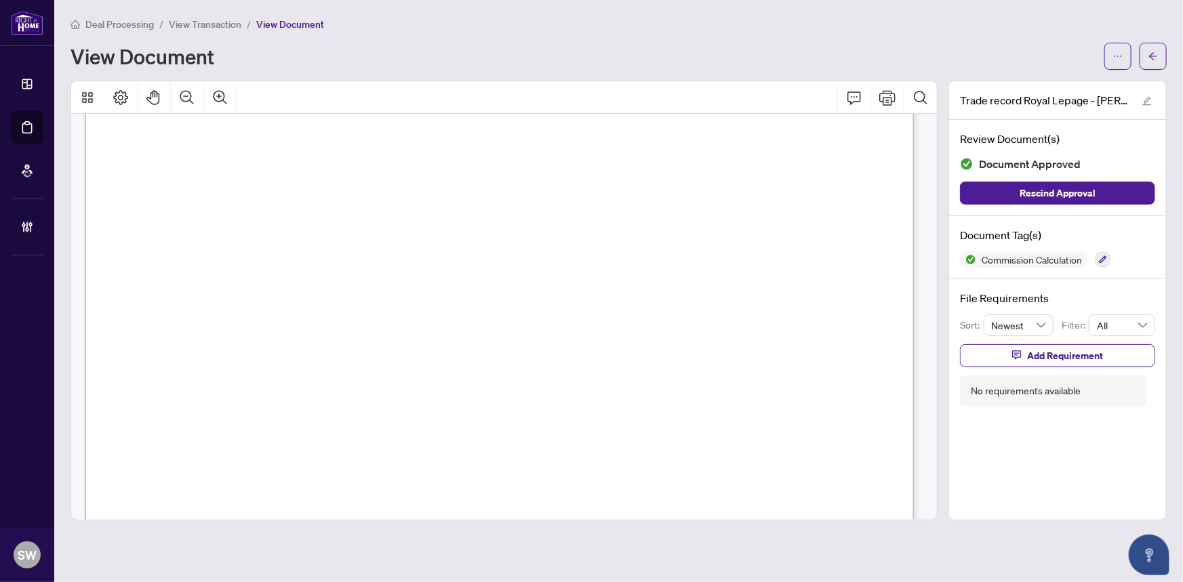
scroll to position [123, 0]
click at [1159, 54] on button "button" at bounding box center [1153, 56] width 27 height 27
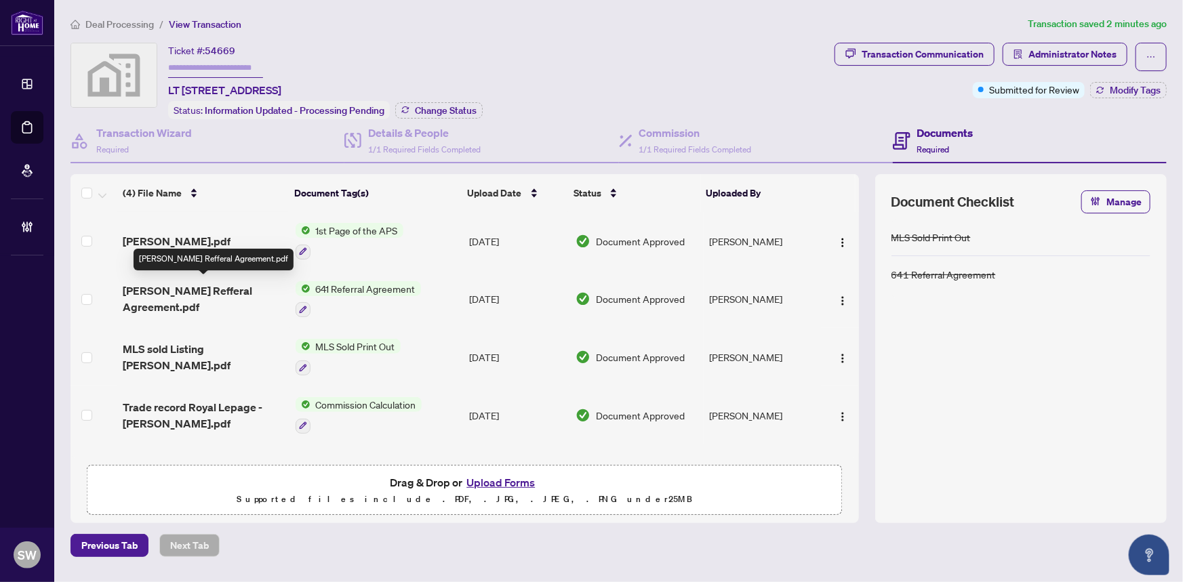
click at [231, 287] on span "James Bond Refferal Agreement.pdf" at bounding box center [203, 299] width 161 height 33
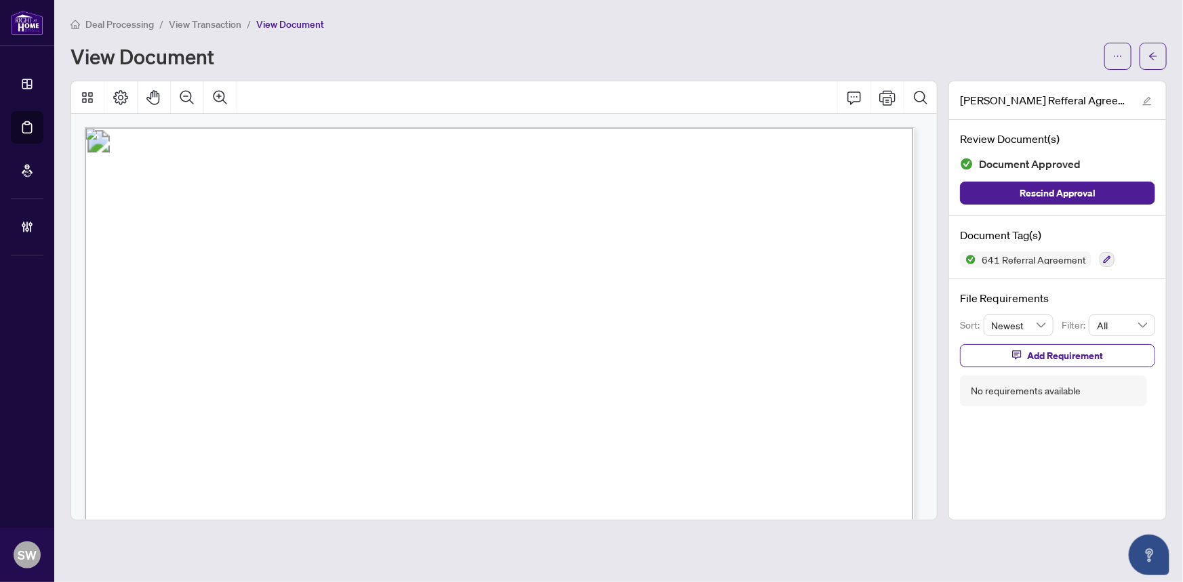
click at [265, 365] on span "519-354-5470" at bounding box center [310, 367] width 123 height 12
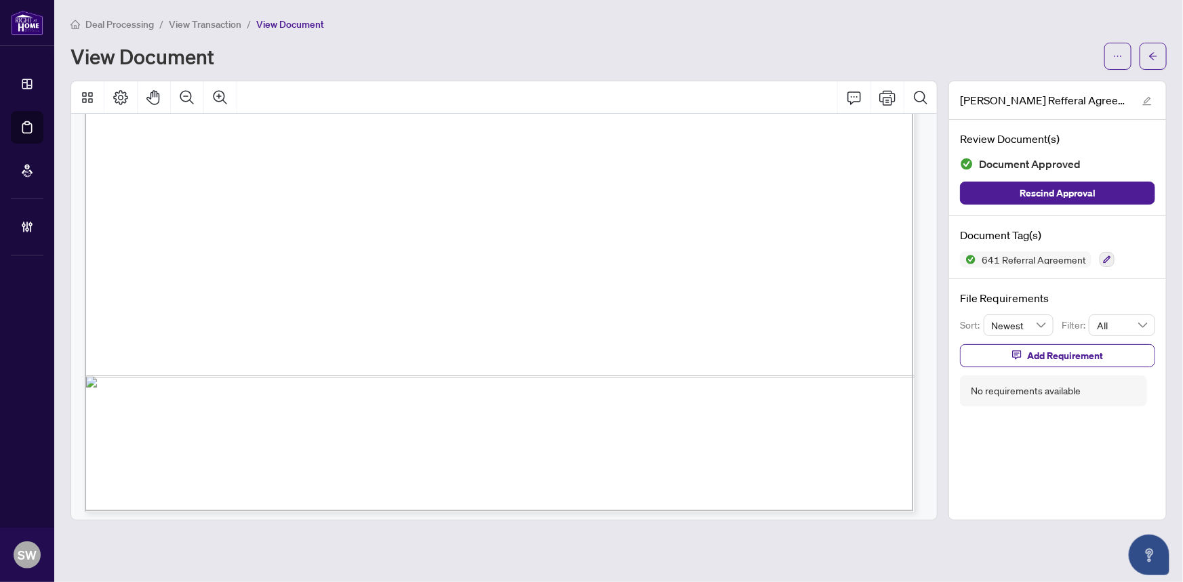
scroll to position [701, 0]
click at [1152, 58] on icon "arrow-left" at bounding box center [1153, 55] width 8 height 7
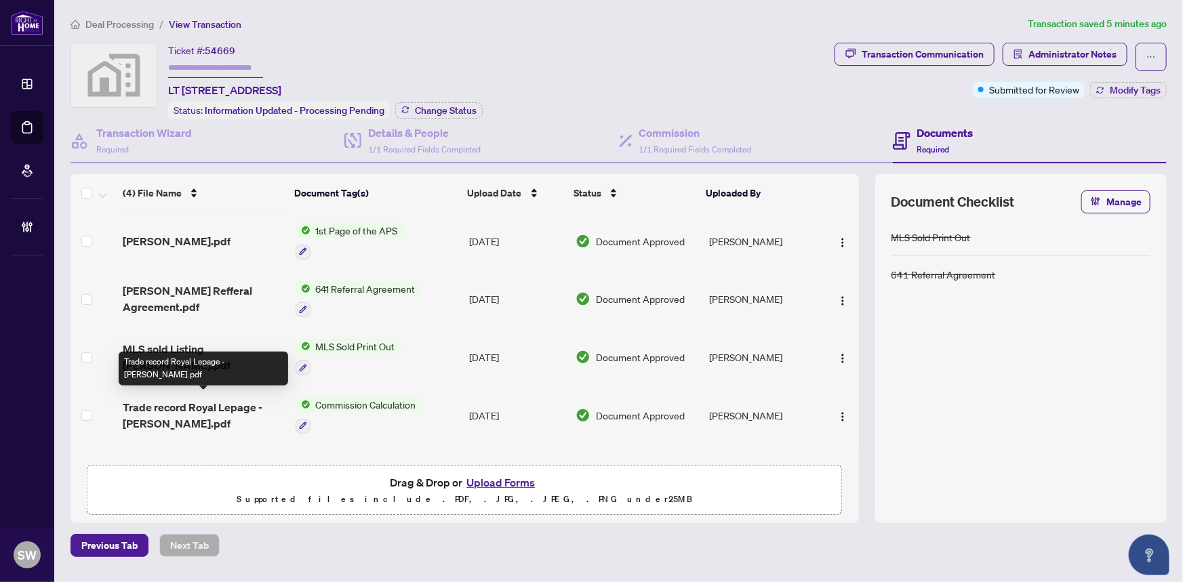
click at [208, 403] on span "Trade record Royal Lepage - James Bond.pdf" at bounding box center [203, 415] width 161 height 33
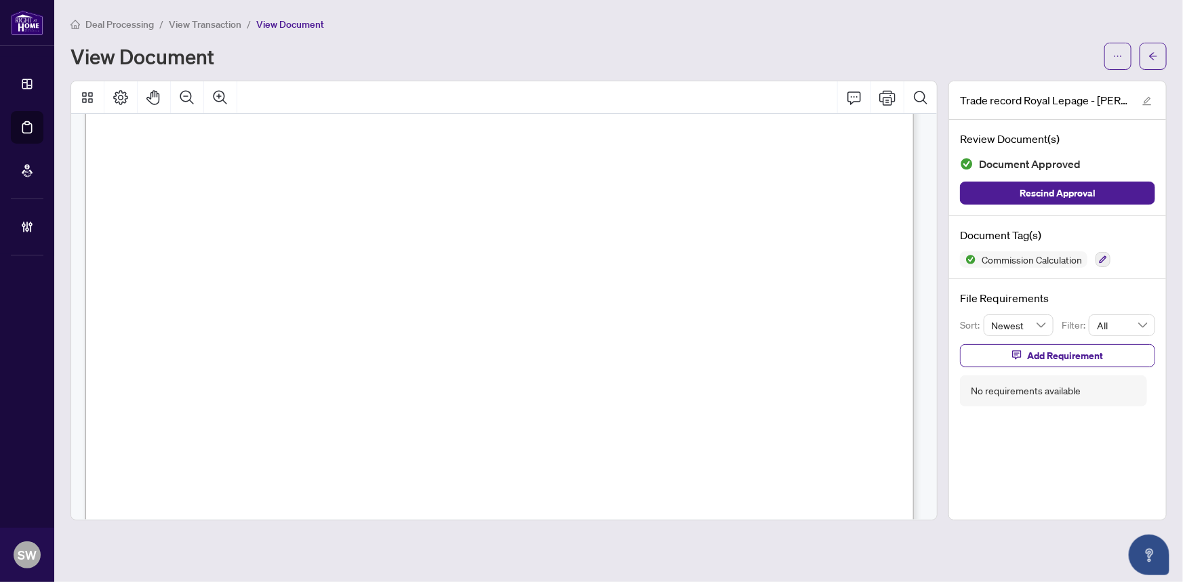
scroll to position [308, 0]
click at [1159, 65] on button "button" at bounding box center [1153, 56] width 27 height 27
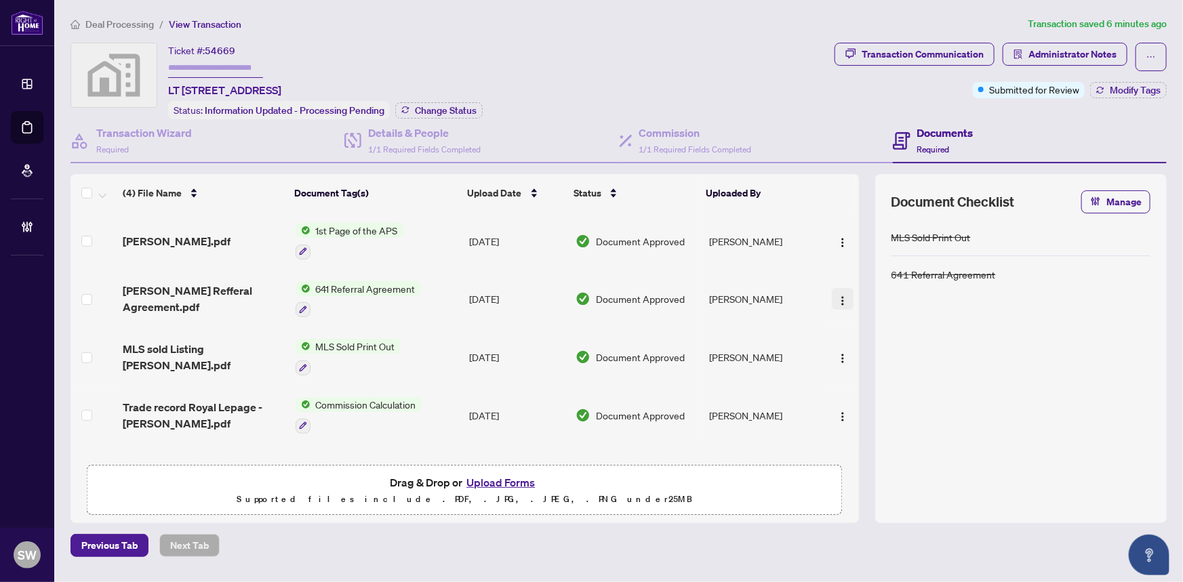
click at [841, 296] on img "button" at bounding box center [842, 301] width 11 height 11
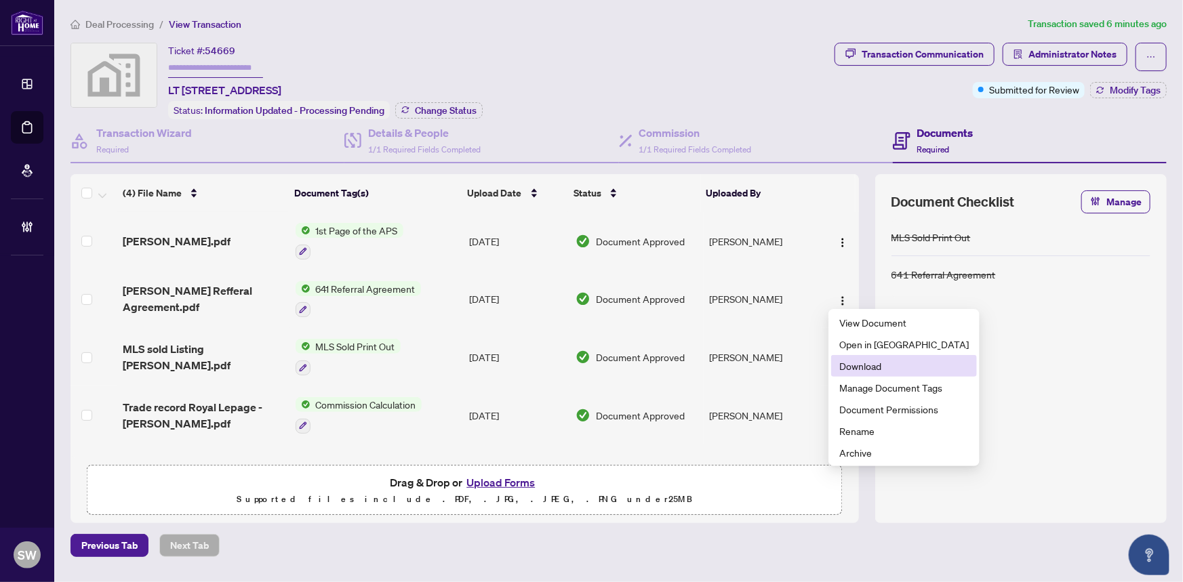
click at [878, 366] on span "Download" at bounding box center [903, 366] width 129 height 15
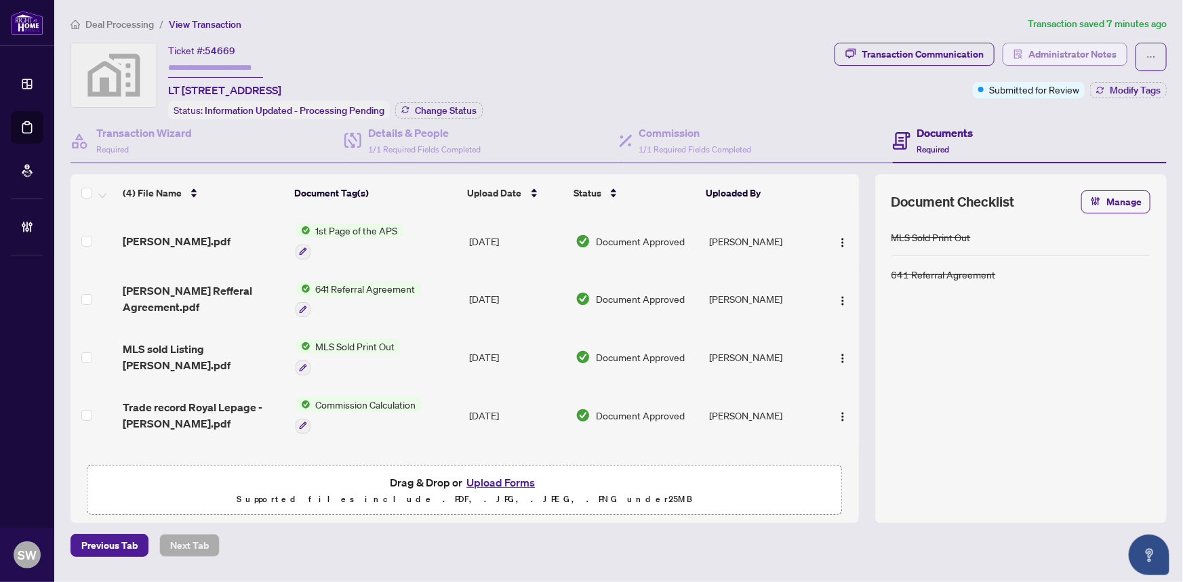
click at [1055, 52] on span "Administrator Notes" at bounding box center [1072, 54] width 88 height 22
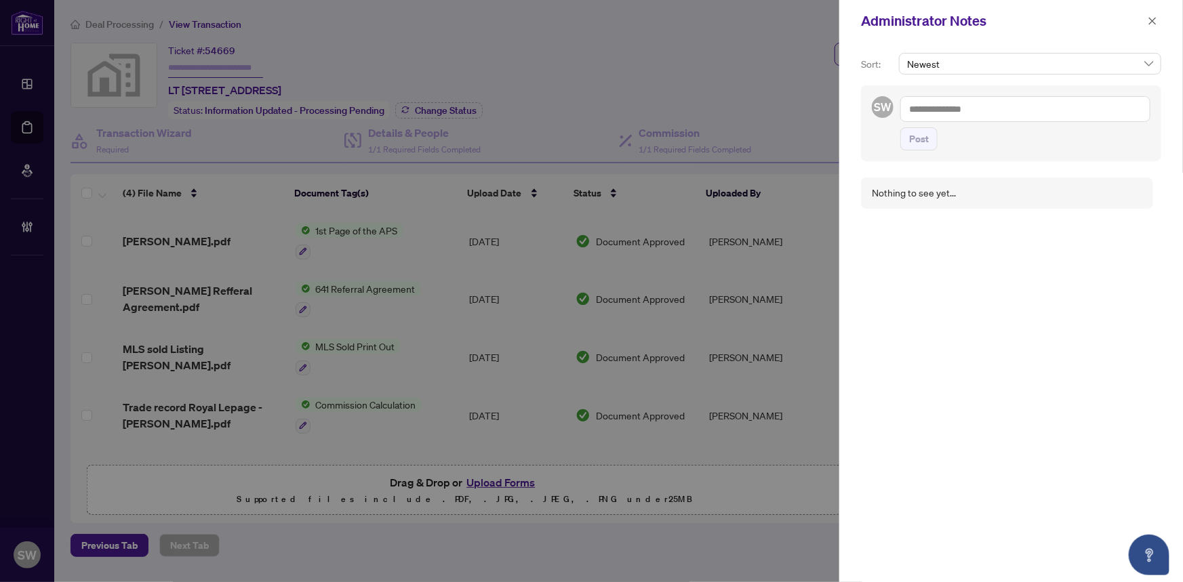
click at [933, 112] on textarea at bounding box center [1025, 109] width 250 height 26
paste textarea "**********"
type textarea "**********"
click at [922, 140] on span "Post" at bounding box center [919, 139] width 20 height 22
click at [1154, 18] on icon "close" at bounding box center [1152, 20] width 7 height 7
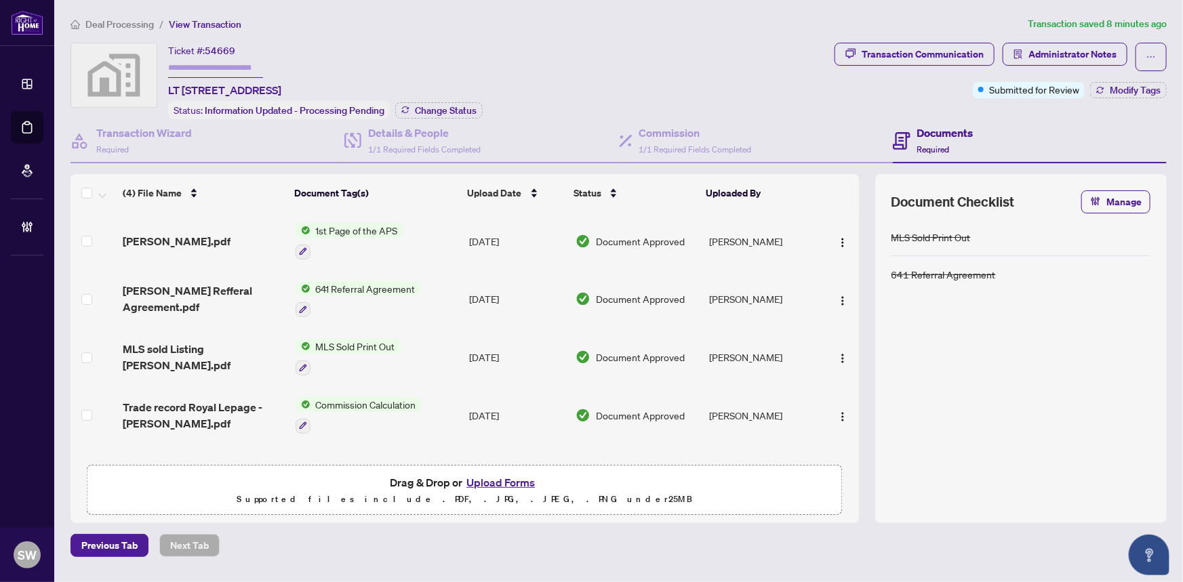
click at [222, 53] on span "54669" at bounding box center [220, 51] width 31 height 12
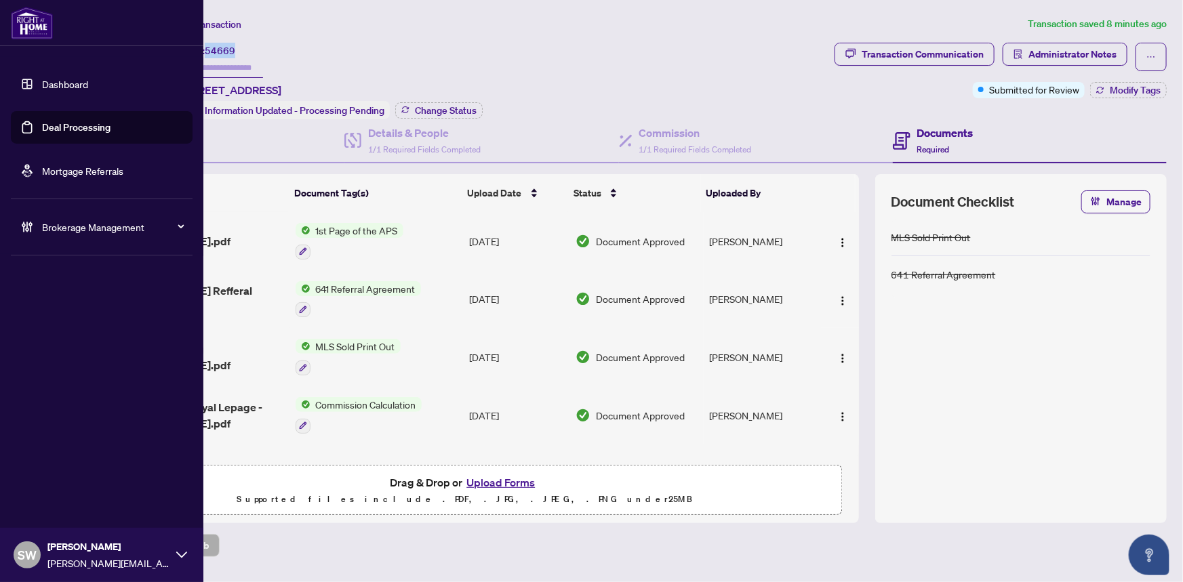
copy span "54669"
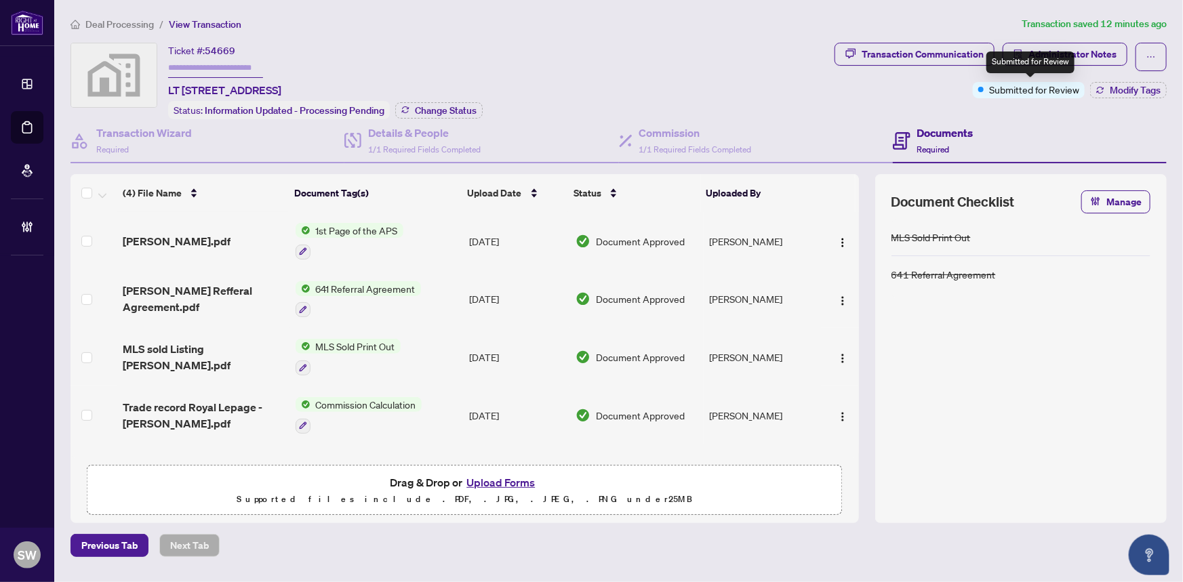
click at [1064, 56] on div "Submitted for Review" at bounding box center [1030, 63] width 88 height 22
click at [1092, 54] on span "Administrator Notes" at bounding box center [1072, 54] width 88 height 22
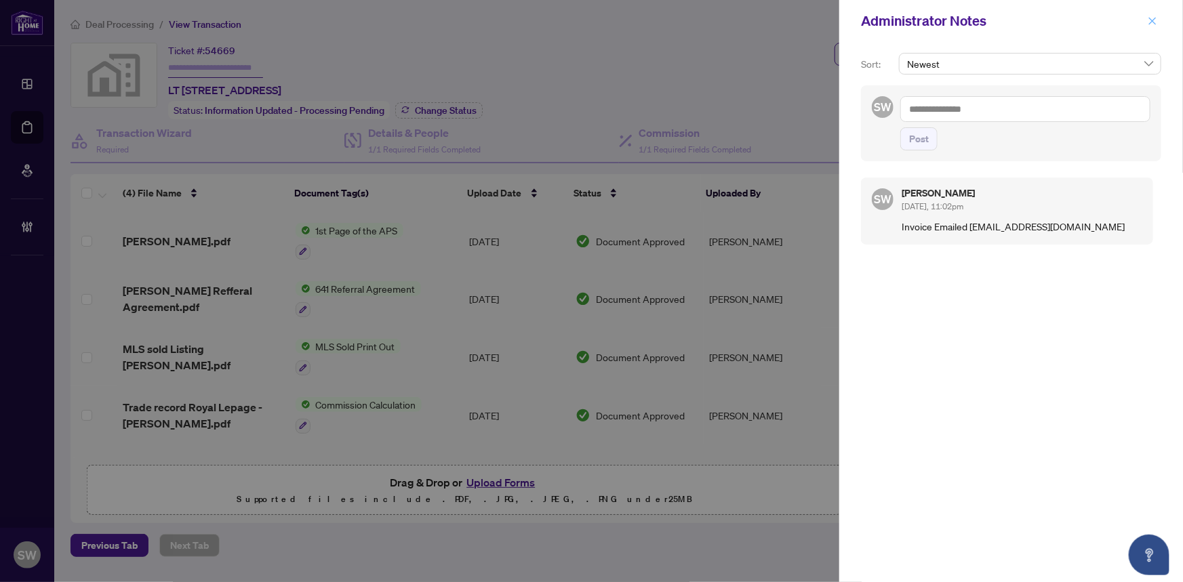
click at [1154, 22] on icon "close" at bounding box center [1152, 20] width 7 height 7
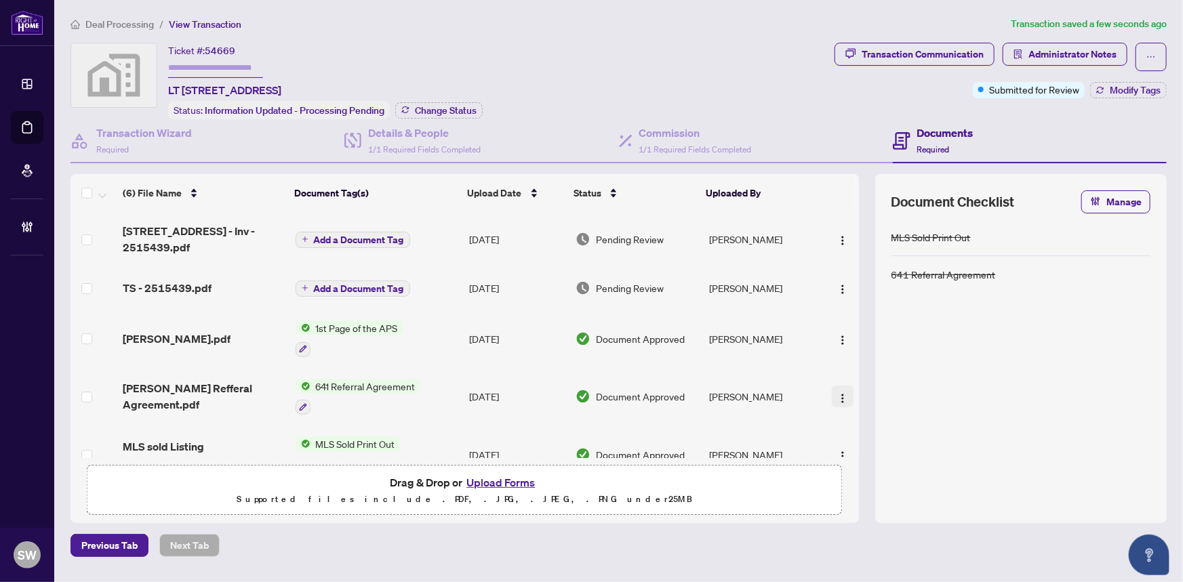
click at [841, 393] on img "button" at bounding box center [842, 398] width 11 height 11
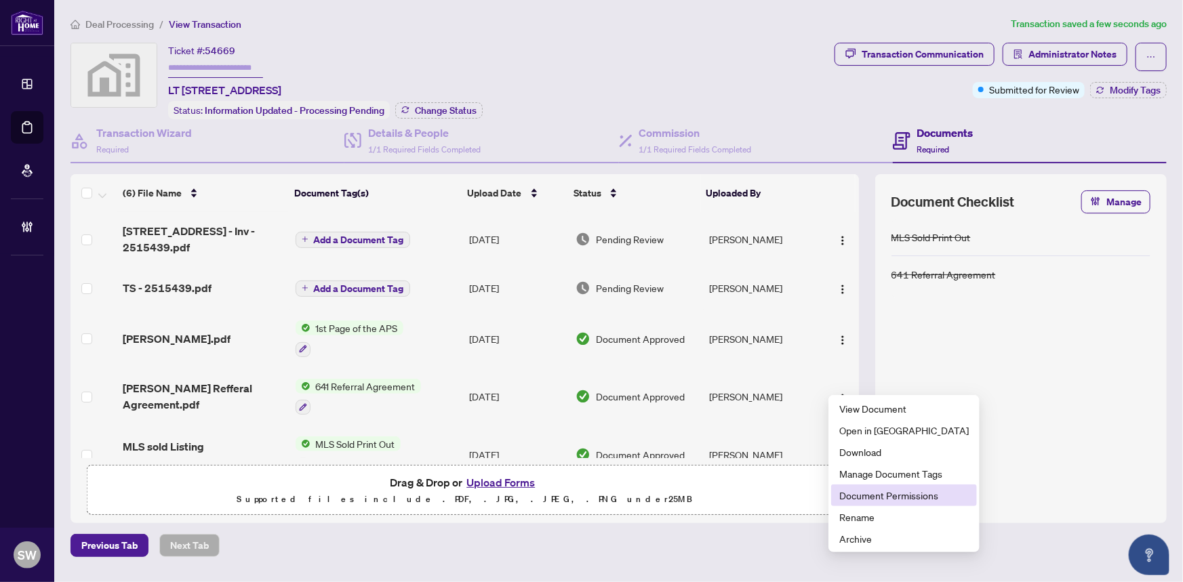
click at [881, 494] on span "Document Permissions" at bounding box center [903, 495] width 129 height 15
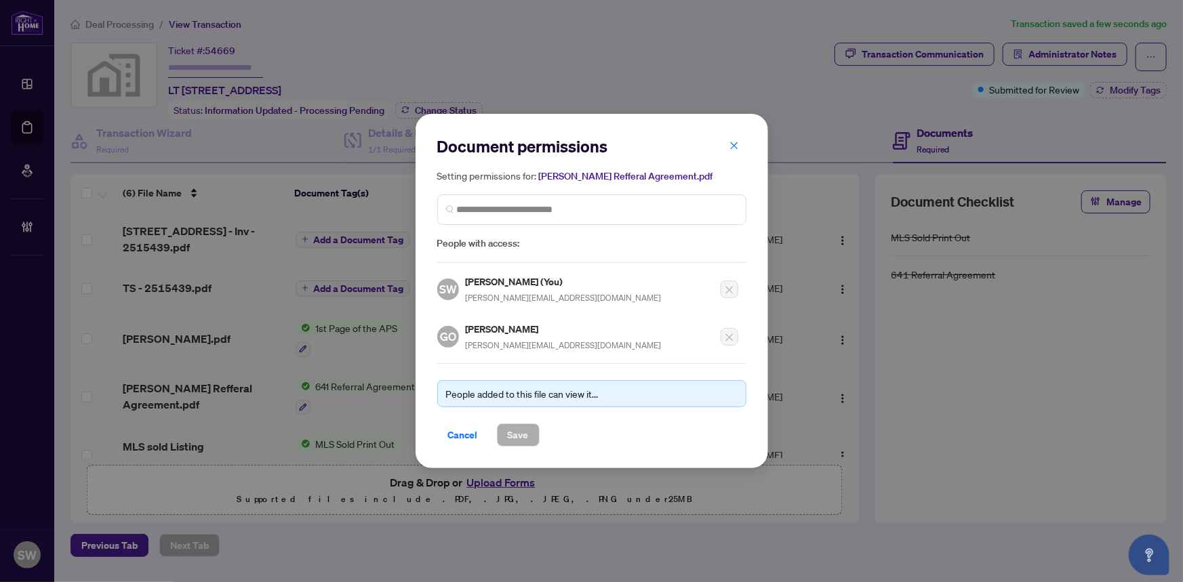
click at [500, 331] on h5 "[PERSON_NAME]" at bounding box center [564, 329] width 196 height 16
copy h5 "[PERSON_NAME]"
click at [464, 432] on span "Cancel" at bounding box center [463, 435] width 30 height 22
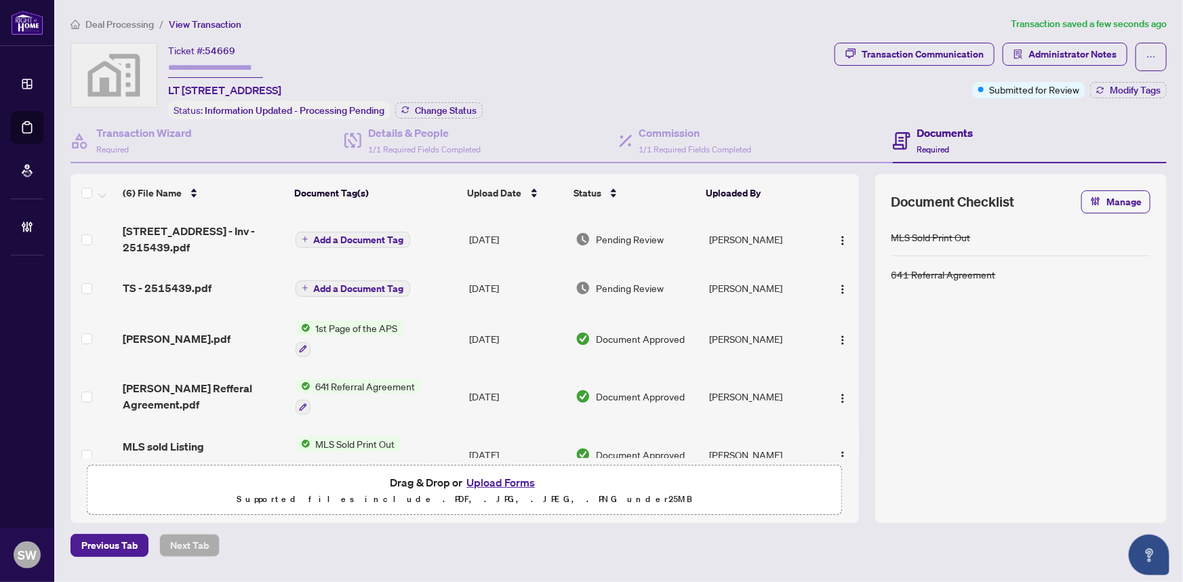
click at [214, 229] on span "1131 Elgin St - Inv - 2515439.pdf" at bounding box center [203, 239] width 161 height 33
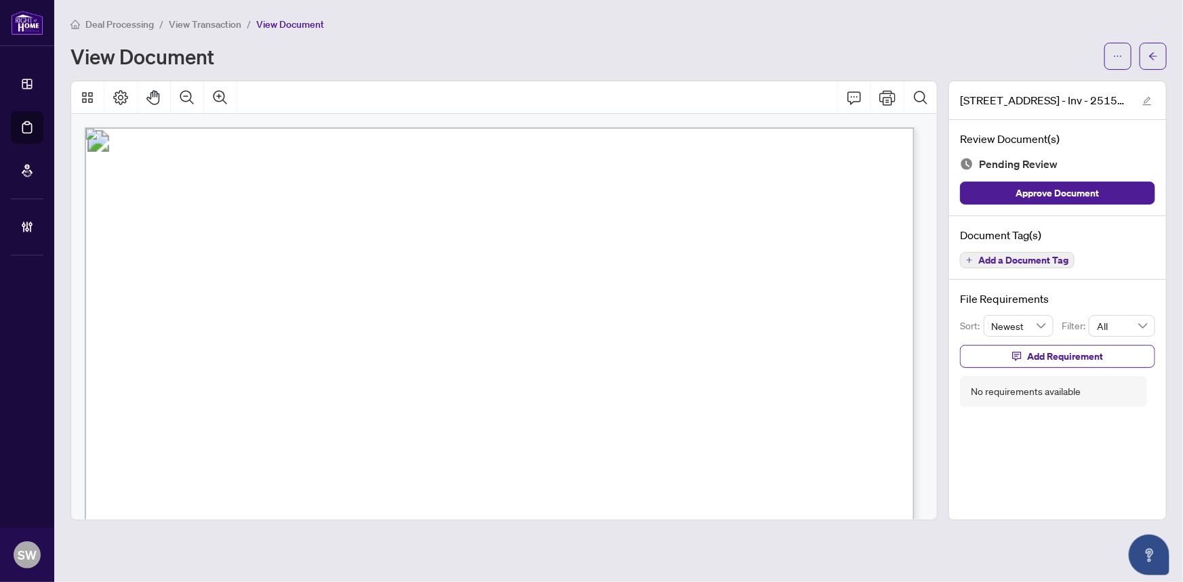
click at [1031, 260] on span "Add a Document Tag" at bounding box center [1023, 260] width 90 height 9
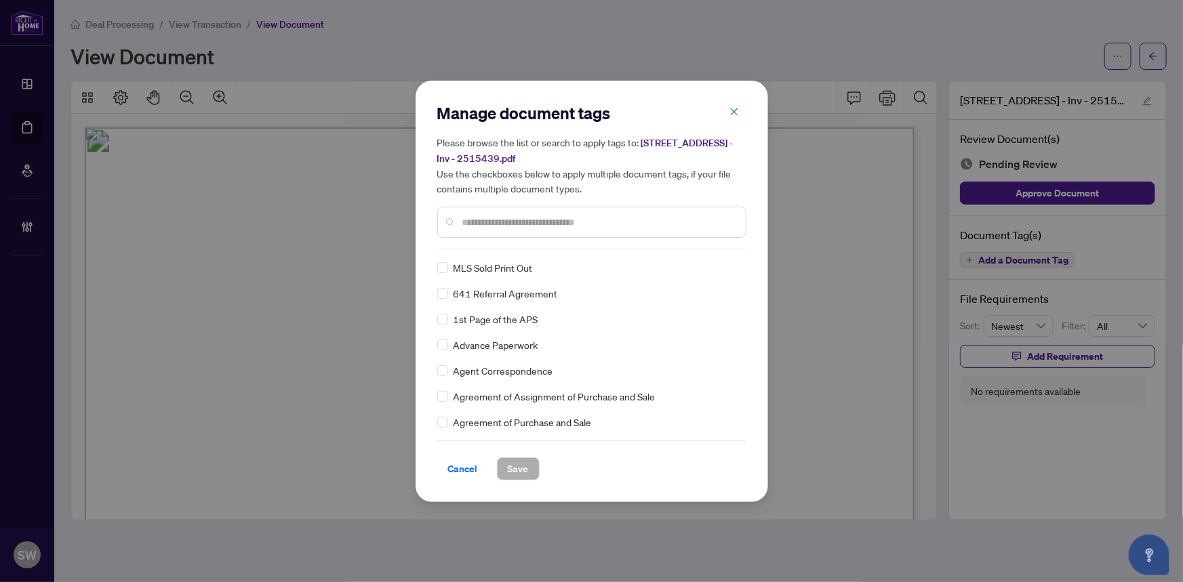
click at [496, 216] on input "text" at bounding box center [598, 222] width 273 height 15
type input "*****"
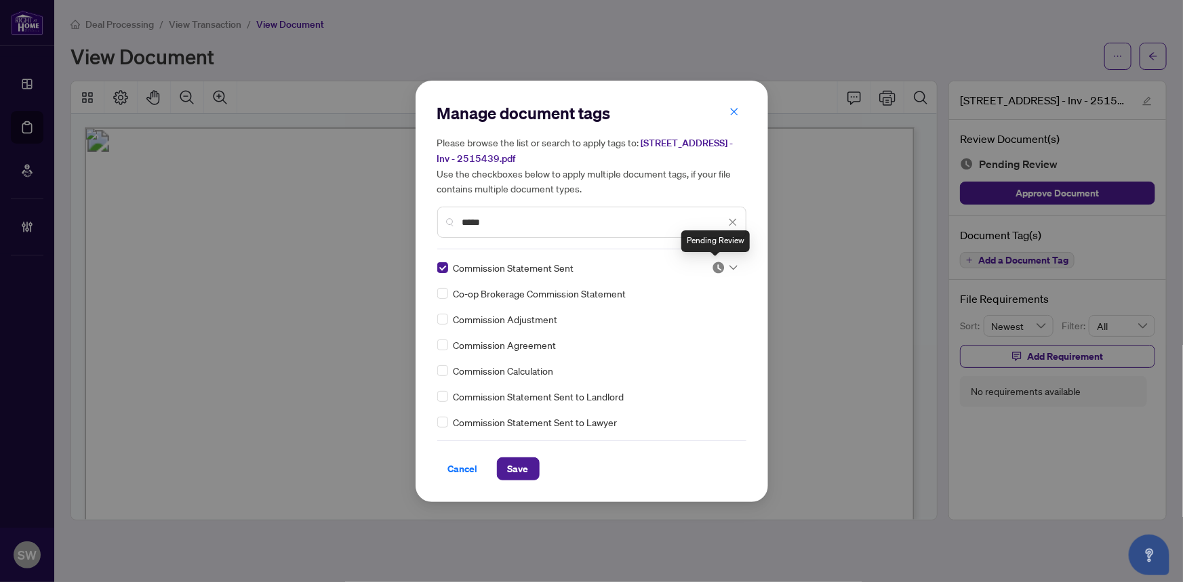
click at [717, 266] on img at bounding box center [719, 268] width 14 height 14
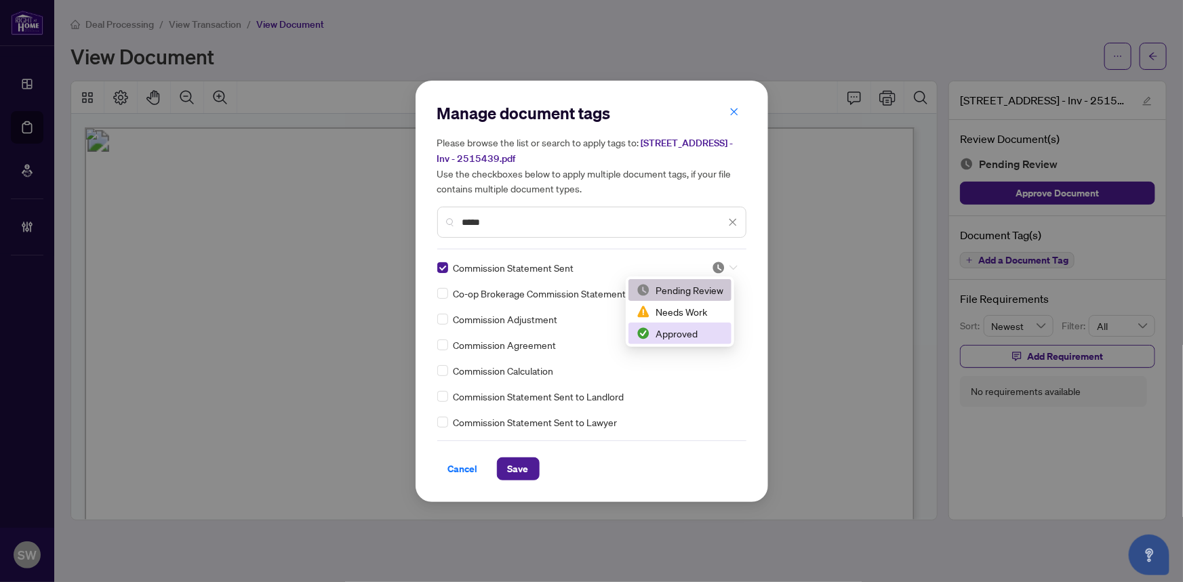
click at [675, 331] on div "Approved" at bounding box center [680, 333] width 87 height 15
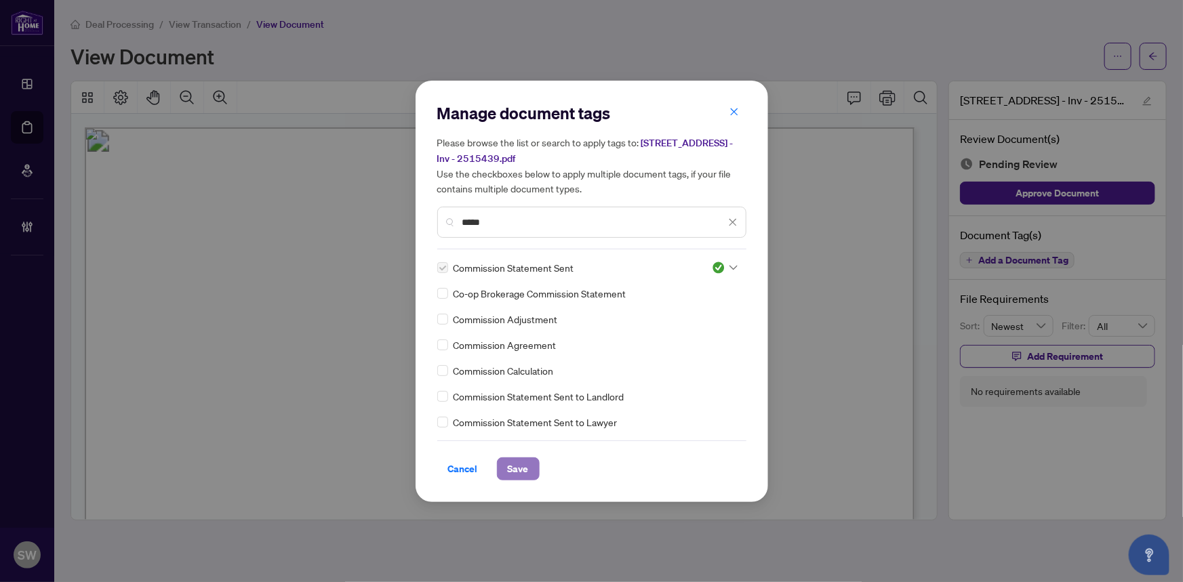
click at [522, 468] on button "Save" at bounding box center [518, 469] width 43 height 23
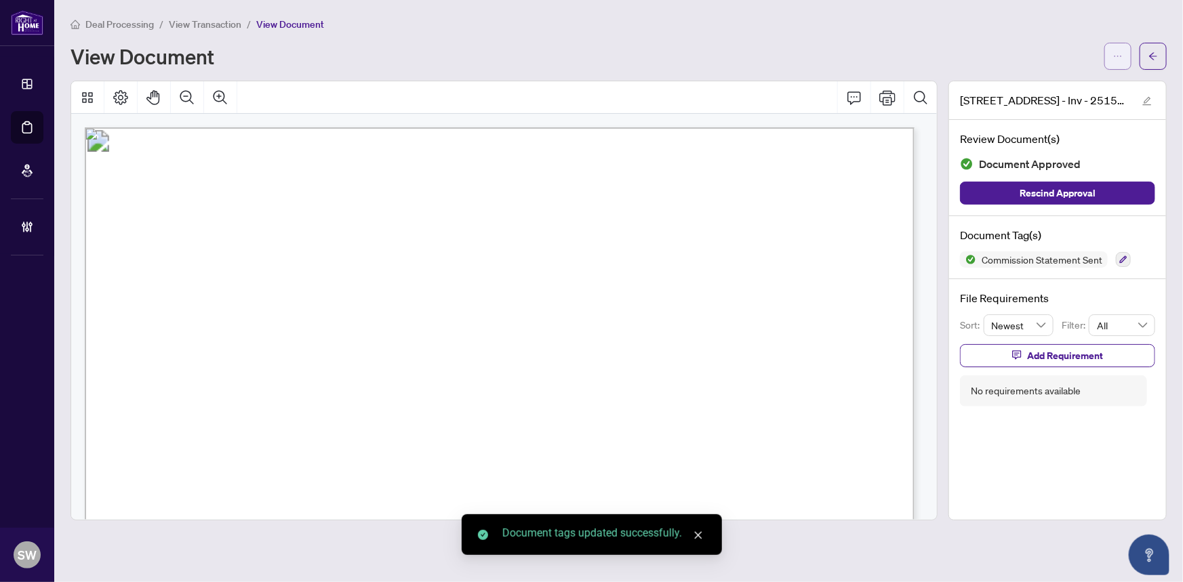
click at [1123, 64] on button "button" at bounding box center [1117, 56] width 27 height 27
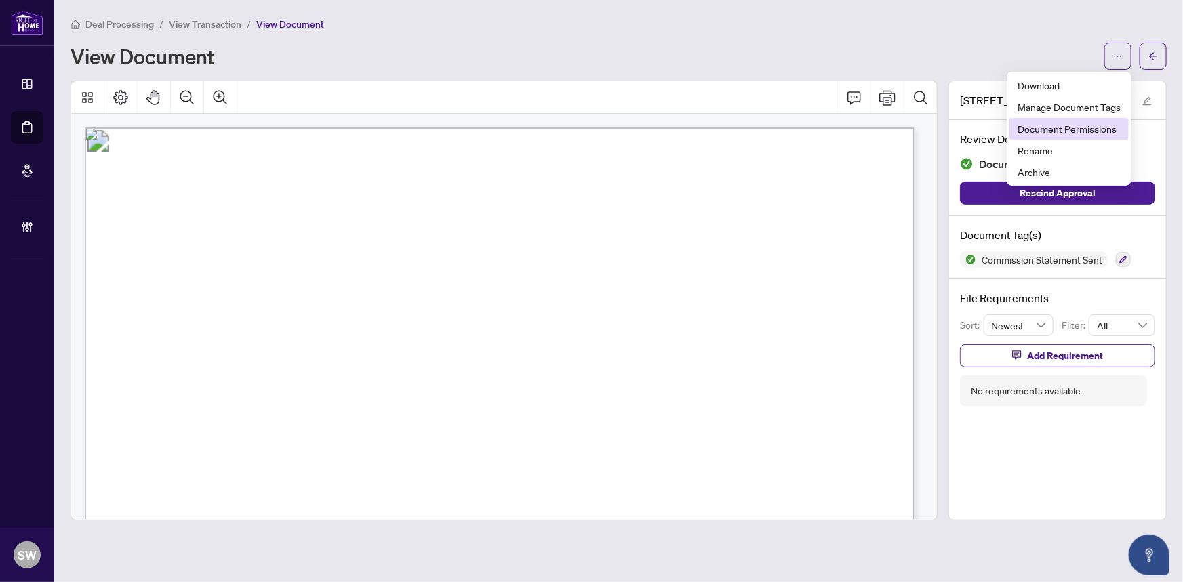
click at [1086, 121] on span "Document Permissions" at bounding box center [1069, 128] width 103 height 15
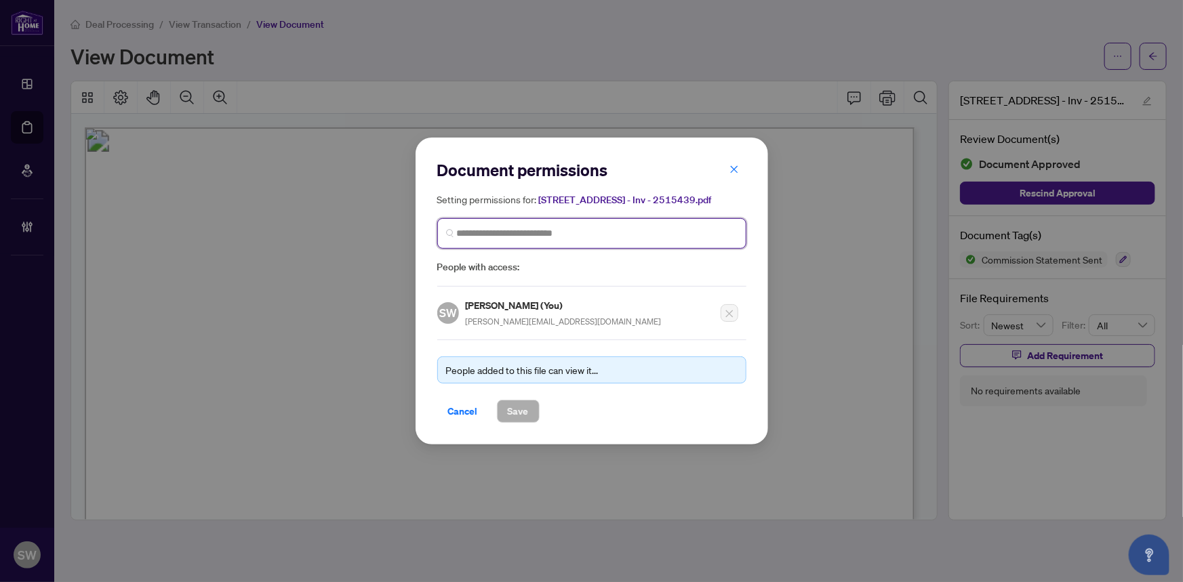
click at [563, 237] on input "search" at bounding box center [597, 233] width 281 height 14
paste input "**********"
type input "**********"
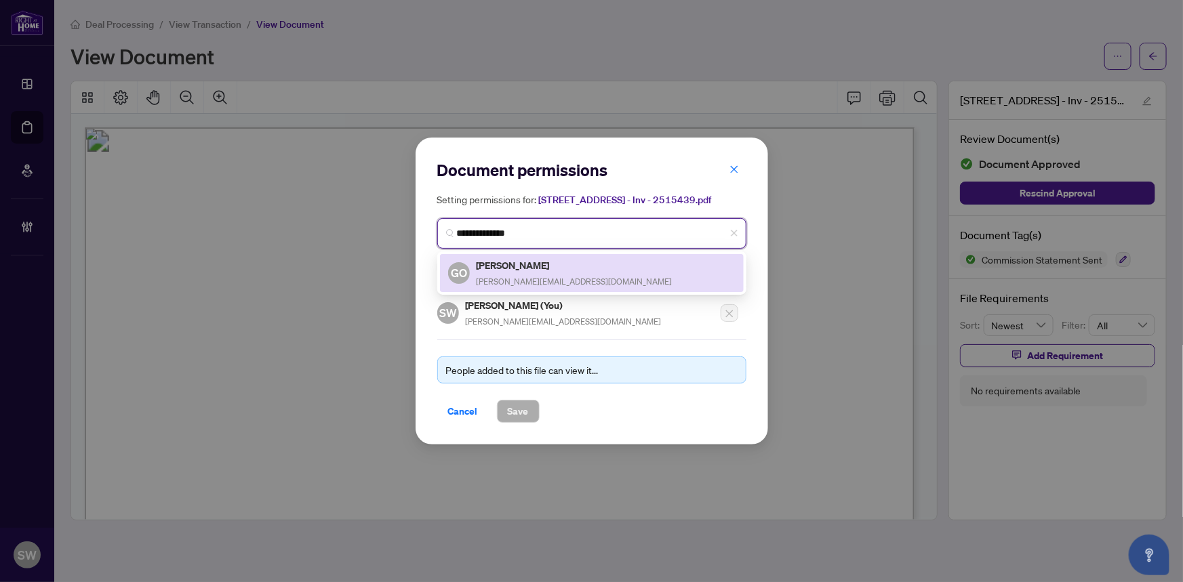
click at [519, 272] on div "Gregory Oriet greg@soldottawa.com" at bounding box center [575, 273] width 196 height 31
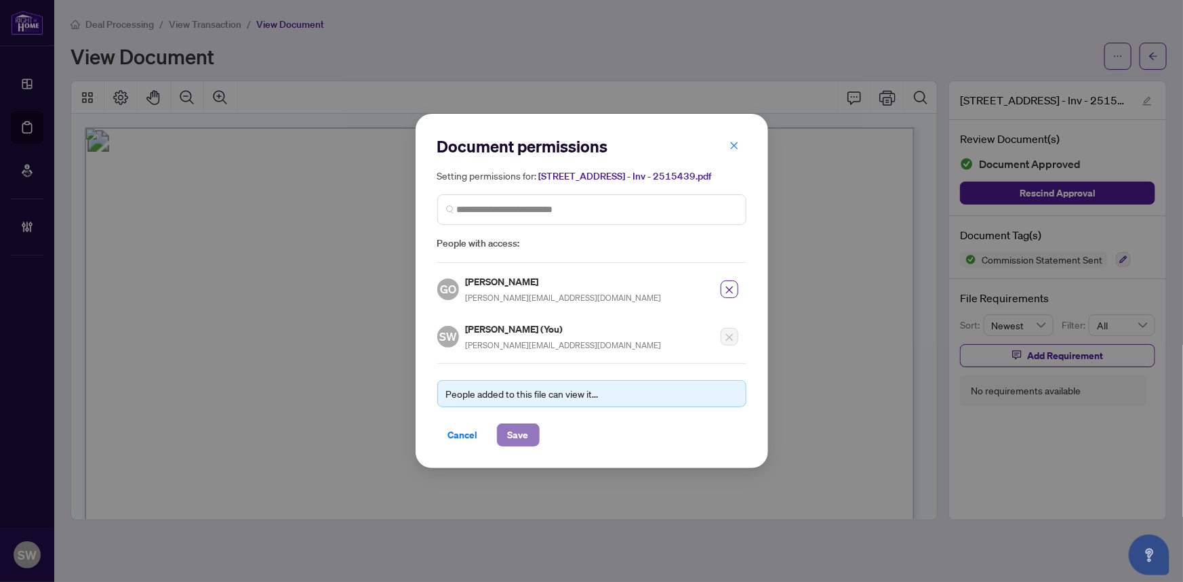
click at [516, 430] on span "Save" at bounding box center [518, 435] width 21 height 22
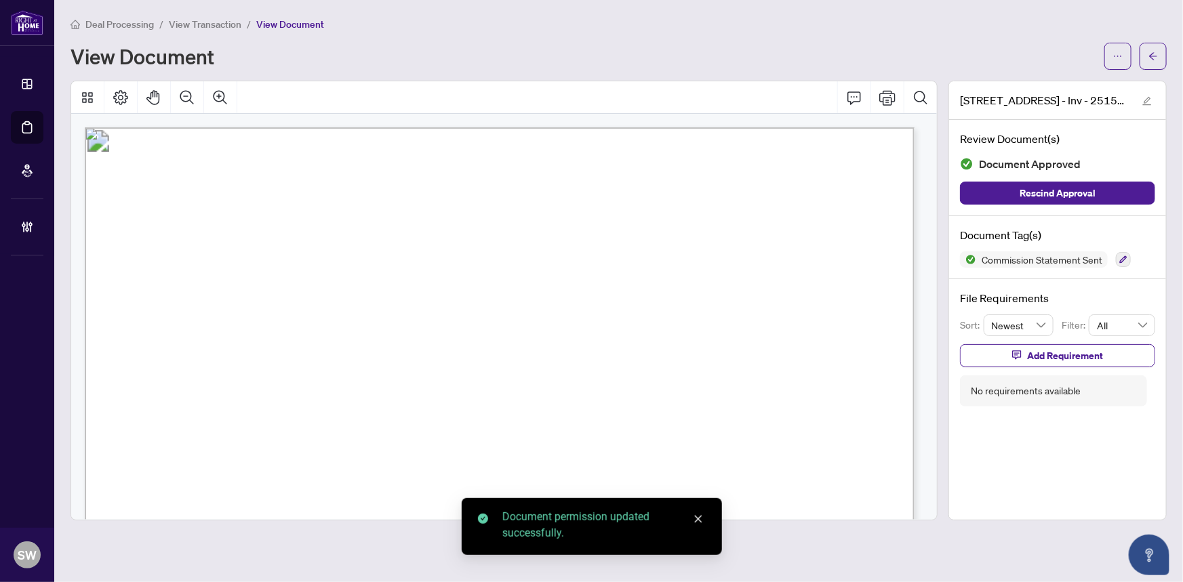
click at [1150, 52] on icon "arrow-left" at bounding box center [1152, 56] width 9 height 9
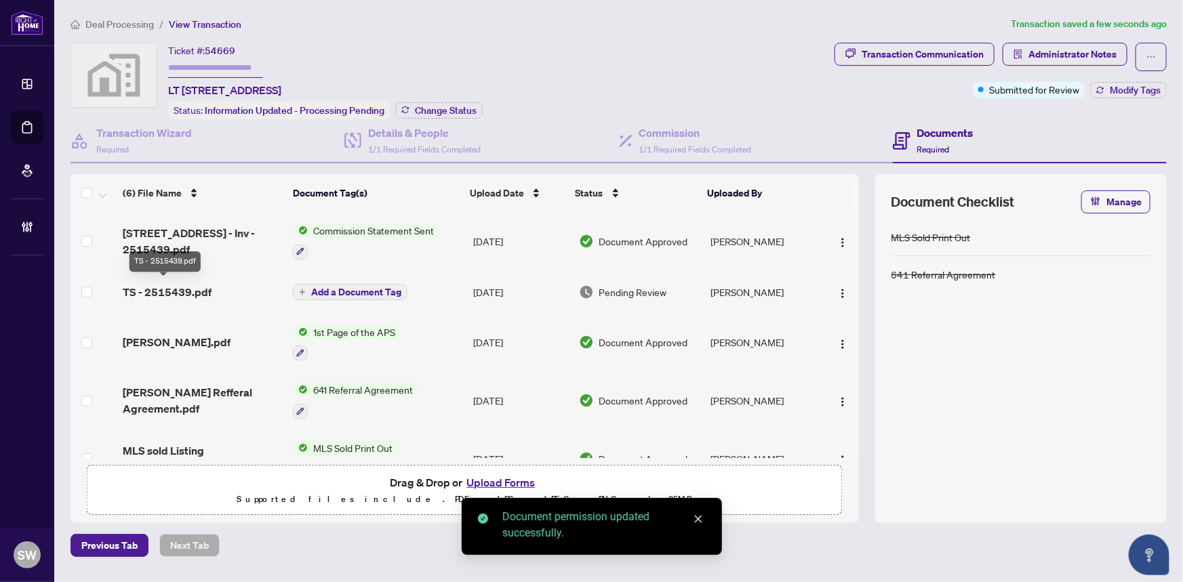
click at [176, 288] on span "TS - 2515439.pdf" at bounding box center [167, 292] width 89 height 16
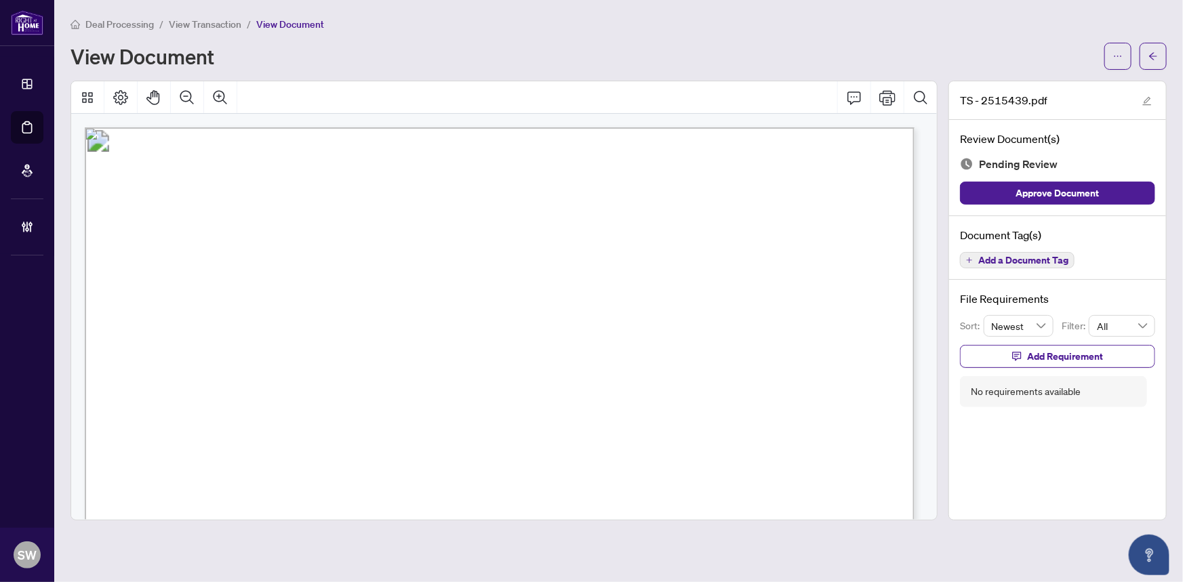
click at [1016, 259] on span "Add a Document Tag" at bounding box center [1023, 260] width 90 height 9
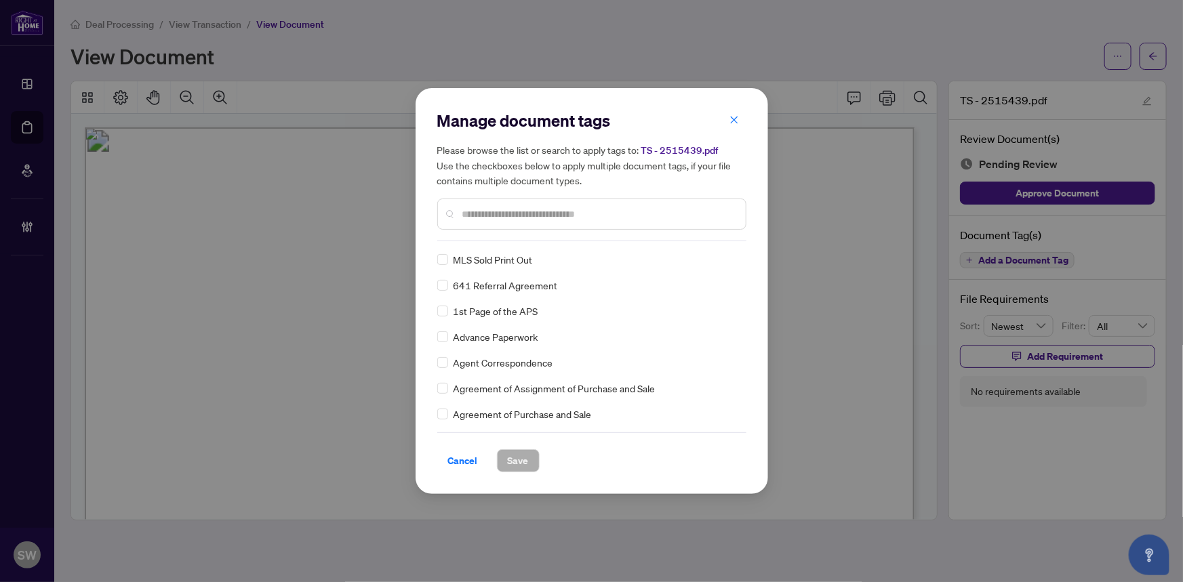
click at [502, 221] on input "text" at bounding box center [598, 214] width 273 height 15
type input "*****"
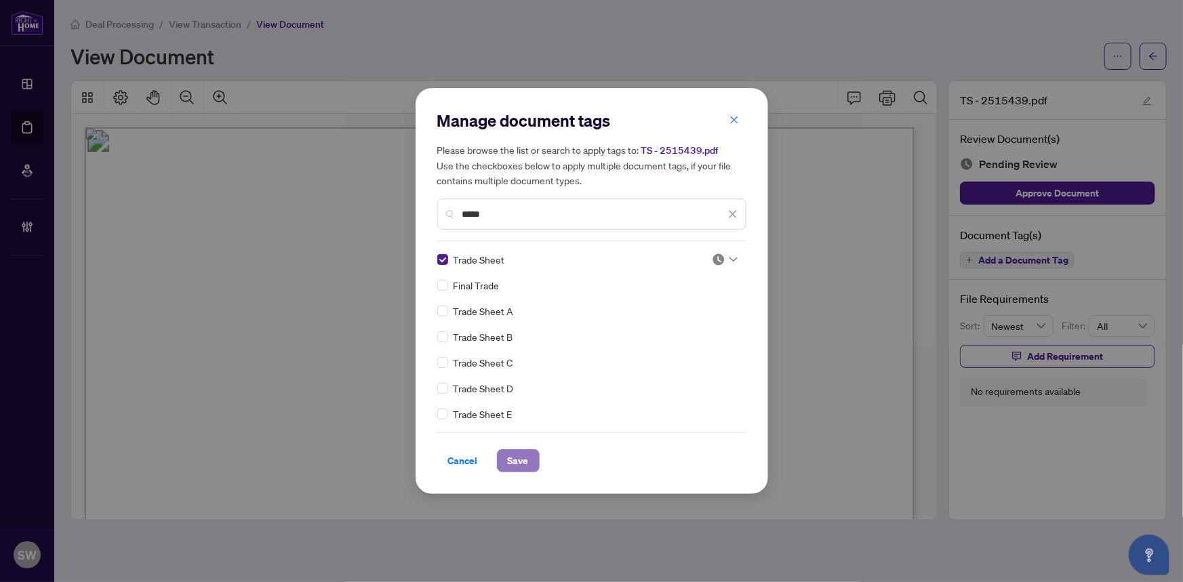
click at [519, 458] on span "Save" at bounding box center [518, 461] width 21 height 22
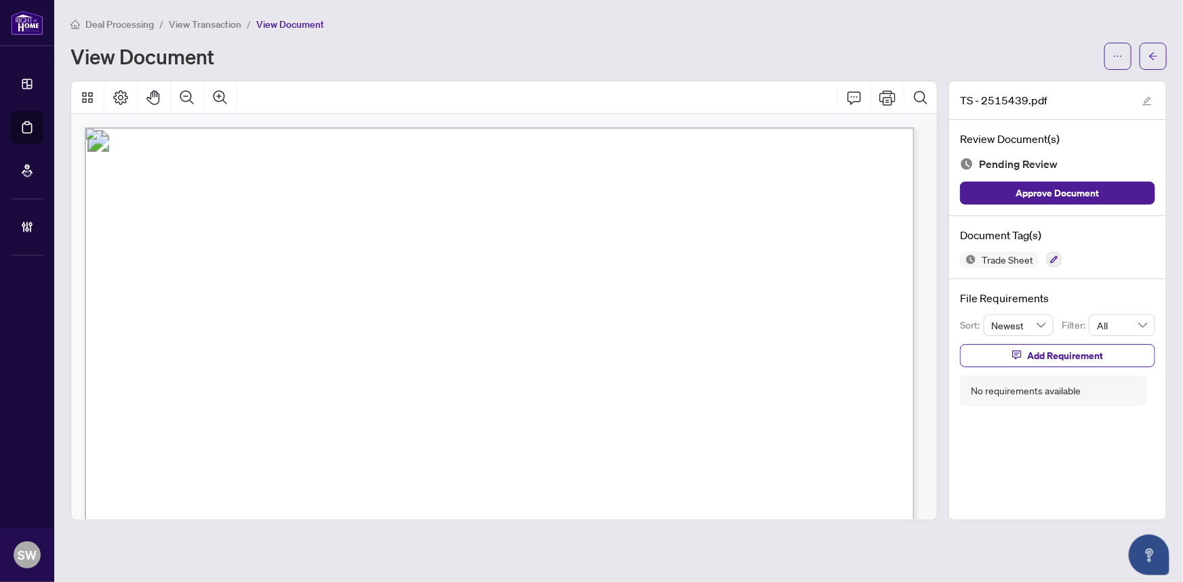
click at [1079, 54] on div "View Document" at bounding box center [584, 56] width 1026 height 22
click at [1070, 353] on span "Add Requirement" at bounding box center [1065, 356] width 76 height 22
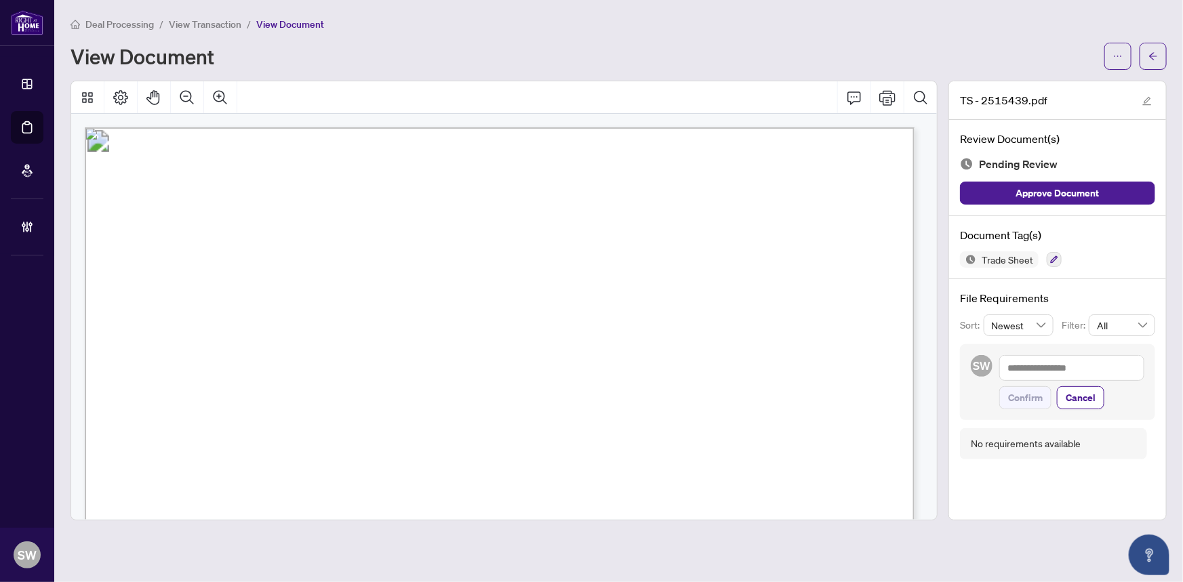
click at [1125, 58] on button "button" at bounding box center [1117, 56] width 27 height 27
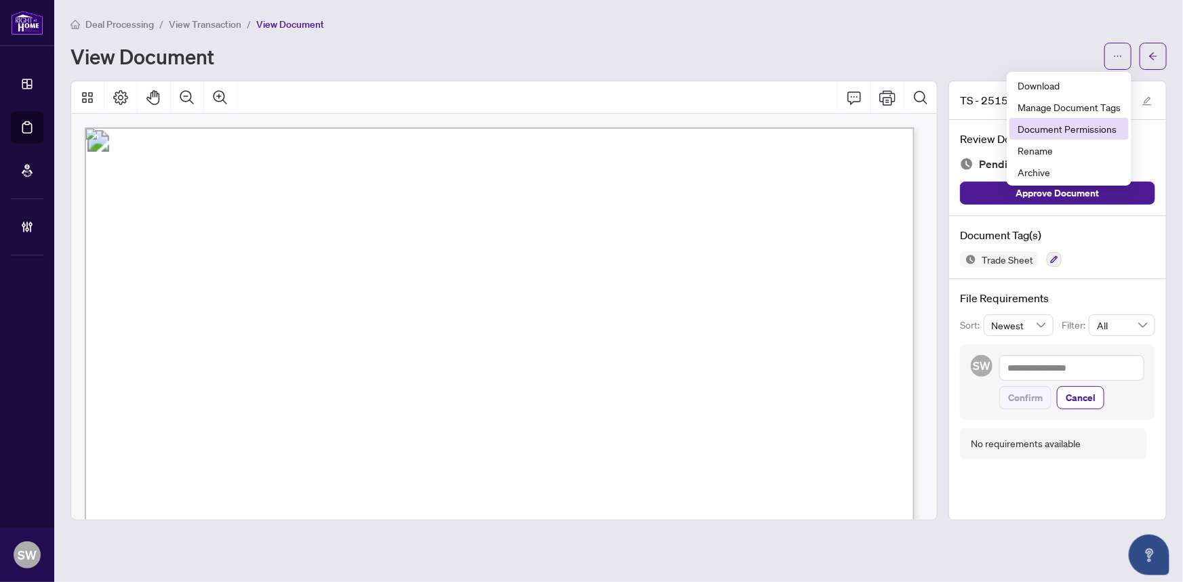
click at [1080, 130] on span "Document Permissions" at bounding box center [1069, 128] width 103 height 15
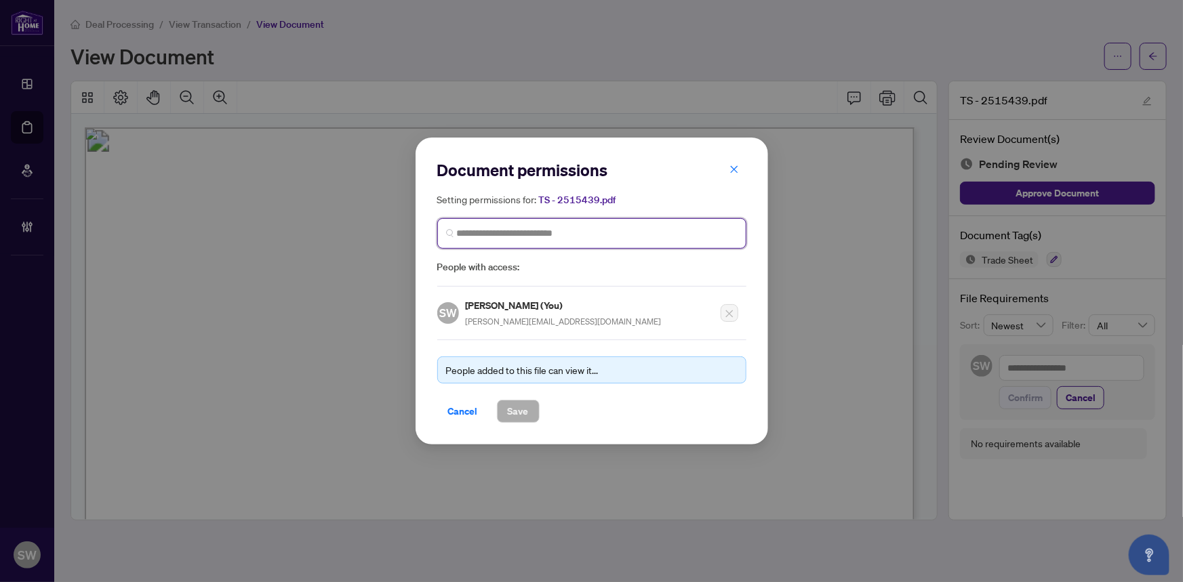
click at [527, 234] on input "search" at bounding box center [597, 233] width 281 height 14
type input "*****"
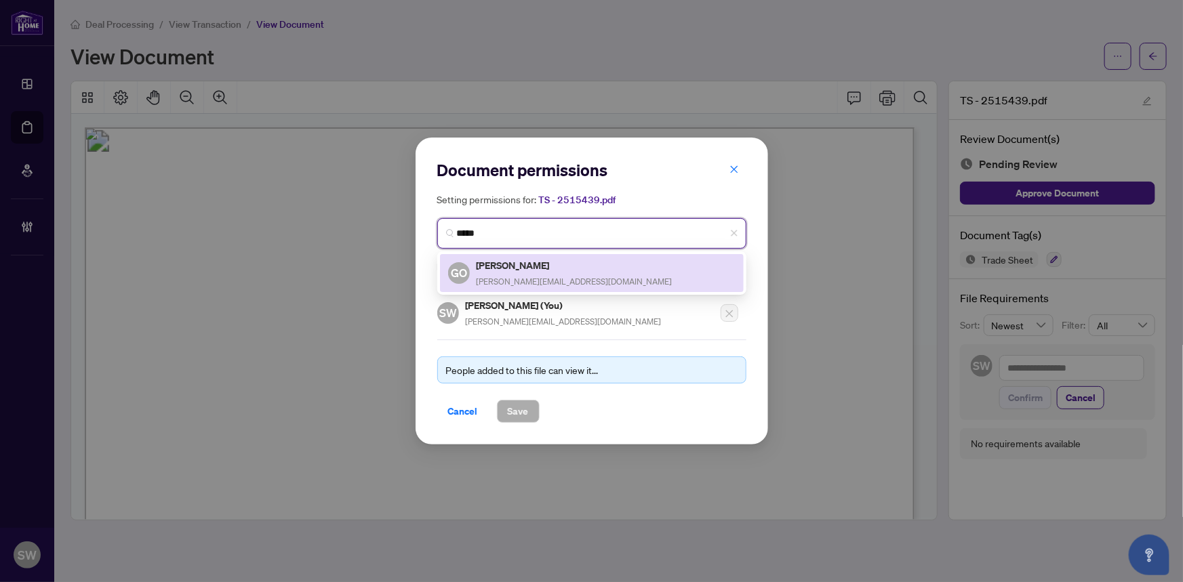
click at [516, 269] on h5 "[PERSON_NAME]" at bounding box center [575, 266] width 196 height 16
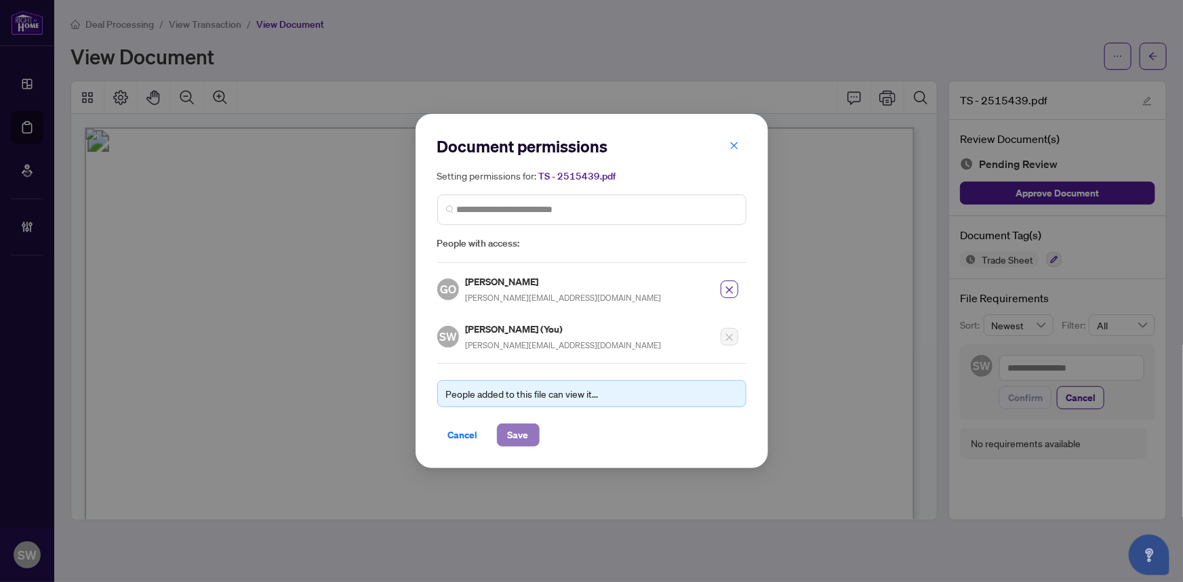
click at [515, 435] on span "Save" at bounding box center [518, 435] width 21 height 22
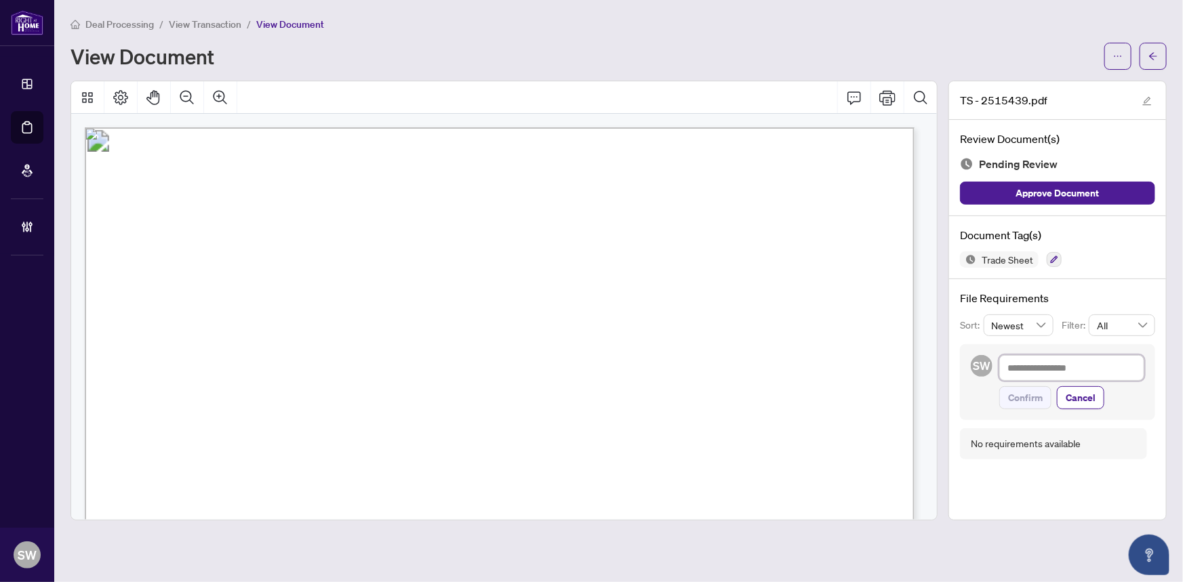
click at [1047, 363] on textarea at bounding box center [1071, 368] width 145 height 26
paste textarea "**********"
type textarea "**********"
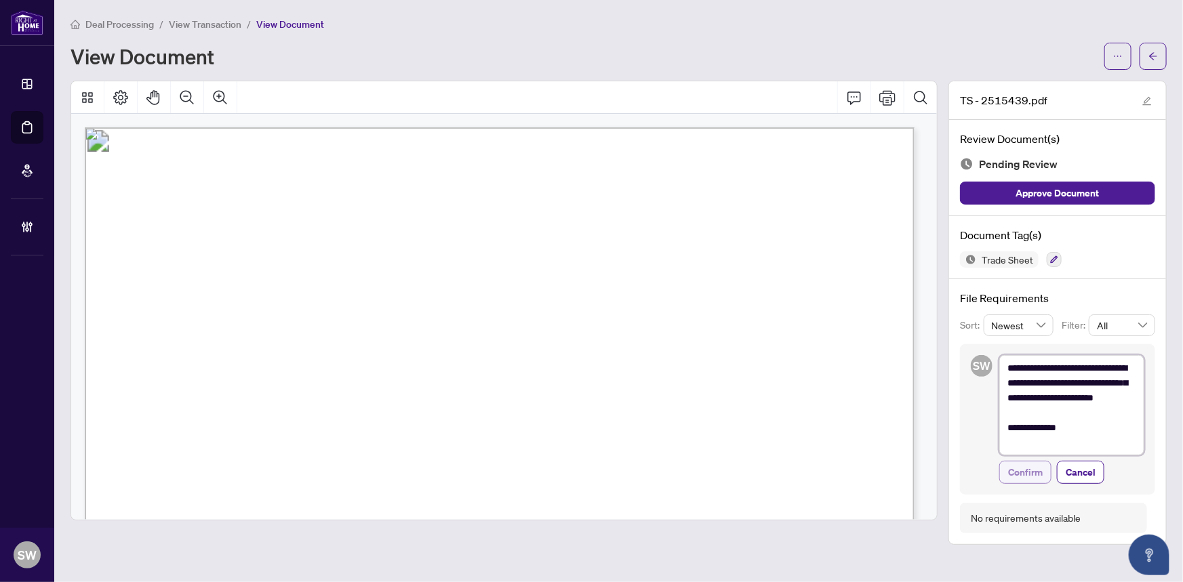
type textarea "**********"
click at [1030, 473] on span "Confirm" at bounding box center [1025, 473] width 35 height 22
type textarea "**********"
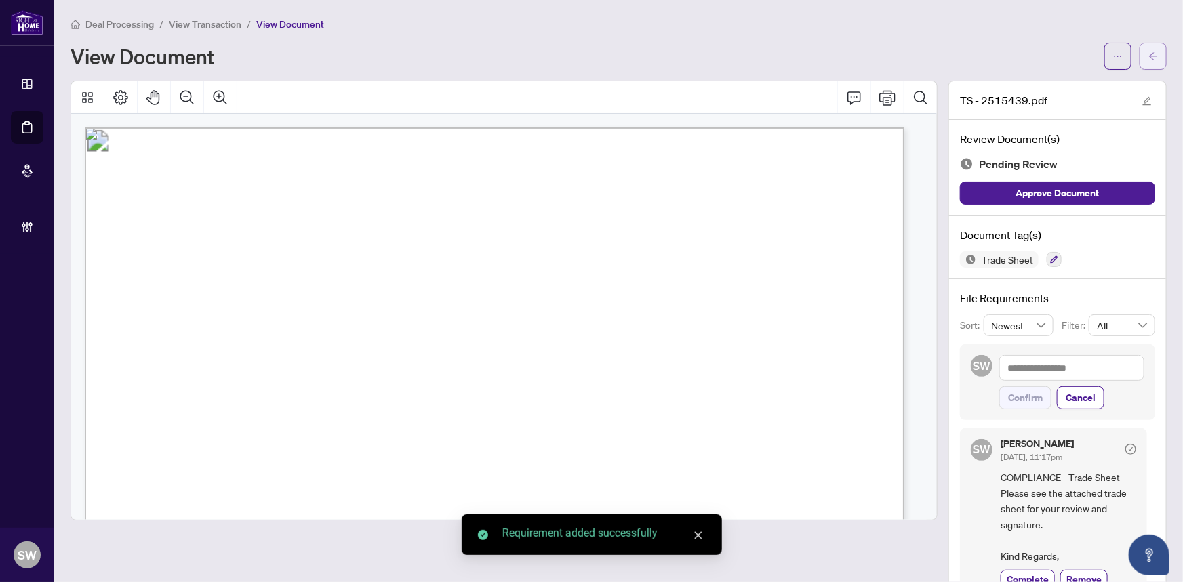
click at [1148, 56] on icon "arrow-left" at bounding box center [1152, 56] width 9 height 9
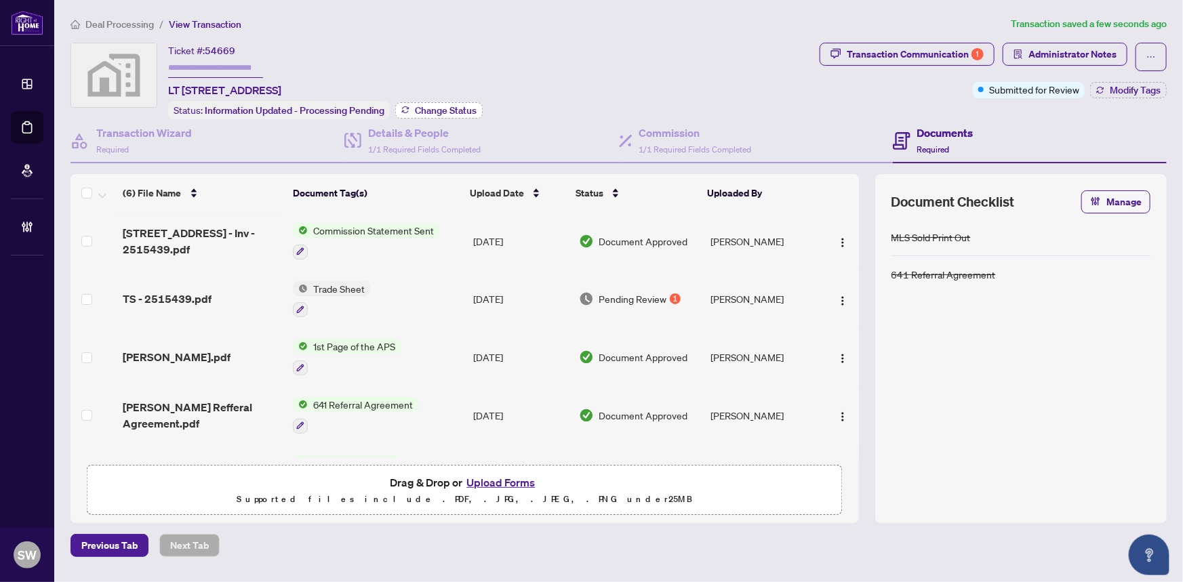
click at [447, 108] on span "Change Status" at bounding box center [446, 110] width 62 height 9
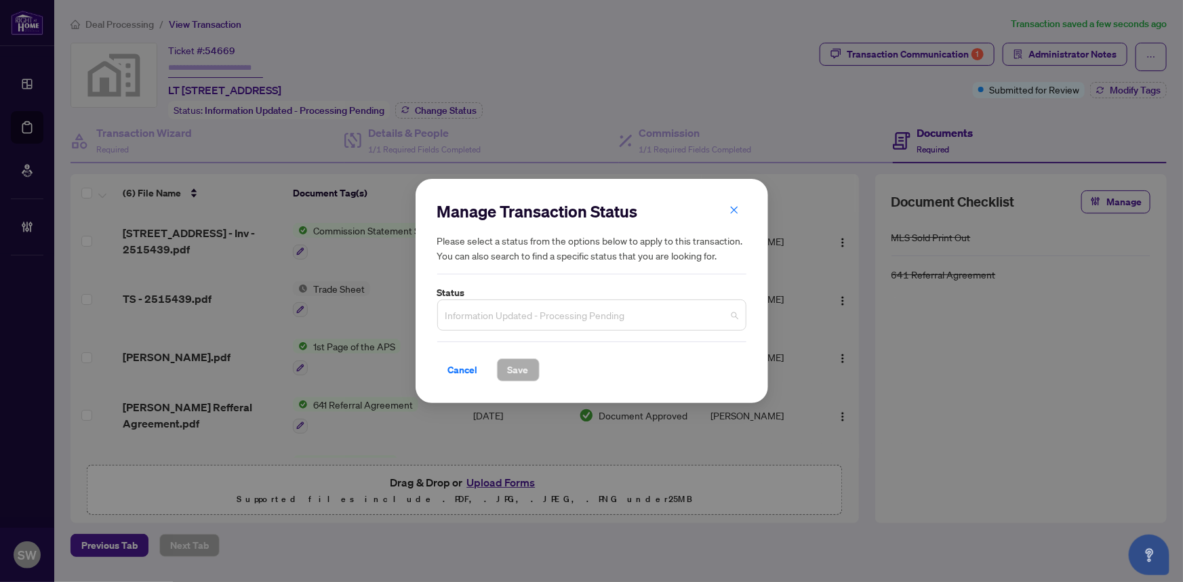
click at [495, 318] on span "Information Updated - Processing Pending" at bounding box center [591, 315] width 293 height 26
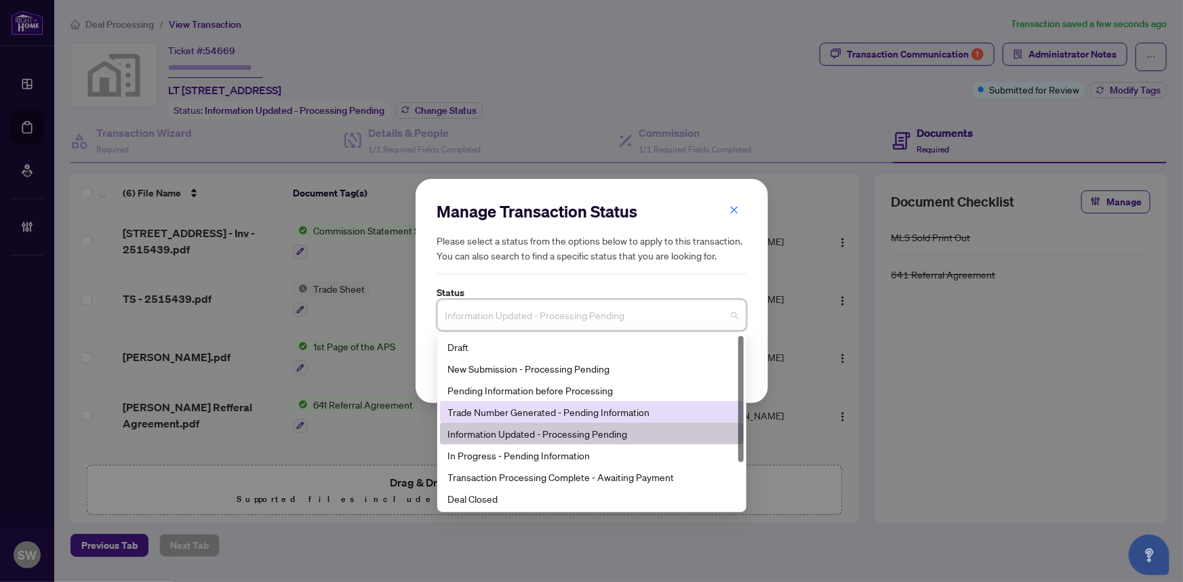
click at [496, 418] on div "Trade Number Generated - Pending Information" at bounding box center [591, 412] width 287 height 15
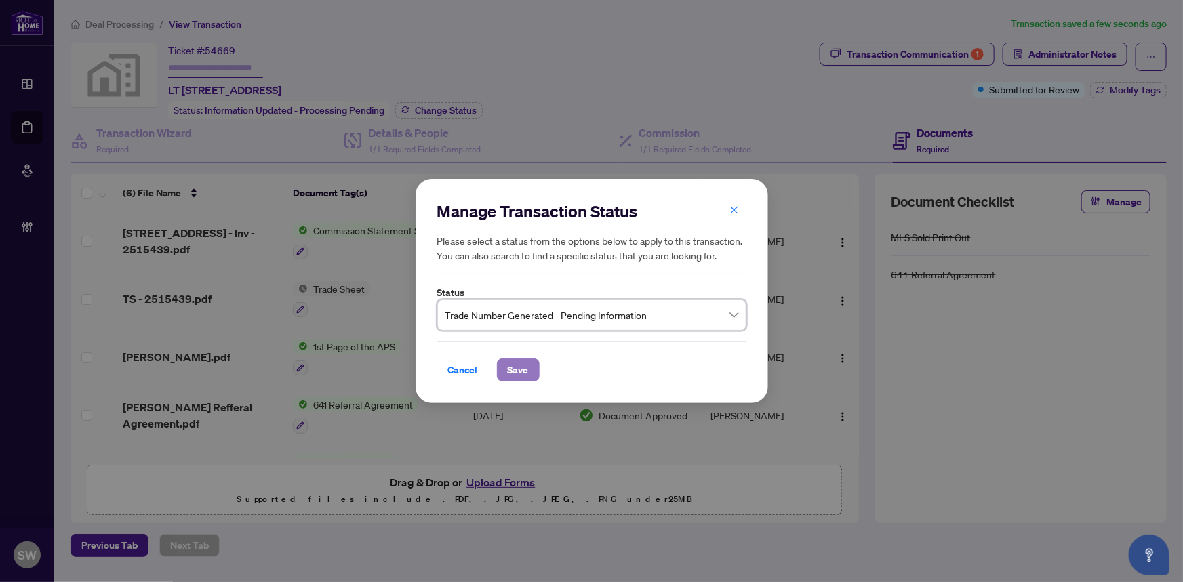
click at [508, 380] on span "Save" at bounding box center [518, 370] width 21 height 22
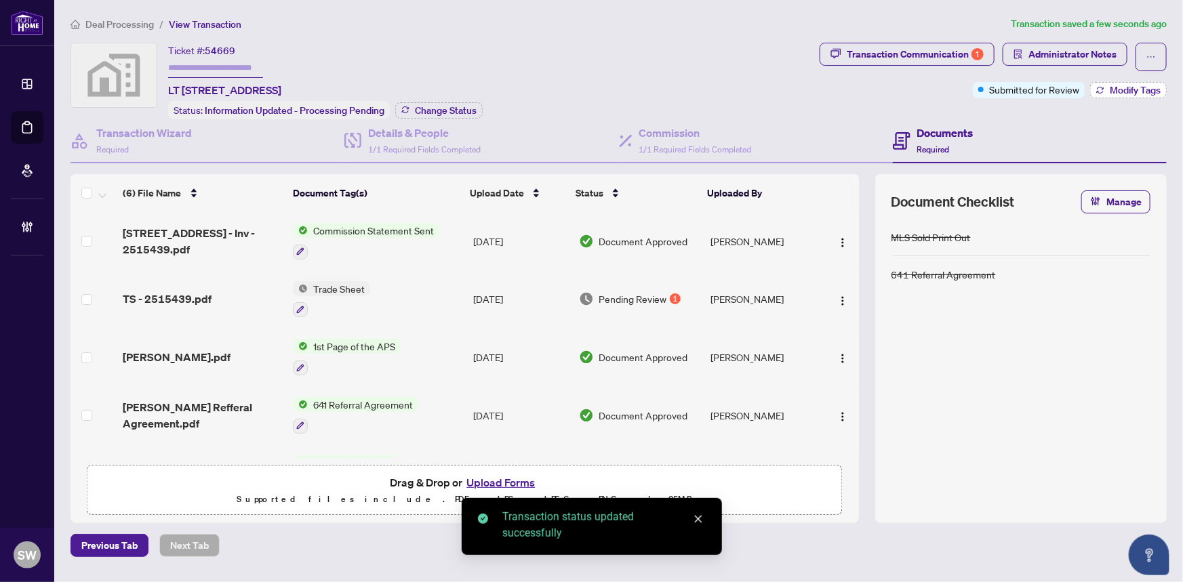
click at [1121, 89] on span "Modify Tags" at bounding box center [1135, 89] width 51 height 9
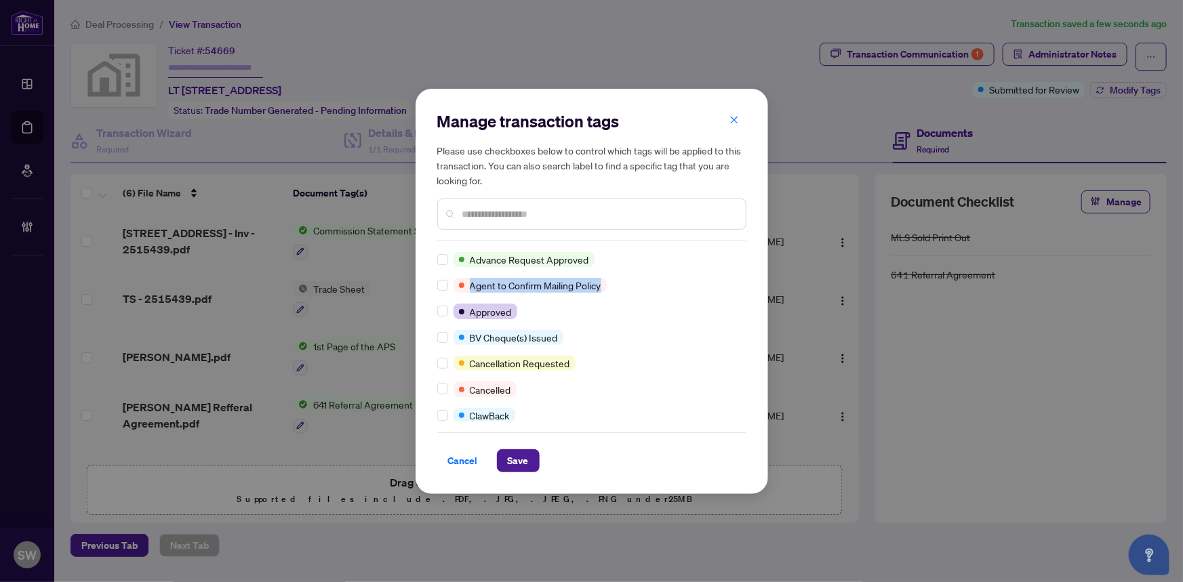
drag, startPoint x: 742, startPoint y: 265, endPoint x: 739, endPoint y: 298, distance: 32.7
click at [739, 298] on div "Advance Request Approved Agent to Confirm Mailing Policy Approved BV Cheque(s) …" at bounding box center [591, 336] width 309 height 169
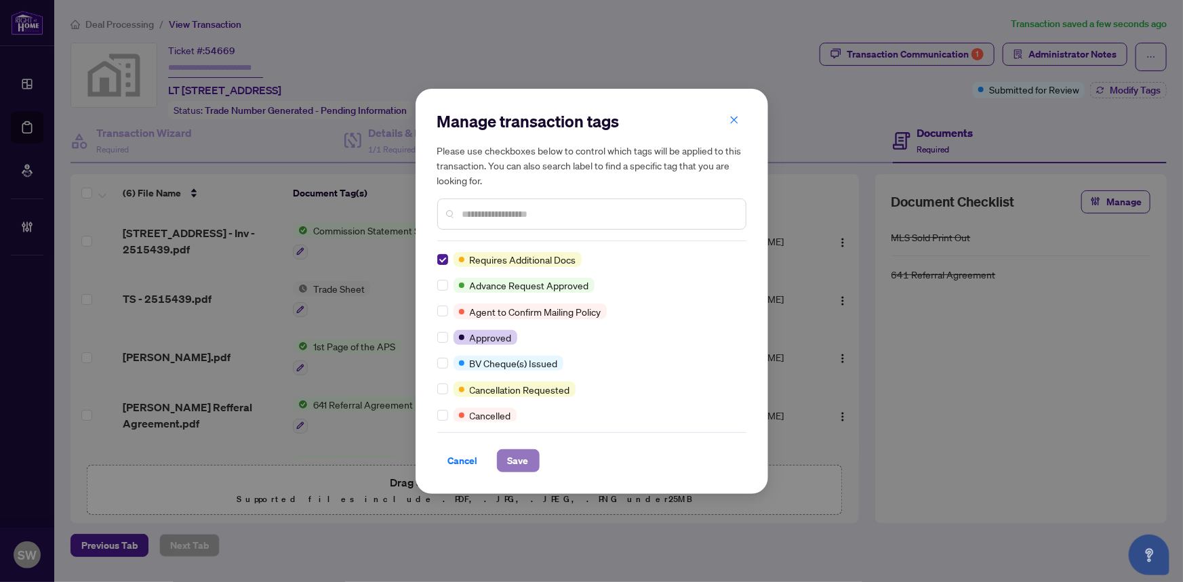
click at [525, 456] on button "Save" at bounding box center [518, 460] width 43 height 23
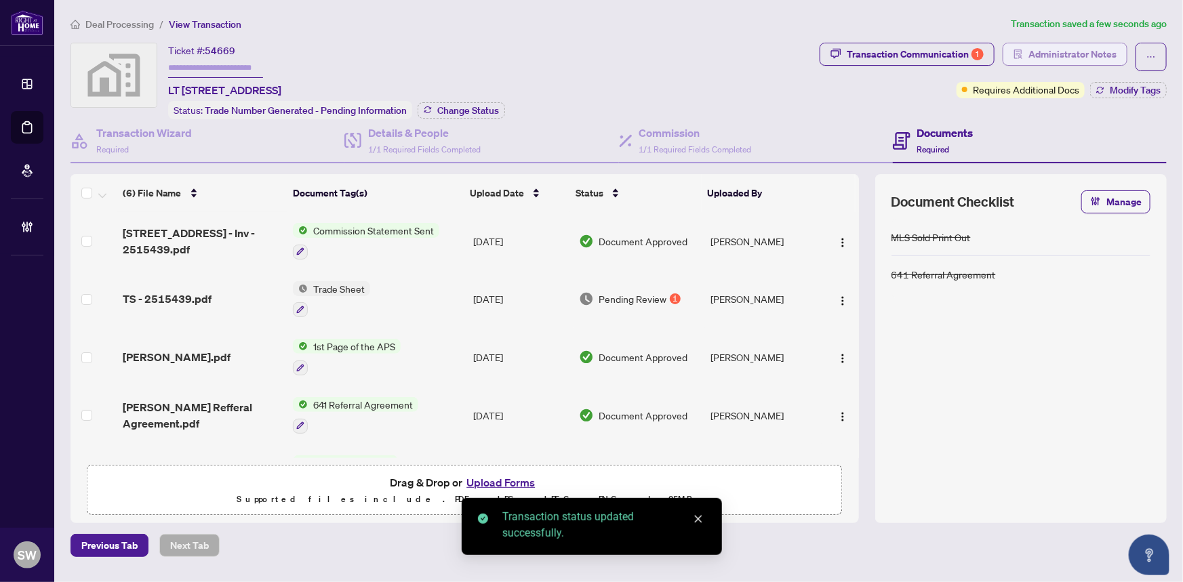
click at [1078, 54] on span "Administrator Notes" at bounding box center [1072, 54] width 88 height 22
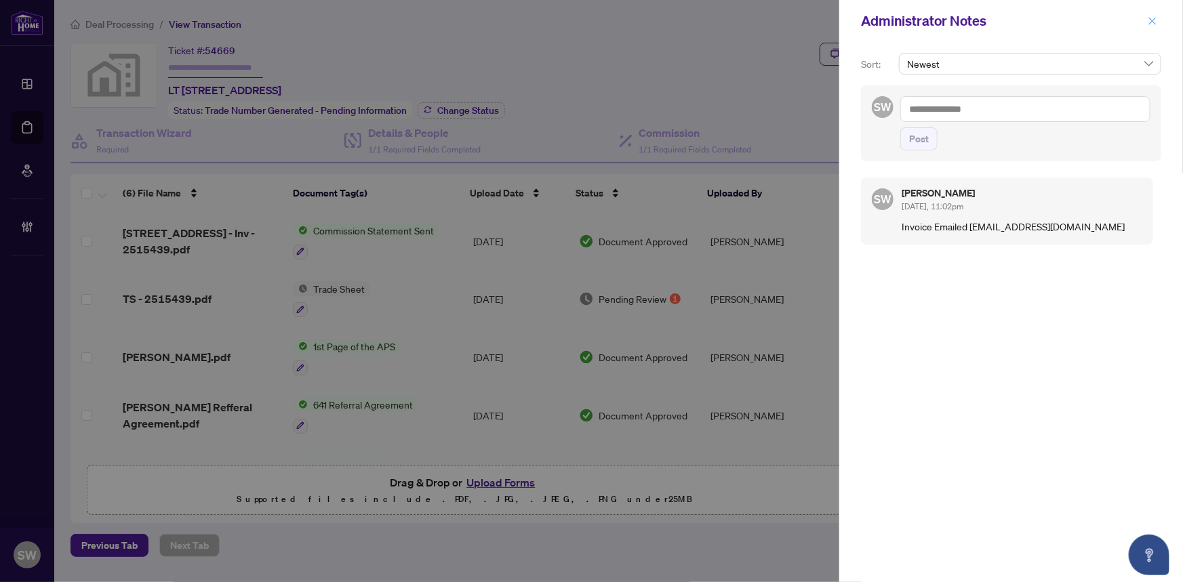
click at [1149, 20] on icon "close" at bounding box center [1152, 20] width 9 height 9
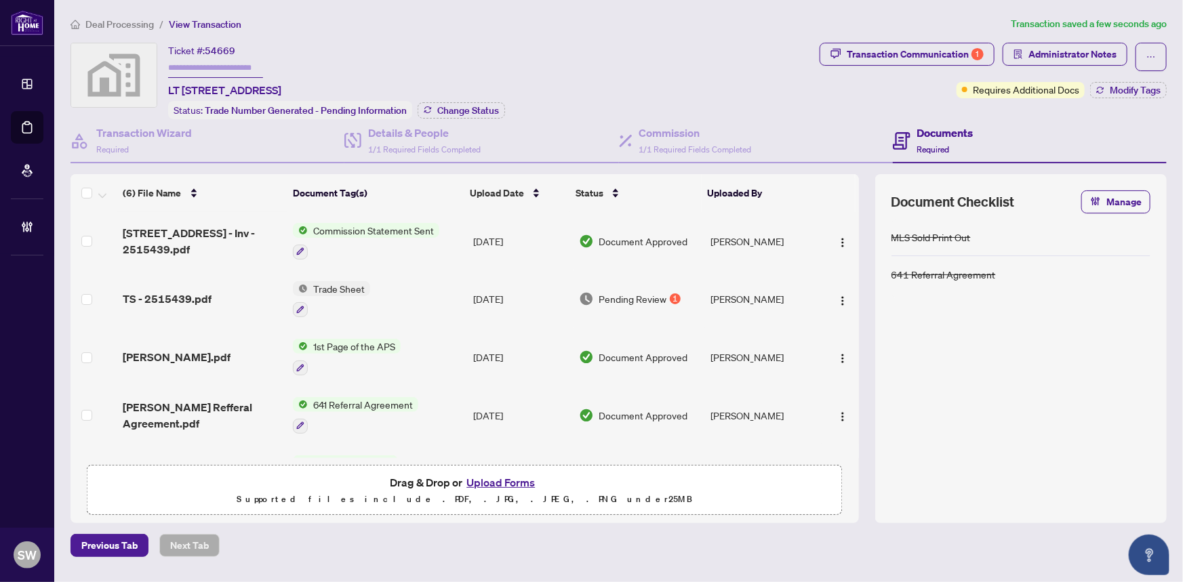
click at [230, 66] on input "text" at bounding box center [215, 68] width 95 height 20
paste input "*******"
type input "*******"
click at [133, 26] on span "Deal Processing" at bounding box center [119, 24] width 68 height 12
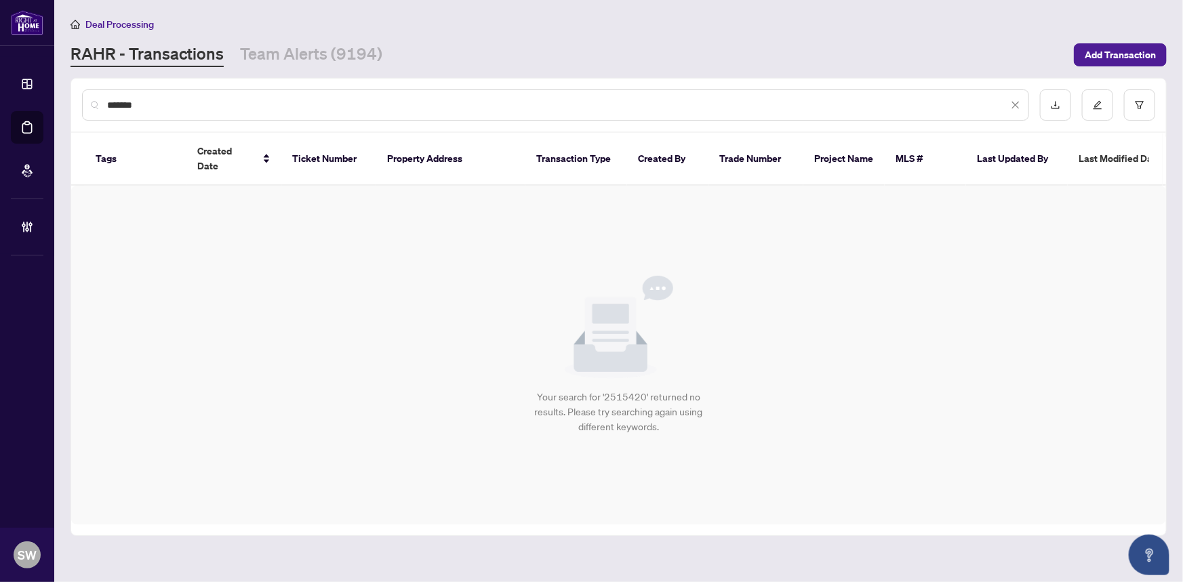
drag, startPoint x: 202, startPoint y: 108, endPoint x: 54, endPoint y: 95, distance: 148.3
click at [54, 95] on main "Deal Processing [PERSON_NAME] - Transactions Team Alerts (9194) Add Transaction…" at bounding box center [618, 291] width 1129 height 582
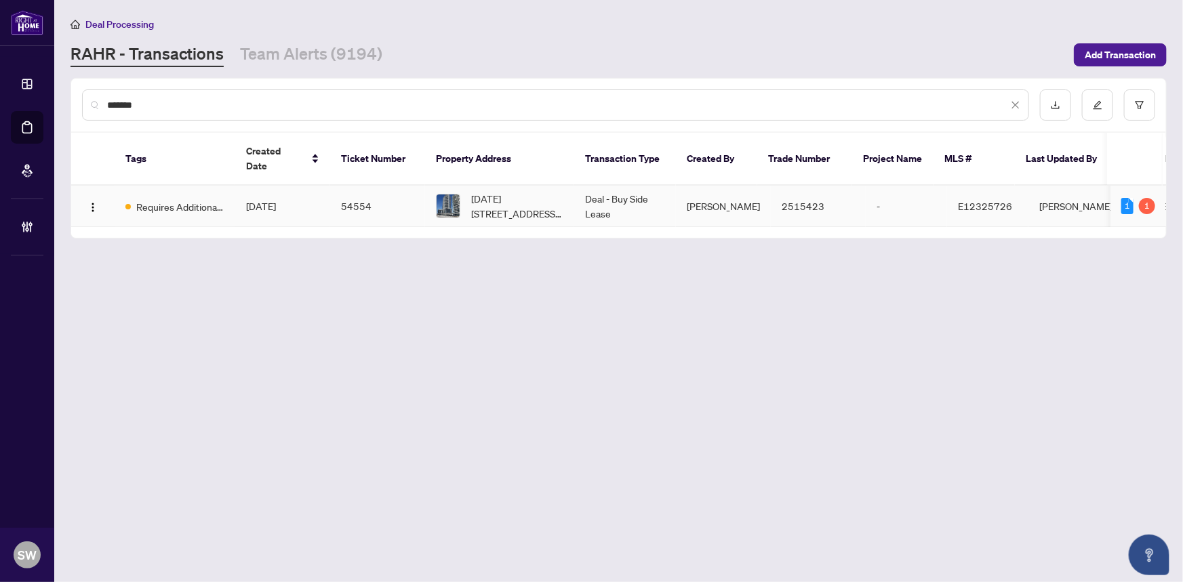
type input "*******"
click at [712, 200] on span "[PERSON_NAME]" at bounding box center [723, 206] width 73 height 12
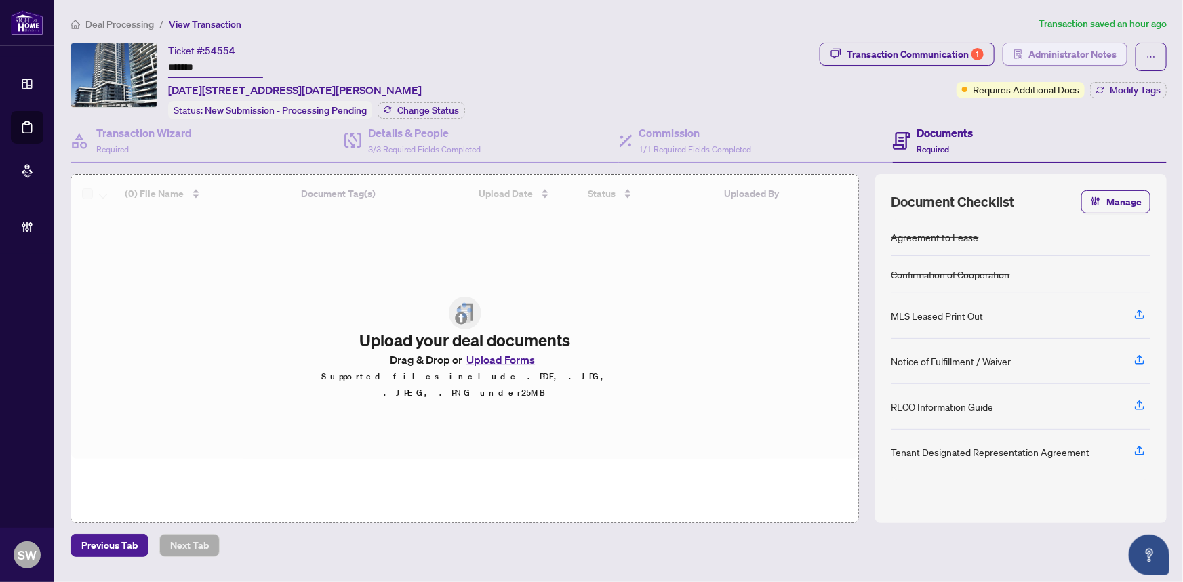
click at [1106, 49] on span "Administrator Notes" at bounding box center [1072, 54] width 88 height 22
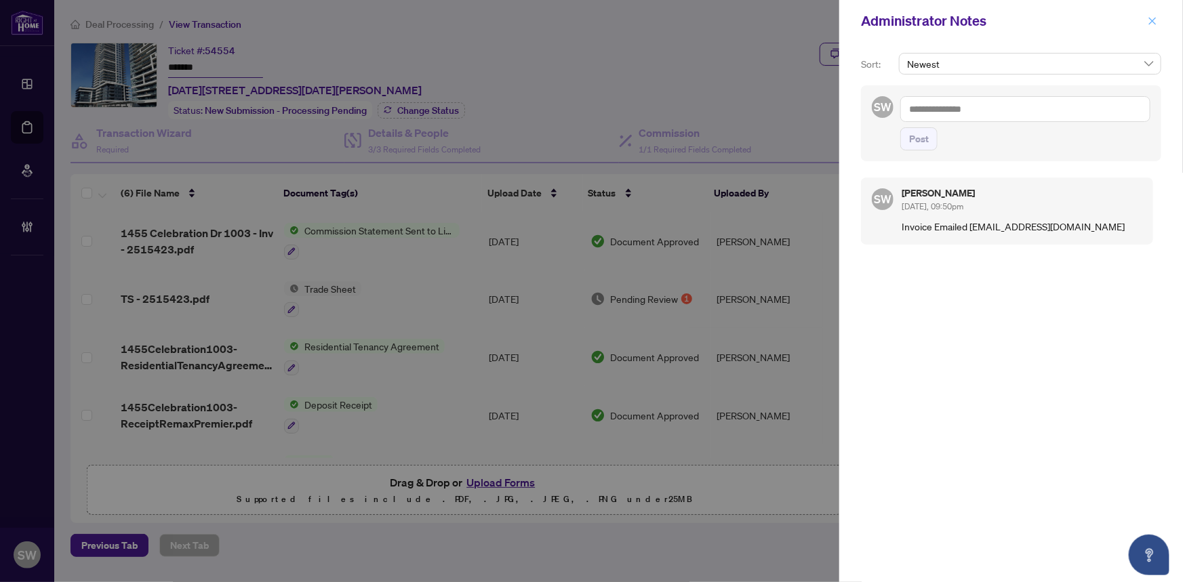
click at [1152, 19] on icon "close" at bounding box center [1152, 20] width 9 height 9
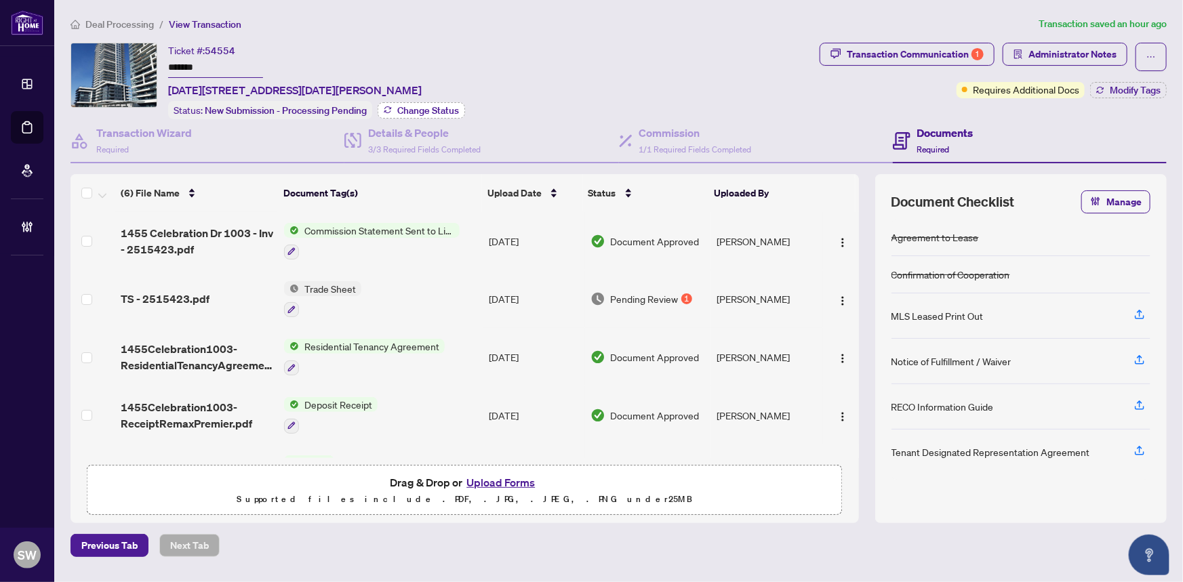
click at [418, 108] on span "Change Status" at bounding box center [428, 110] width 62 height 9
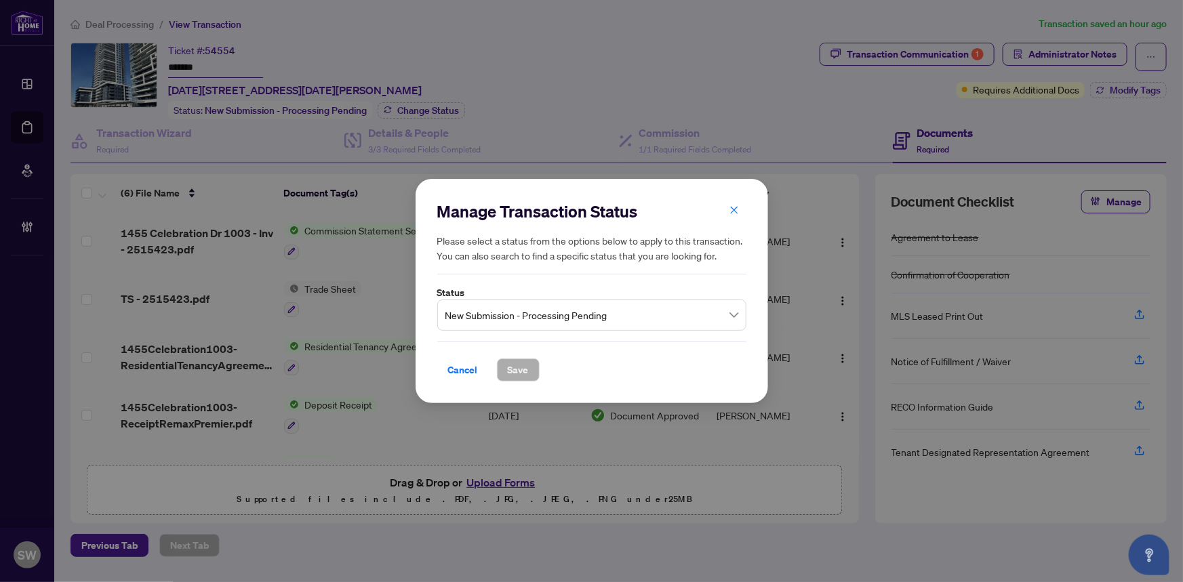
click at [529, 323] on span "New Submission - Processing Pending" at bounding box center [591, 315] width 293 height 26
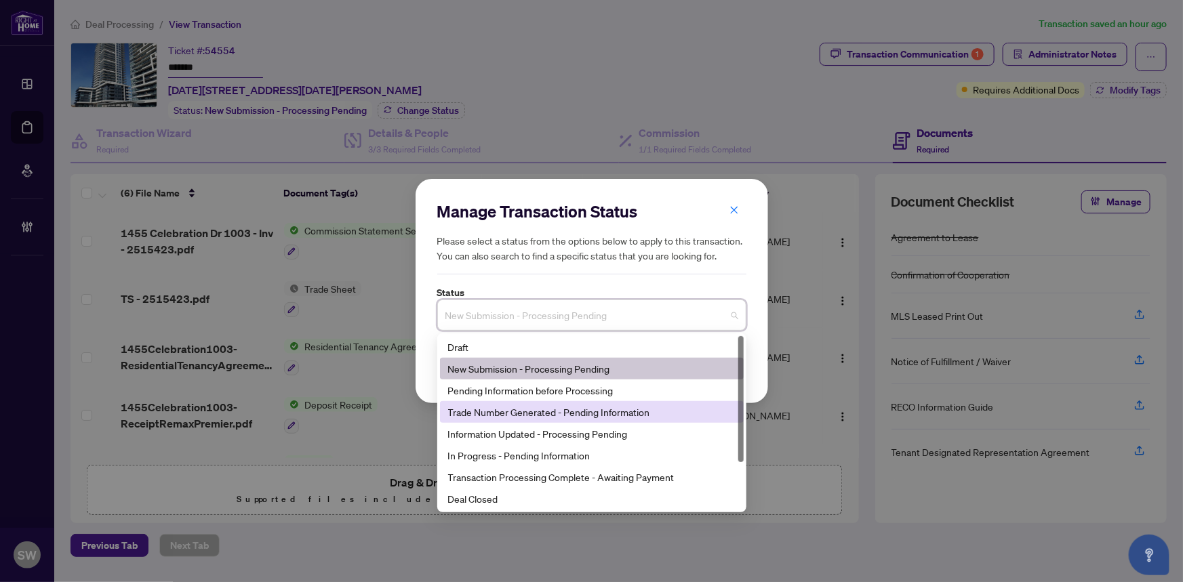
click at [496, 418] on div "Trade Number Generated - Pending Information" at bounding box center [591, 412] width 287 height 15
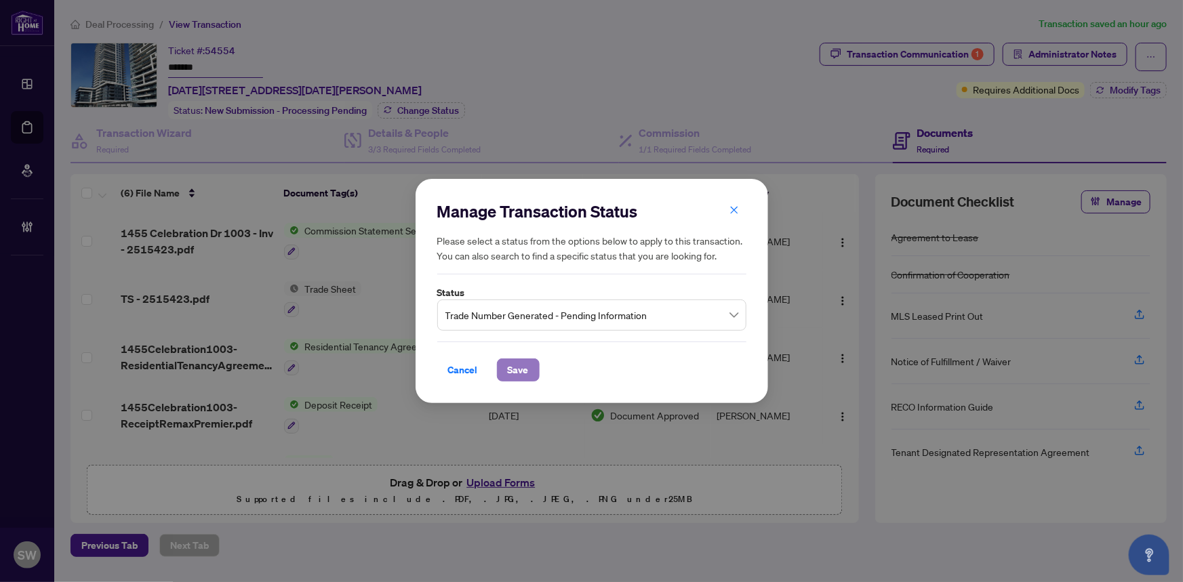
click at [522, 380] on span "Save" at bounding box center [518, 370] width 21 height 22
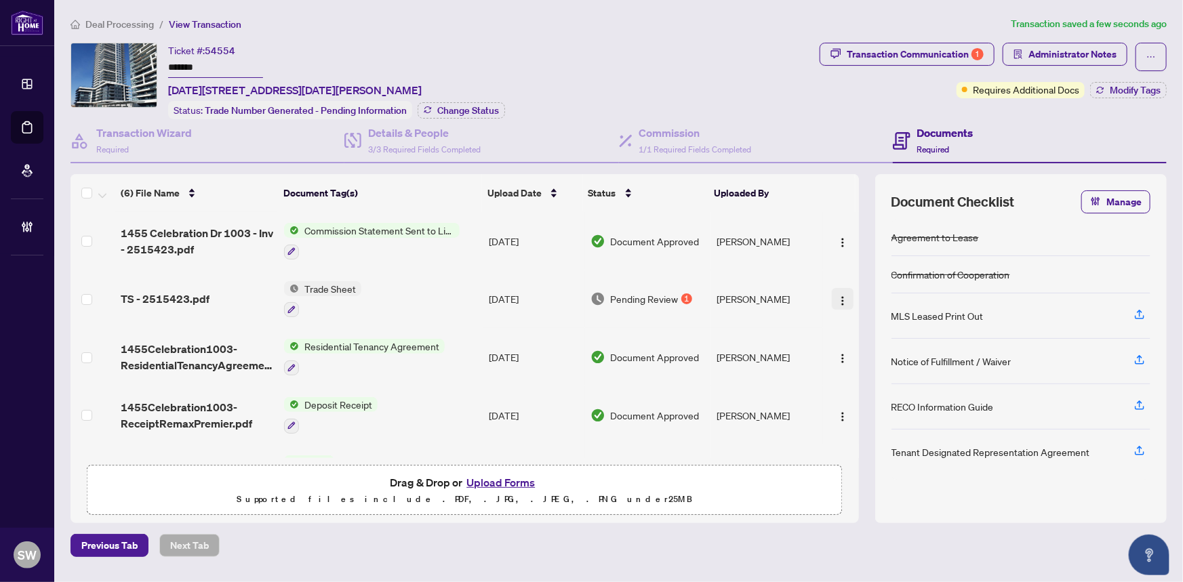
click at [837, 296] on img "button" at bounding box center [842, 301] width 11 height 11
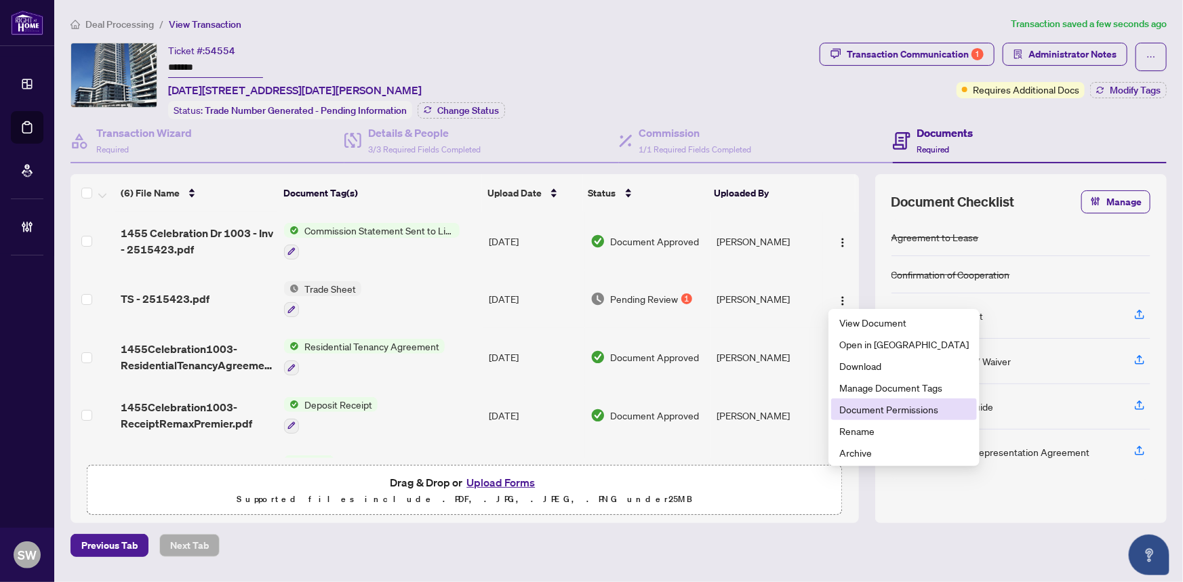
click at [889, 408] on span "Document Permissions" at bounding box center [903, 409] width 129 height 15
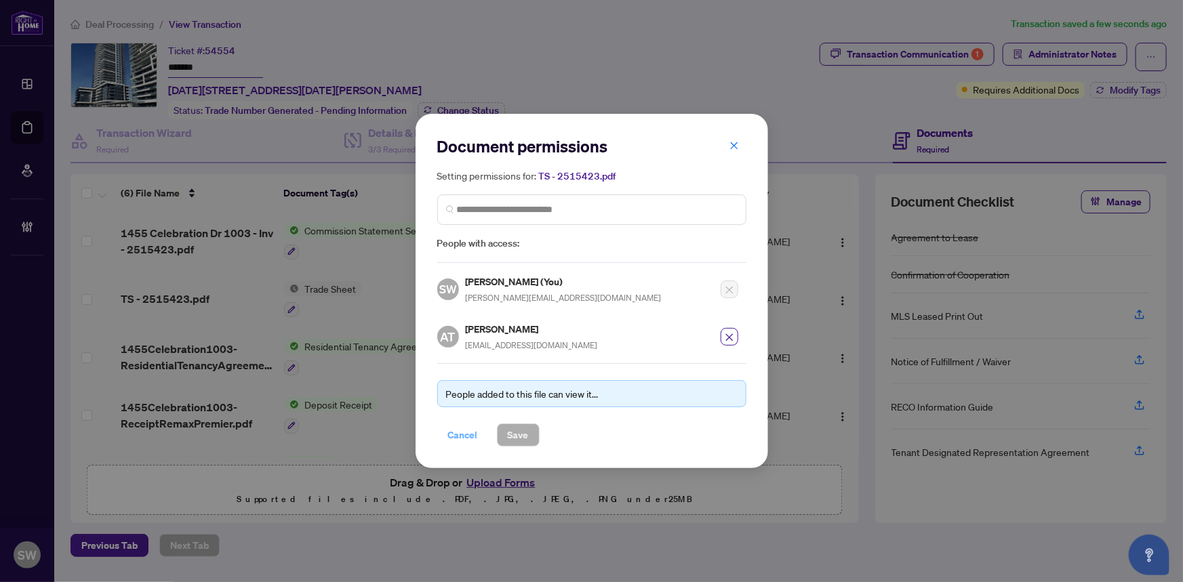
click at [461, 435] on span "Cancel" at bounding box center [463, 435] width 30 height 22
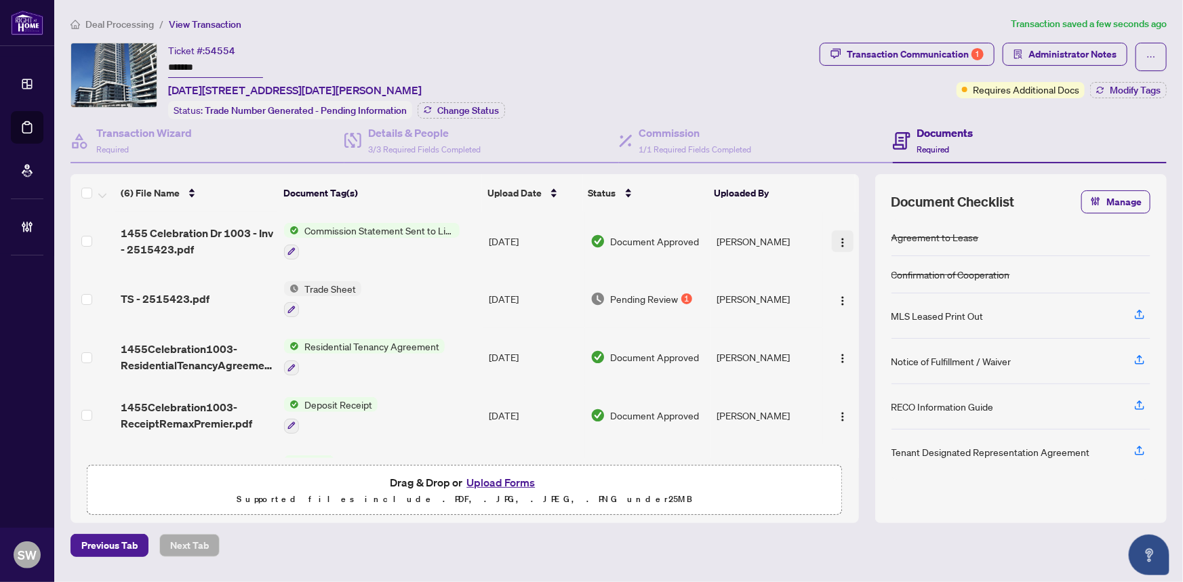
click at [841, 234] on span "button" at bounding box center [842, 241] width 11 height 15
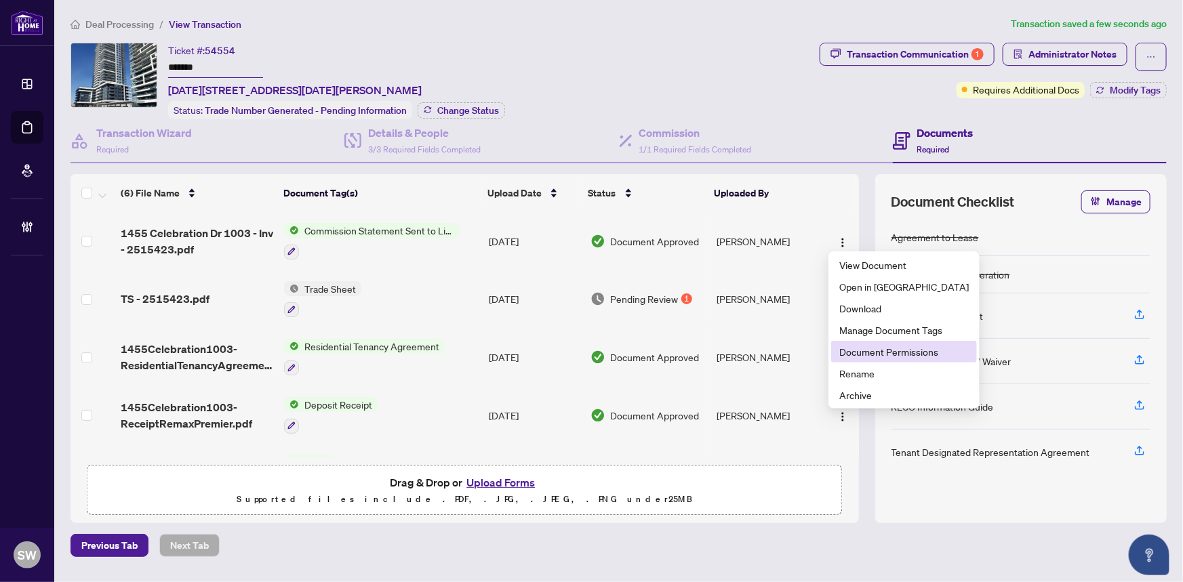
click at [853, 352] on span "Document Permissions" at bounding box center [903, 351] width 129 height 15
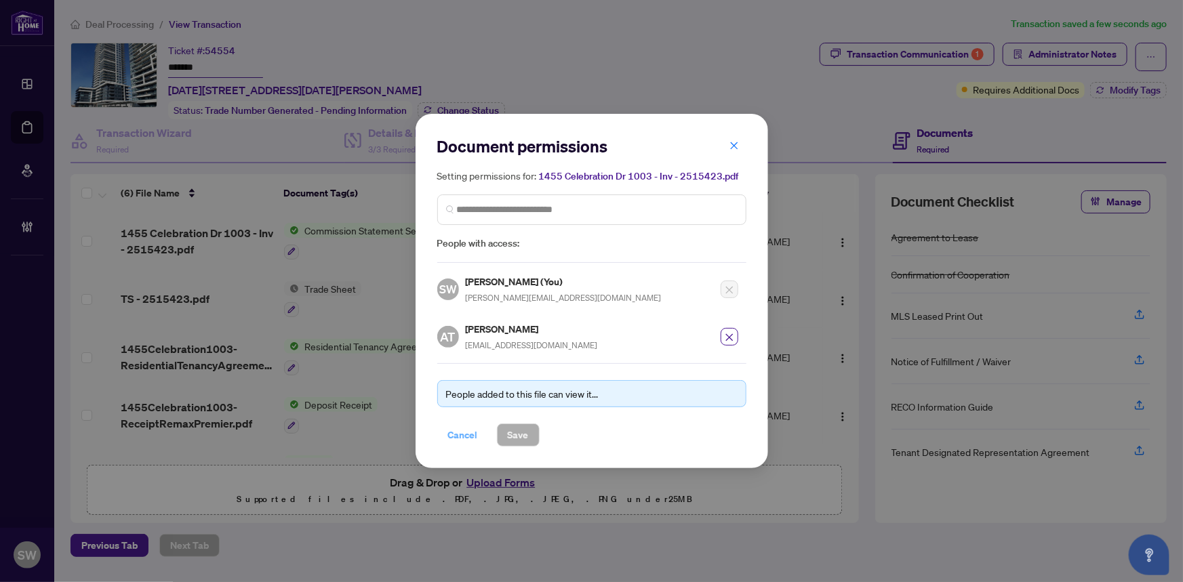
click at [464, 431] on span "Cancel" at bounding box center [463, 435] width 30 height 22
